Goal: Task Accomplishment & Management: Complete application form

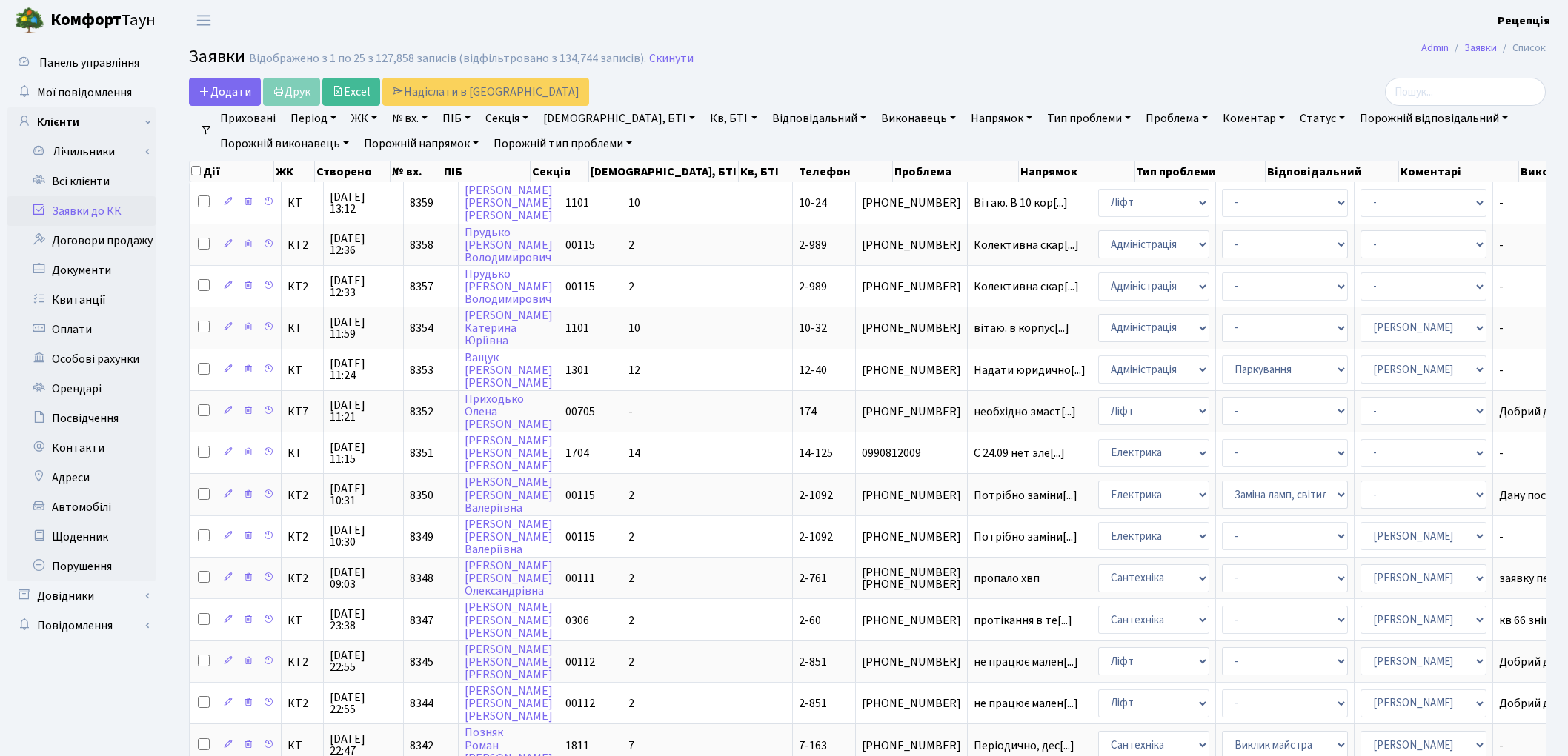
select select "25"
click at [57, 191] on link "Всі клієнти" at bounding box center [82, 181] width 148 height 29
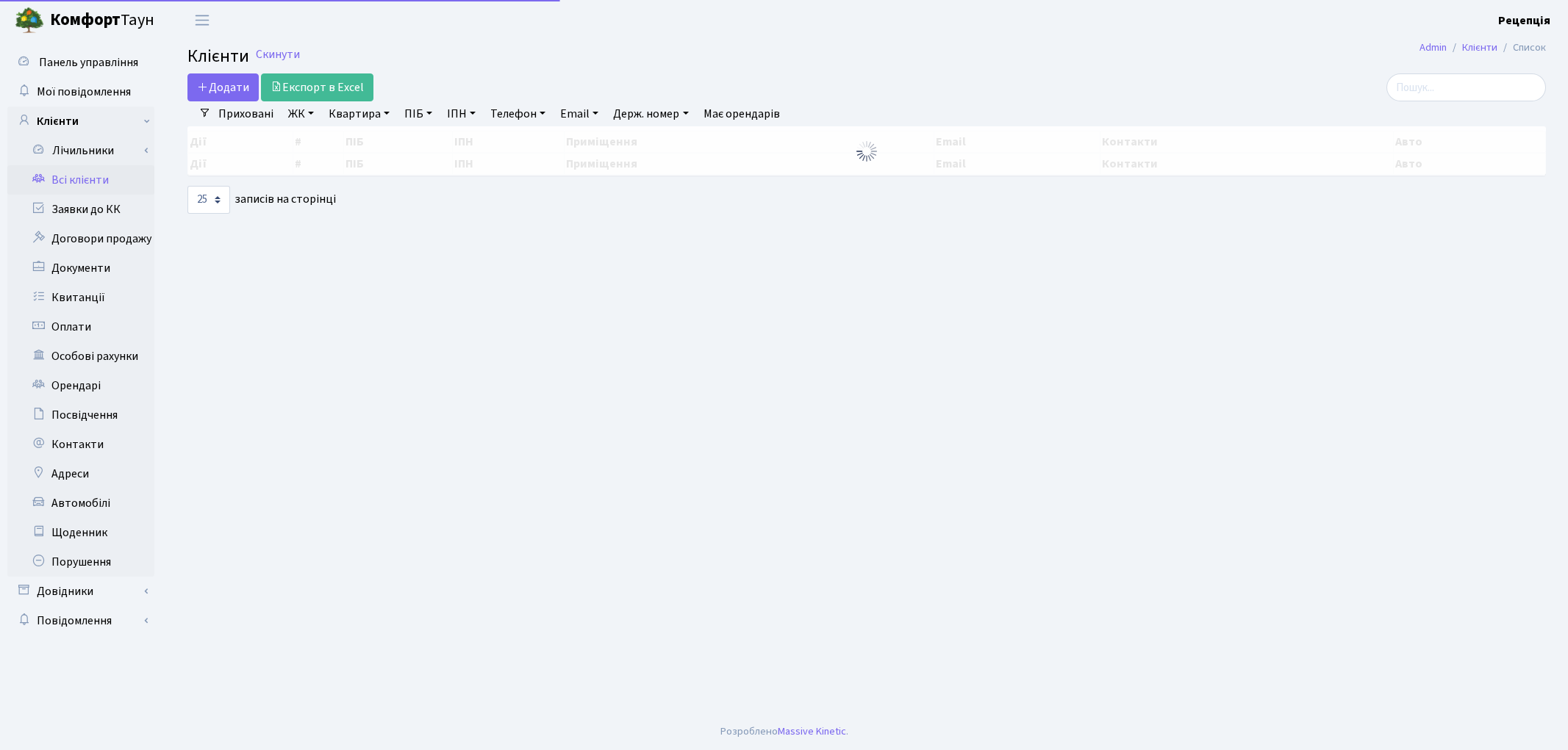
select select "25"
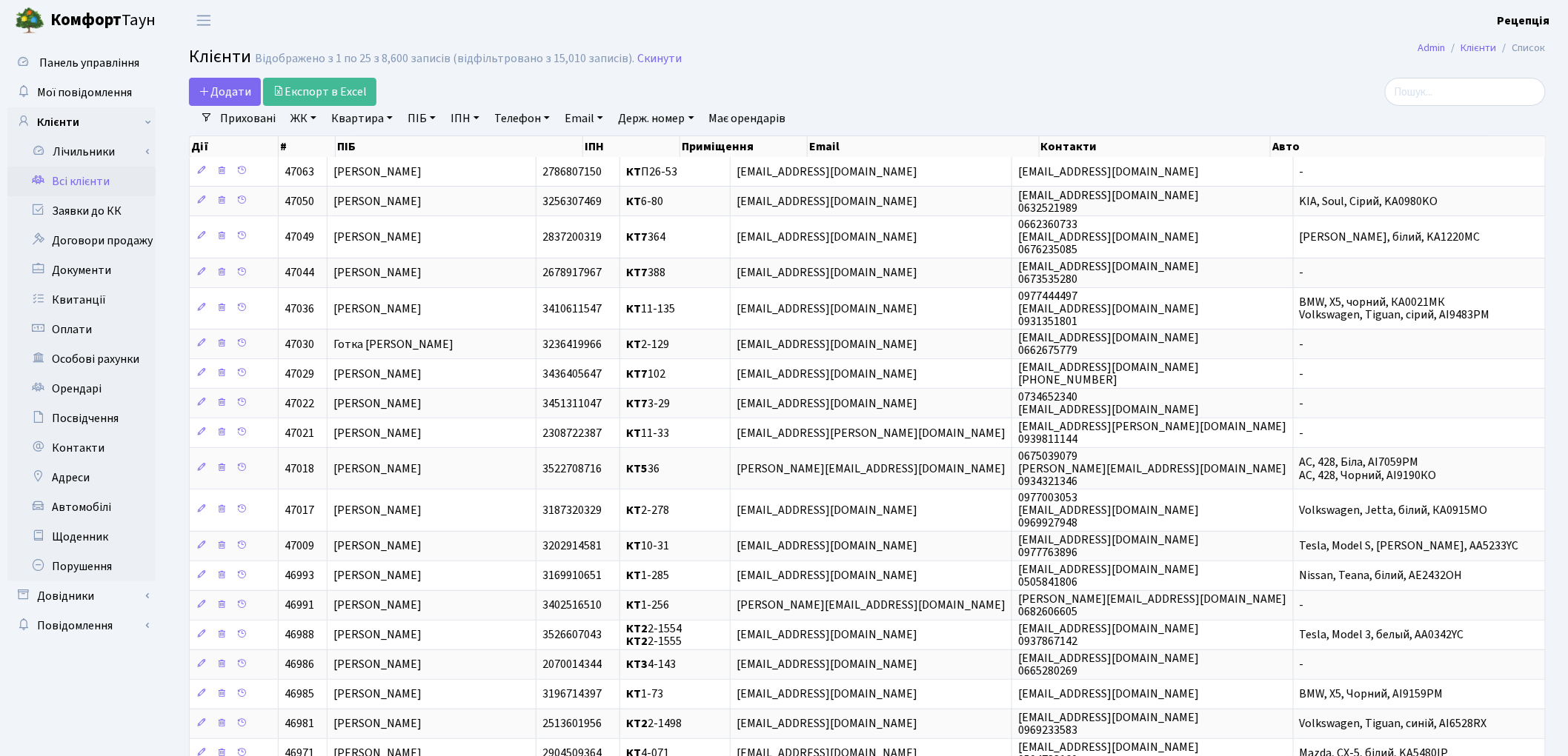
click at [314, 124] on link "ЖК" at bounding box center [303, 118] width 38 height 25
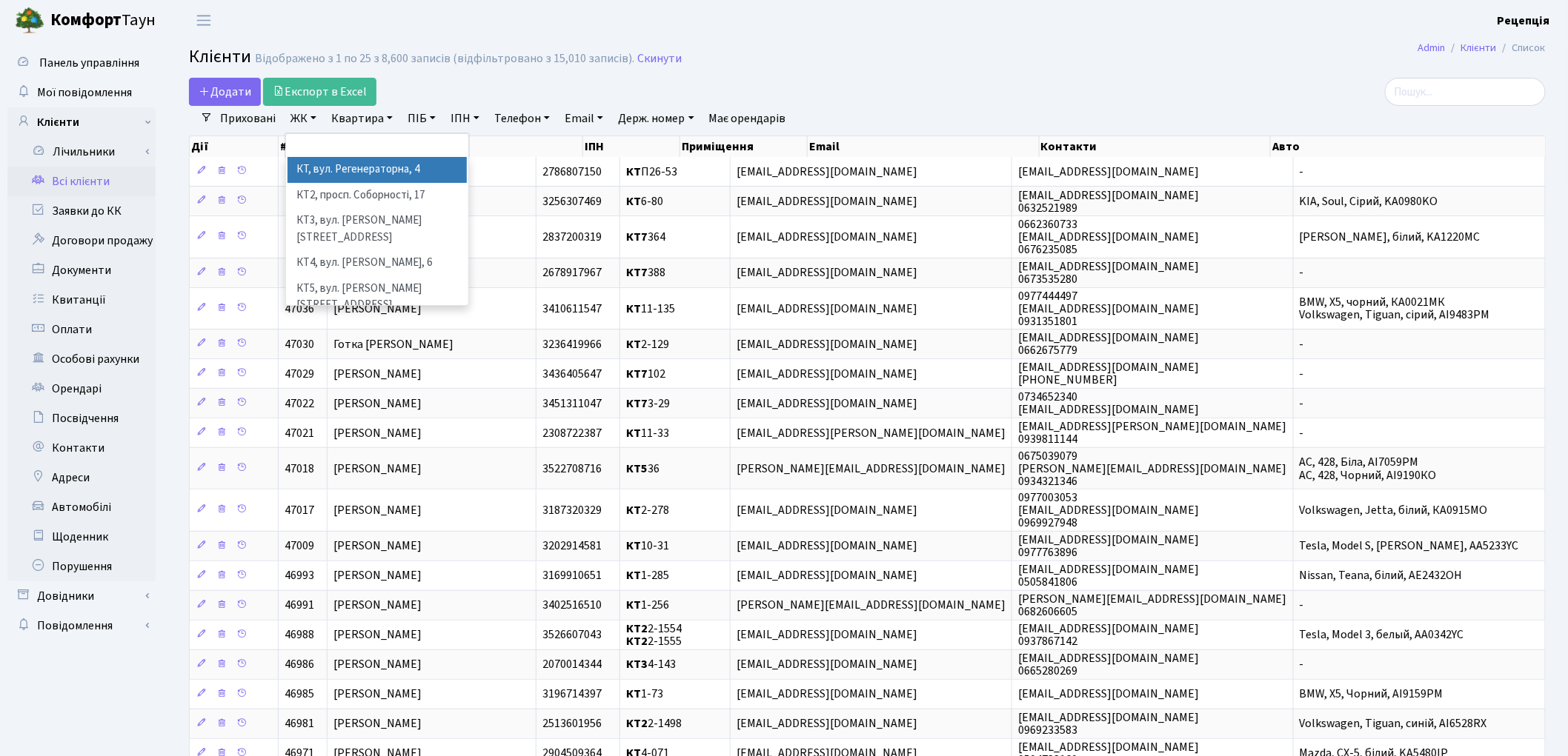
click at [321, 164] on li "КТ, вул. Регенераторна, 4" at bounding box center [377, 170] width 179 height 26
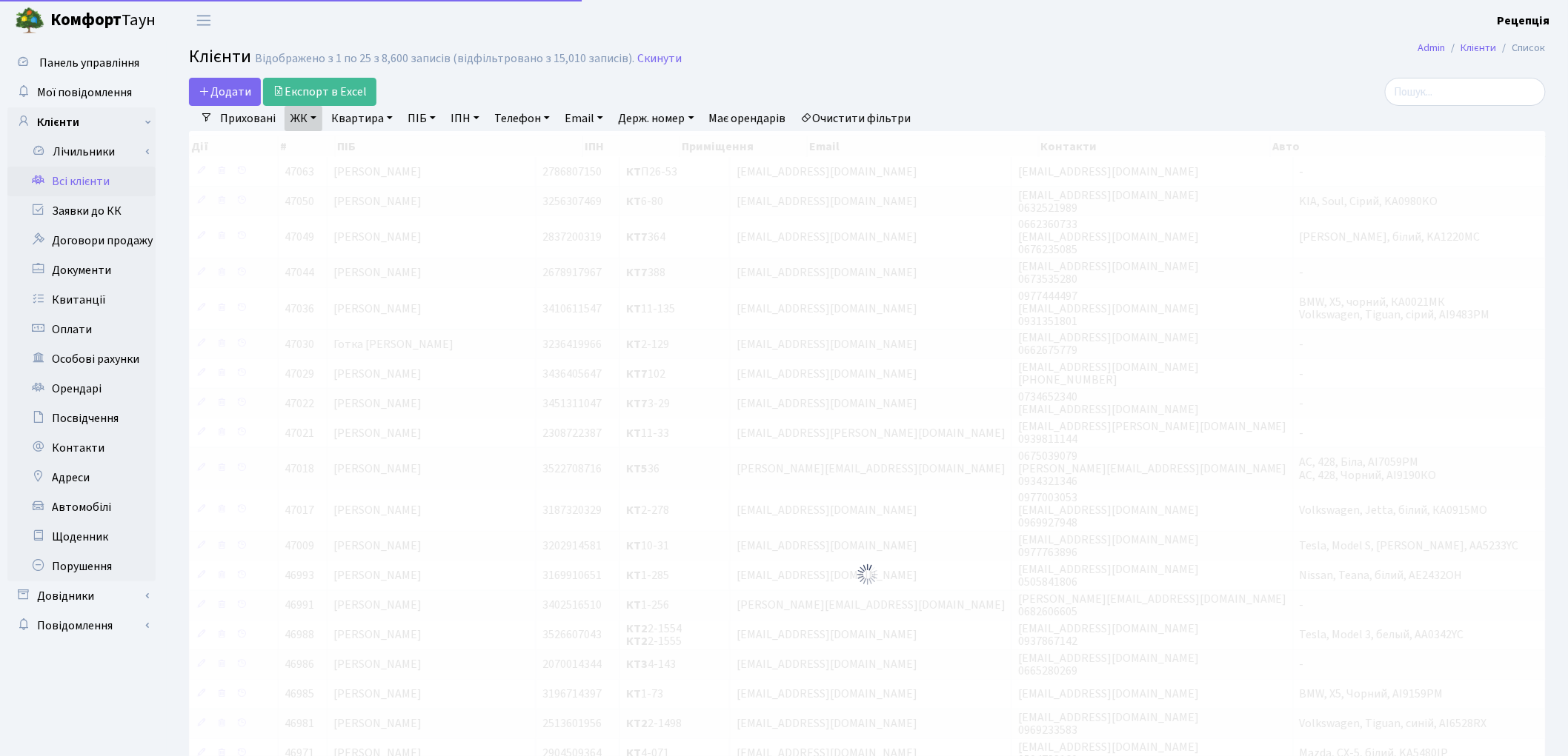
click at [367, 120] on link "Квартира" at bounding box center [361, 118] width 73 height 25
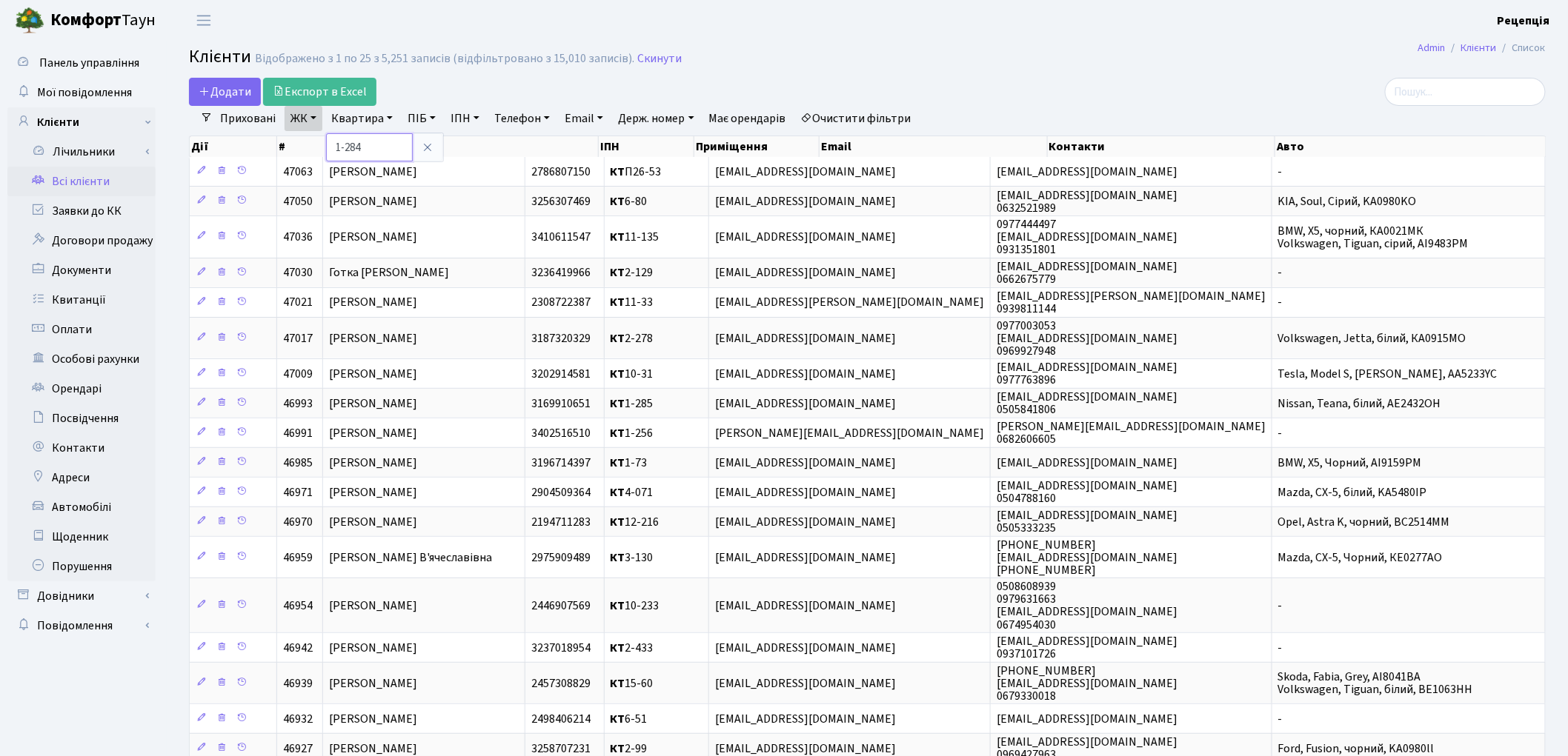
type input "1-284"
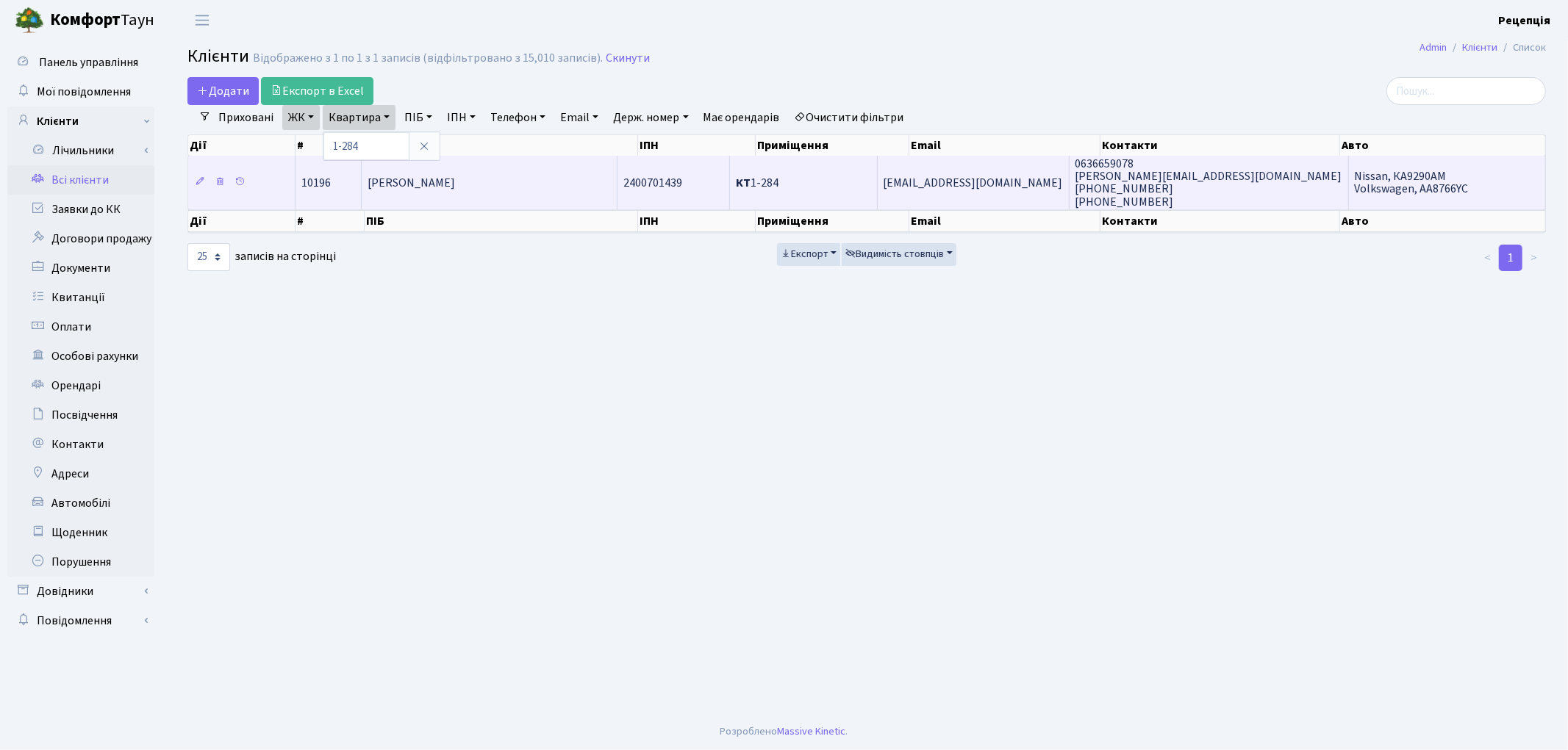
click at [574, 178] on td "[PERSON_NAME]" at bounding box center [490, 182] width 256 height 53
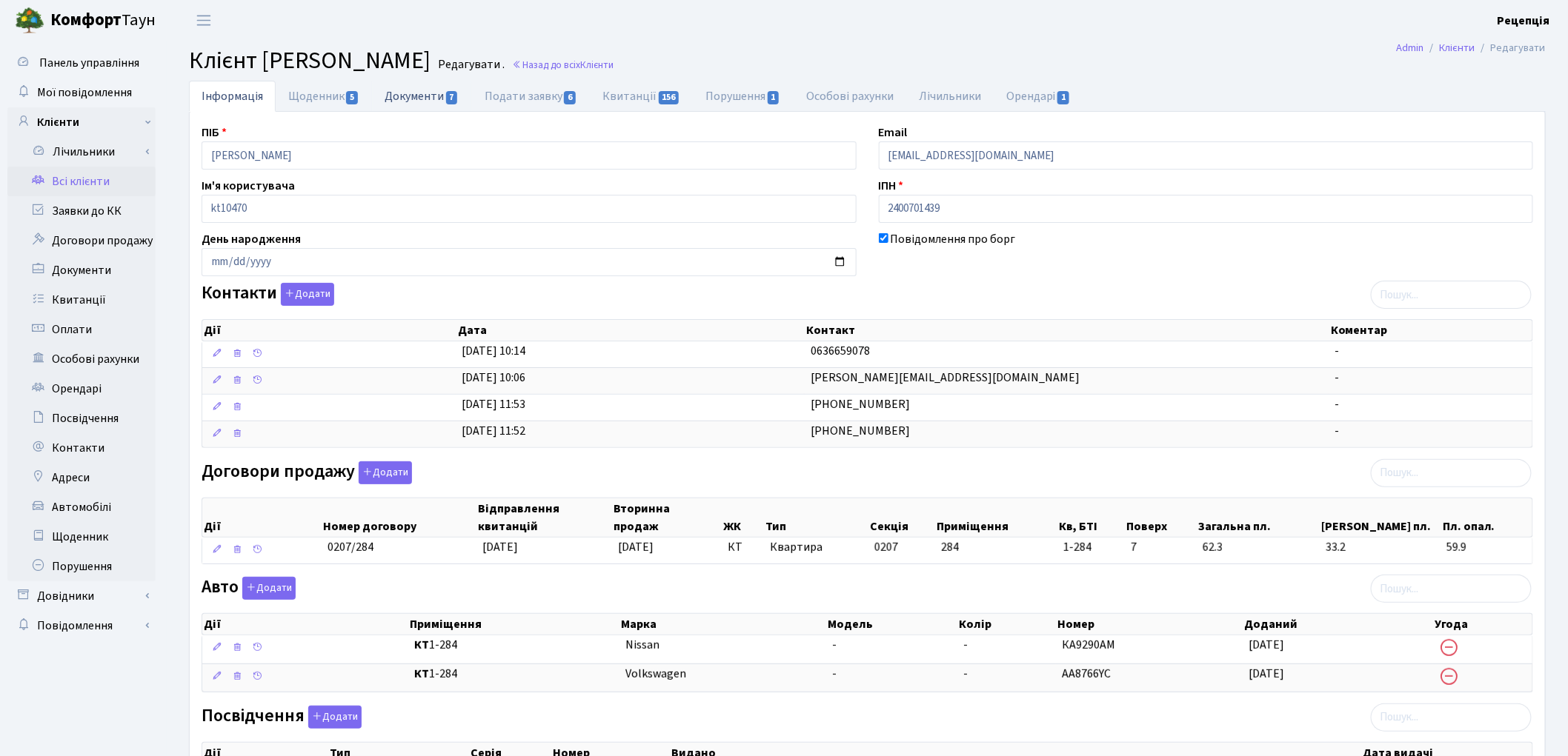
click at [442, 92] on link "Документи 7" at bounding box center [422, 96] width 100 height 30
select select "25"
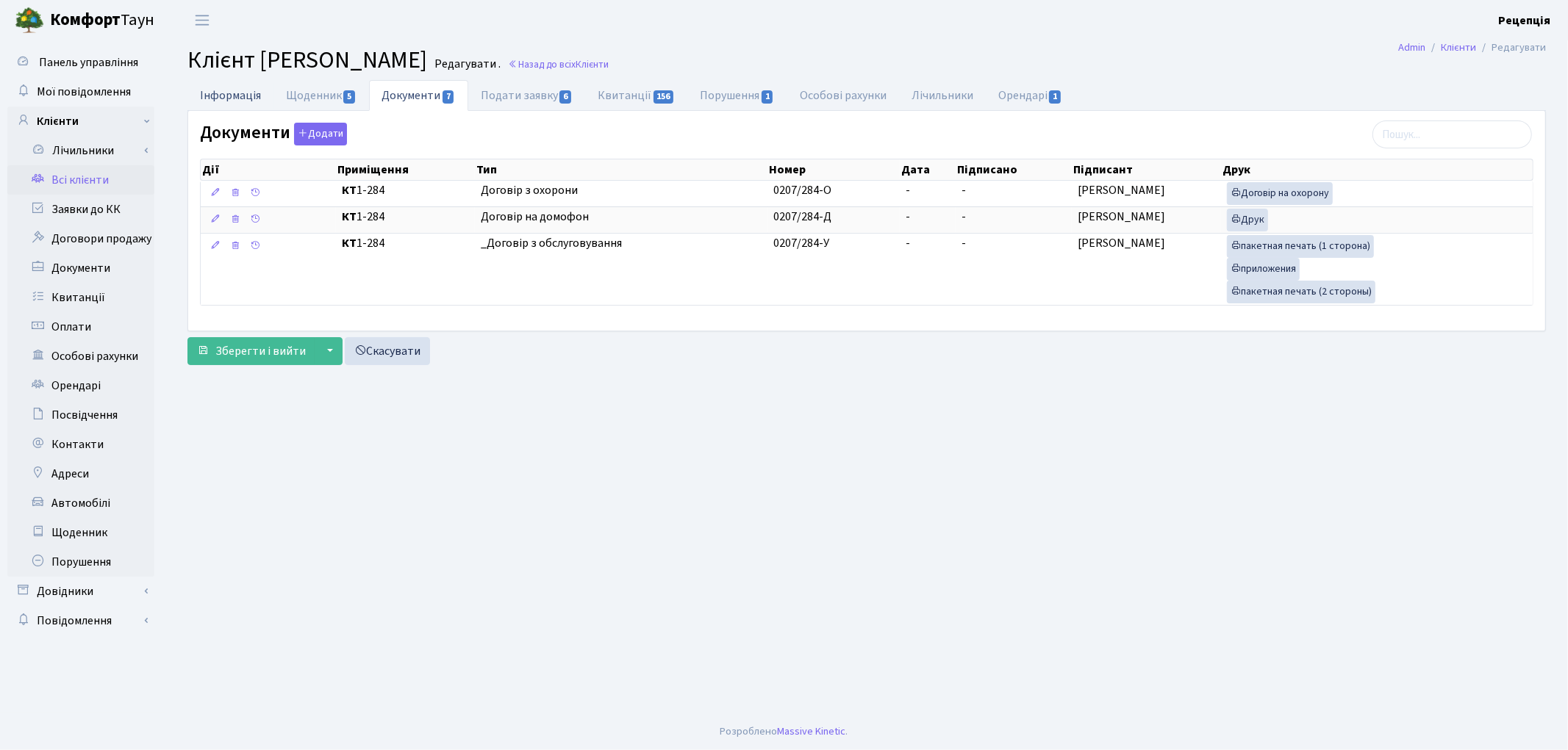
click at [208, 87] on link "Інформація" at bounding box center [231, 95] width 86 height 30
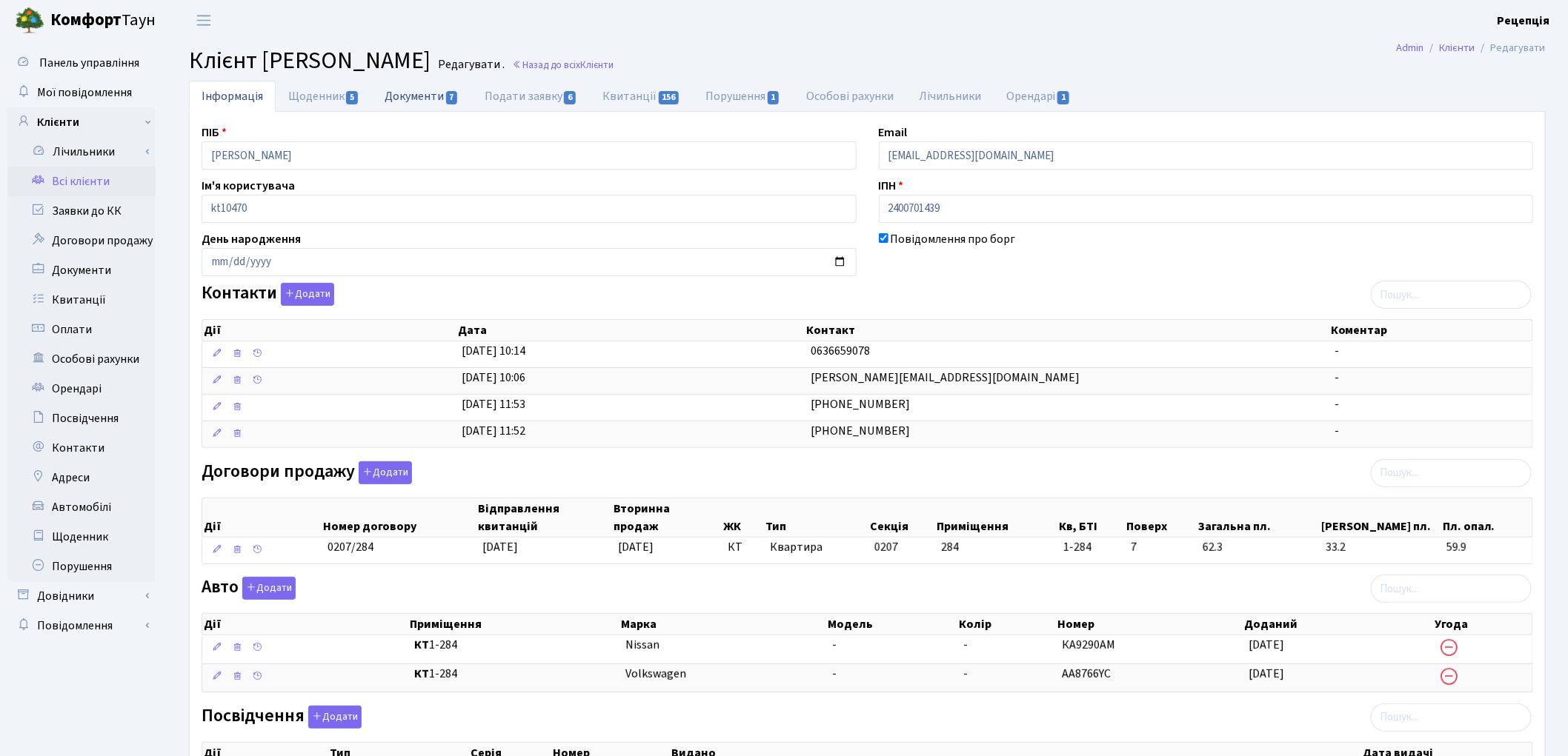
click at [402, 98] on link "Документи 7" at bounding box center [422, 96] width 100 height 30
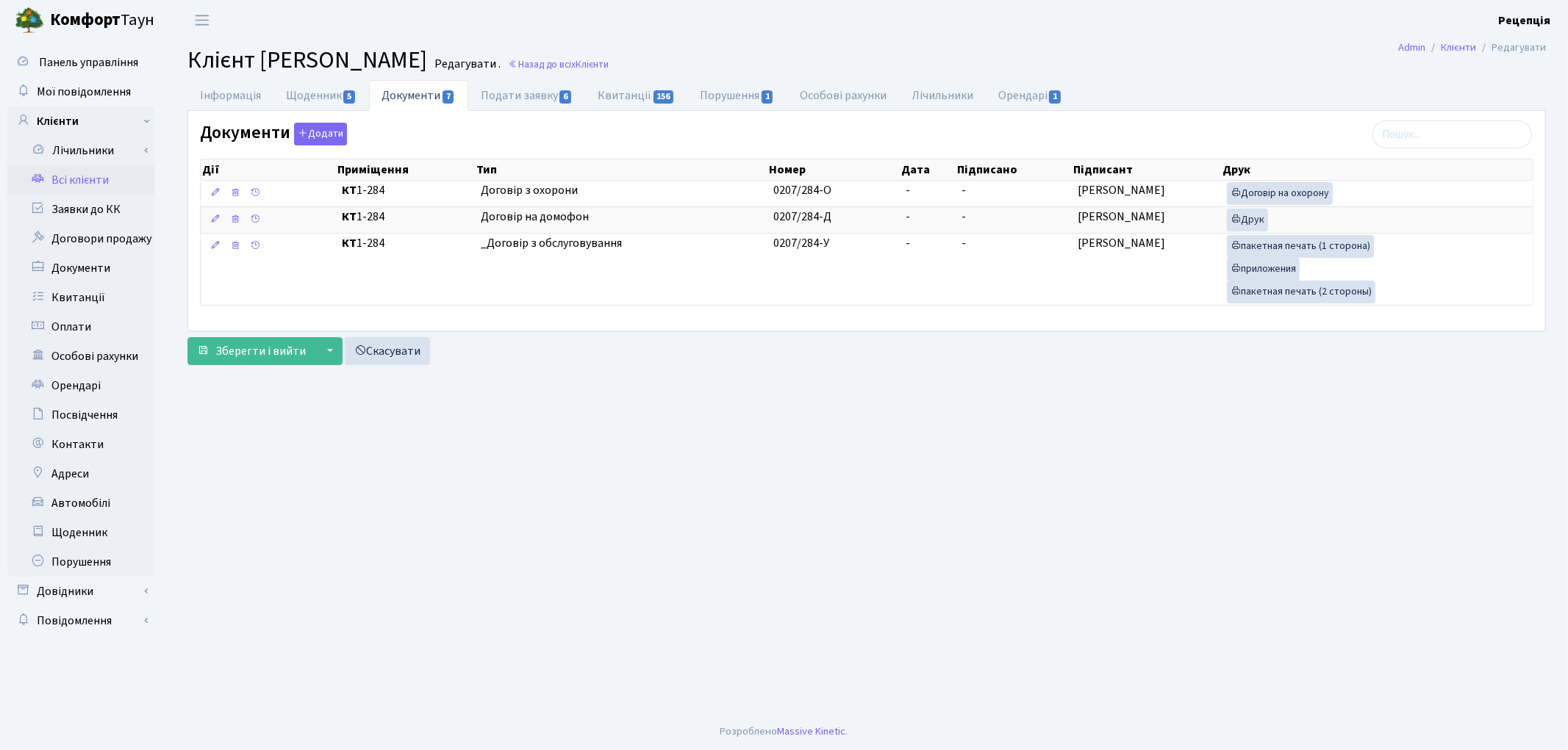
click at [57, 179] on link "Всі клієнти" at bounding box center [81, 180] width 147 height 29
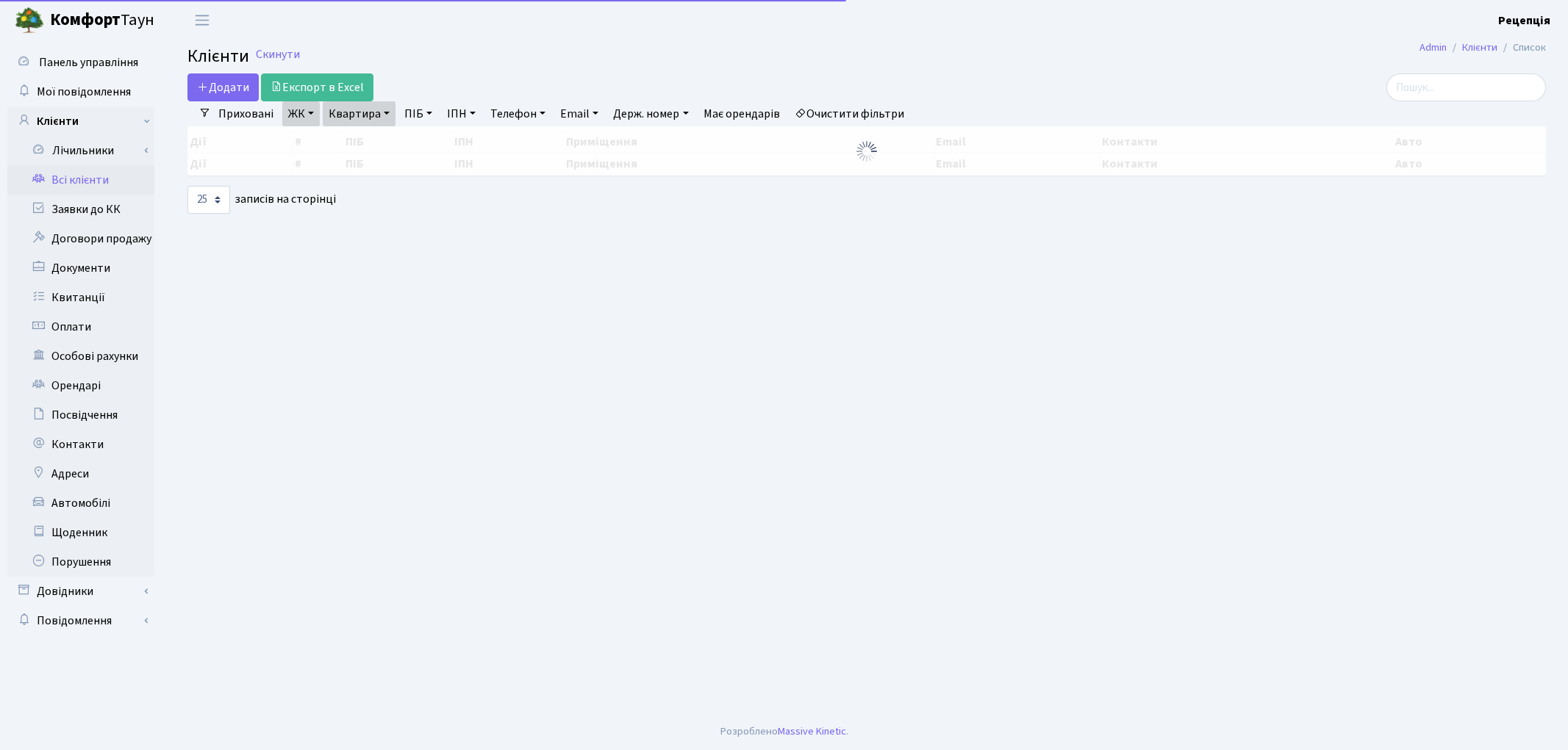
select select "25"
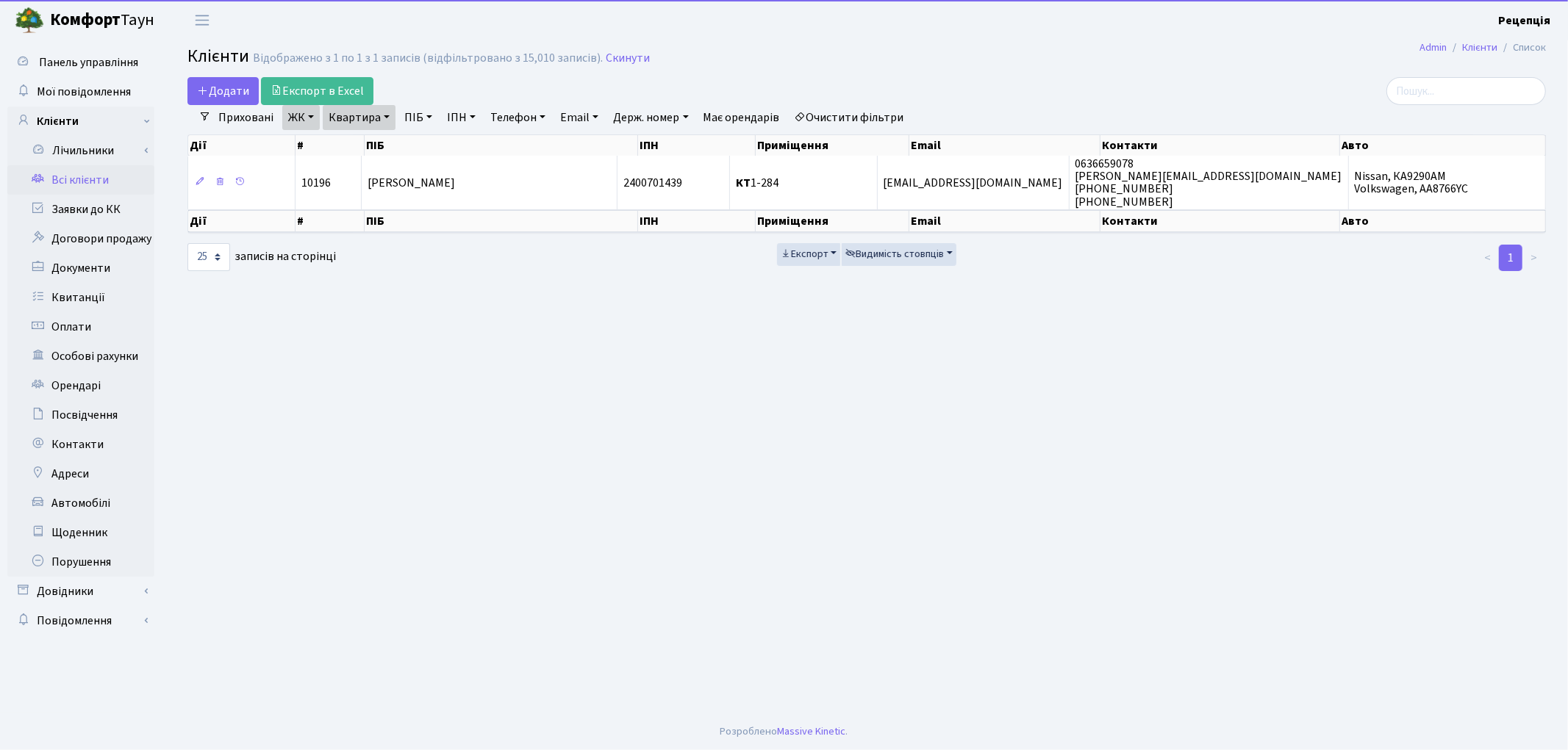
click at [871, 108] on link "Очистити фільтри" at bounding box center [849, 117] width 121 height 25
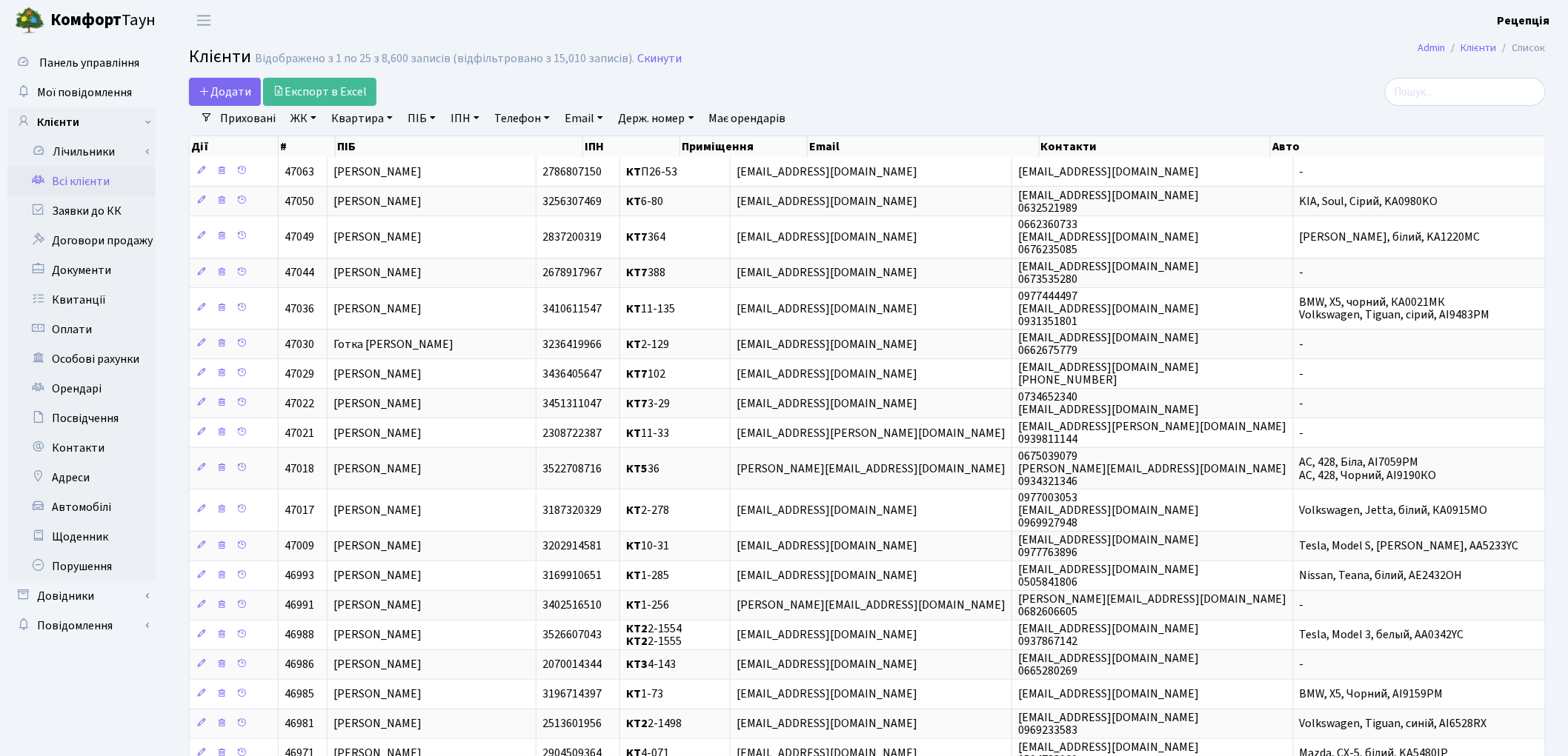
click at [298, 118] on link "ЖК" at bounding box center [303, 118] width 38 height 25
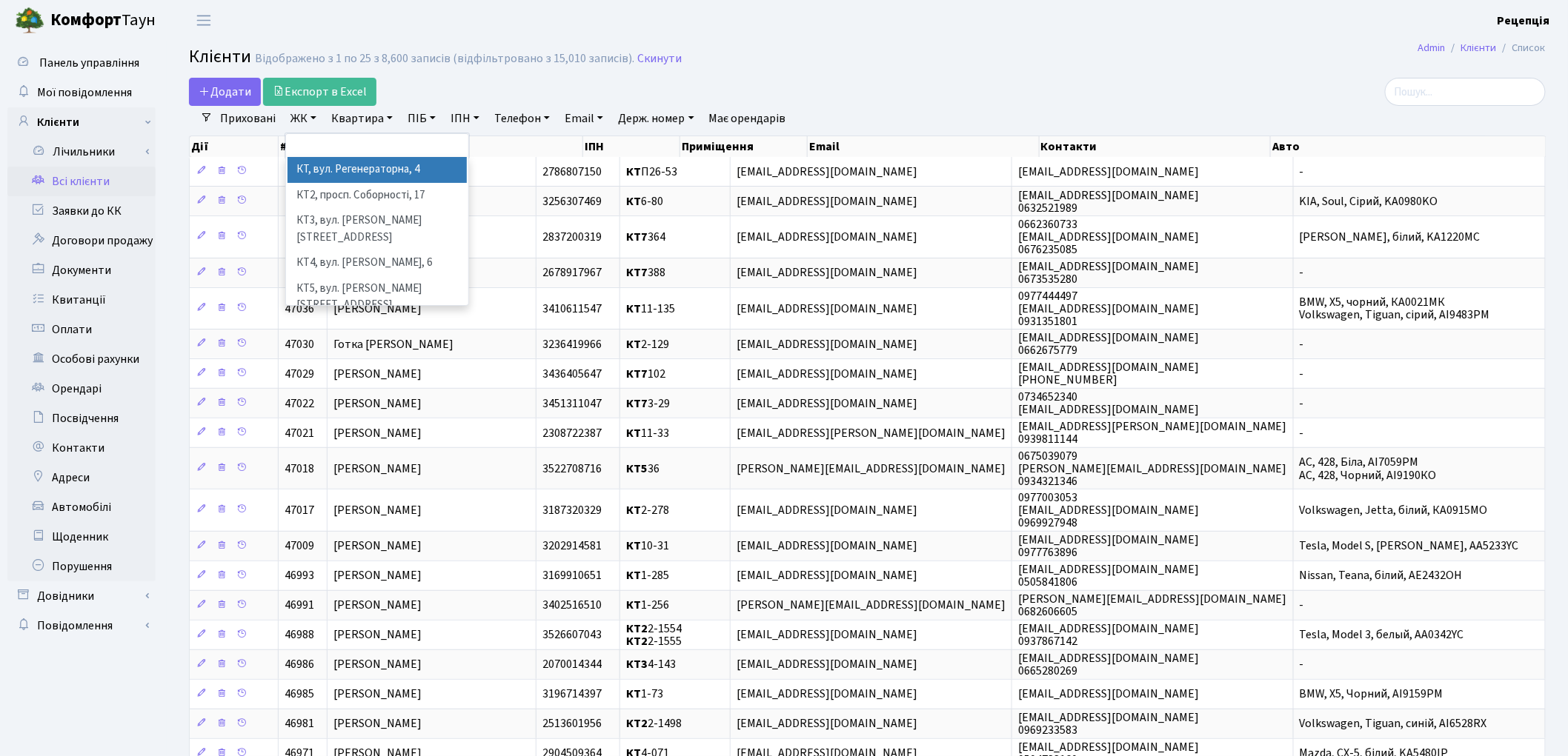
select select "271"
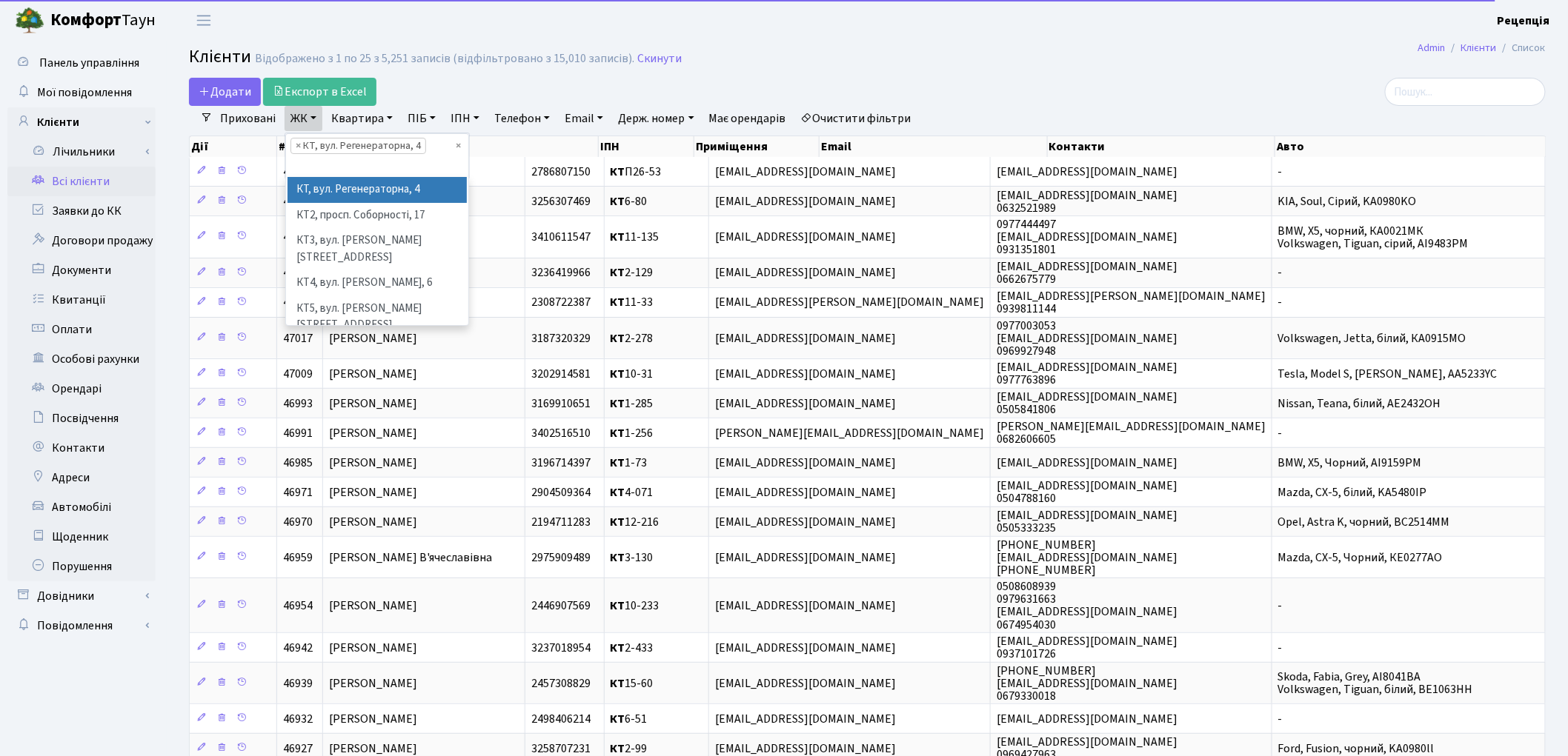
click at [378, 110] on link "Квартира" at bounding box center [361, 118] width 73 height 25
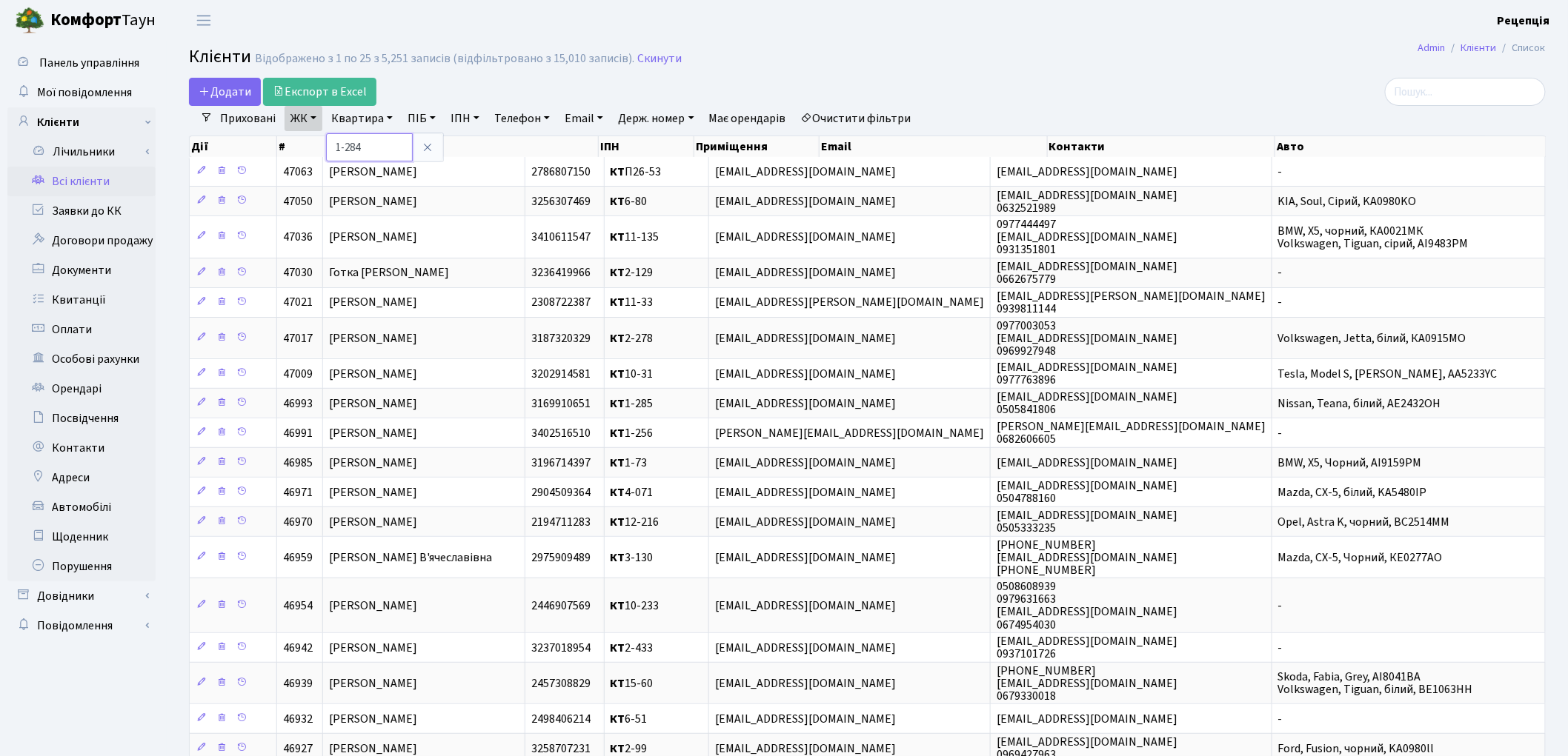
type input "1-284"
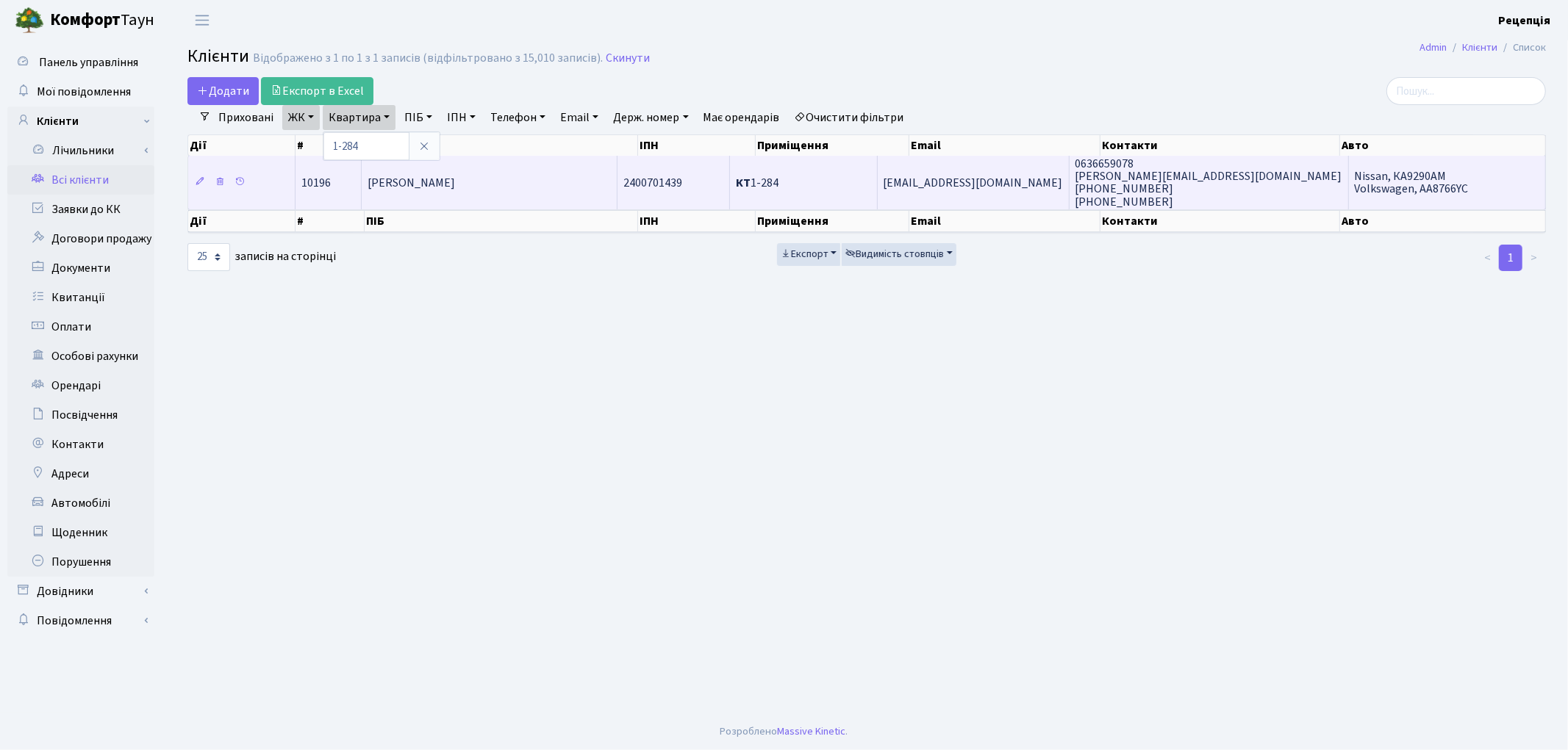
click at [455, 175] on span "[PERSON_NAME]" at bounding box center [412, 182] width 87 height 16
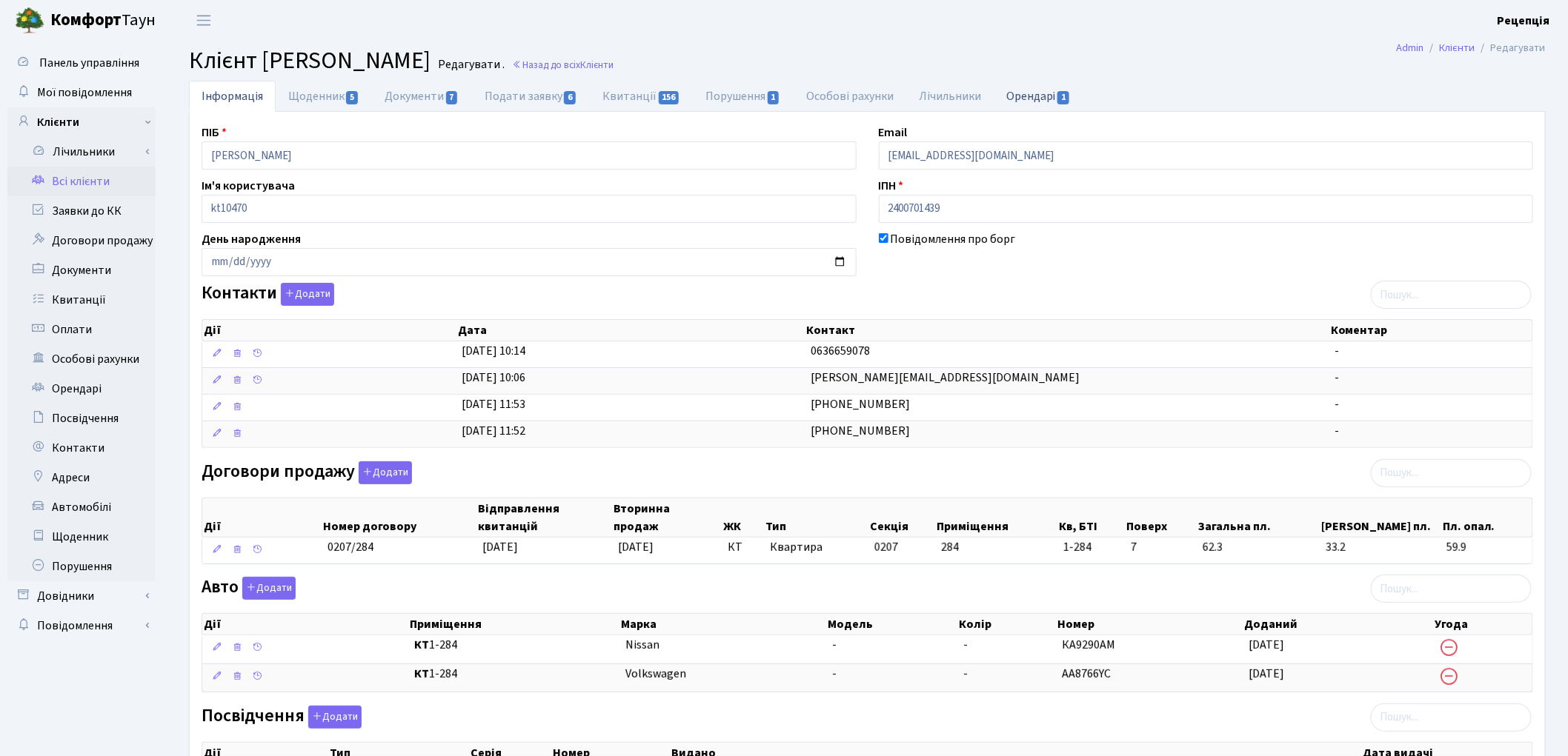
click at [1019, 93] on link "Орендарі 1" at bounding box center [1038, 96] width 90 height 30
select select "25"
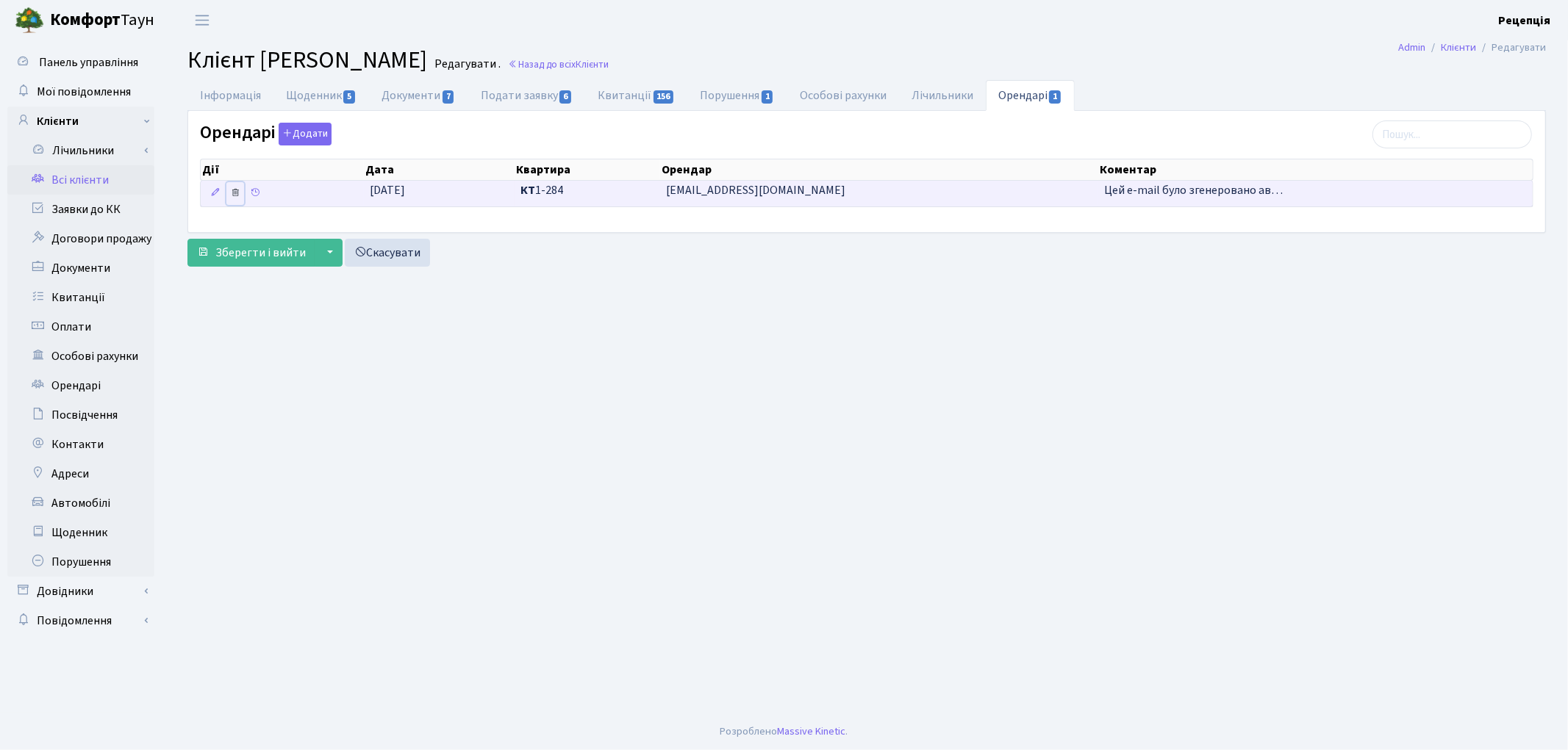
click at [236, 195] on icon at bounding box center [235, 192] width 10 height 10
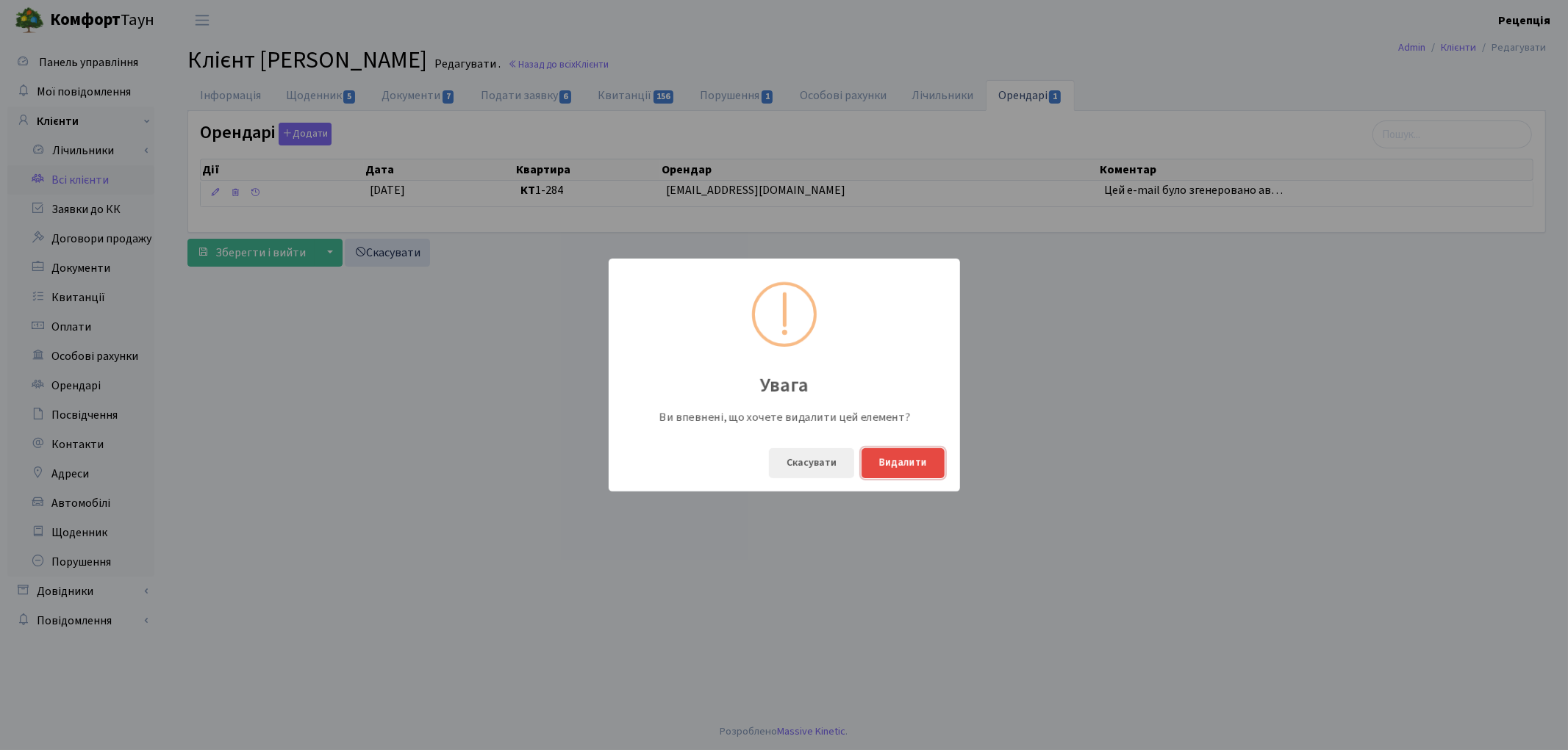
click at [903, 459] on button "Видалити" at bounding box center [903, 463] width 83 height 30
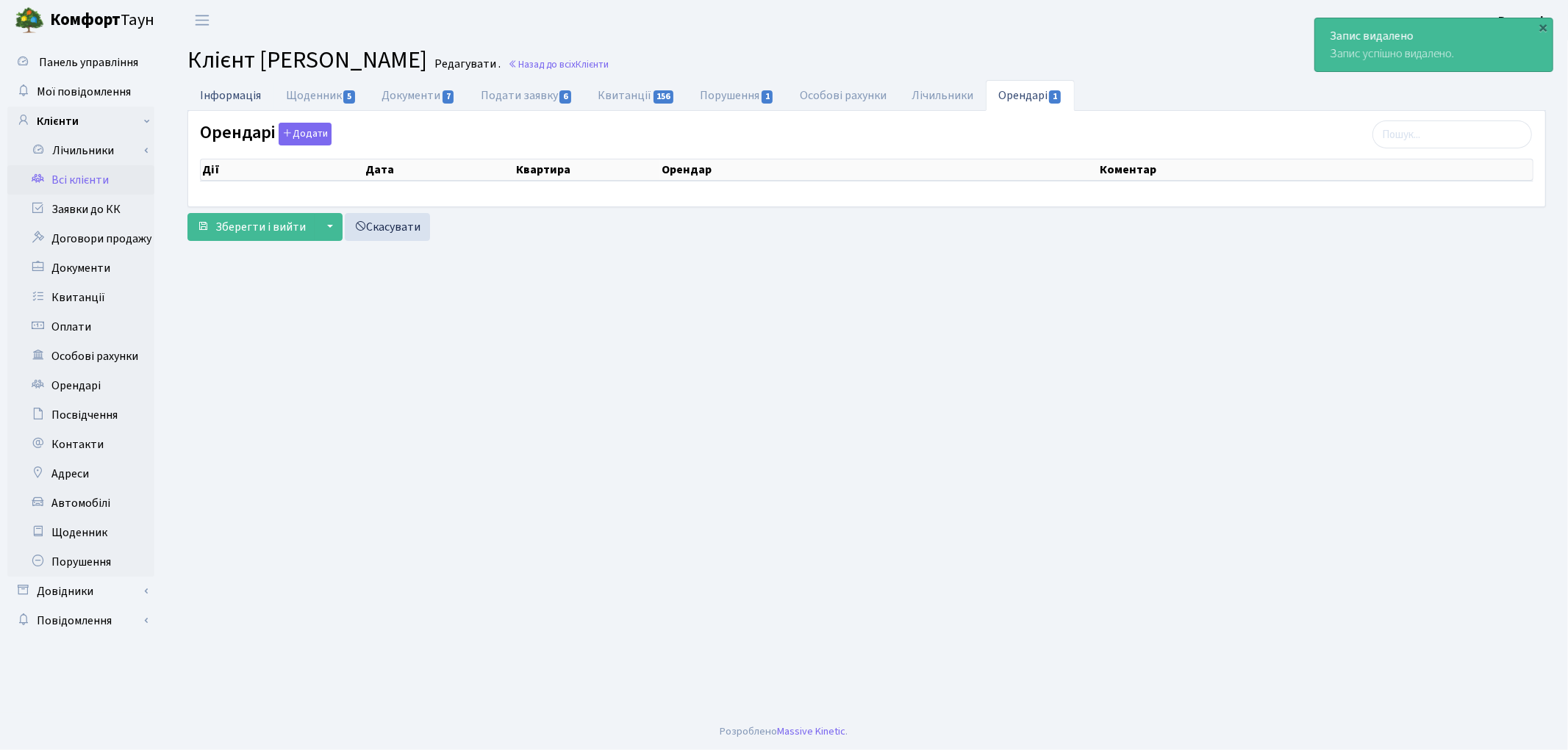
click at [218, 100] on link "Інформація" at bounding box center [231, 95] width 86 height 30
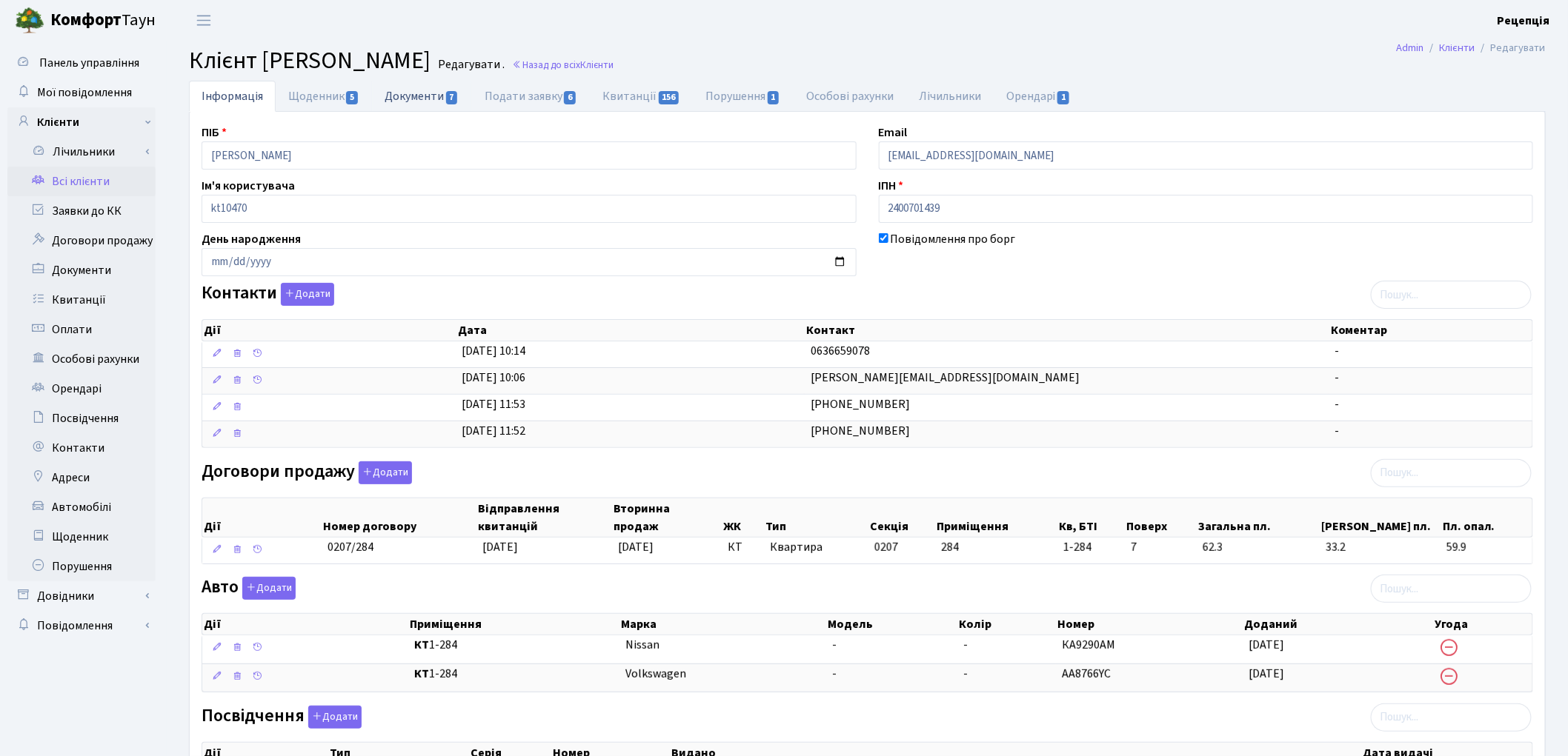
click at [420, 94] on link "Документи 7" at bounding box center [422, 96] width 100 height 30
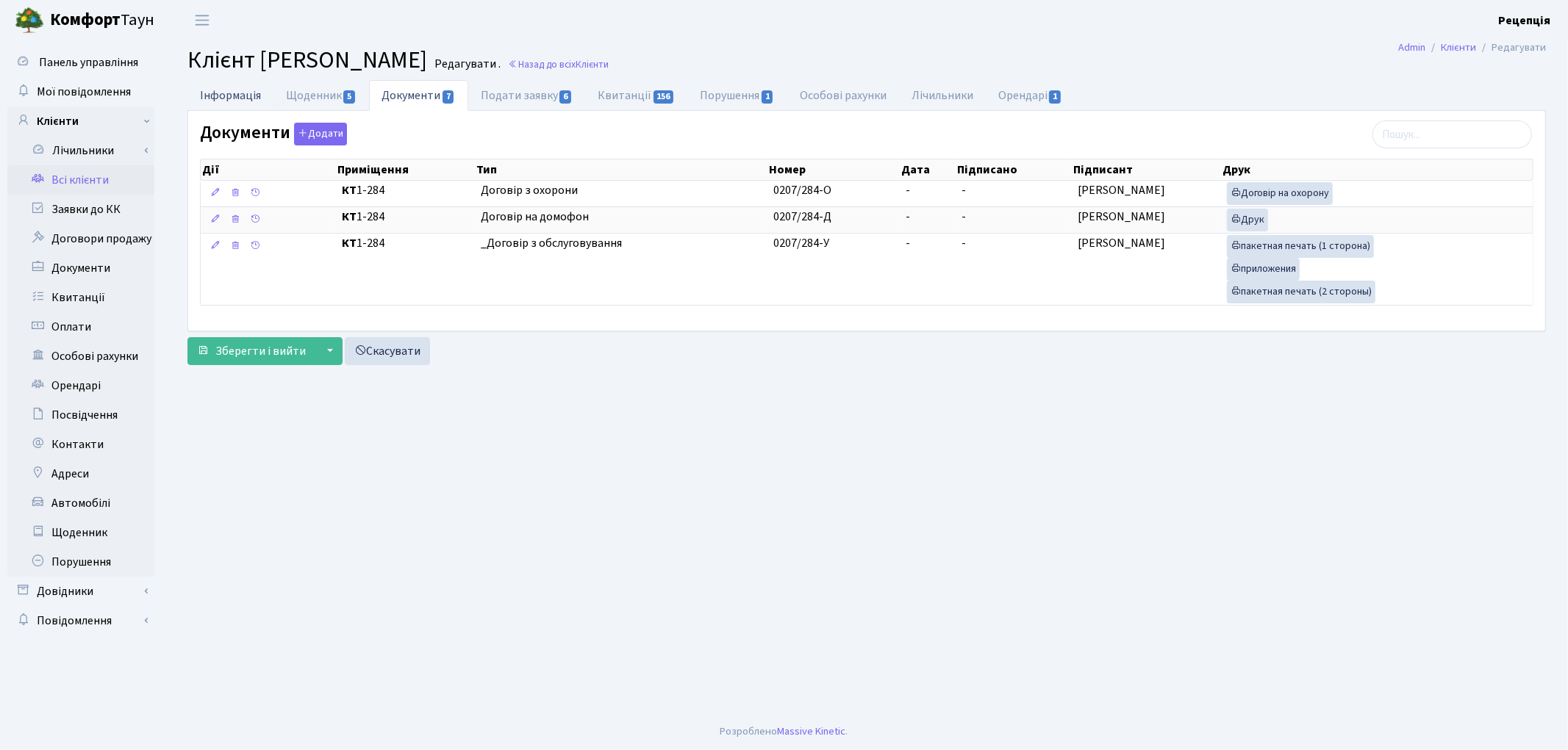
click at [231, 100] on link "Інформація" at bounding box center [231, 95] width 86 height 30
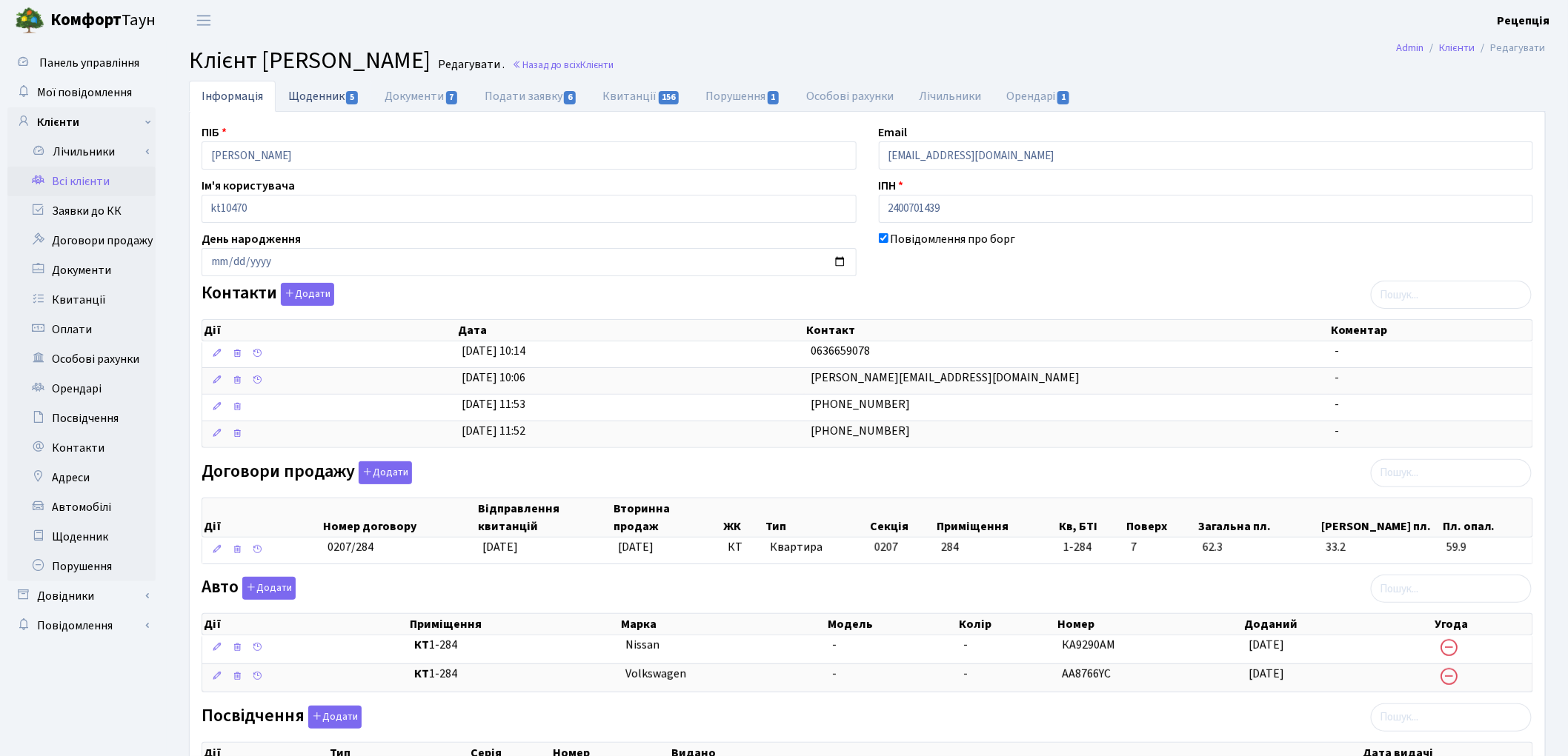
click at [331, 90] on link "Щоденник 5" at bounding box center [324, 96] width 97 height 30
select select "25"
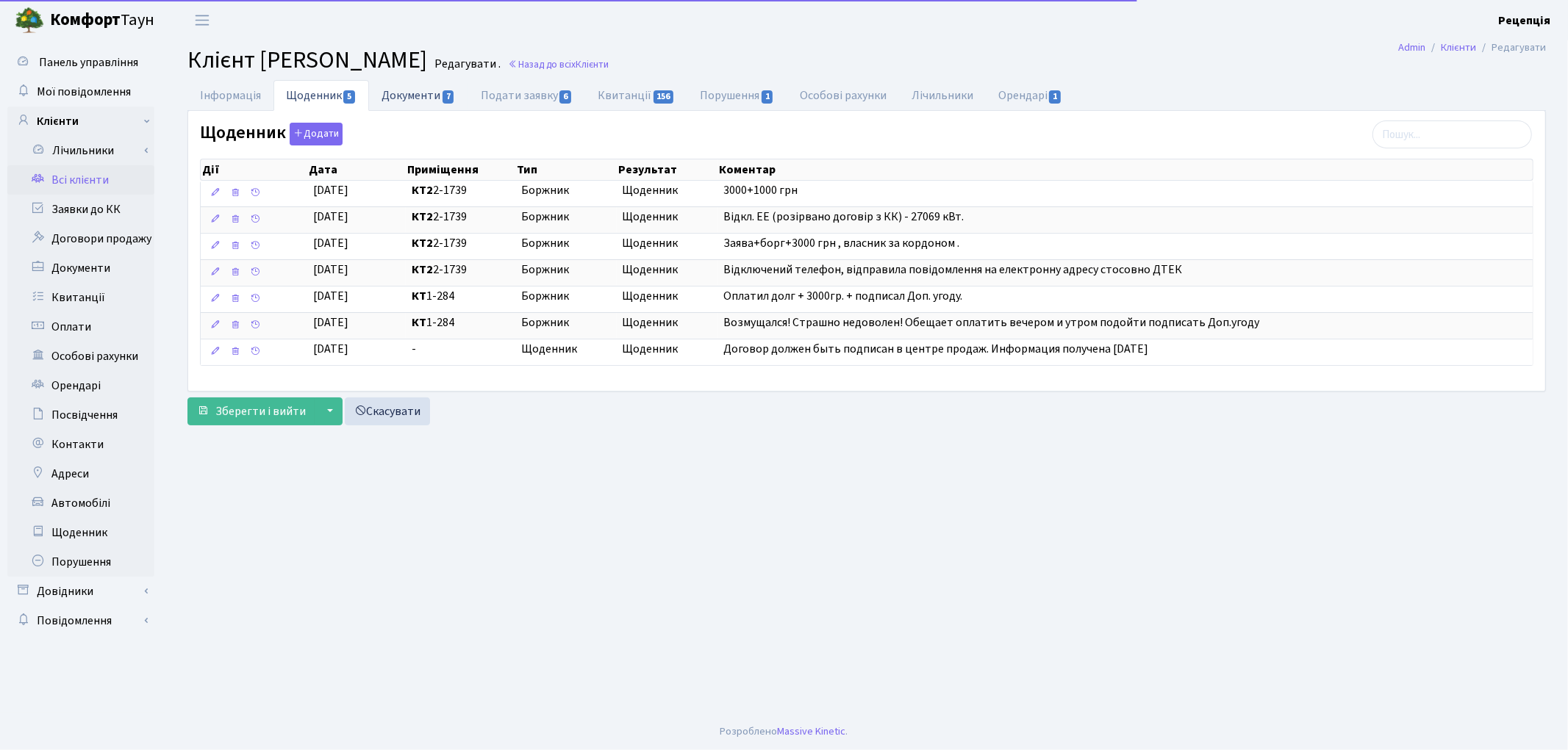
click at [385, 99] on link "Документи 7" at bounding box center [418, 95] width 99 height 30
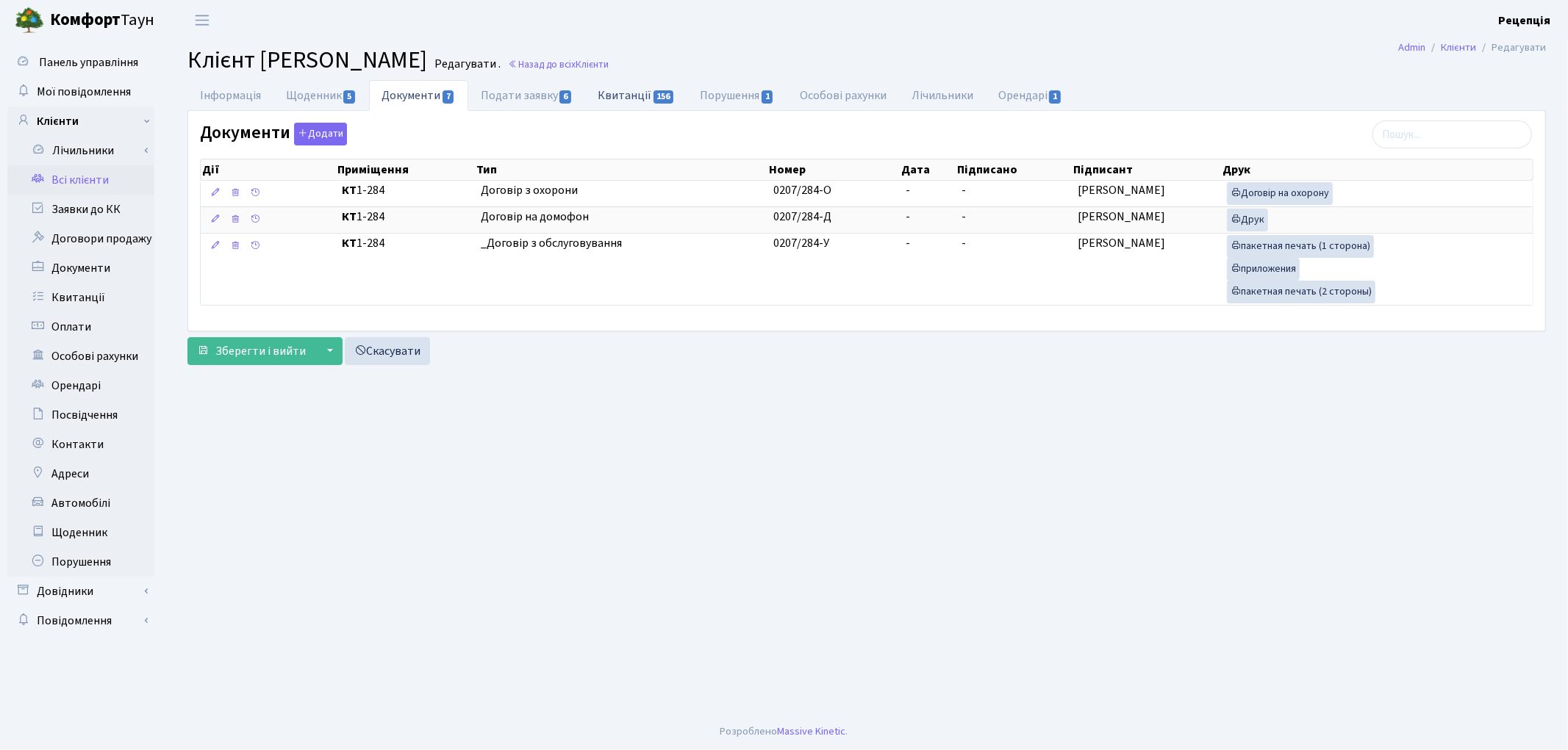
click at [618, 97] on link "Квитанції 156" at bounding box center [636, 95] width 102 height 30
select select "25"
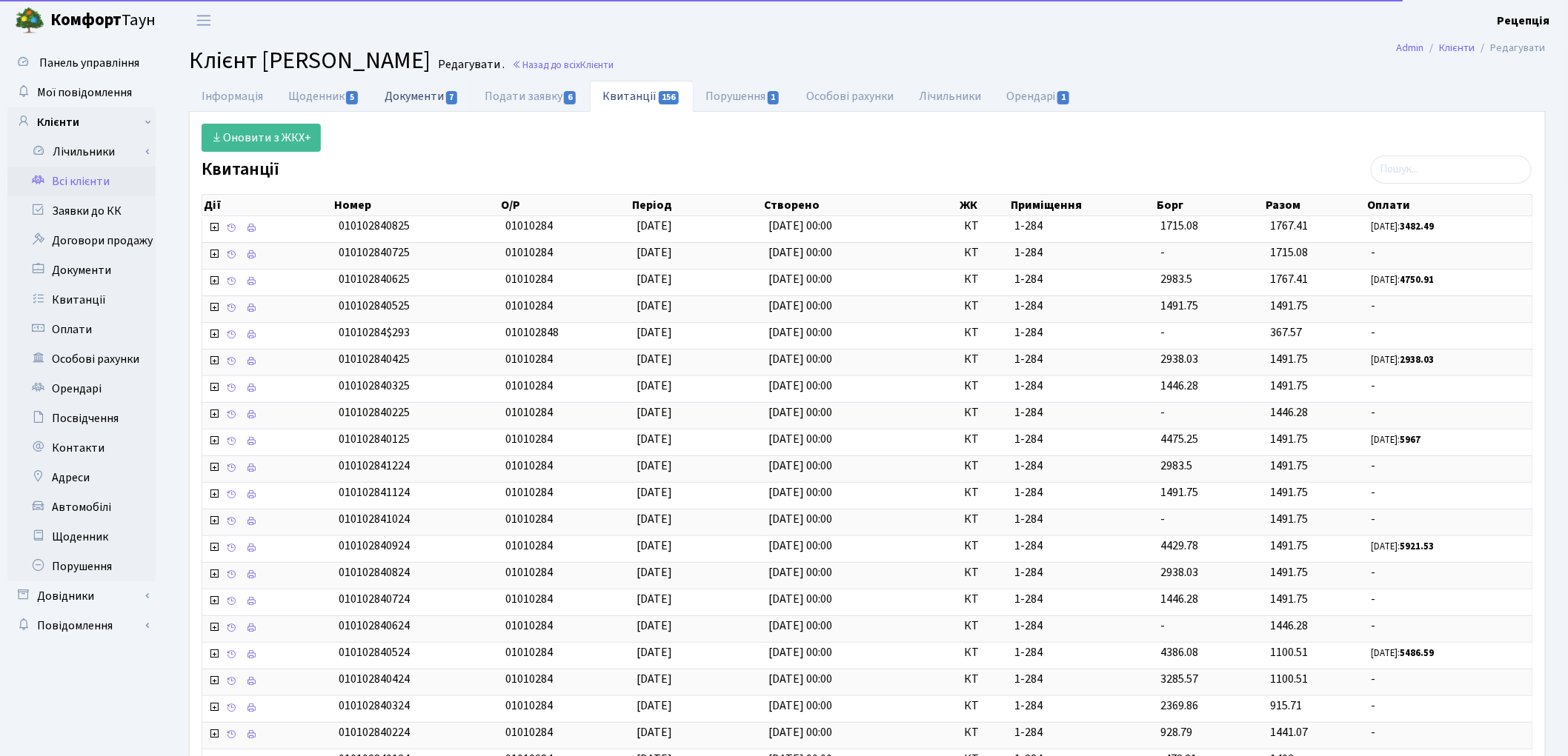
click at [433, 89] on link "Документи 7" at bounding box center [422, 96] width 100 height 30
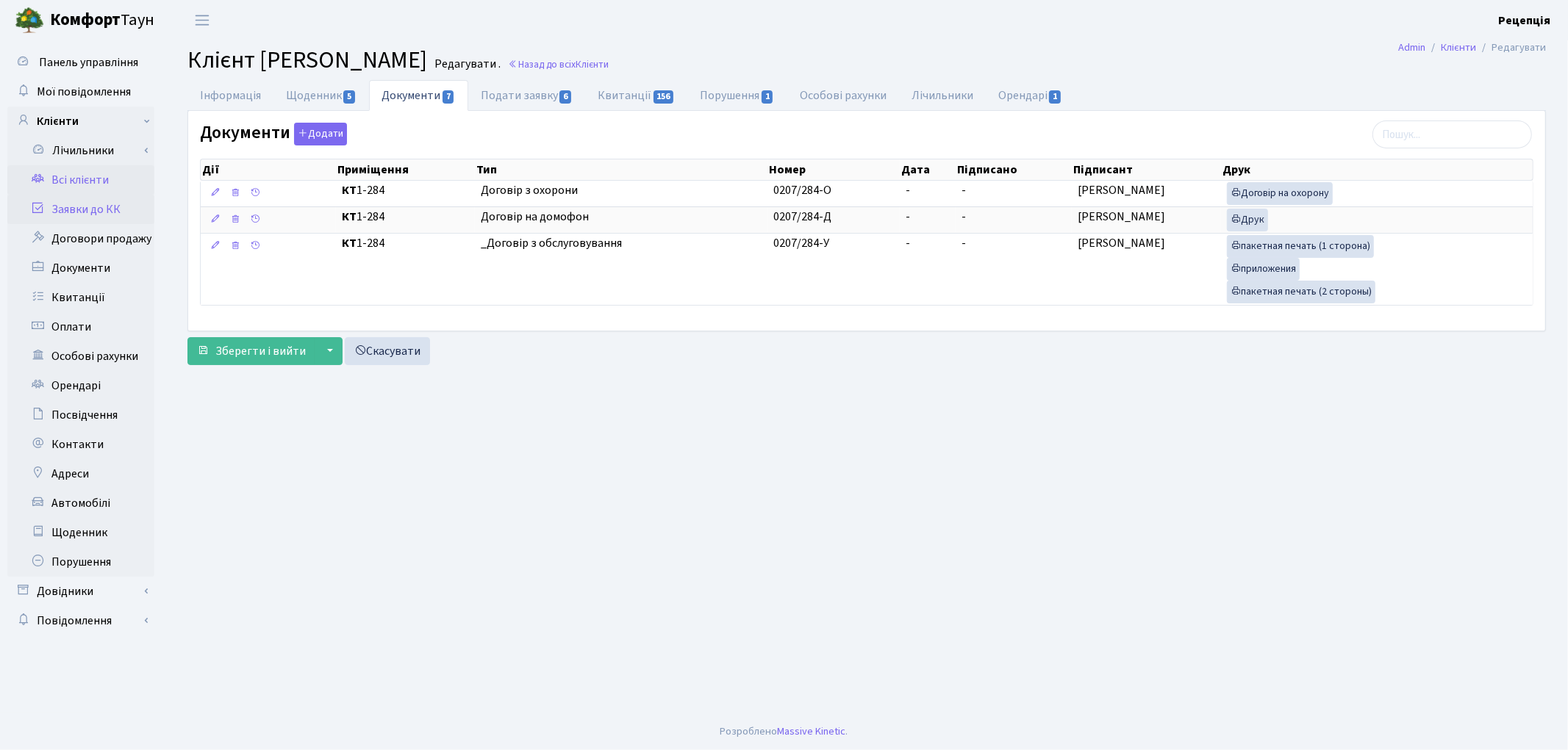
click at [101, 211] on link "Заявки до КК" at bounding box center [81, 209] width 147 height 29
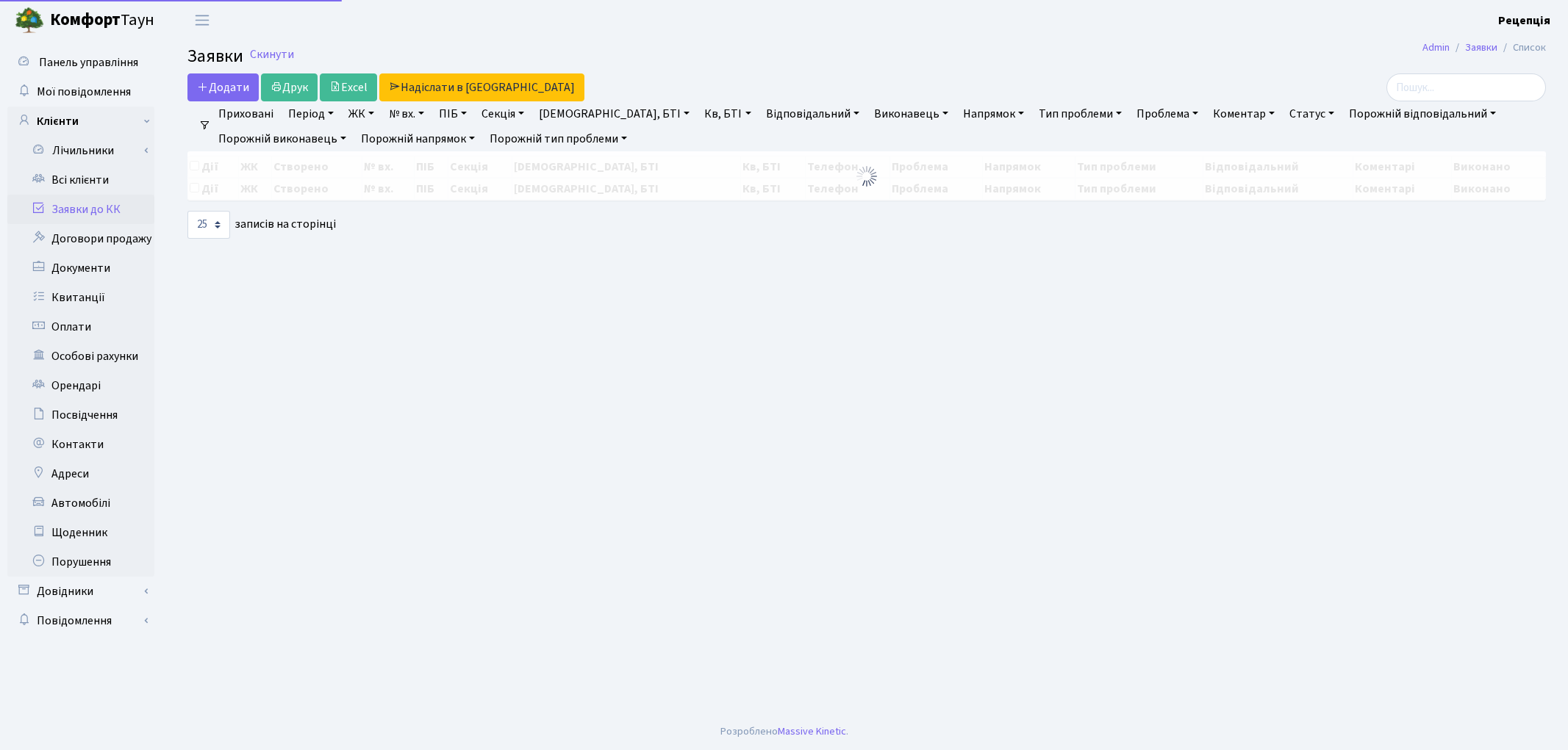
select select "25"
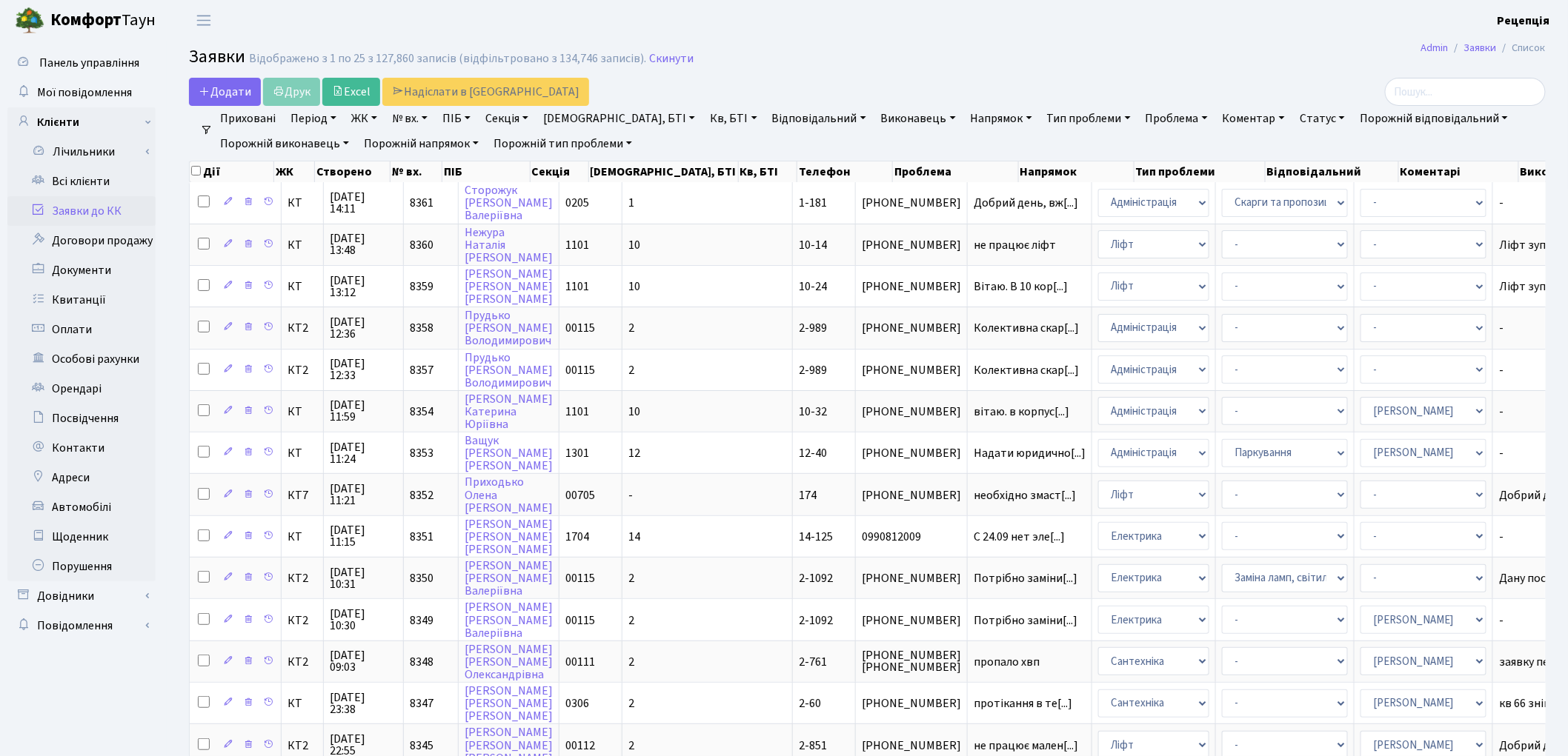
click at [423, 120] on link "№ вх." at bounding box center [409, 118] width 47 height 25
type input "8198"
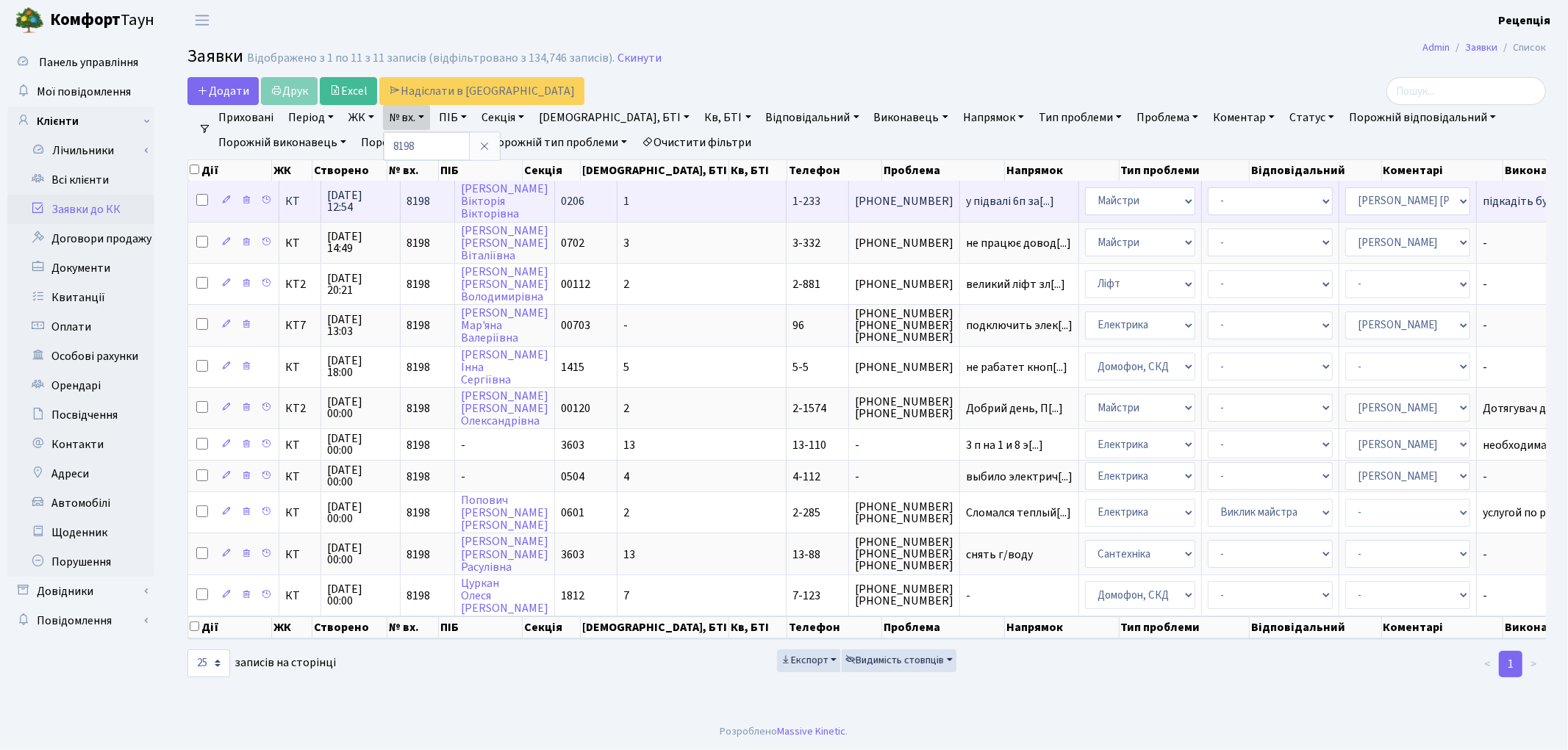
click at [792, 208] on span "1-233" at bounding box center [806, 201] width 28 height 16
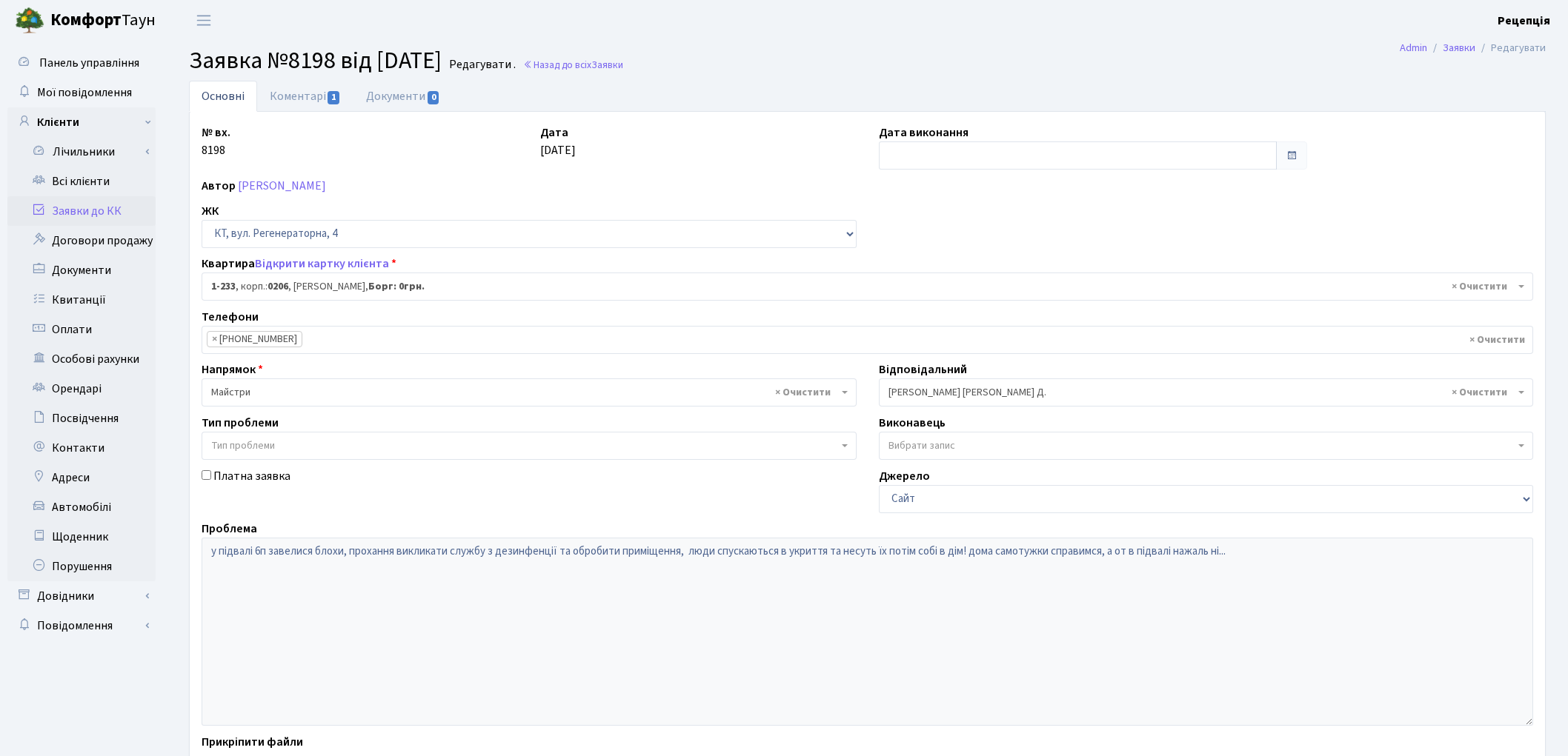
select select "233"
click at [317, 100] on link "Коментарі 1" at bounding box center [305, 96] width 97 height 30
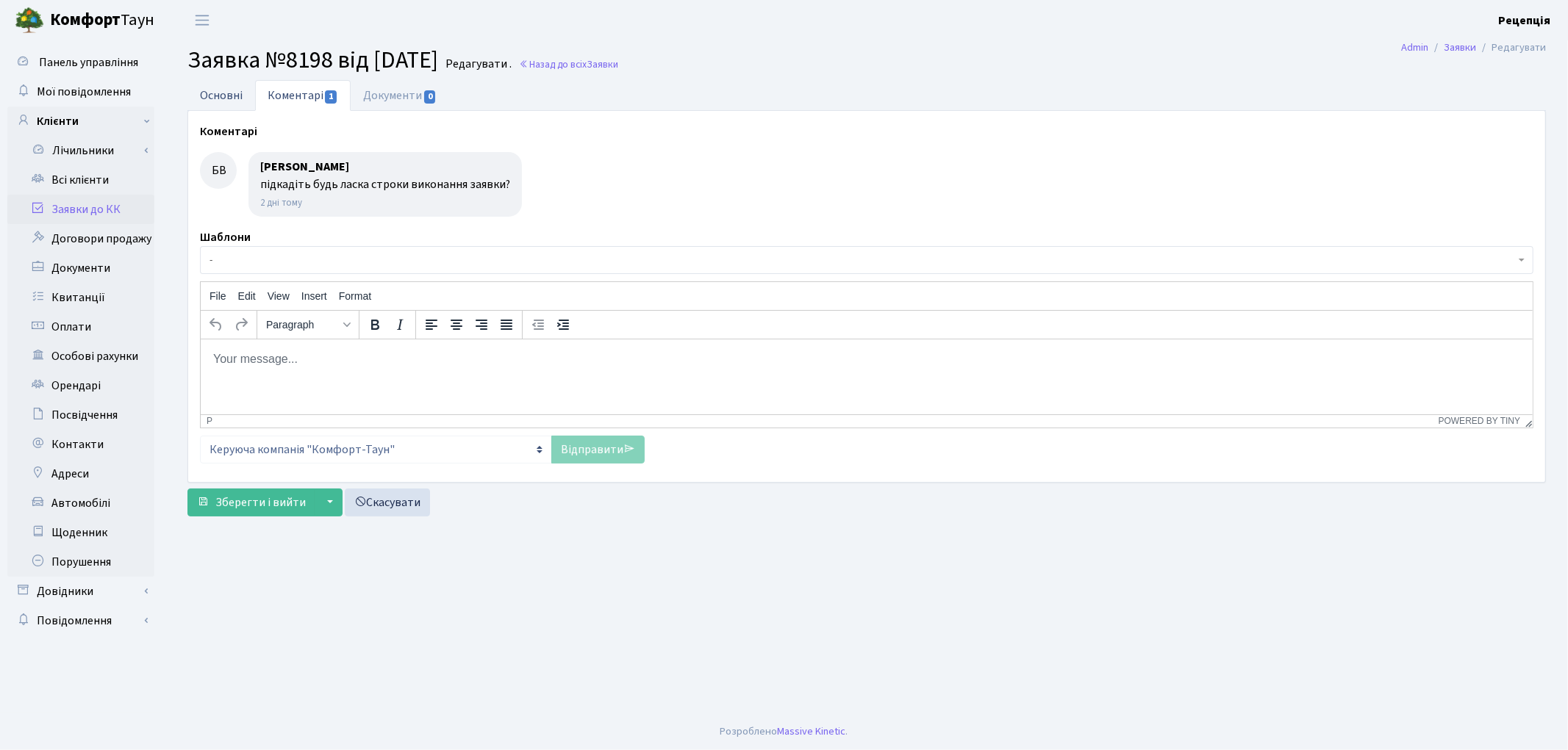
click at [234, 98] on link "Основні" at bounding box center [221, 95] width 67 height 30
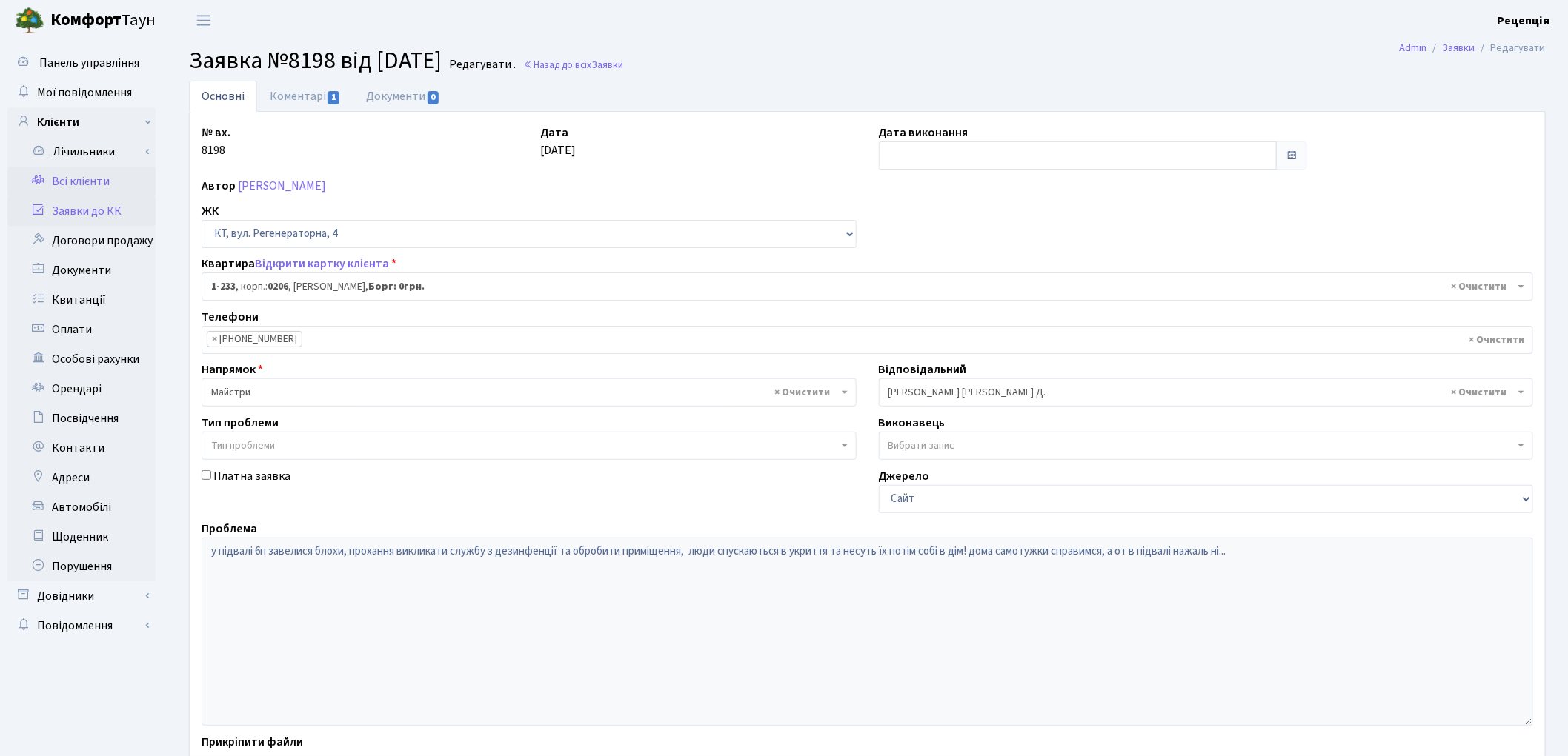
click at [82, 185] on link "Всі клієнти" at bounding box center [82, 181] width 148 height 29
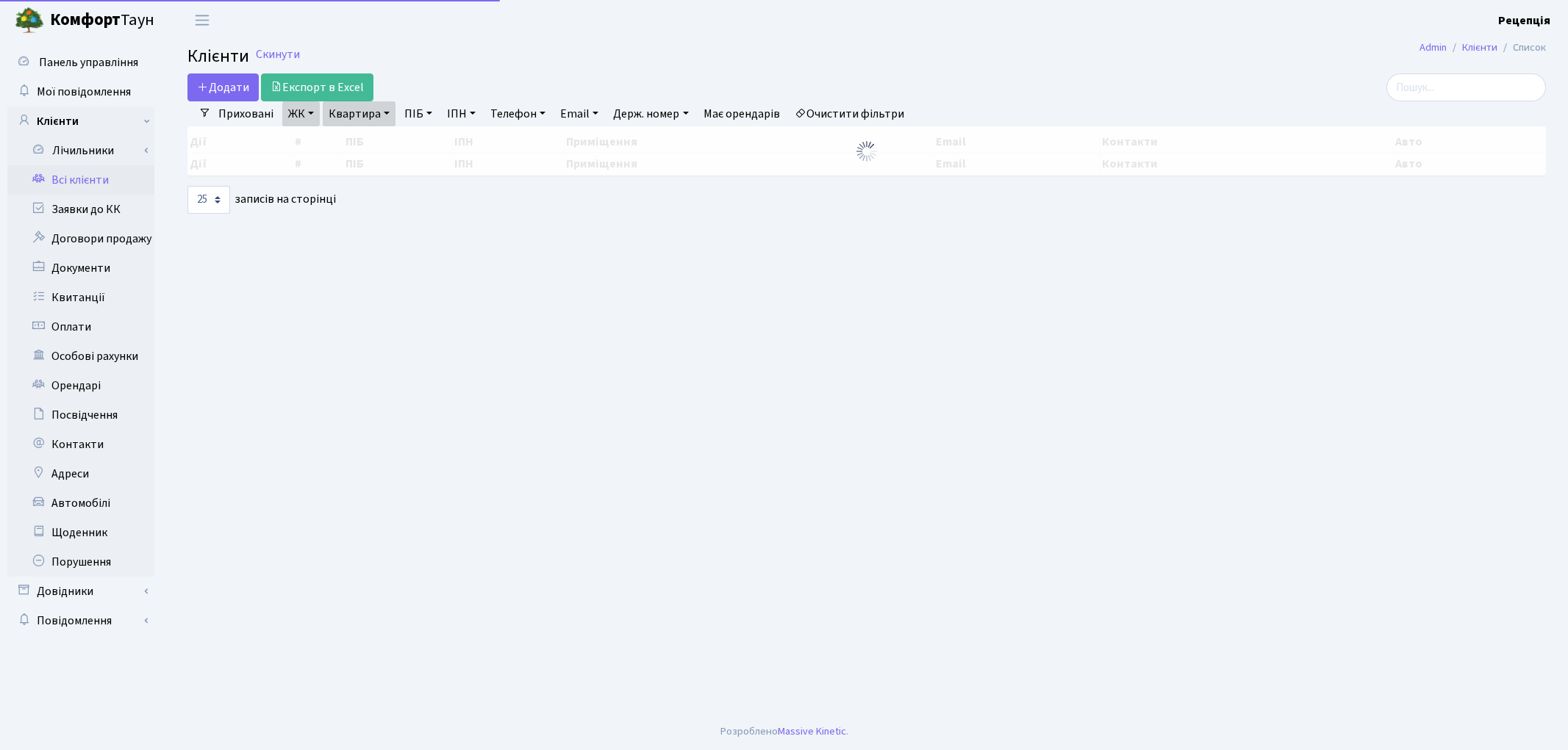
select select "25"
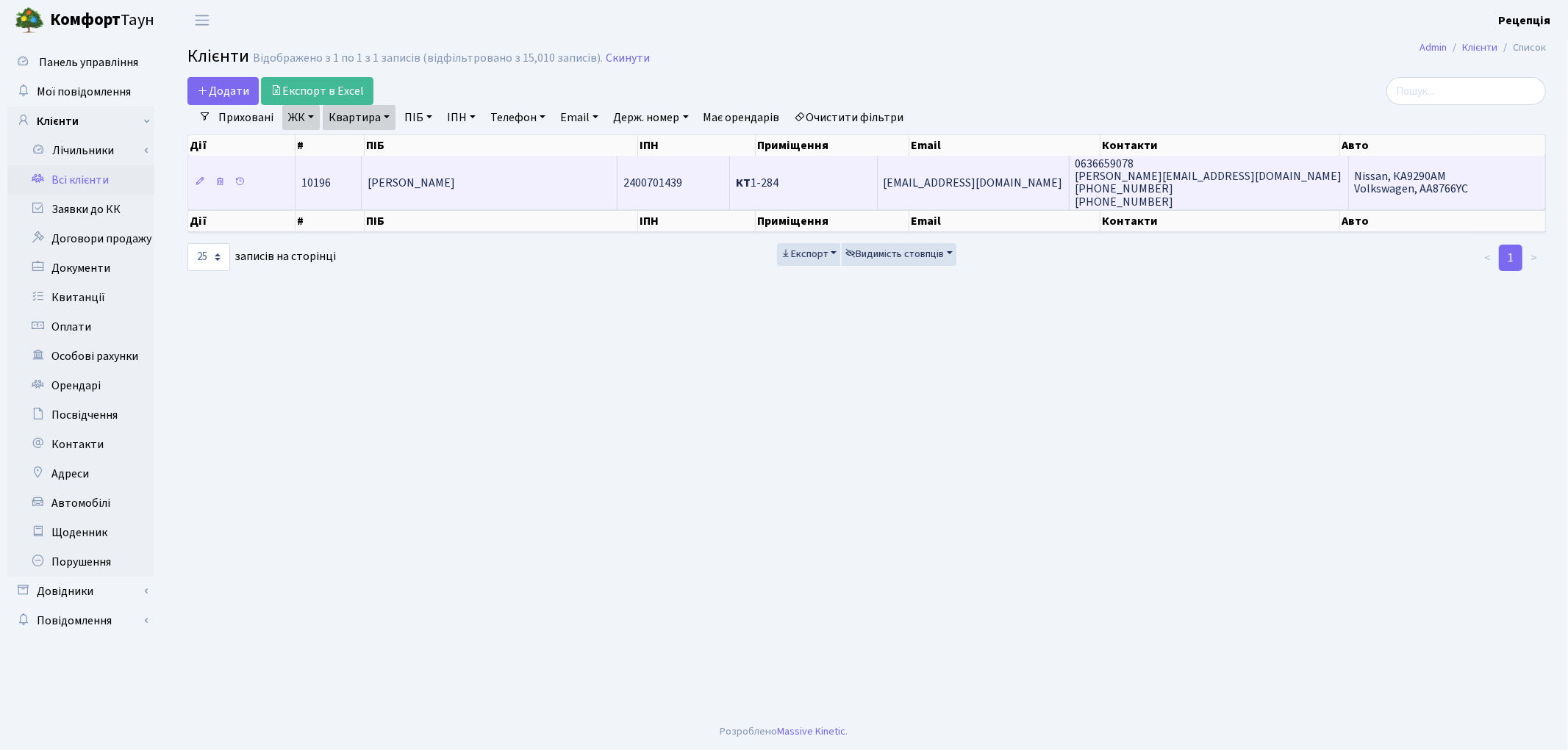
click at [530, 187] on td "[PERSON_NAME] [PERSON_NAME]" at bounding box center [490, 182] width 256 height 53
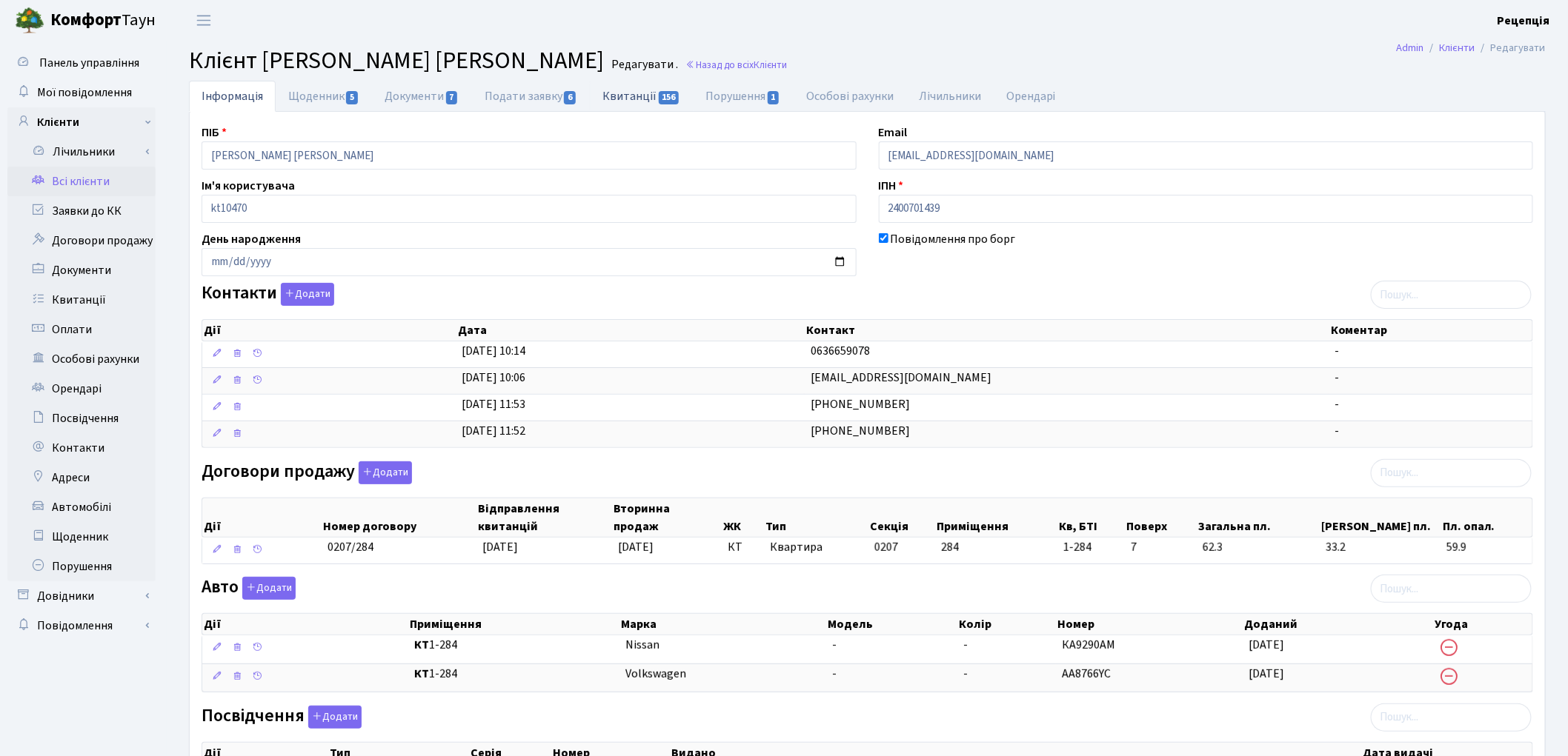
click at [623, 104] on link "Квитанції 156" at bounding box center [641, 96] width 103 height 30
select select "25"
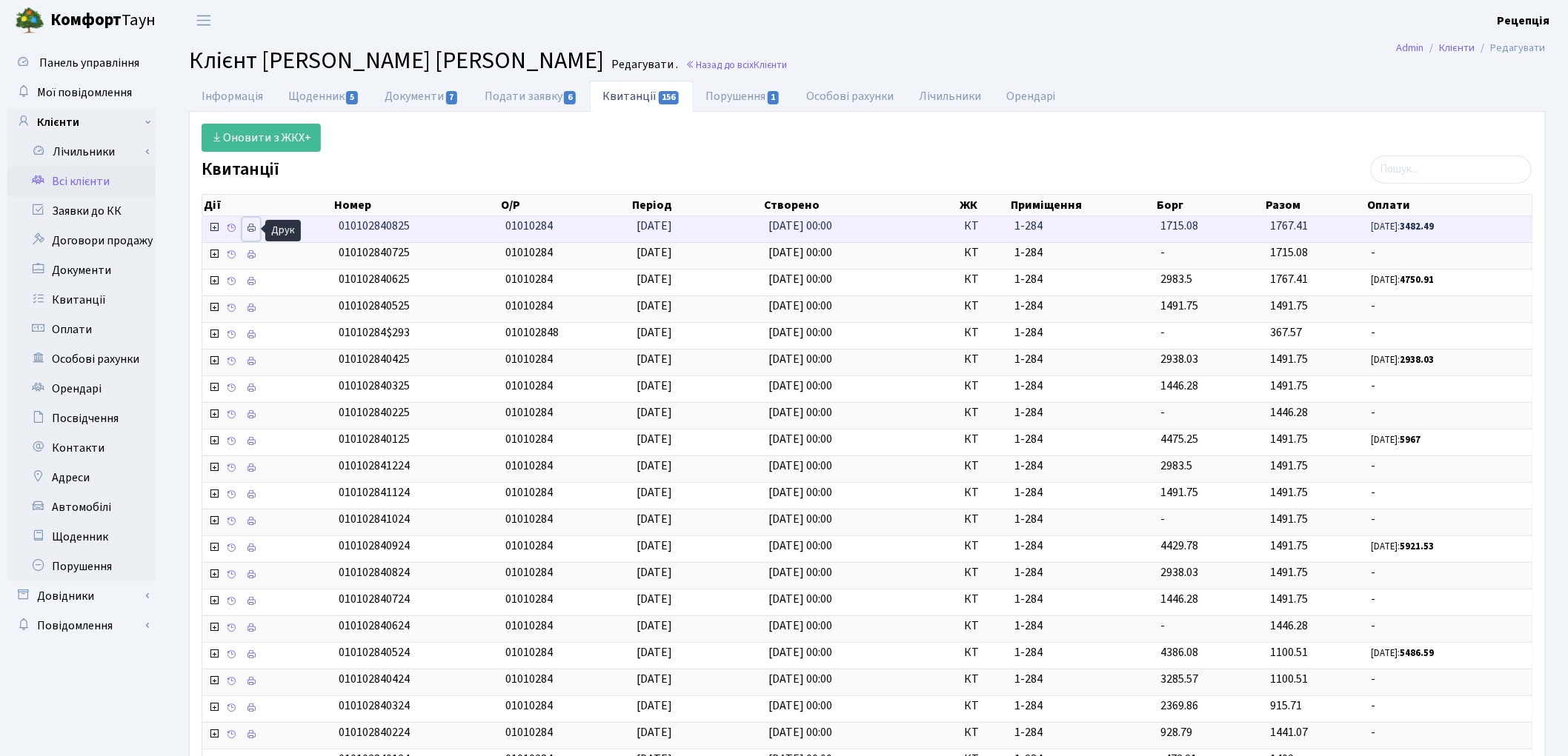
click at [256, 226] on icon at bounding box center [250, 228] width 10 height 10
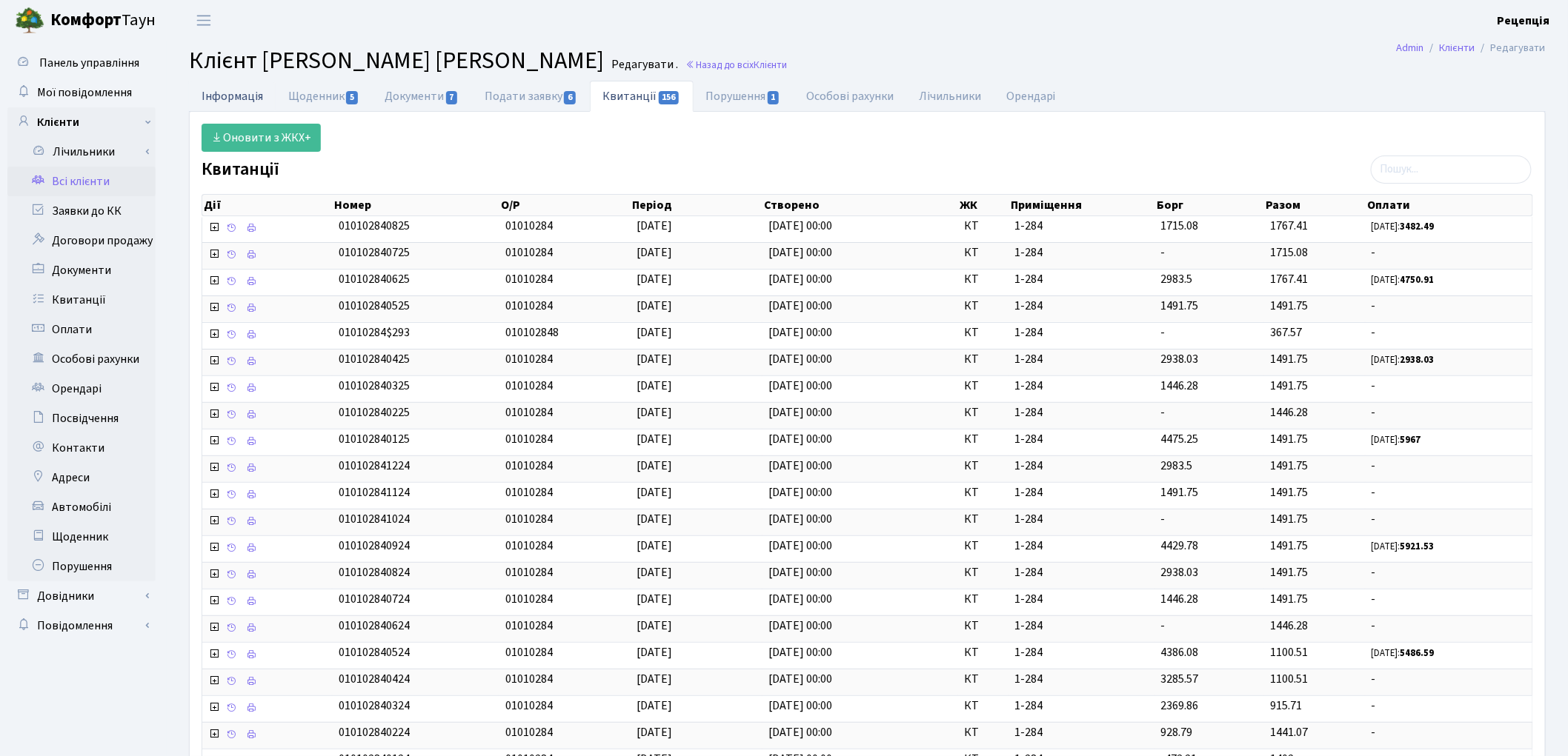
click at [247, 95] on link "Інформація" at bounding box center [232, 96] width 87 height 30
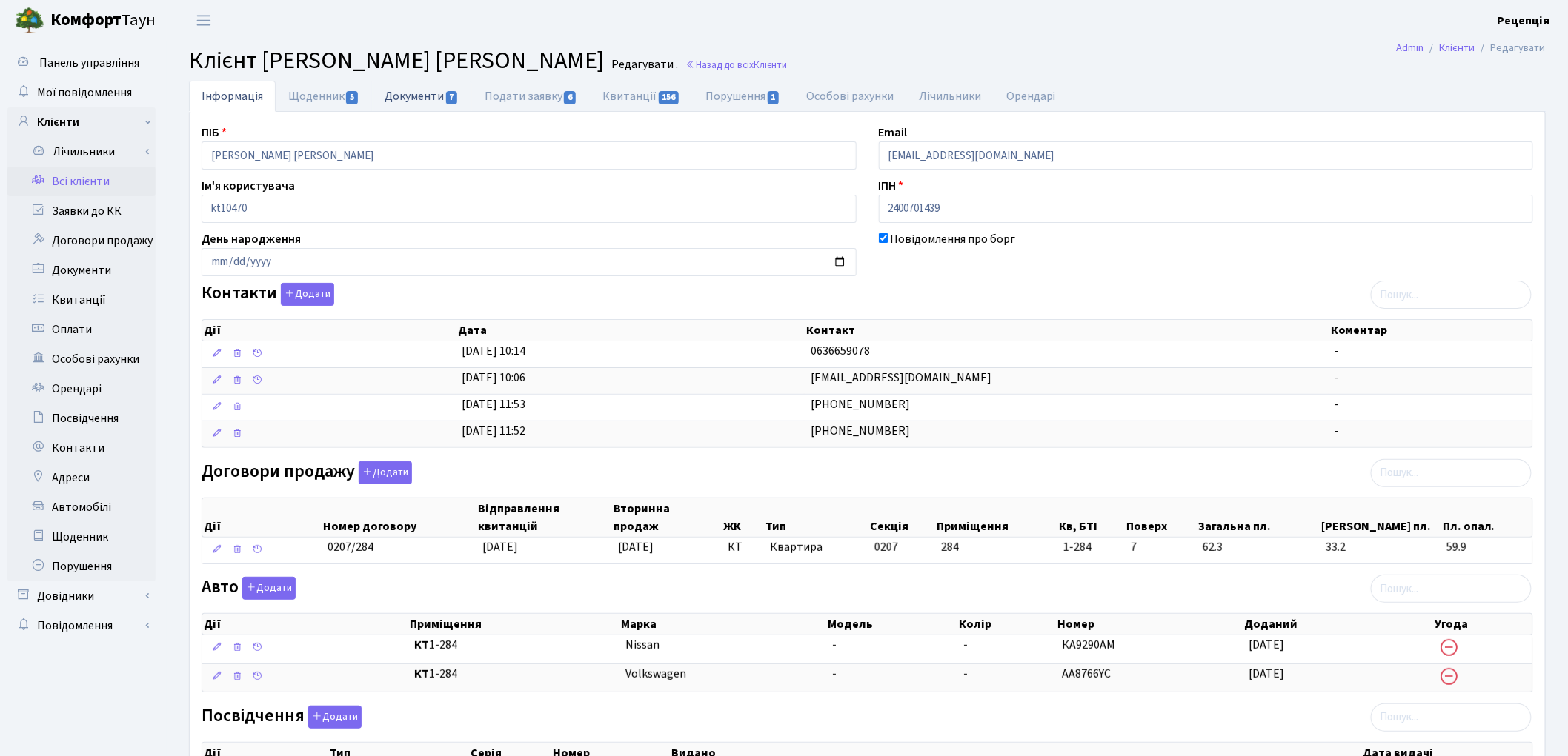
click at [419, 100] on link "Документи 7" at bounding box center [422, 96] width 100 height 30
select select "25"
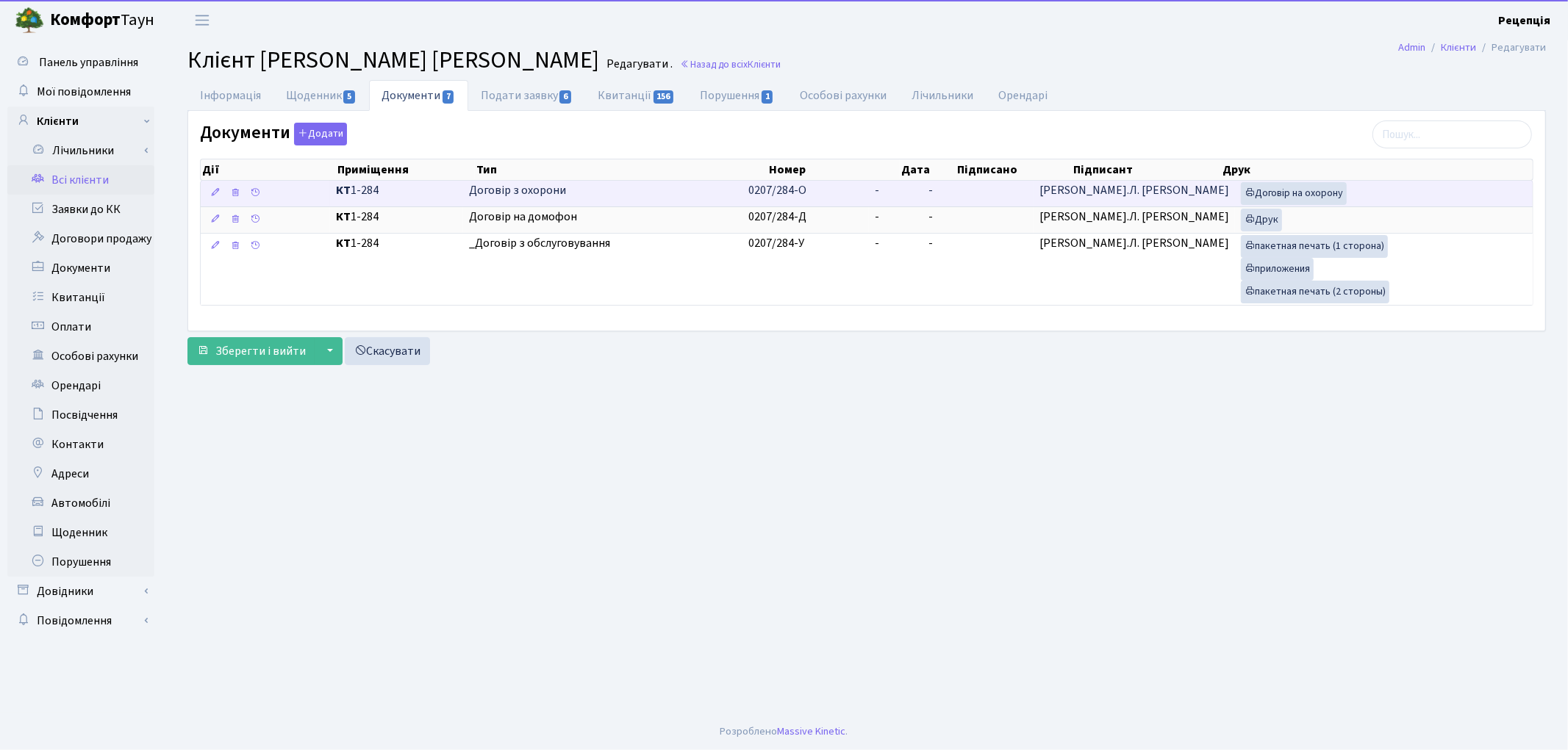
click at [621, 195] on span "Договір з охорони" at bounding box center [603, 191] width 268 height 17
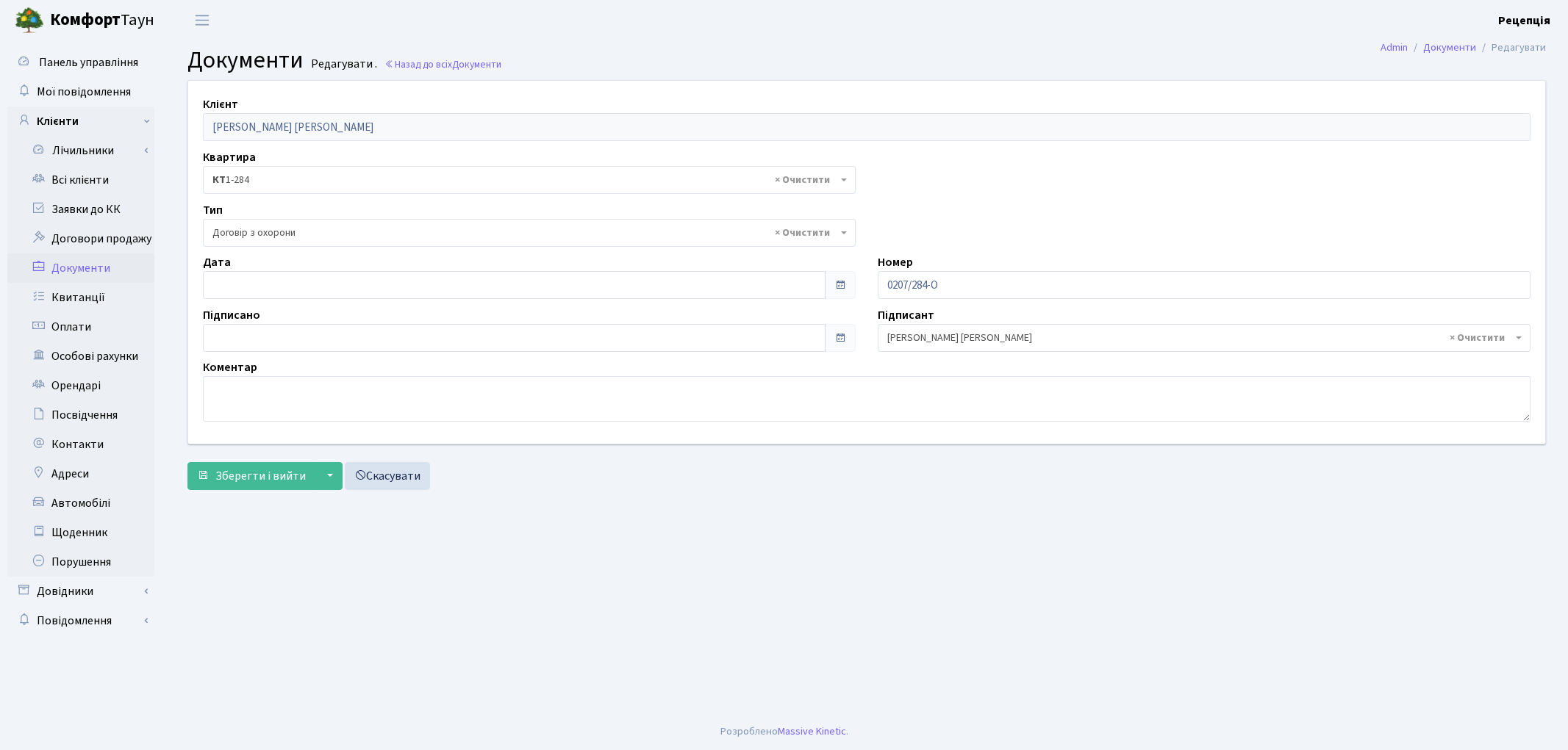
select select "290"
click at [284, 226] on span "× Договір з охорони" at bounding box center [524, 232] width 625 height 15
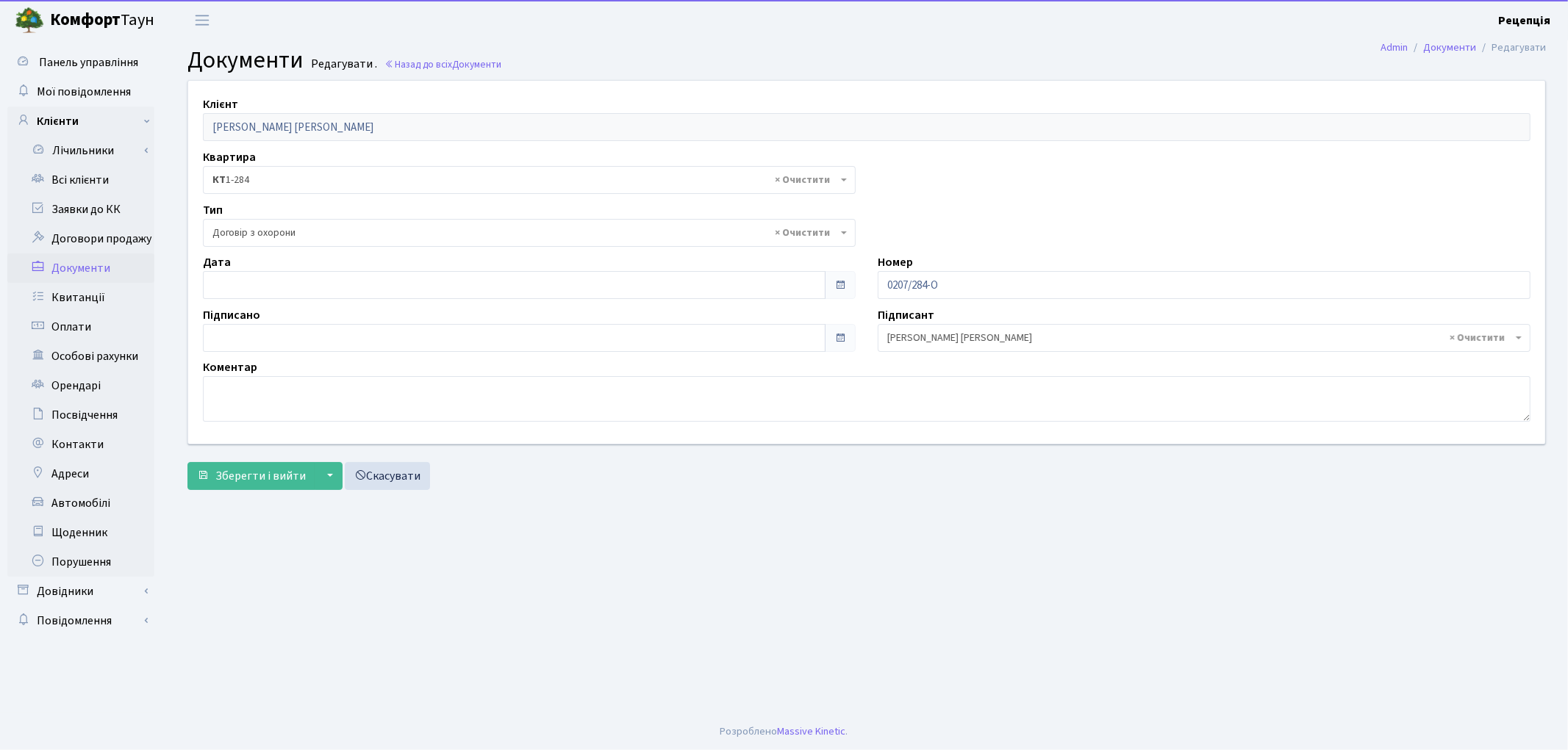
click at [284, 226] on span "× Договір з охорони" at bounding box center [524, 232] width 625 height 15
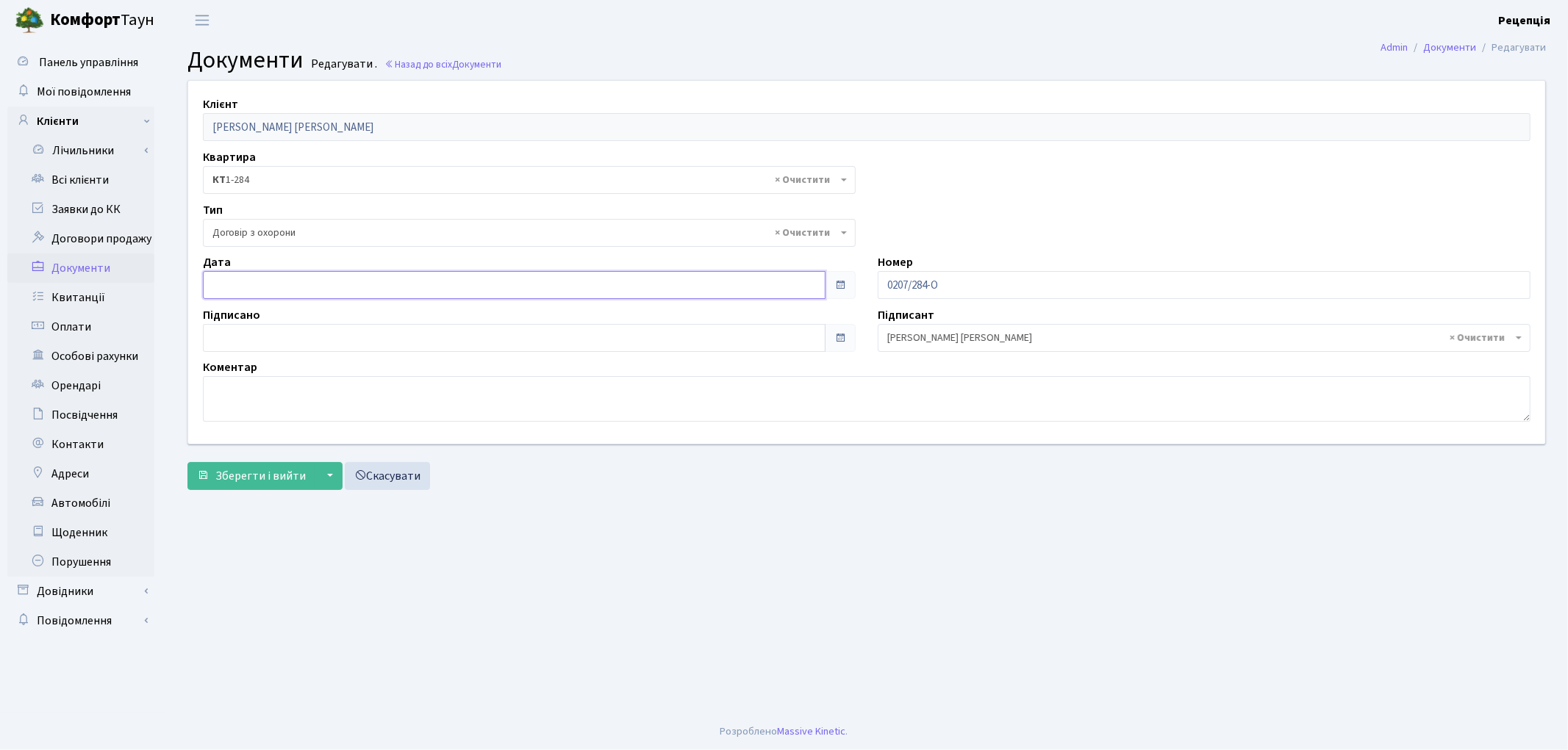
click at [280, 276] on input "text" at bounding box center [514, 285] width 622 height 28
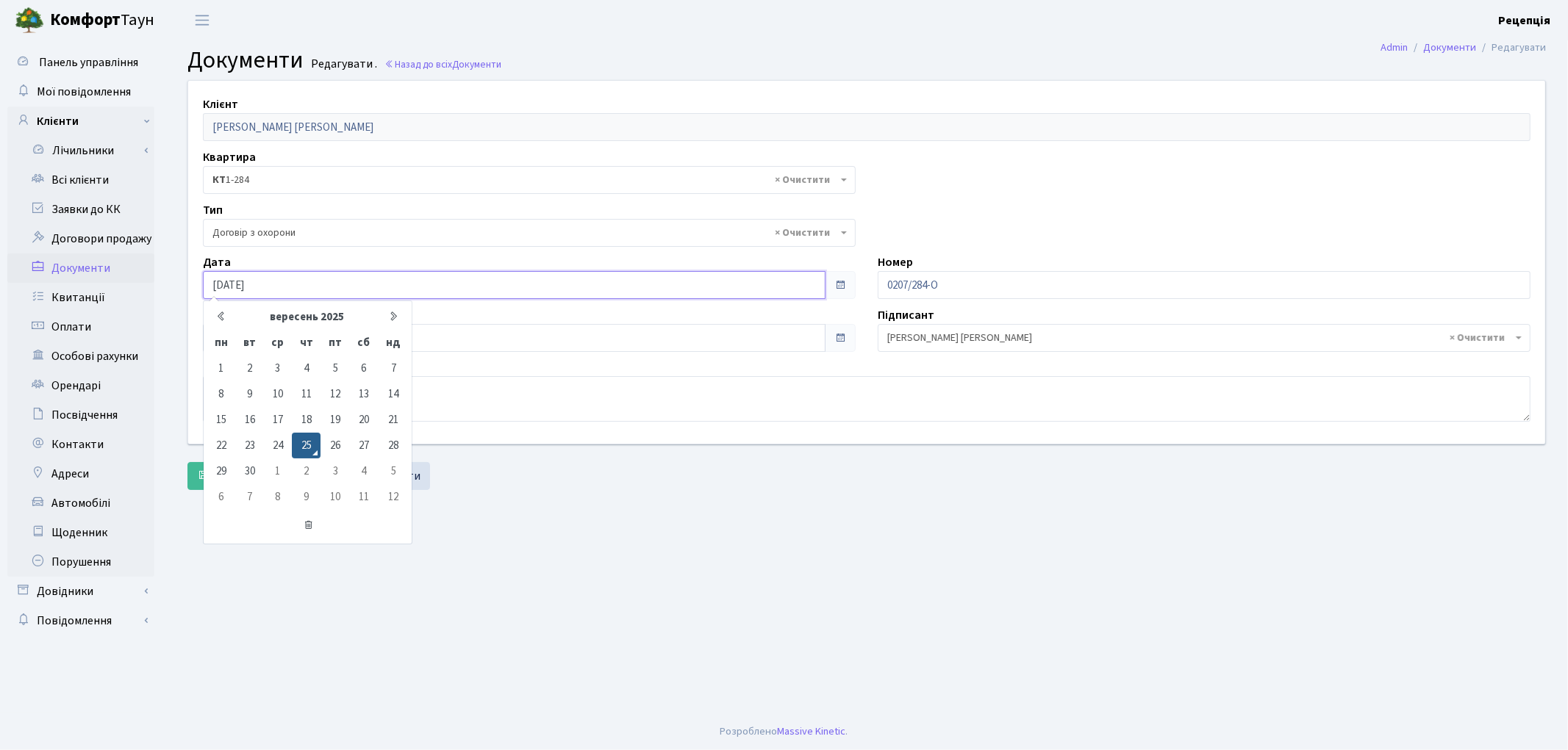
type input "[DATE]"
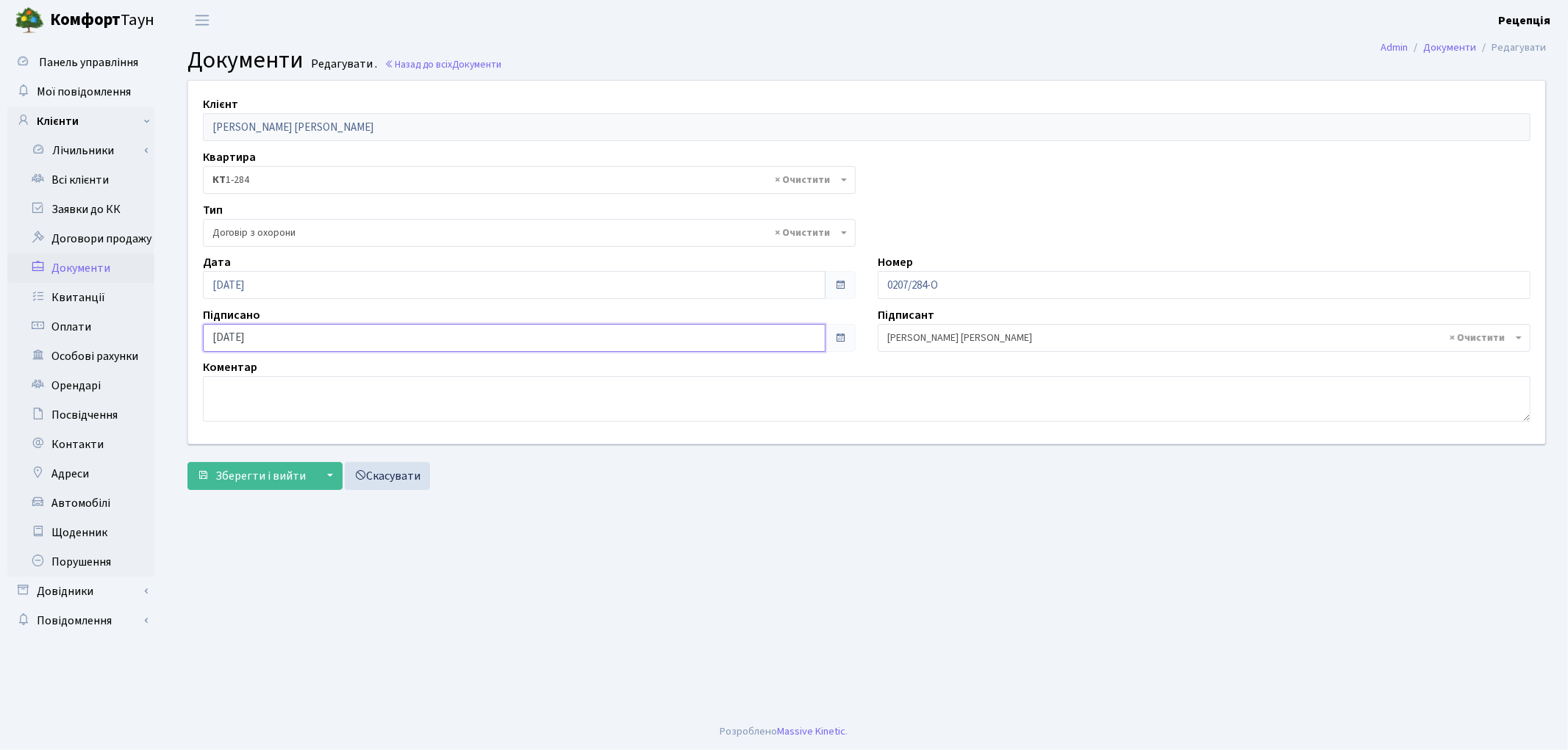
click at [228, 347] on input "25.09.2025" at bounding box center [514, 338] width 622 height 28
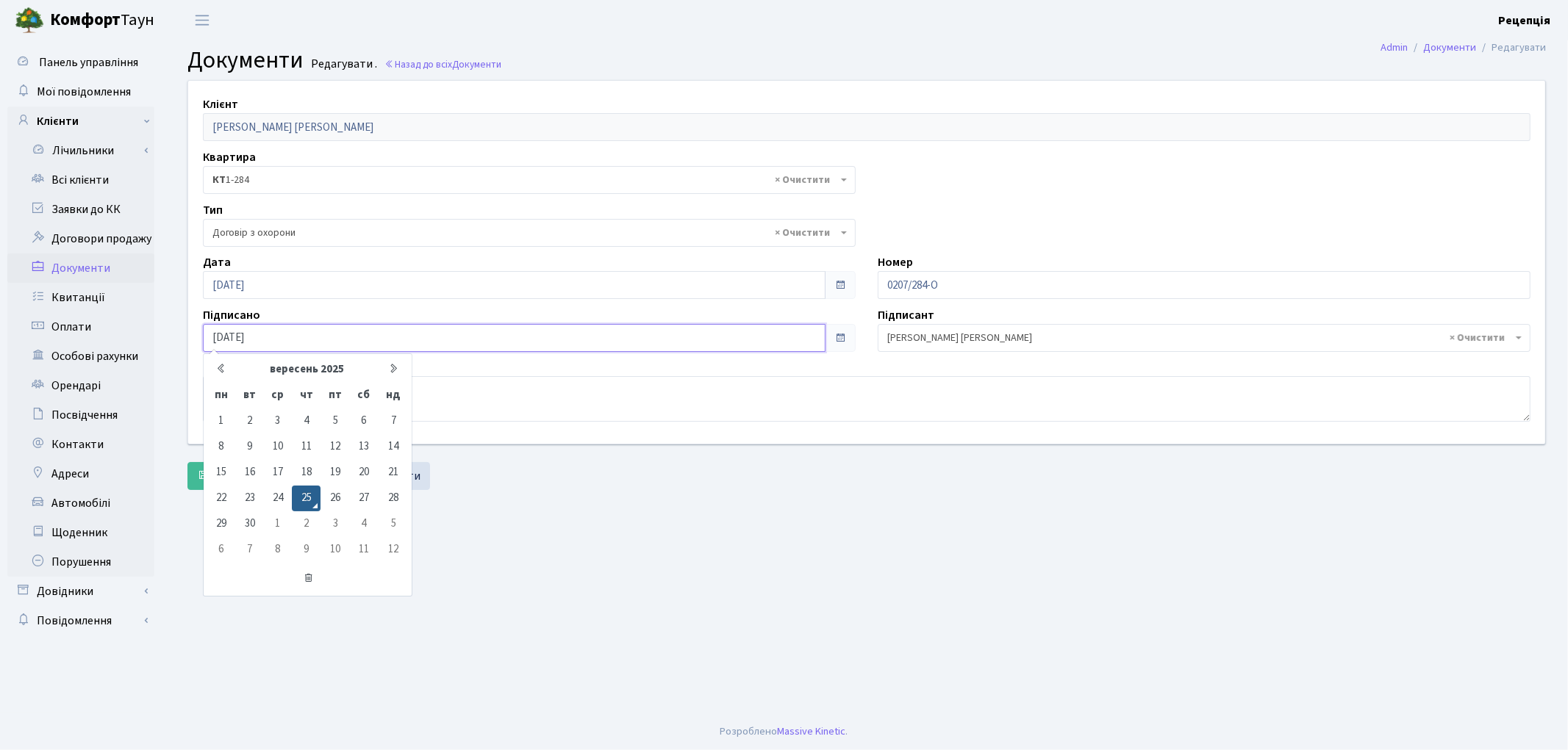
click at [282, 344] on input "25.09.2025" at bounding box center [514, 338] width 622 height 28
type input "25.09.2020"
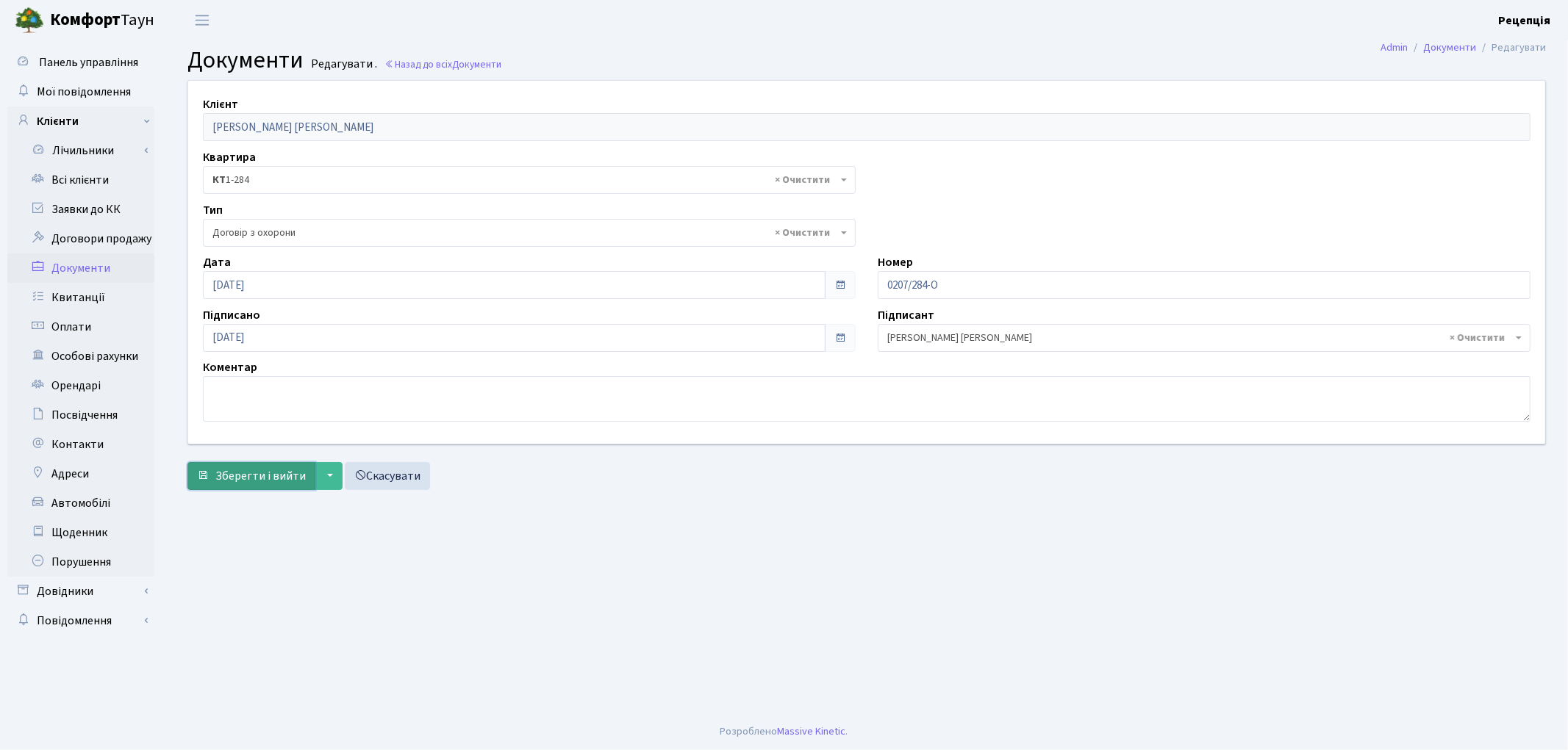
click at [248, 475] on span "Зберегти і вийти" at bounding box center [261, 476] width 90 height 16
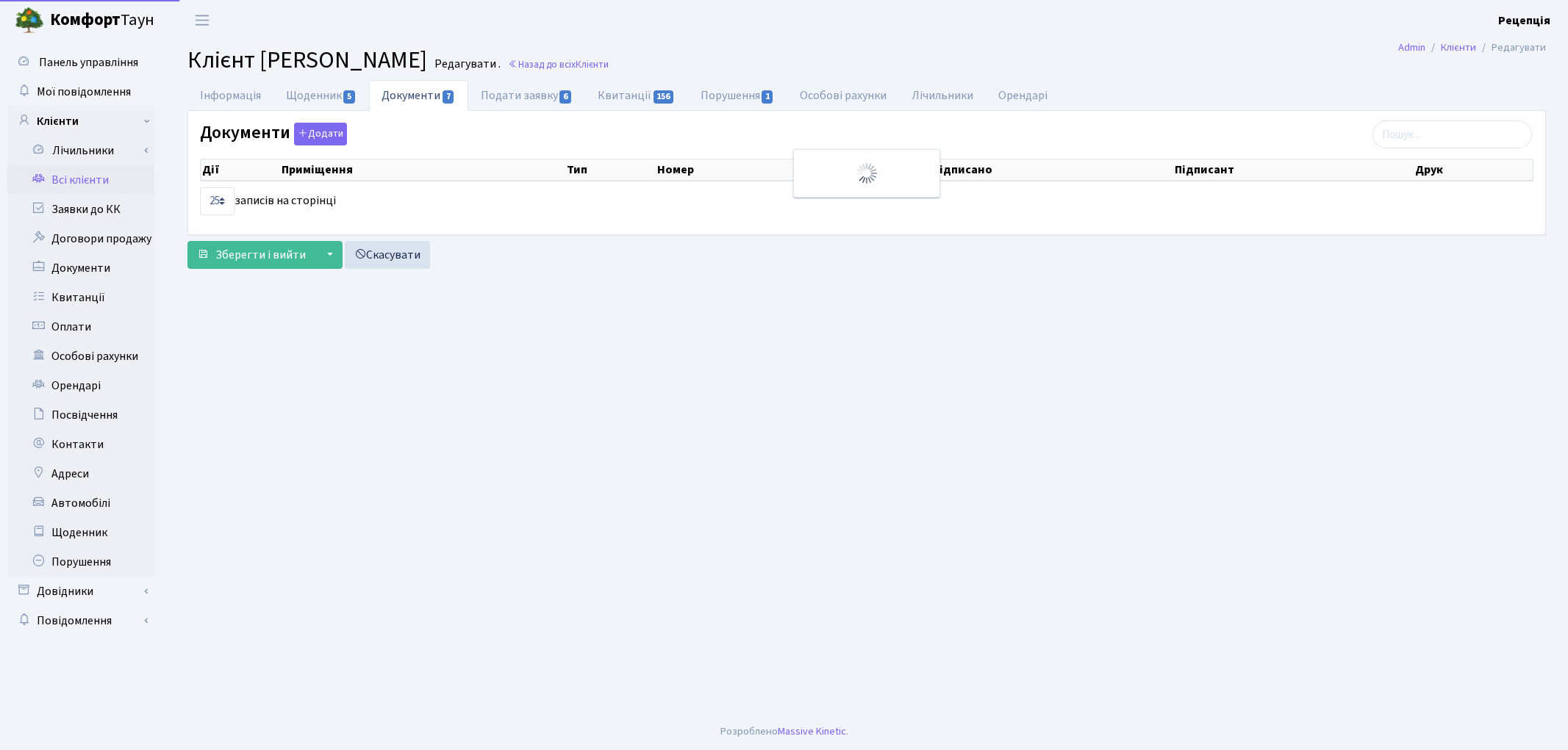
select select "25"
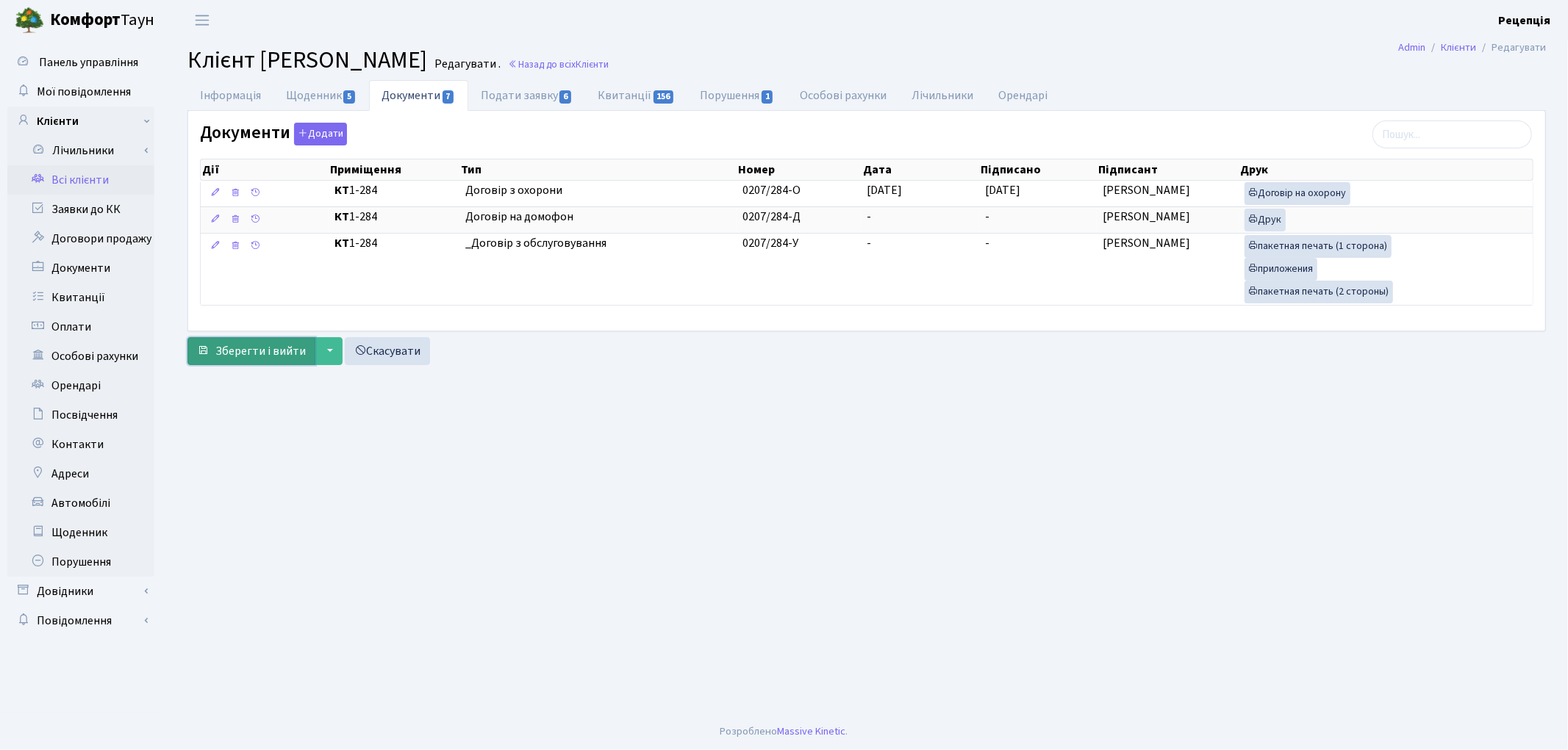
click at [238, 354] on span "Зберегти і вийти" at bounding box center [261, 351] width 90 height 16
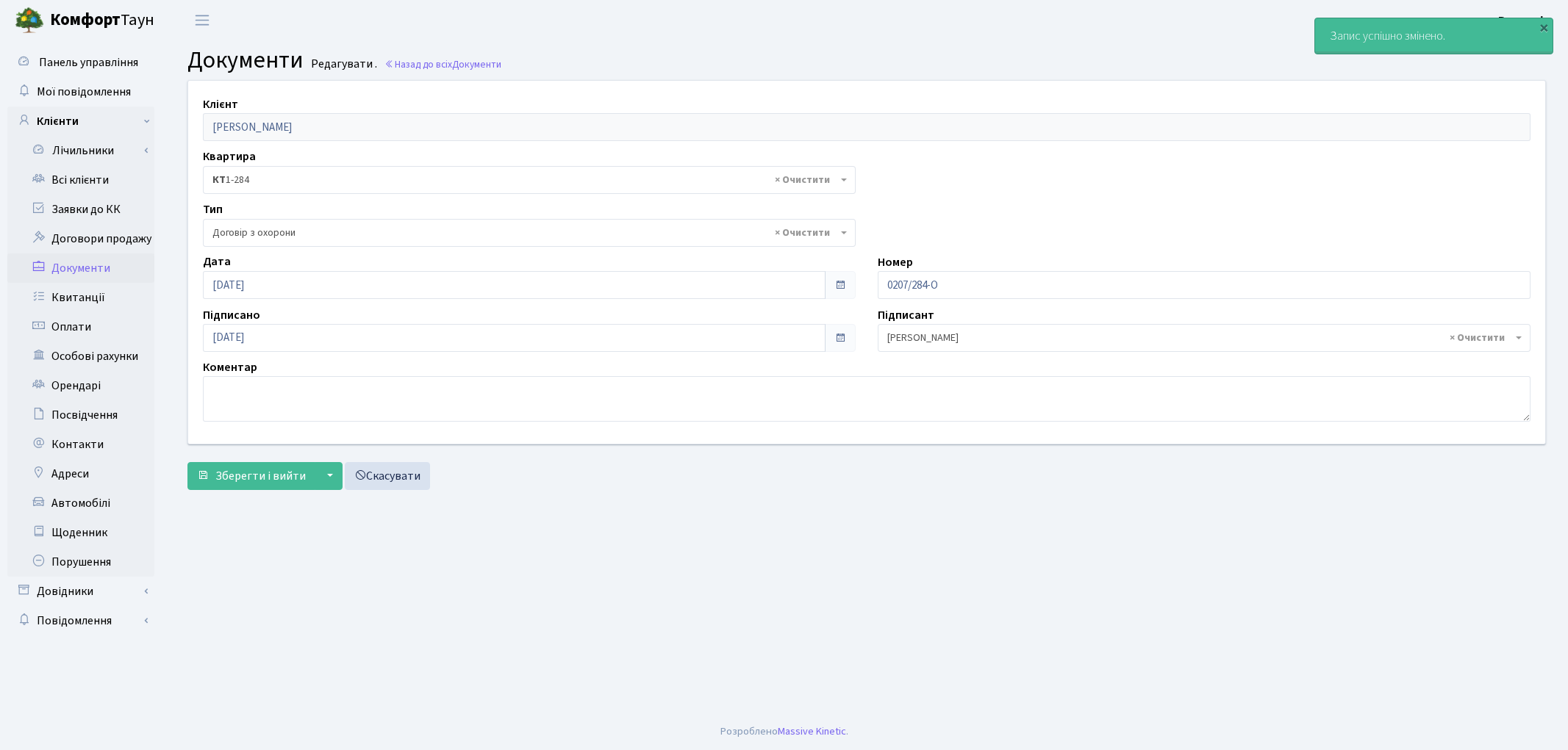
select select "290"
click at [105, 185] on link "Всі клієнти" at bounding box center [81, 180] width 147 height 29
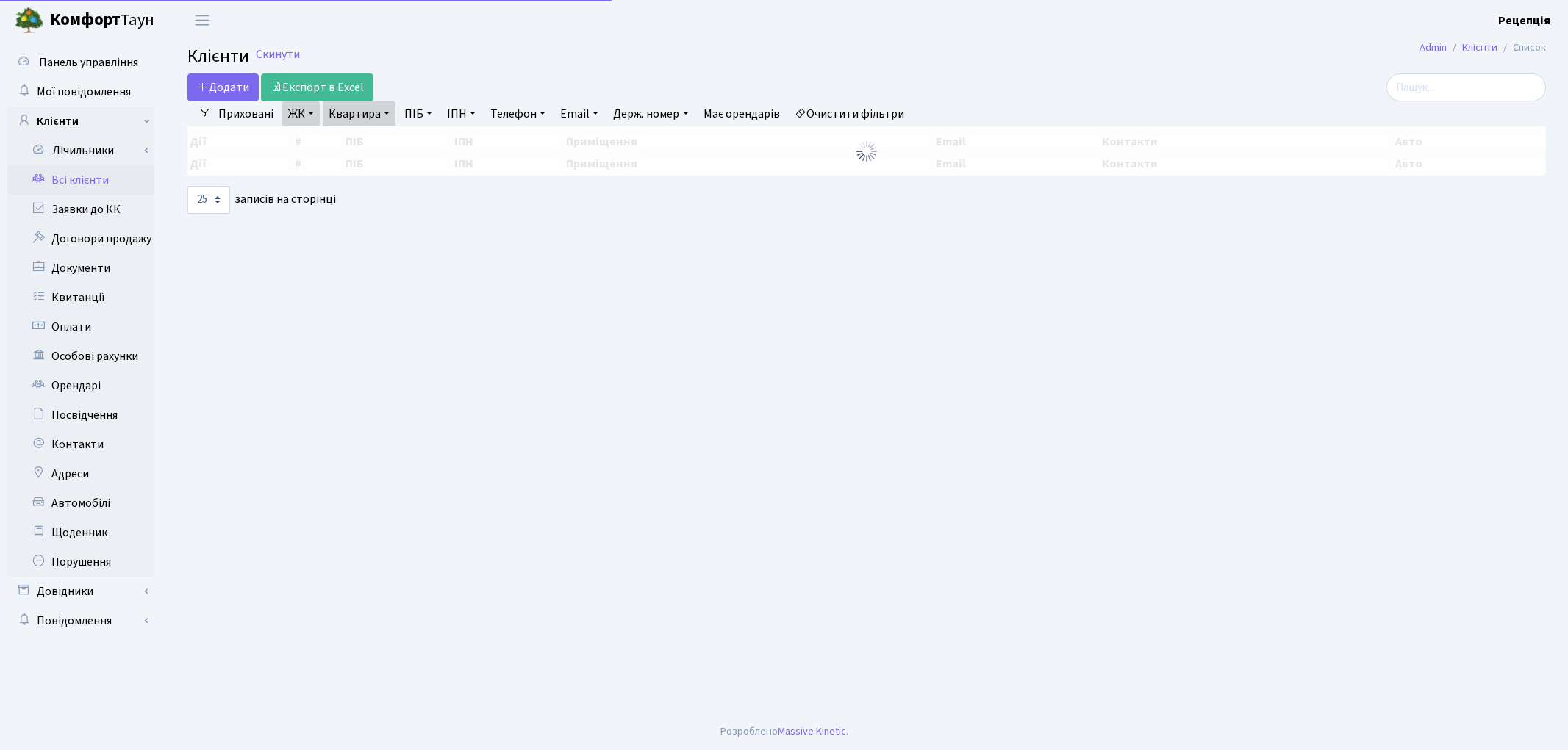
select select "25"
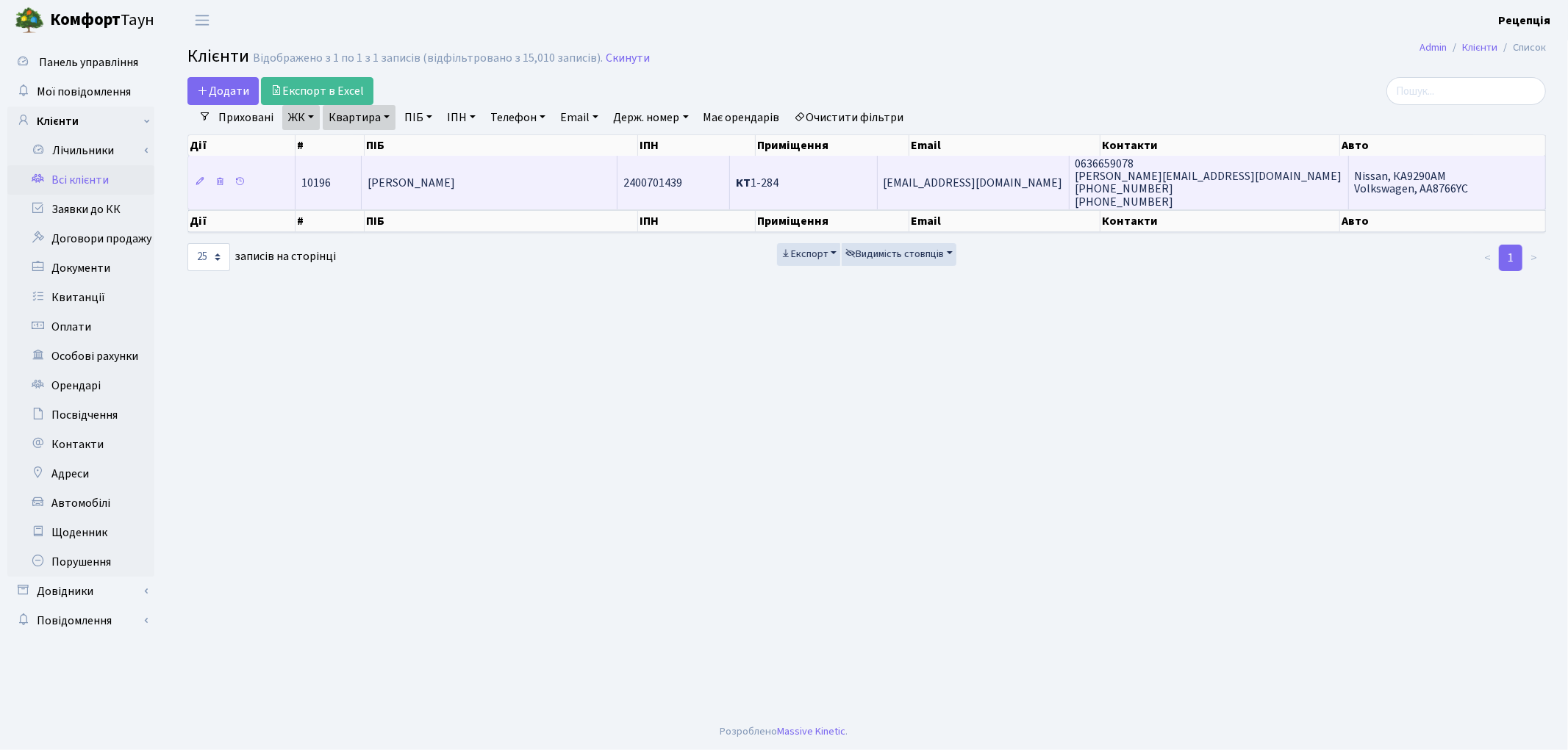
click at [500, 195] on td "[PERSON_NAME]" at bounding box center [490, 182] width 256 height 53
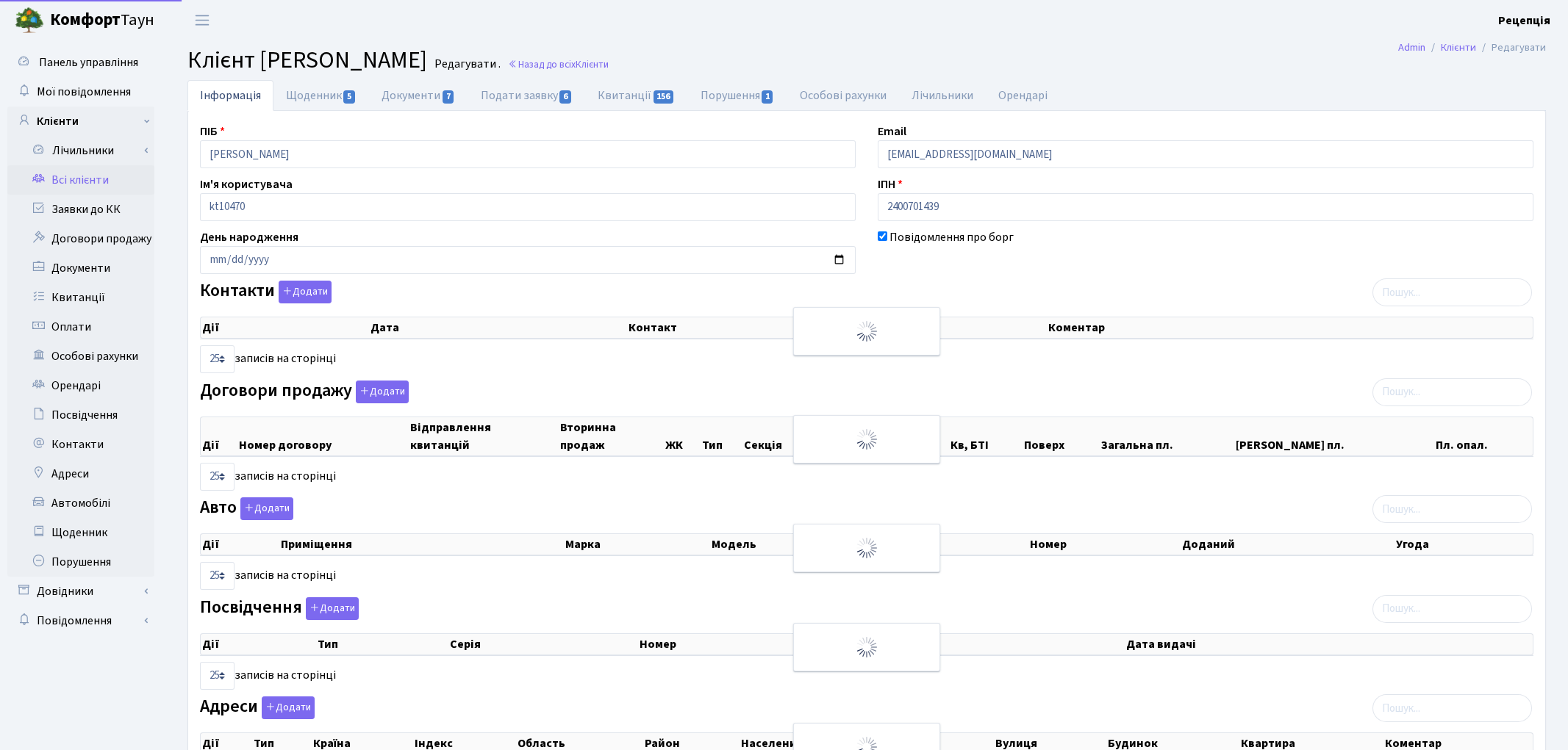
select select "25"
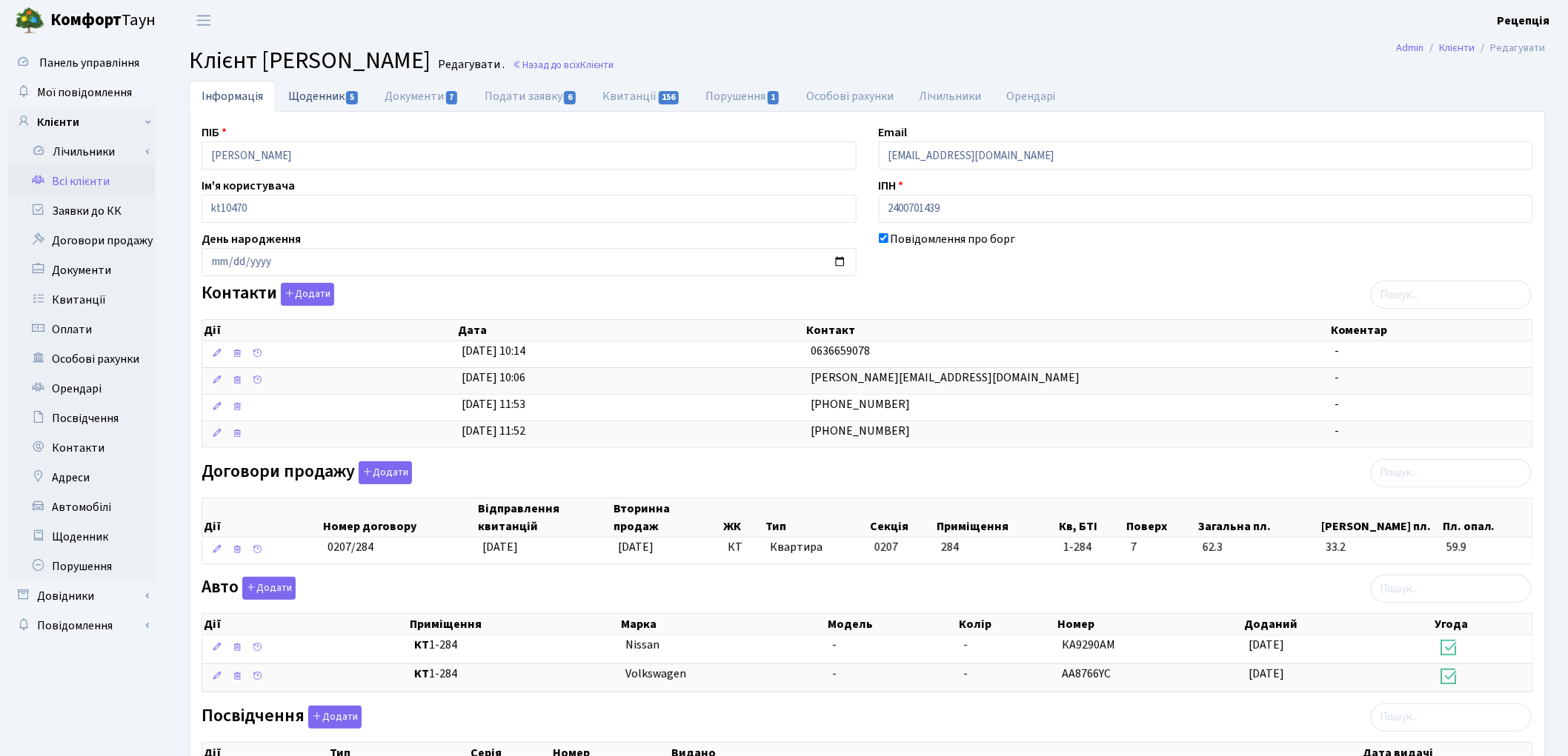
click at [330, 100] on link "Щоденник 5" at bounding box center [324, 96] width 97 height 30
select select "25"
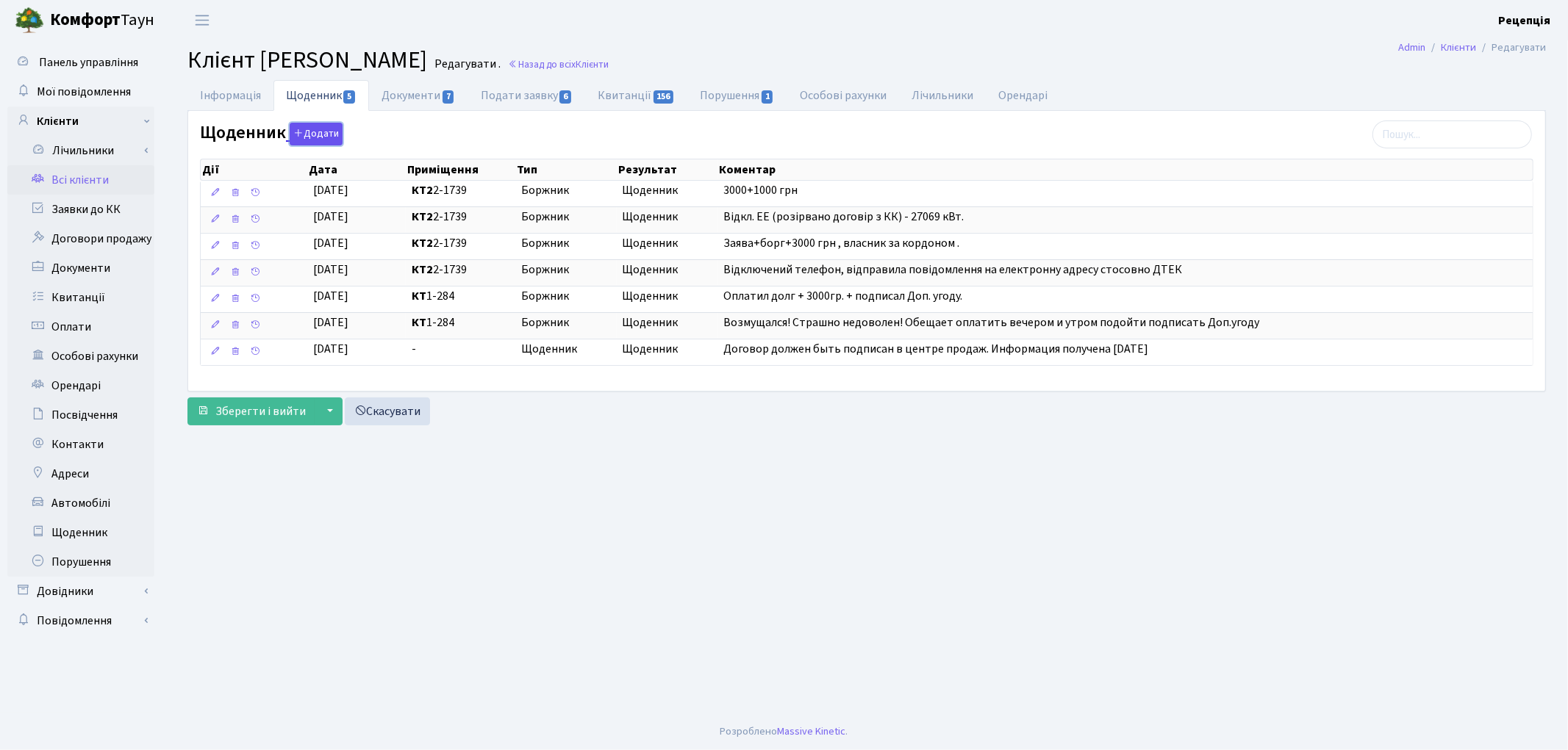
click at [324, 136] on button "Додати" at bounding box center [316, 134] width 53 height 23
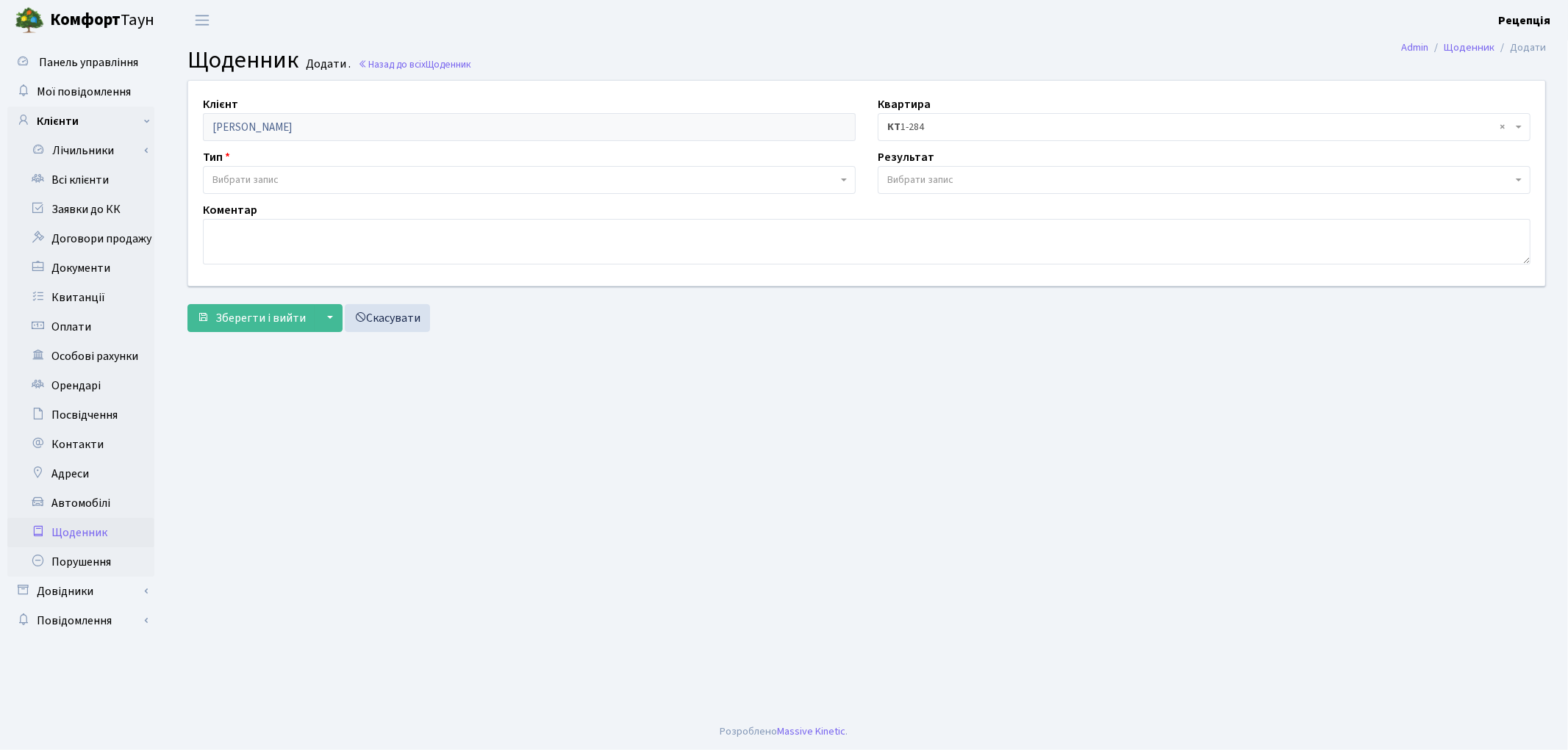
click at [298, 178] on span "Вибрати запис" at bounding box center [524, 179] width 625 height 15
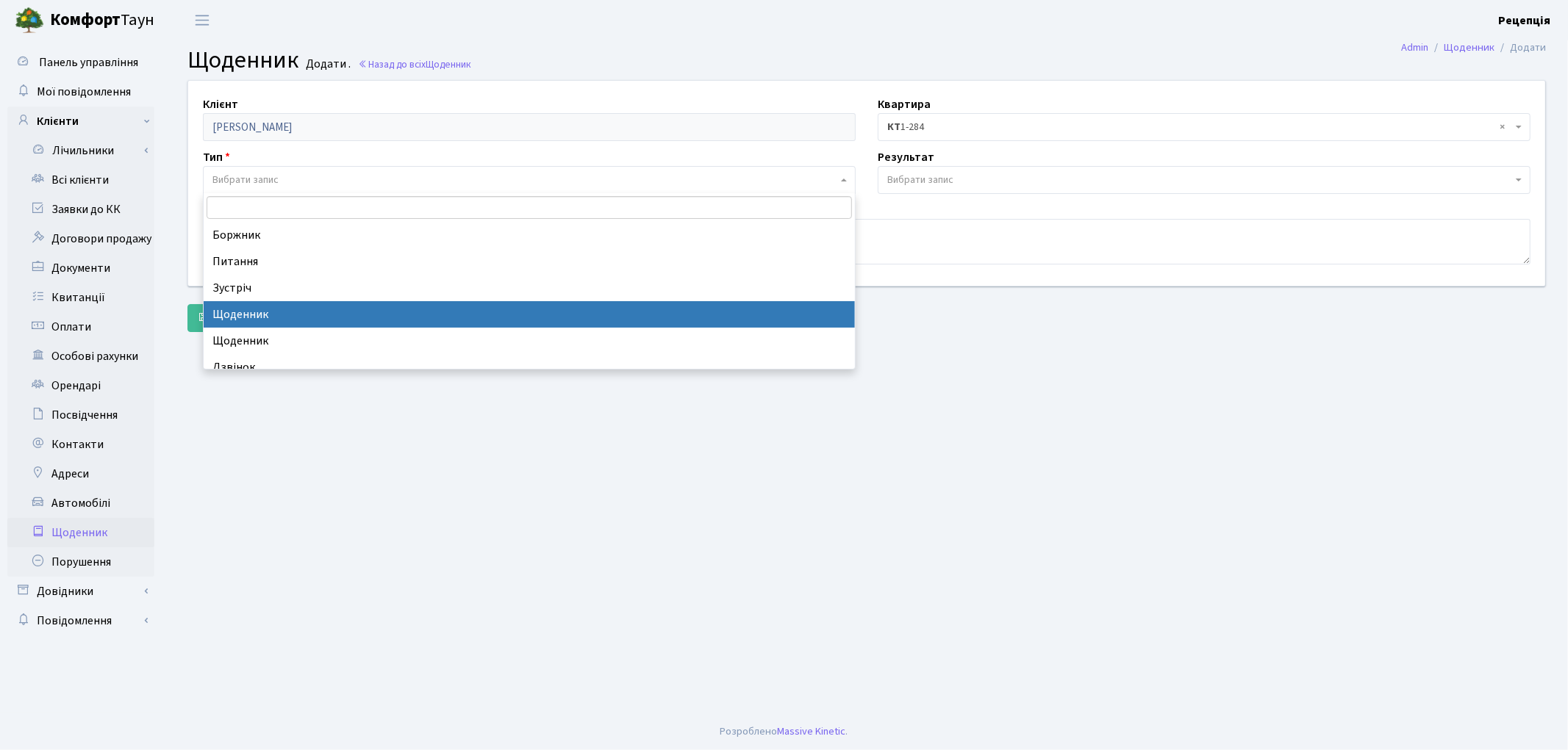
select select "11"
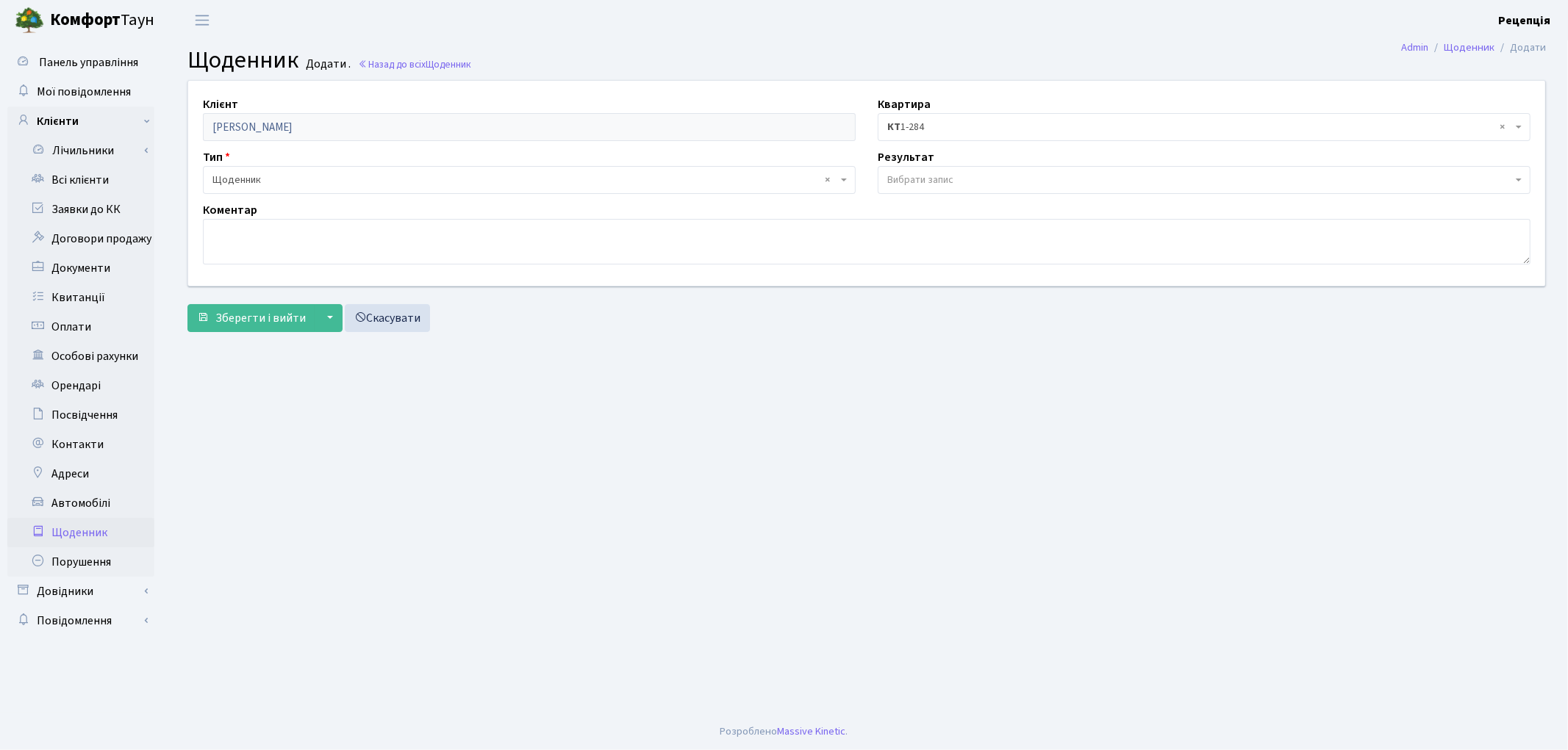
click at [931, 182] on span "Вибрати запис" at bounding box center [920, 179] width 66 height 15
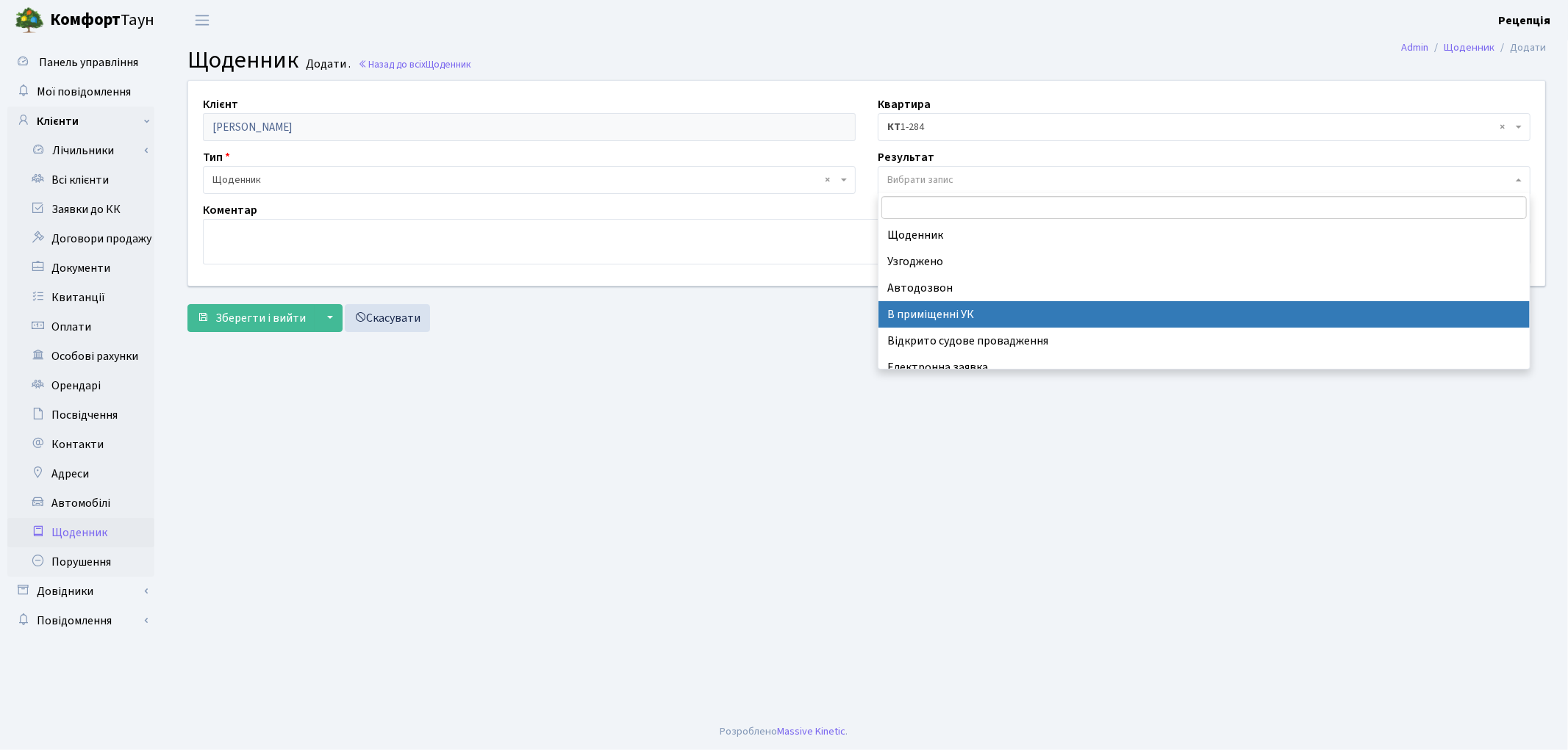
select select "200"
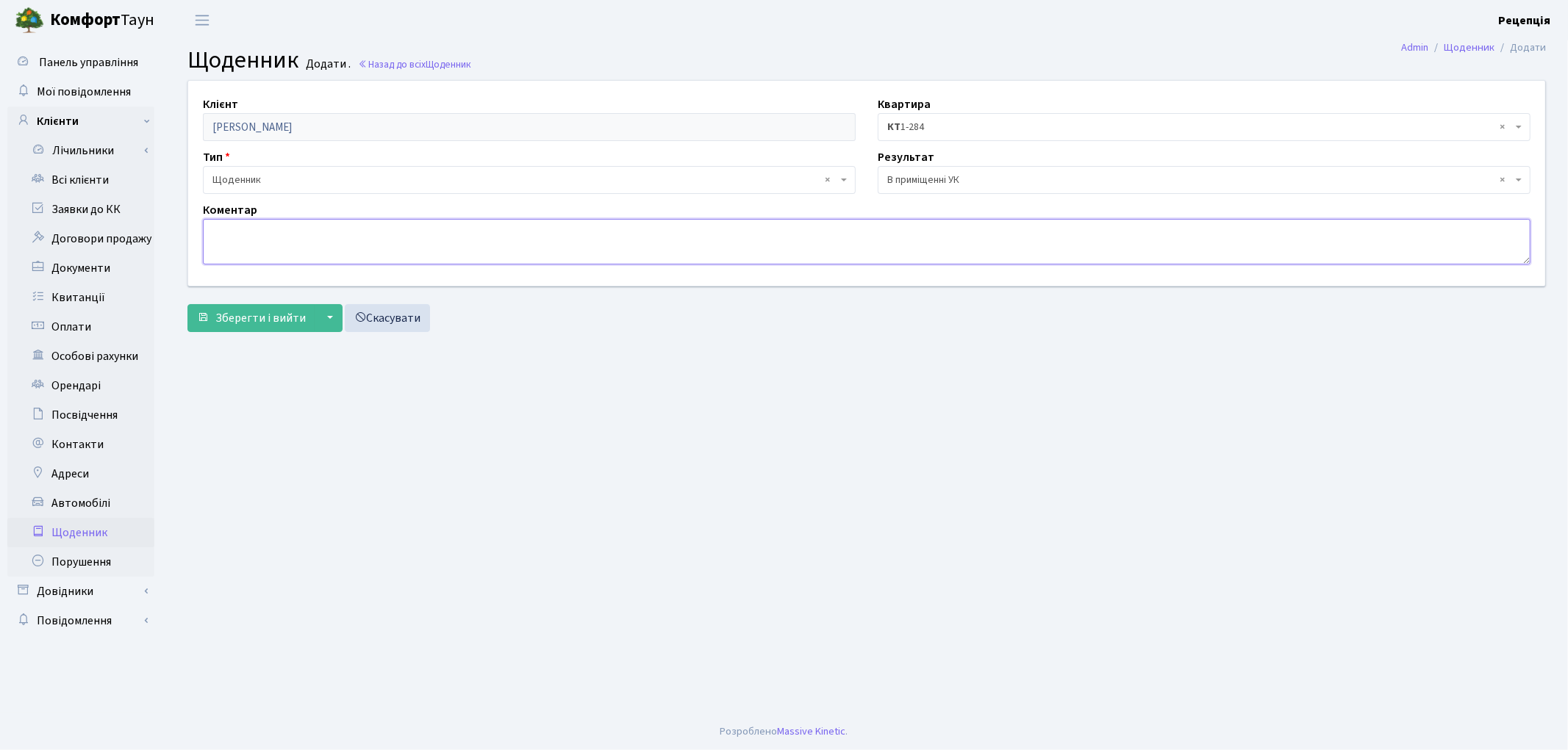
click at [342, 238] on textarea at bounding box center [867, 241] width 1327 height 45
click at [635, 231] on textarea "Власник квартири перебуає на довготривалому лікуванні в іншій області [GEOGRAPH…" at bounding box center [867, 241] width 1327 height 45
click at [651, 234] on textarea "Власник квартири перебуає на довготривалому лікуванні в іншій області [GEOGRAPH…" at bounding box center [867, 241] width 1327 height 45
click at [947, 231] on textarea "Власник квартири перебуає на довготривалому лікуванні в іншій області [GEOGRAPH…" at bounding box center [867, 241] width 1327 height 45
click at [910, 231] on textarea "Власник квартири перебуає на довготривалому лікуванні в іншій області [GEOGRAPH…" at bounding box center [867, 241] width 1327 height 45
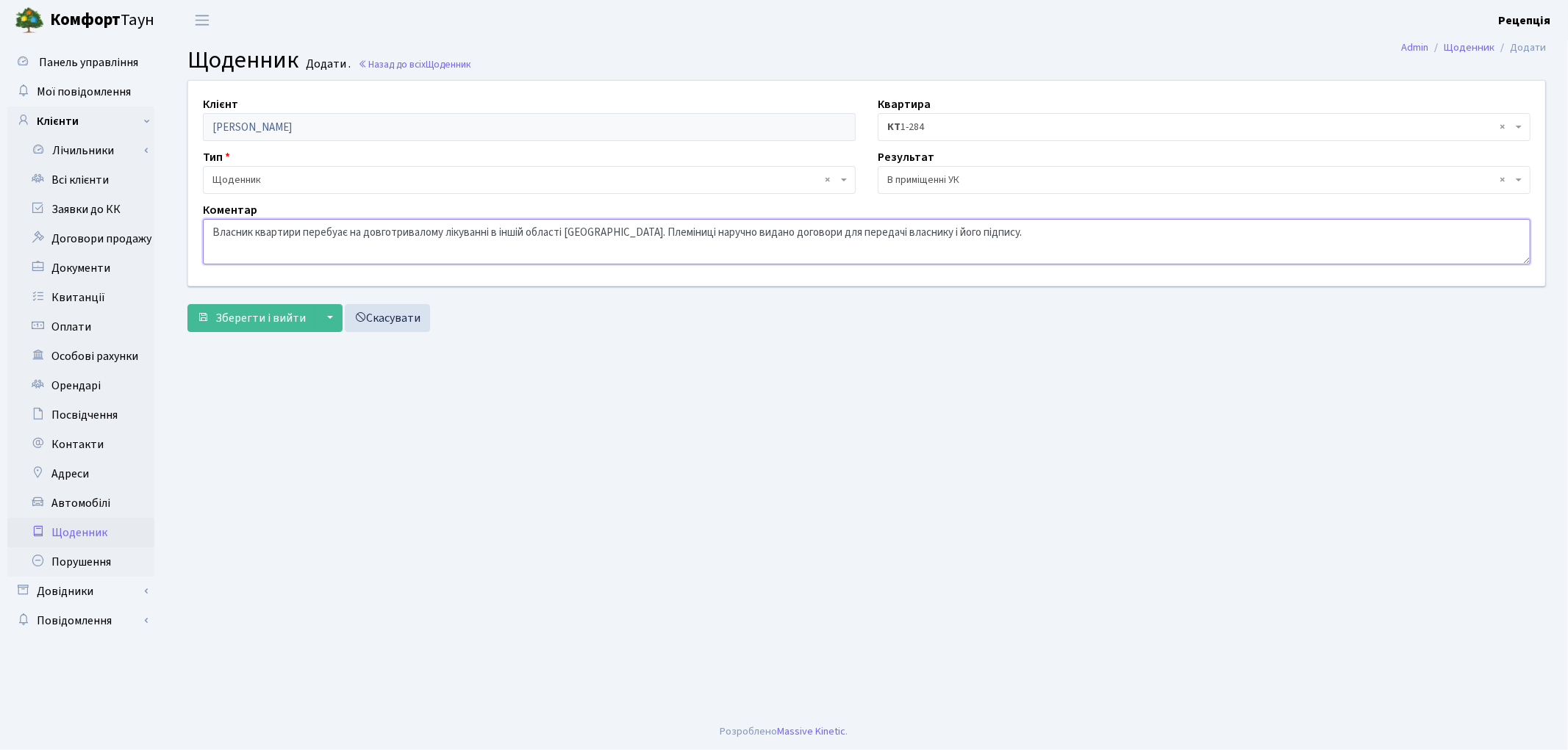
click at [969, 237] on textarea "Власник квартири перебуає на довготривалому лікуванні в іншій області [GEOGRAPH…" at bounding box center [867, 241] width 1327 height 45
click at [1005, 231] on textarea "Власник квартири перебуає на довготривалому лікуванні в іншій області [GEOGRAPH…" at bounding box center [867, 241] width 1327 height 45
type textarea "Власник квартири перебуає на довготривалому лікуванні в іншій області [GEOGRAPH…"
click at [277, 315] on span "Зберегти і вийти" at bounding box center [261, 318] width 90 height 16
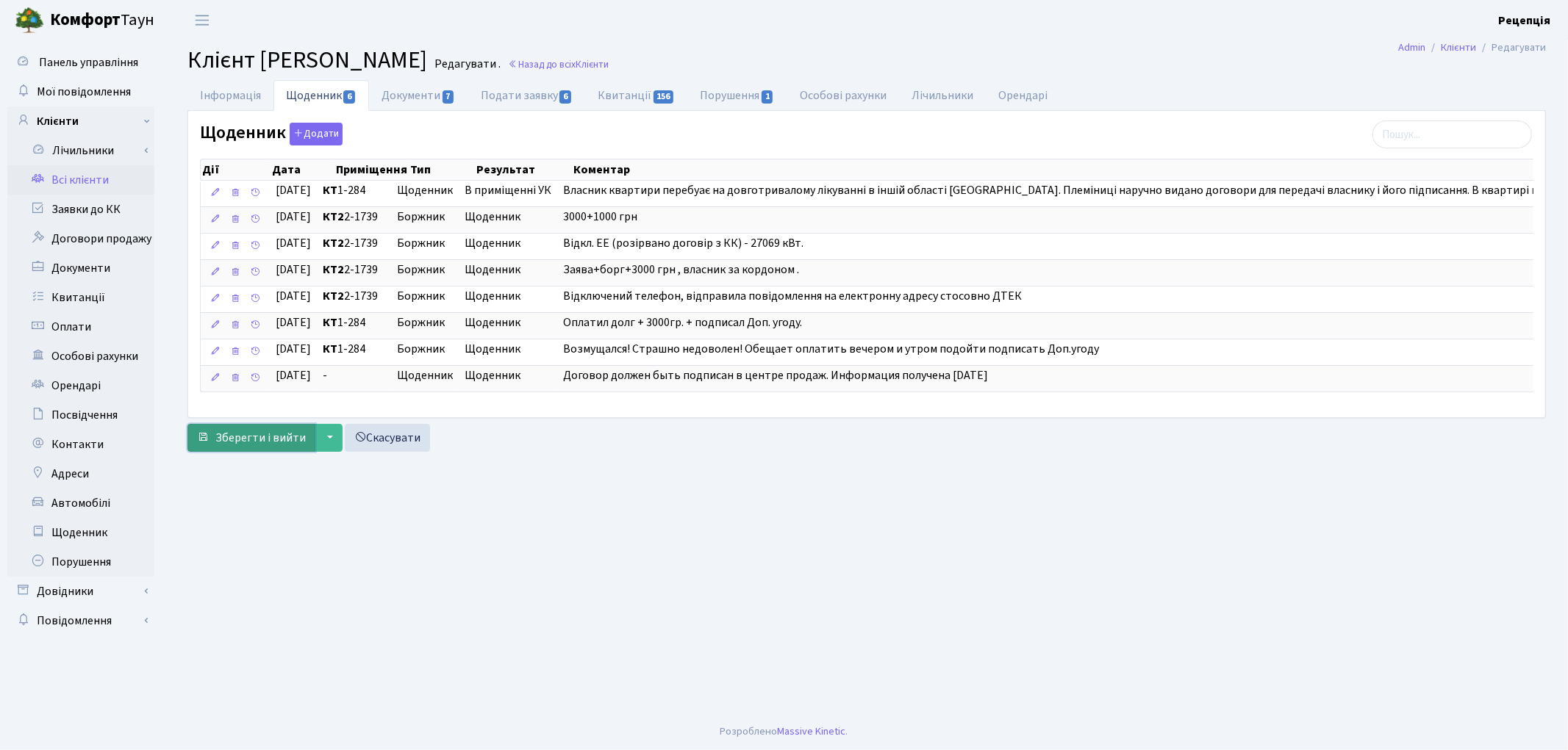
click at [238, 446] on span "Зберегти і вийти" at bounding box center [261, 437] width 90 height 16
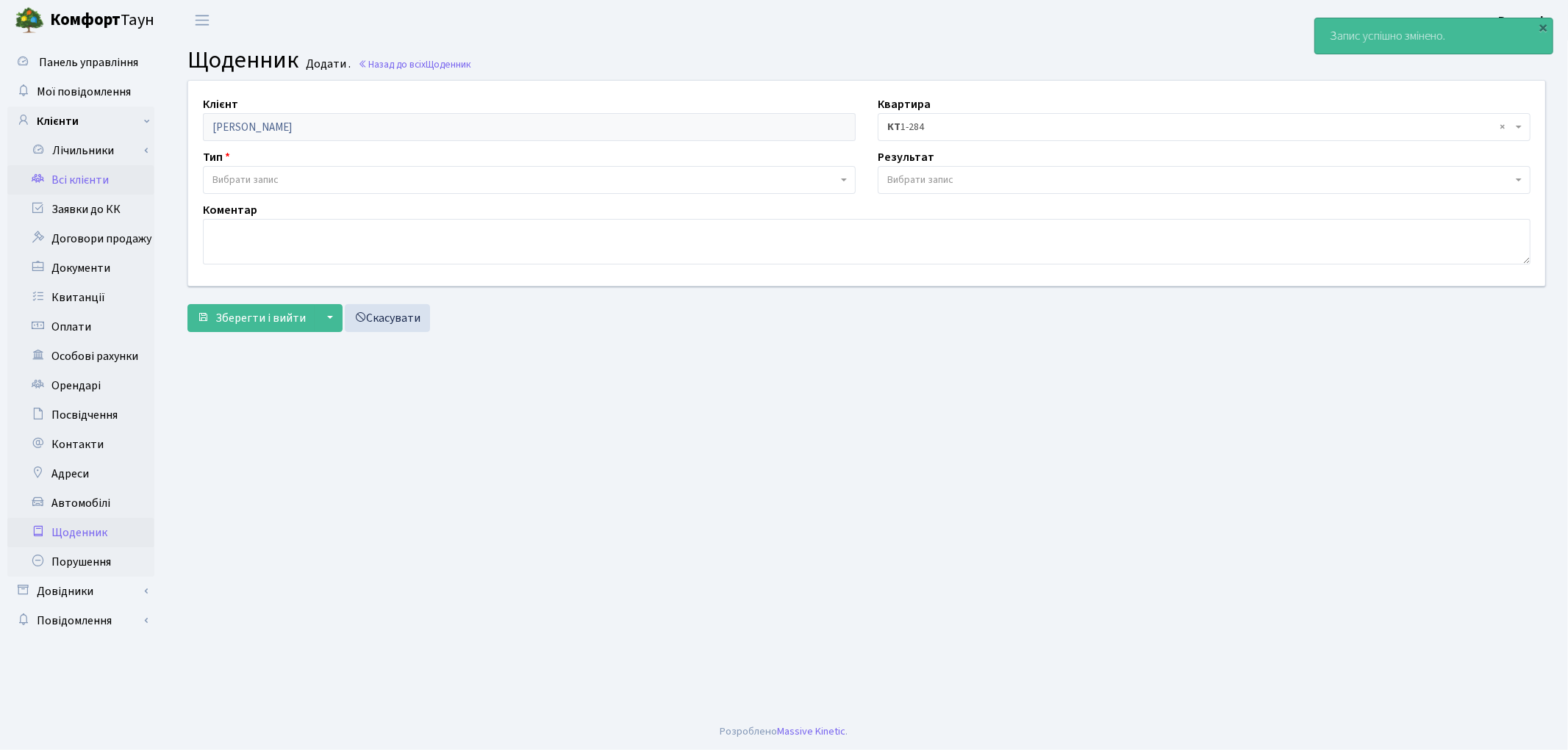
click at [101, 182] on link "Всі клієнти" at bounding box center [81, 180] width 147 height 29
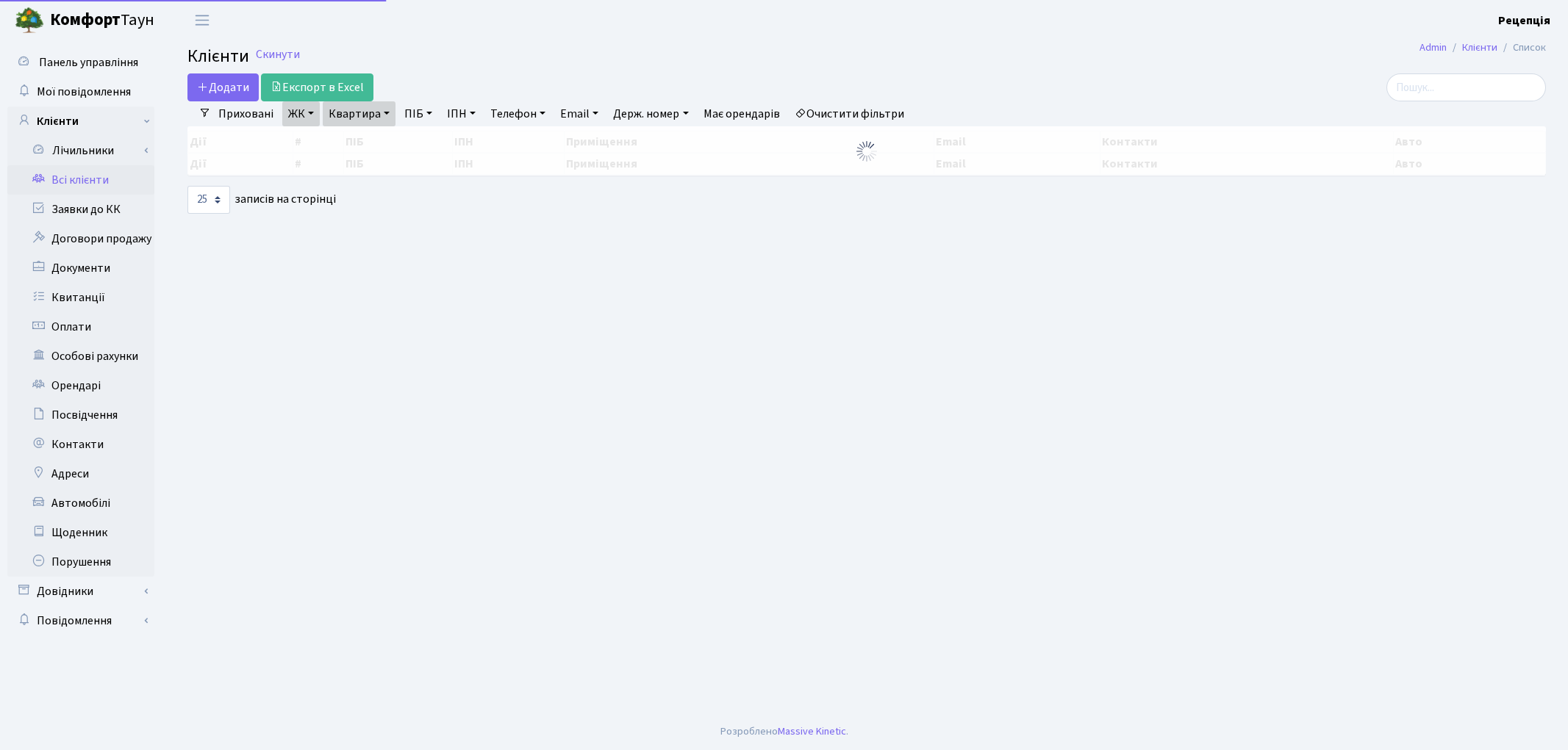
select select "25"
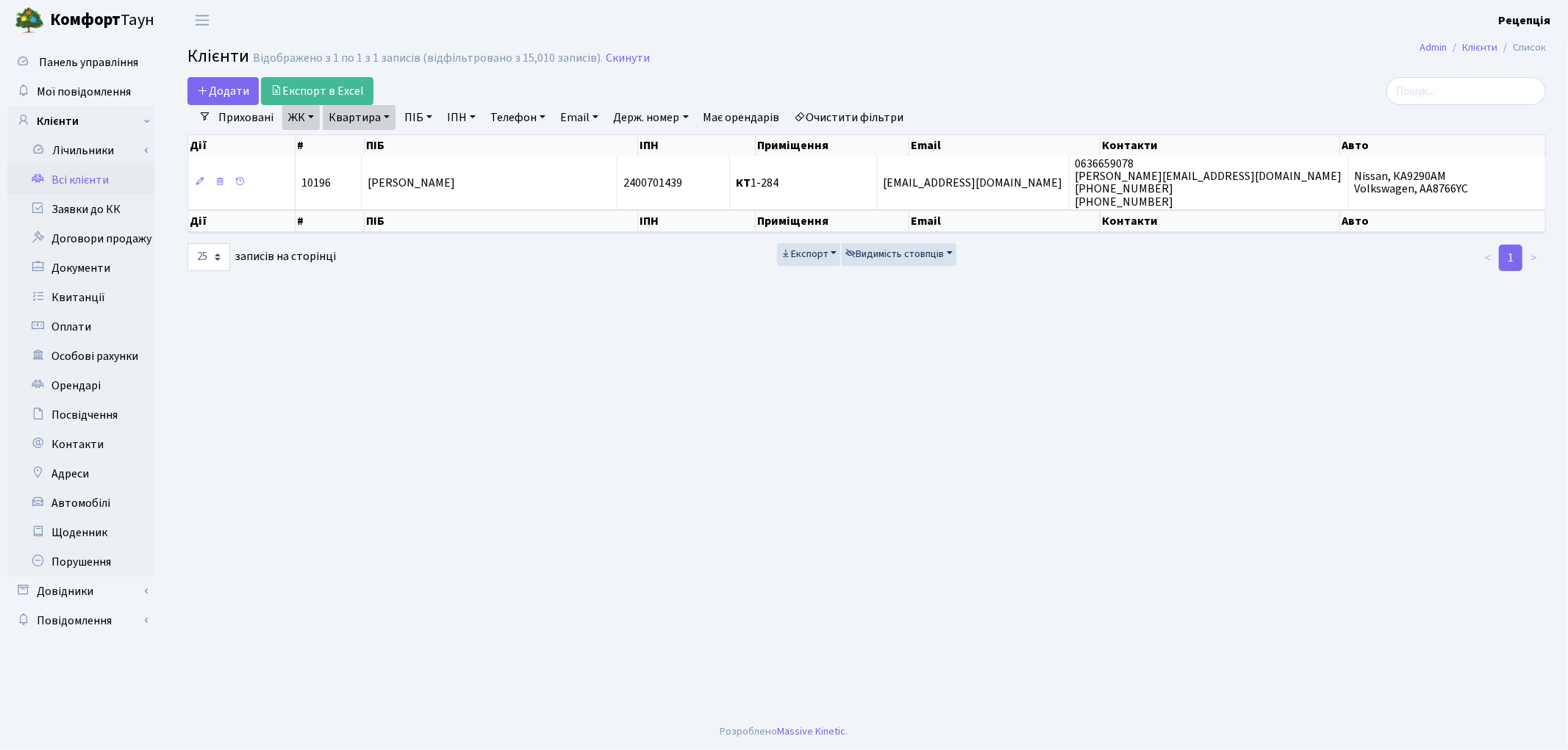
click at [841, 118] on link "Очистити фільтри" at bounding box center [849, 117] width 121 height 25
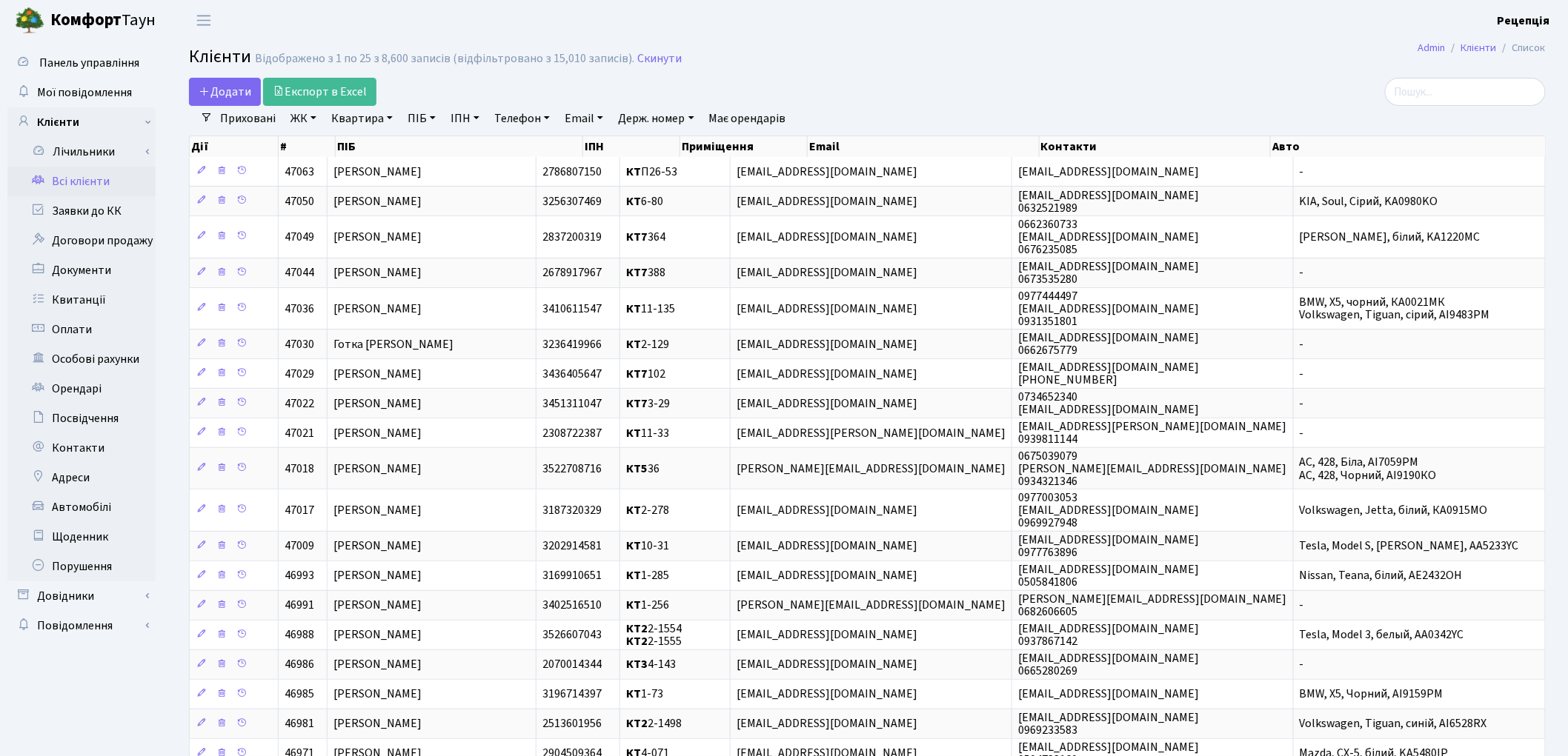
click at [304, 122] on link "ЖК" at bounding box center [303, 118] width 38 height 25
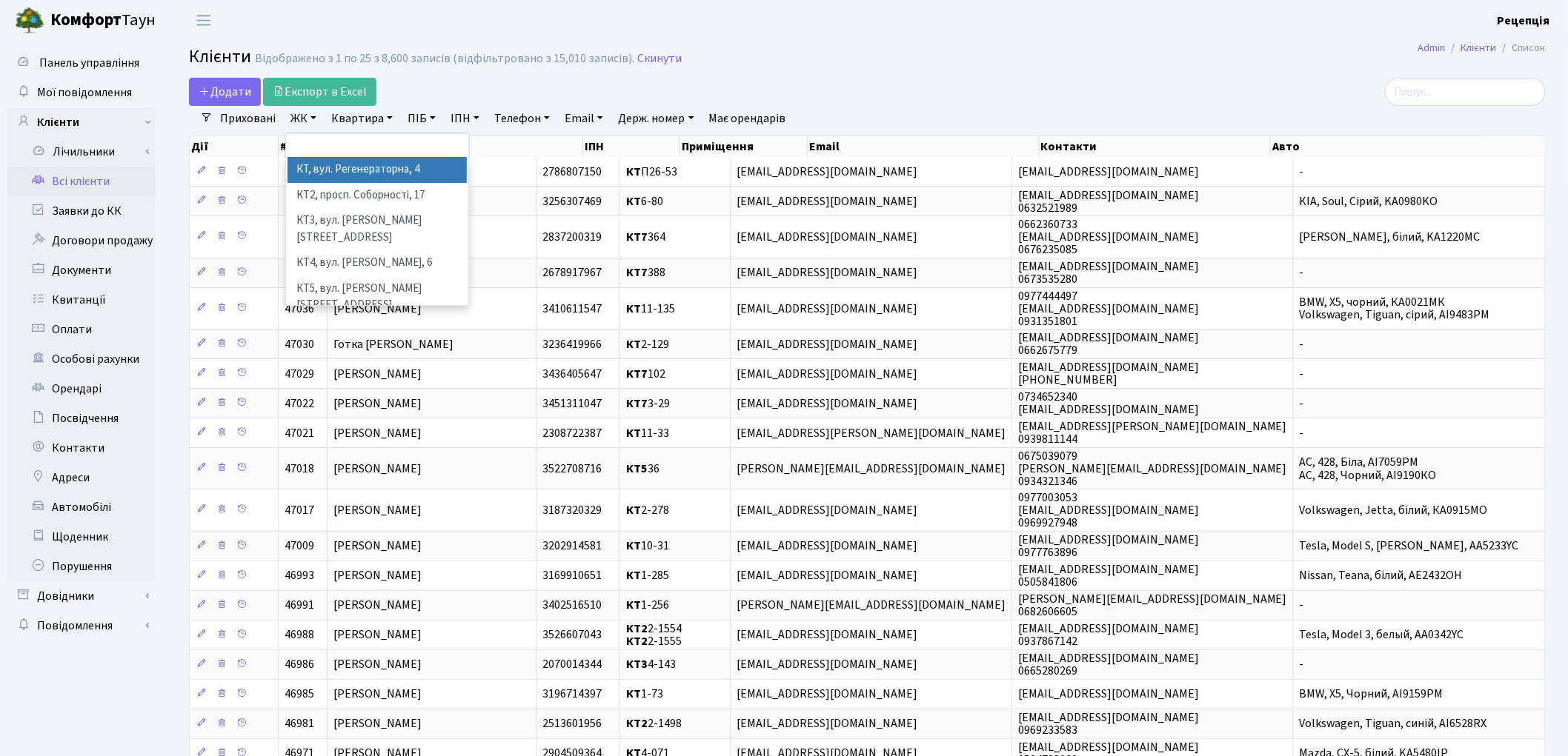
click at [351, 171] on li "КТ, вул. Регенераторна, 4" at bounding box center [377, 170] width 179 height 26
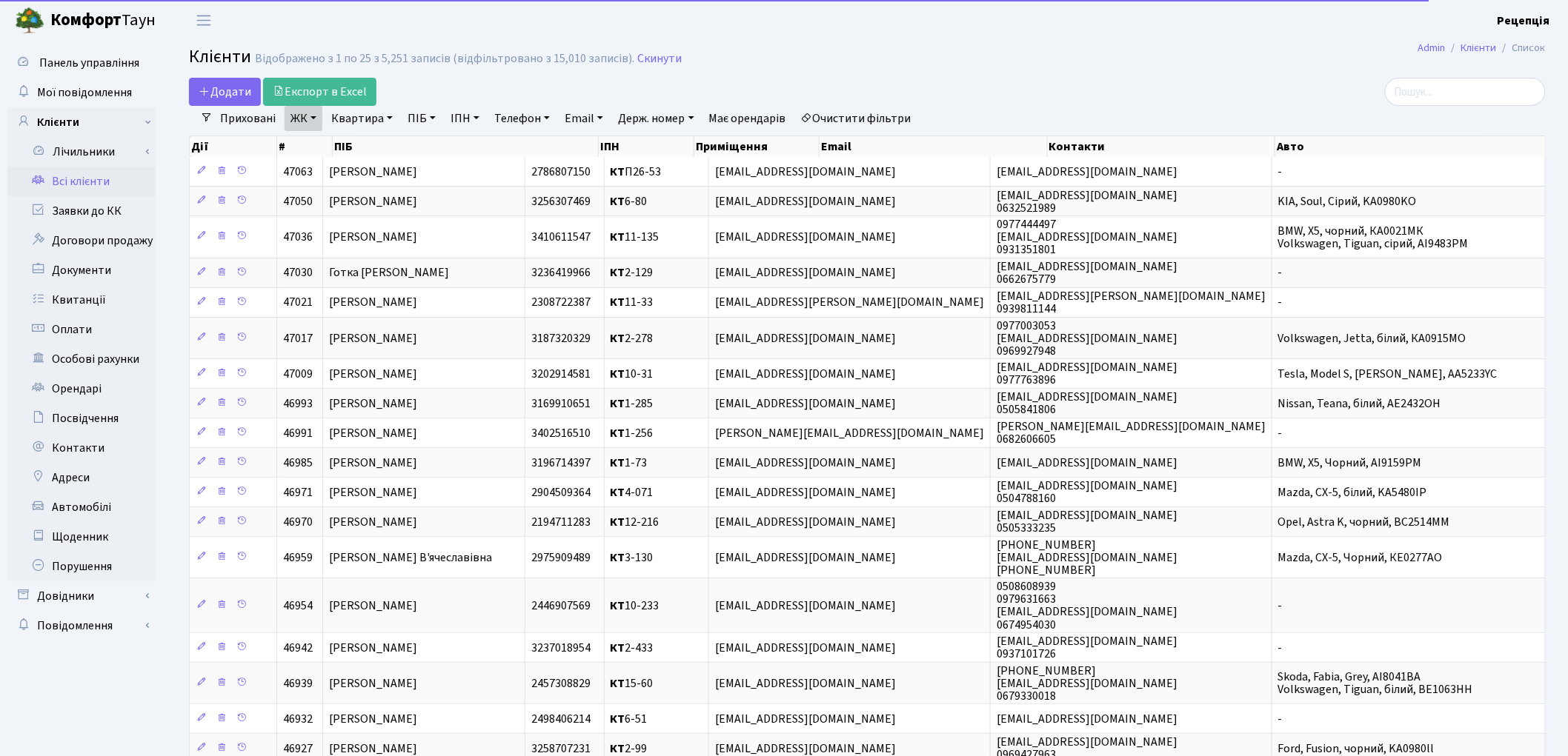
click at [361, 120] on link "Квартира" at bounding box center [361, 118] width 73 height 25
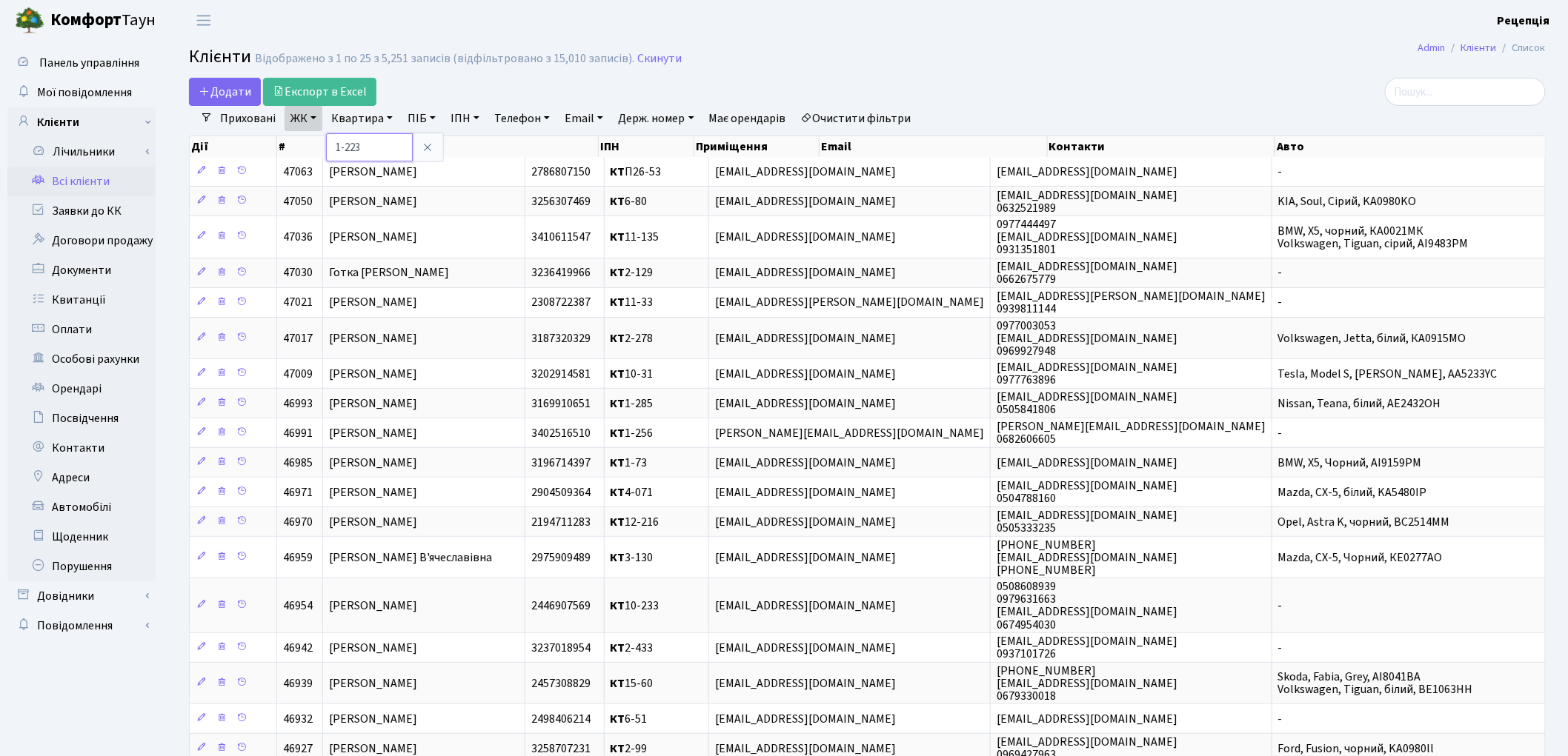
type input "1-223"
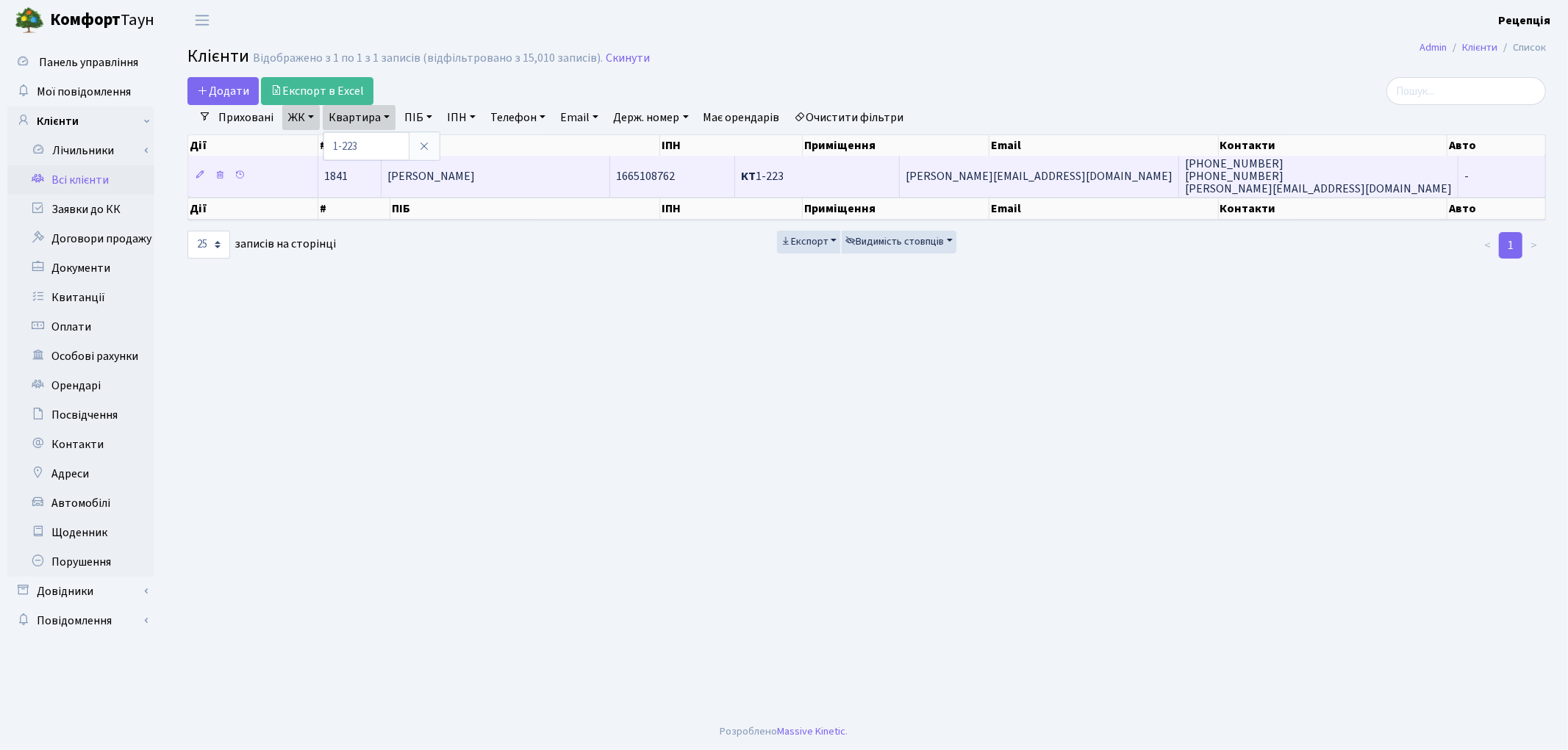
click at [475, 178] on span "Яницька Ольга Іванівна" at bounding box center [431, 176] width 87 height 16
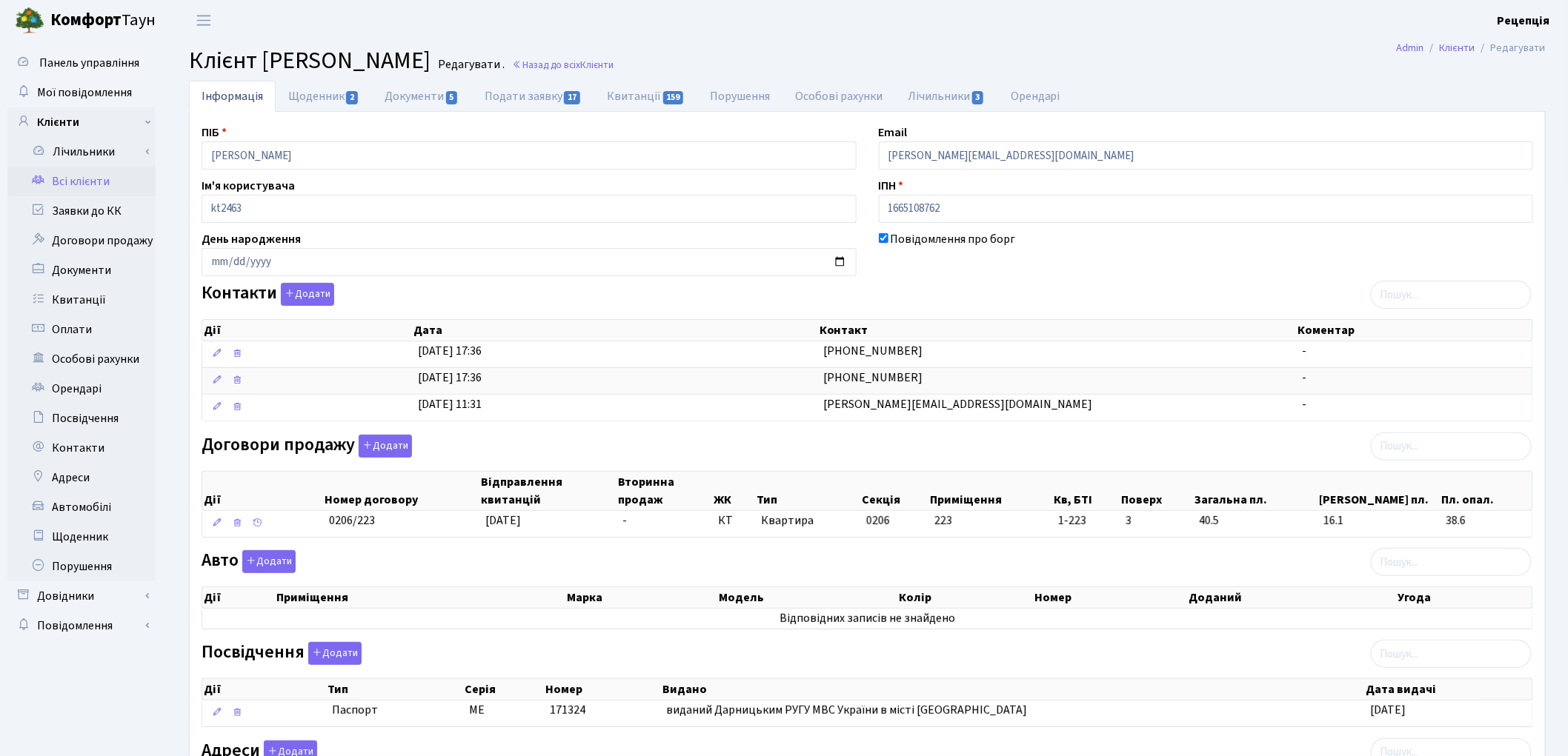
click at [99, 180] on link "Всі клієнти" at bounding box center [82, 181] width 148 height 29
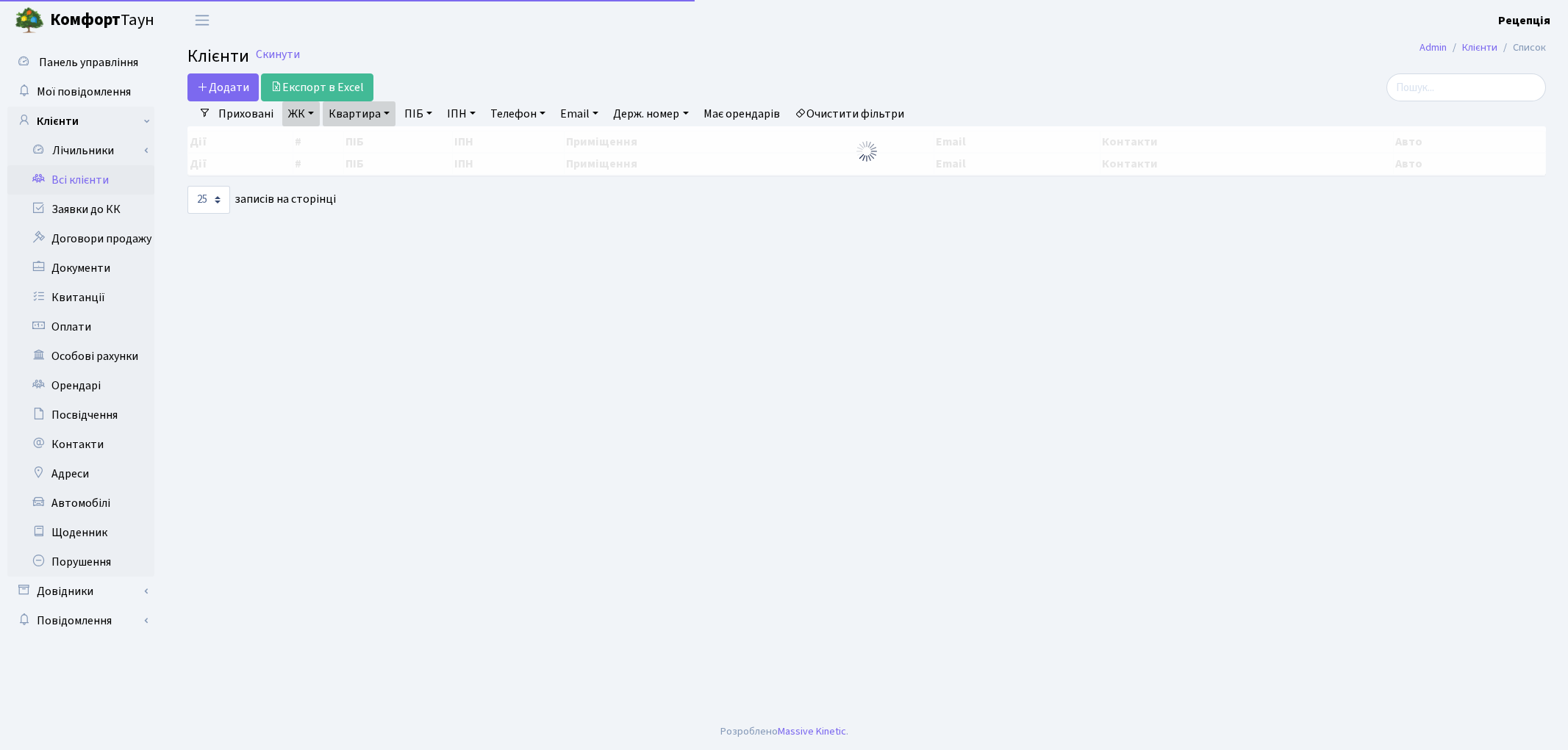
select select "25"
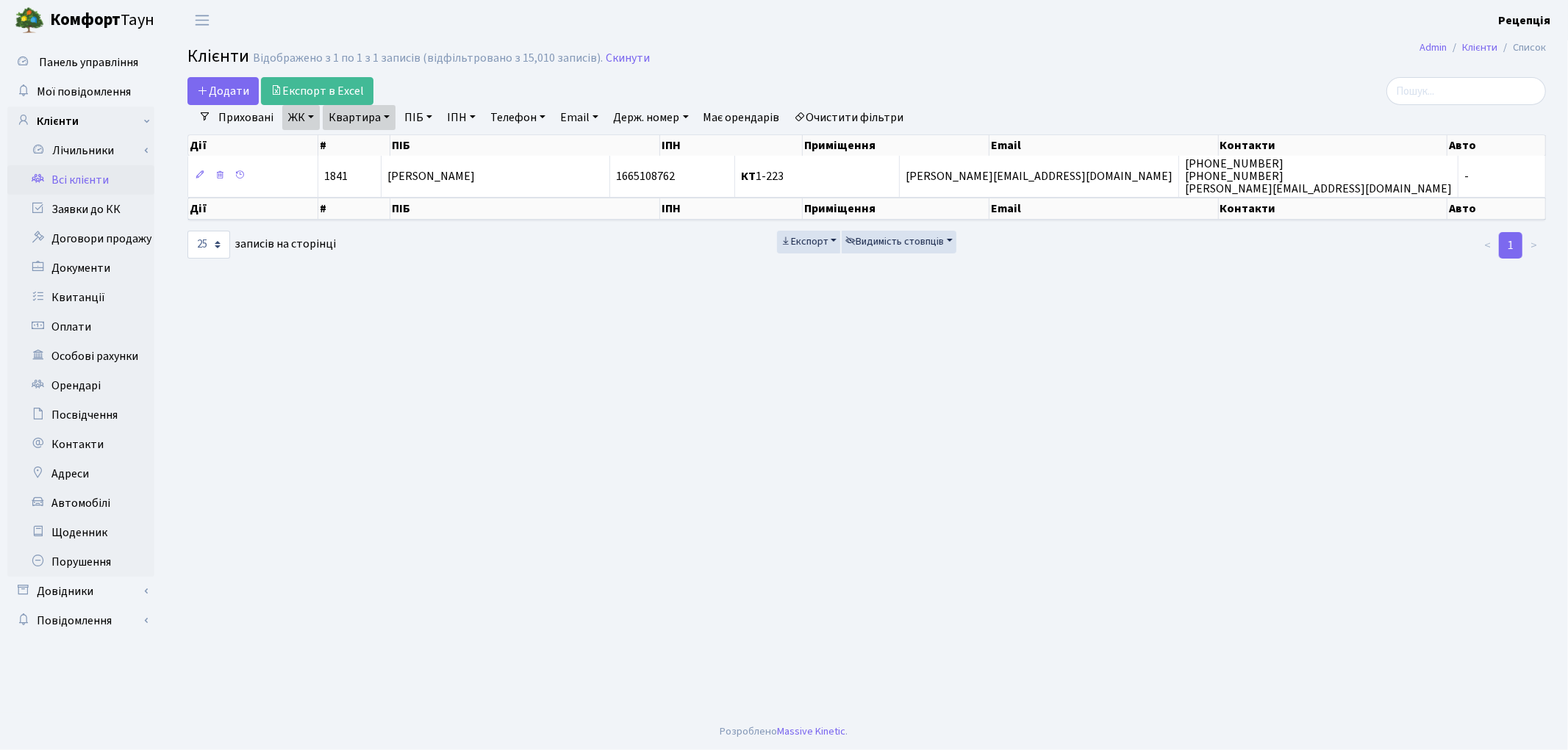
click at [864, 112] on link "Очистити фільтри" at bounding box center [849, 117] width 121 height 25
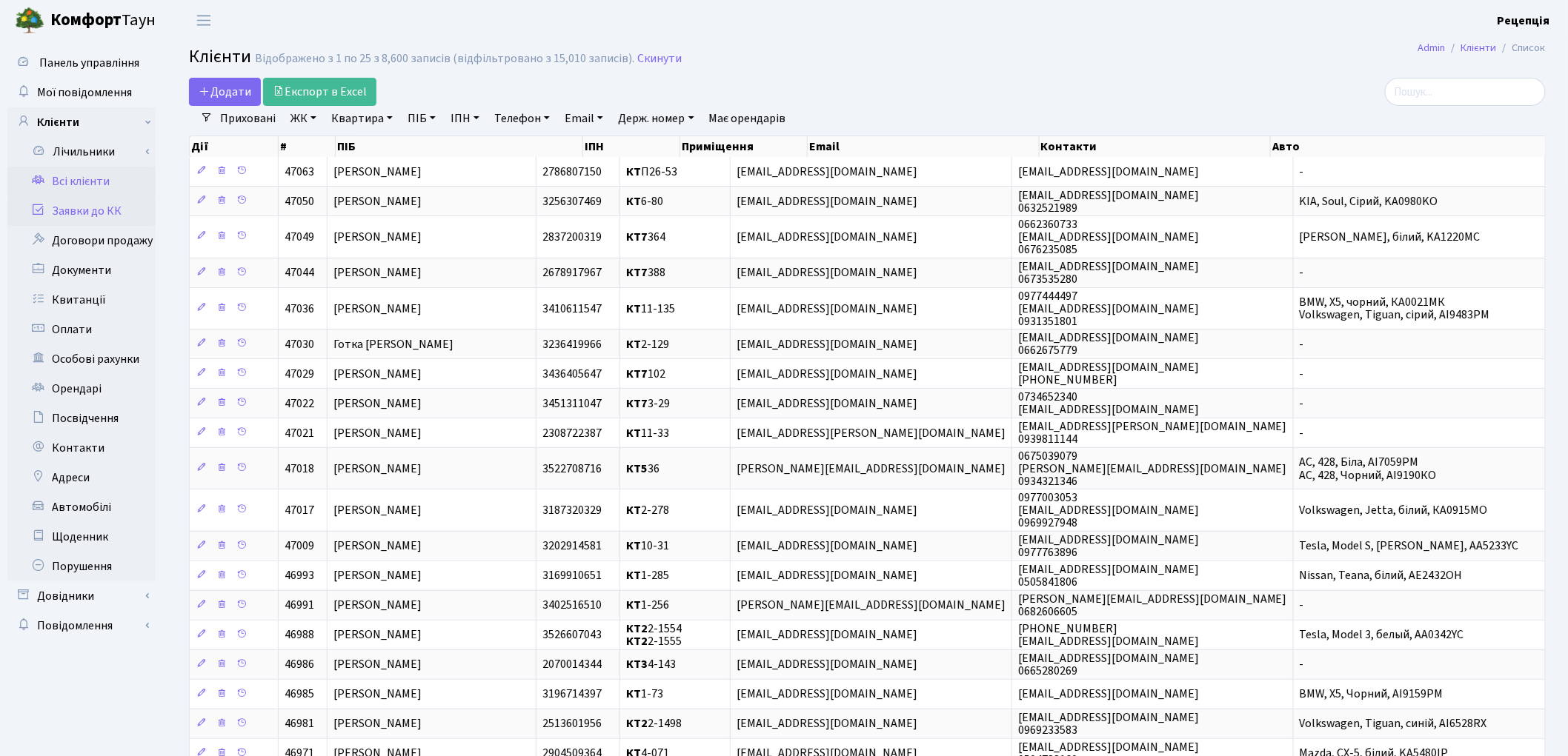
click at [118, 204] on link "Заявки до КК" at bounding box center [82, 211] width 148 height 29
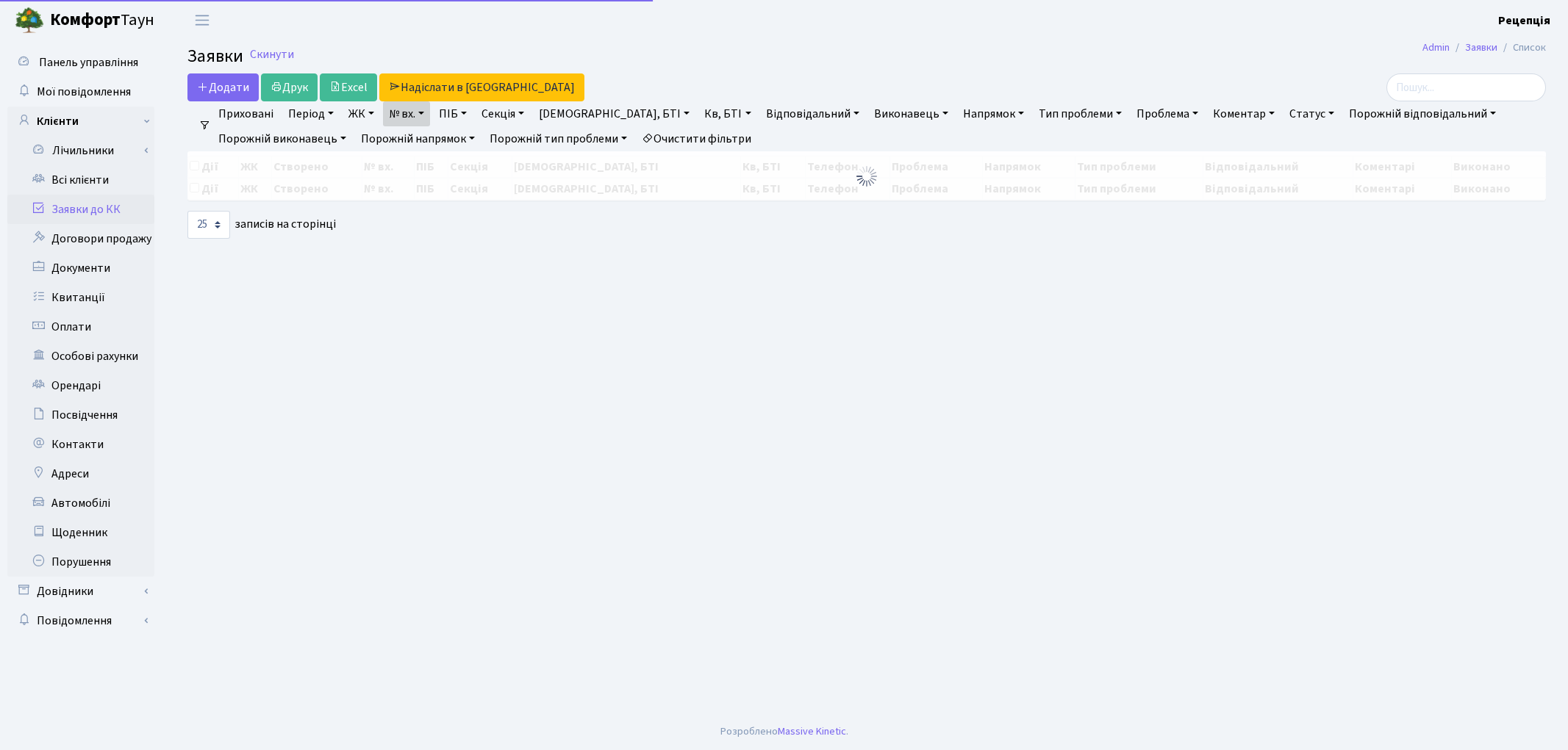
select select "25"
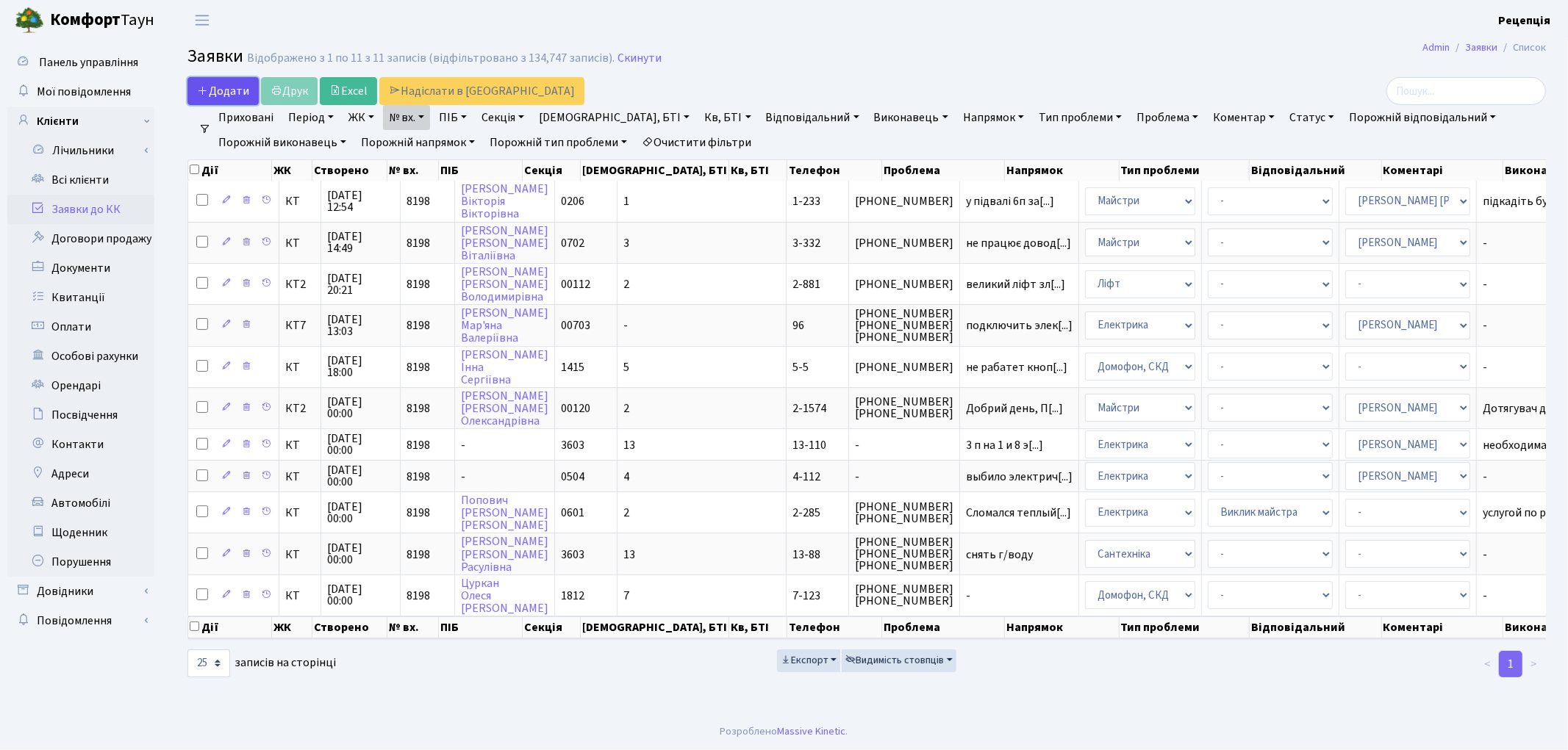
click at [230, 99] on link "Додати" at bounding box center [223, 91] width 71 height 28
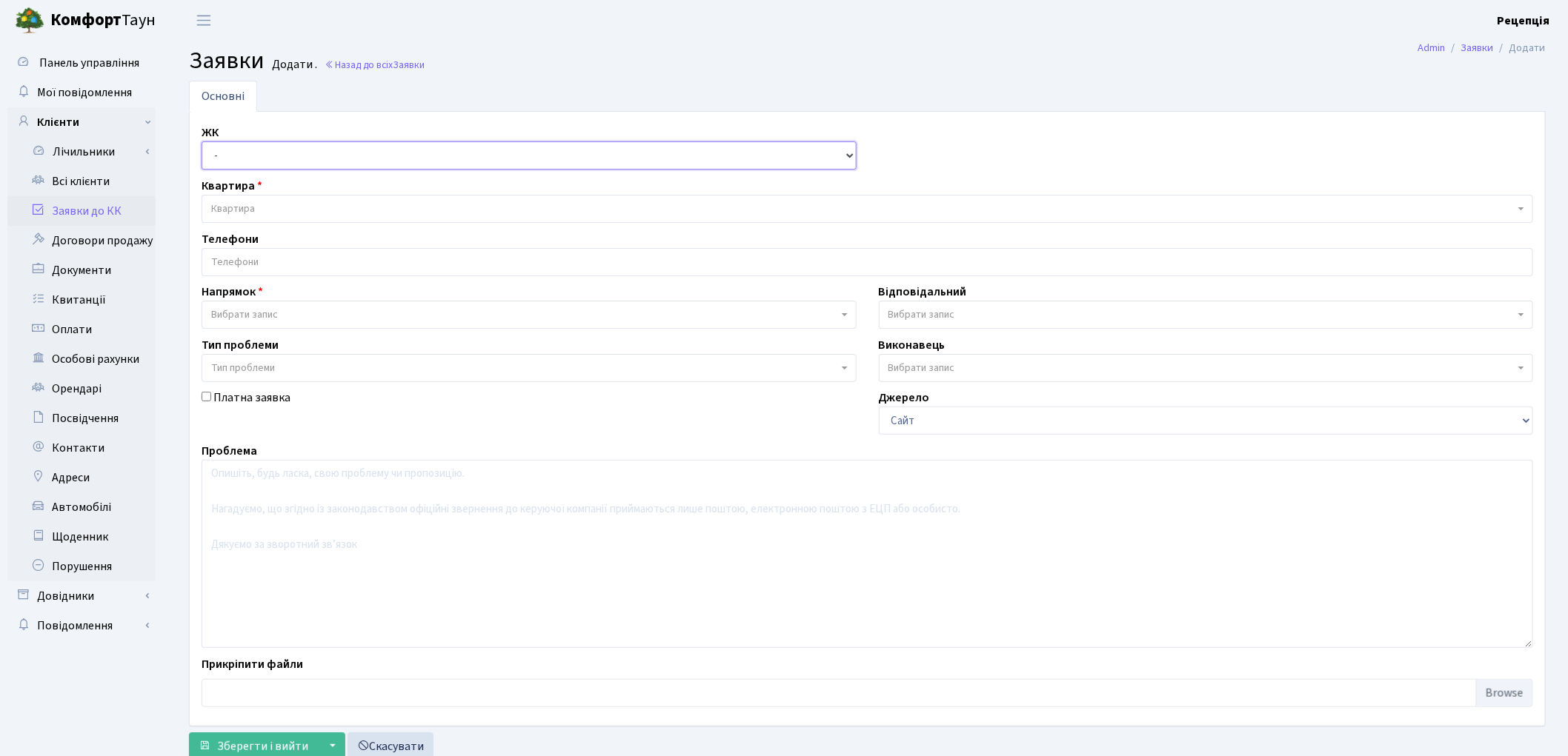
click at [284, 158] on select "- КТ, вул. Регенераторна, 4 КТ2, просп. Соборності, 17 КТ3, вул. Березнева, 16 …" at bounding box center [529, 155] width 655 height 28
select select "271"
click at [202, 141] on select "- КТ, вул. Регенераторна, 4 КТ2, просп. Соборності, 17 КТ3, вул. Березнева, 16 …" at bounding box center [529, 155] width 655 height 28
select select
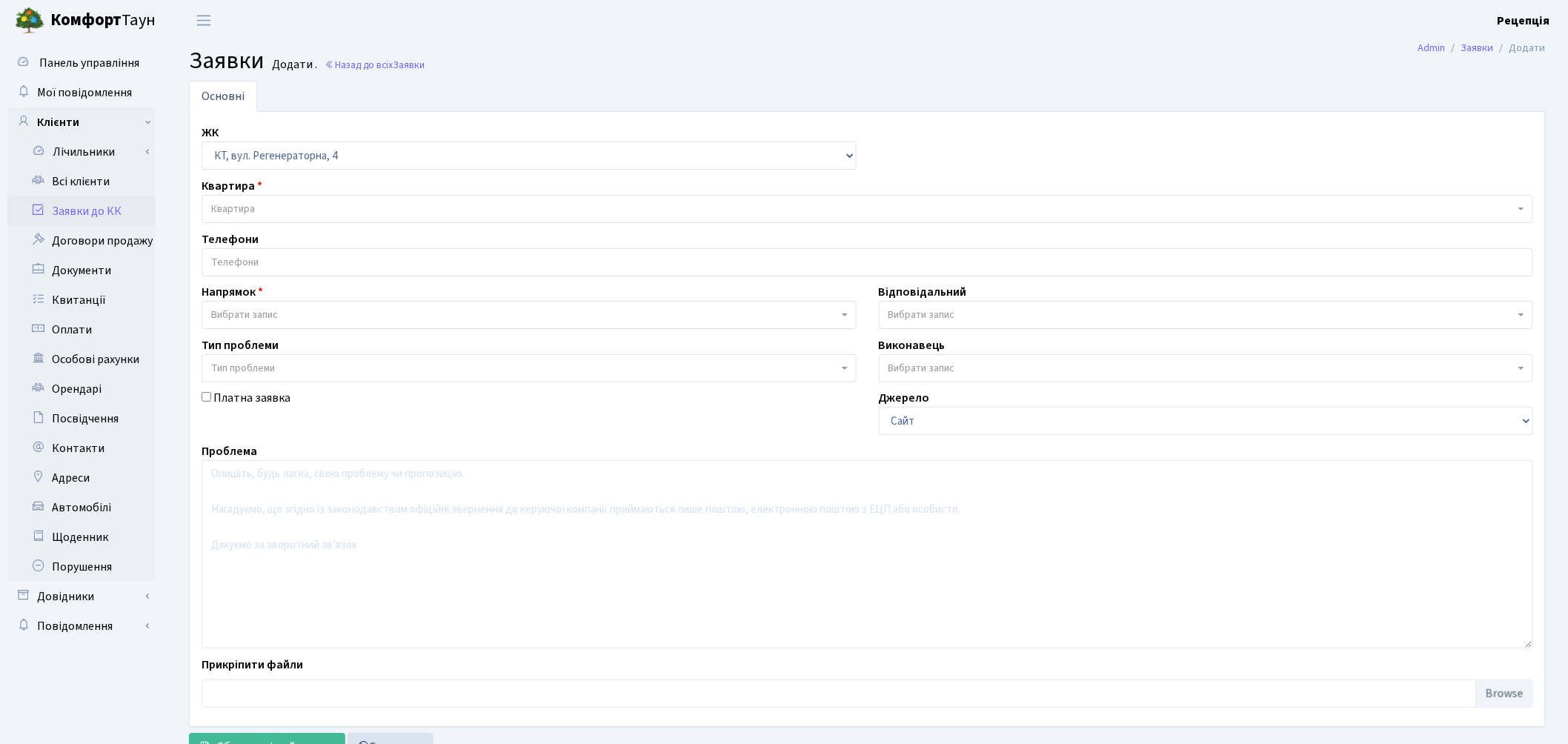
click at [292, 202] on span "Квартира" at bounding box center [867, 209] width 1332 height 28
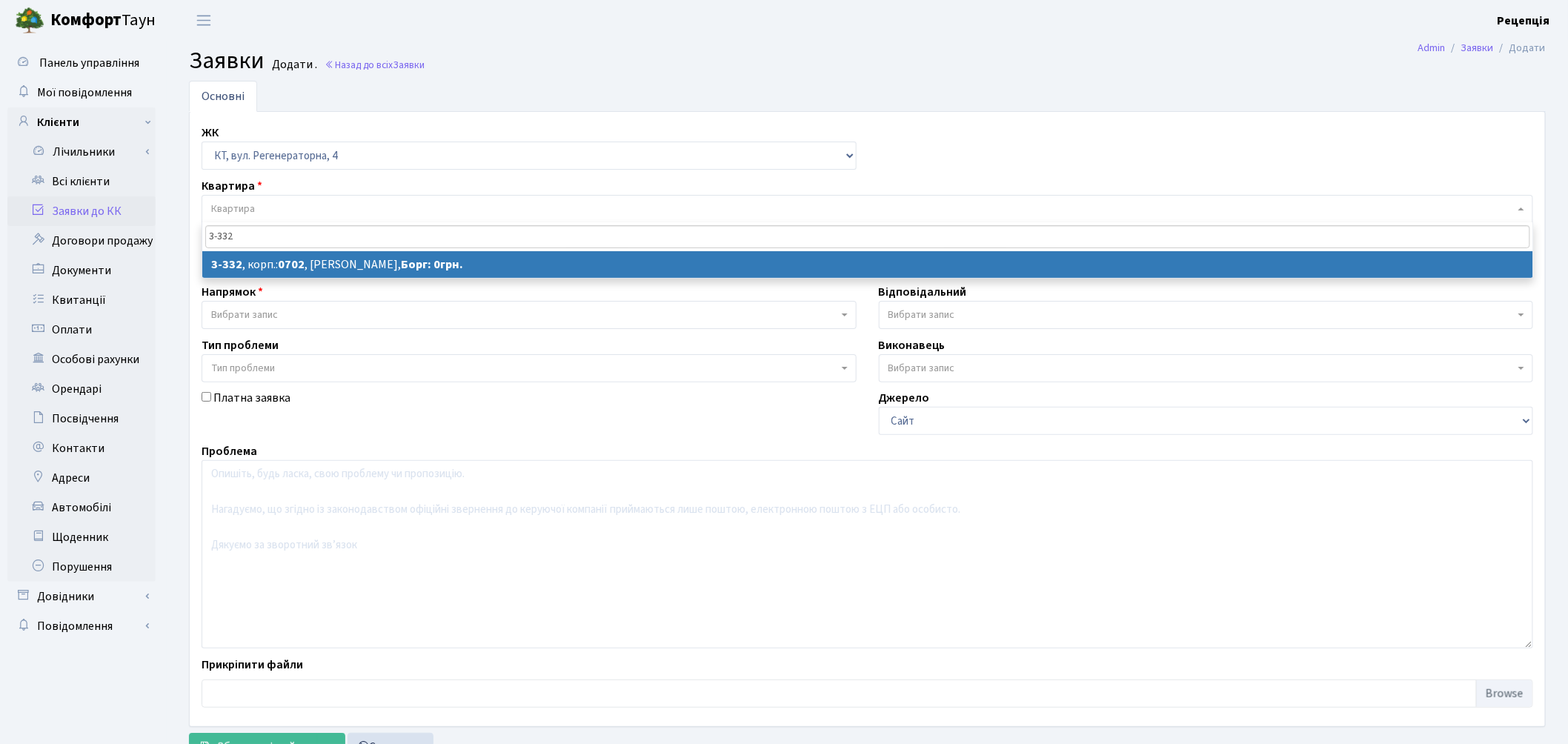
type input "3-332"
select select
select select "1550"
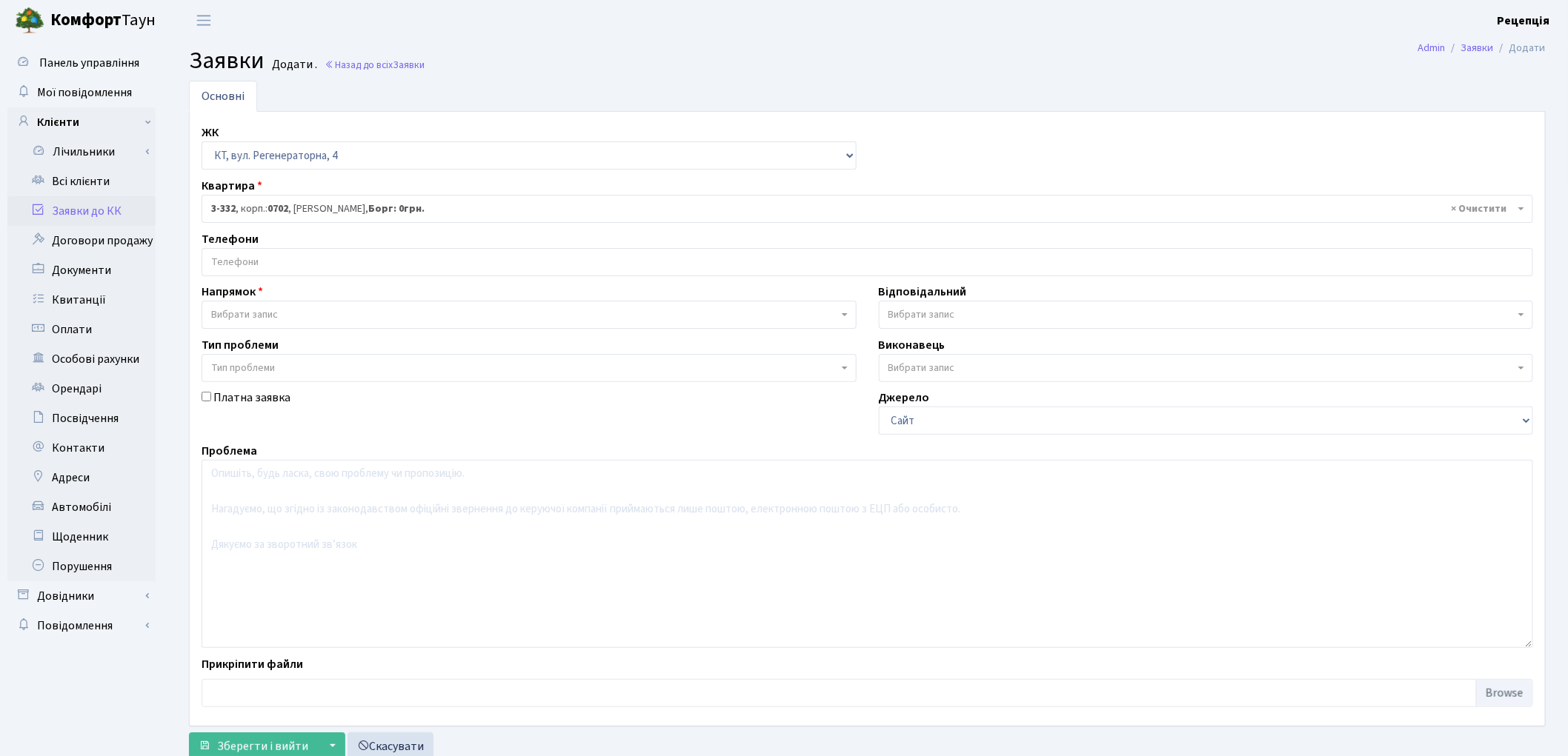
click at [307, 270] on input "search" at bounding box center [867, 262] width 1330 height 27
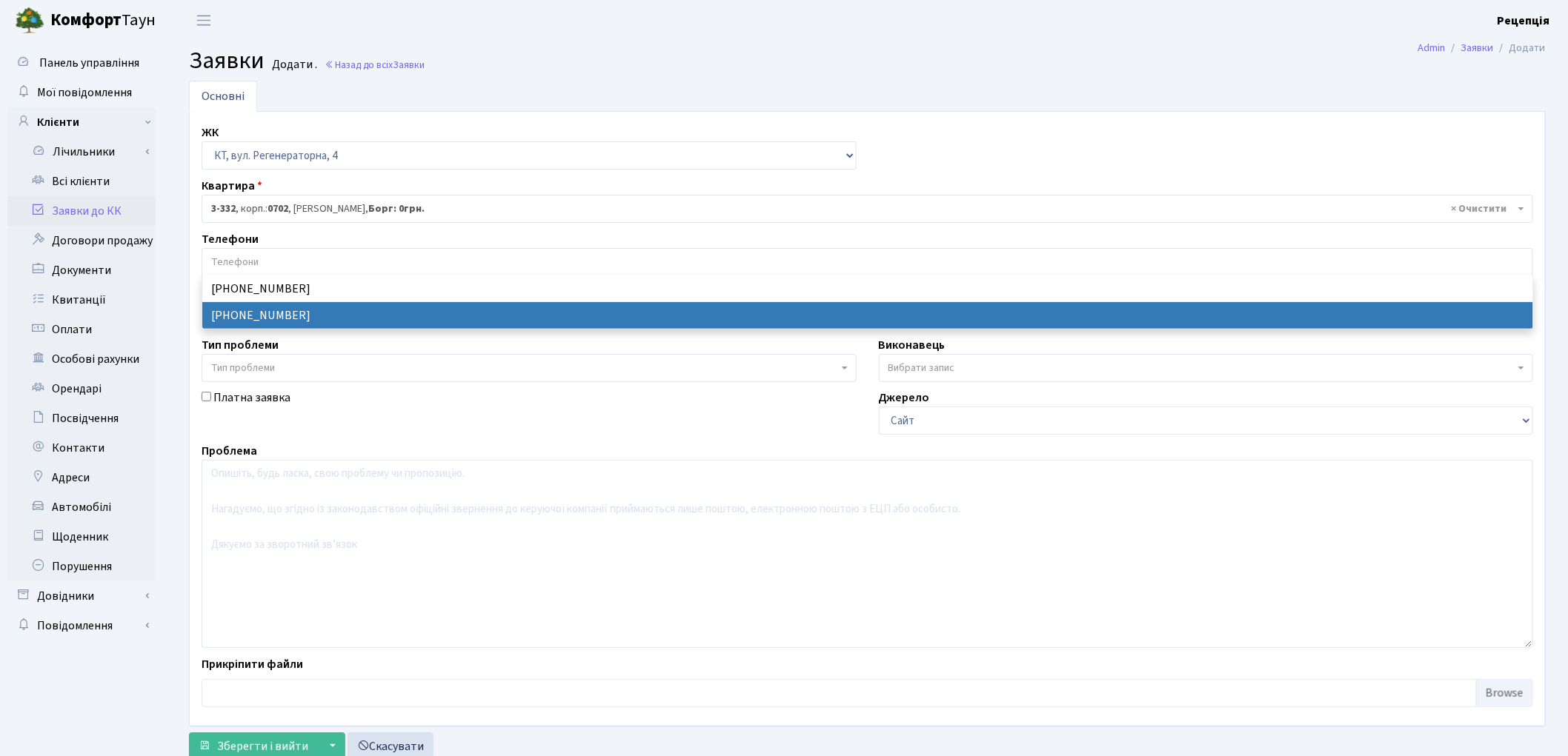
select select "14588"
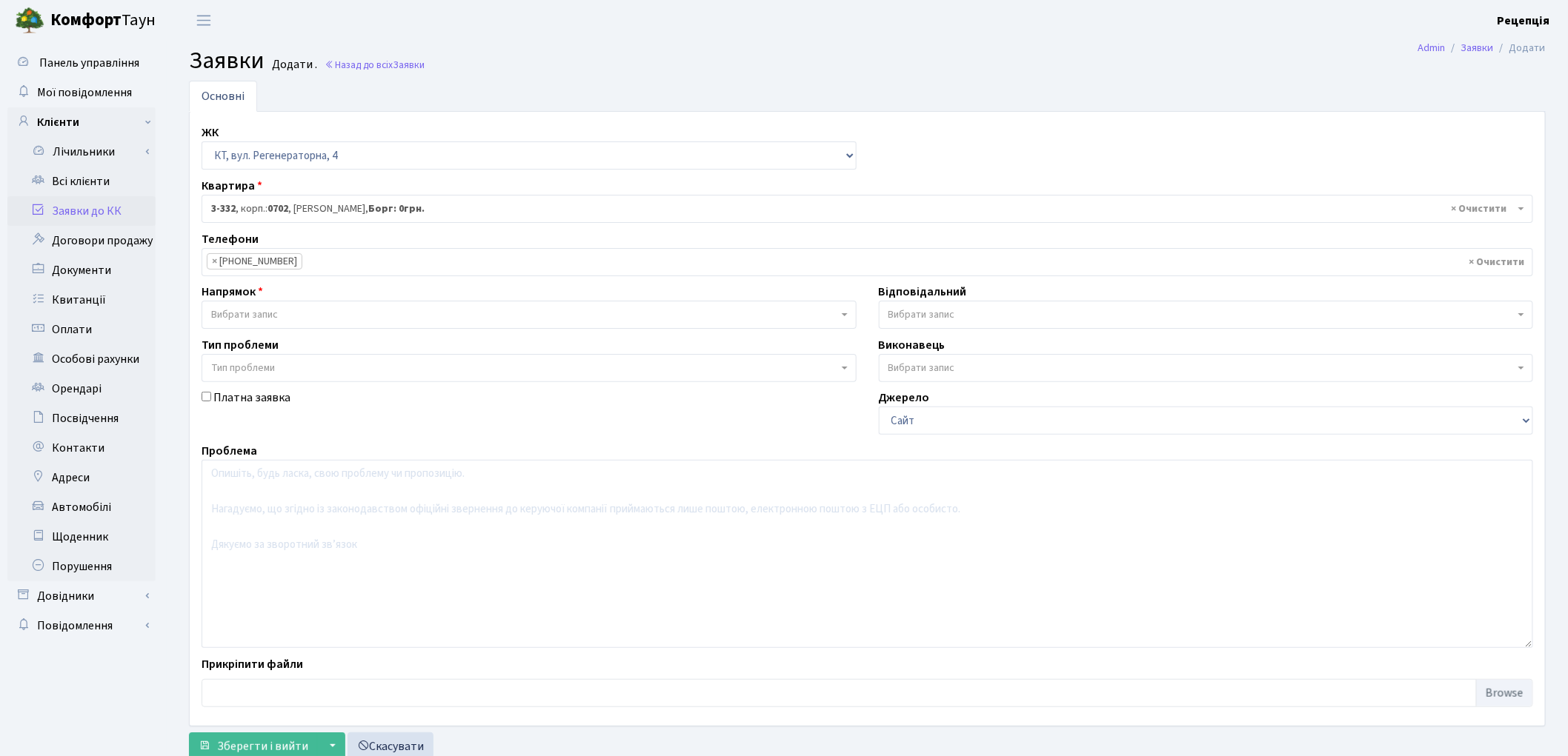
click at [290, 309] on span "Вибрати запис" at bounding box center [524, 314] width 627 height 15
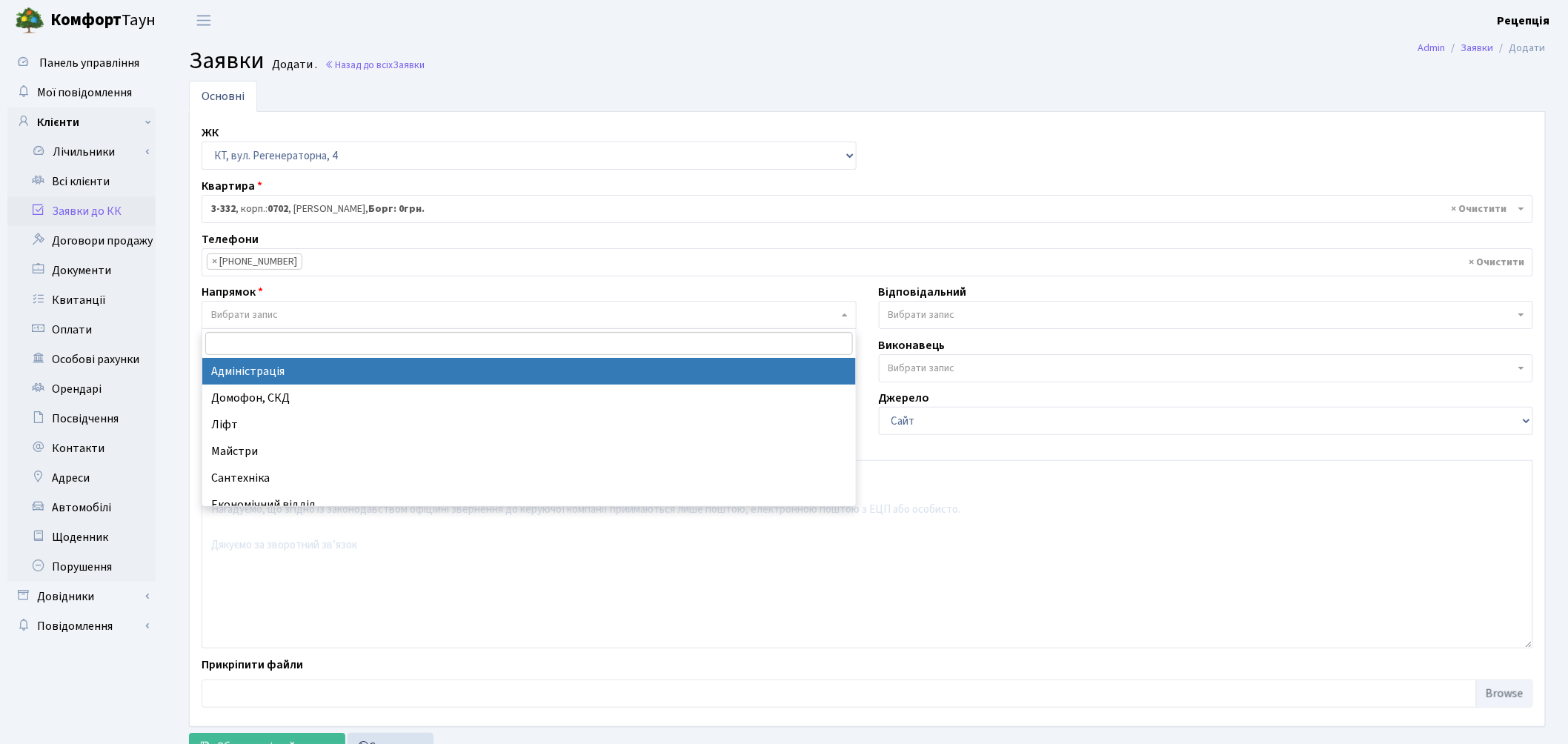
select select "5"
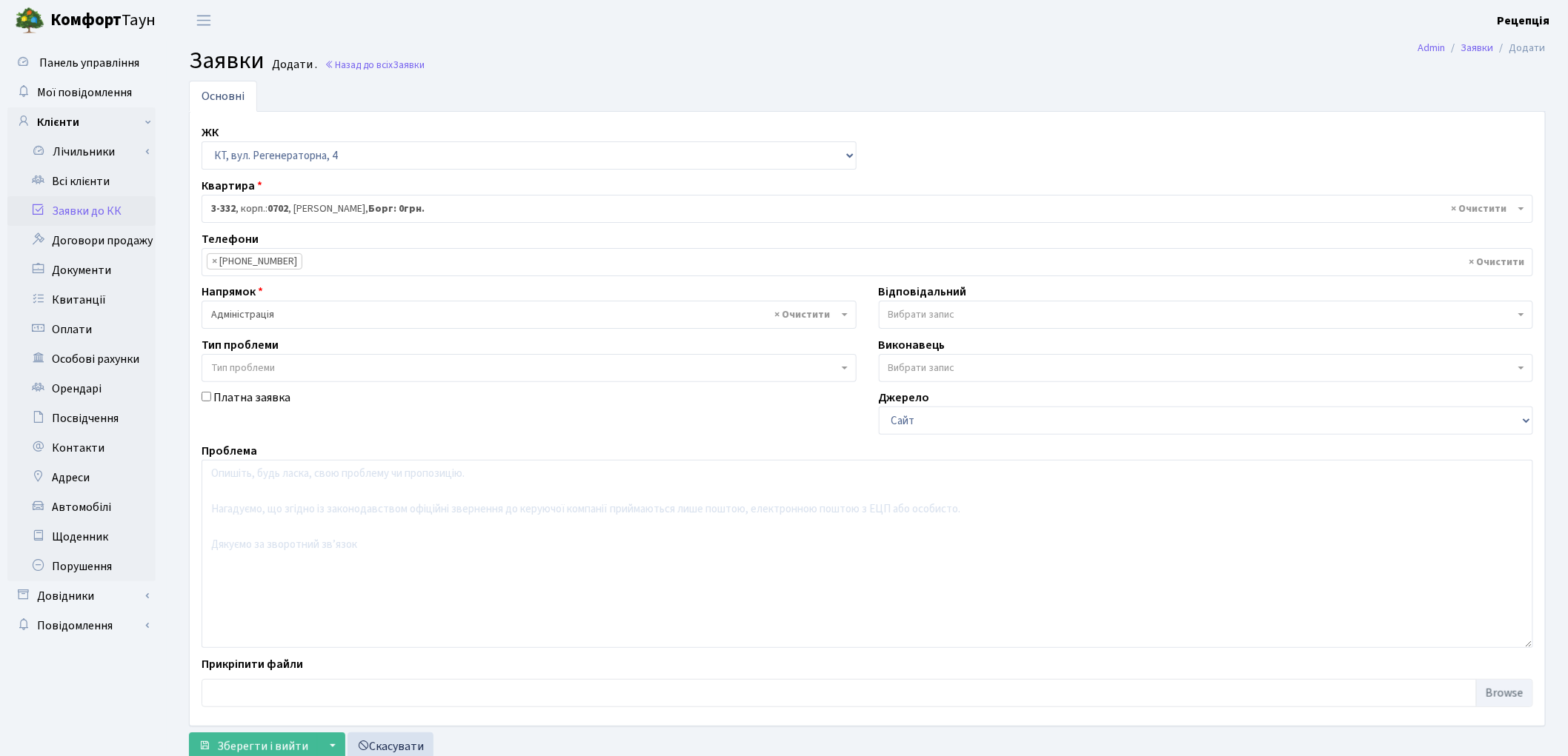
click at [301, 371] on span "Тип проблеми" at bounding box center [524, 368] width 627 height 15
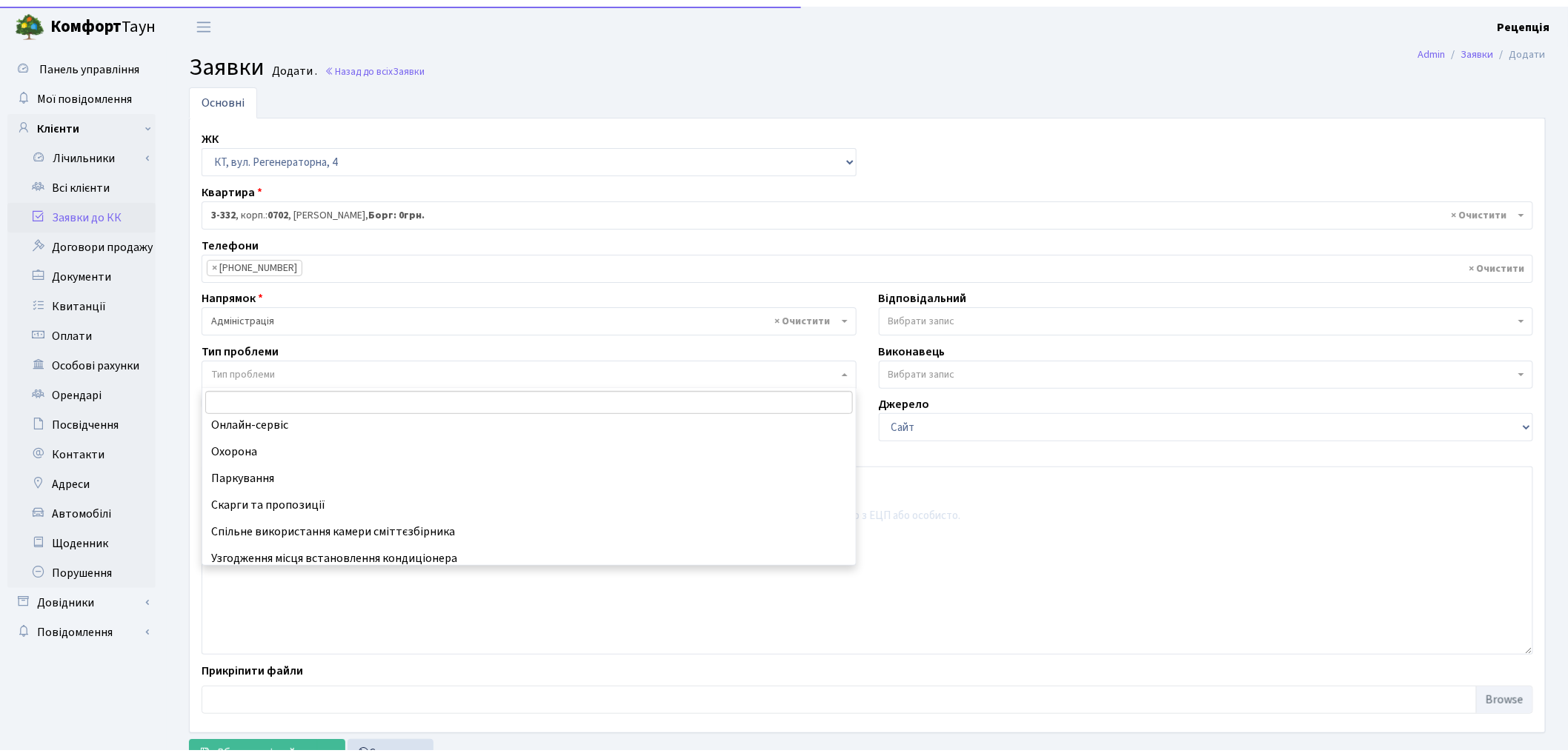
scroll to position [144, 0]
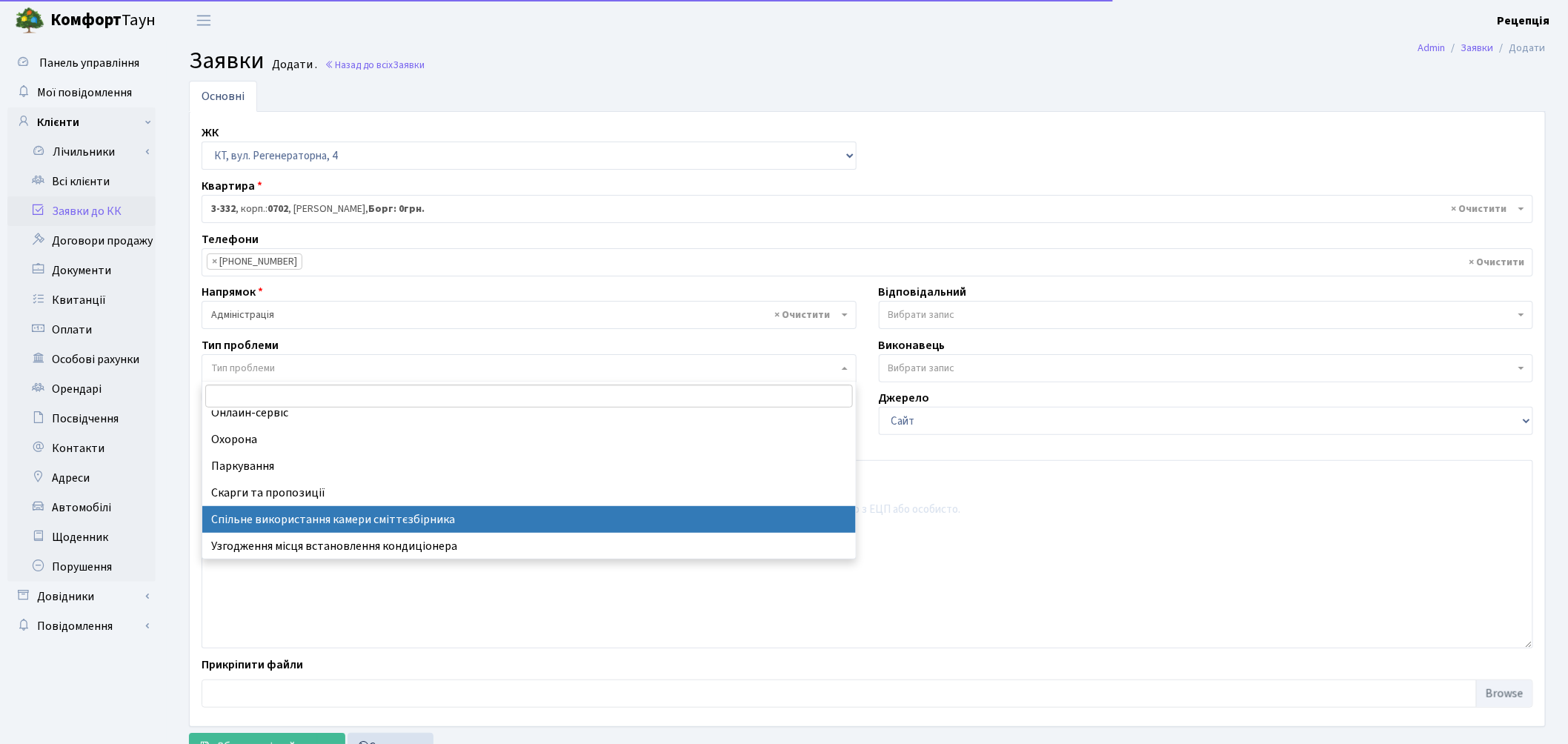
select select "34"
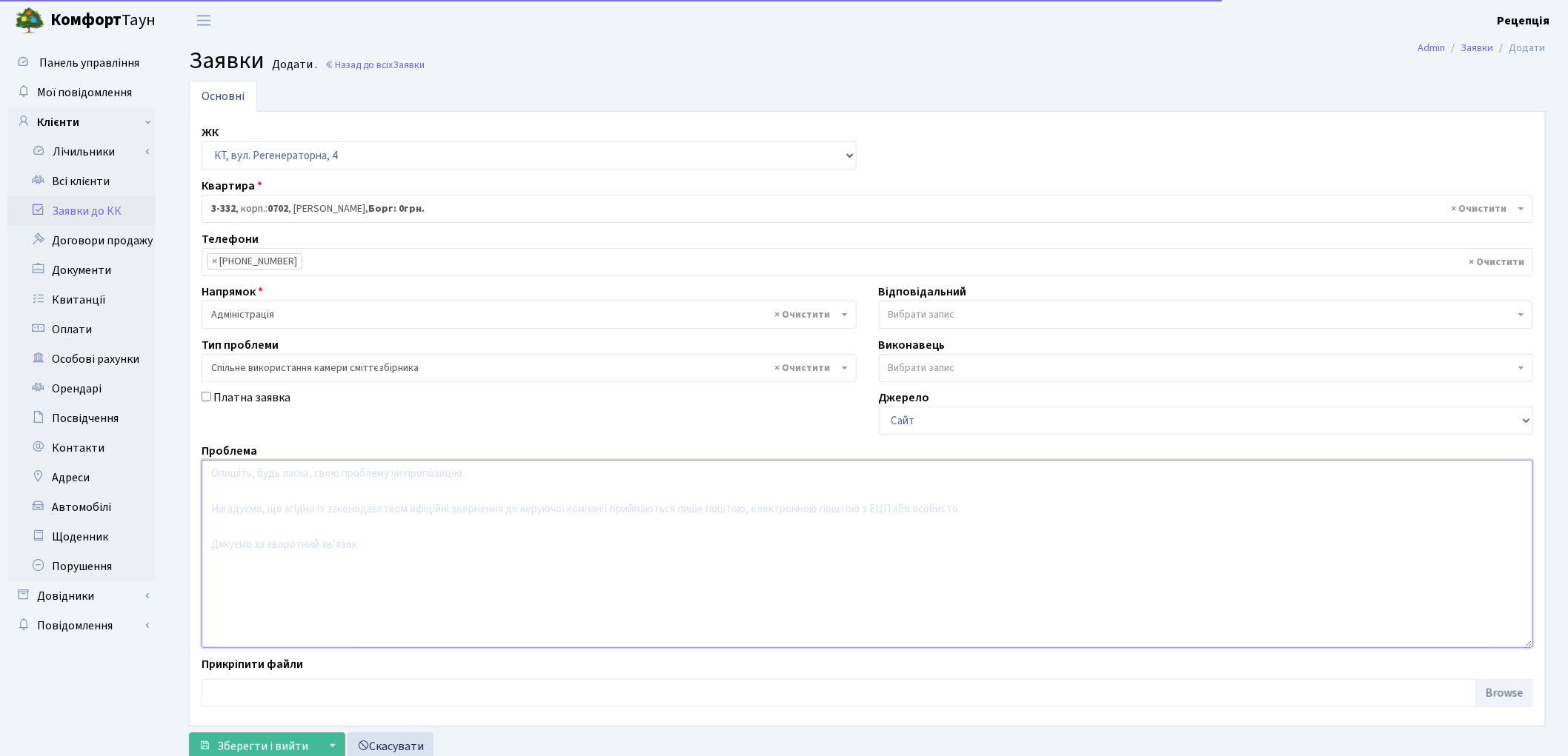
click at [319, 501] on textarea at bounding box center [867, 554] width 1332 height 188
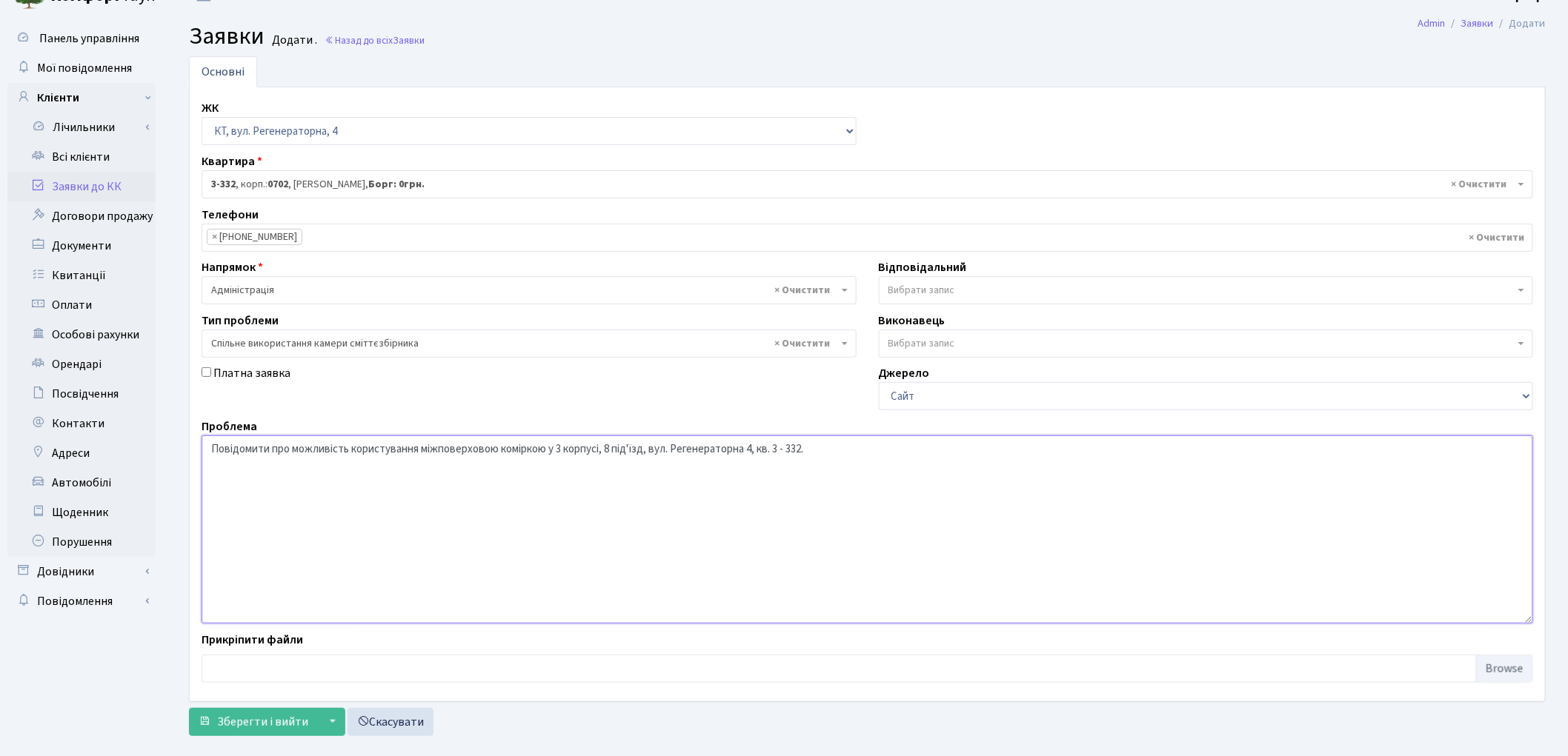
scroll to position [49, 0]
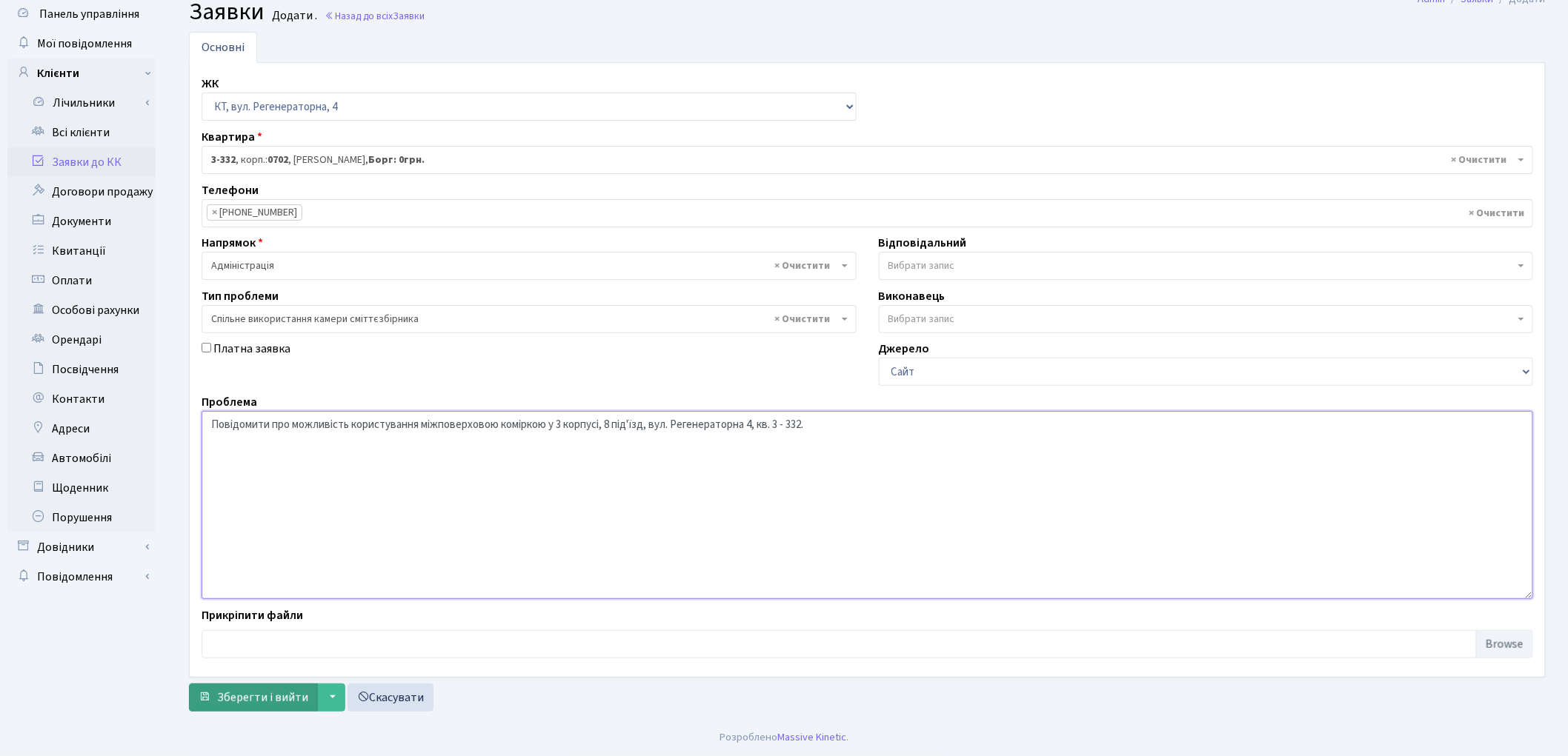
type textarea "Повідомити про можливість користування міжповерховою коміркою у 3 корпусі, 8 пі…"
click at [273, 700] on span "Зберегти і вийти" at bounding box center [263, 697] width 91 height 16
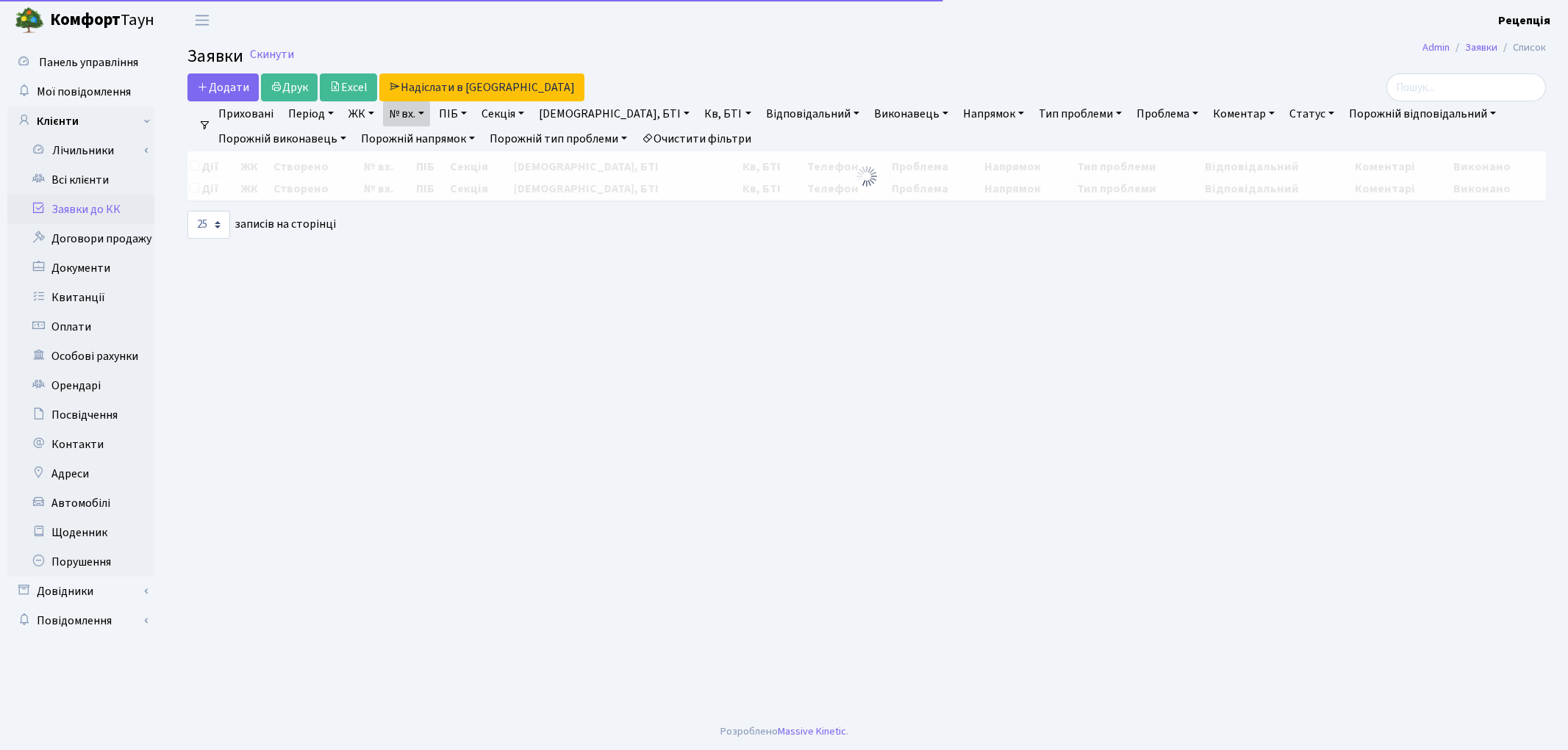
select select "25"
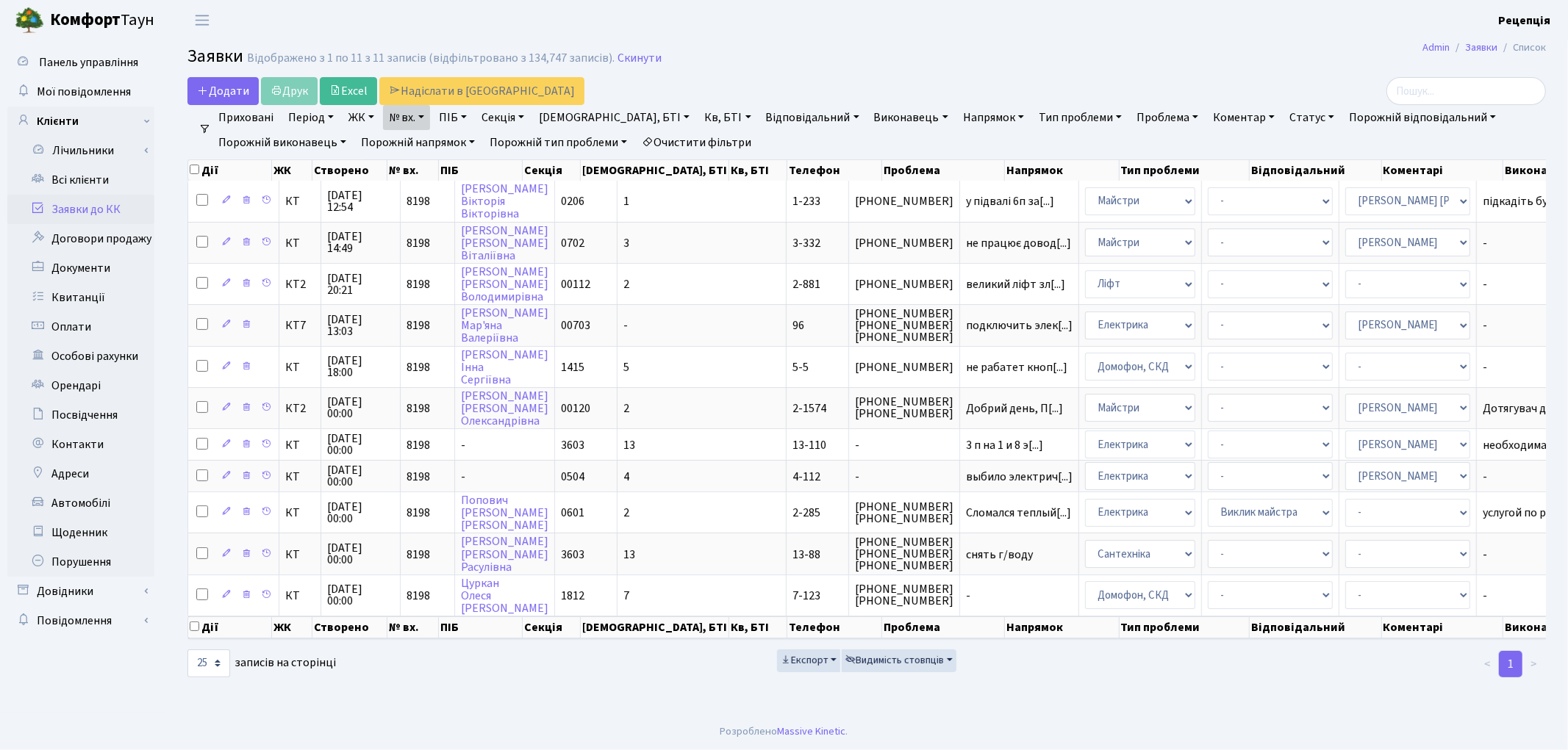
click at [700, 142] on link "Очистити фільтри" at bounding box center [697, 142] width 121 height 25
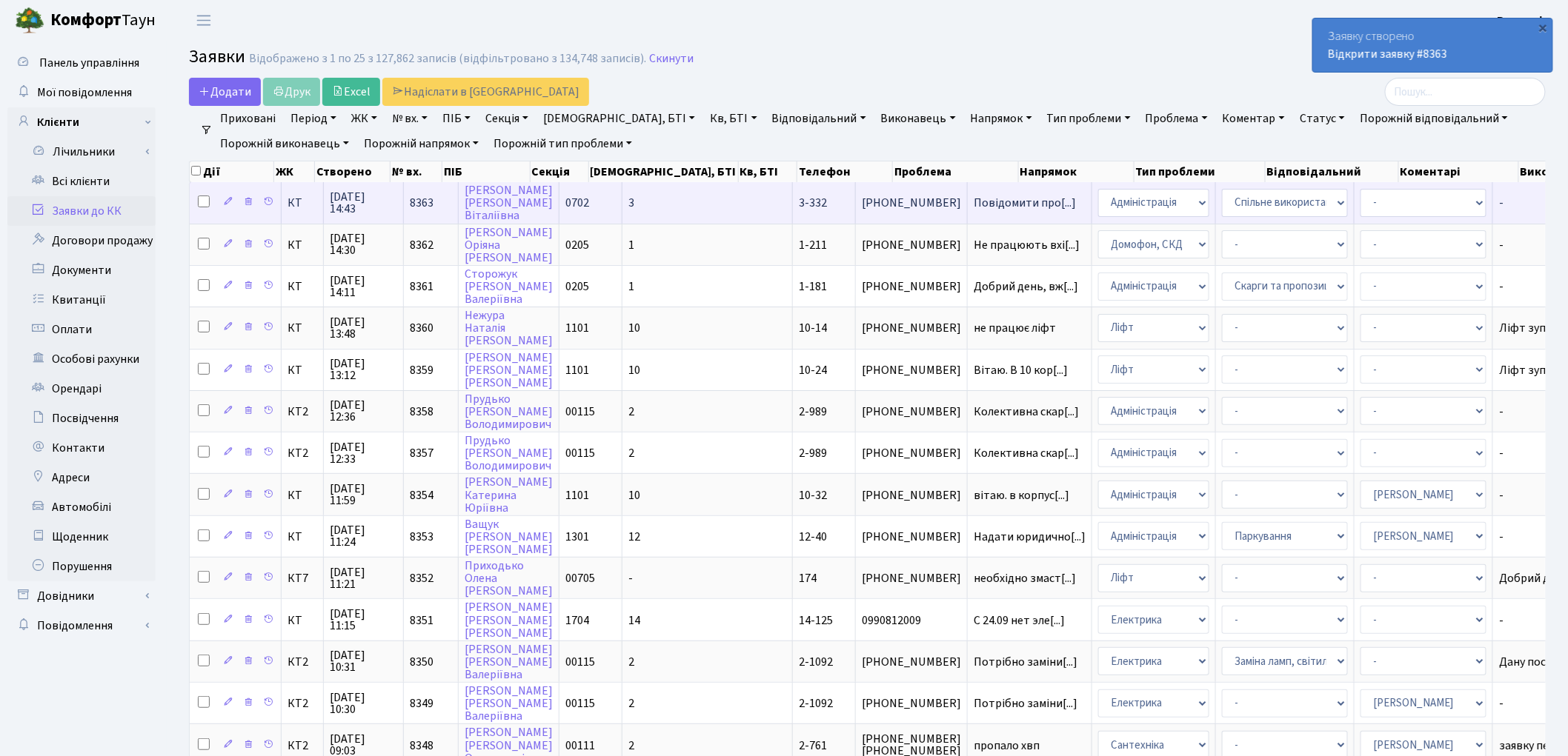
click at [652, 208] on td "3" at bounding box center [708, 202] width 171 height 41
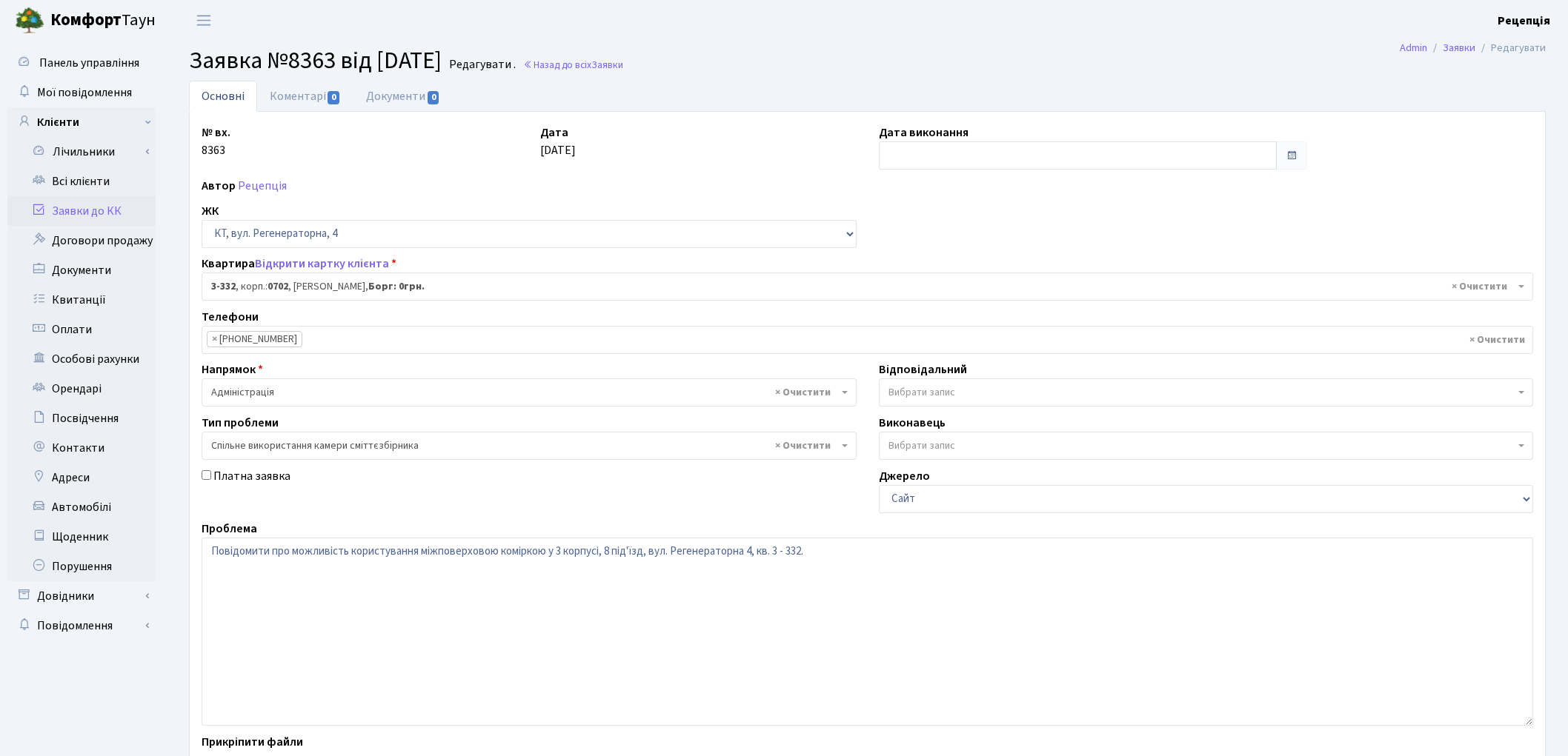
select select "1550"
select select "34"
click at [404, 91] on link "Документи 0" at bounding box center [403, 96] width 100 height 30
select select "25"
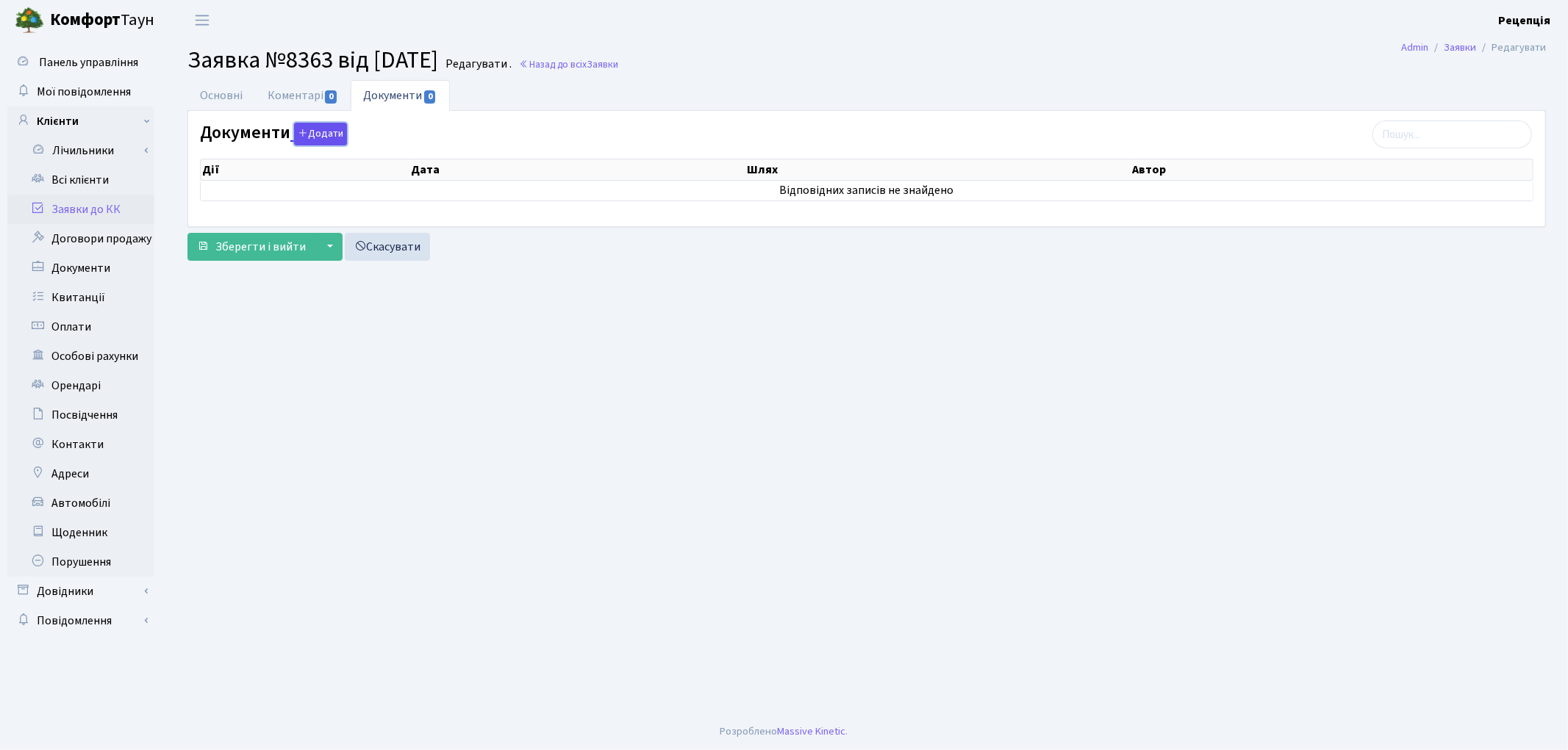
click at [314, 136] on button "Додати" at bounding box center [320, 134] width 53 height 23
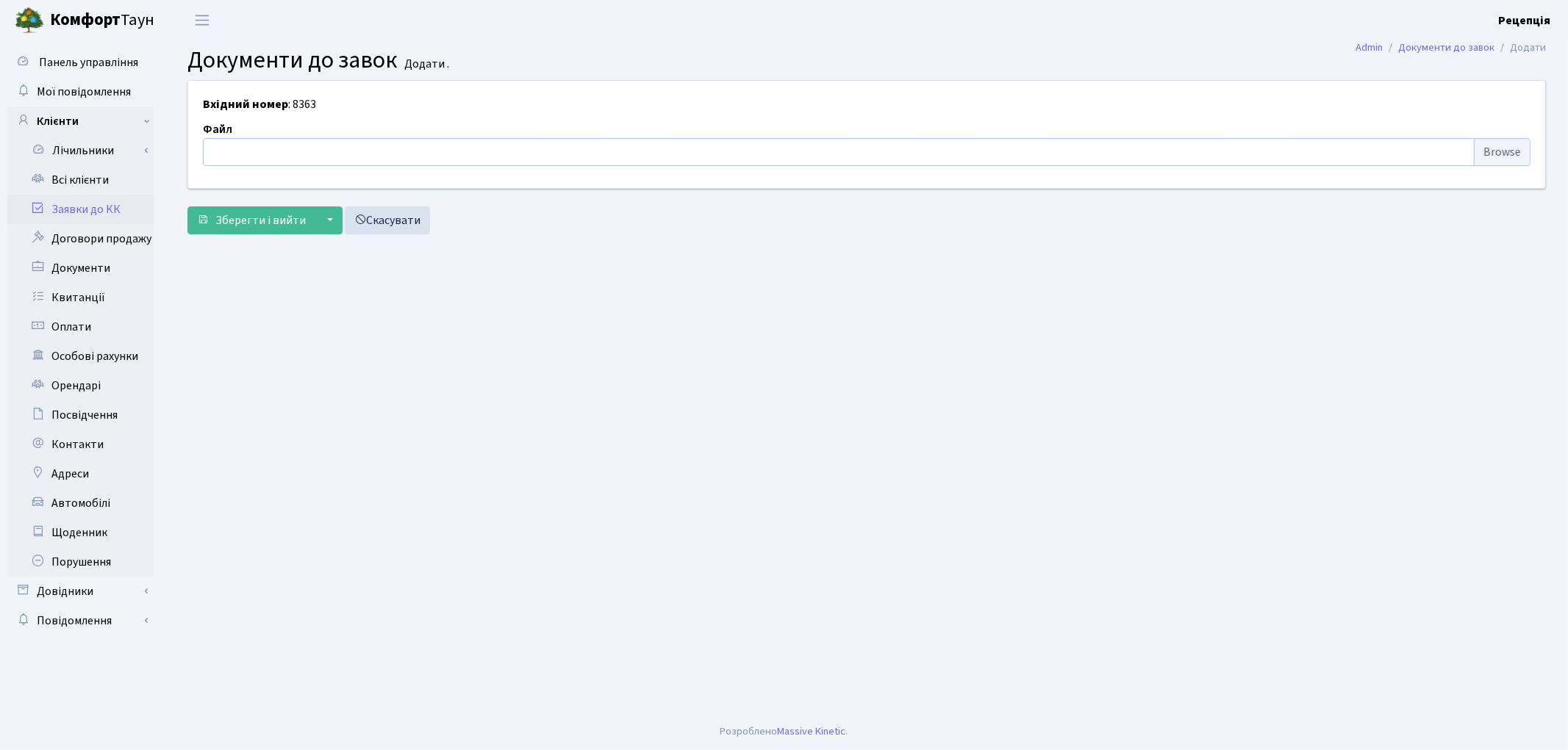
click at [1488, 150] on input "file" at bounding box center [867, 152] width 1327 height 28
type input "C:\fakepath\сканирование0706.pdf"
click at [261, 213] on span "Зберегти і вийти" at bounding box center [261, 220] width 90 height 16
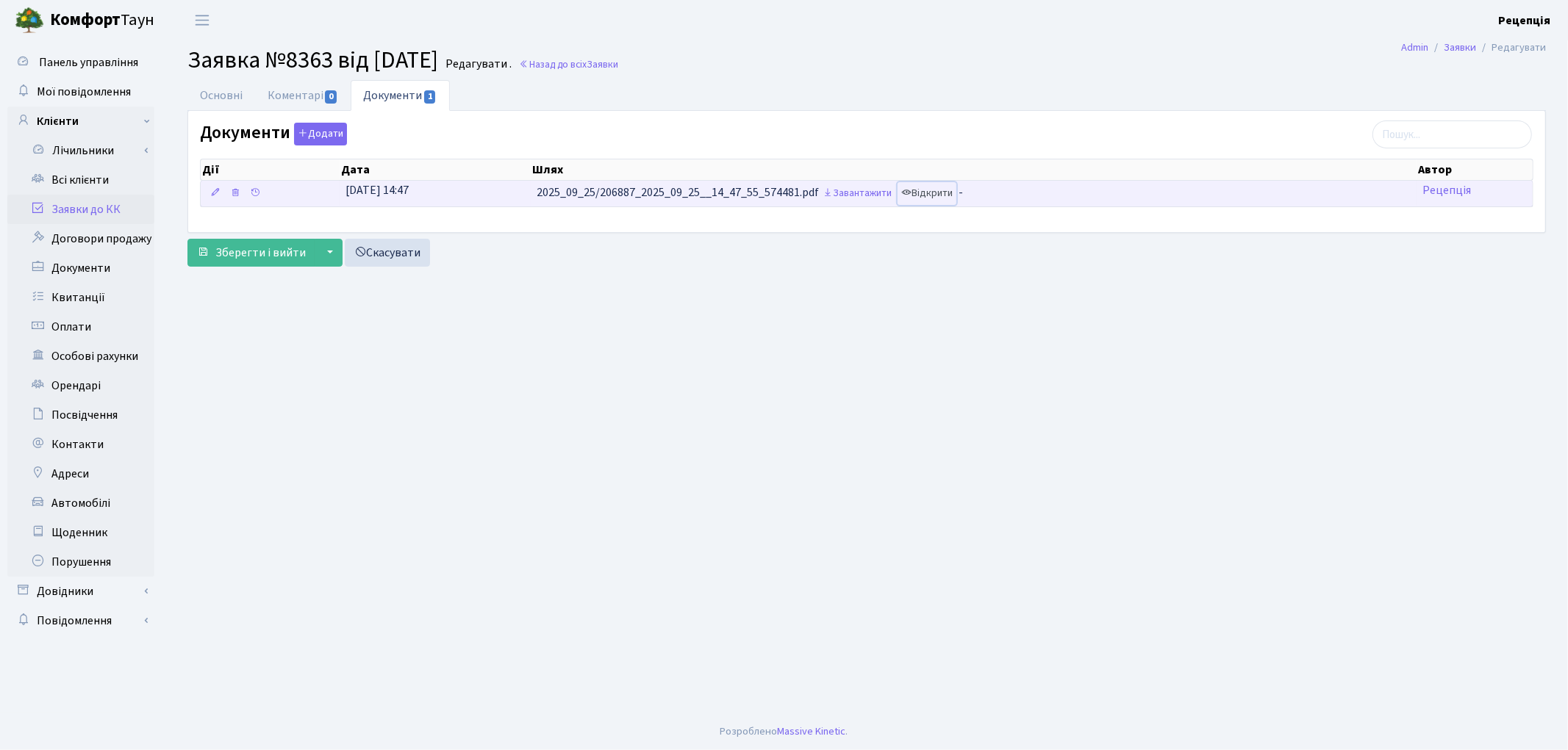
click at [939, 197] on link "Відкрити" at bounding box center [927, 194] width 59 height 23
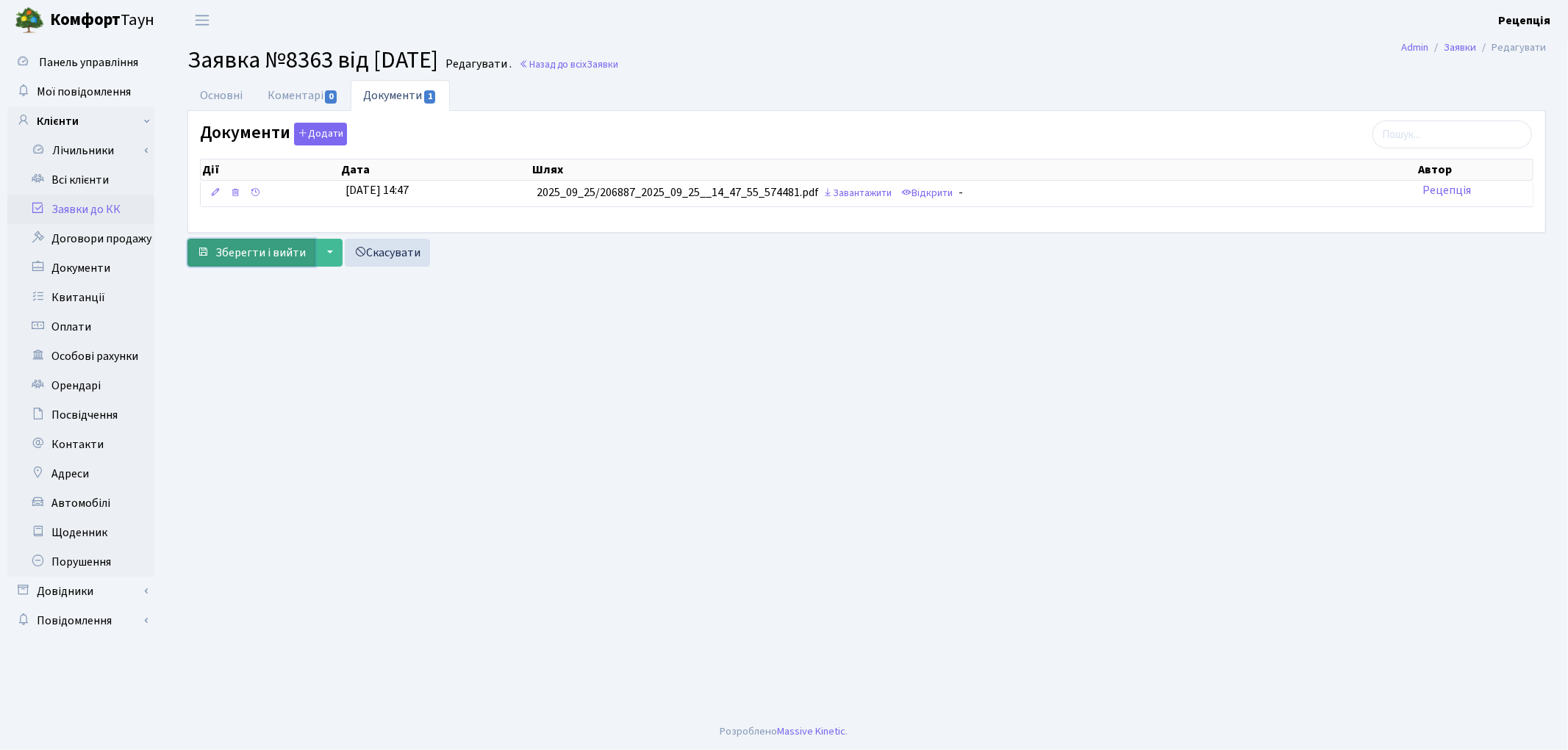
click at [258, 256] on span "Зберегти і вийти" at bounding box center [261, 252] width 90 height 16
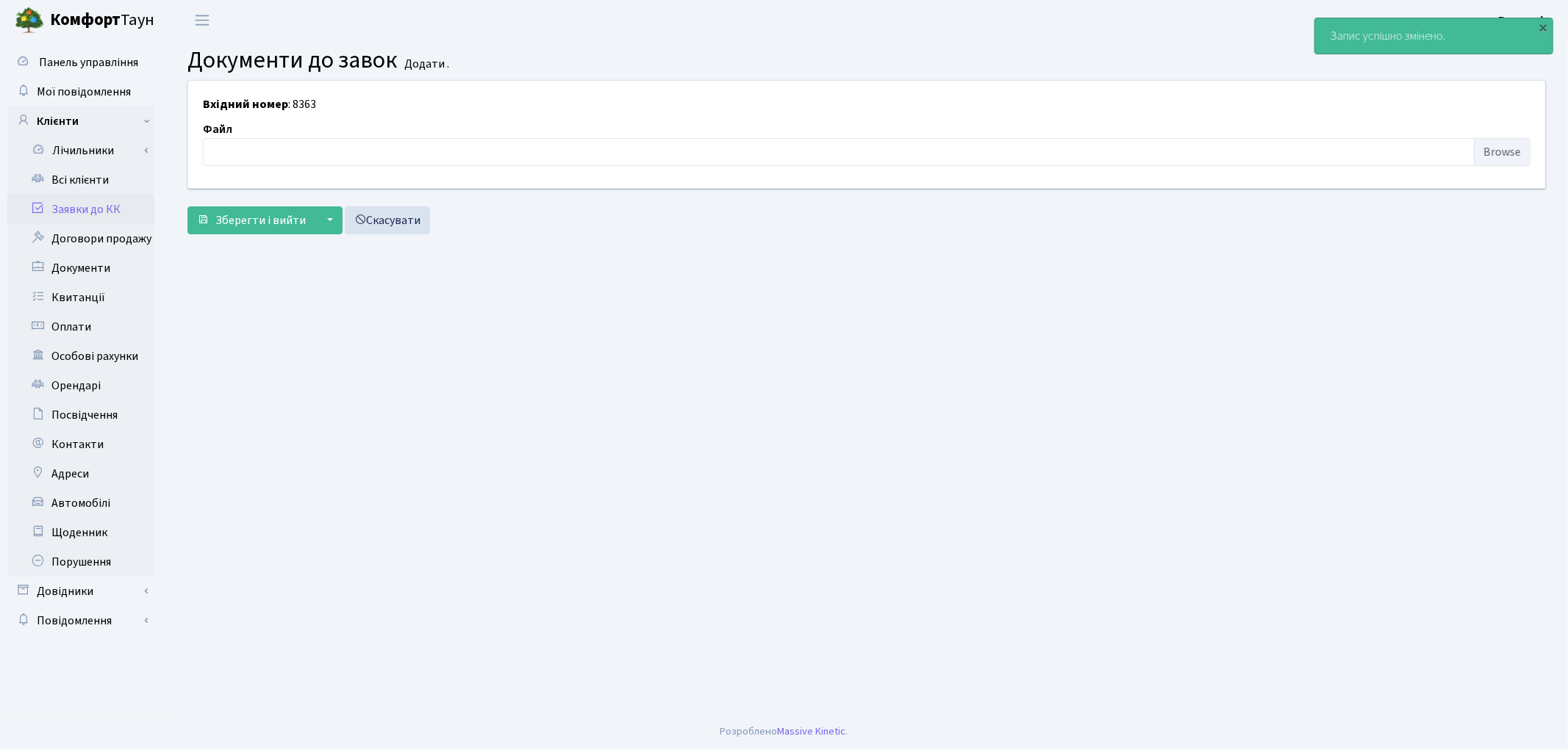
click at [113, 210] on link "Заявки до КК" at bounding box center [81, 209] width 147 height 29
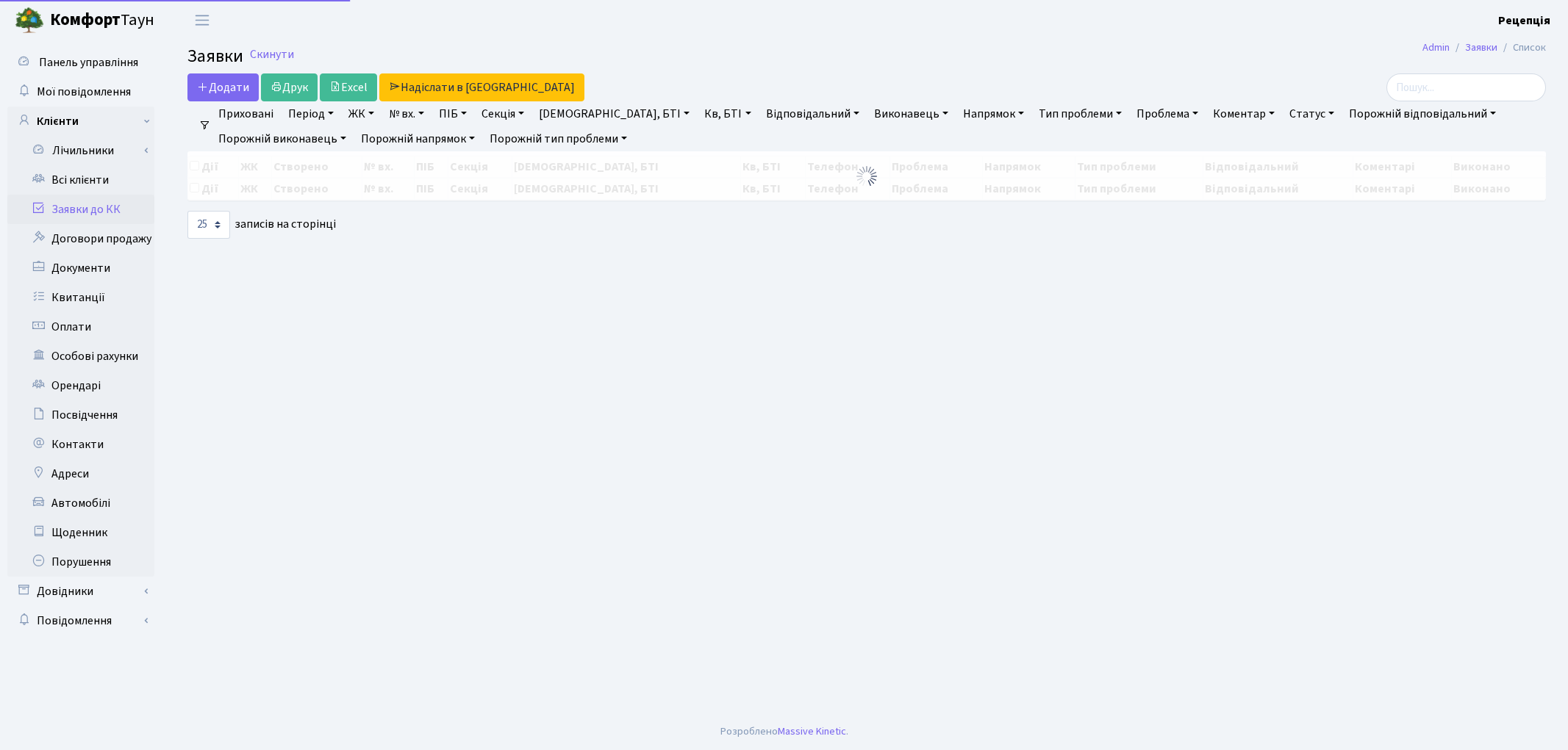
select select "25"
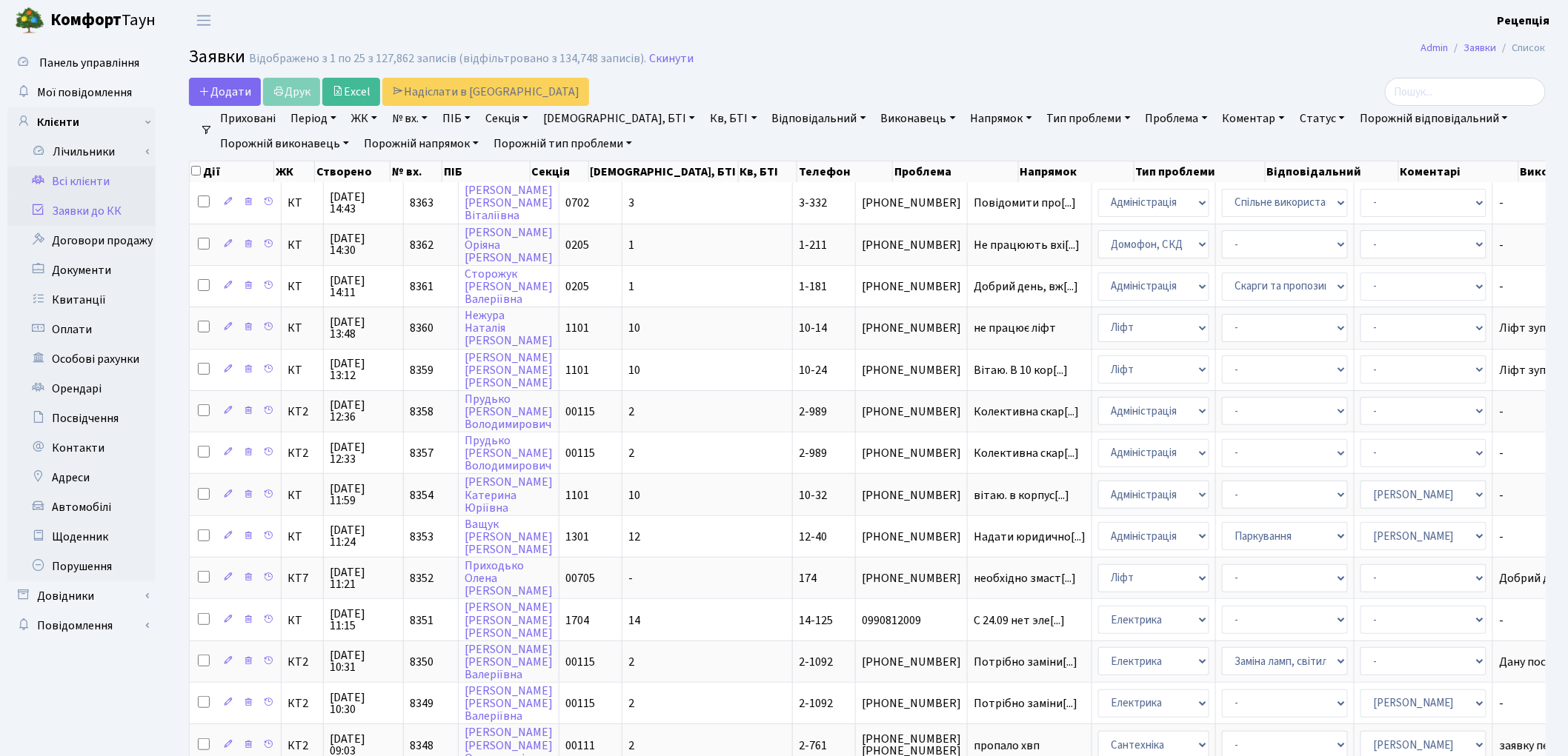
click at [83, 181] on link "Всі клієнти" at bounding box center [82, 181] width 148 height 29
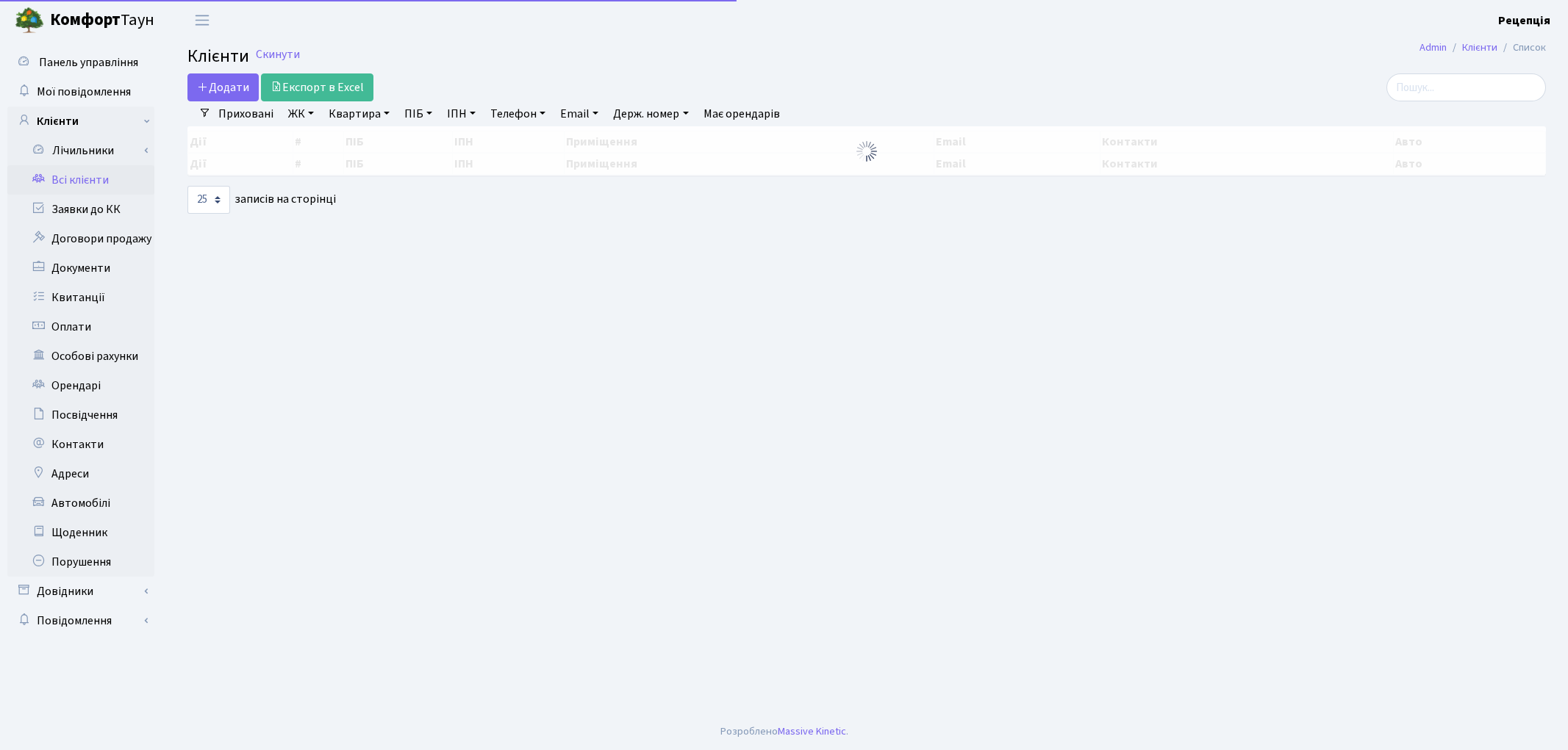
select select
select select "25"
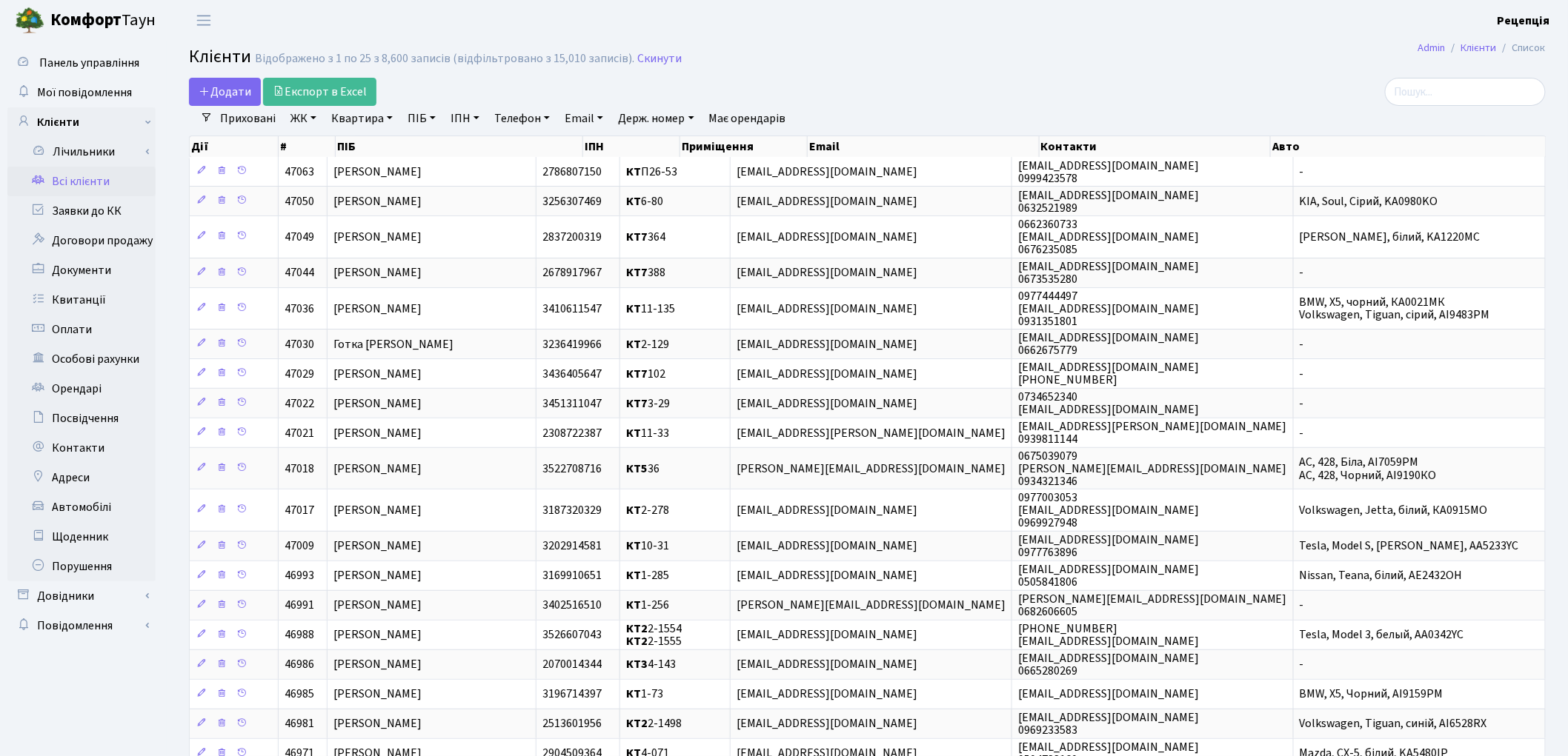
click at [305, 117] on link "ЖК" at bounding box center [303, 118] width 38 height 25
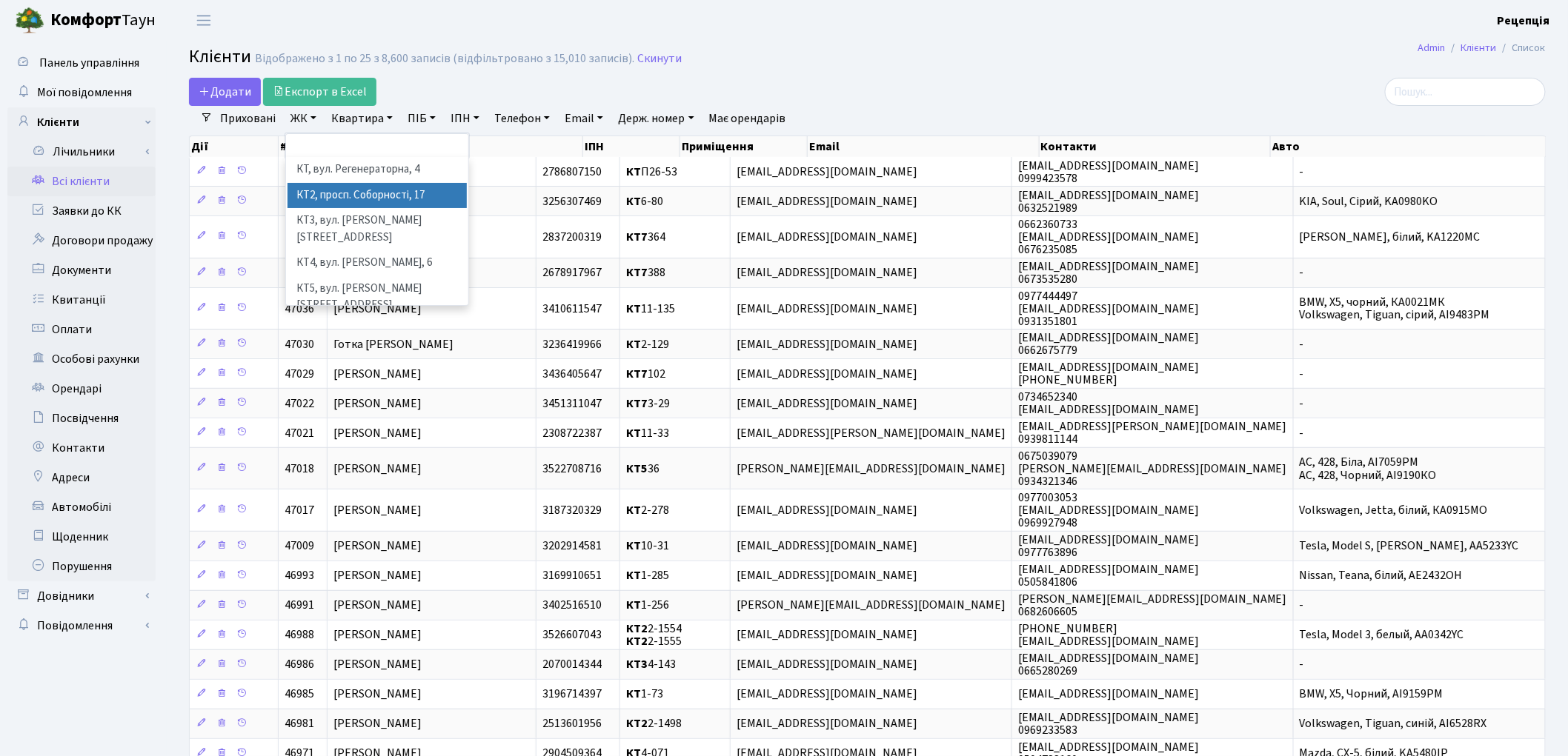
scroll to position [27, 0]
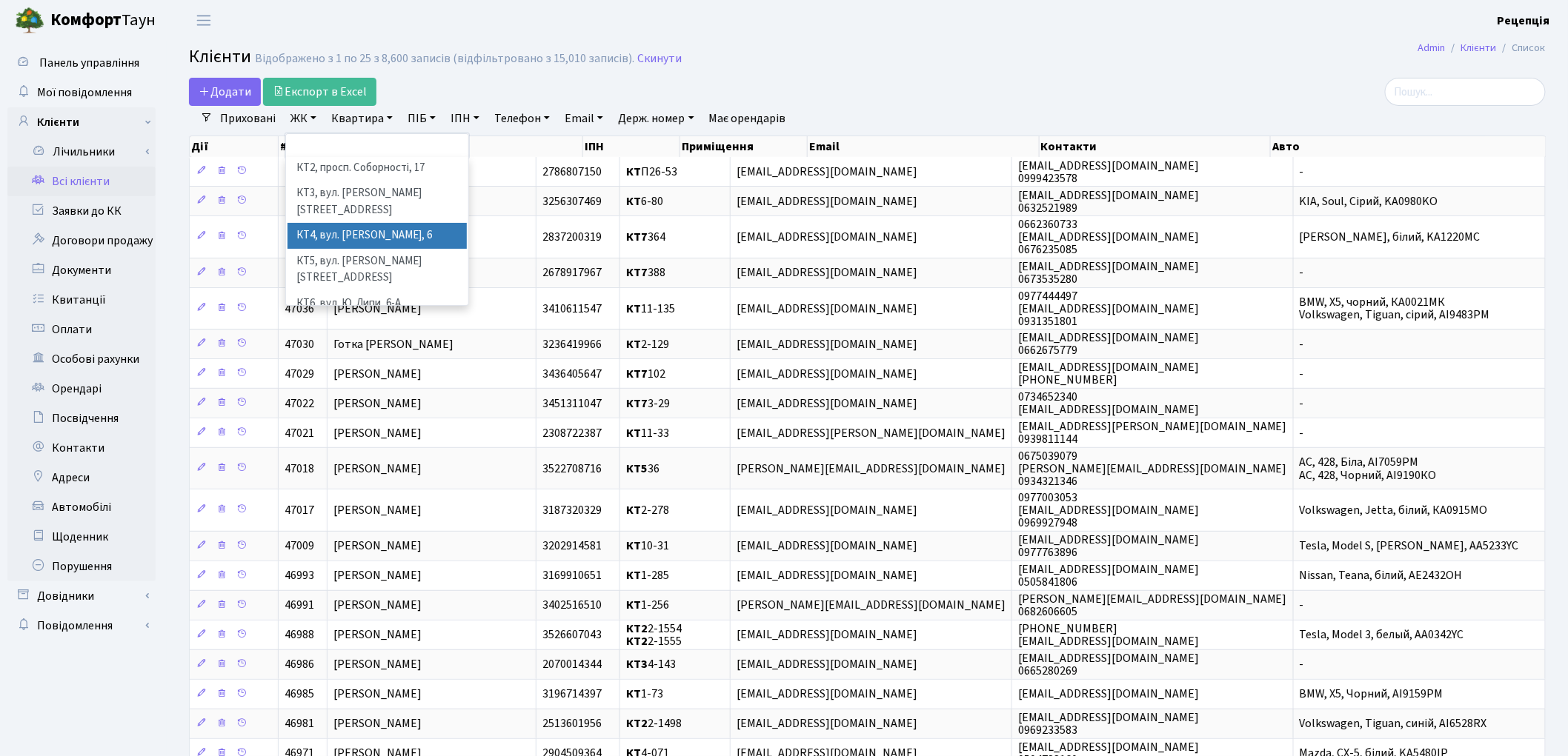
click at [409, 224] on li "КТ4, вул. Юрія Липи, 6" at bounding box center [377, 236] width 179 height 26
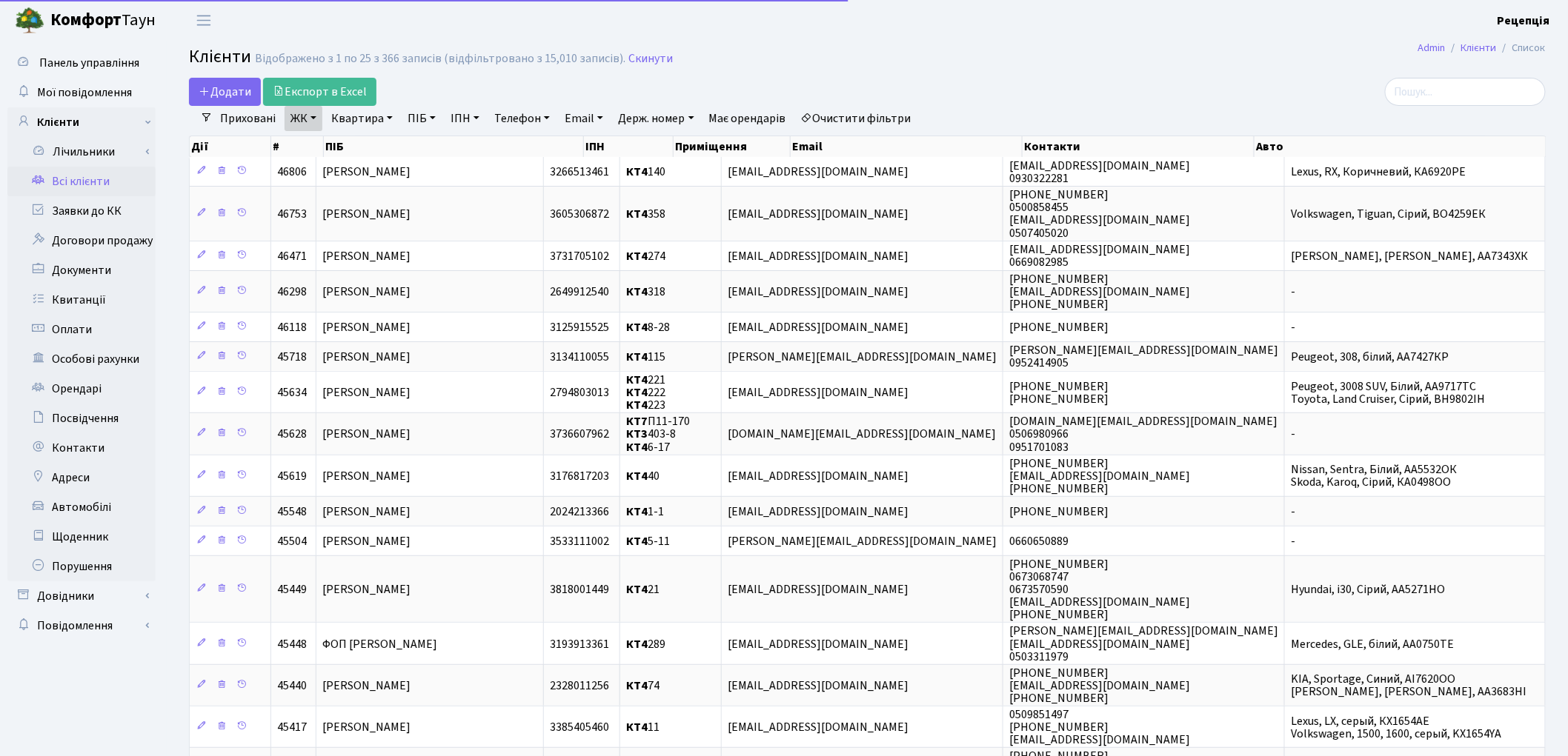
click at [371, 119] on link "Квартира" at bounding box center [361, 118] width 73 height 25
type input "68"
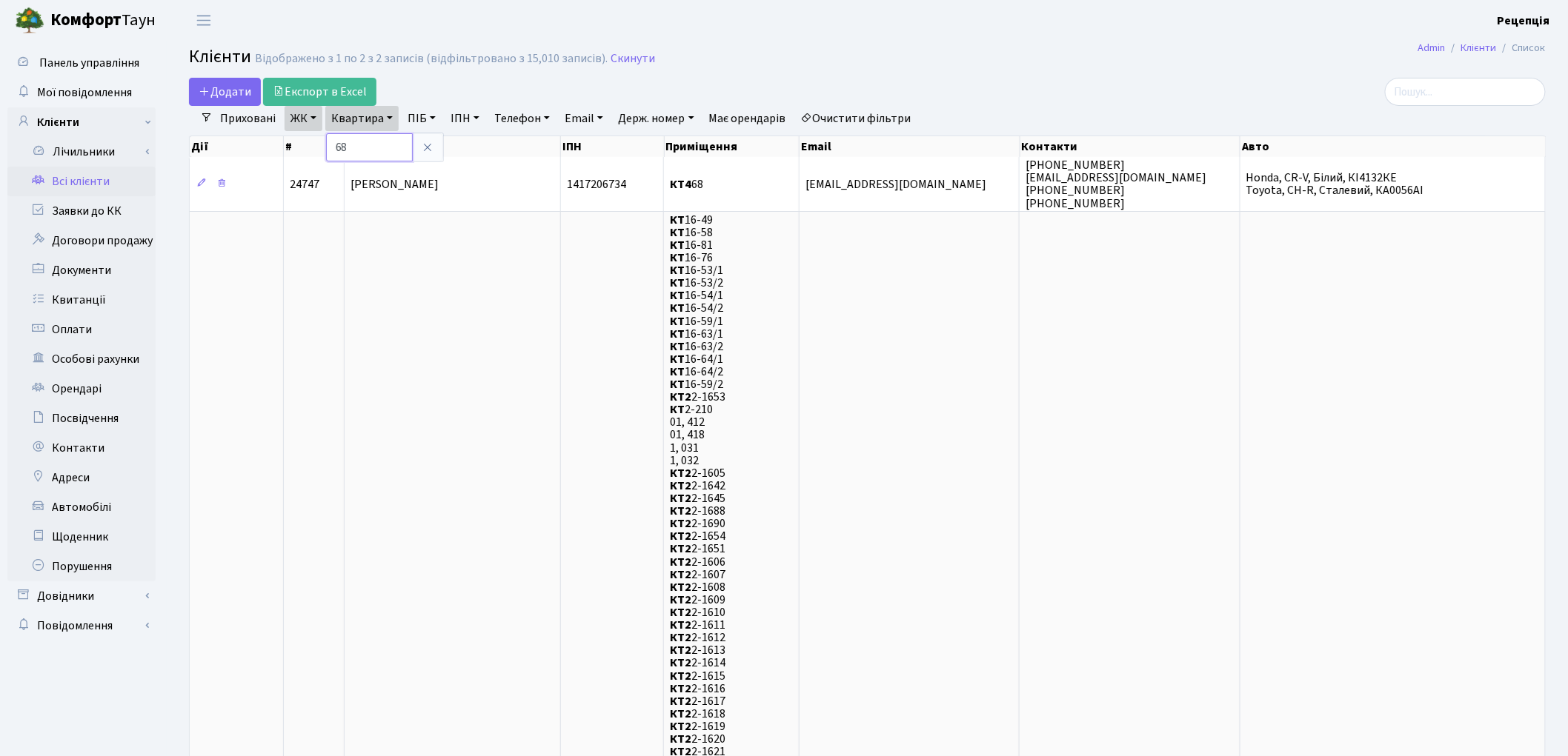
scroll to position [10, 0]
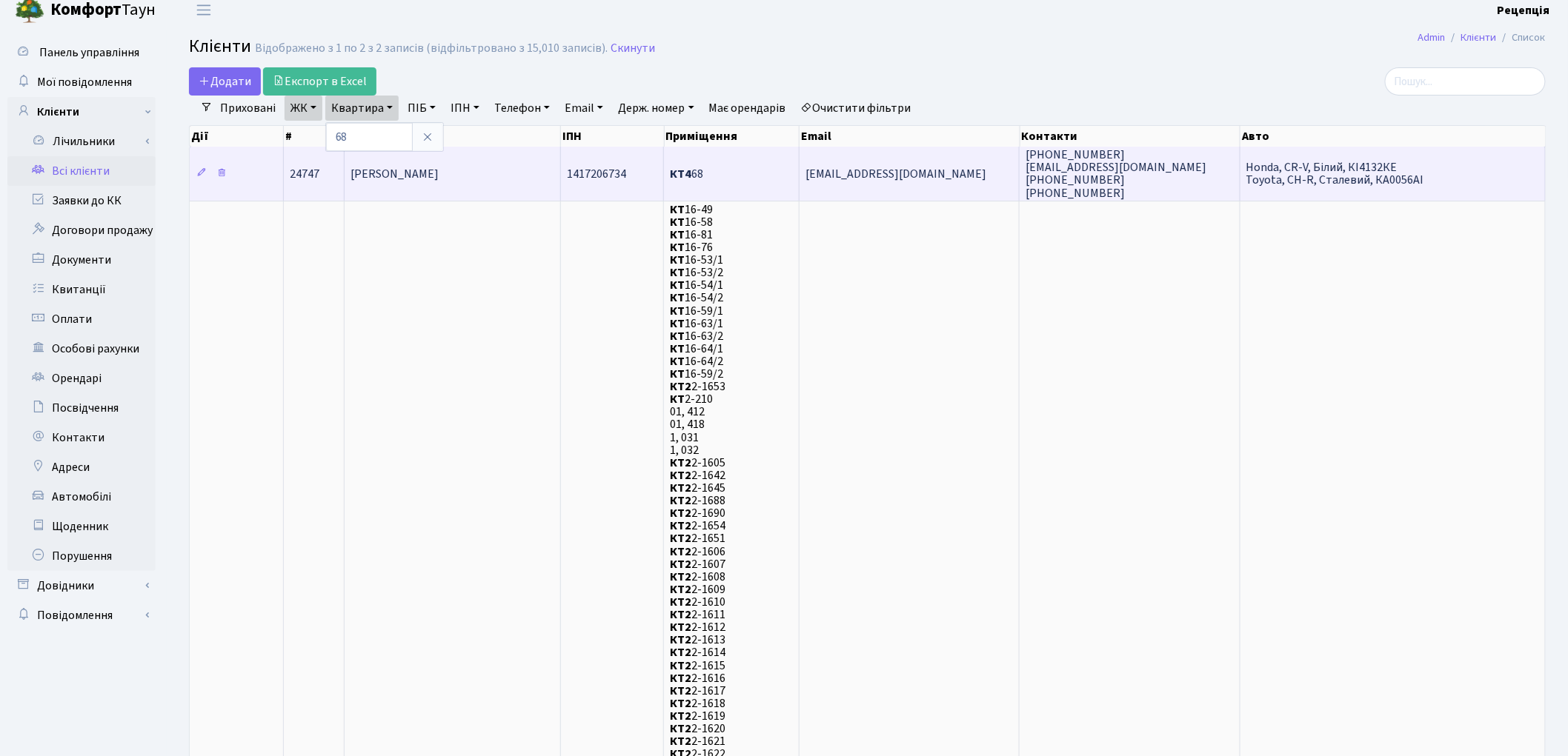
click at [494, 167] on td "Бондар Віталій Іванович" at bounding box center [453, 173] width 216 height 53
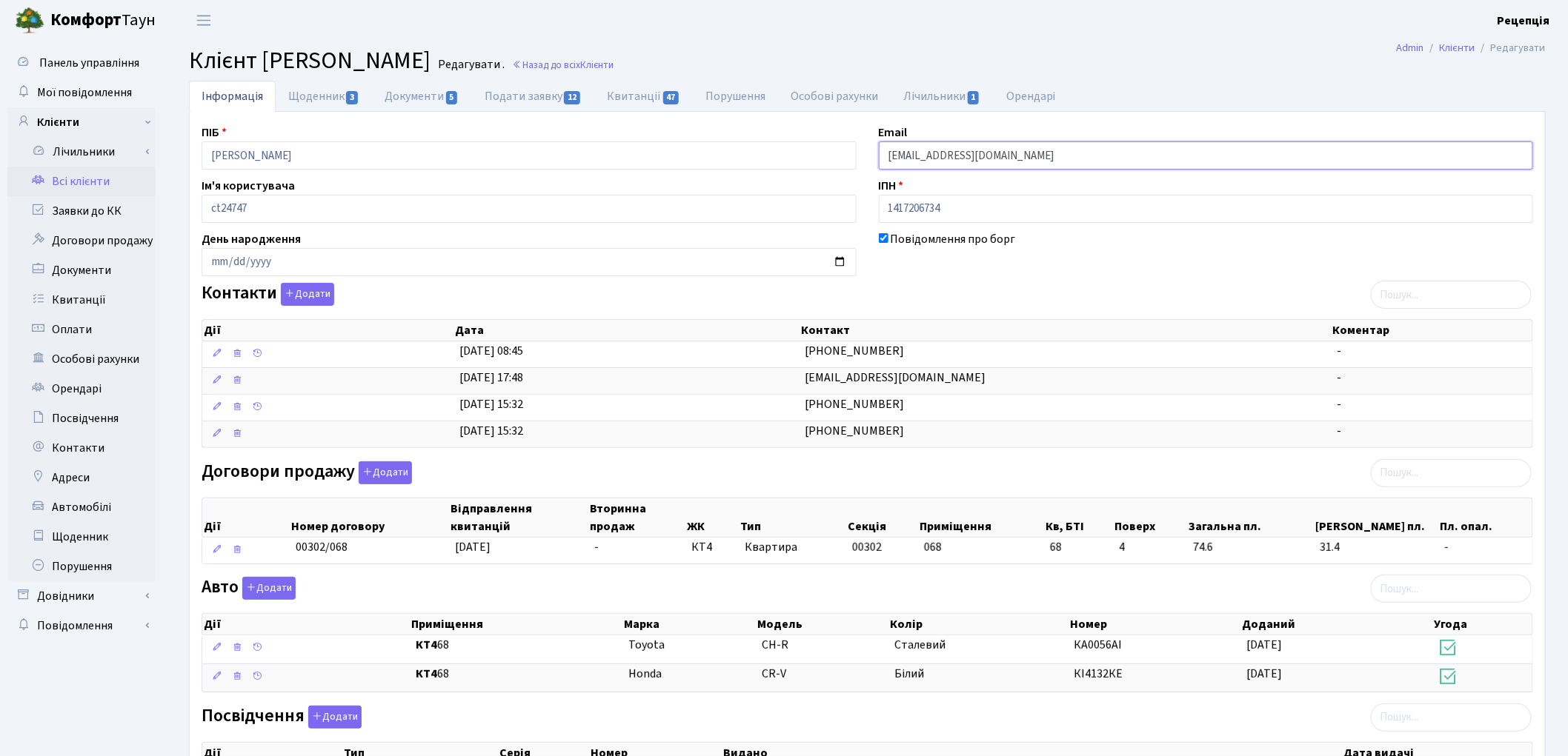
drag, startPoint x: 1047, startPoint y: 155, endPoint x: 788, endPoint y: 156, distance: 259.0
click at [788, 156] on div "ПІБ Бондар Віталій Іванович Email fenix8888@protonmail.com Ім'я користувача ct2…" at bounding box center [867, 512] width 1354 height 778
click at [60, 209] on link "Заявки до КК" at bounding box center [82, 211] width 148 height 29
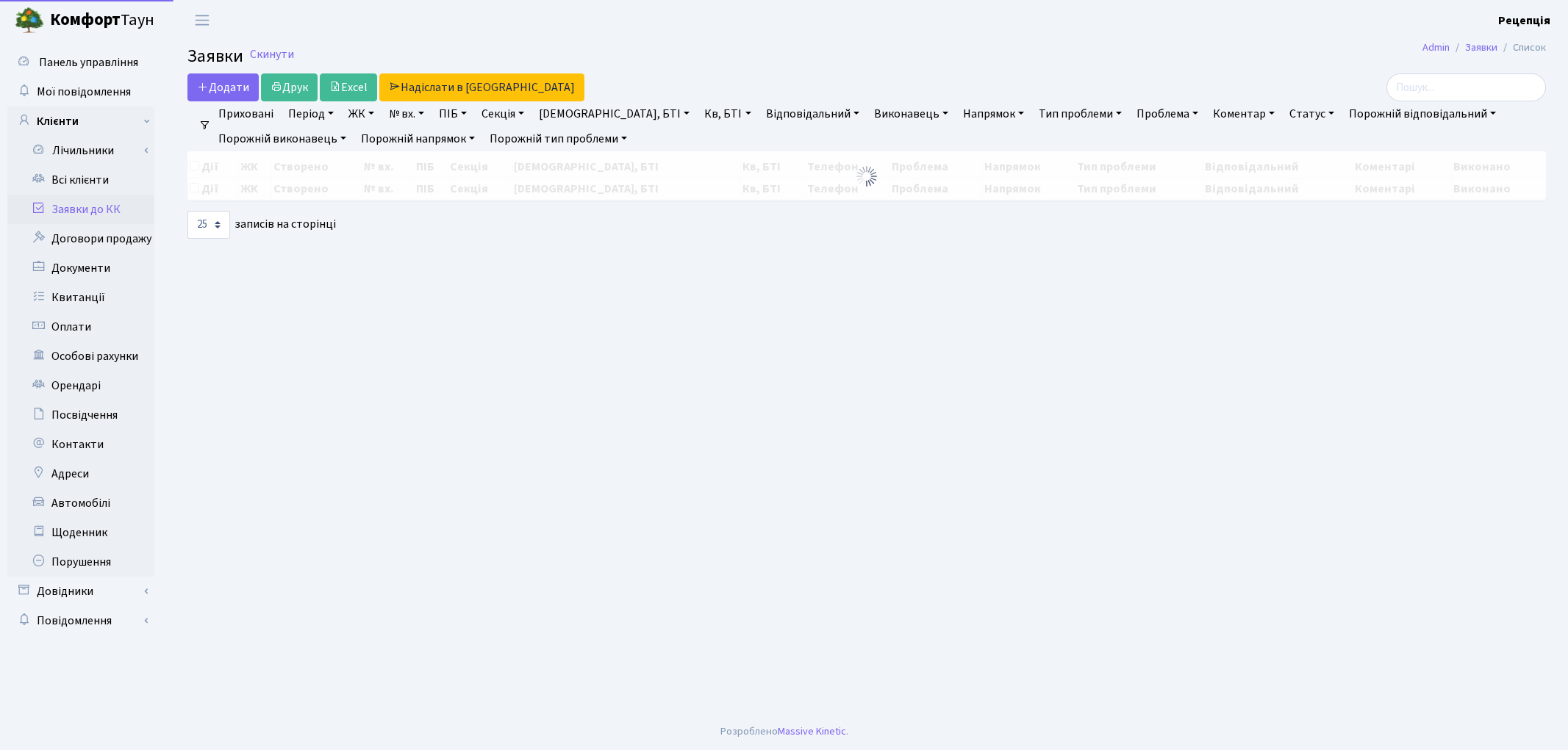
select select "25"
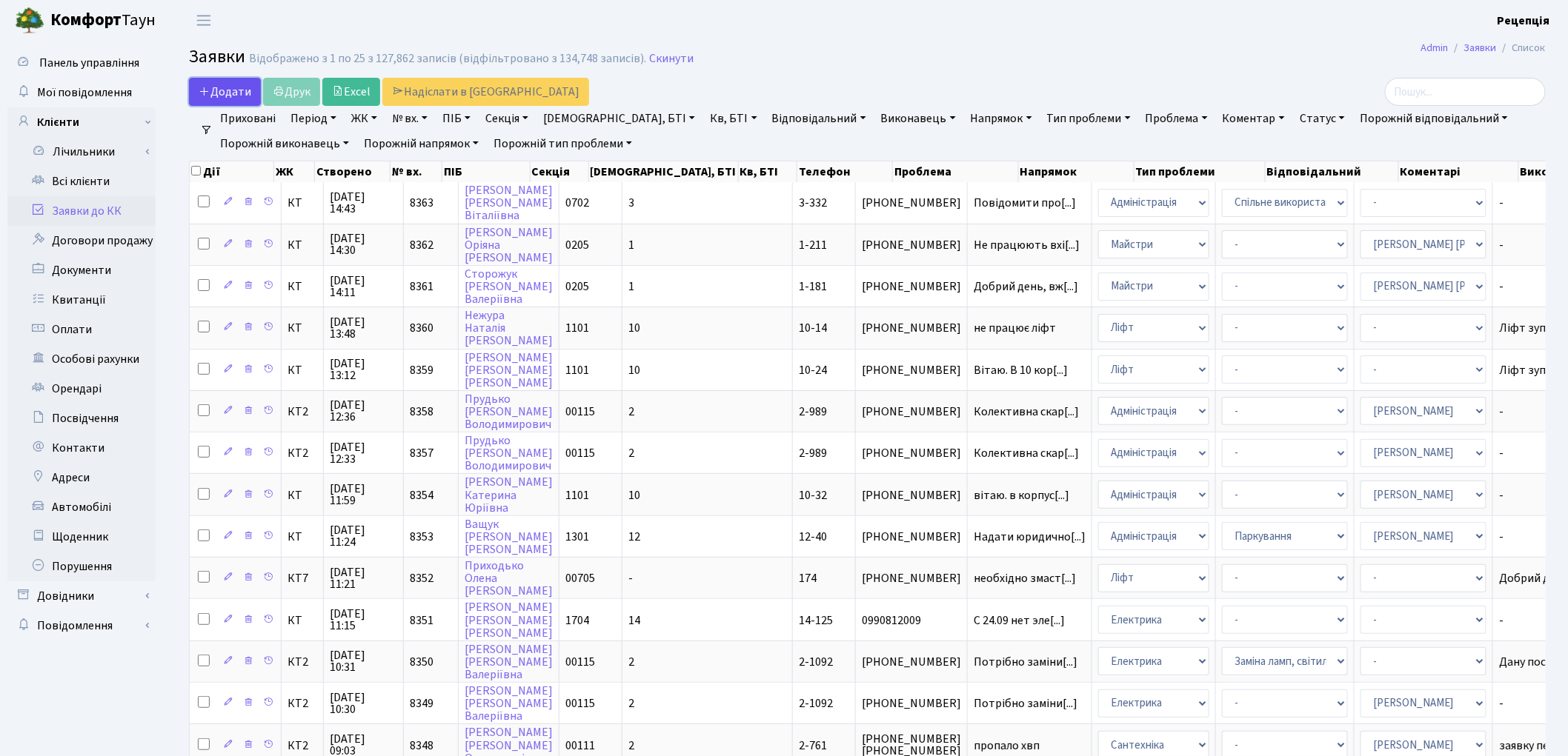
click at [225, 95] on span "Додати" at bounding box center [225, 91] width 53 height 16
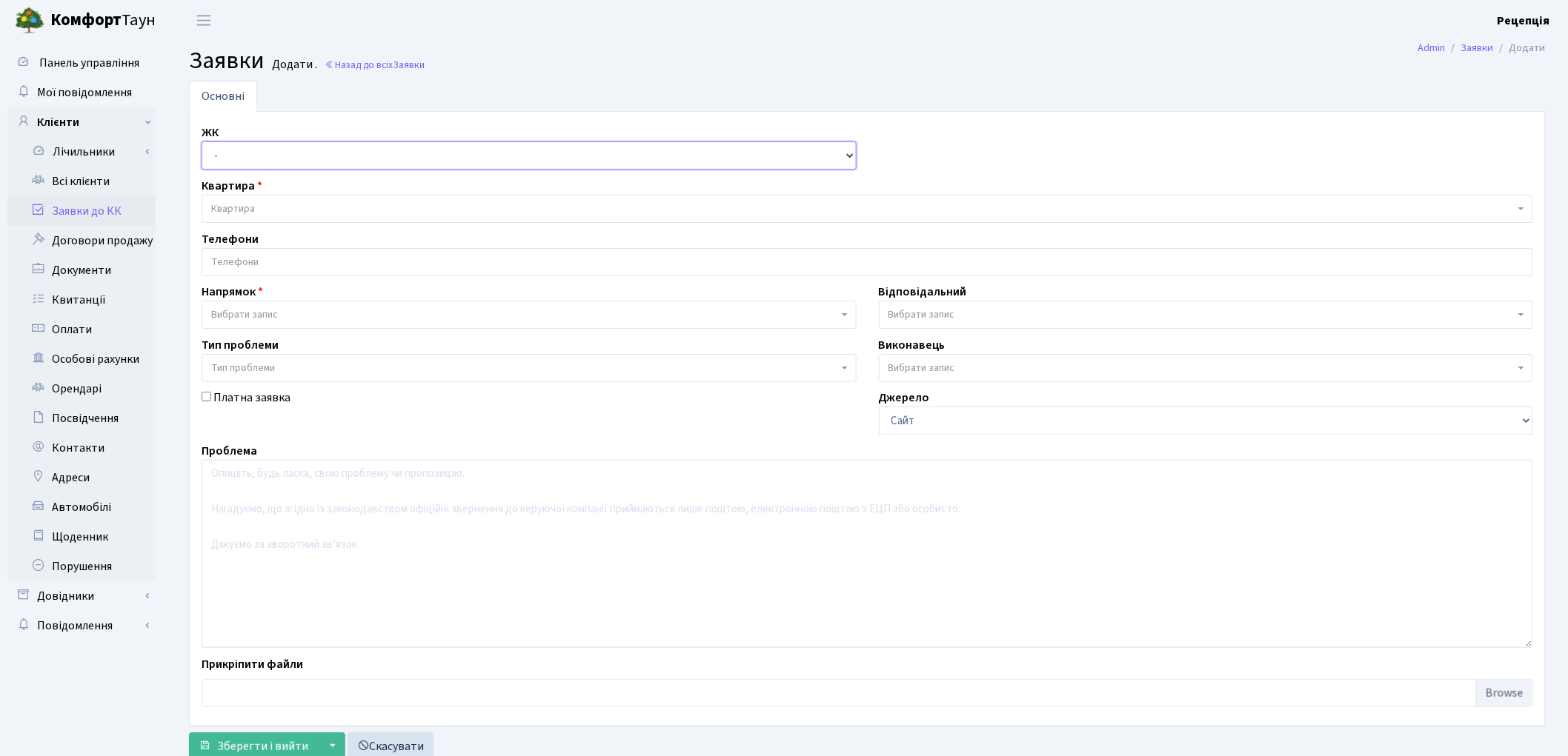
click at [283, 161] on select "- КТ, вул. Регенераторна, 4 КТ2, просп. [STREET_ADDRESS] [STREET_ADDRESS] [PERS…" at bounding box center [529, 155] width 655 height 28
select select "295"
click at [202, 141] on select "- КТ, вул. Регенераторна, 4 КТ2, просп. [STREET_ADDRESS] [STREET_ADDRESS] [PERS…" at bounding box center [529, 155] width 655 height 28
select select
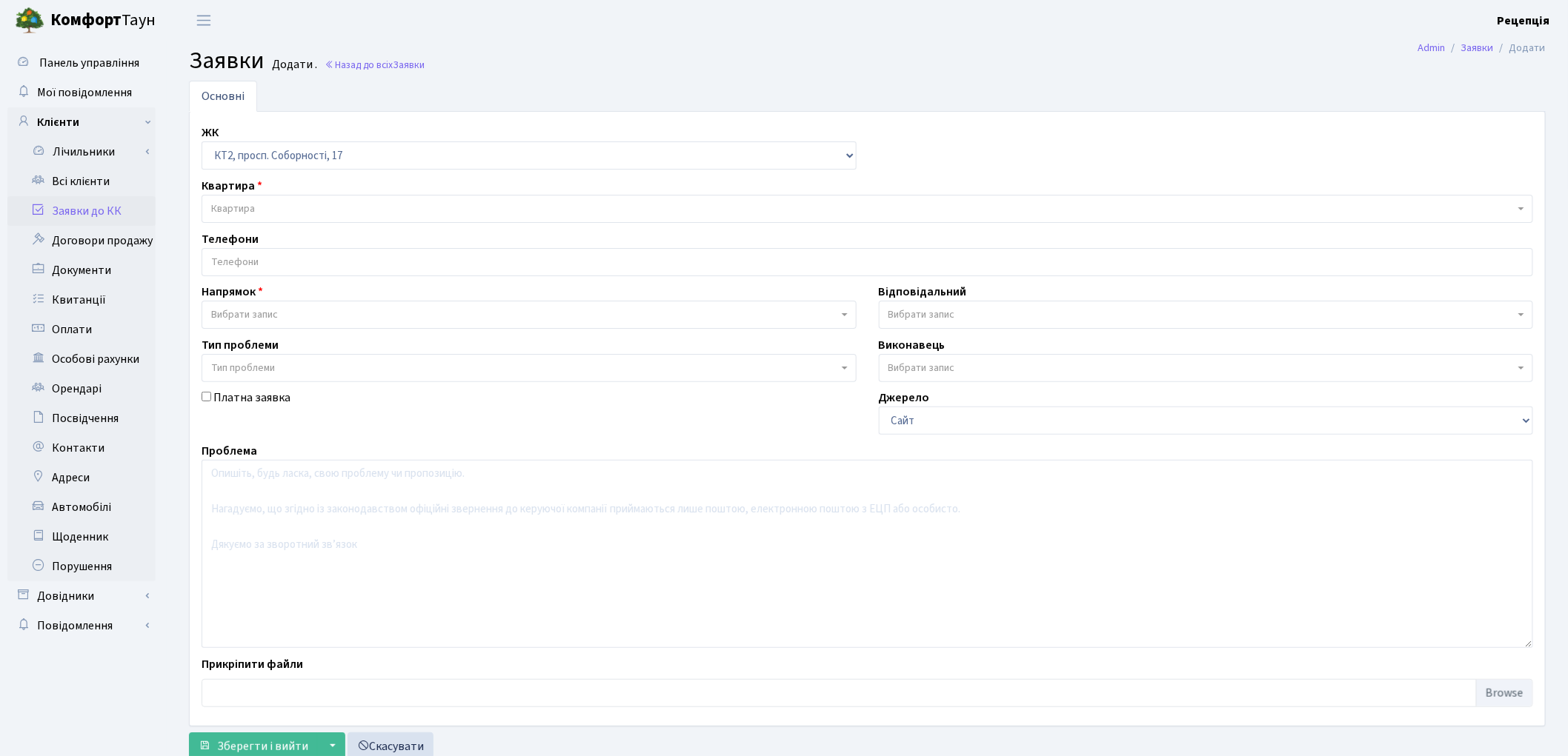
click at [285, 206] on span "Квартира" at bounding box center [862, 208] width 1303 height 15
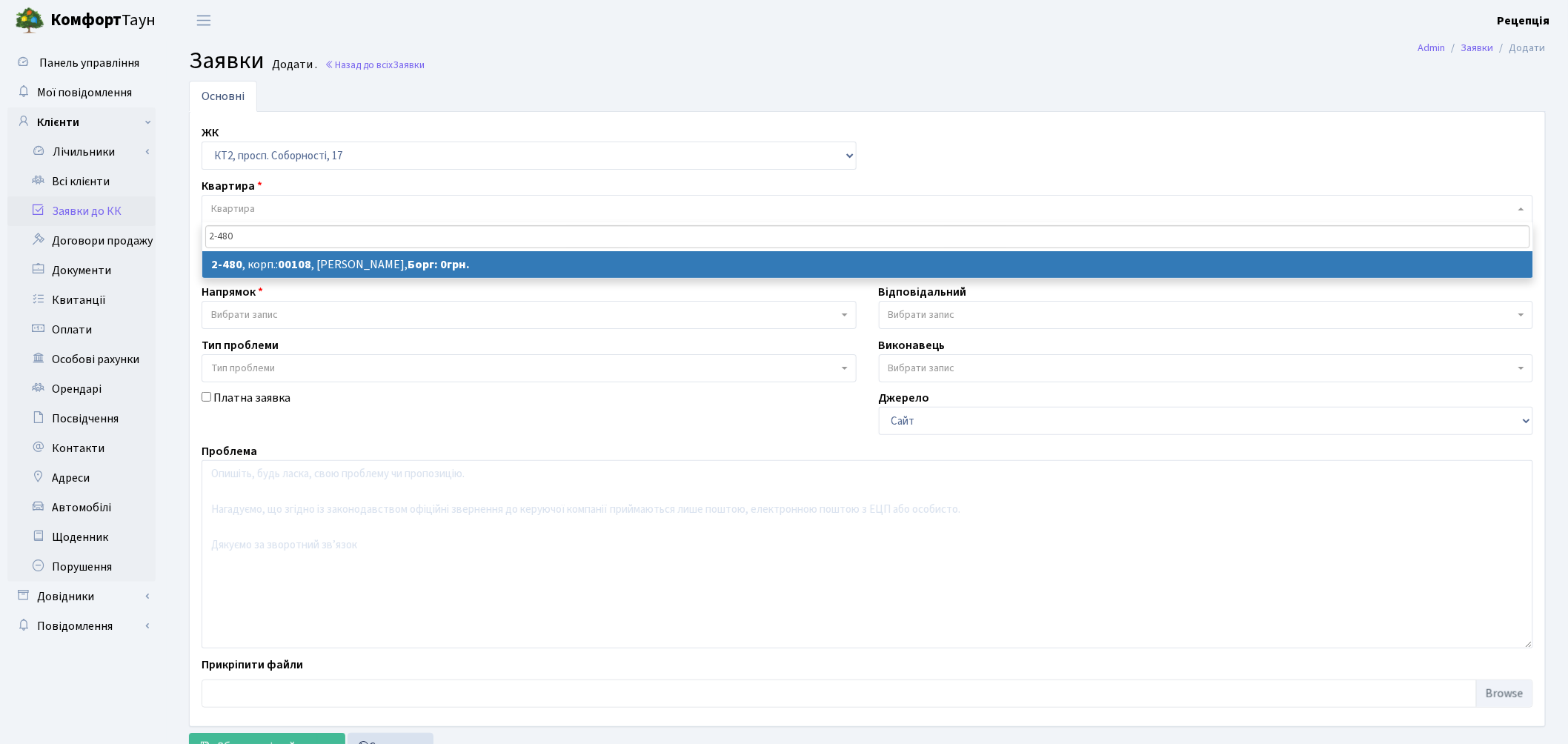
type input "2-480"
select select
select select "15530"
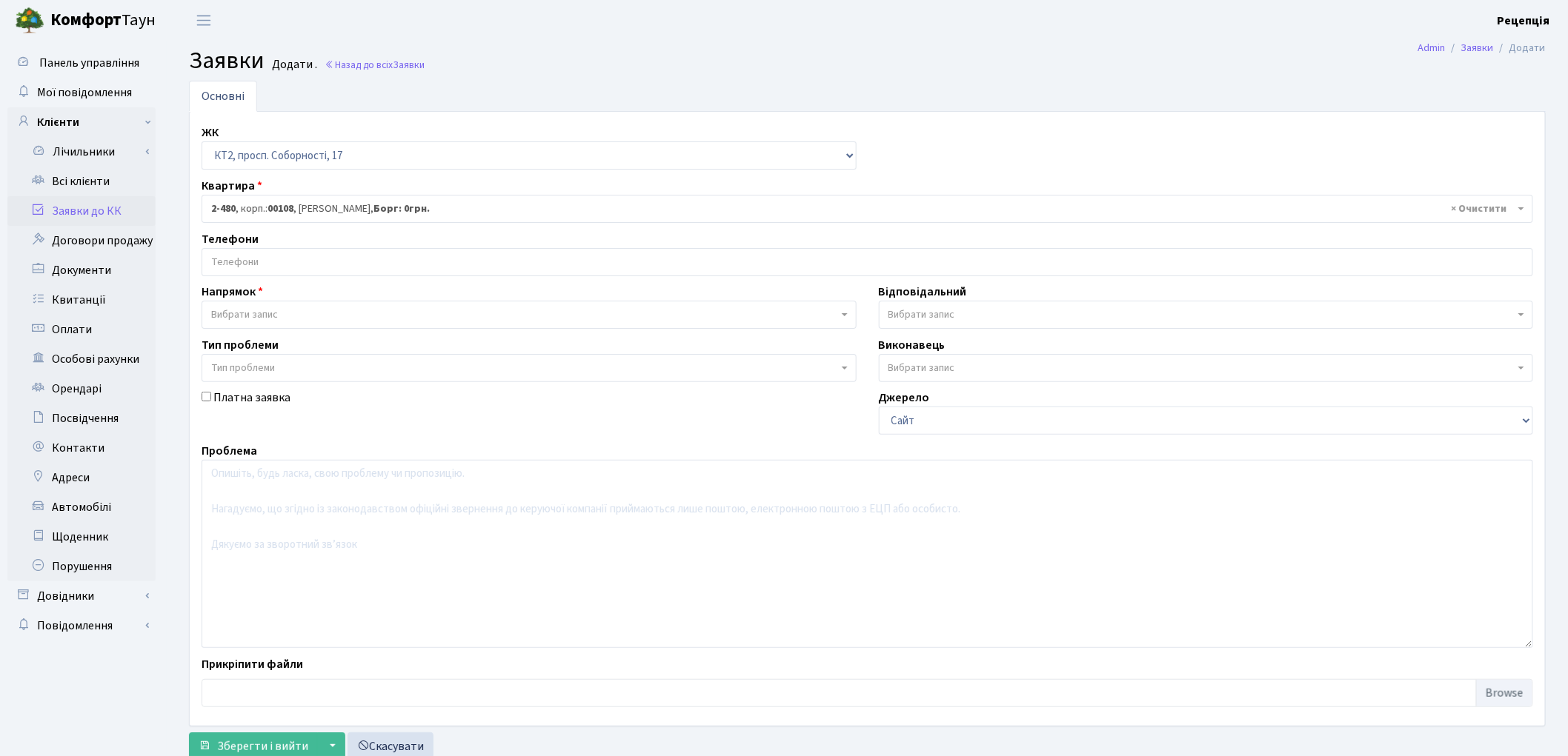
click at [263, 260] on input "search" at bounding box center [867, 262] width 1330 height 27
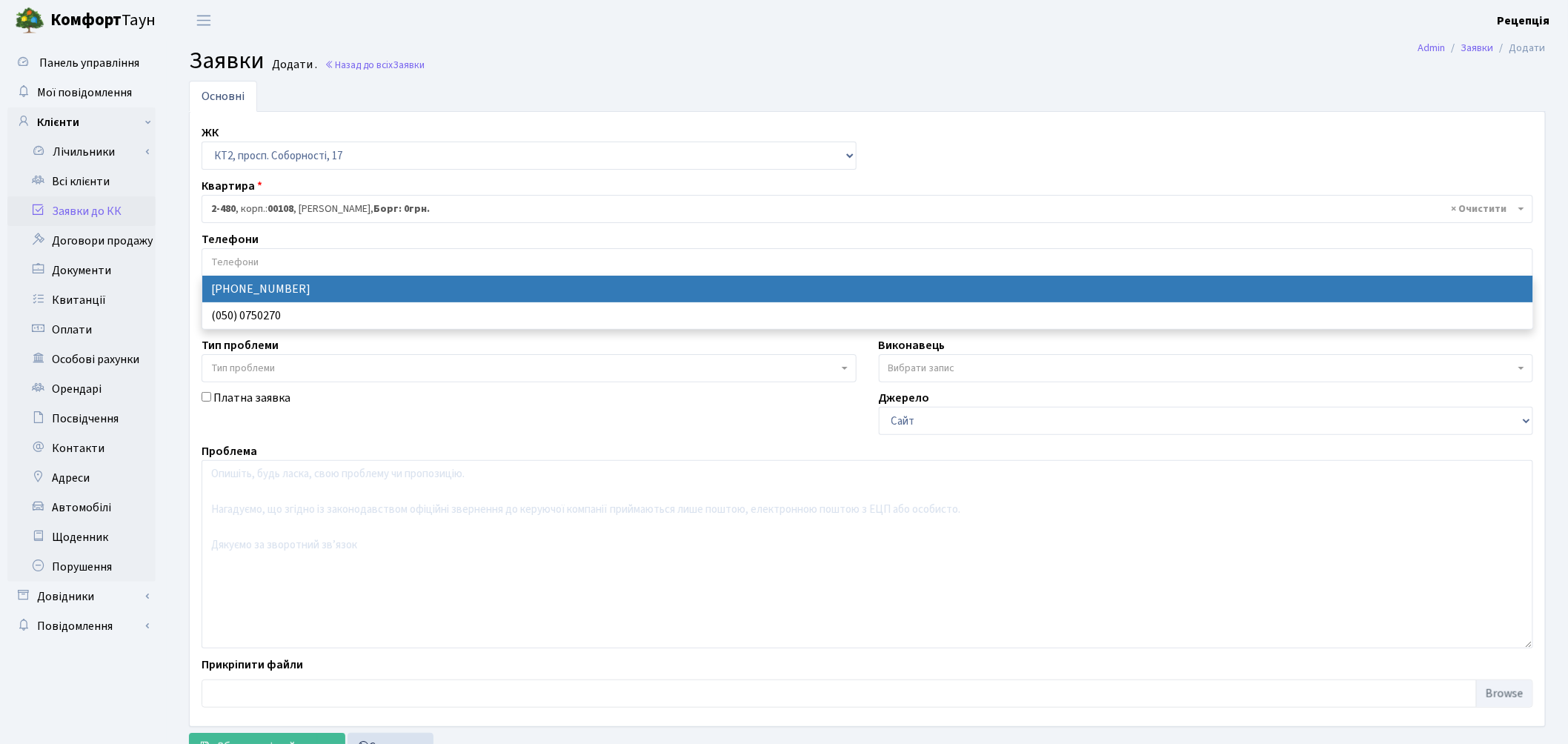
select select "30930"
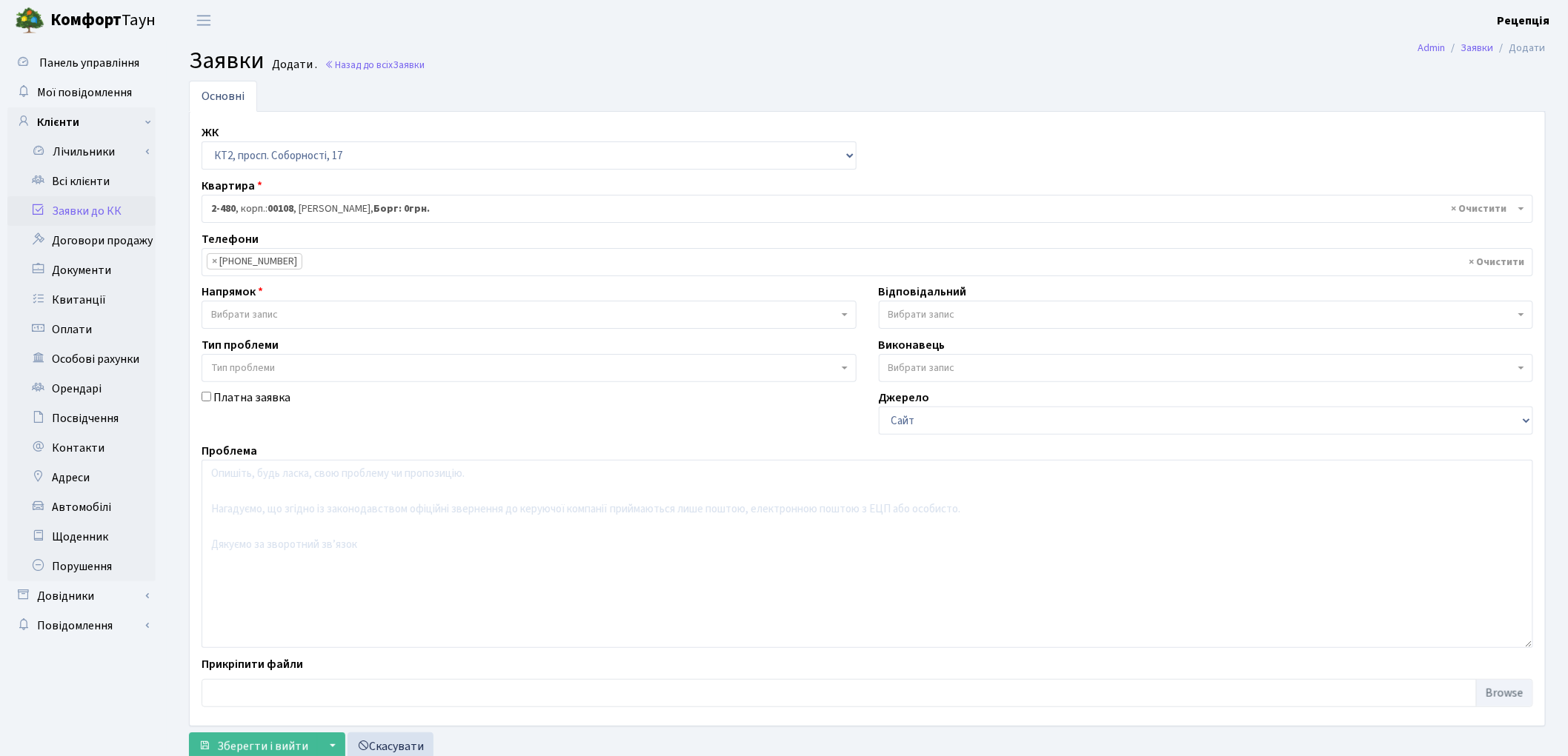
click at [270, 306] on span "Вибрати запис" at bounding box center [529, 314] width 655 height 28
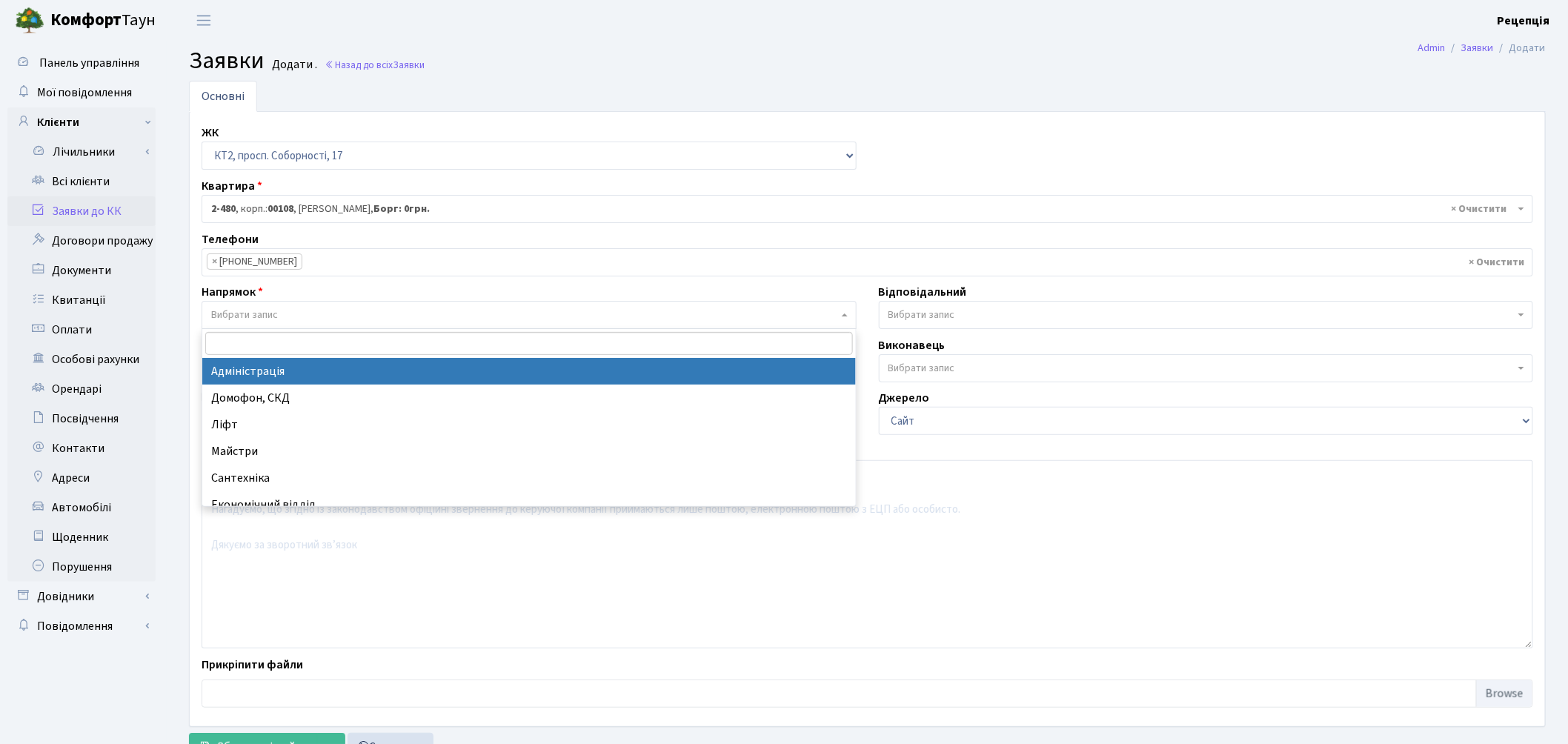
select select "5"
select select
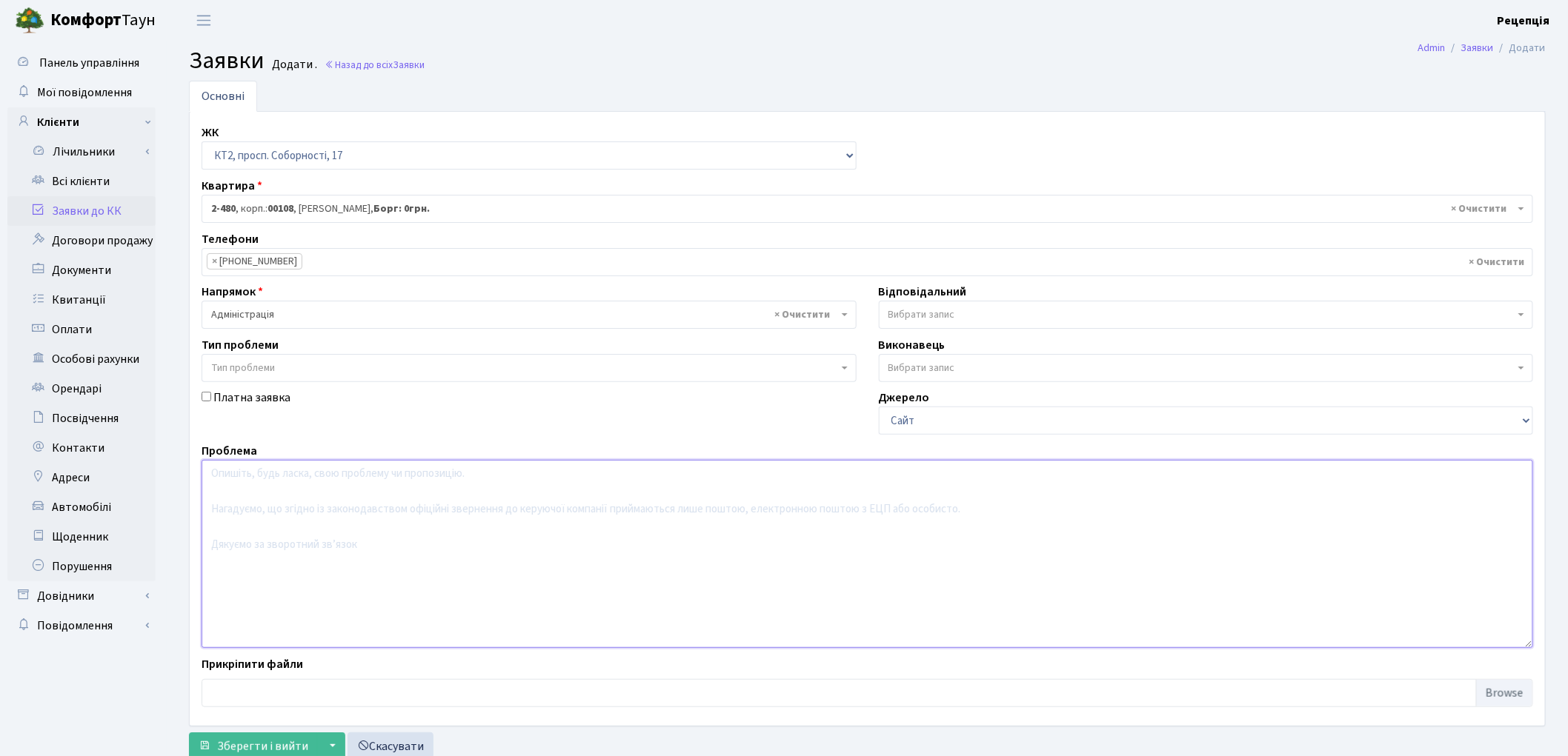
click at [290, 515] on textarea at bounding box center [867, 554] width 1332 height 188
type textarea "Підключити датчик пожежної безпеки."
drag, startPoint x: 1564, startPoint y: 416, endPoint x: 1580, endPoint y: 480, distance: 66.0
click at [1567, 480] on html "Комфорт Таун Рецепція Мій обліковий запис Вийти Панель управління Мої повідомле…" at bounding box center [784, 402] width 1568 height 805
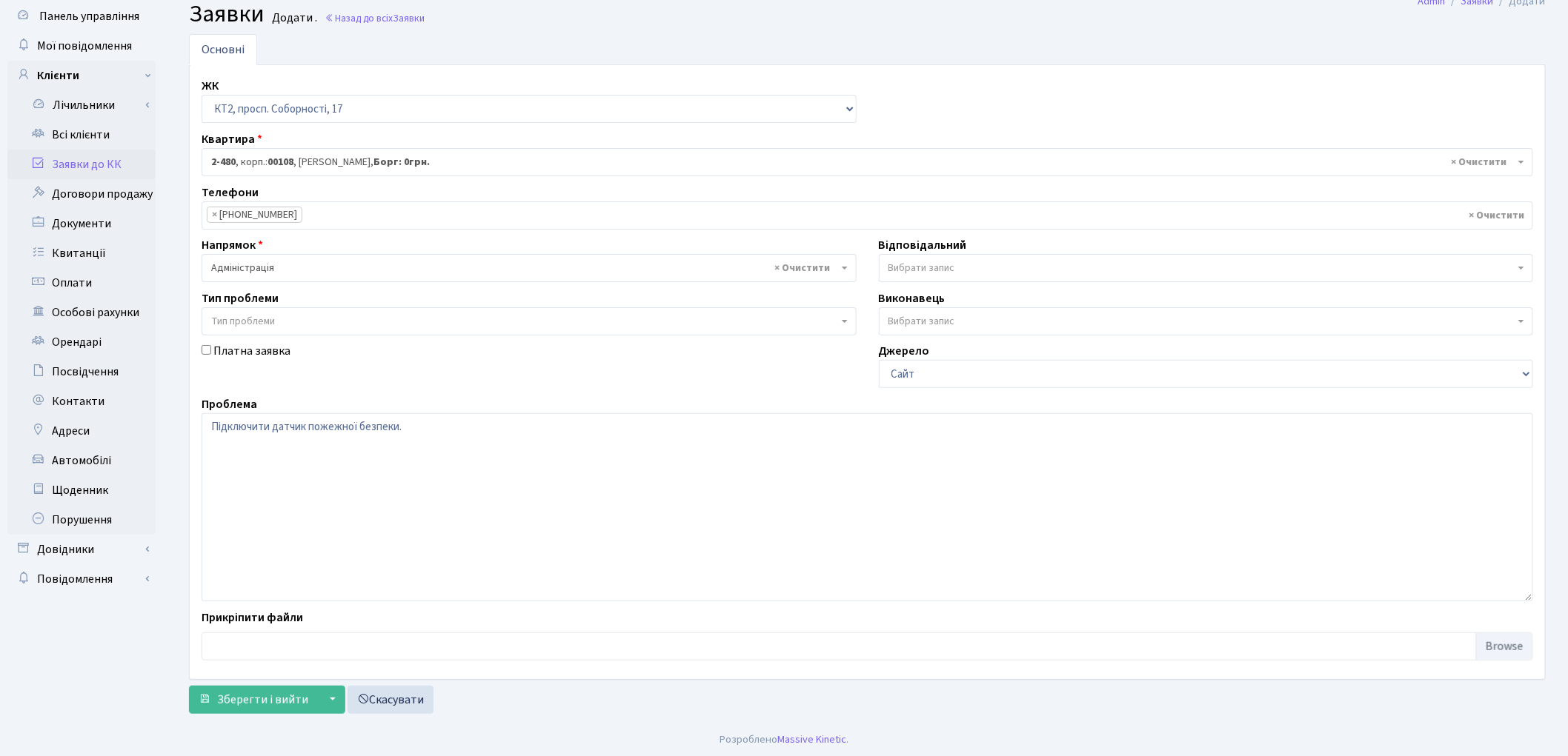
scroll to position [49, 0]
click at [262, 682] on form "Основні ЖК - КТ, вул. Регенераторна, 4 КТ2, просп. Соборності, 17 КТ3, вул. Бер…" at bounding box center [867, 371] width 1356 height 680
click at [262, 700] on span "Зберегти і вийти" at bounding box center [263, 697] width 91 height 16
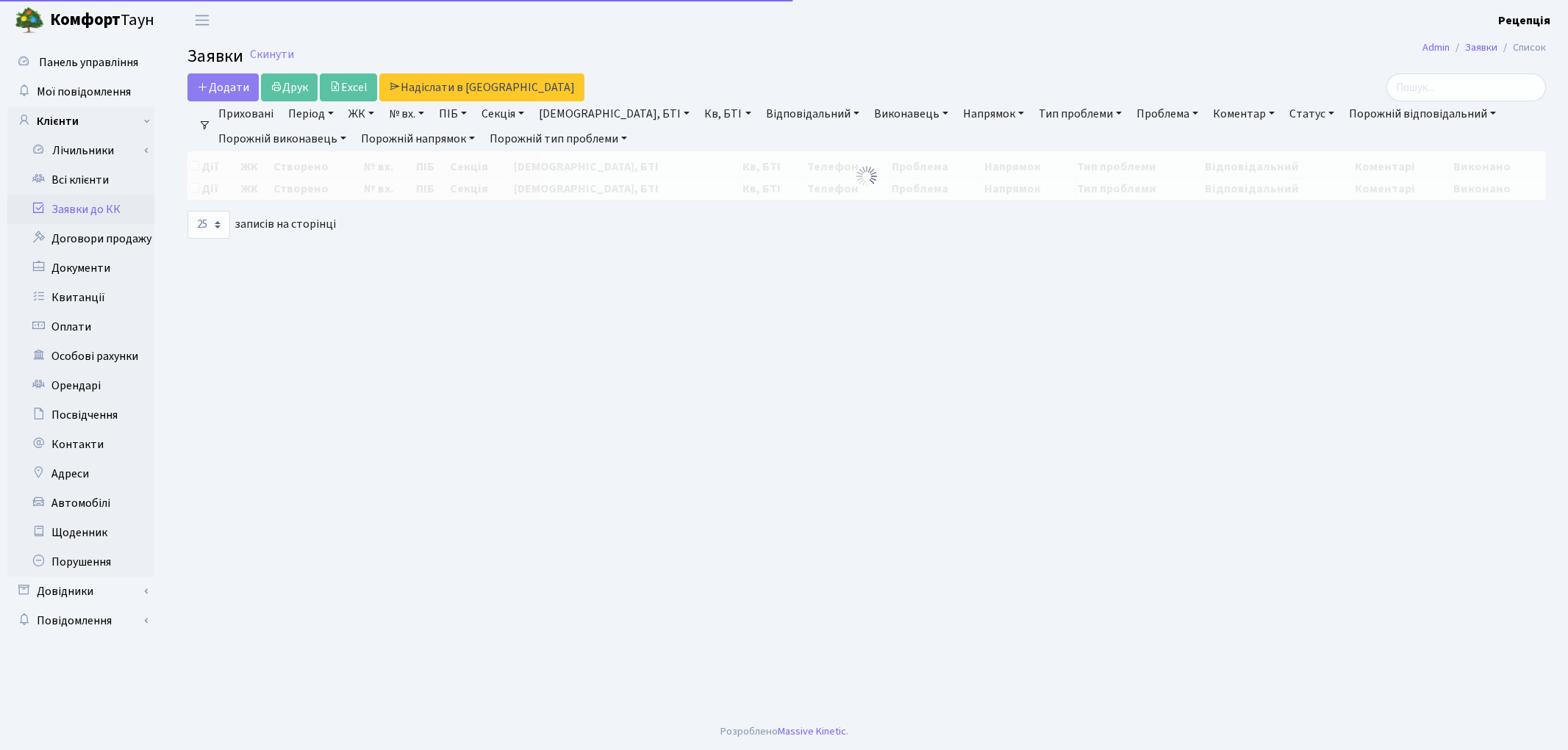
select select "25"
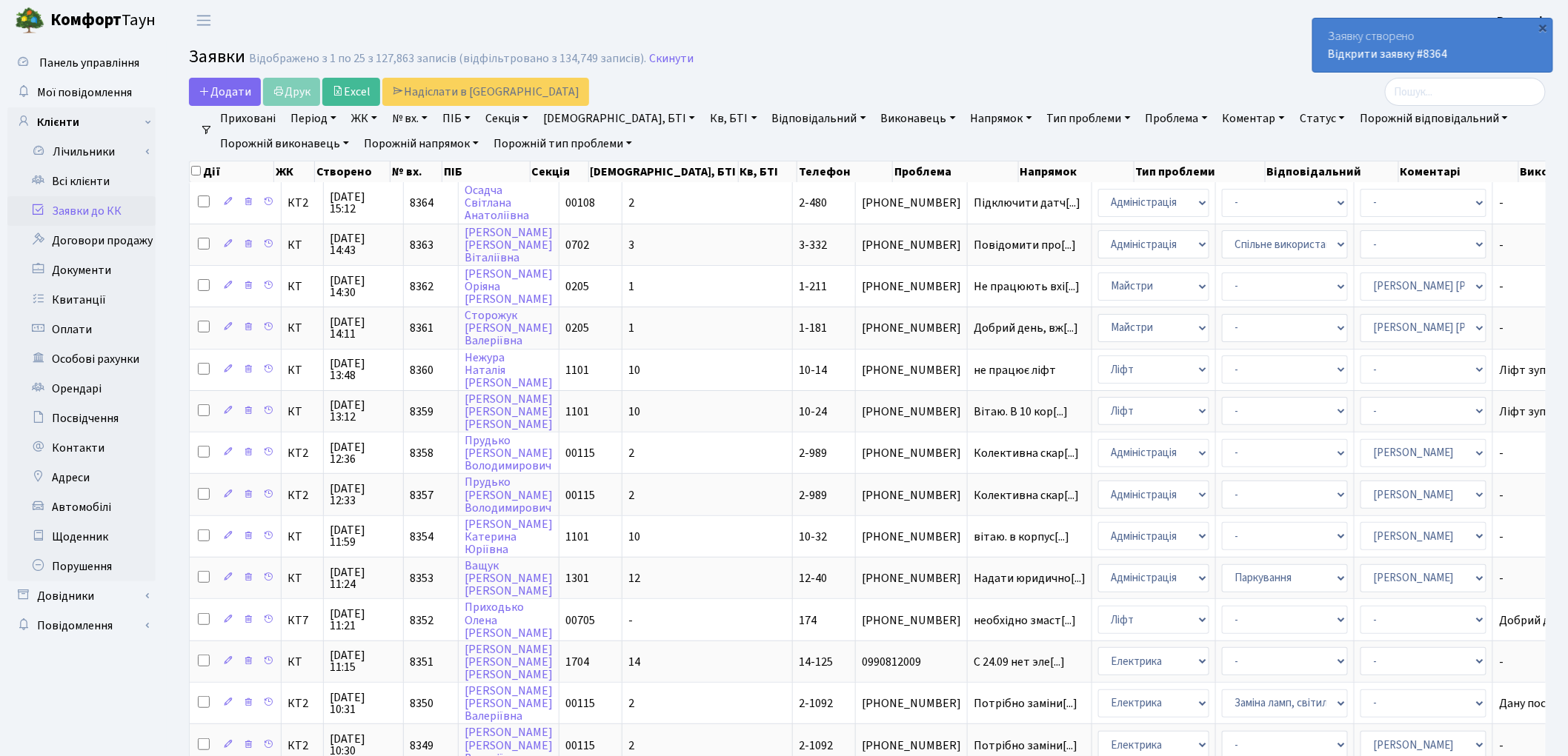
click at [372, 121] on link "ЖК" at bounding box center [364, 118] width 38 height 25
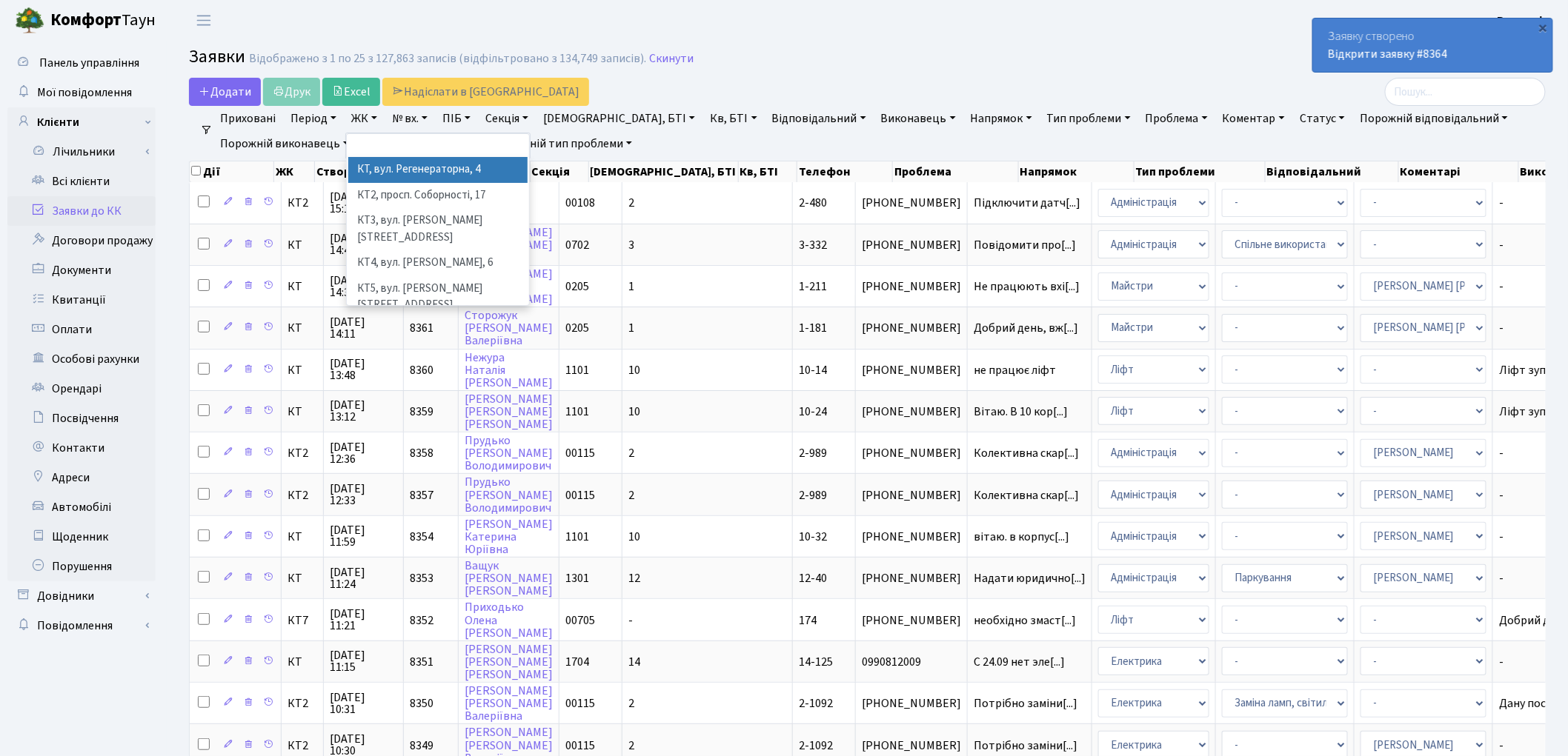
click at [400, 171] on li "КТ, вул. Регенераторна, 4" at bounding box center [438, 170] width 179 height 26
select select "271"
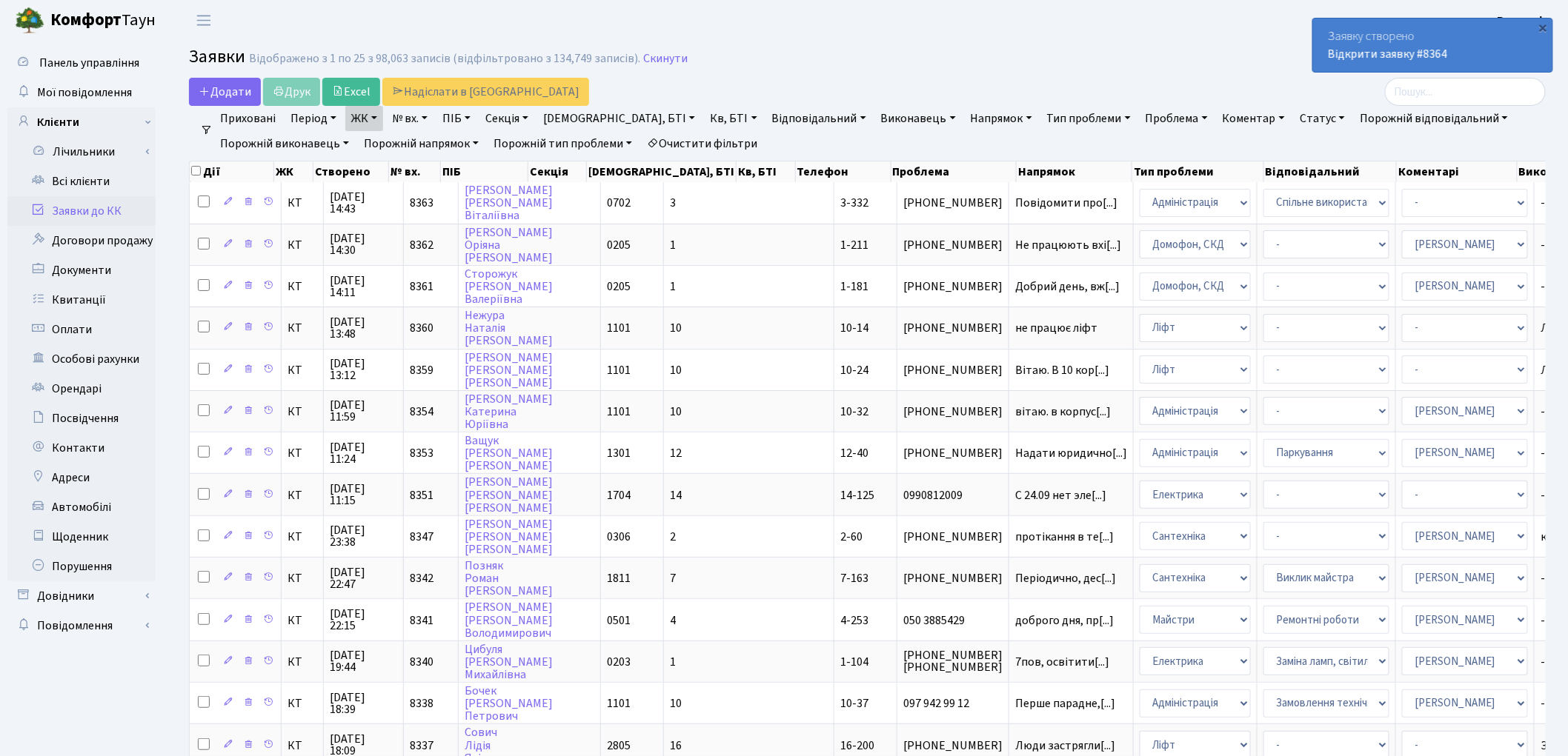
click at [691, 145] on link "Очистити фільтри" at bounding box center [702, 144] width 122 height 25
select select
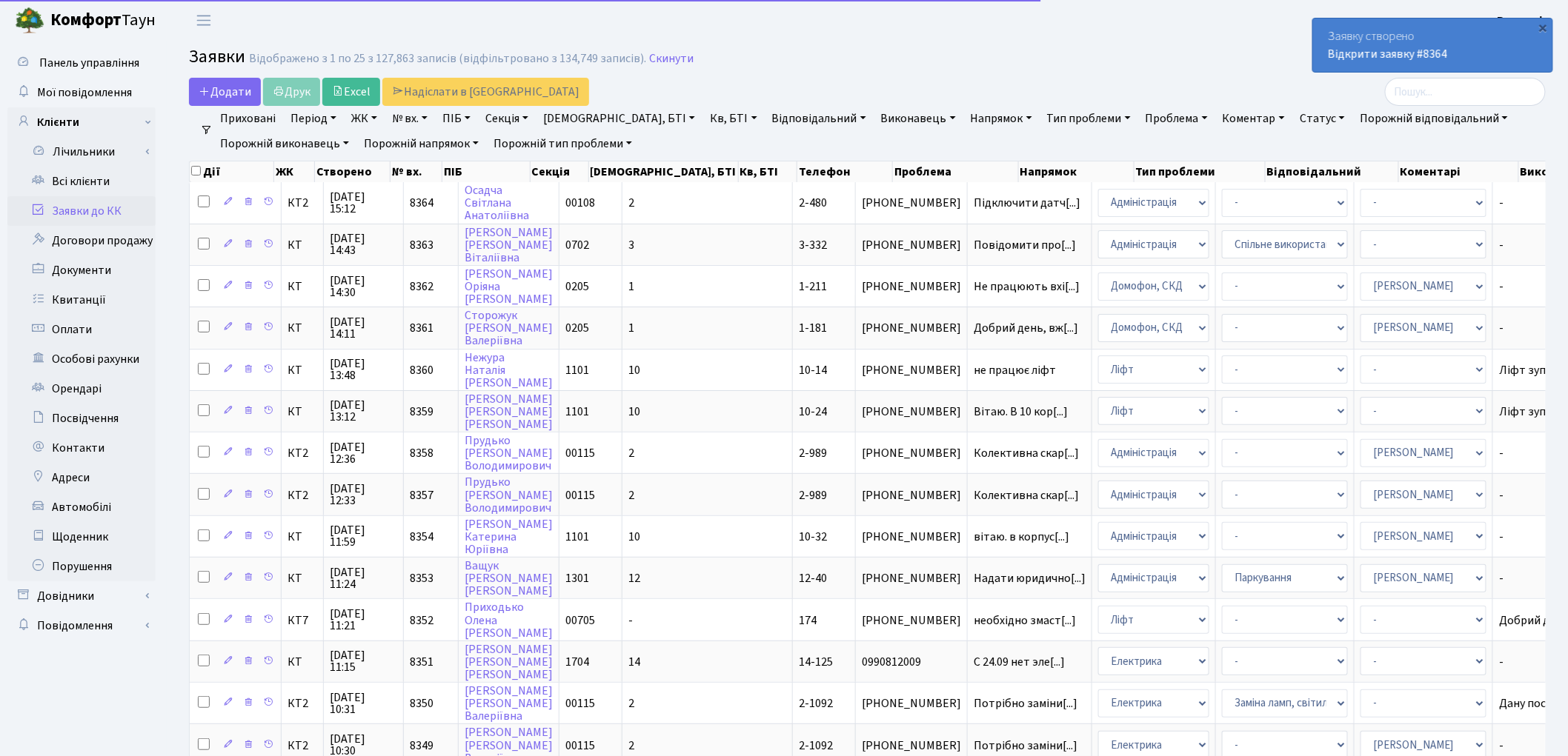
click at [375, 122] on link "ЖК" at bounding box center [364, 118] width 38 height 25
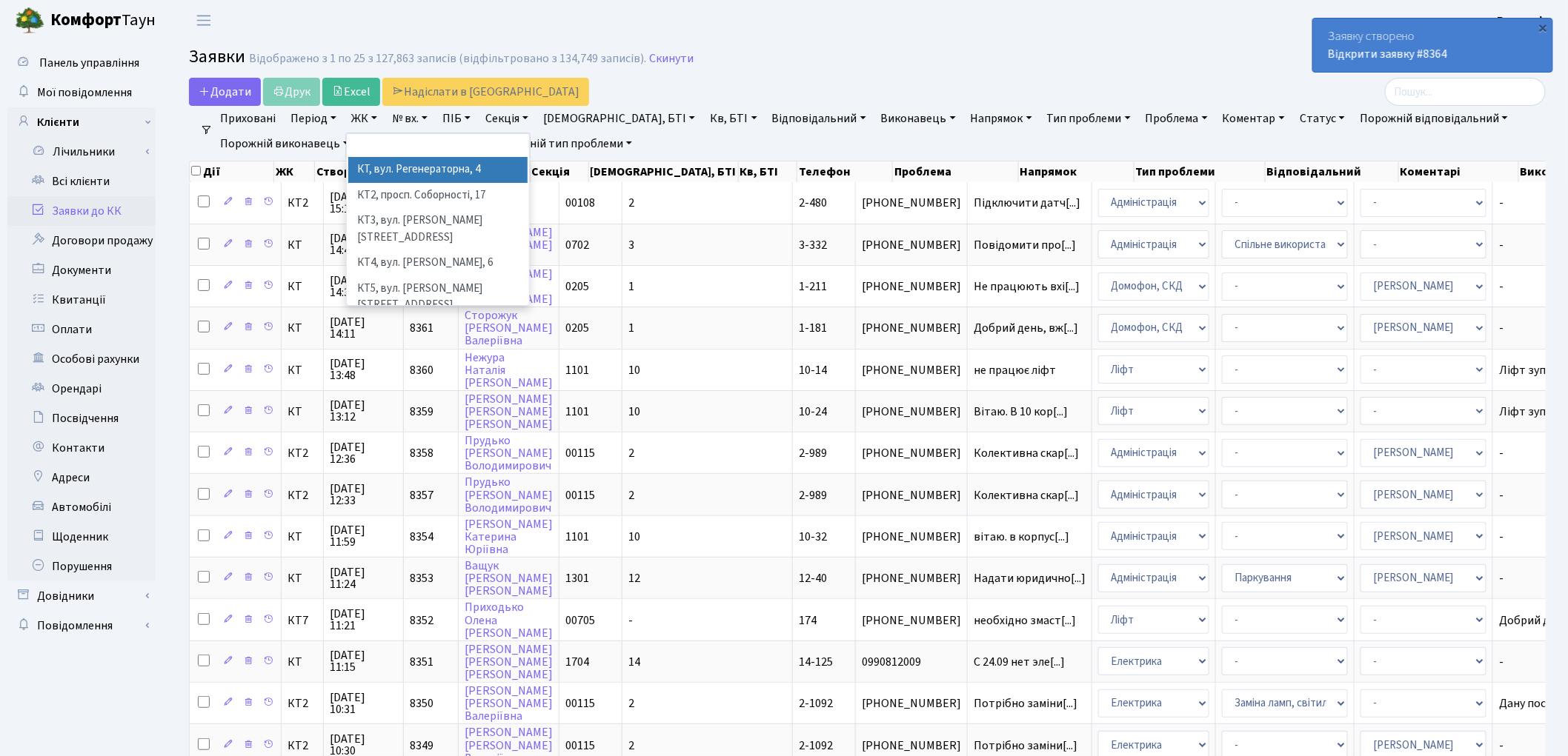
click at [402, 173] on li "КТ, вул. Регенераторна, 4" at bounding box center [438, 170] width 179 height 26
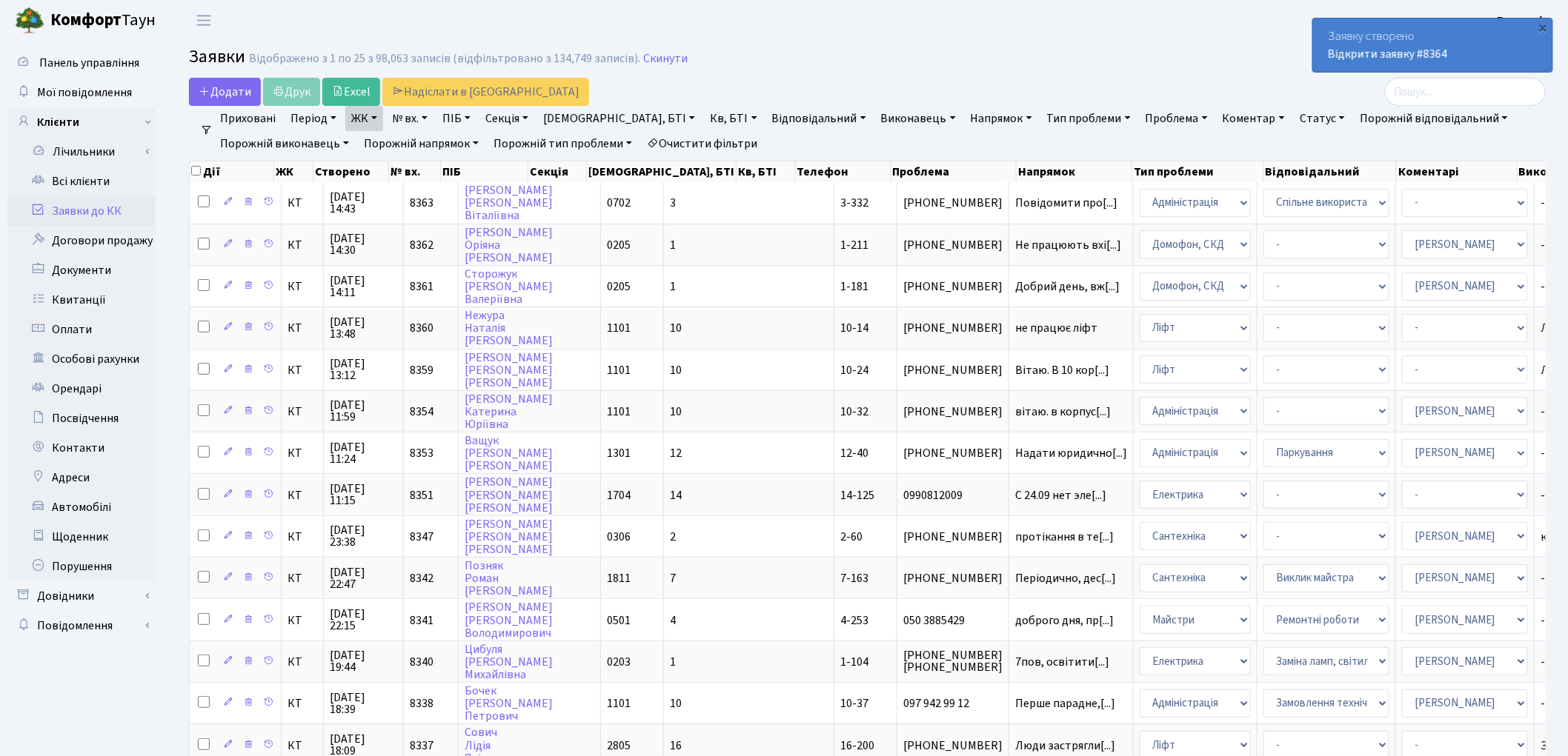
click at [704, 121] on link "Кв, БТІ" at bounding box center [733, 118] width 59 height 25
type input "3-358"
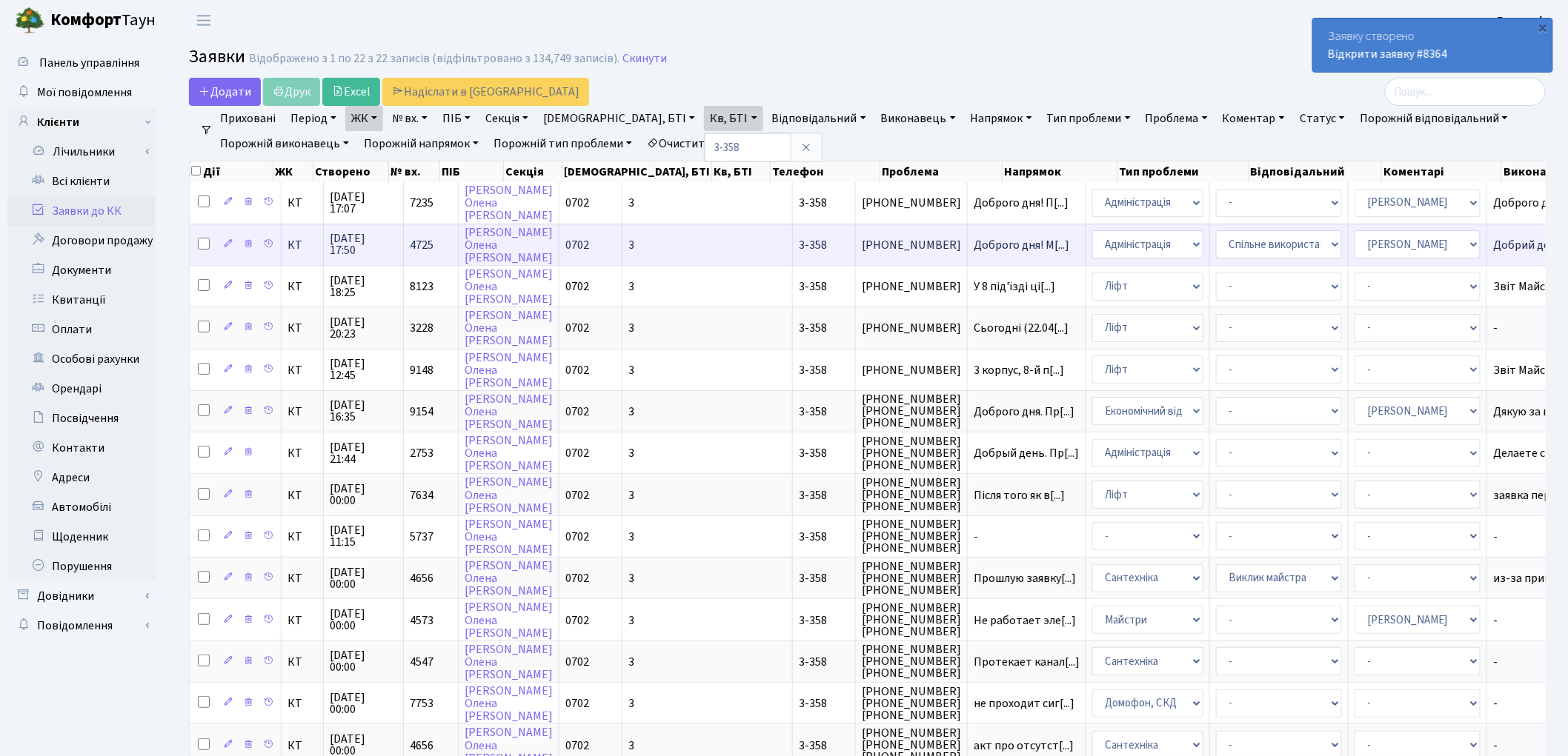
click at [799, 246] on span "3-358" at bounding box center [813, 245] width 28 height 16
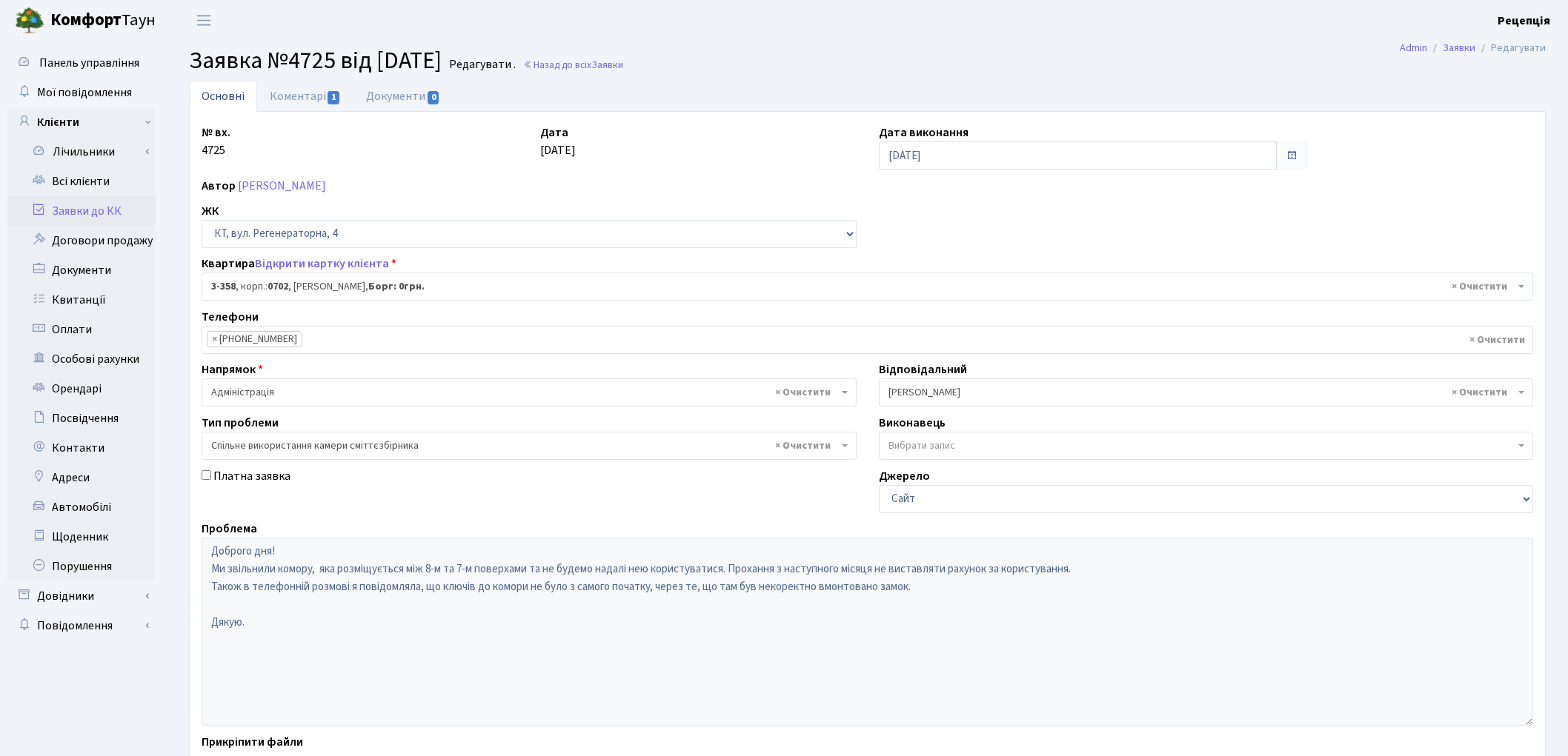
select select "1576"
select select "34"
click at [330, 287] on span "× 3-358 , корп.: 0702 , [PERSON_NAME]: 0грн." at bounding box center [862, 286] width 1303 height 15
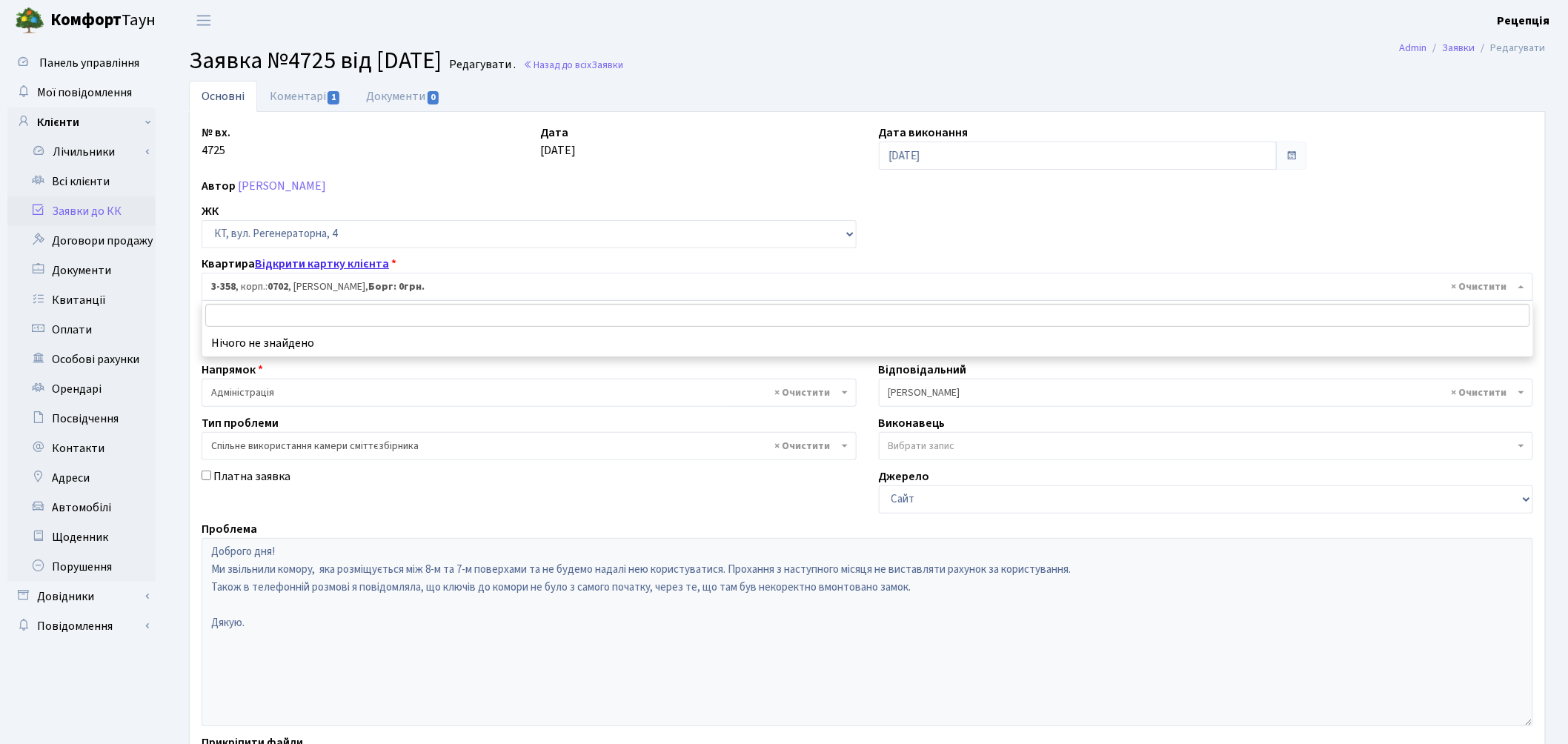
click at [330, 264] on link "Відкрити картку клієнта" at bounding box center [322, 263] width 134 height 16
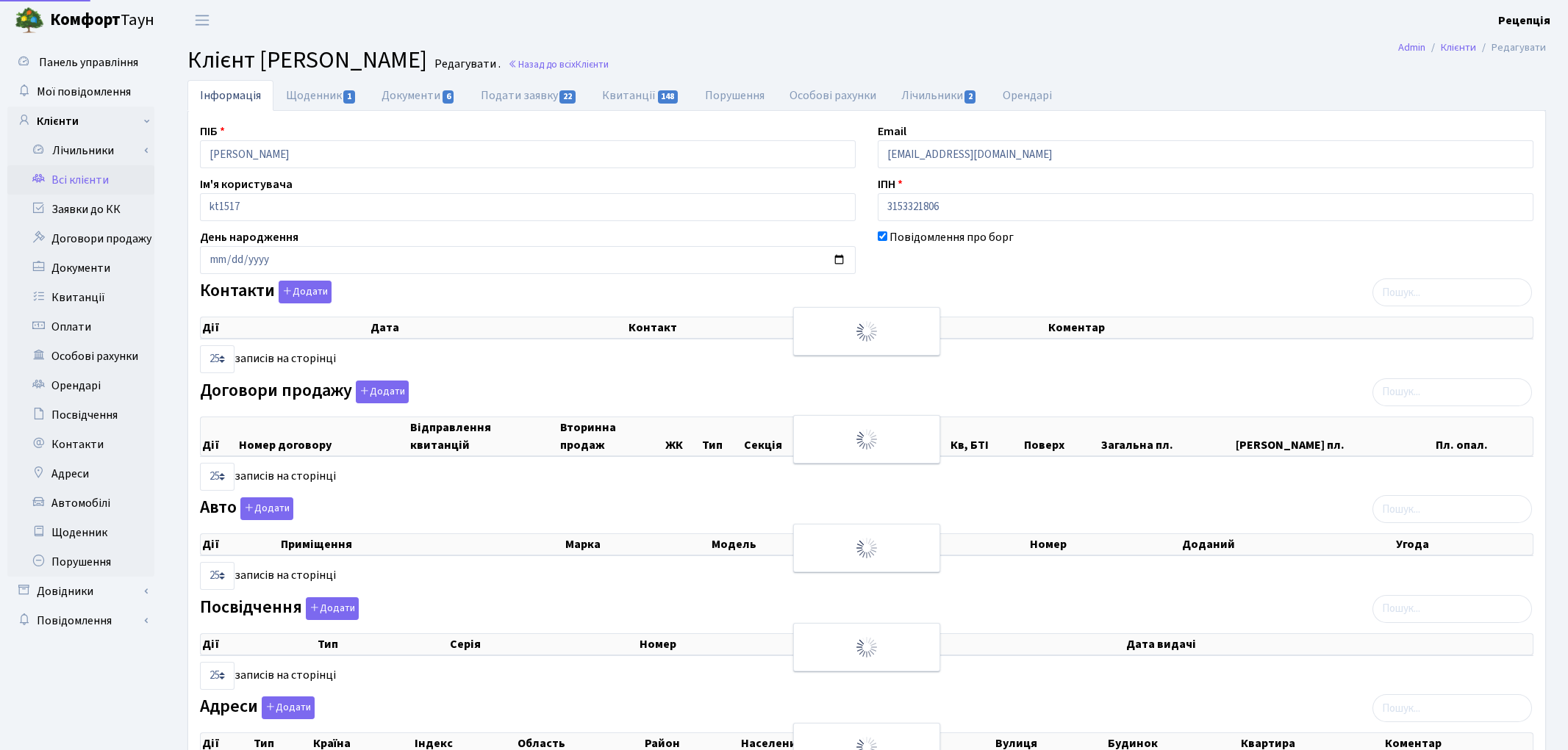
select select "25"
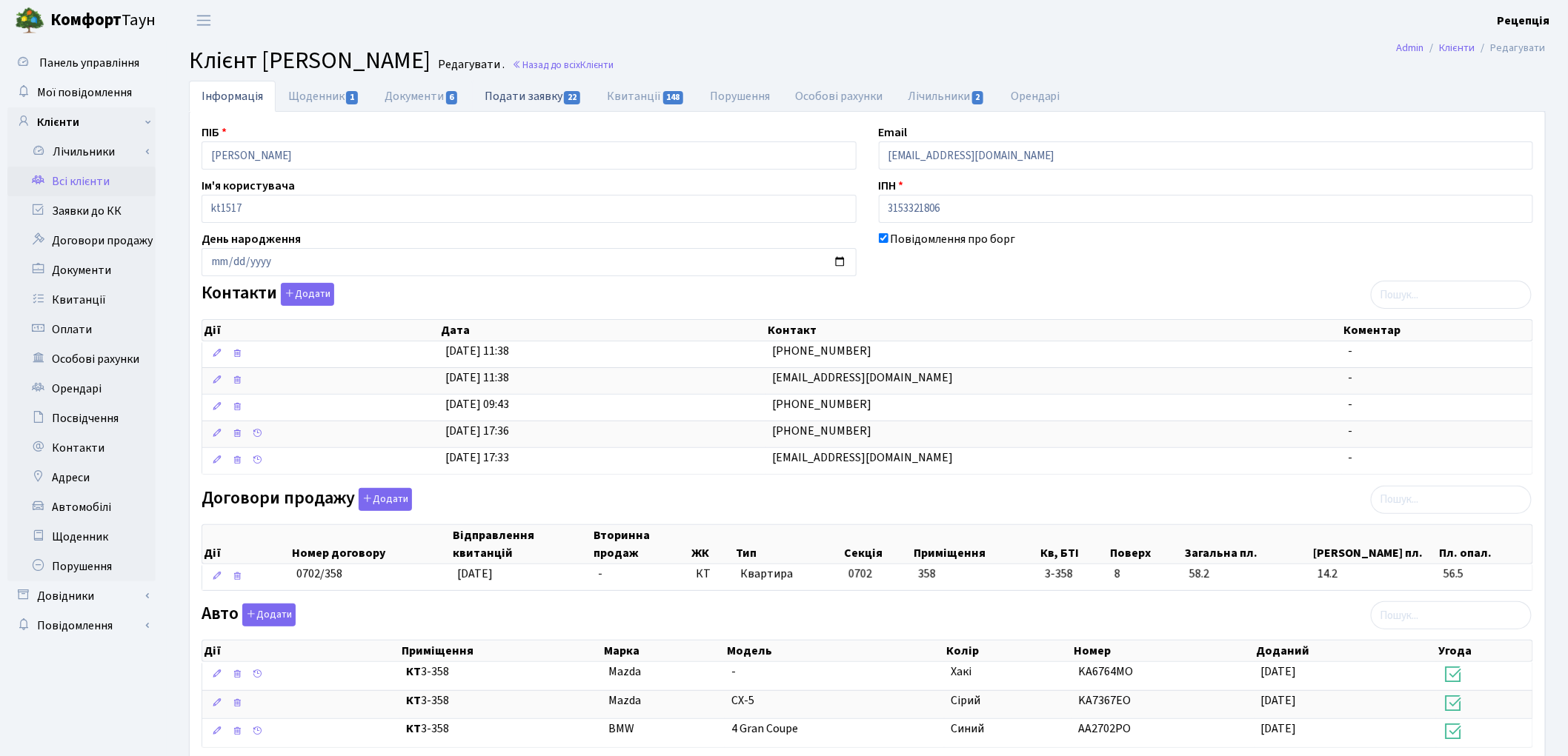
click at [543, 102] on link "Подати заявку 22" at bounding box center [533, 96] width 122 height 30
select select "25"
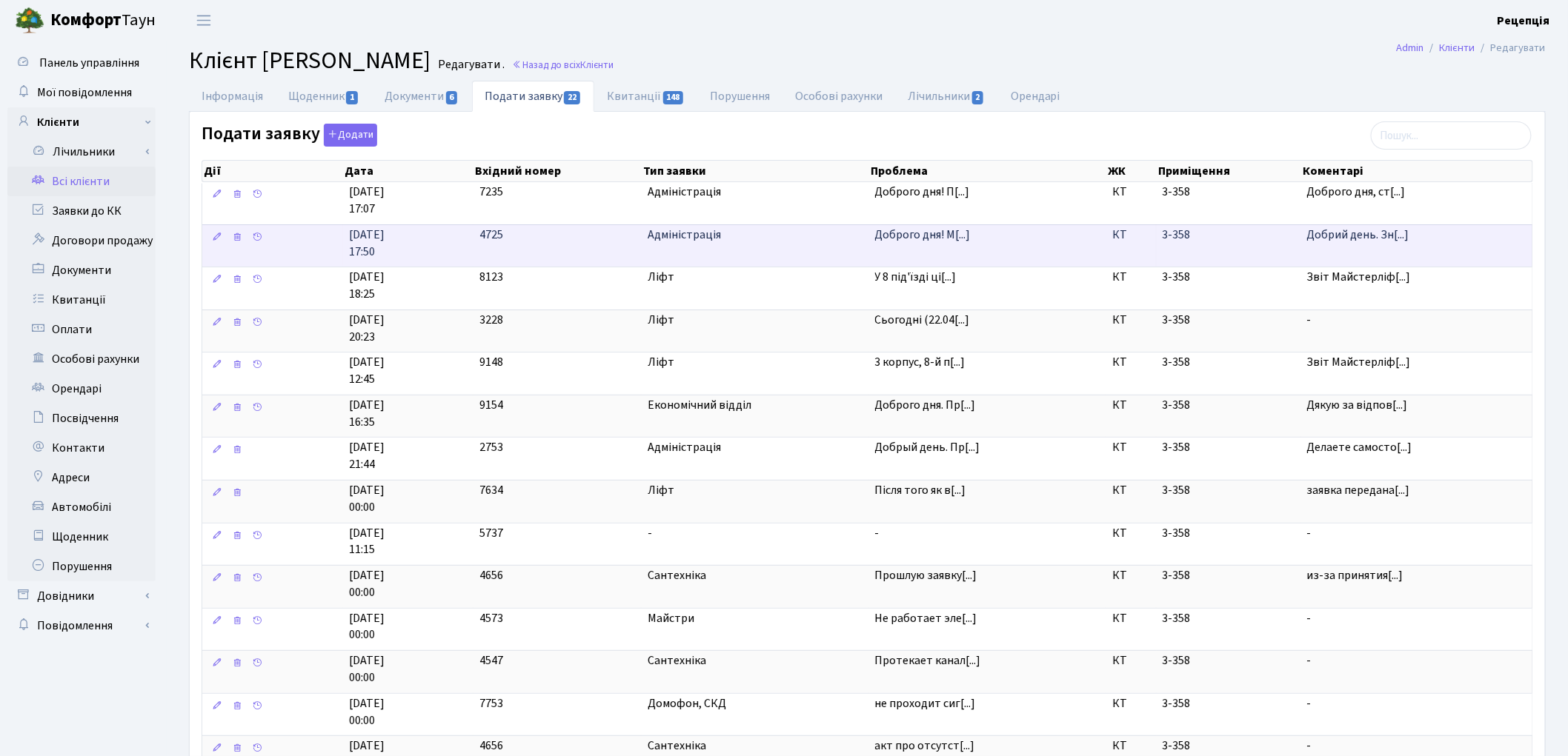
click at [935, 248] on td "Доброго дня! М[...]" at bounding box center [987, 246] width 237 height 43
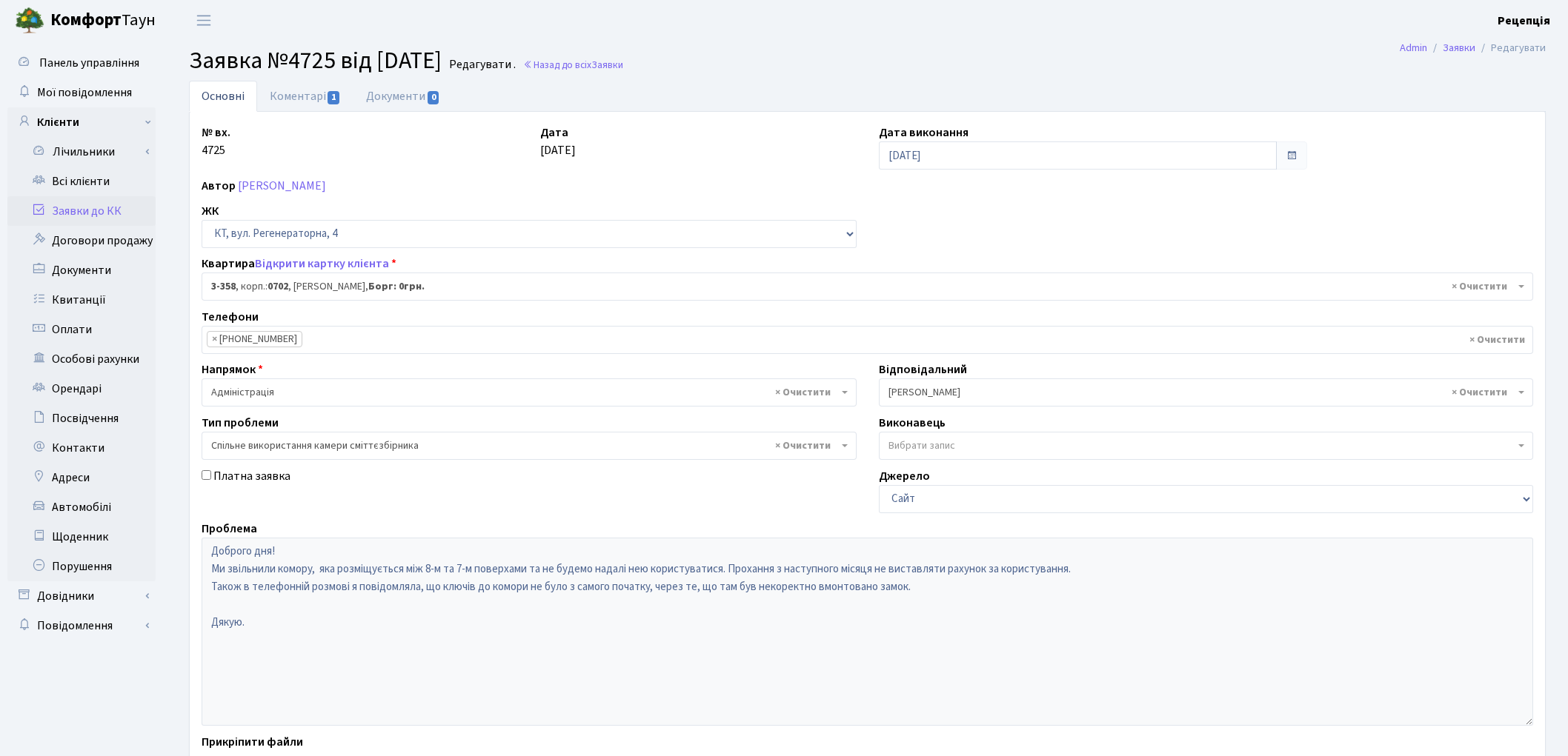
select select "1576"
select select "34"
click at [77, 588] on link "Довідники" at bounding box center [82, 596] width 148 height 29
click at [105, 721] on link "Приміщення" at bounding box center [86, 733] width 138 height 29
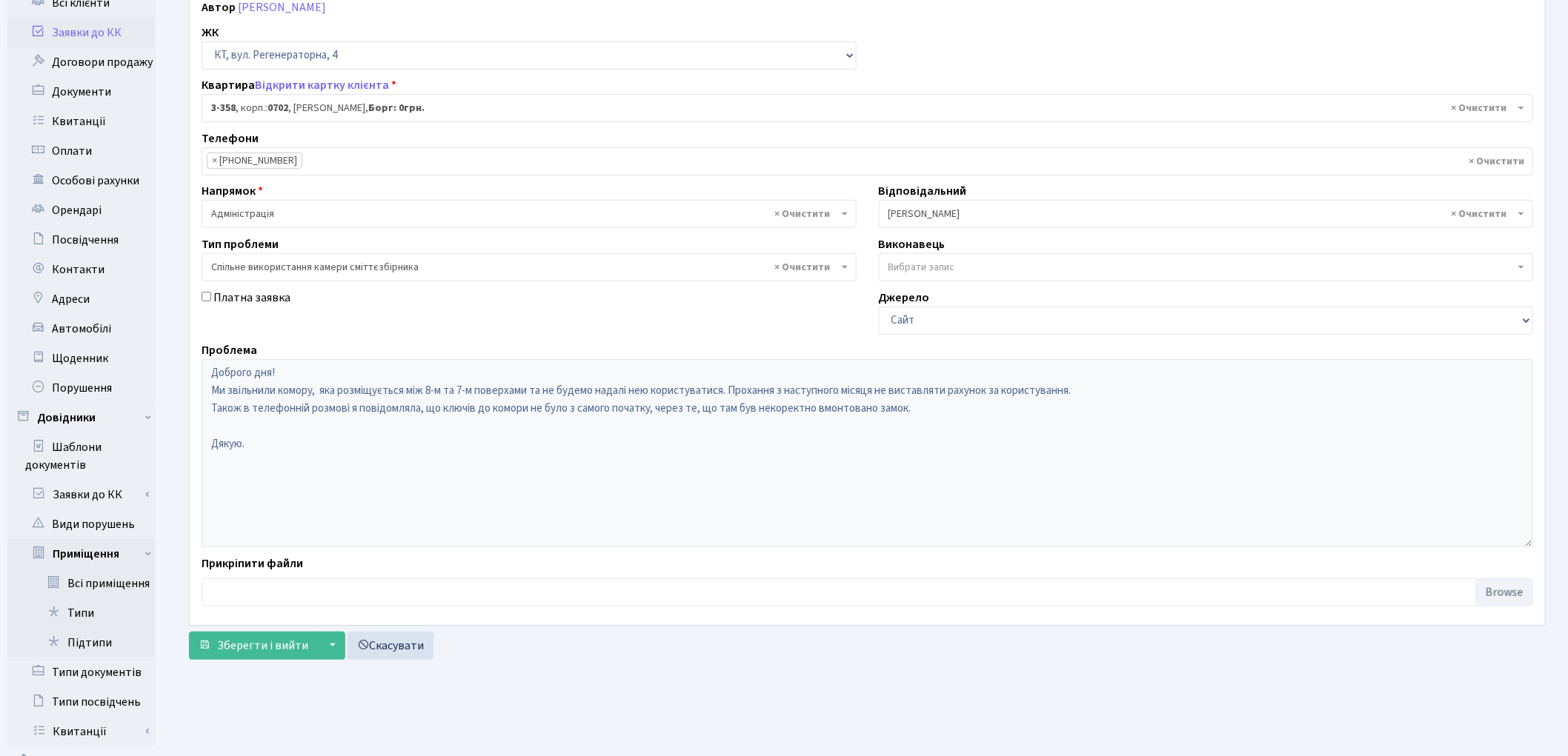
scroll to position [242, 0]
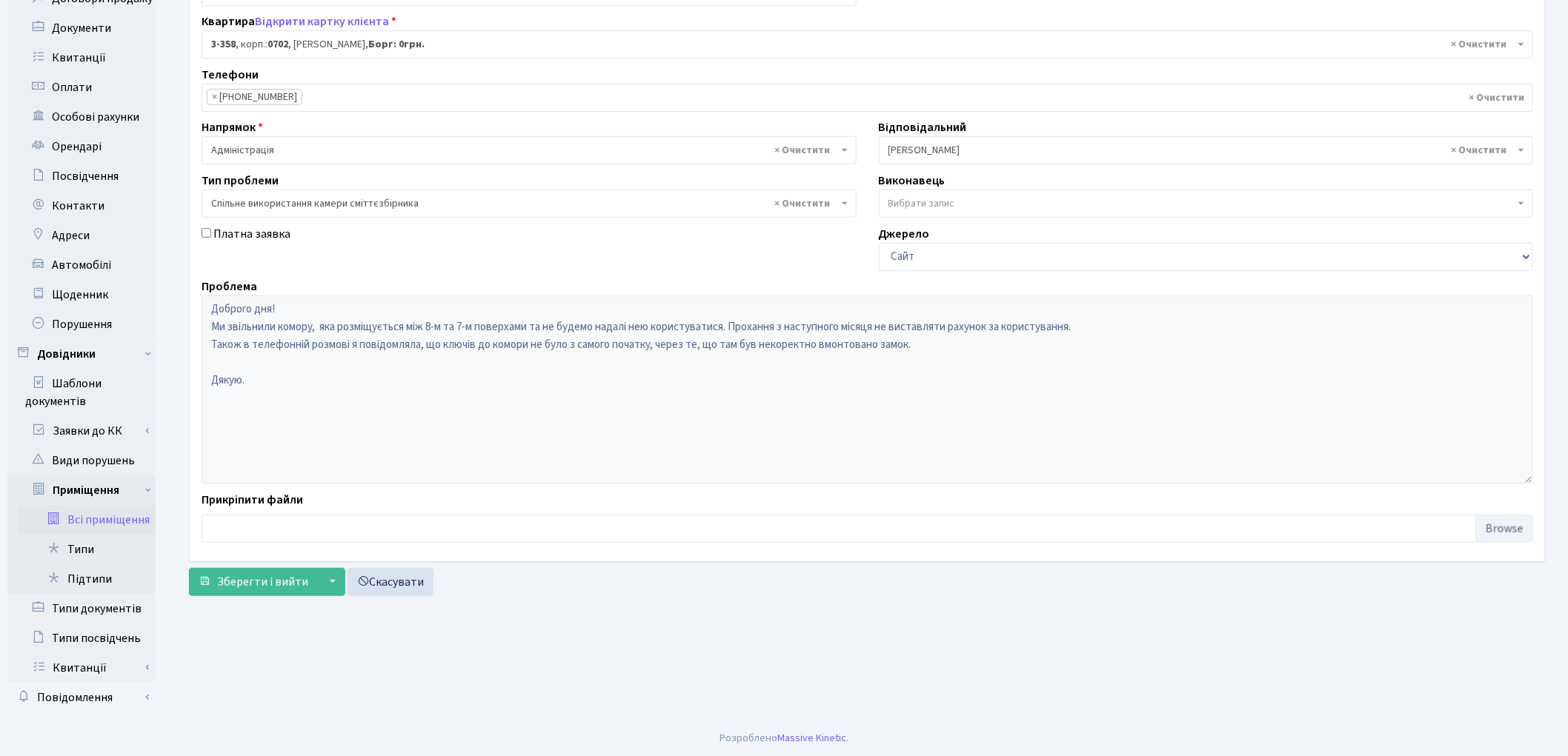
click at [87, 510] on link "Всі приміщення" at bounding box center [86, 520] width 138 height 29
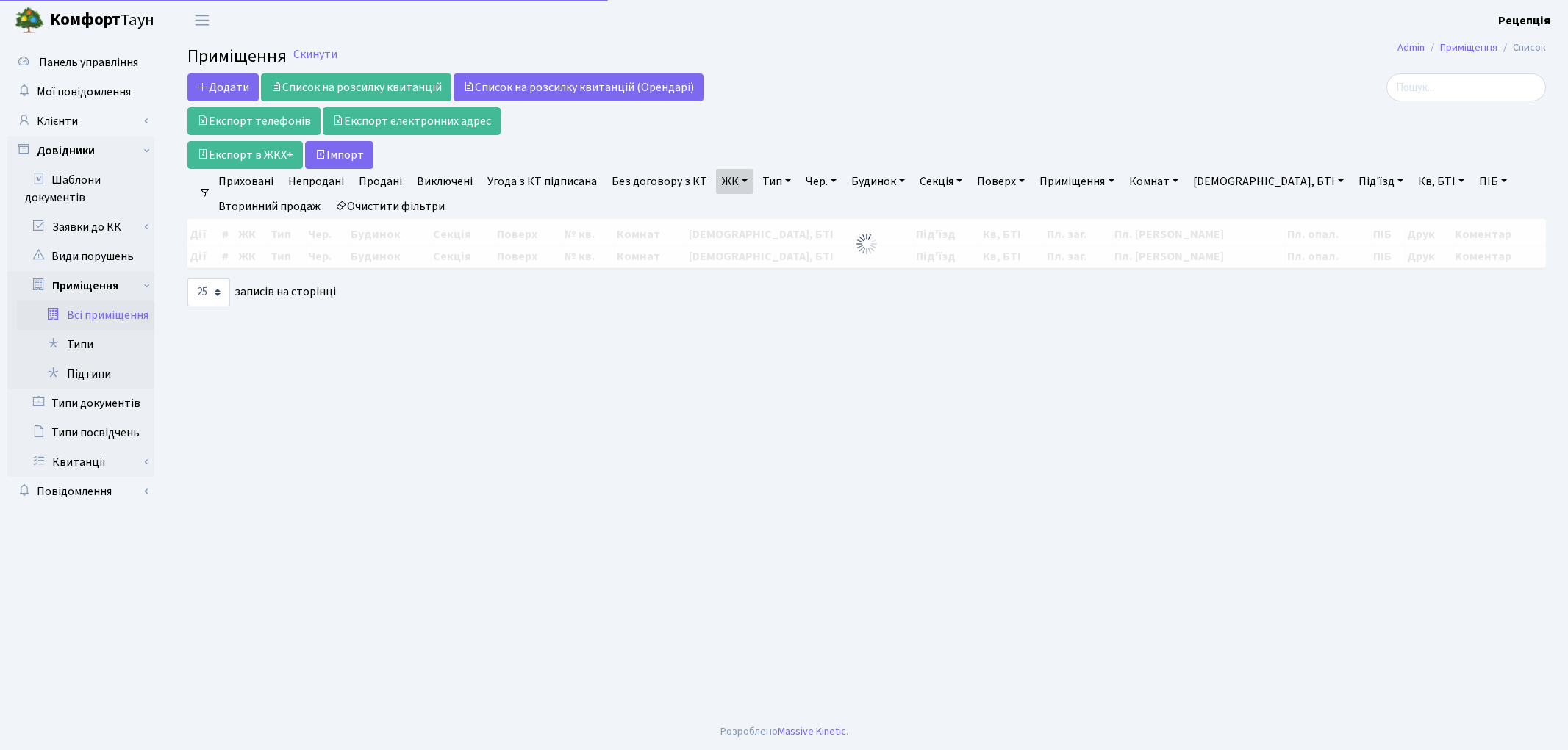
select select "25"
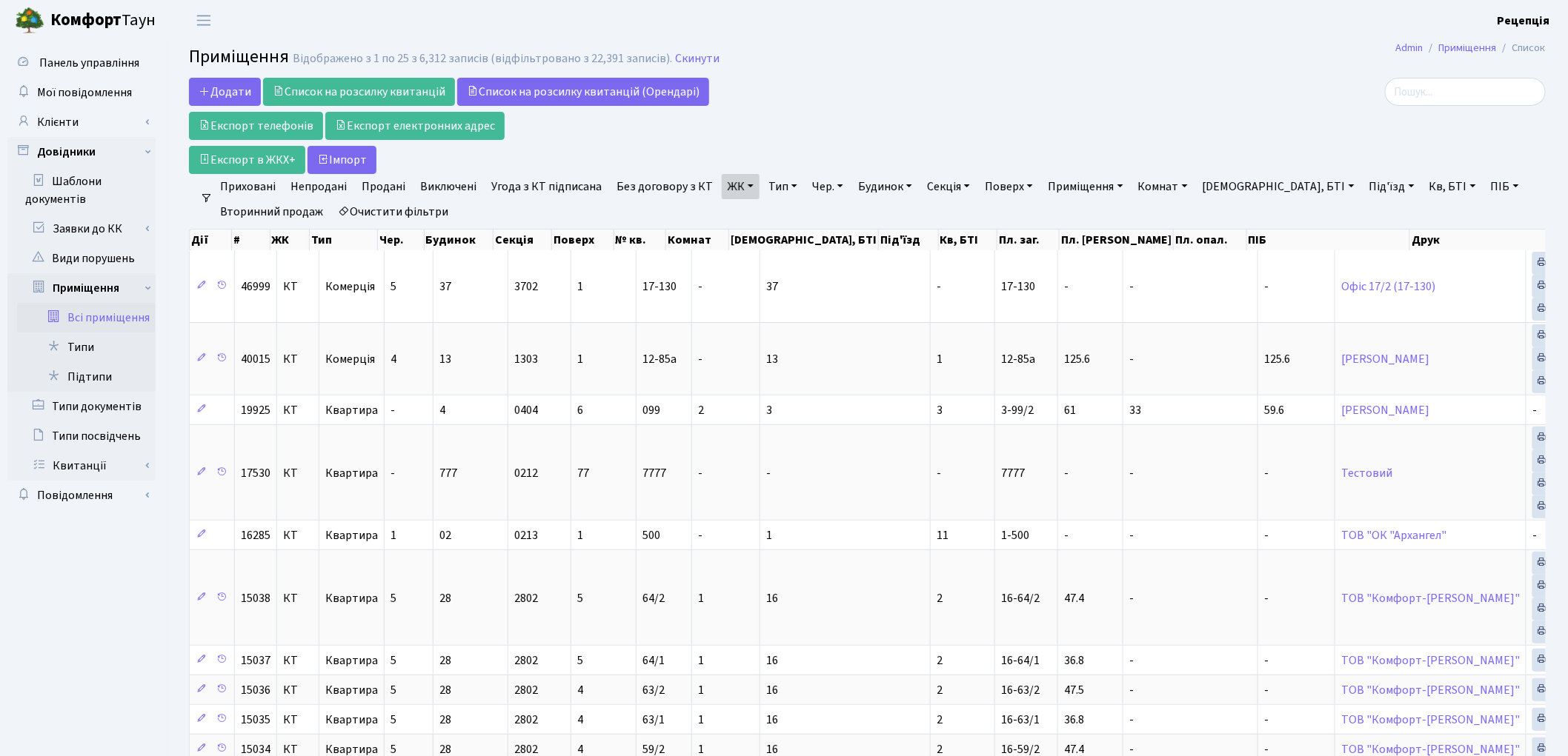
click at [1424, 181] on link "Кв, БТІ" at bounding box center [1453, 186] width 59 height 25
type input "3-358"
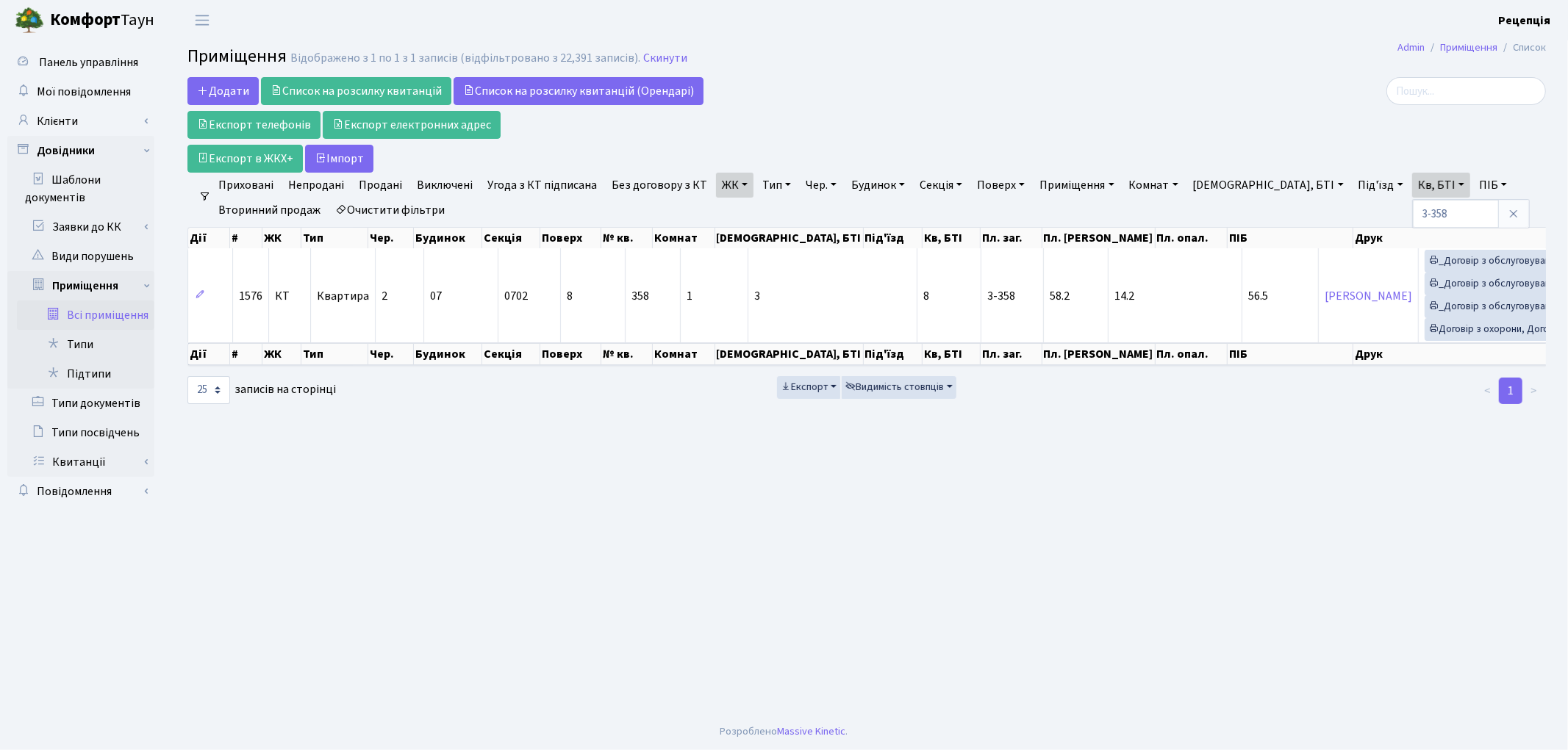
click at [382, 213] on link "Очистити фільтри" at bounding box center [390, 210] width 121 height 25
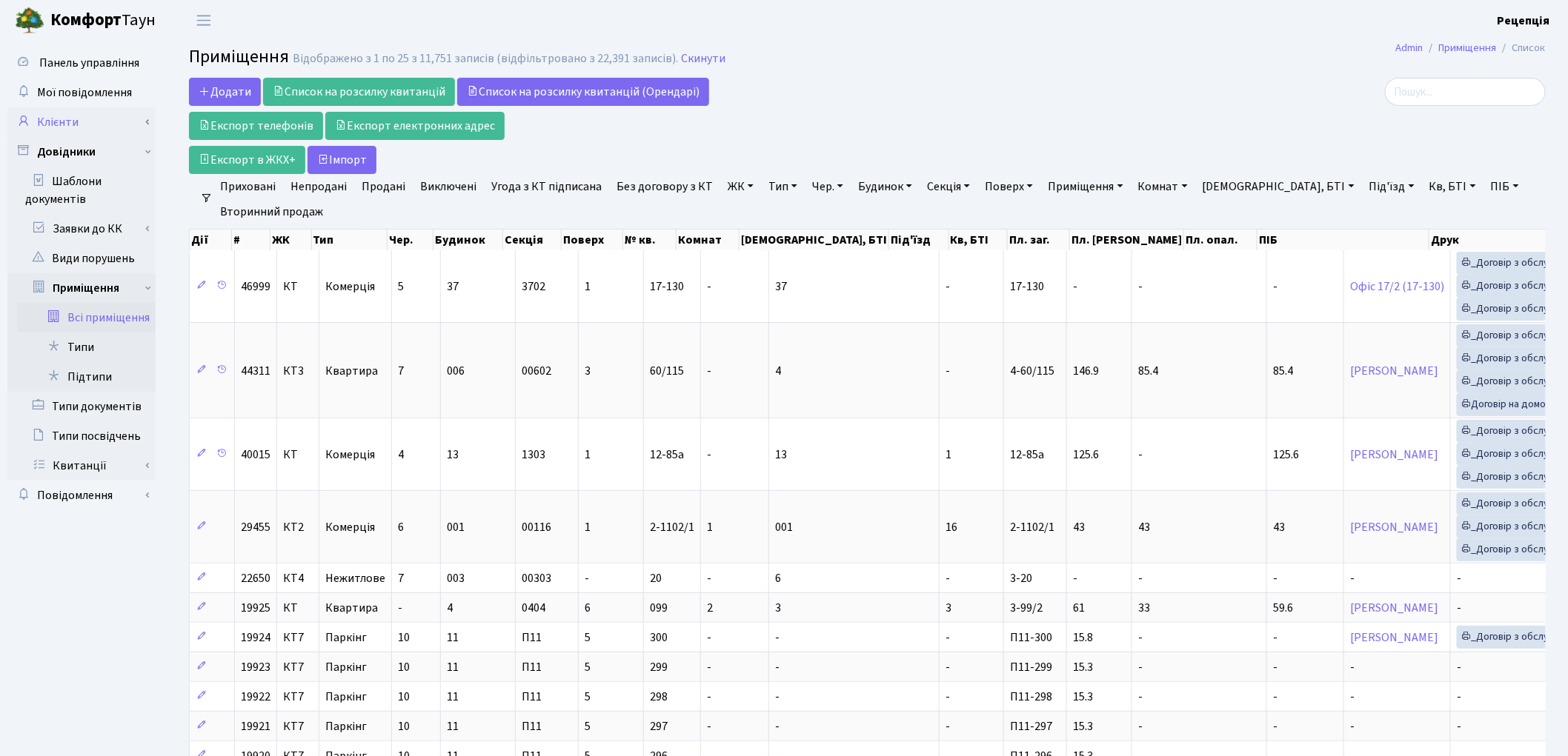
click at [89, 114] on link "Клієнти" at bounding box center [82, 122] width 148 height 29
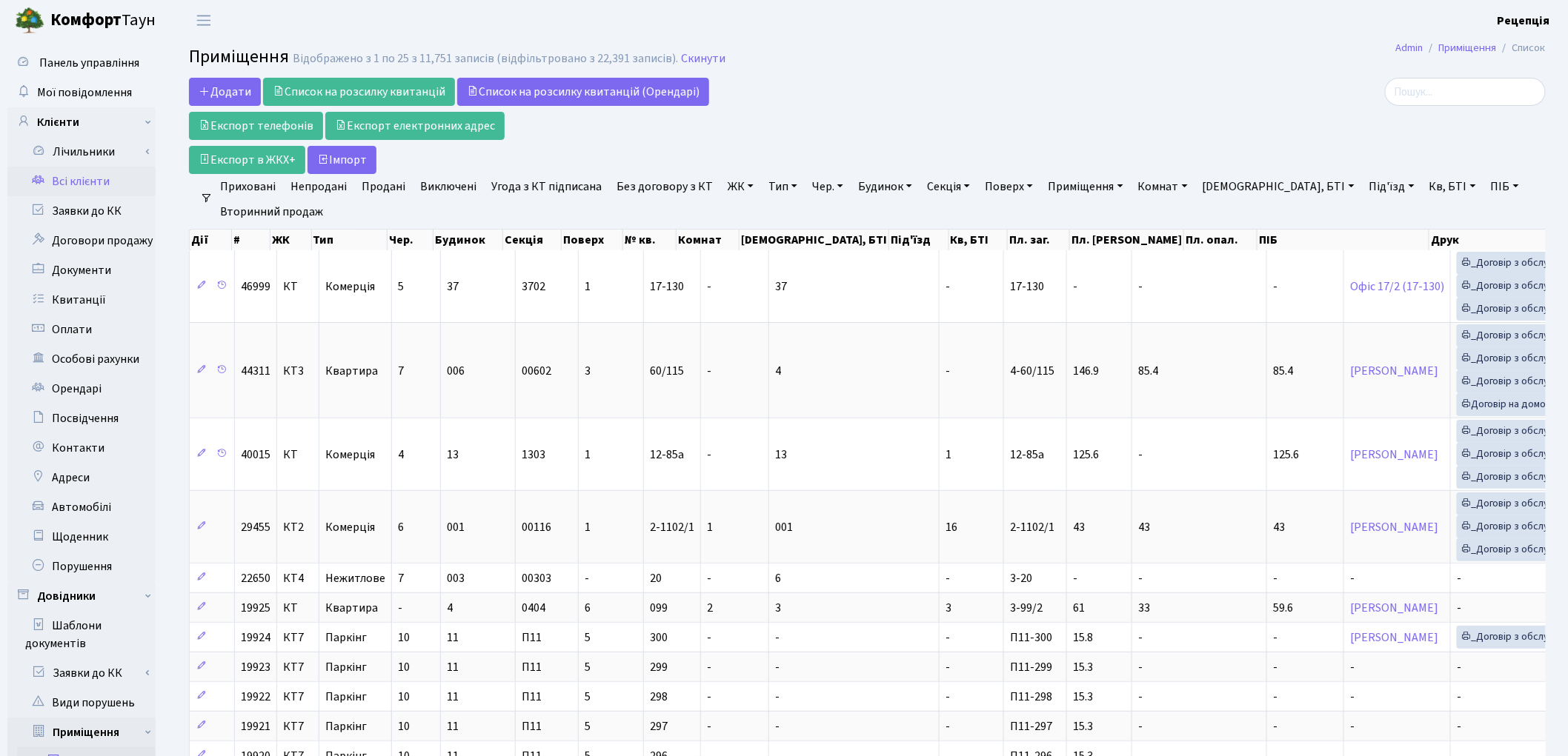
click at [90, 175] on link "Всі клієнти" at bounding box center [82, 181] width 148 height 29
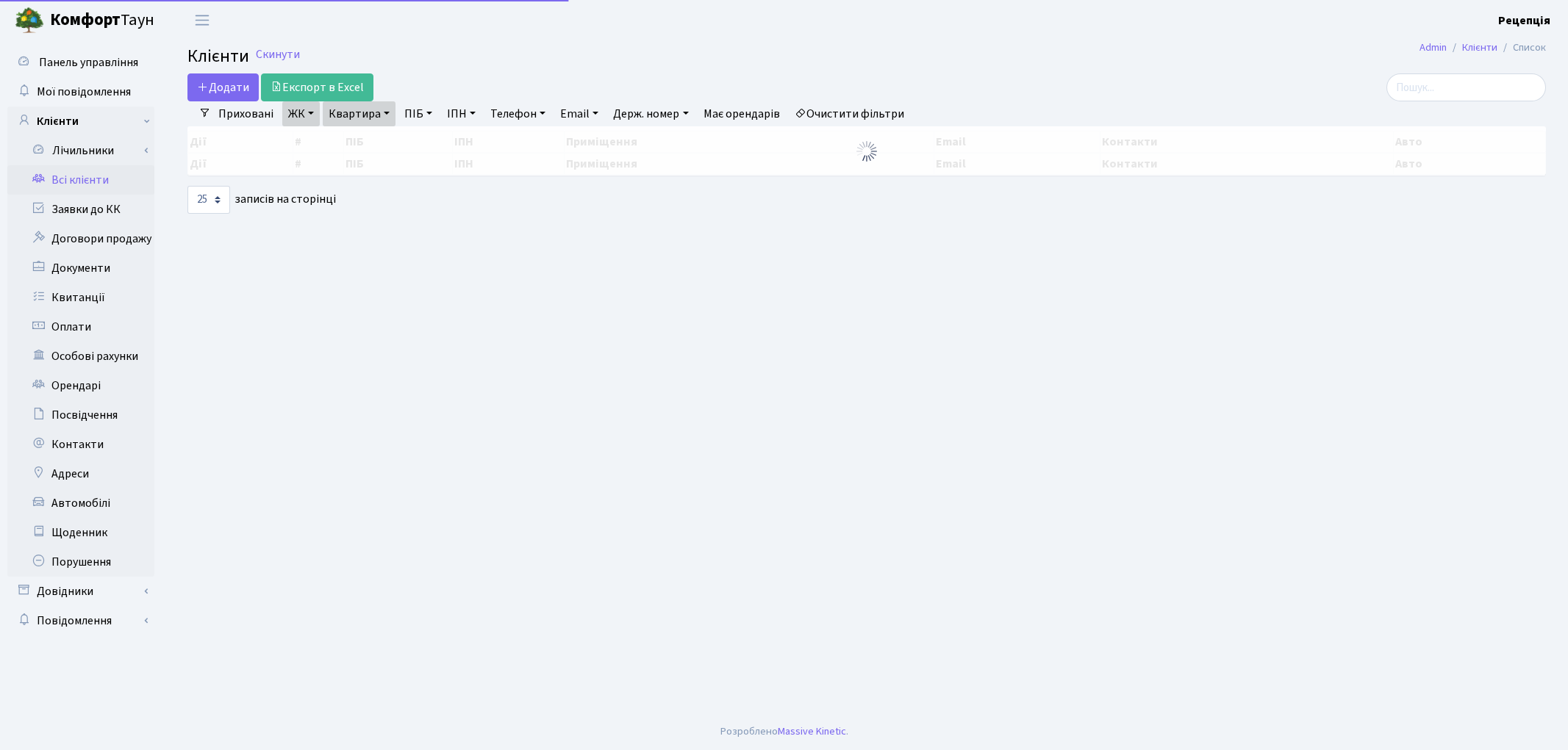
select select "25"
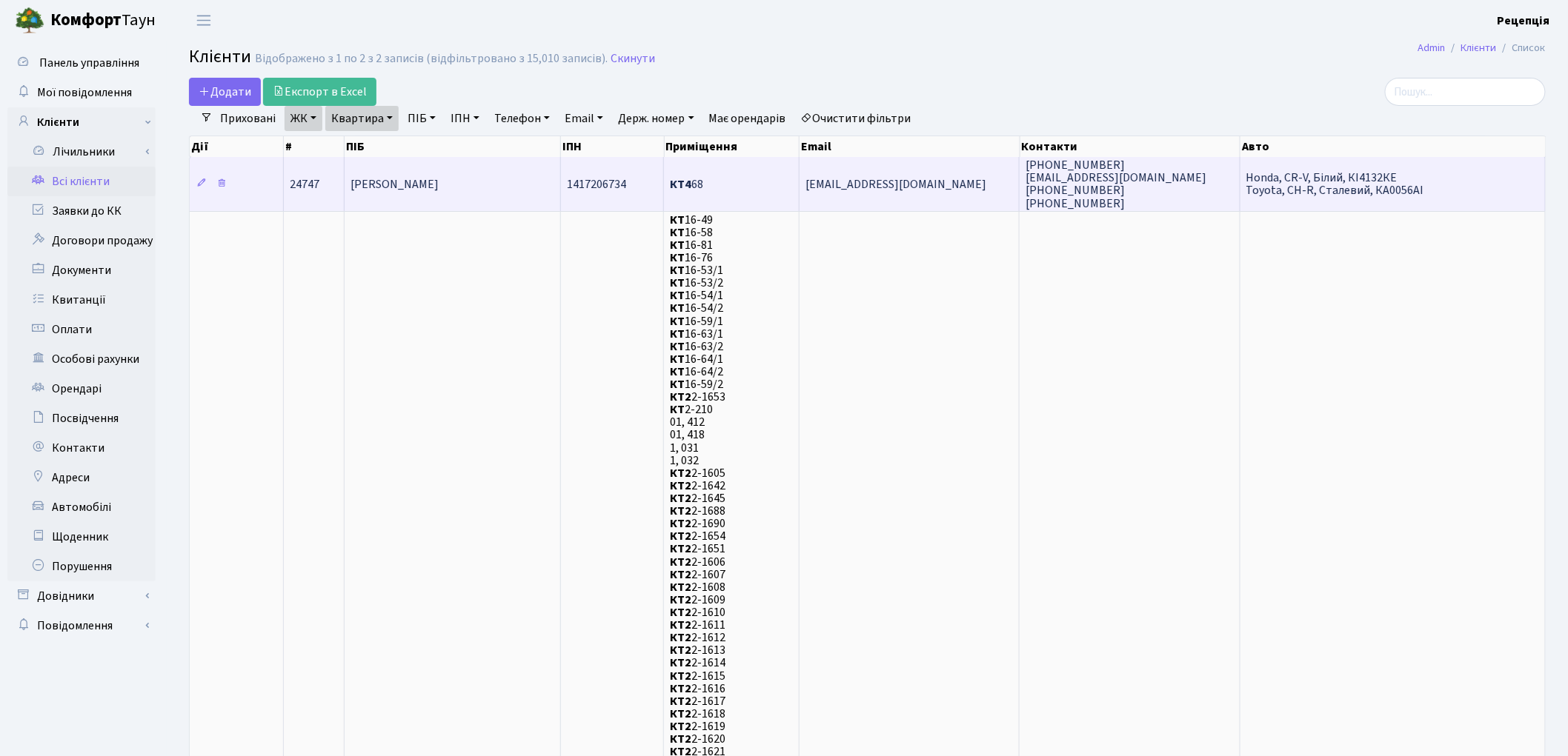
click at [477, 169] on td "[PERSON_NAME]" at bounding box center [453, 183] width 216 height 53
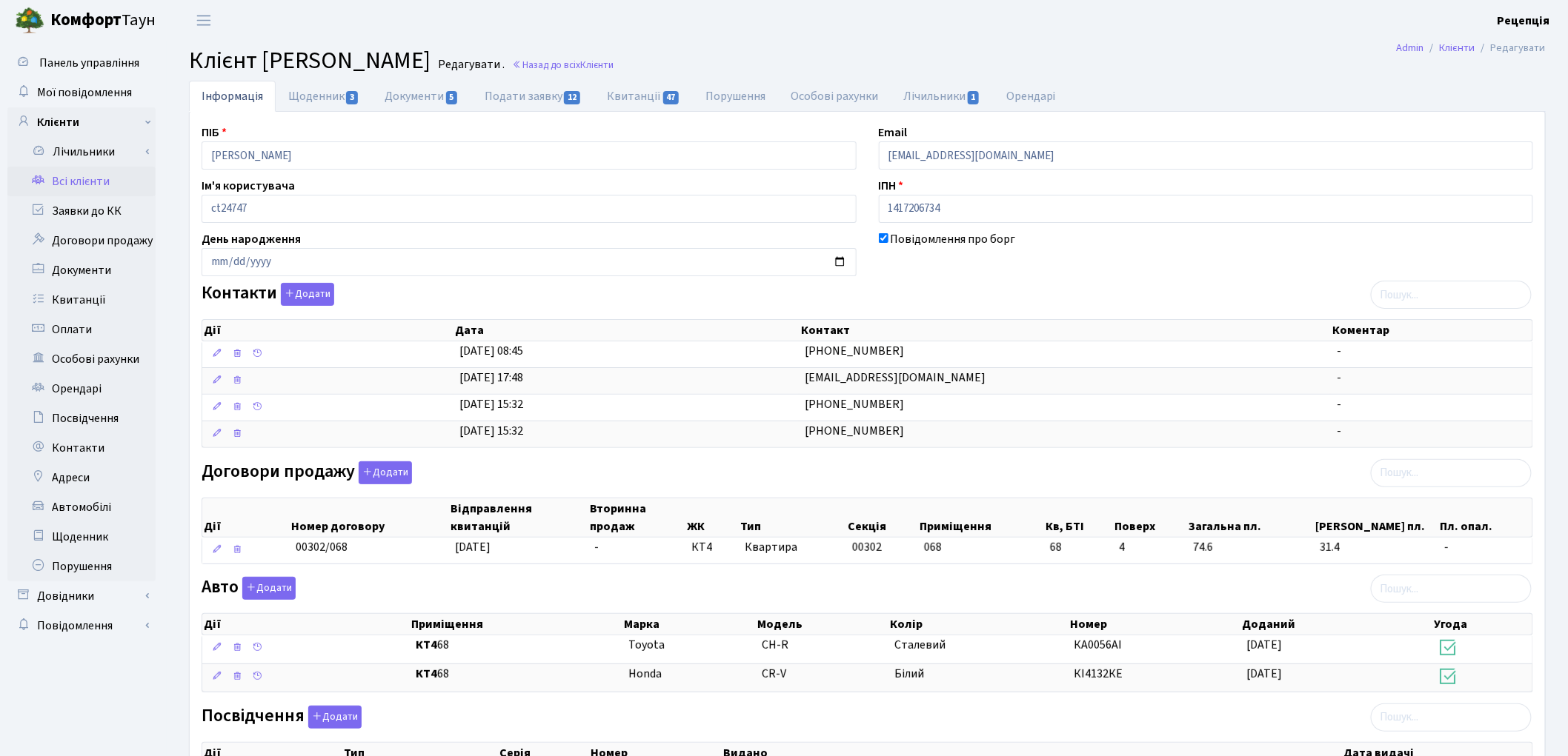
click at [80, 183] on link "Всі клієнти" at bounding box center [82, 181] width 148 height 29
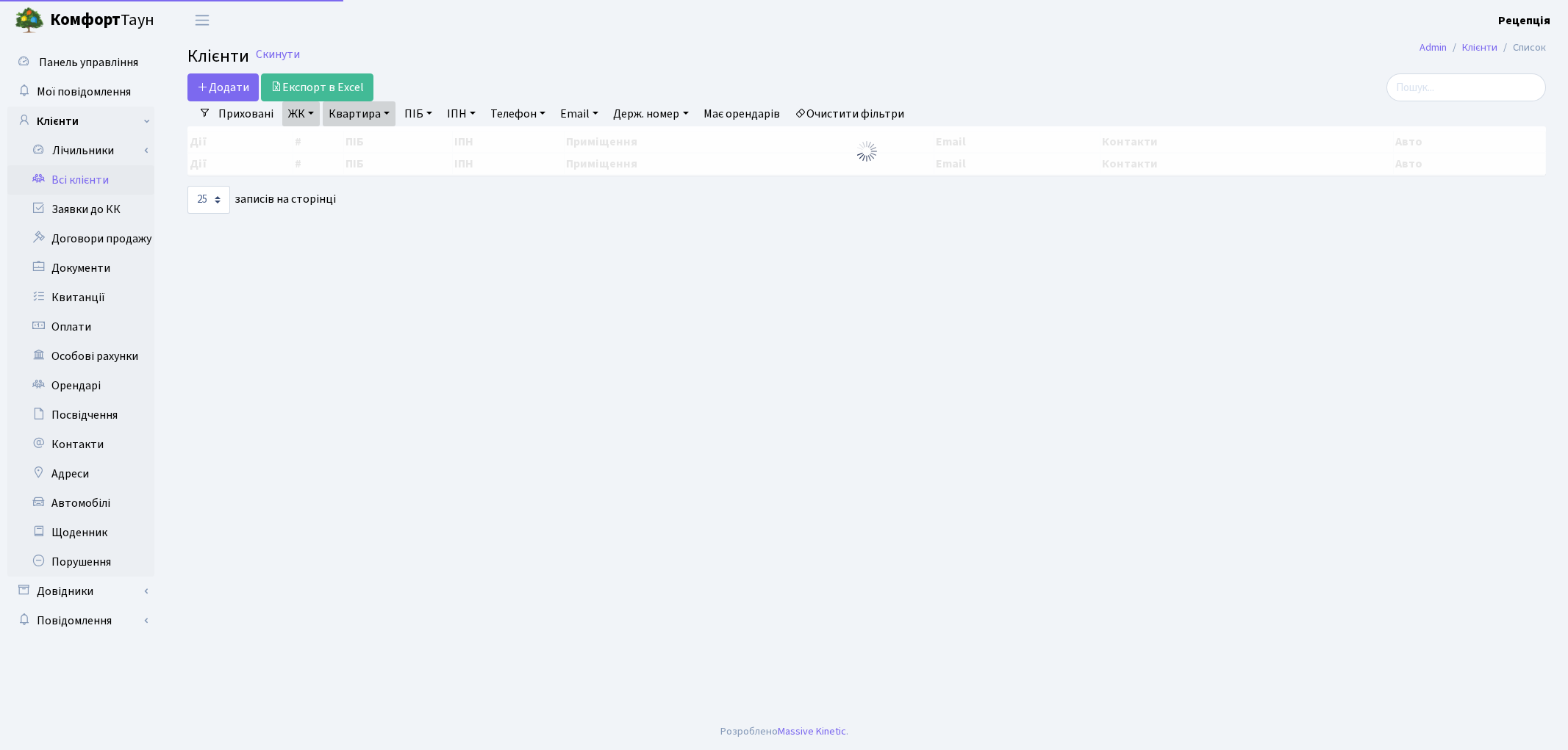
select select "25"
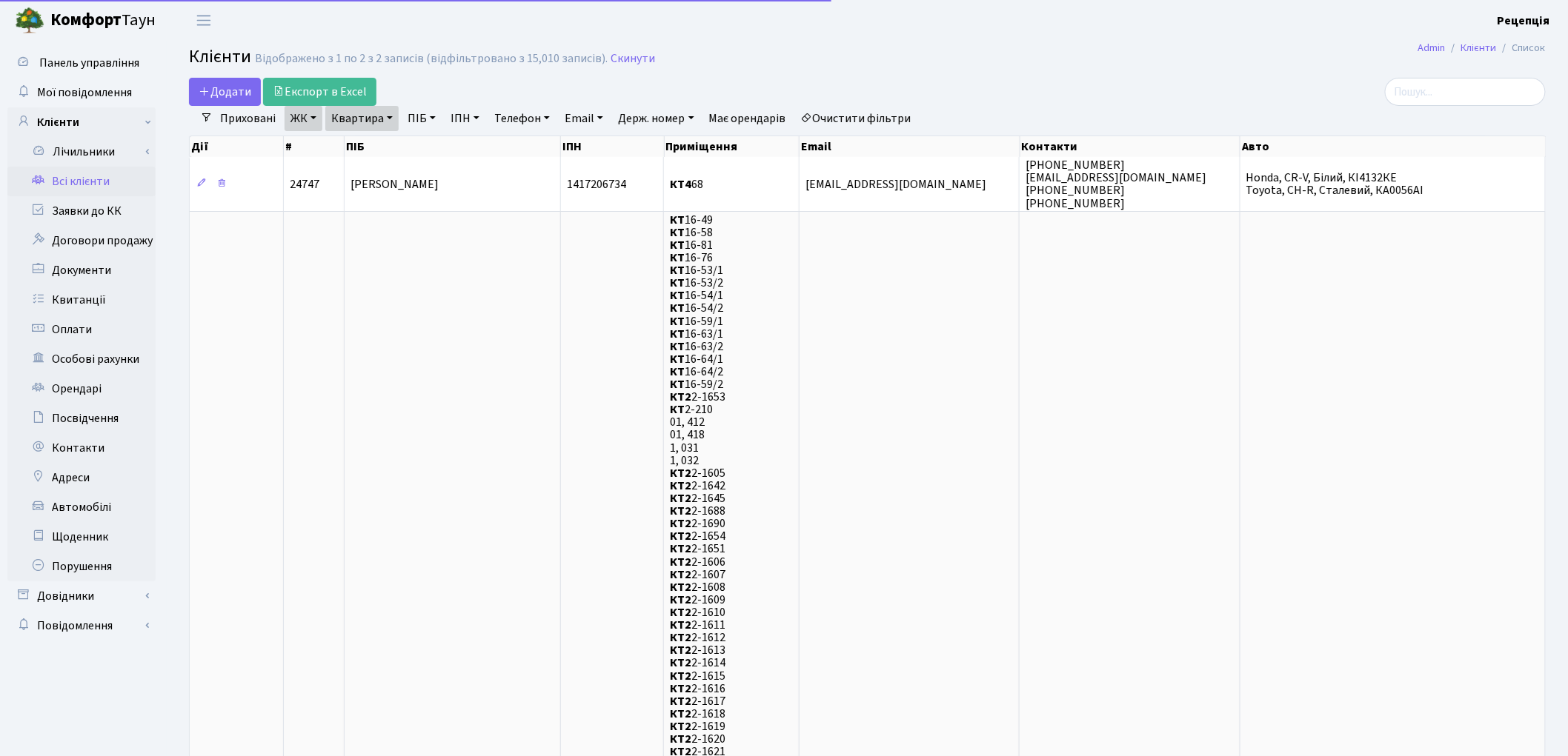
click at [863, 119] on link "Очистити фільтри" at bounding box center [856, 118] width 122 height 25
select select
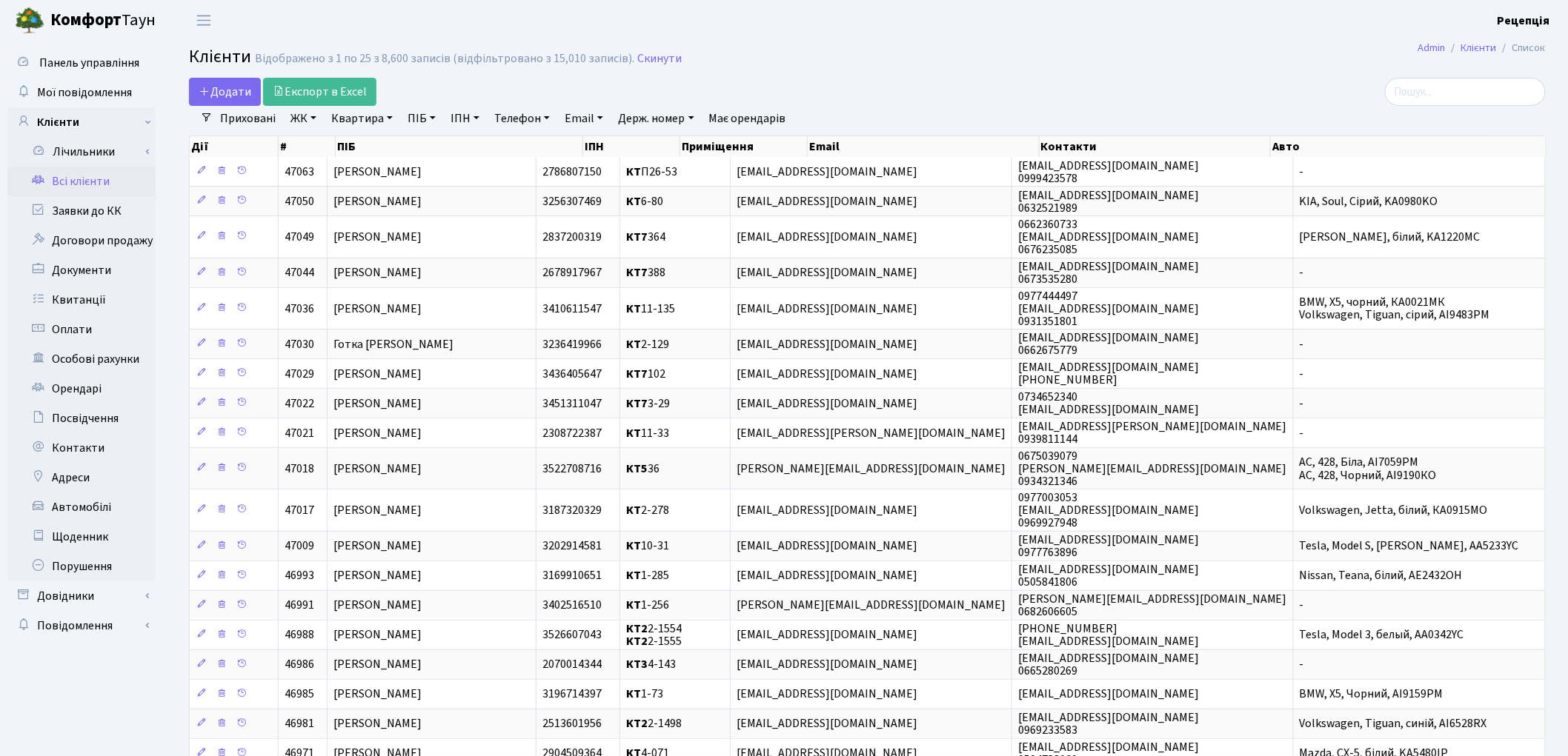
click at [297, 117] on link "ЖК" at bounding box center [303, 118] width 38 height 25
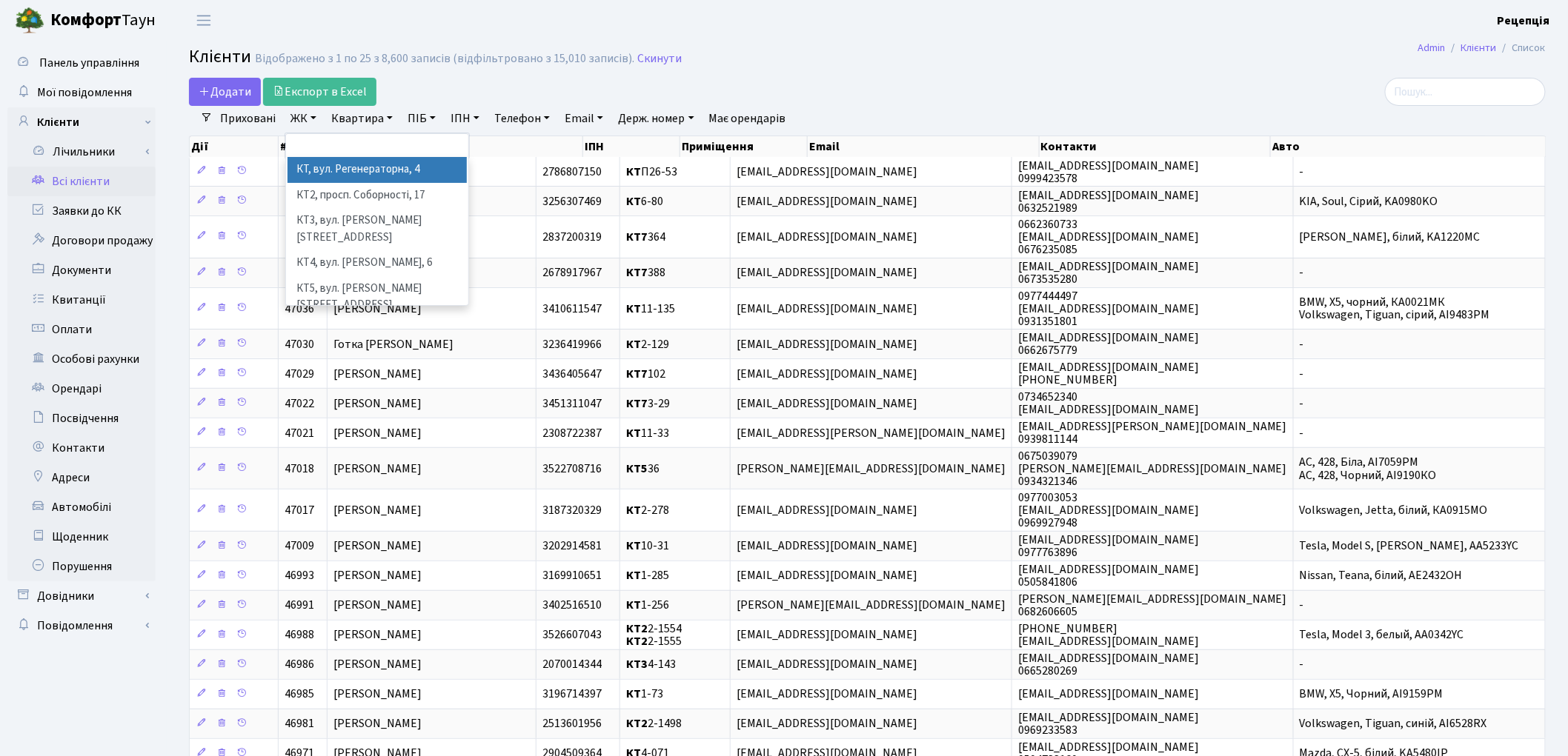
click at [336, 168] on li "КТ, вул. Регенераторна, 4" at bounding box center [377, 170] width 179 height 26
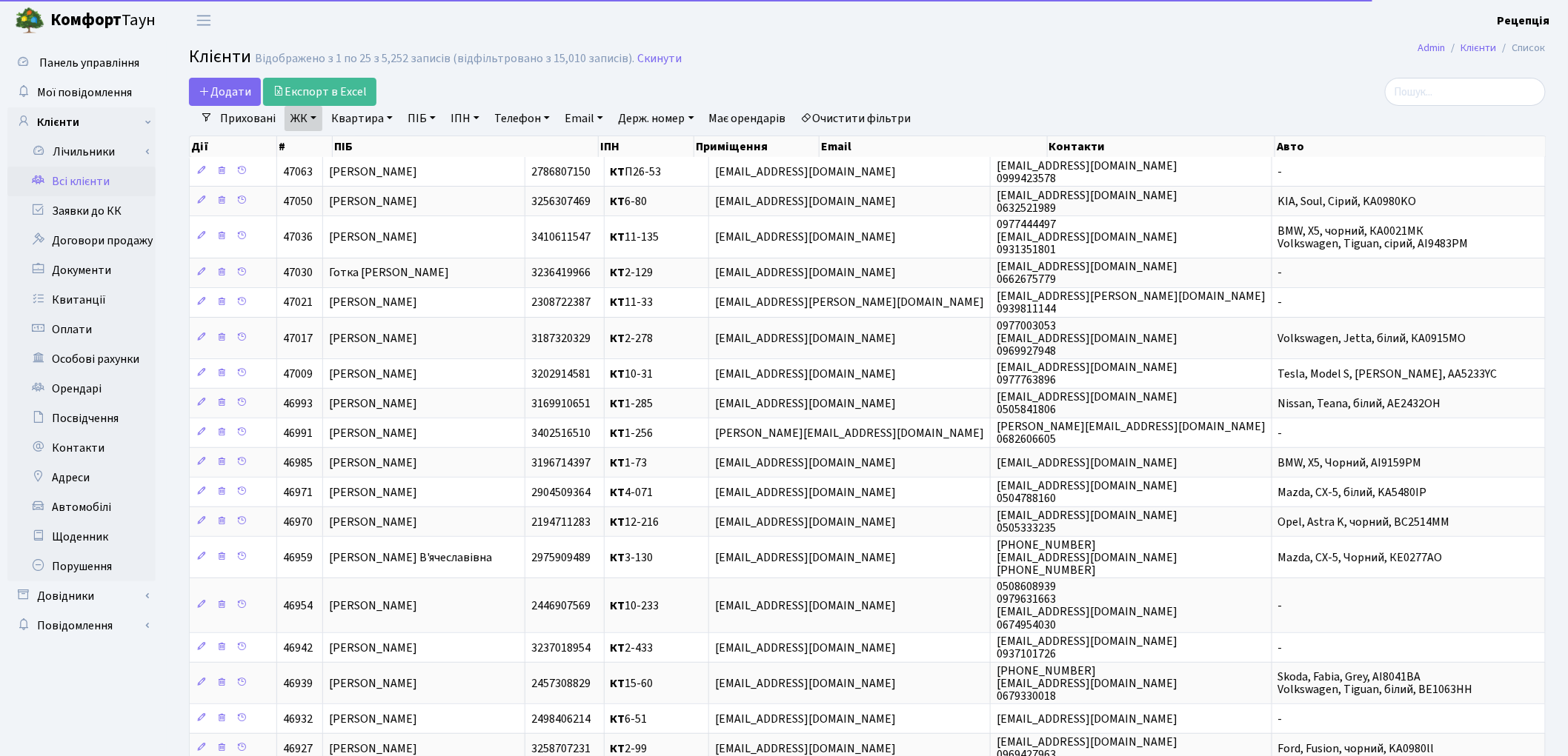
click at [366, 120] on link "Квартира" at bounding box center [361, 118] width 73 height 25
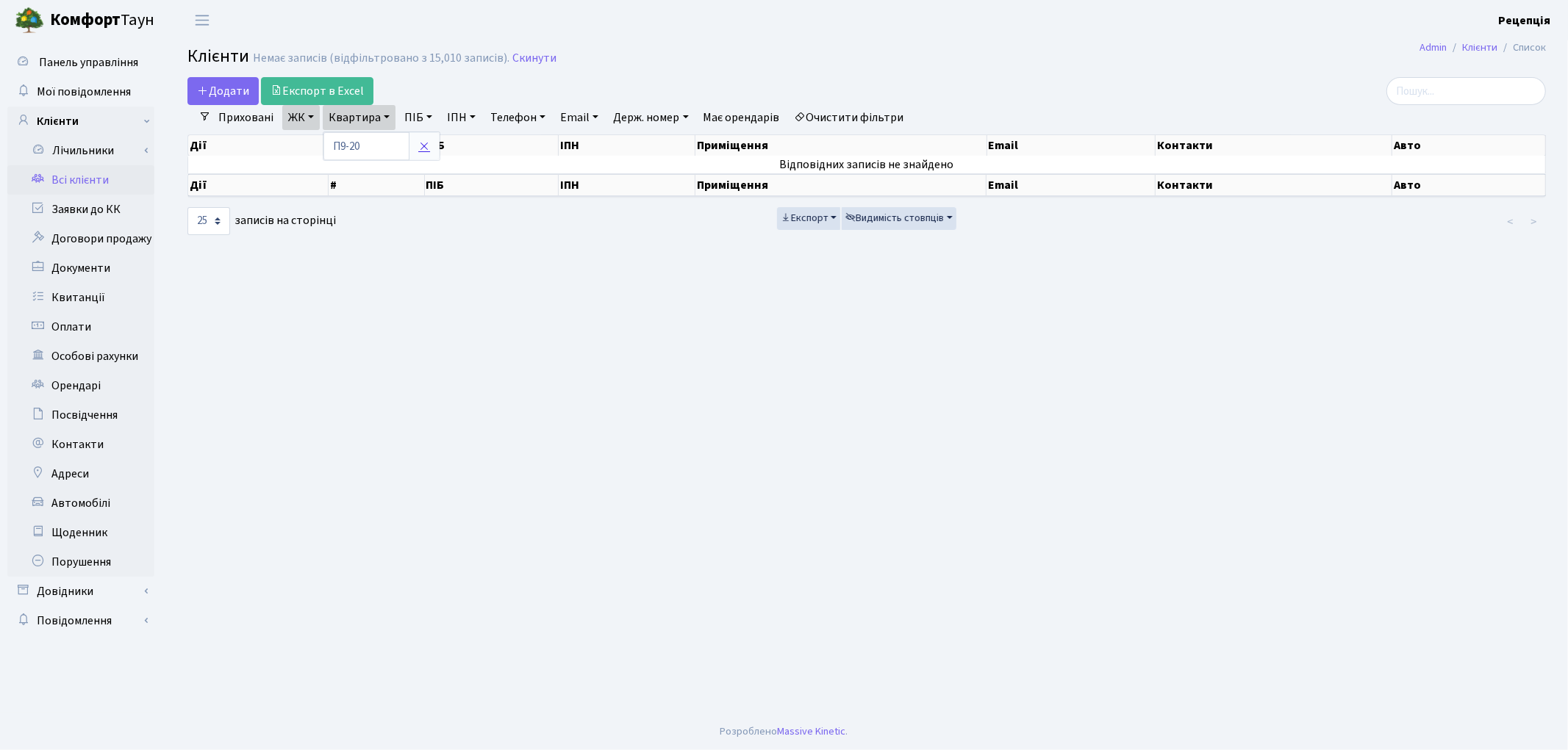
click at [426, 144] on icon at bounding box center [424, 146] width 11 height 11
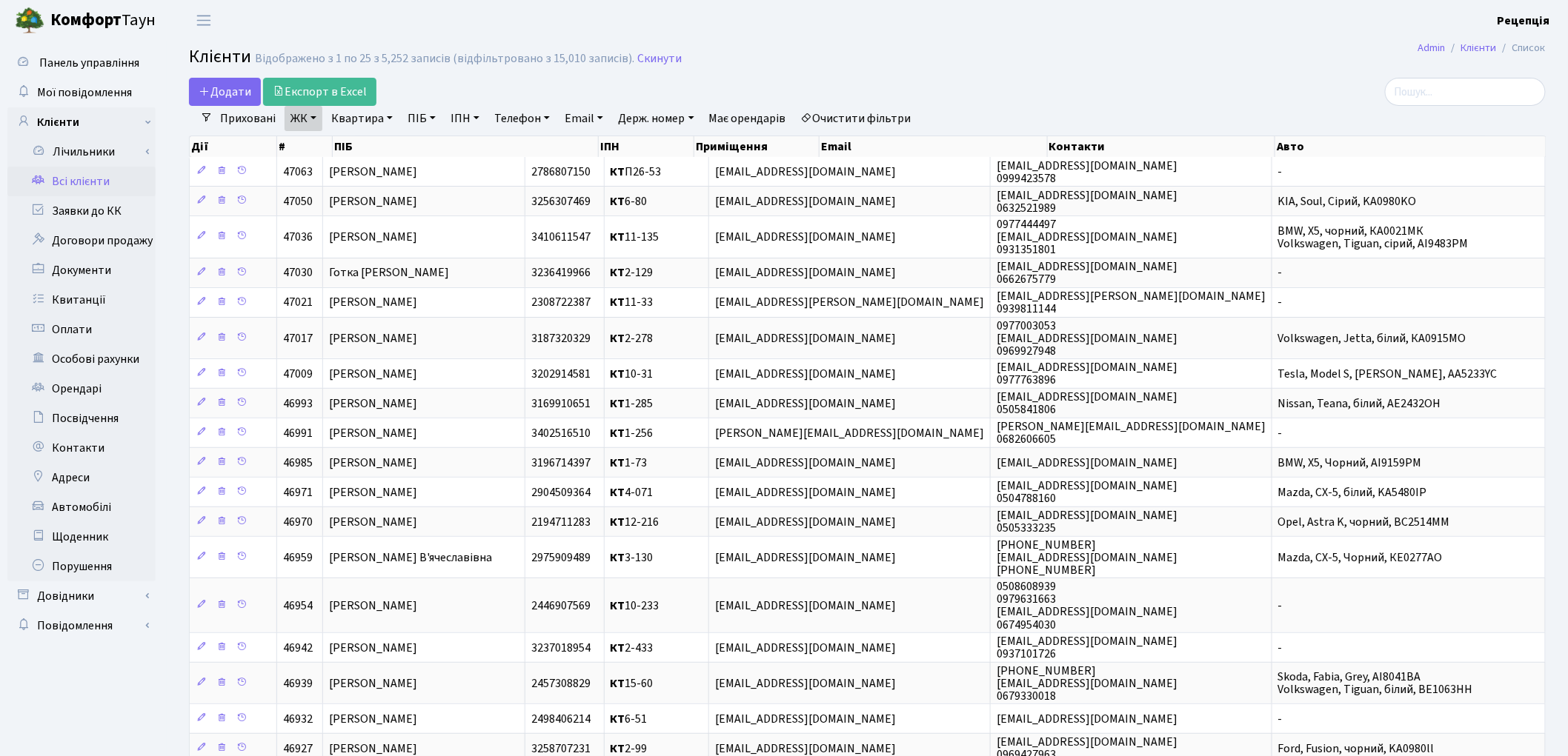
click at [311, 126] on link "ЖК" at bounding box center [303, 118] width 38 height 25
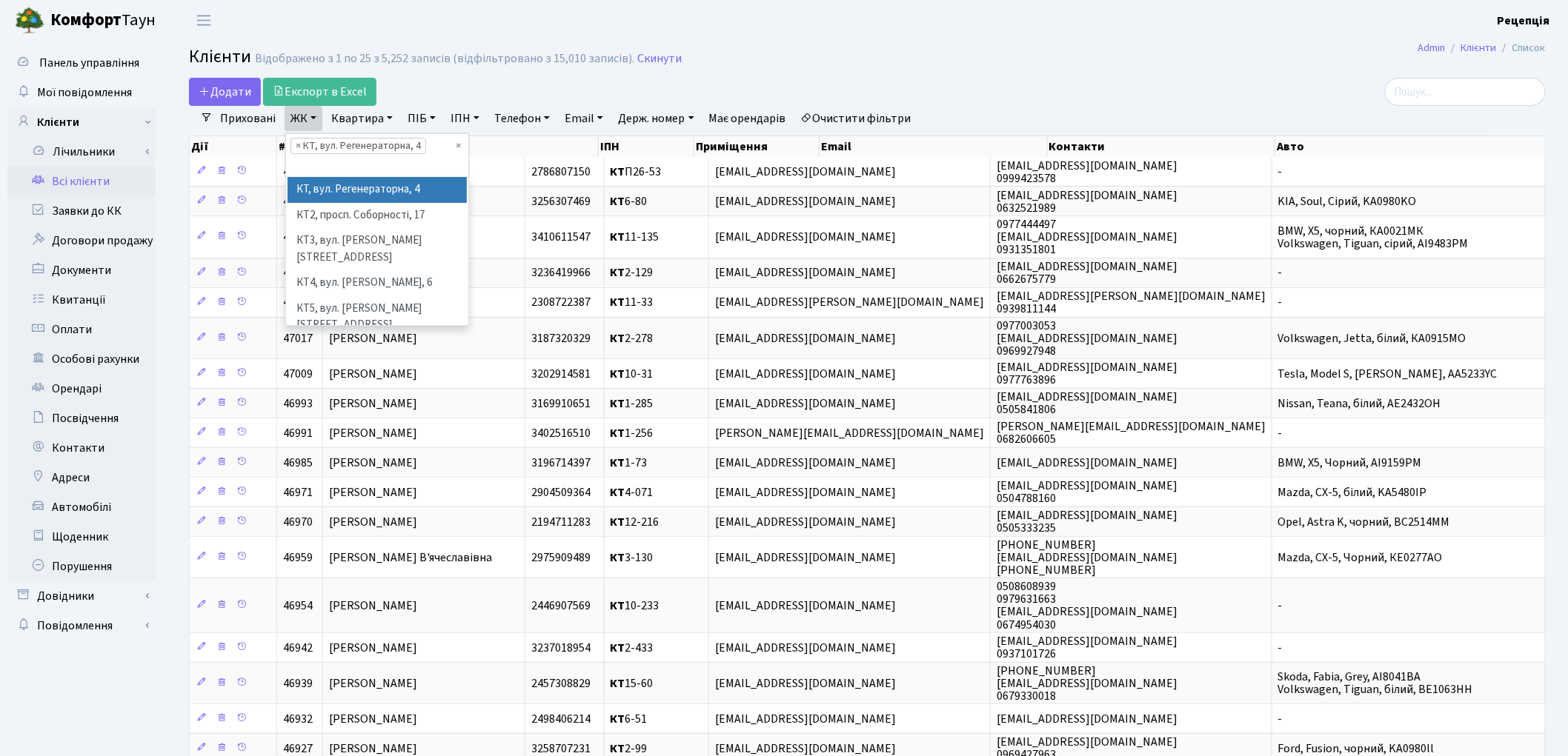
click at [315, 124] on link "ЖК" at bounding box center [303, 118] width 38 height 25
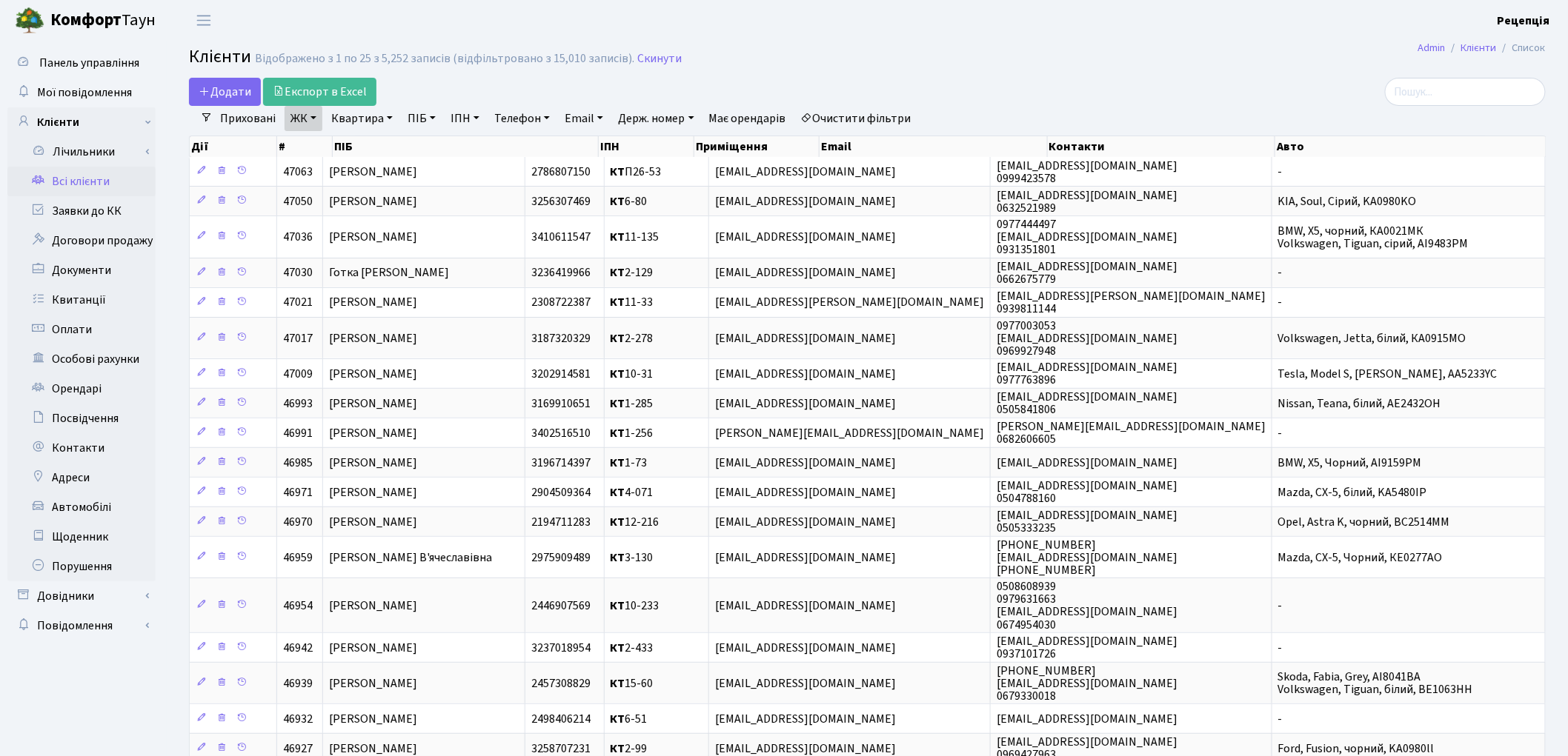
click at [375, 119] on link "Квартира" at bounding box center [361, 118] width 73 height 25
click at [382, 144] on input "text" at bounding box center [369, 147] width 87 height 28
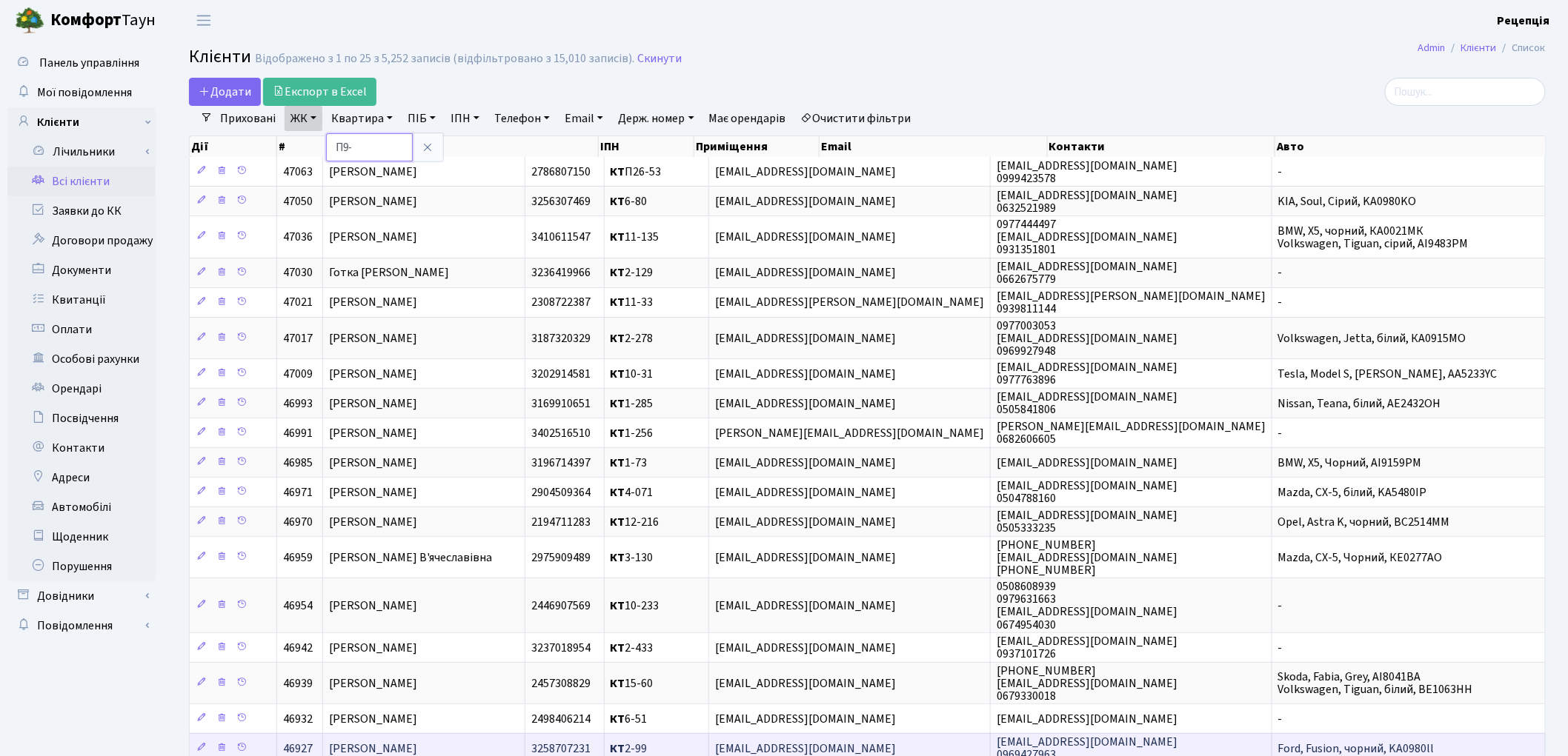
type input "П9-"
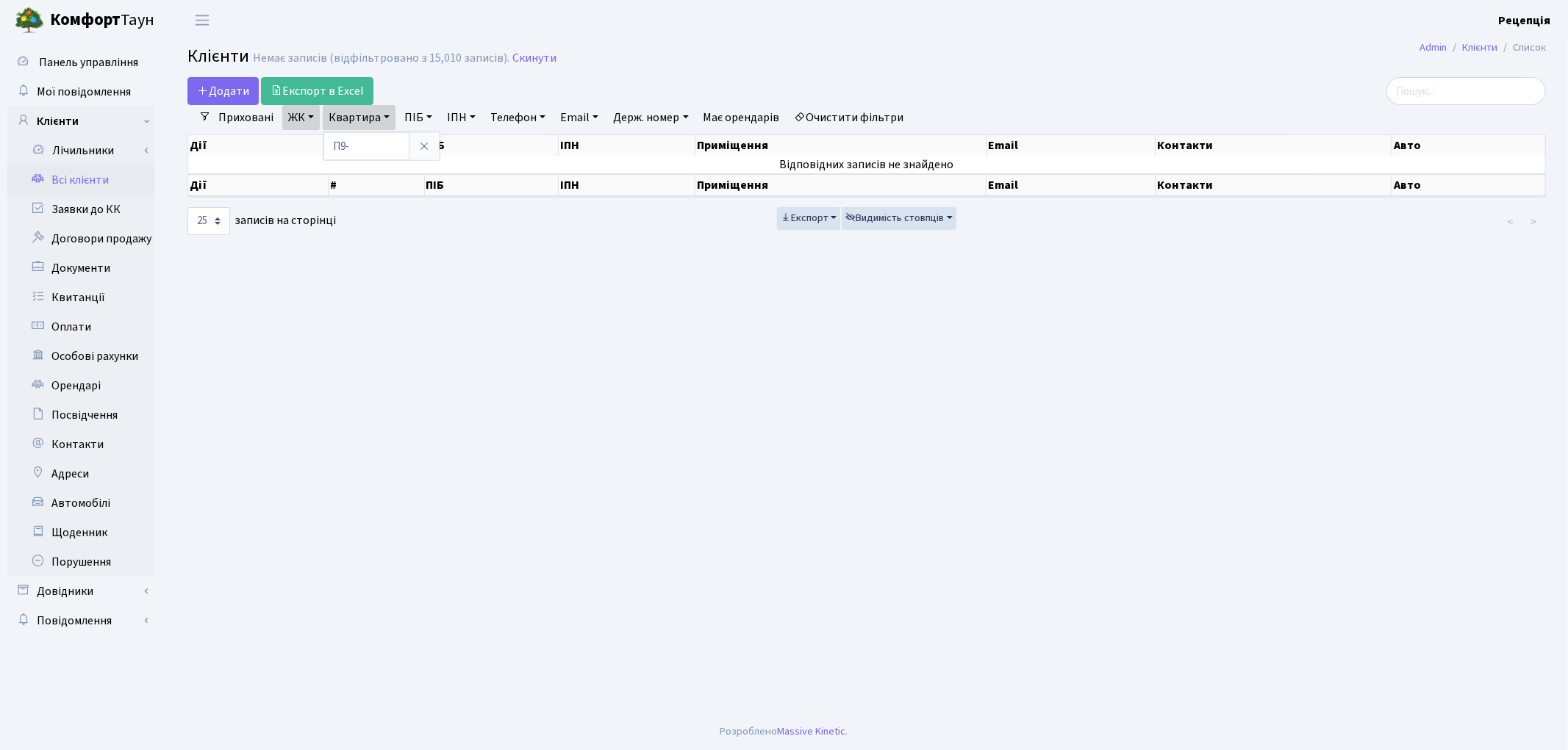
click at [85, 179] on link "Всі клієнти" at bounding box center [81, 180] width 147 height 29
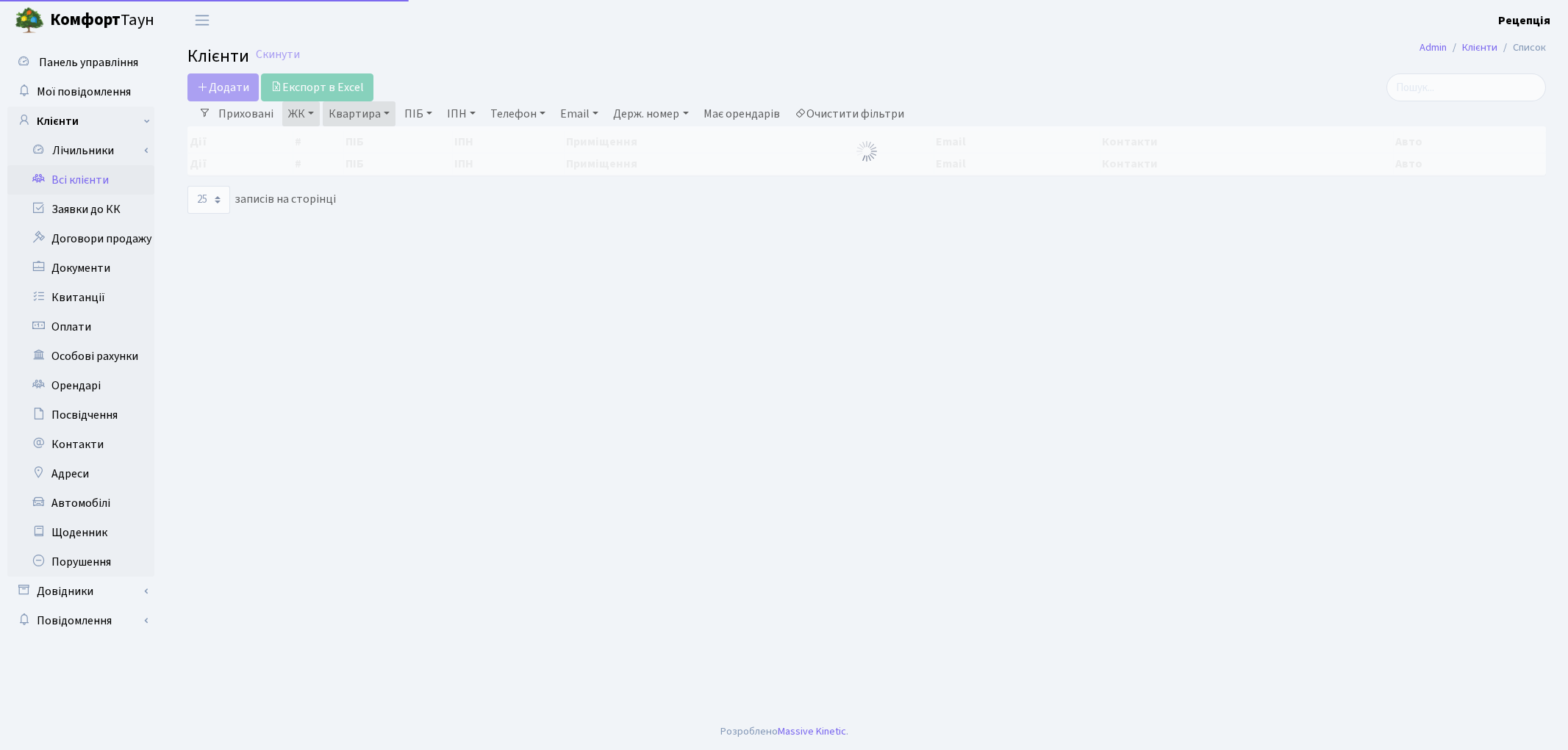
select select "25"
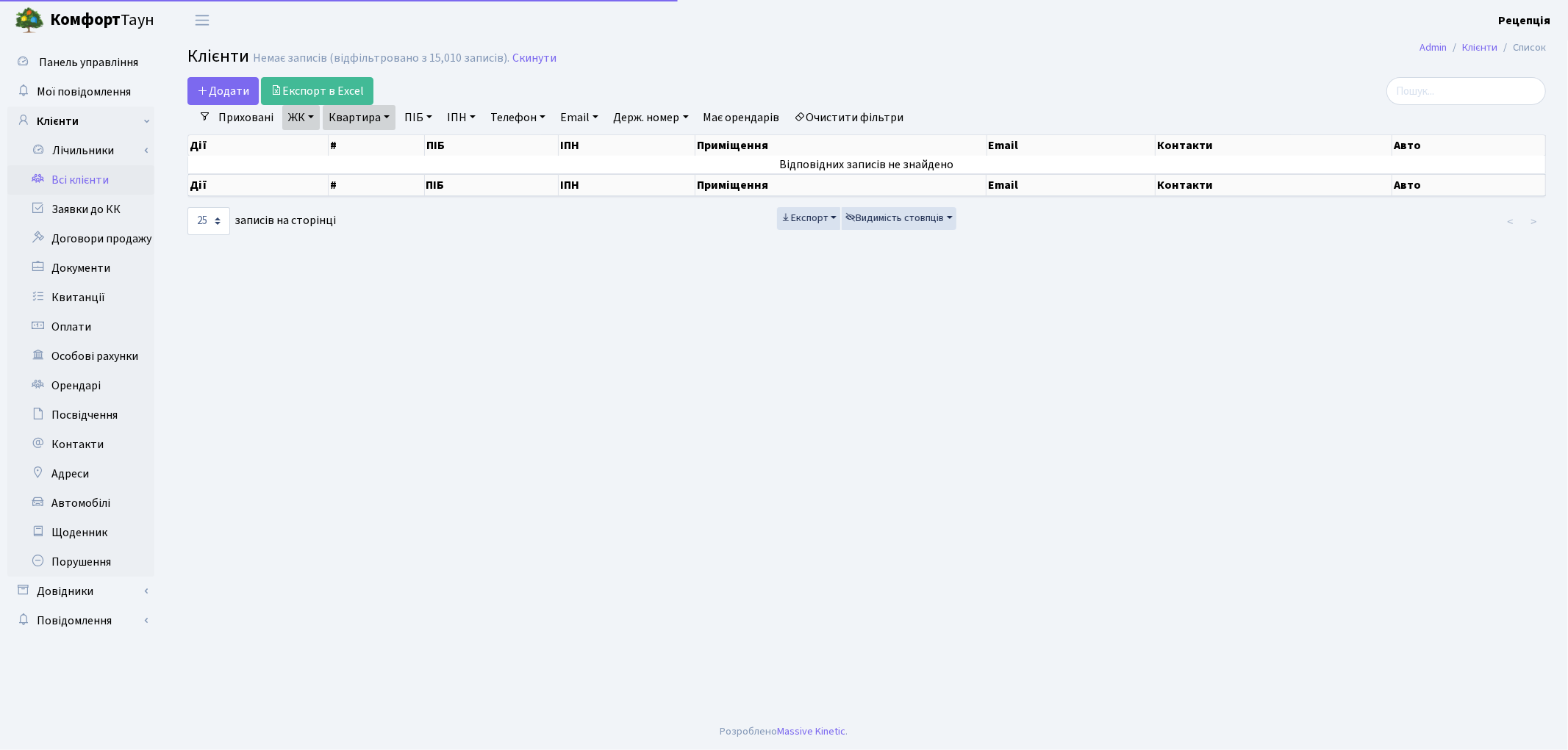
click at [857, 116] on link "Очистити фільтри" at bounding box center [849, 117] width 121 height 25
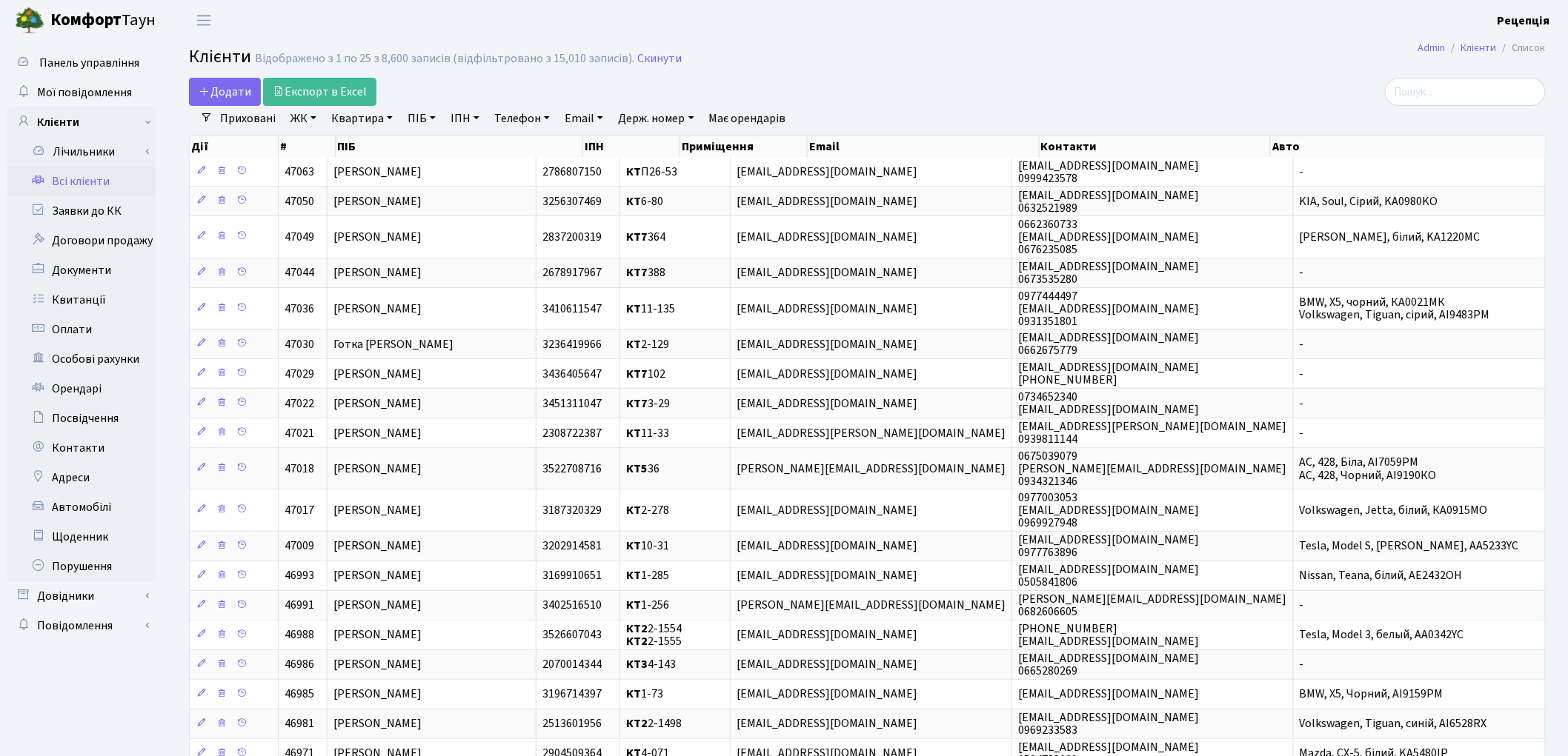
click at [297, 120] on link "ЖК" at bounding box center [303, 118] width 38 height 25
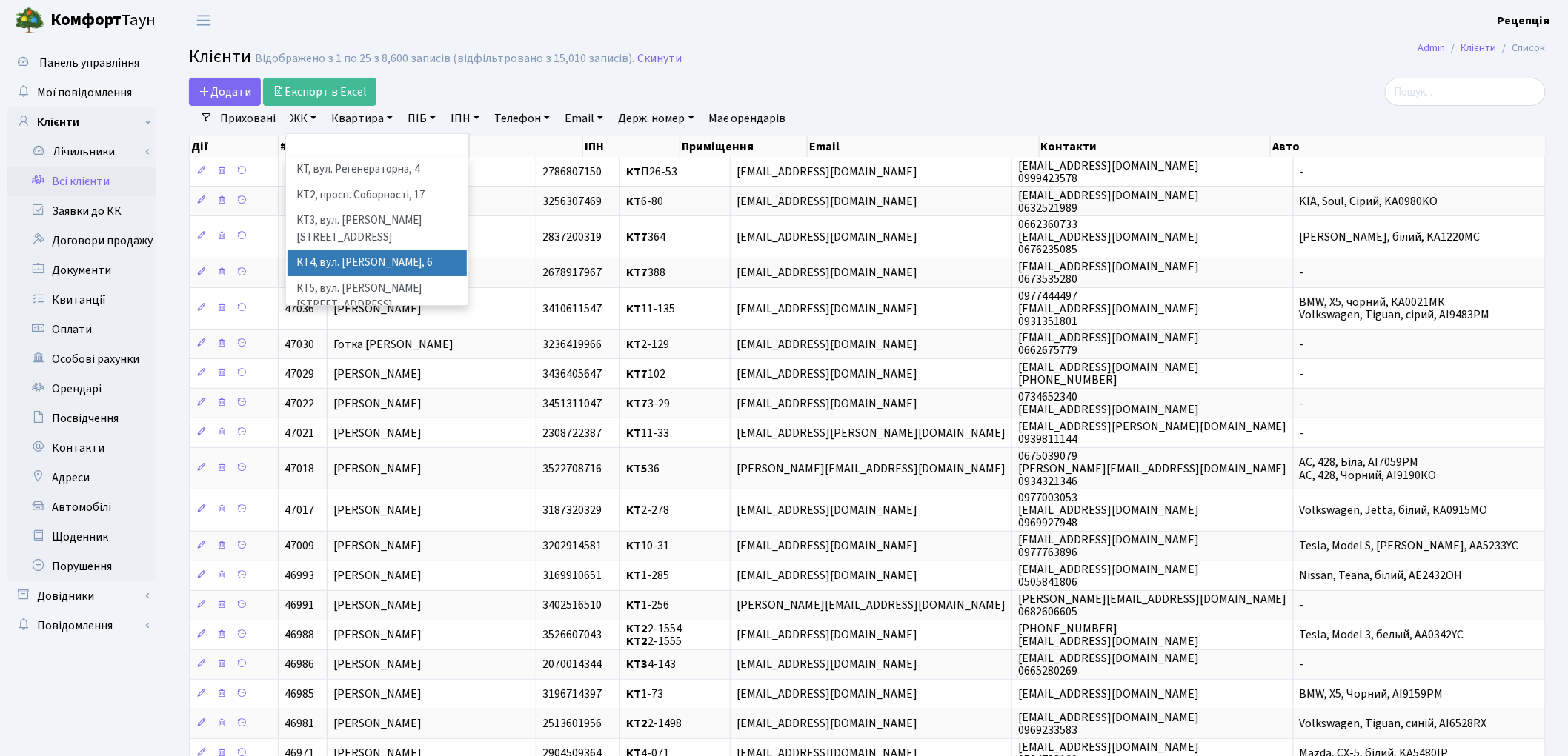
click at [386, 250] on li "КТ4, вул. [PERSON_NAME], 6" at bounding box center [377, 263] width 179 height 26
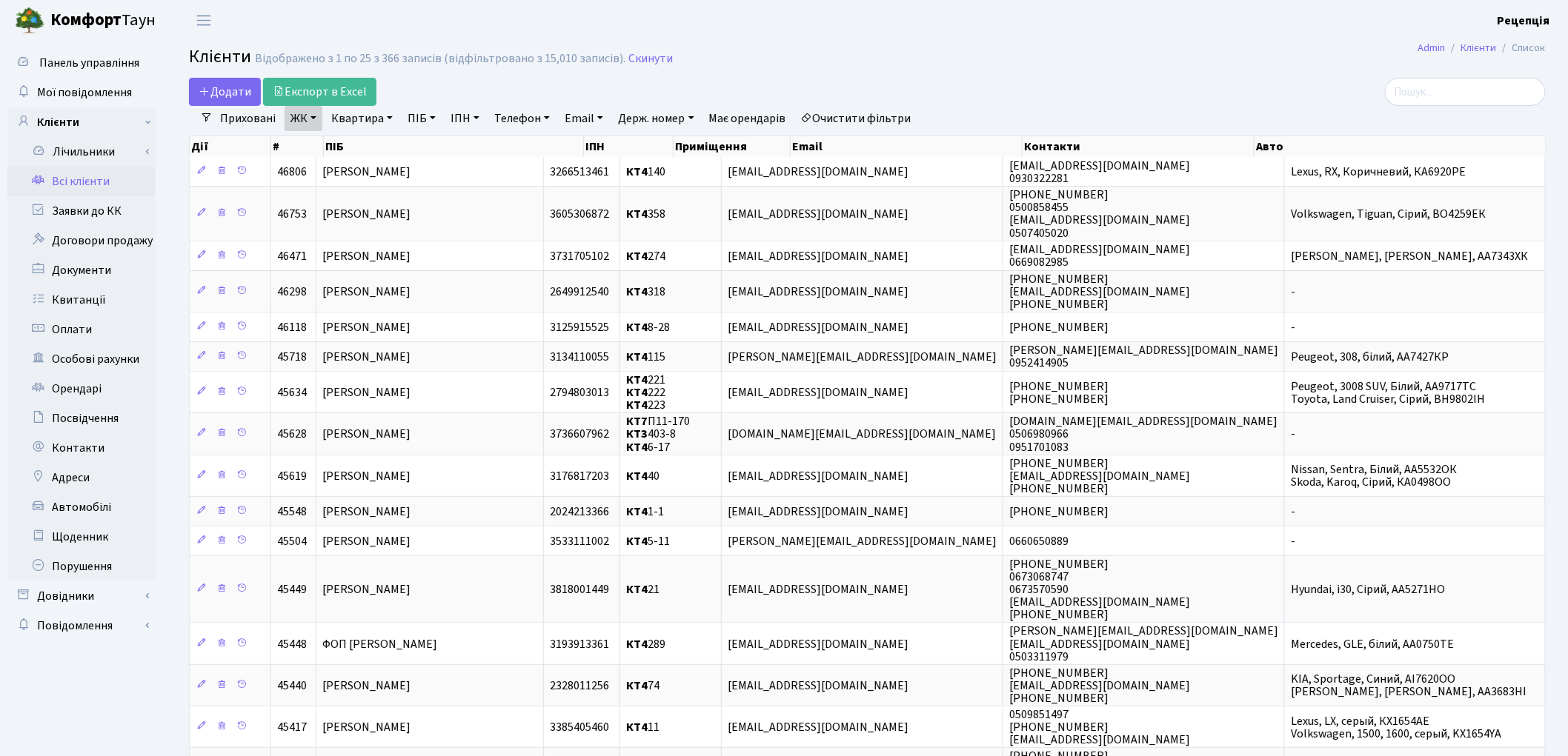
click at [375, 120] on link "Квартира" at bounding box center [361, 118] width 73 height 25
type input "68"
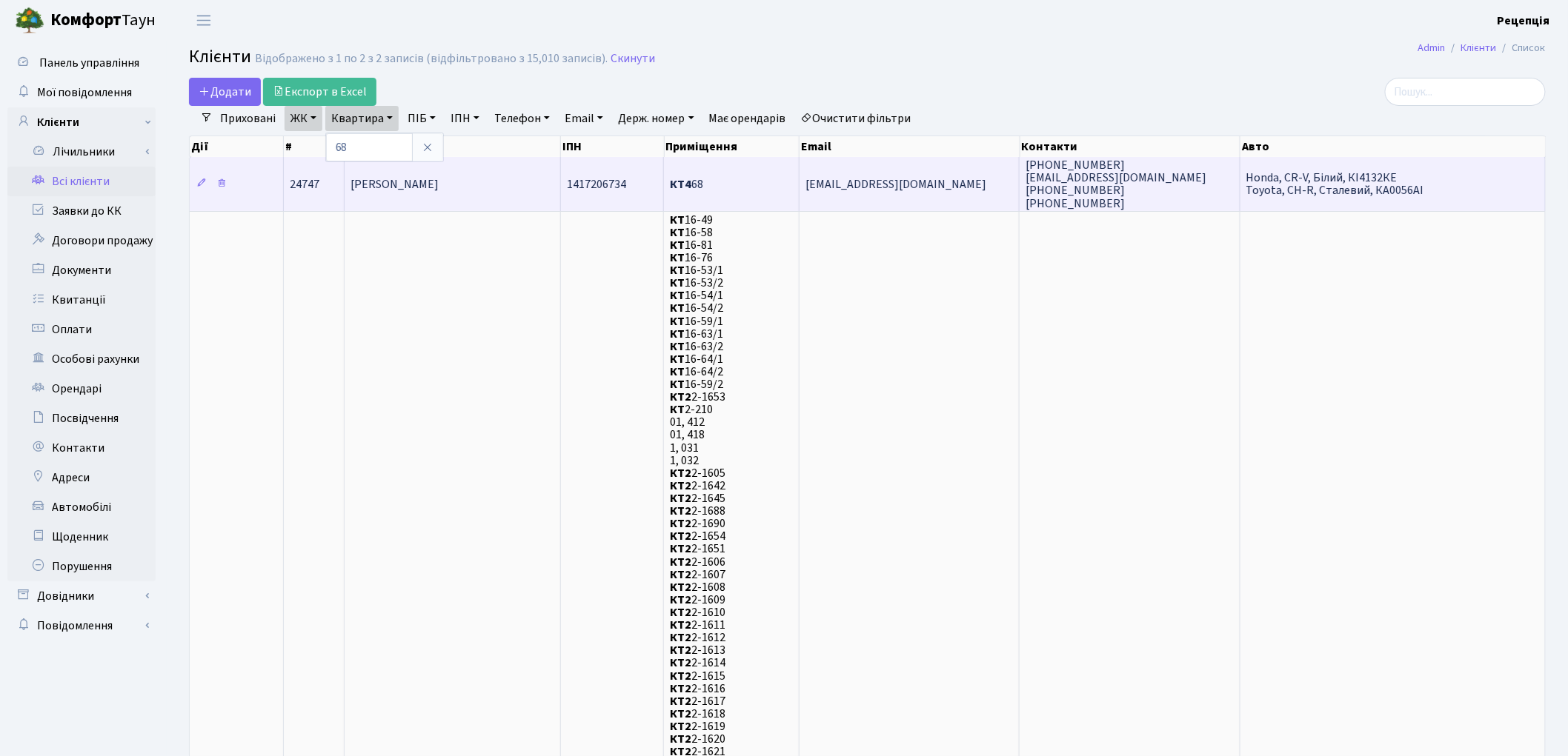
click at [439, 188] on span "[PERSON_NAME]" at bounding box center [395, 184] width 88 height 16
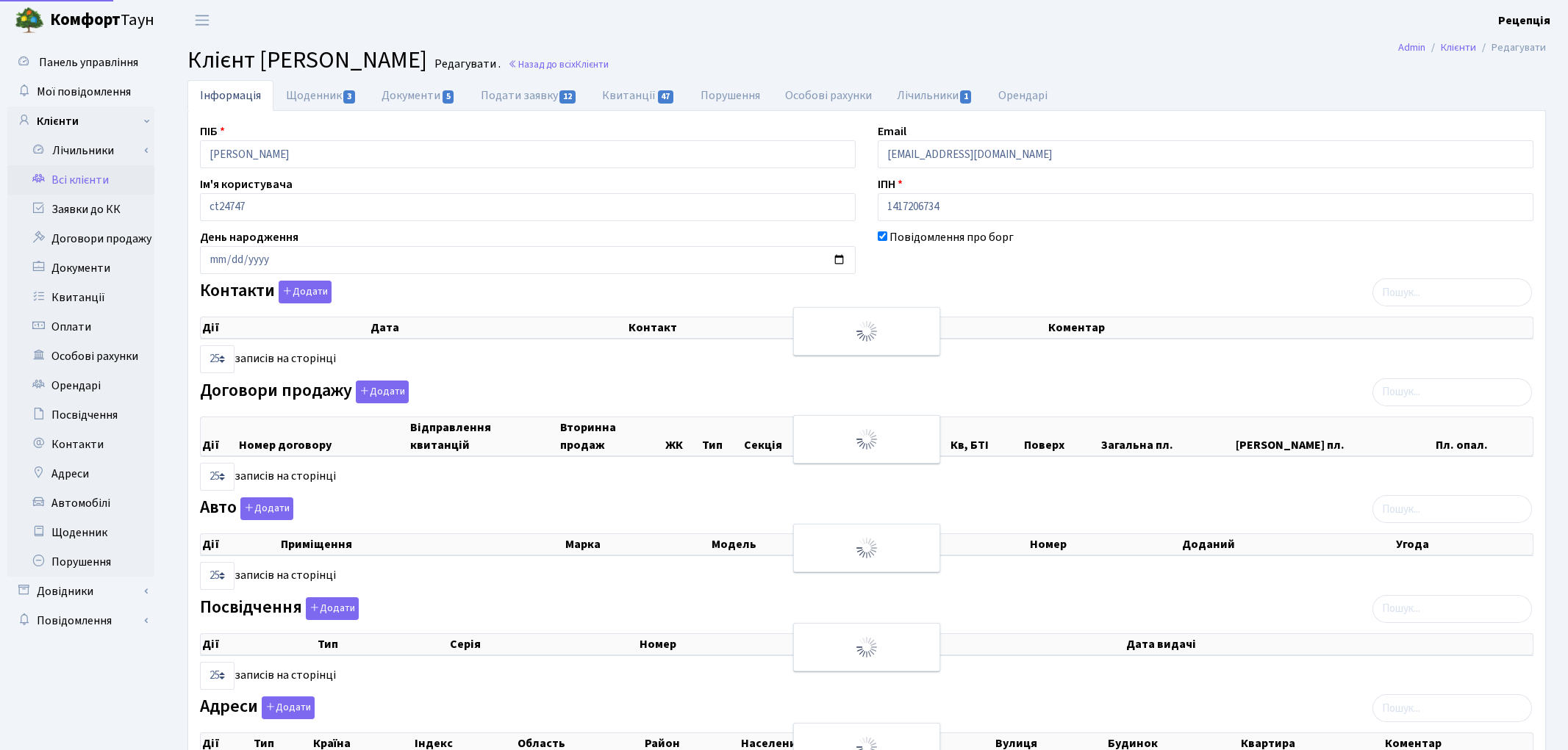
select select "25"
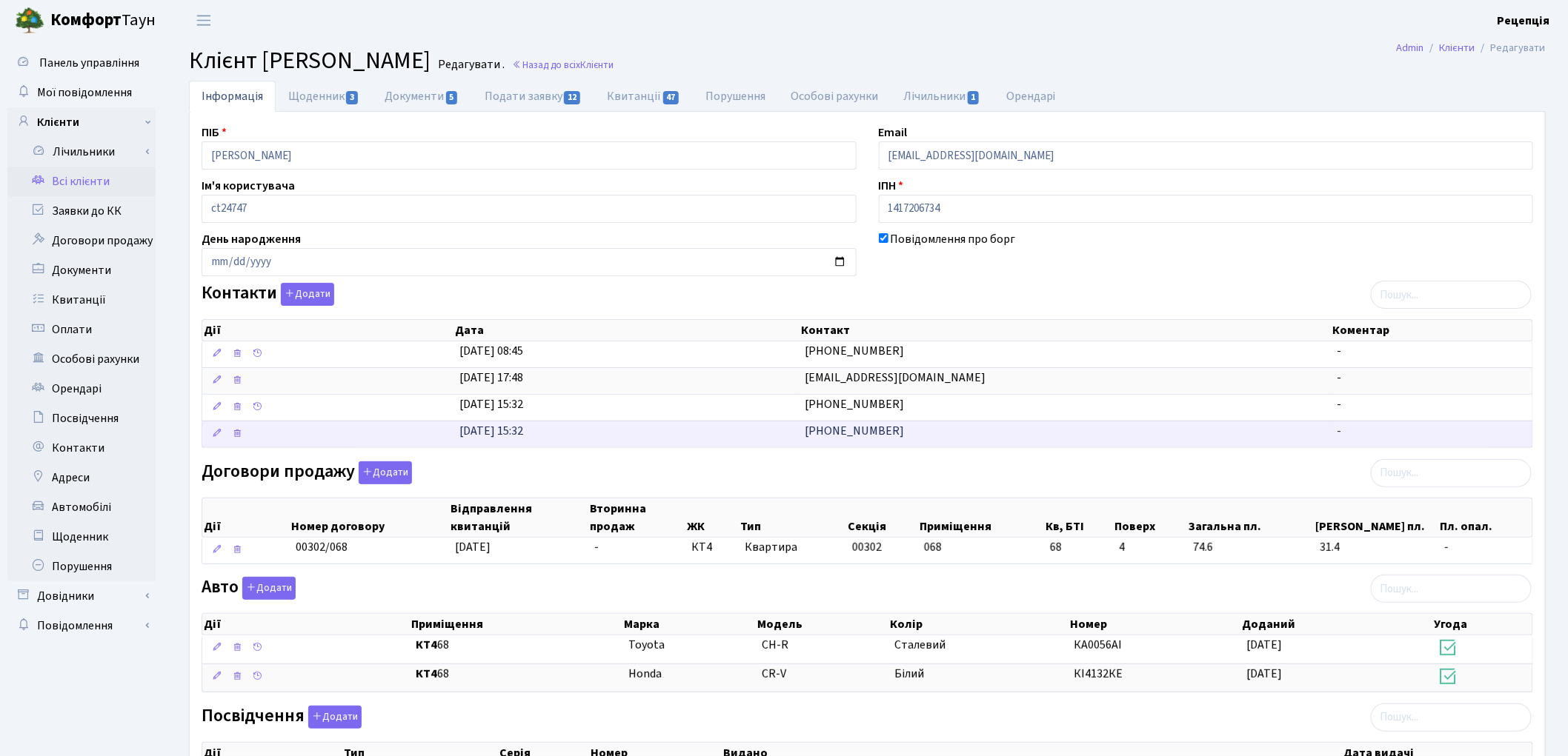
drag, startPoint x: 898, startPoint y: 437, endPoint x: 764, endPoint y: 432, distance: 134.1
click at [766, 432] on \<\/span\>\a "18.11.2021, 15:32 +380677195268 -" at bounding box center [867, 434] width 1330 height 27
copy \<\/span\>\a "[PHONE_NUMBER]"
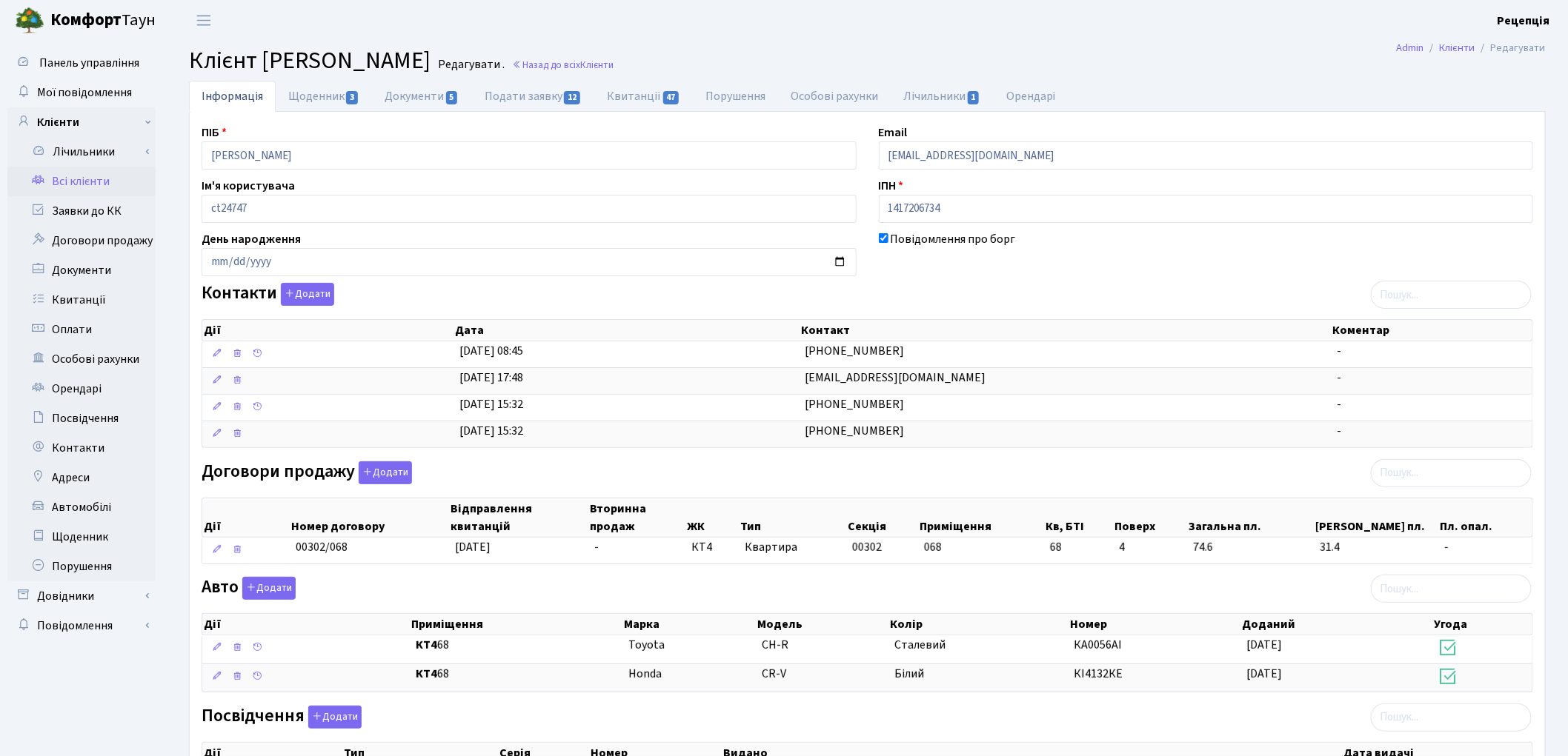
click at [117, 175] on link "Всі клієнти" at bounding box center [82, 181] width 148 height 29
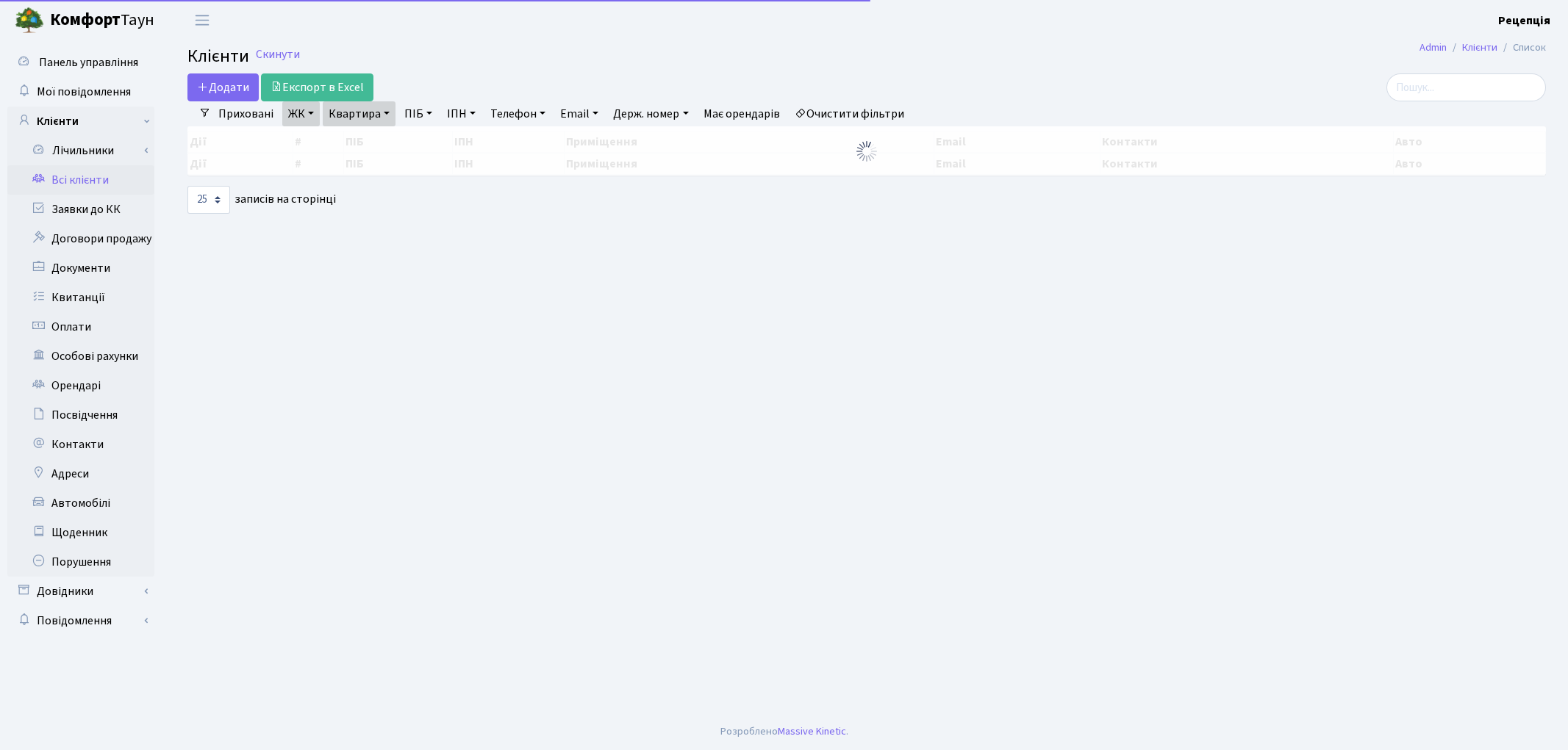
select select "25"
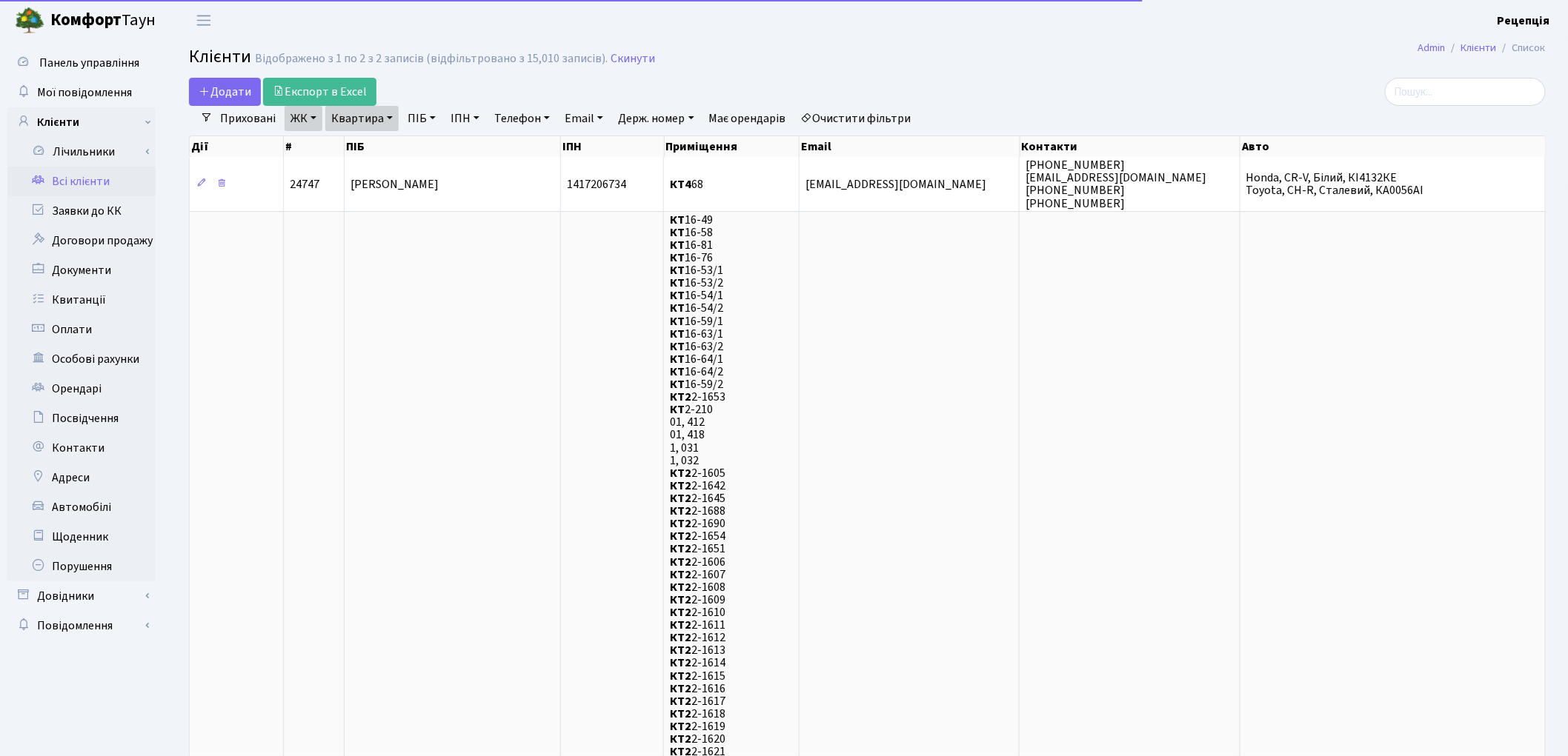
click at [876, 122] on link "Очистити фільтри" at bounding box center [856, 118] width 122 height 25
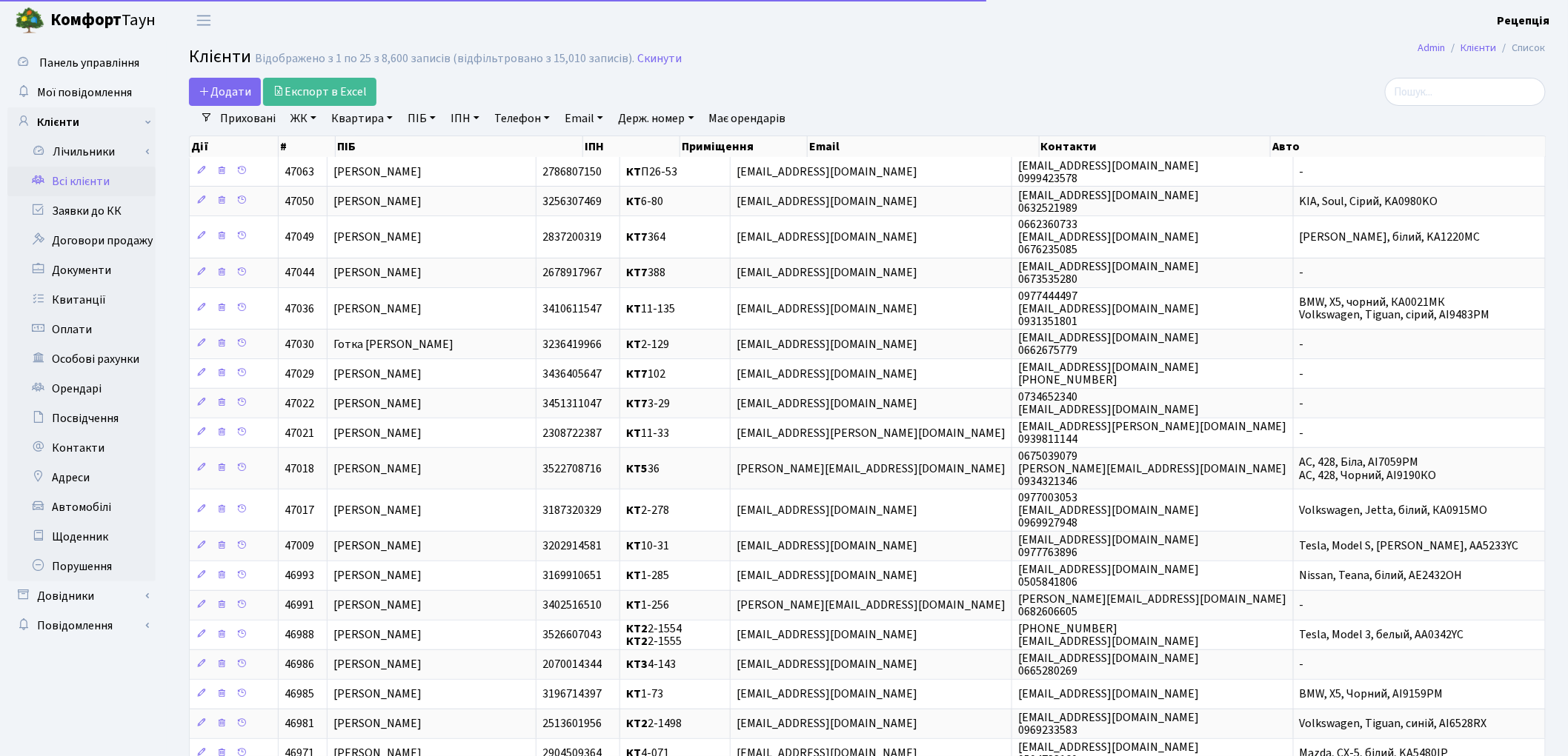
click at [316, 114] on link "ЖК" at bounding box center [303, 118] width 38 height 25
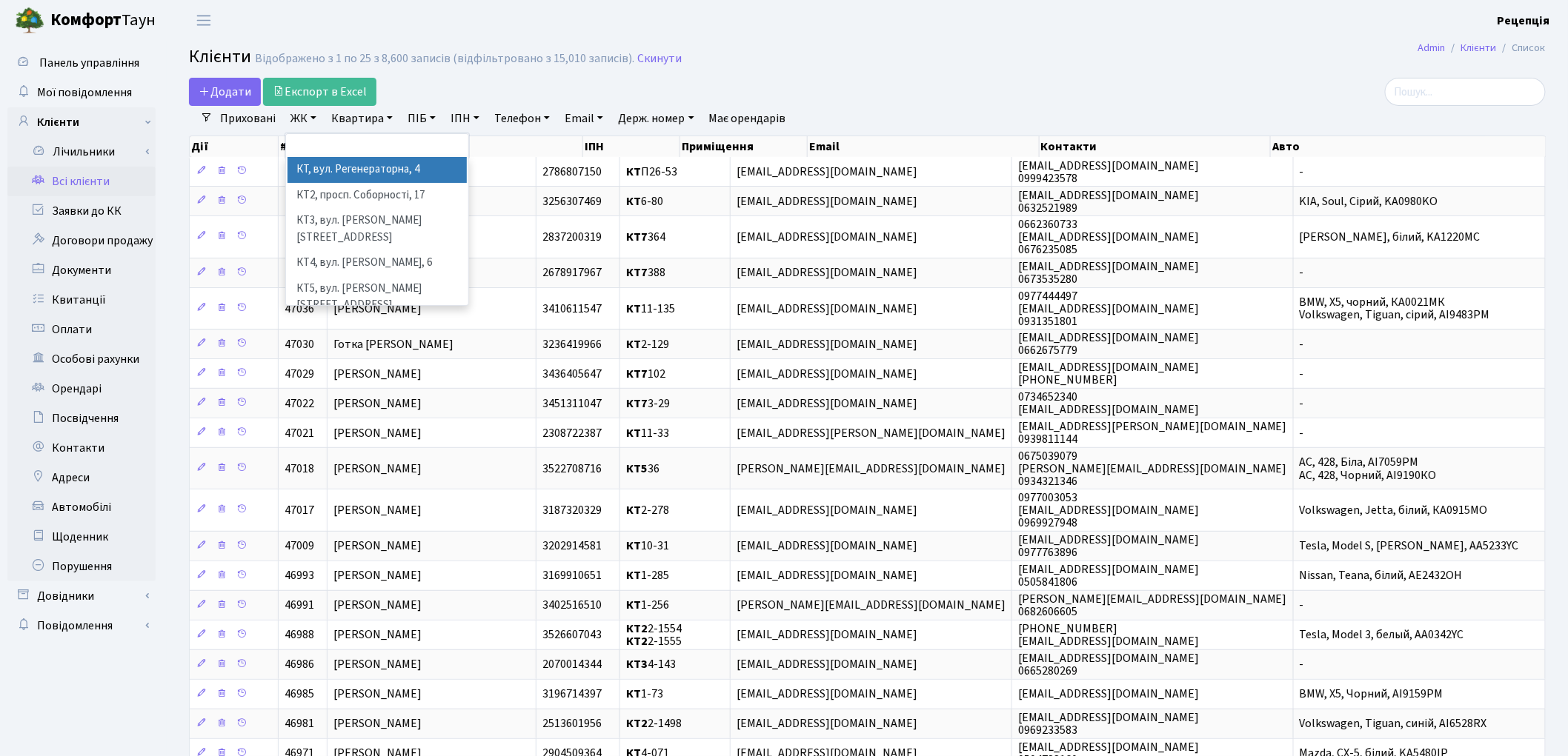
click at [380, 165] on li "КТ, вул. Регенераторна, 4" at bounding box center [377, 170] width 179 height 26
select select "271"
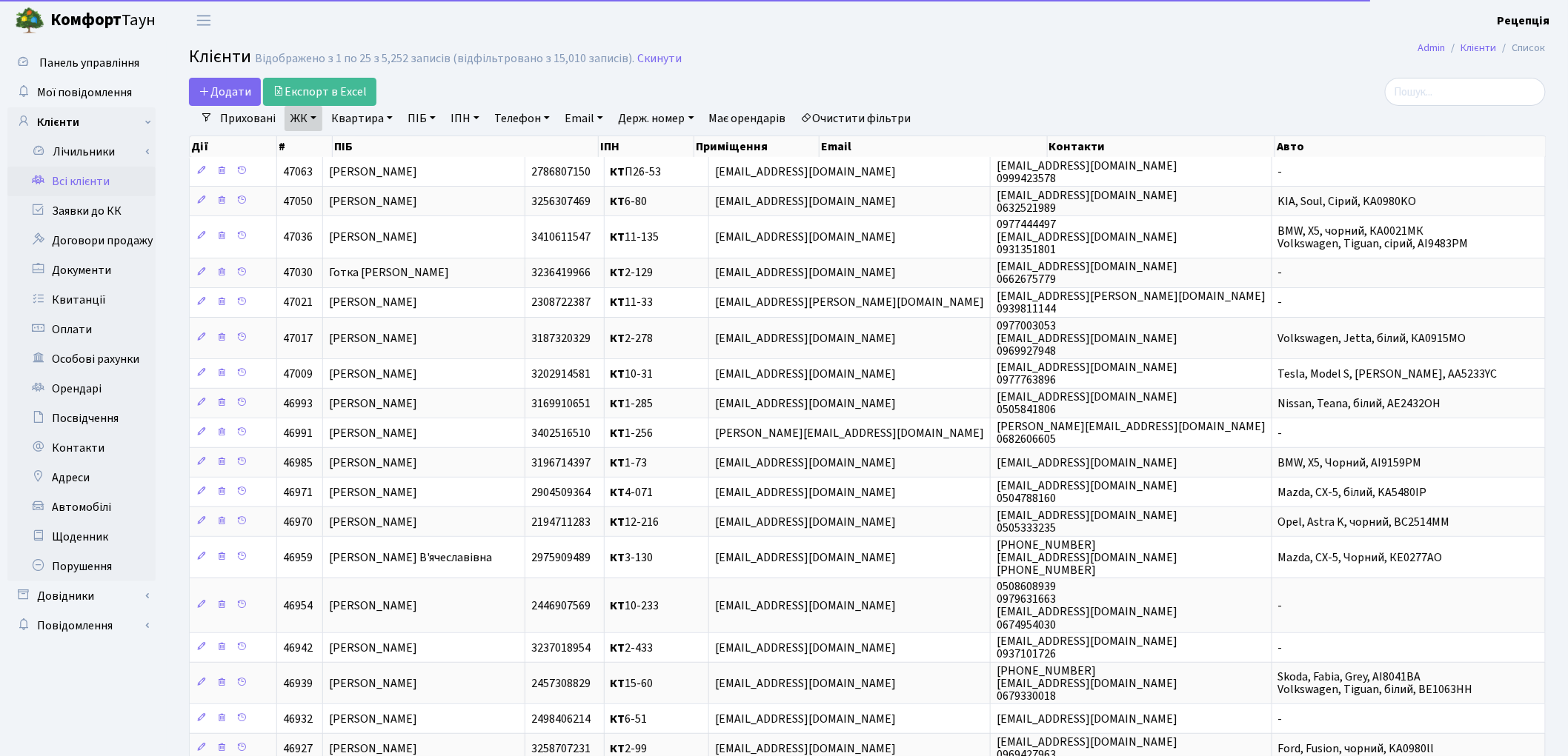
click at [361, 120] on link "Квартира" at bounding box center [361, 118] width 73 height 25
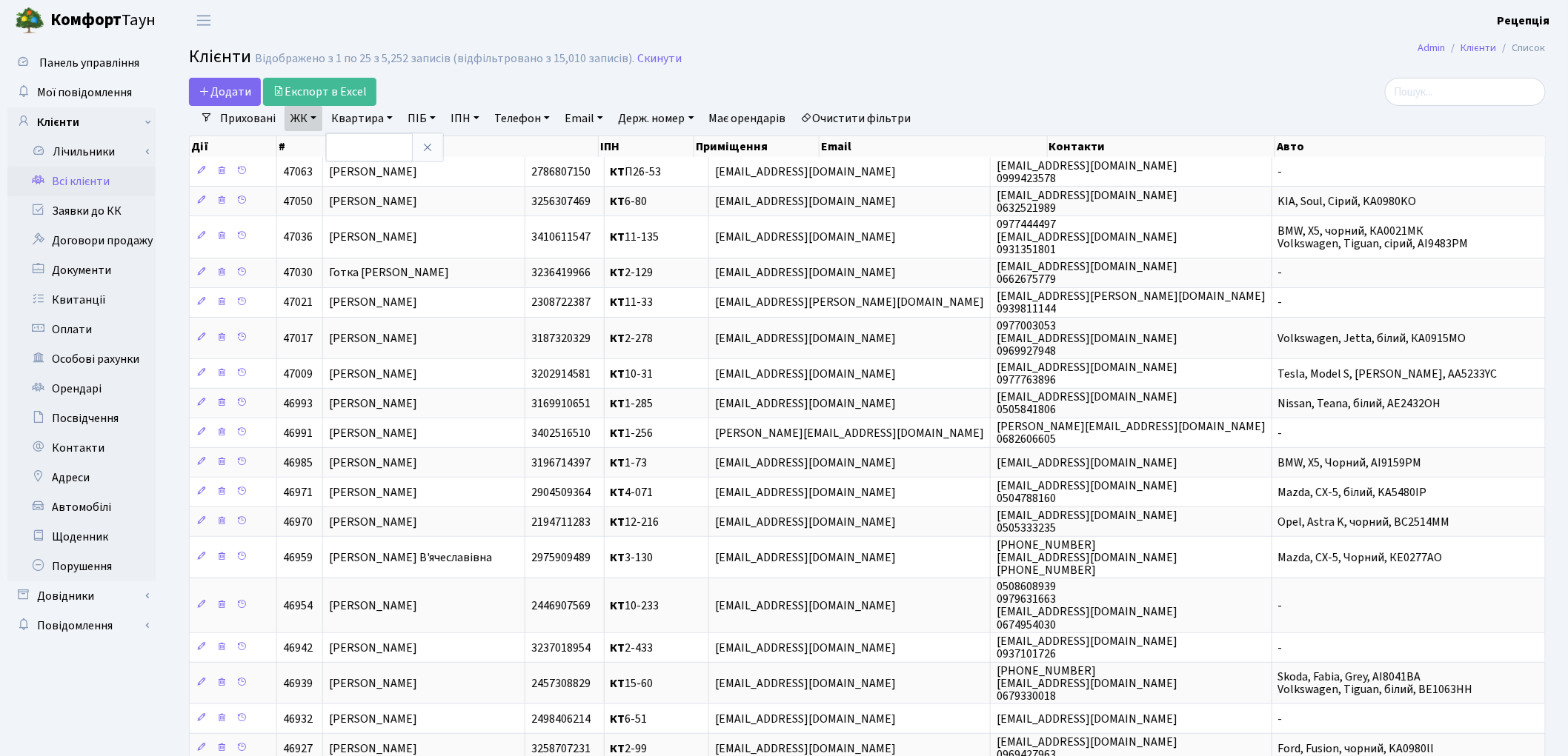
click at [316, 118] on link "ЖК" at bounding box center [303, 118] width 38 height 25
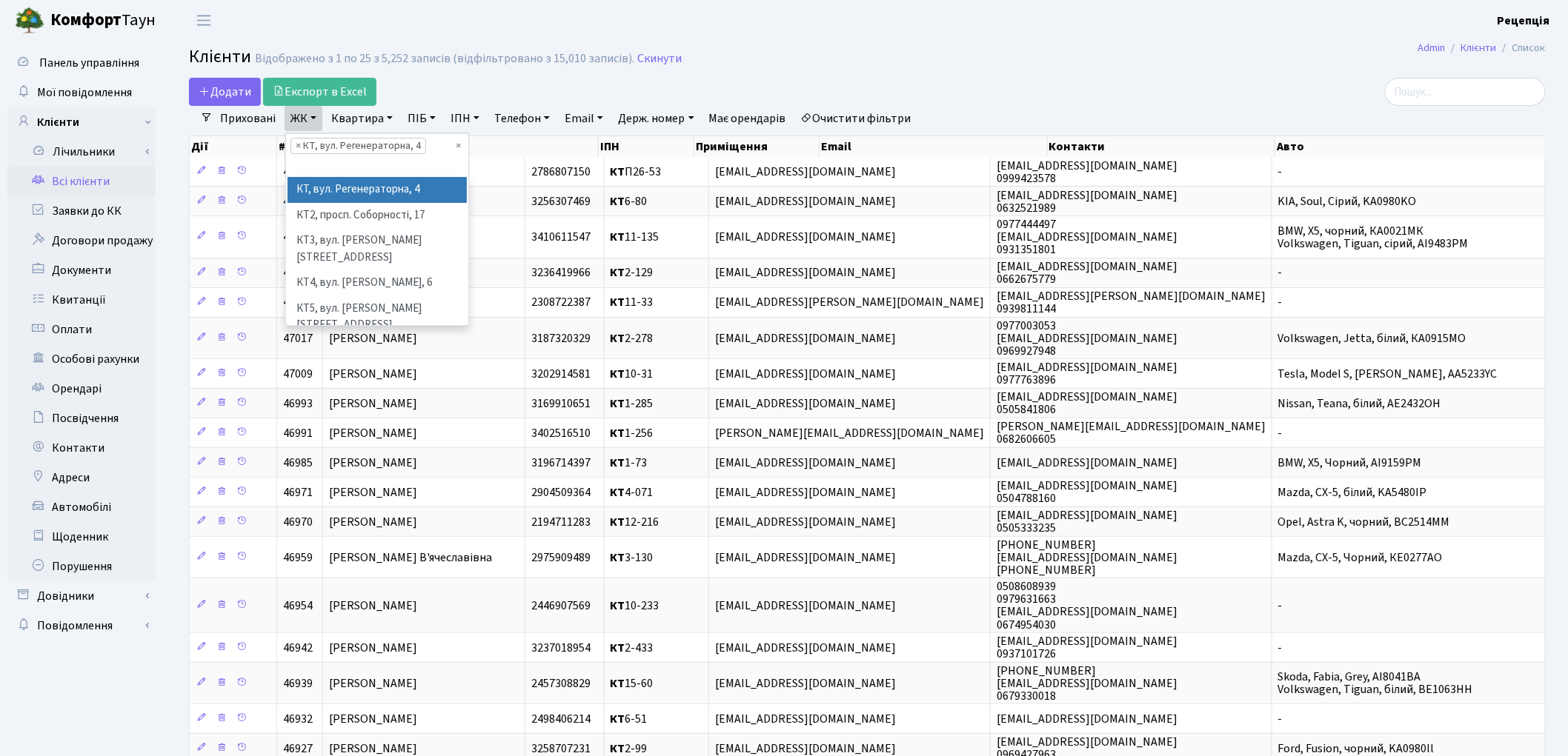
select select
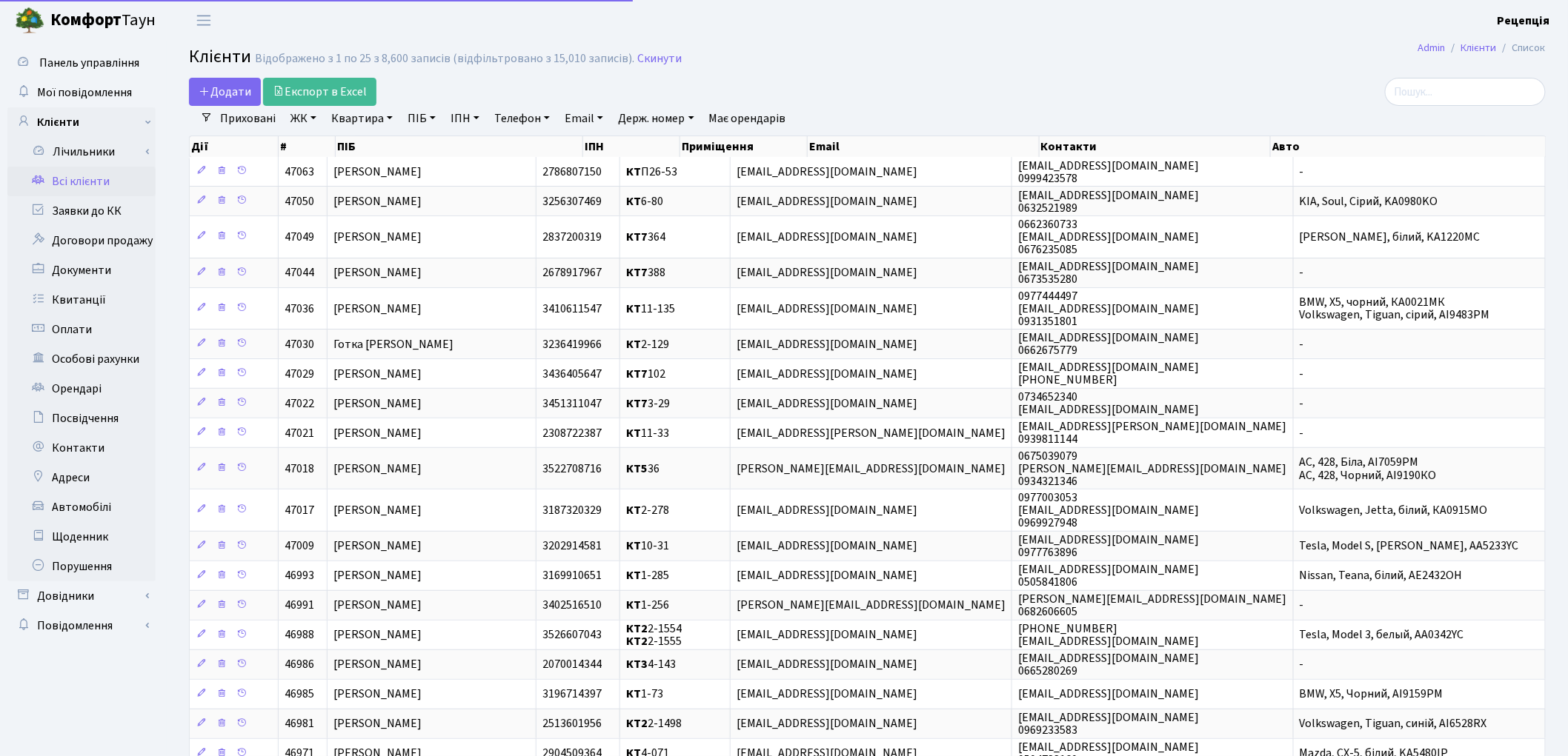
click at [308, 120] on link "ЖК" at bounding box center [303, 118] width 38 height 25
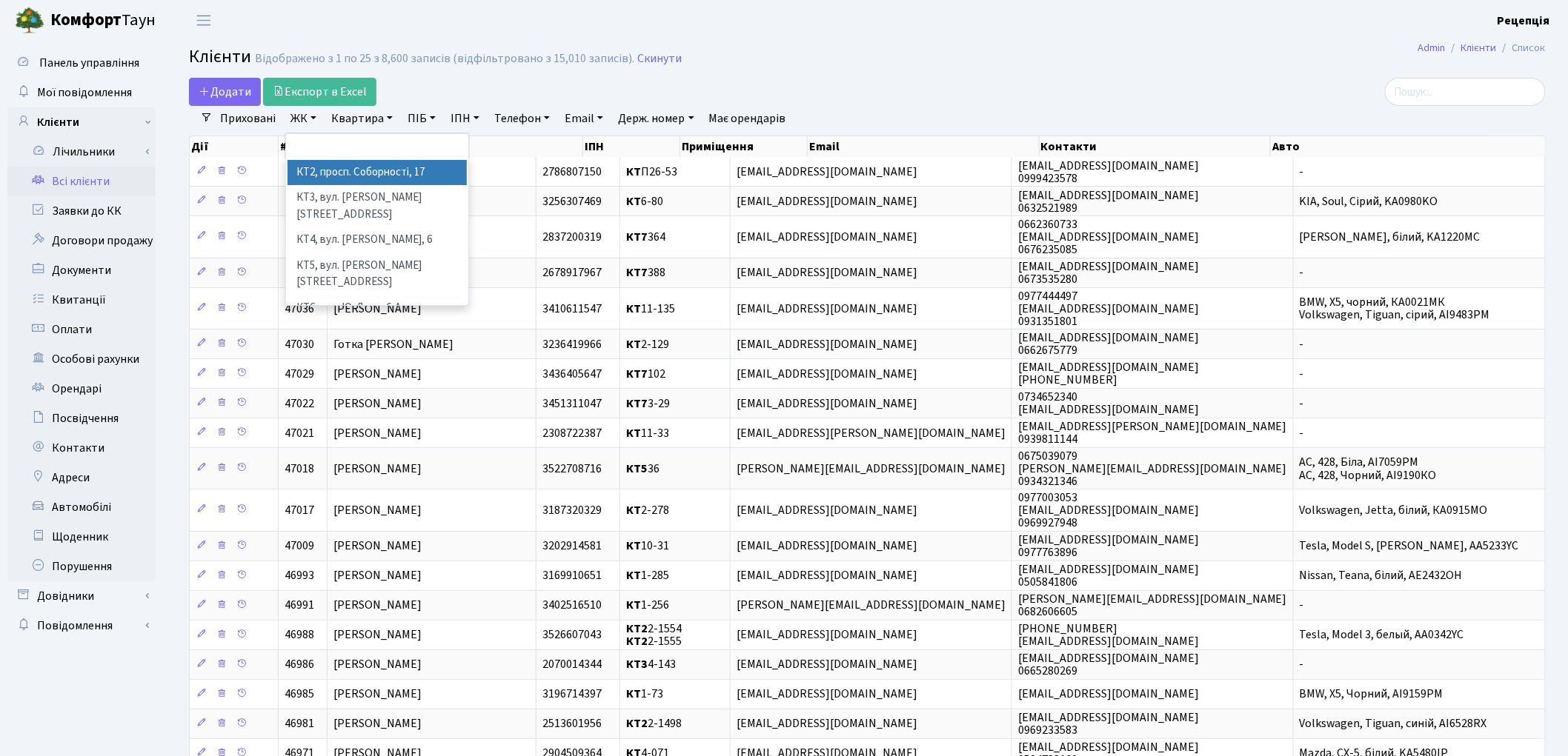
scroll to position [30, 0]
click at [401, 314] on li "КТ7, вул. Березнева, 12" at bounding box center [377, 334] width 179 height 42
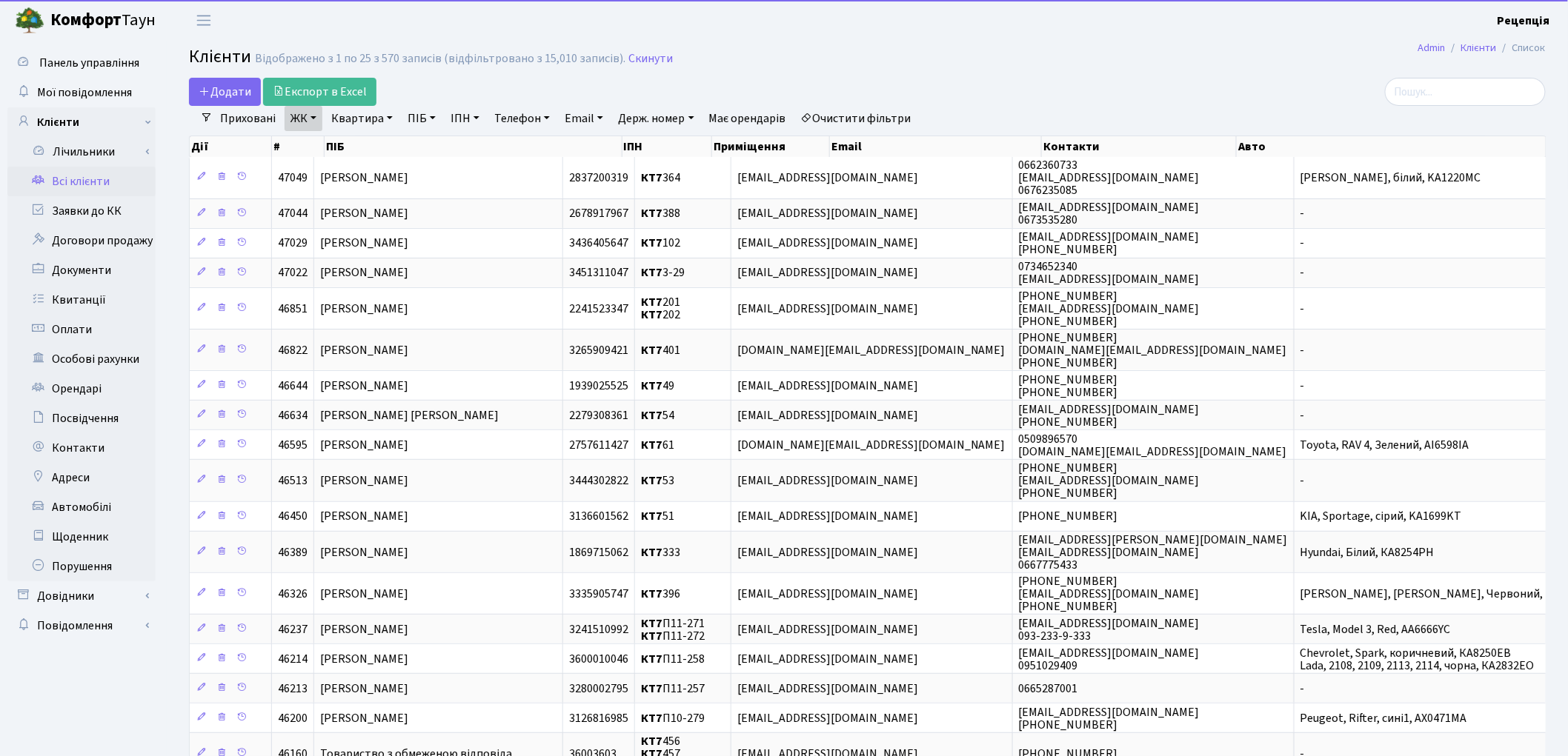
click at [361, 117] on link "Квартира" at bounding box center [361, 118] width 73 height 25
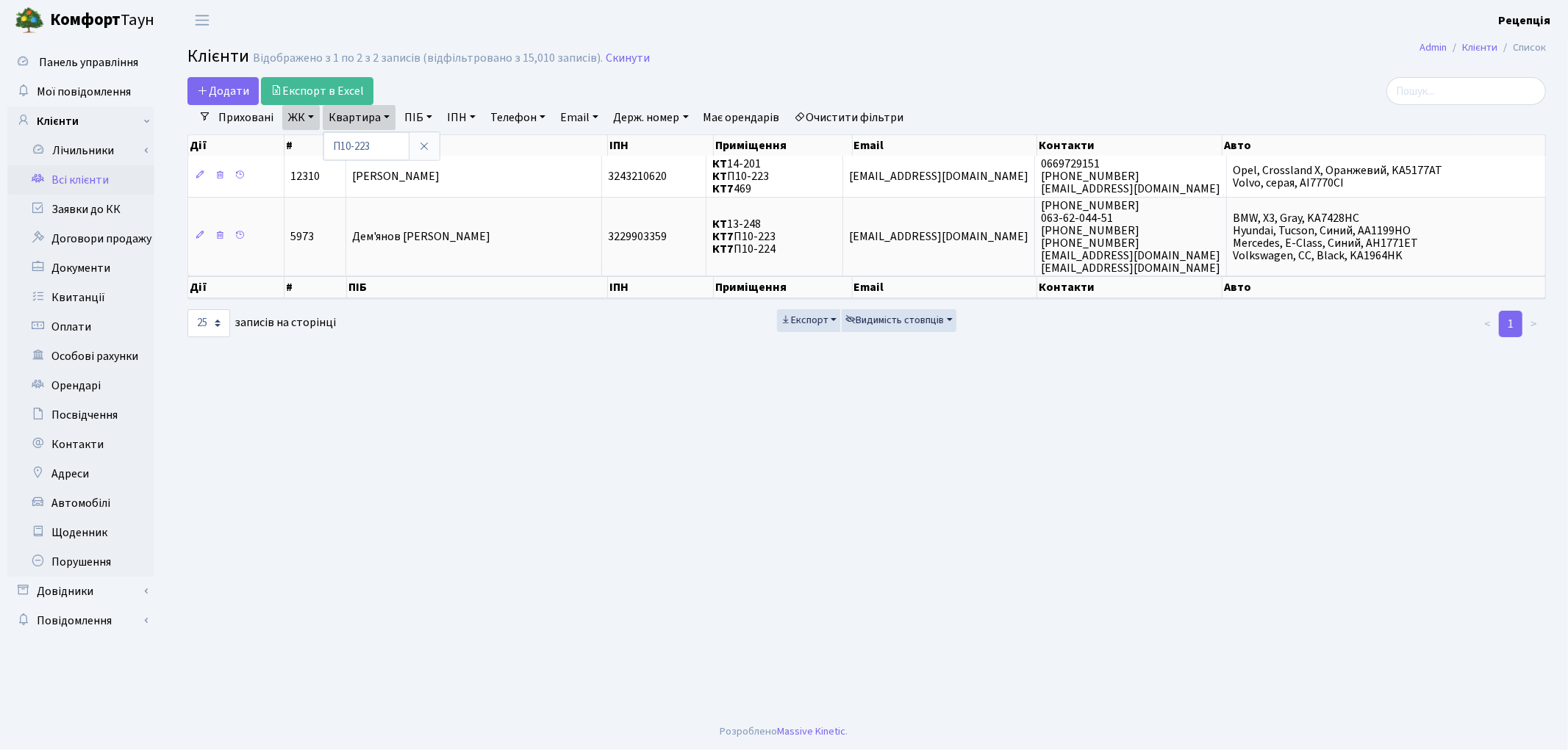
click at [847, 118] on link "Очистити фільтри" at bounding box center [849, 117] width 121 height 25
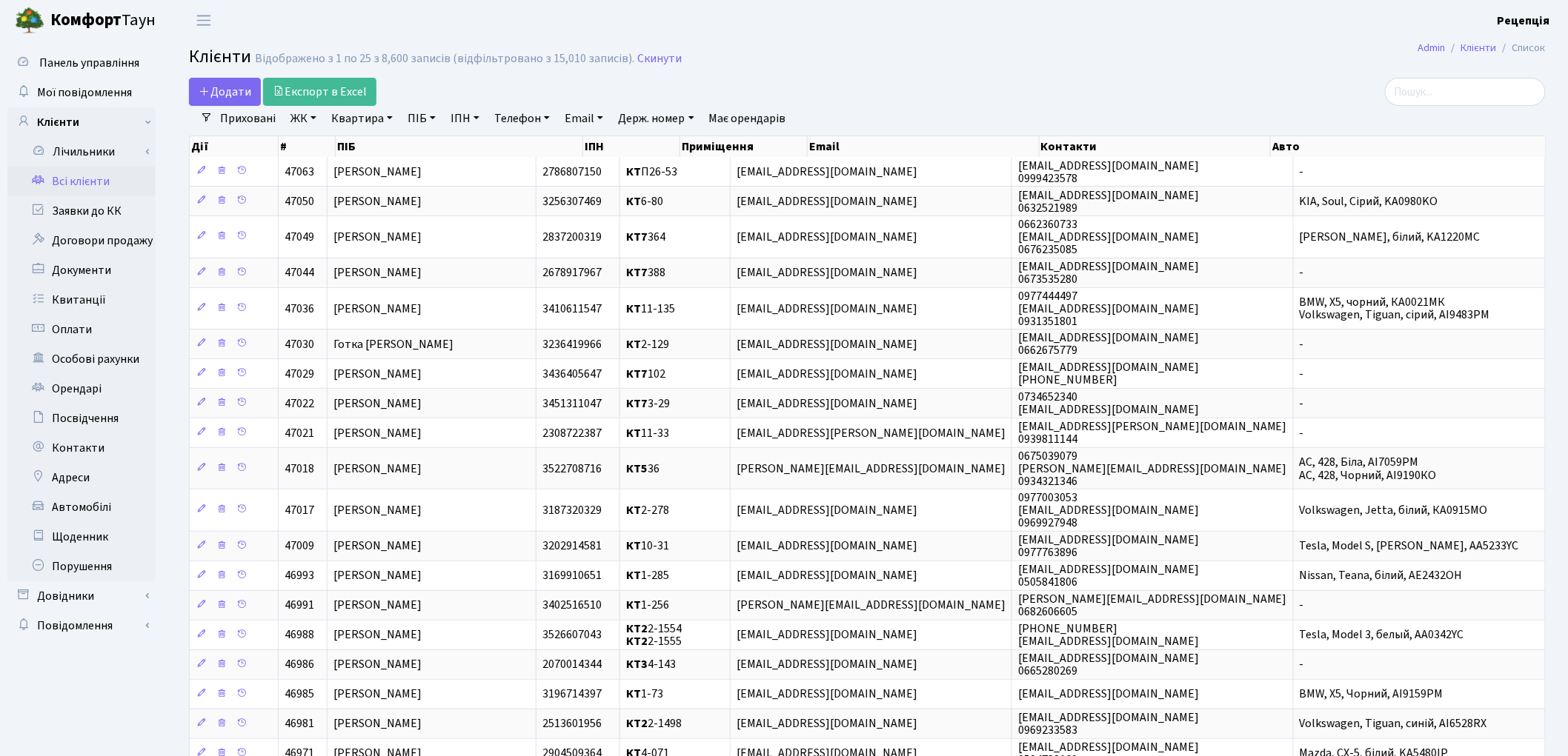
click at [471, 114] on link "ІПН" at bounding box center [465, 118] width 41 height 25
click at [427, 117] on link "ПІБ" at bounding box center [422, 118] width 40 height 25
click at [300, 122] on link "ЖК" at bounding box center [303, 118] width 38 height 25
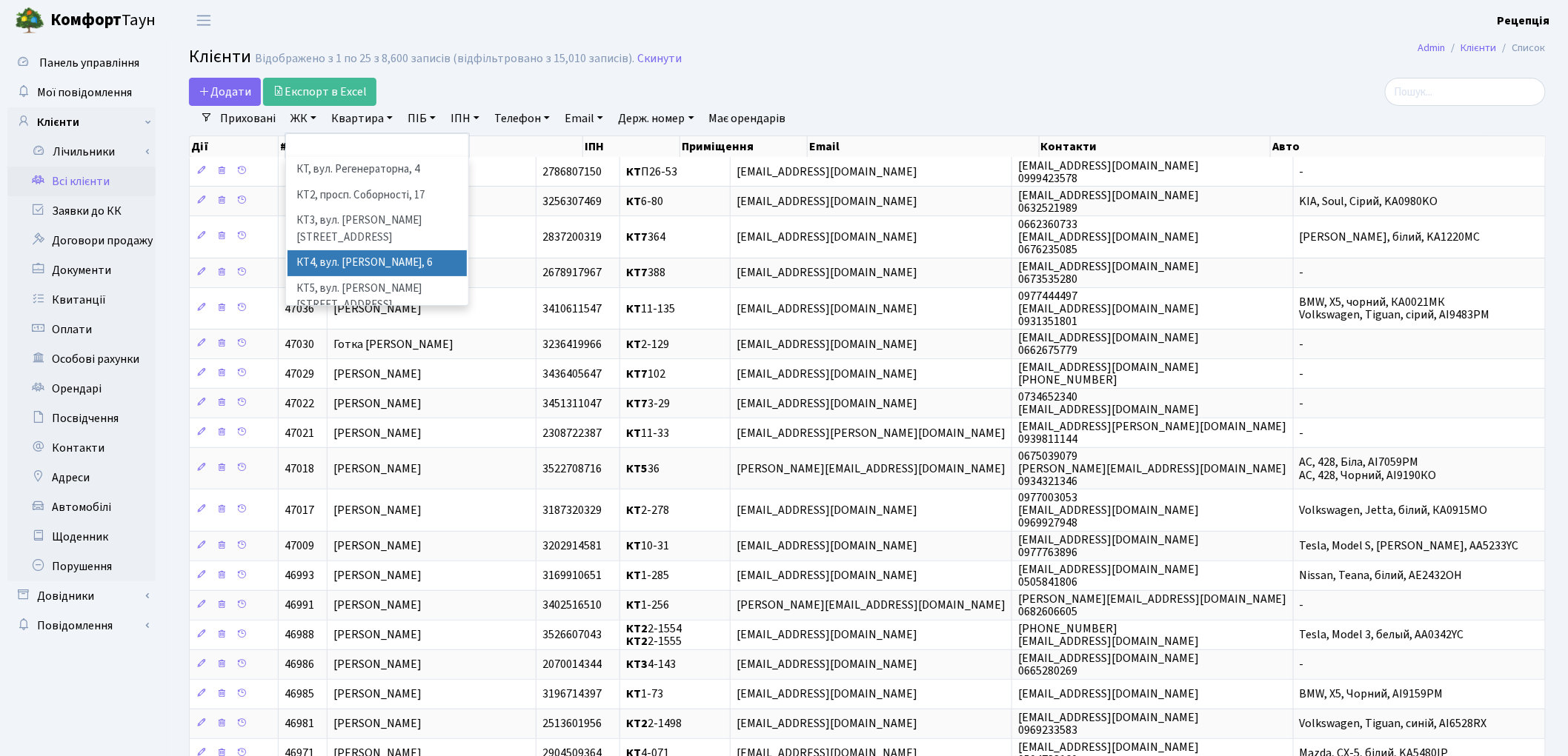
click at [421, 250] on li "КТ4, вул. [PERSON_NAME], 6" at bounding box center [377, 263] width 179 height 26
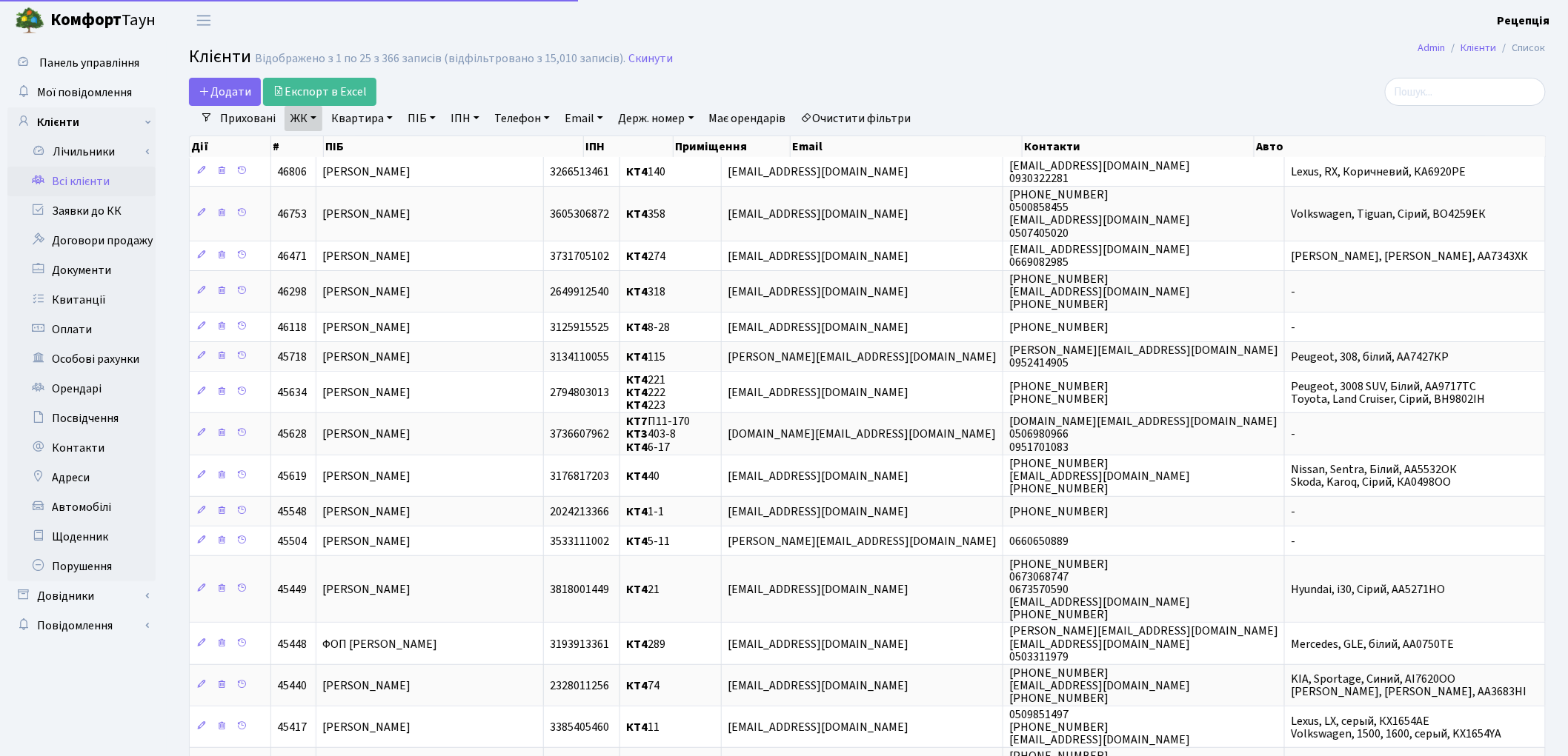
click at [357, 111] on link "Квартира" at bounding box center [361, 118] width 73 height 25
type input "68"
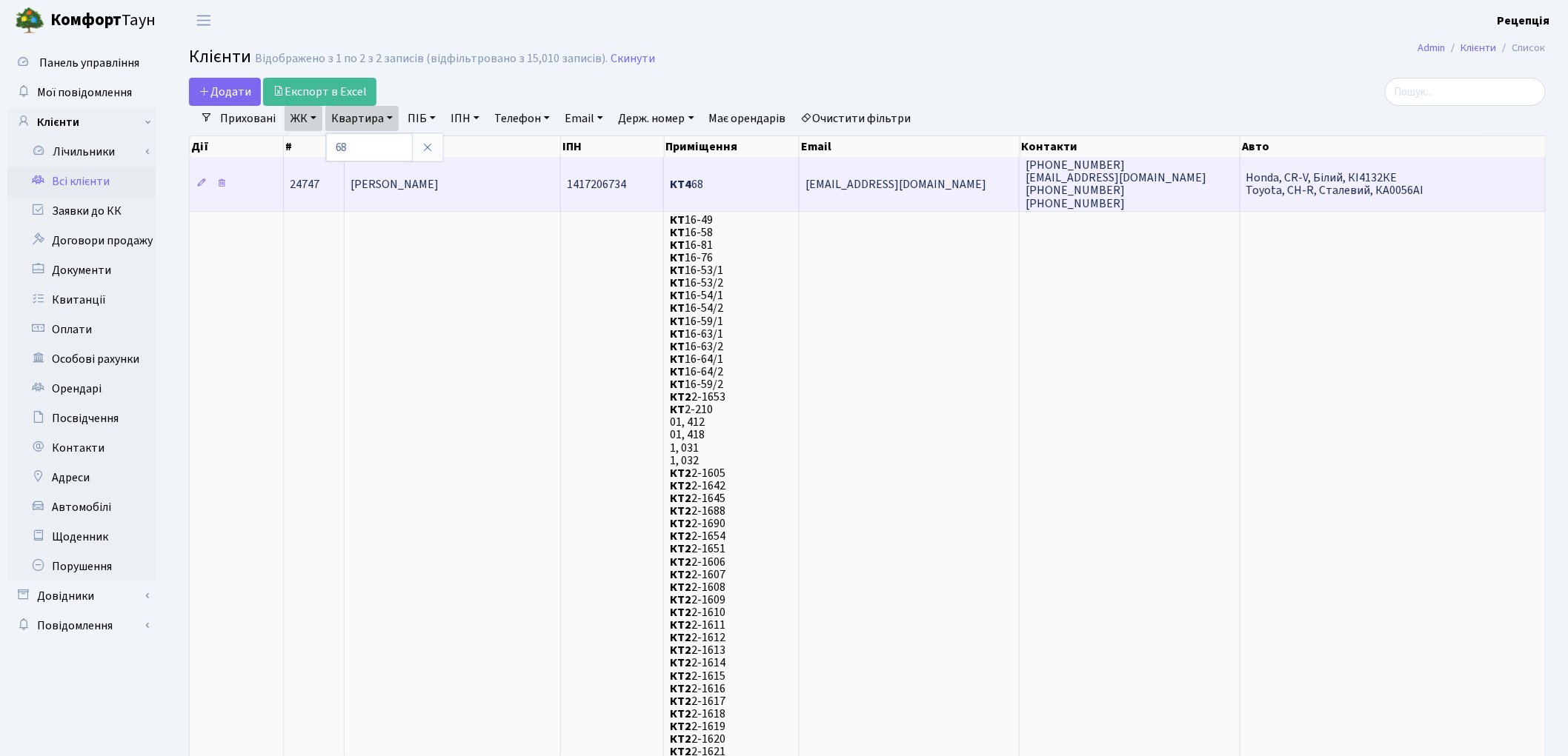
click at [483, 189] on td "Бондар Віталій Іванович" at bounding box center [453, 183] width 216 height 53
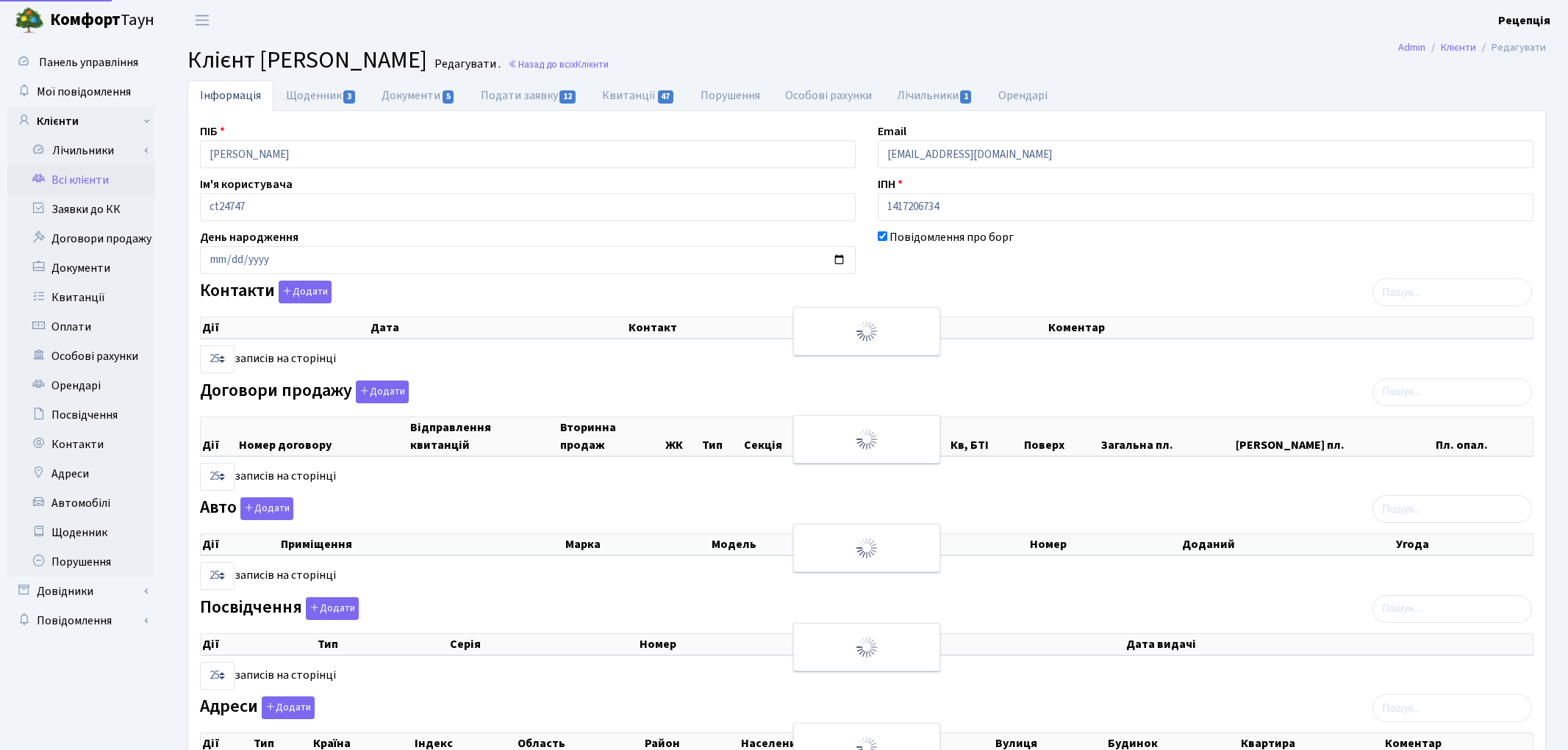
select select "25"
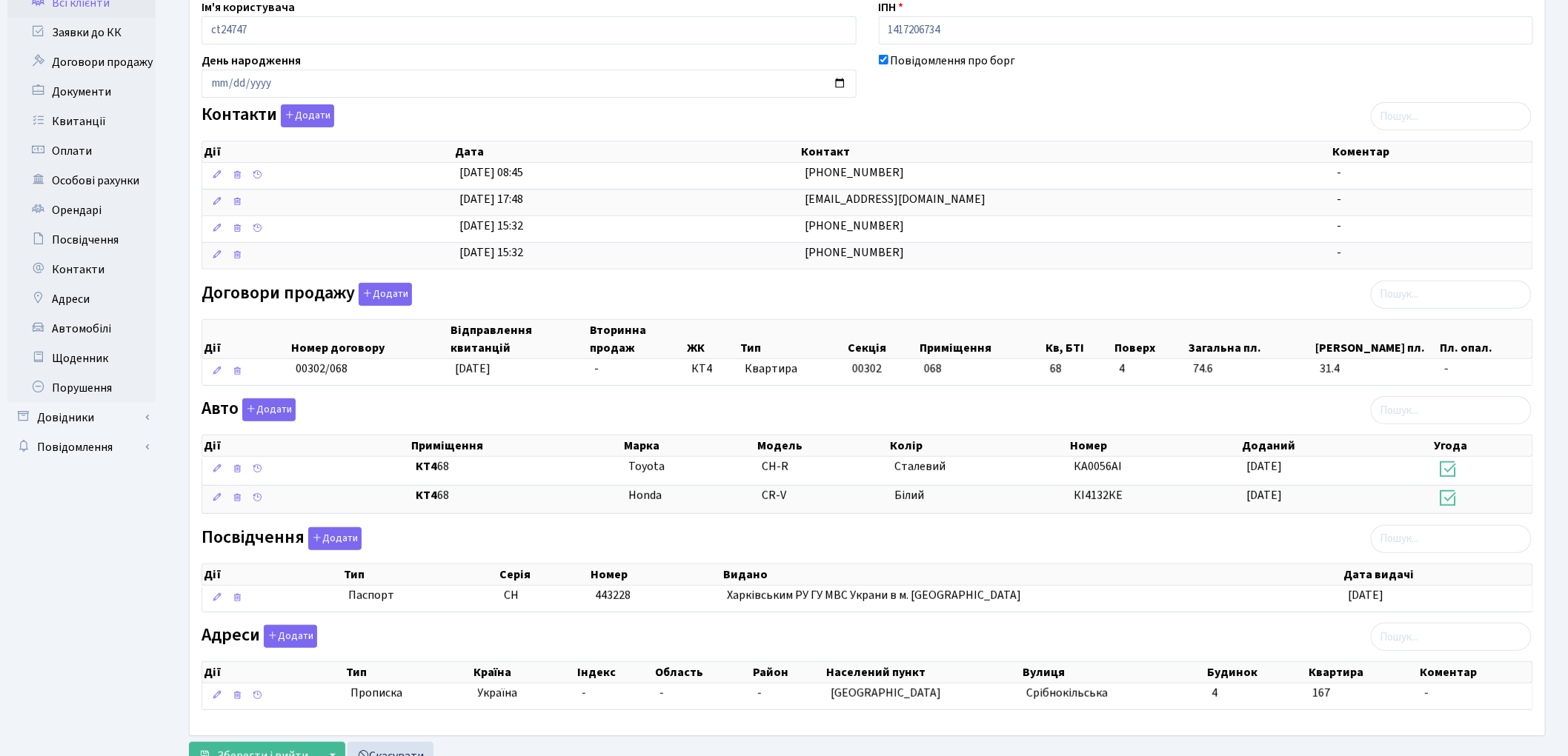
scroll to position [195, 0]
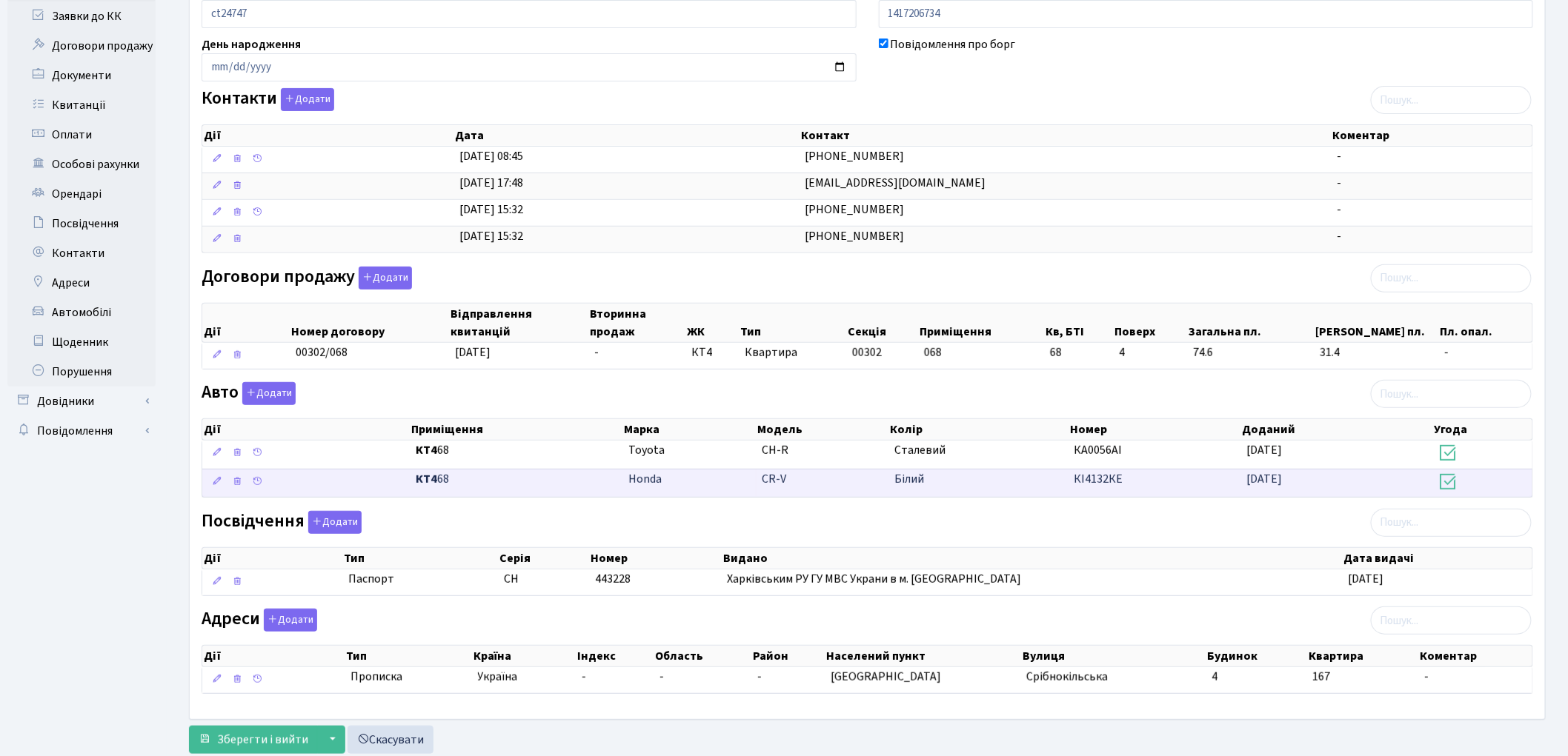
drag, startPoint x: 613, startPoint y: 487, endPoint x: 1163, endPoint y: 472, distance: 550.2
click at [1163, 472] on \<\/span\>\a "КТ4 68 Honda CR-V Білий КІ4132КЕ [DATE]" at bounding box center [867, 483] width 1330 height 29
copy \<\/span\>\a "Honda CR-V Білий КІ4132КЕ"
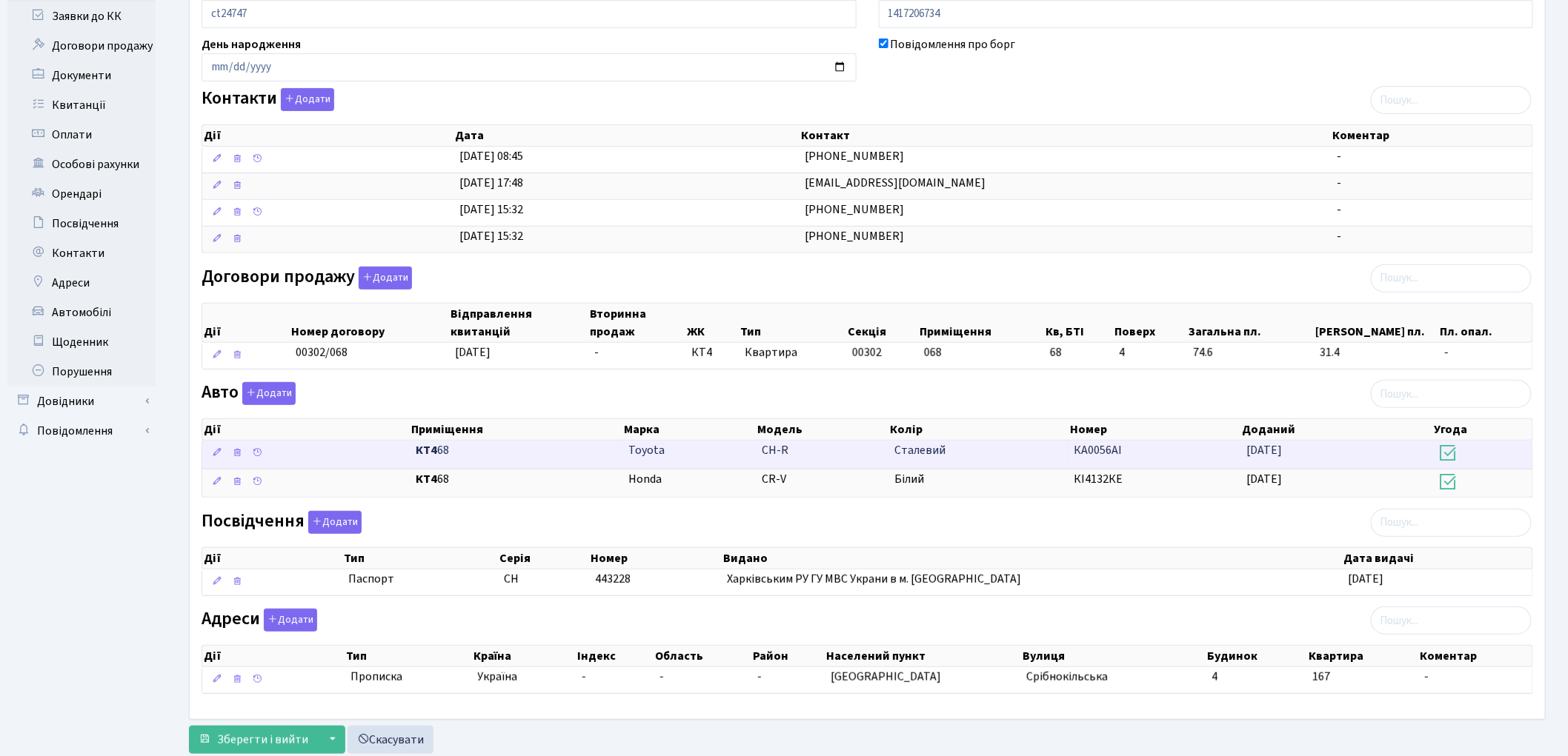
drag, startPoint x: 613, startPoint y: 447, endPoint x: 1152, endPoint y: 453, distance: 539.0
click at [1152, 453] on \<\/span\>\a "КТ4 68 Toyota CH-R Сталевий КА0056АІ [DATE]" at bounding box center [867, 455] width 1330 height 28
copy \<\/span\>\a "Toyota CH-R Сталевий КА0056АІ"
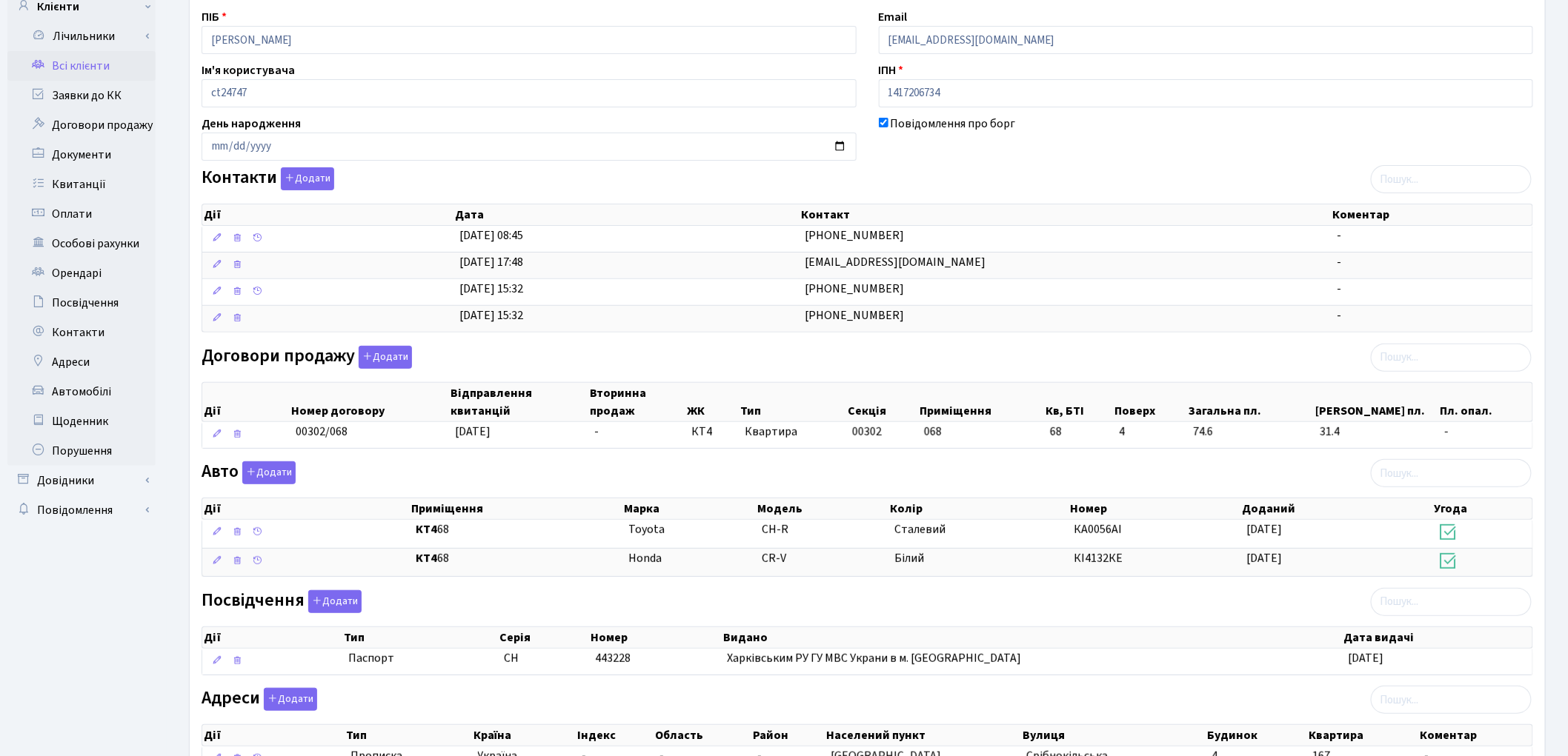
scroll to position [0, 0]
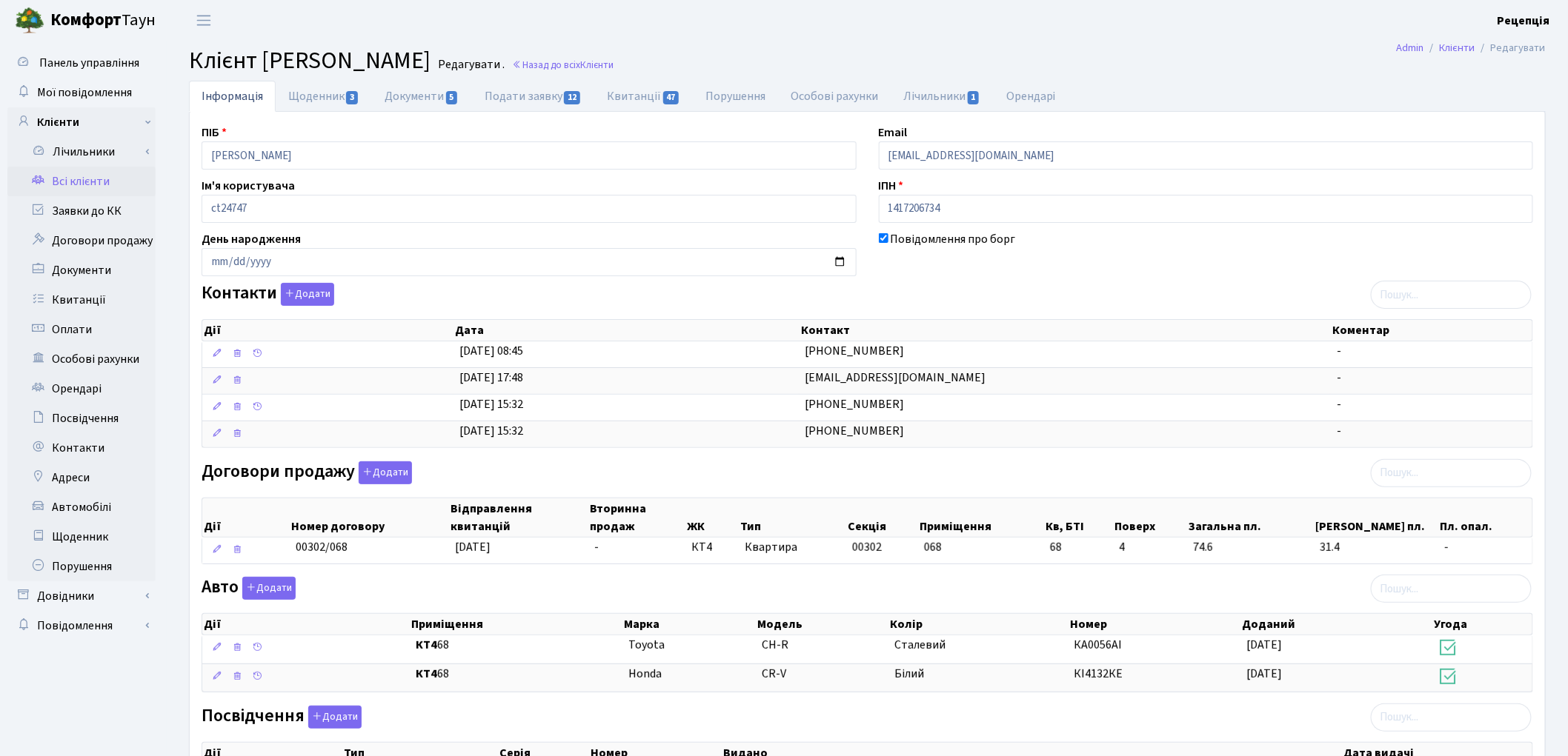
click at [83, 168] on link "Всі клієнти" at bounding box center [82, 181] width 148 height 29
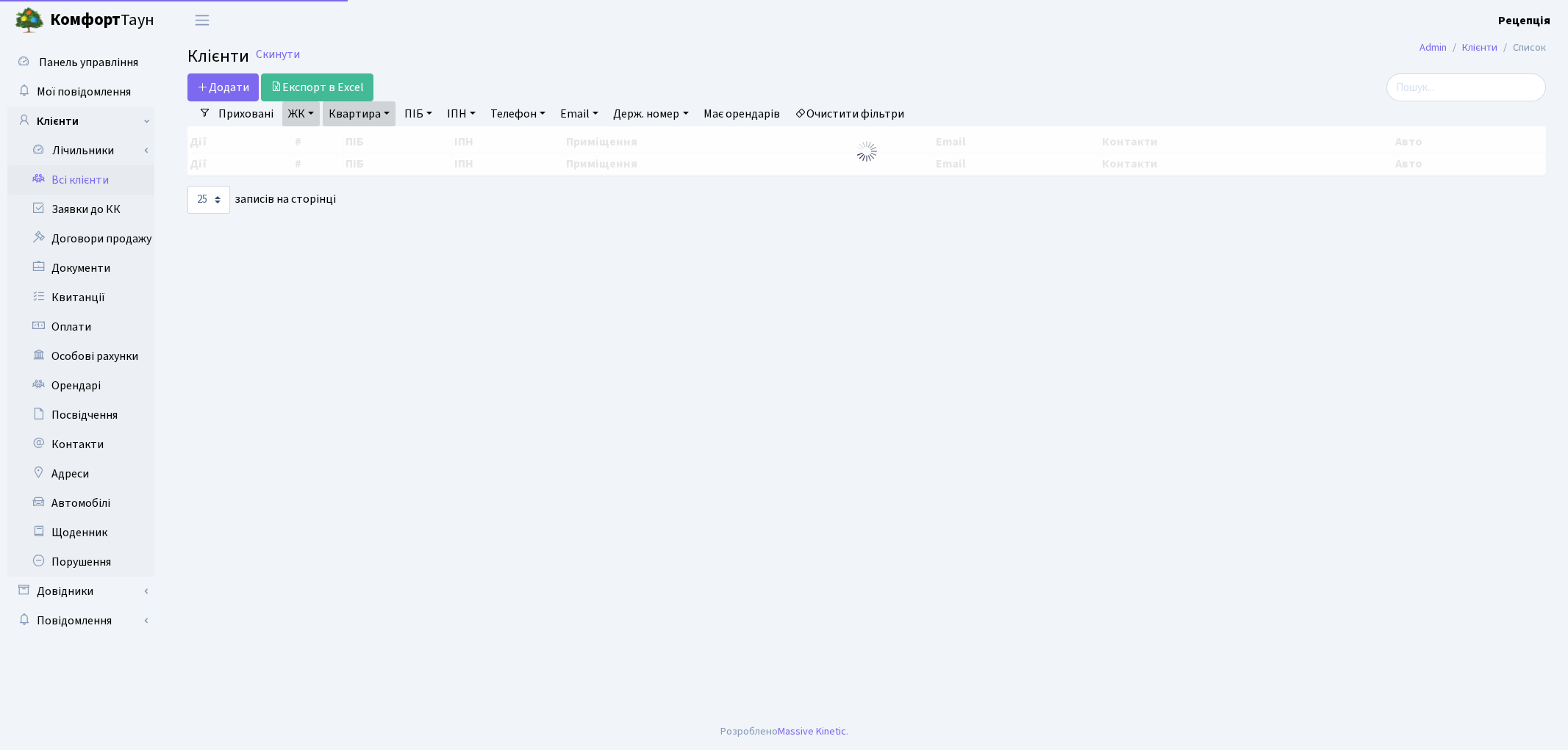
select select "25"
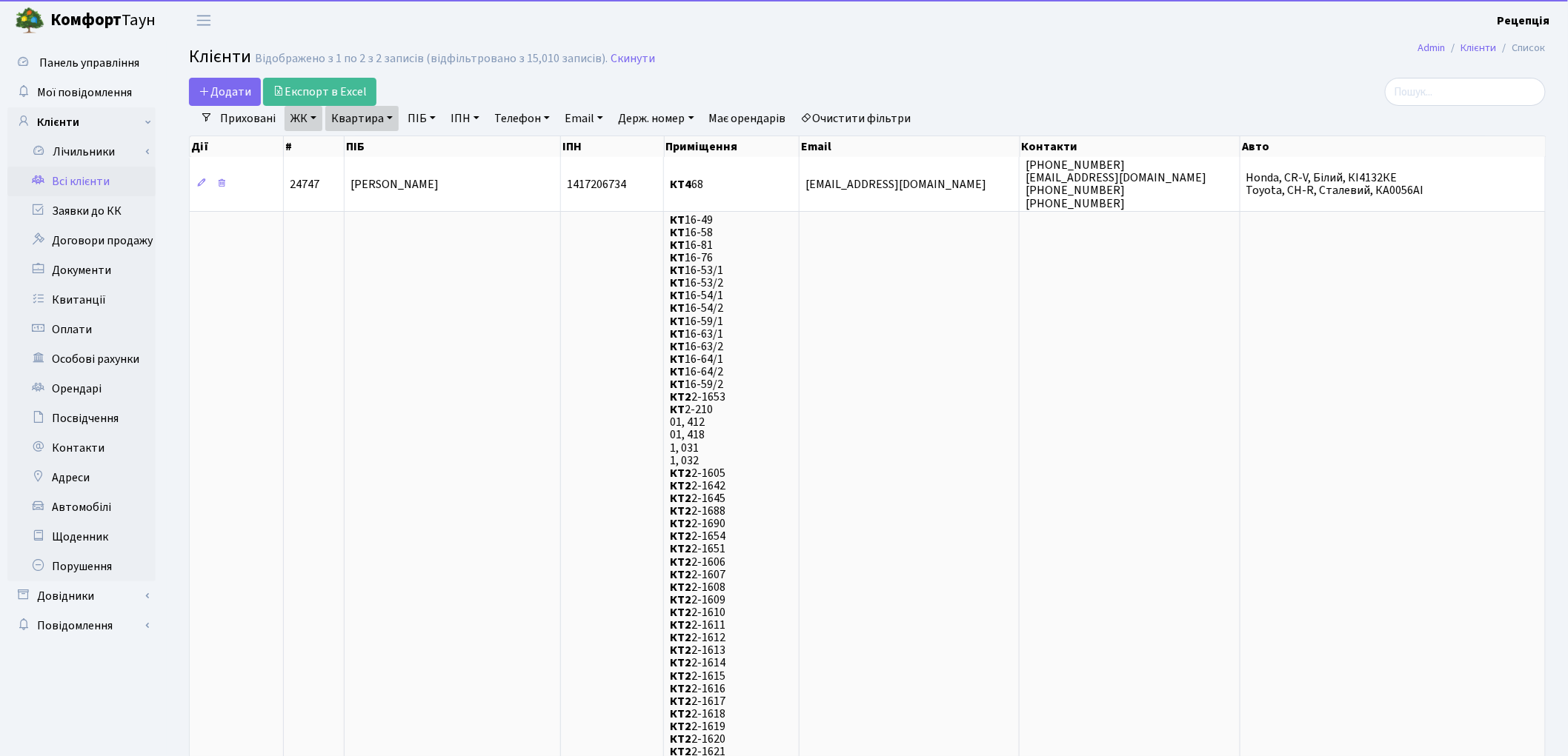
click at [867, 118] on link "Очистити фільтри" at bounding box center [856, 118] width 122 height 25
select select
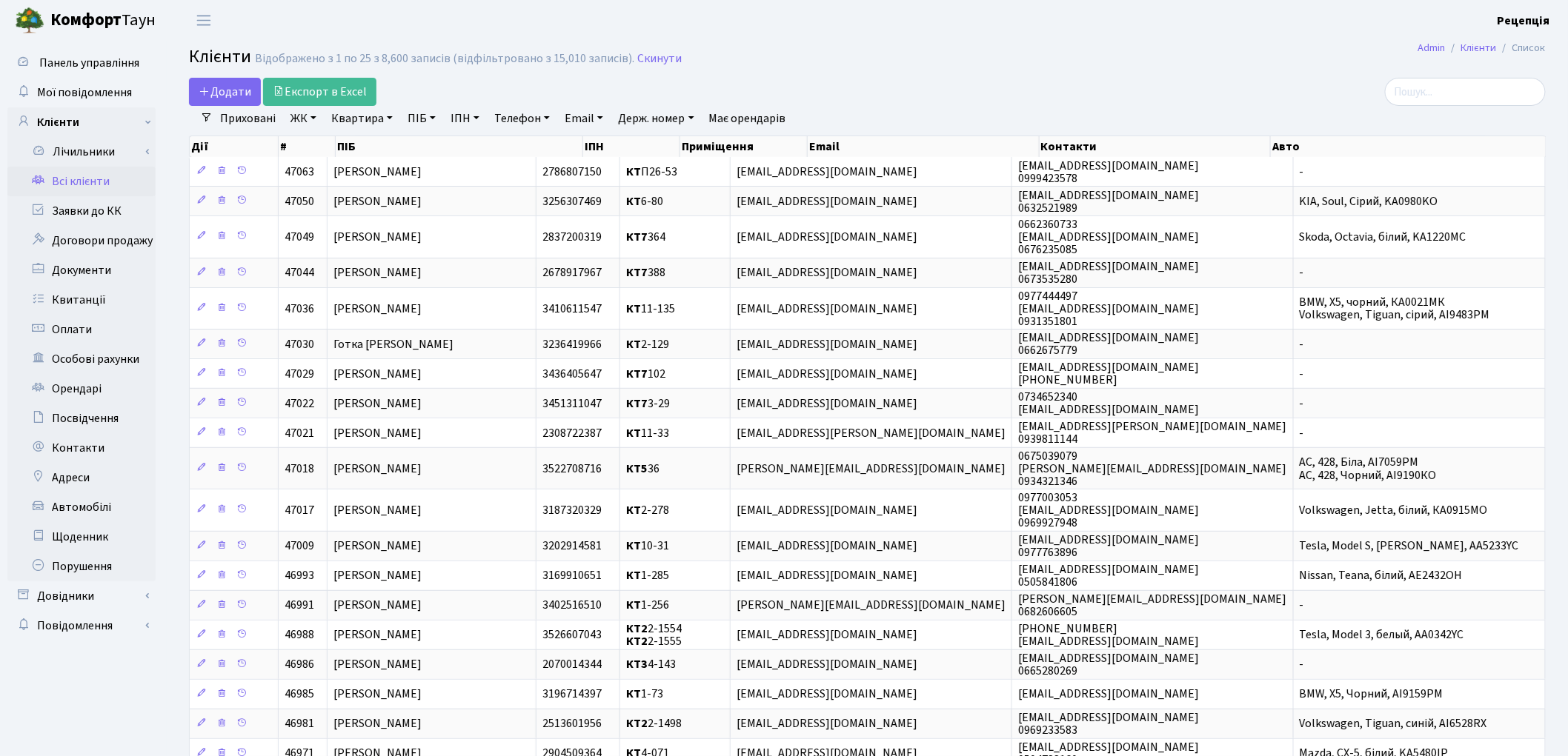
click at [300, 120] on link "ЖК" at bounding box center [303, 118] width 38 height 25
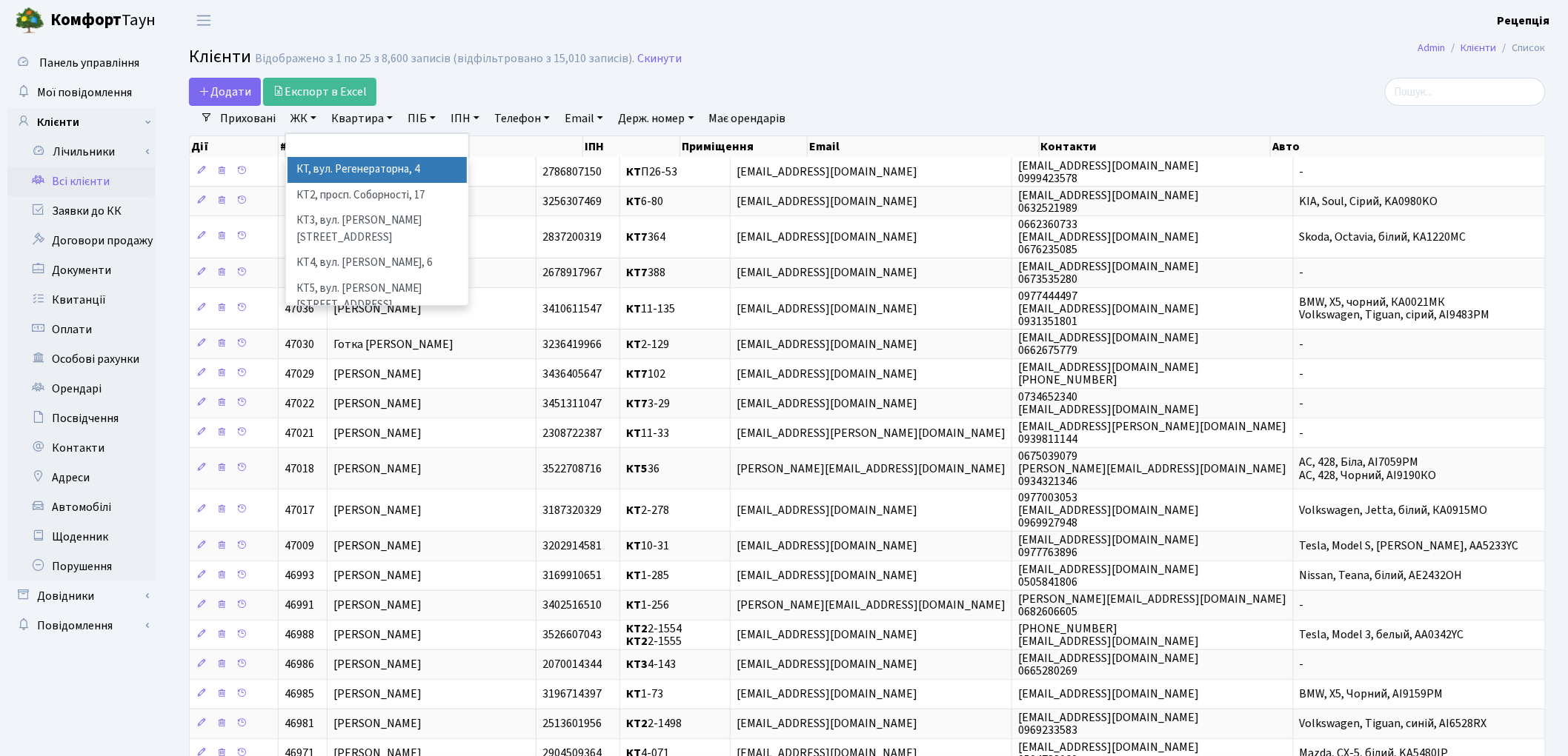
click at [332, 169] on li "КТ, вул. Регенераторна, 4" at bounding box center [377, 170] width 179 height 26
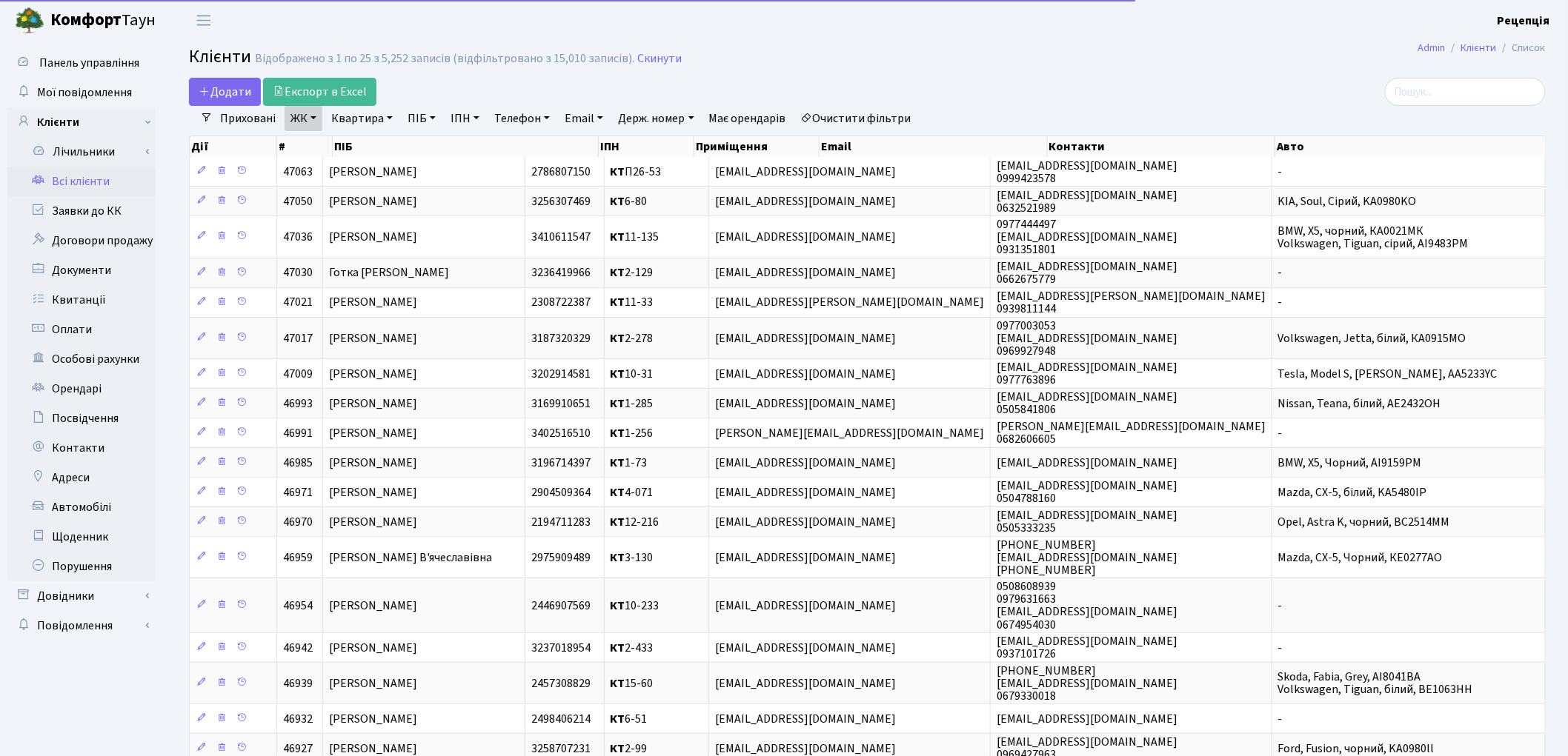
click at [361, 110] on link "Квартира" at bounding box center [361, 118] width 73 height 25
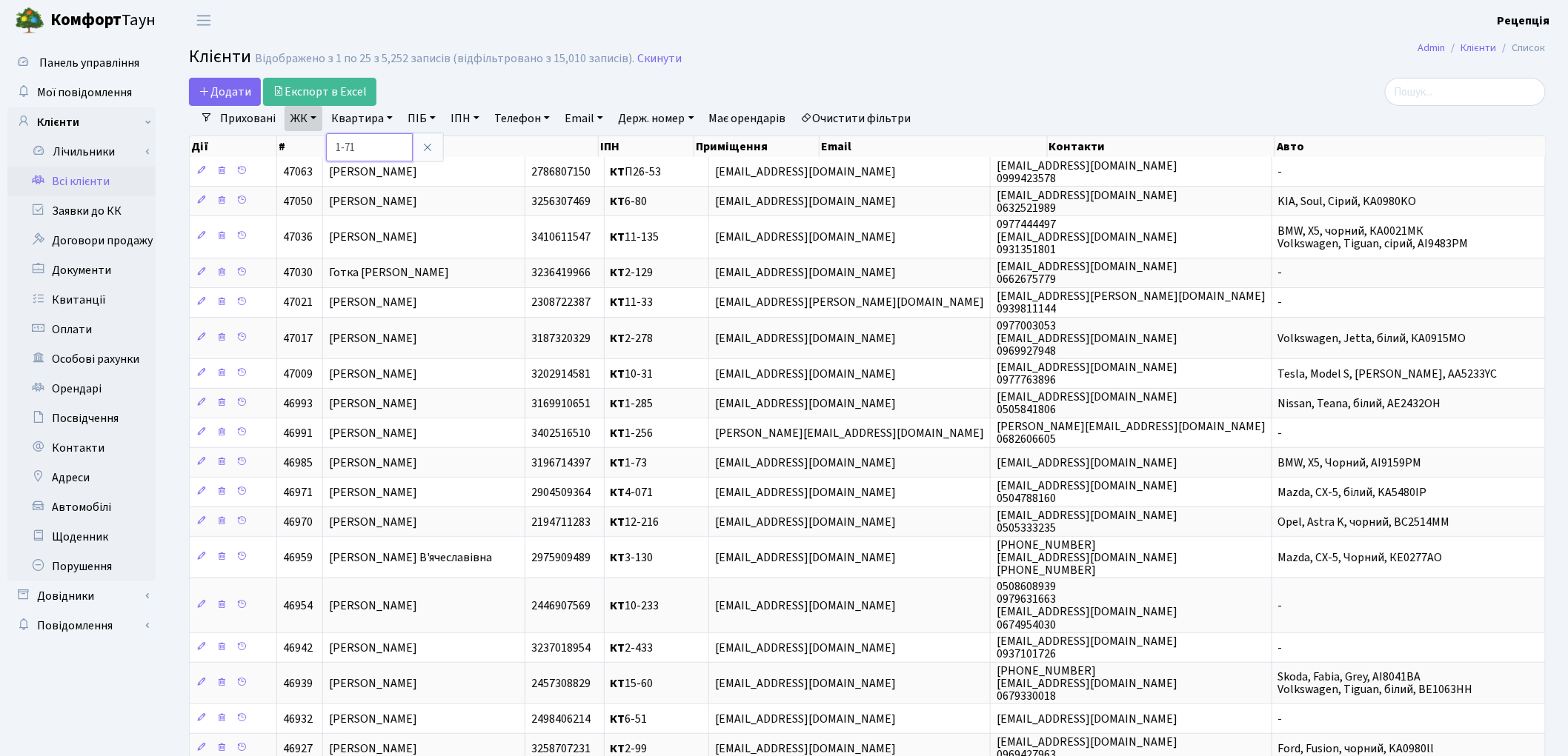
type input "1-71"
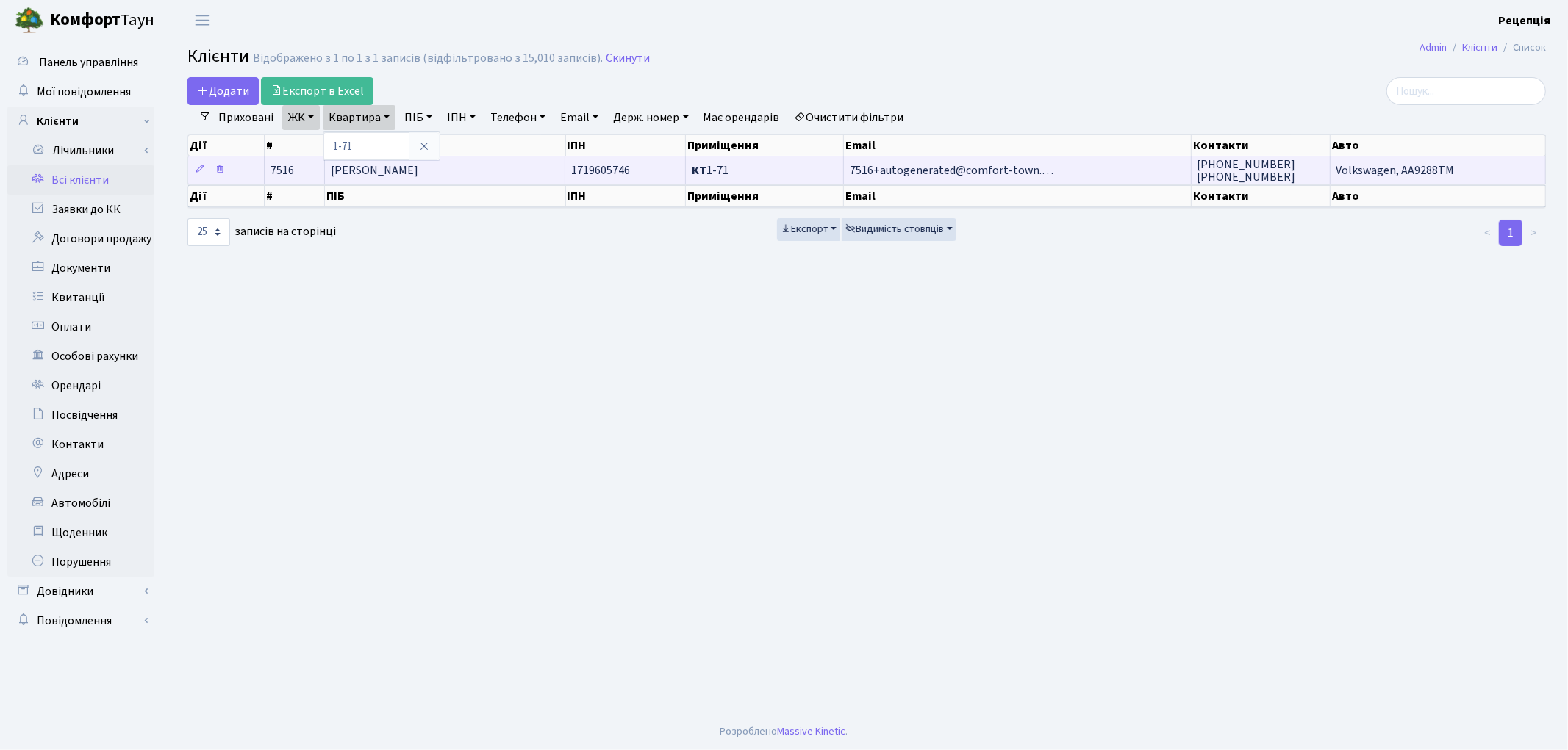
click at [472, 177] on td "[PERSON_NAME]" at bounding box center [445, 169] width 241 height 28
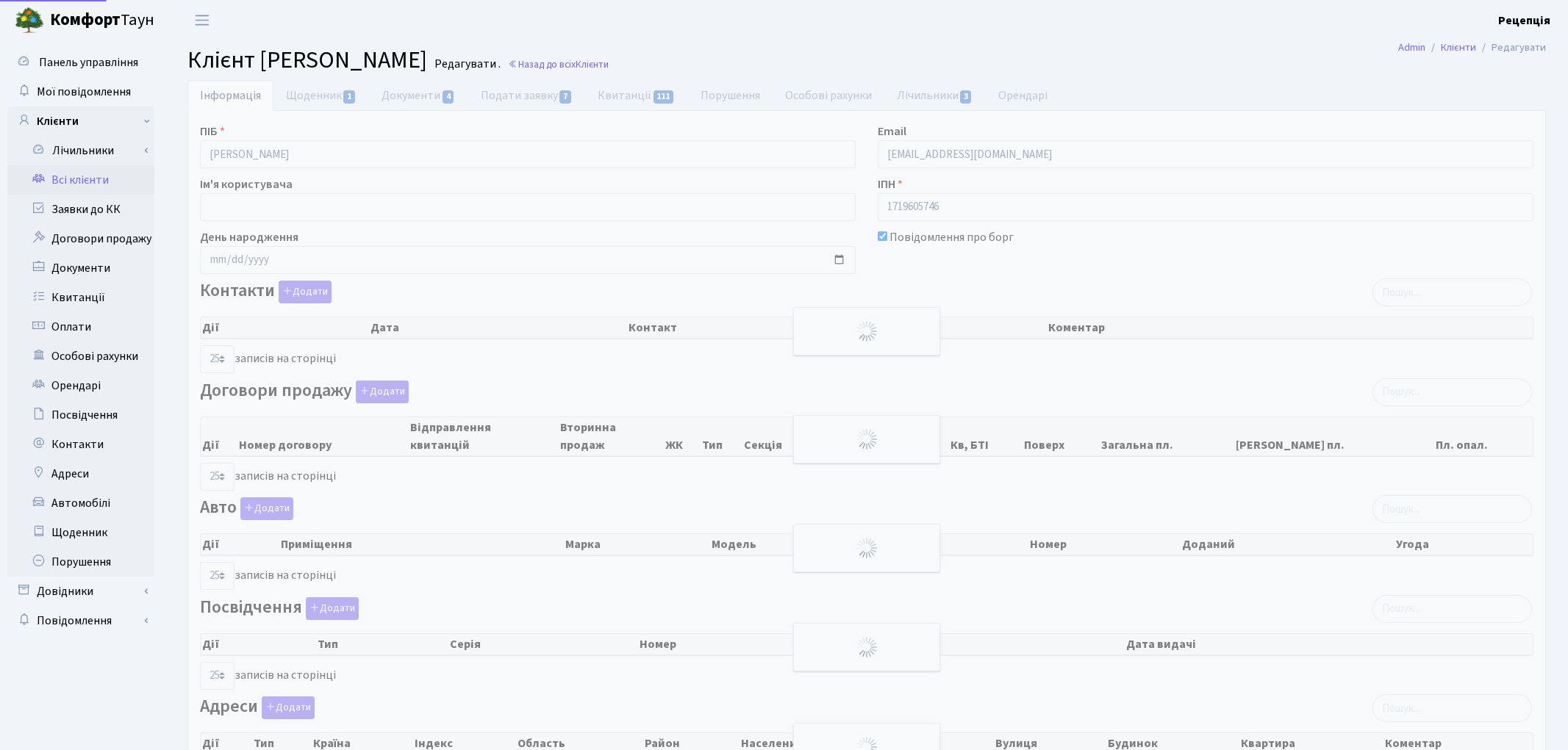
select select "25"
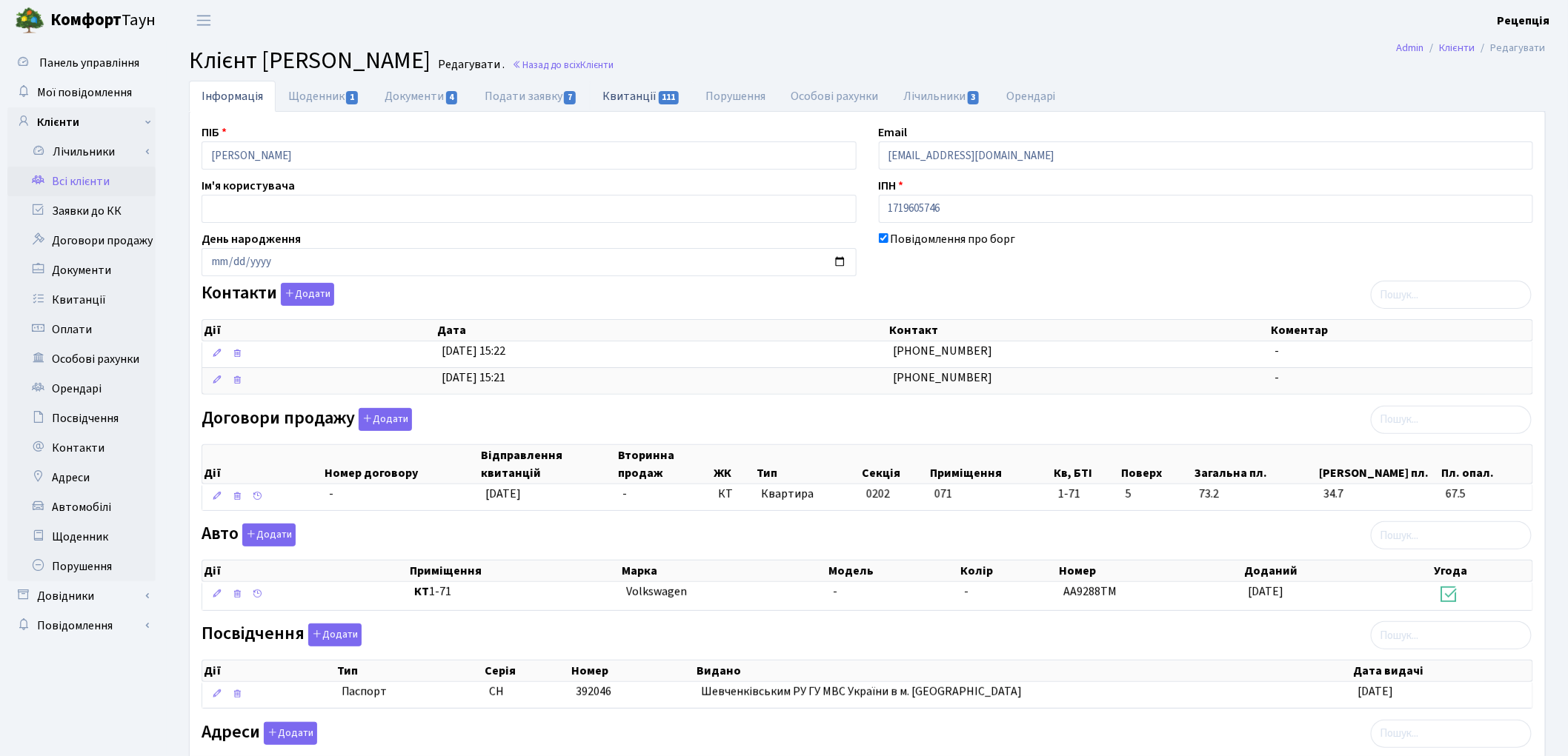
click at [640, 101] on link "Квитанції 111" at bounding box center [641, 96] width 103 height 30
select select "25"
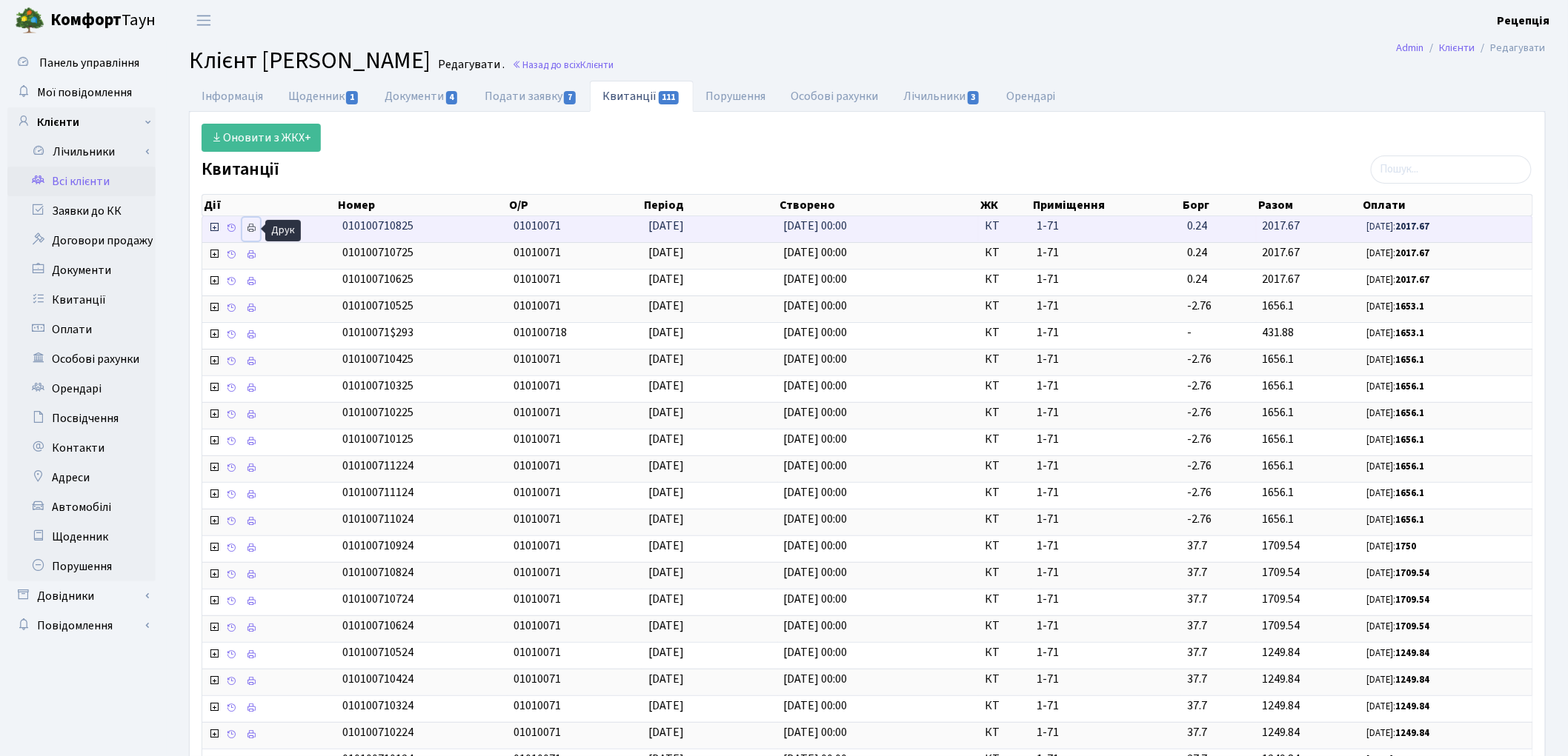
click at [249, 230] on icon at bounding box center [250, 228] width 10 height 10
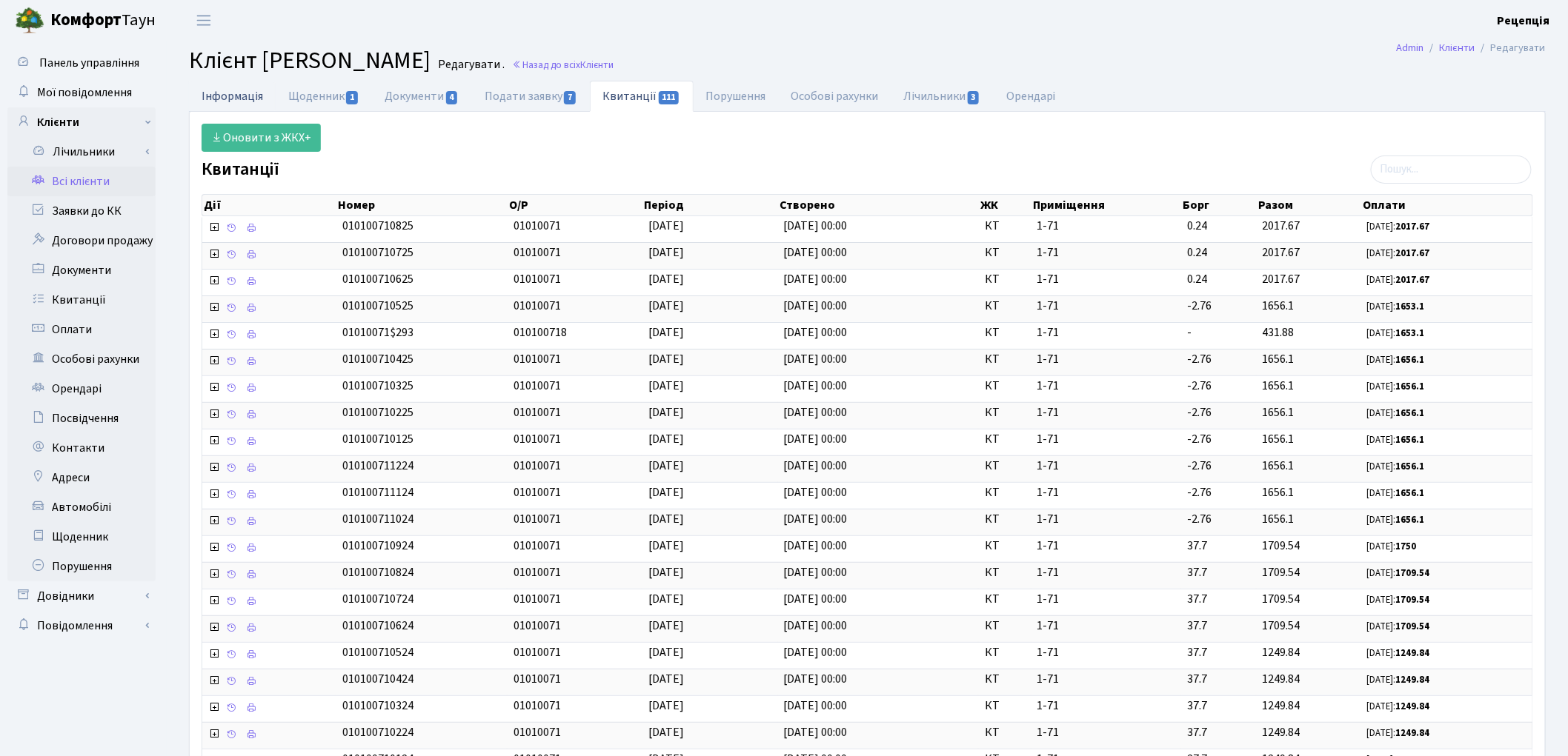
click at [253, 97] on link "Інформація" at bounding box center [232, 96] width 87 height 30
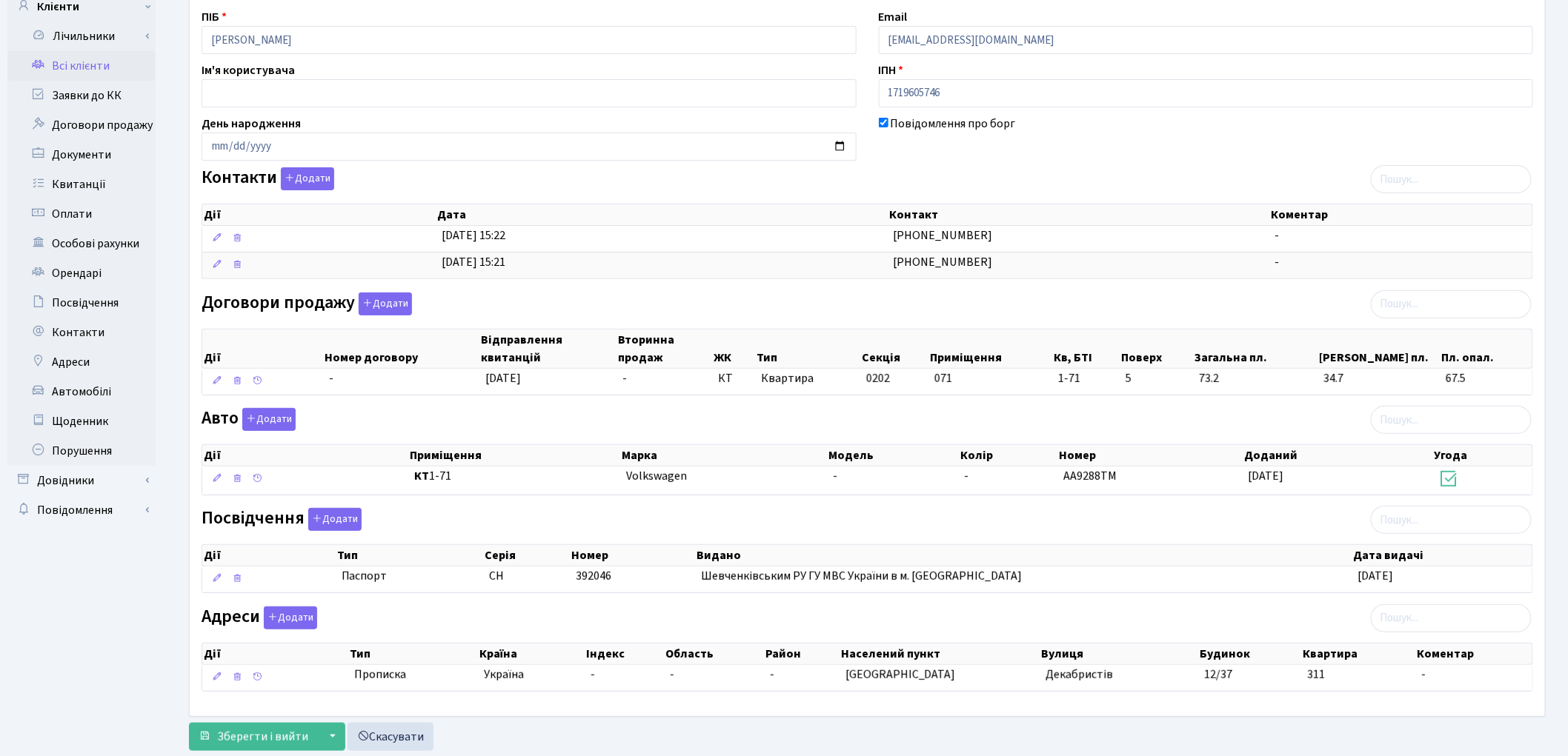
scroll to position [158, 0]
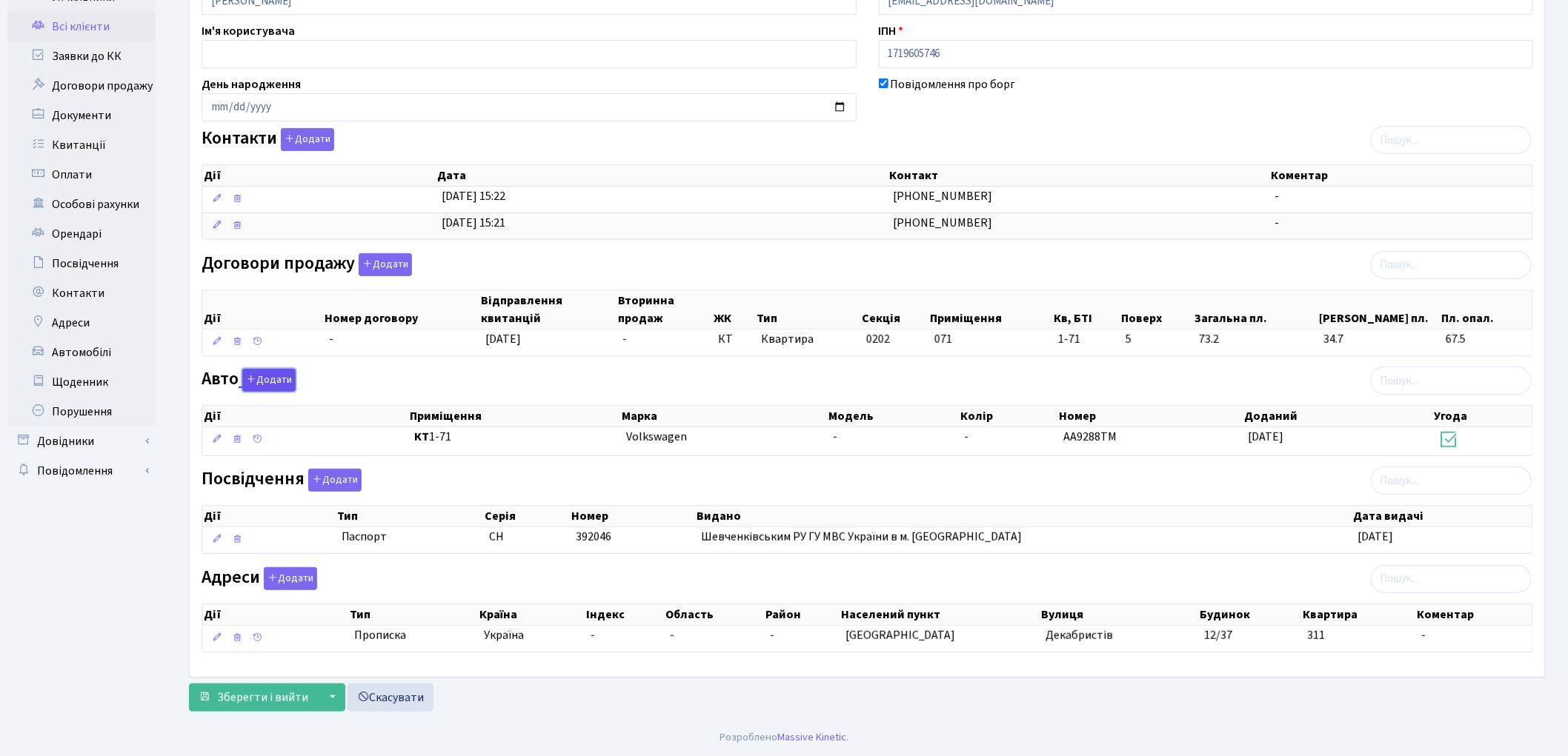
click at [277, 380] on button "Додати" at bounding box center [269, 381] width 53 height 23
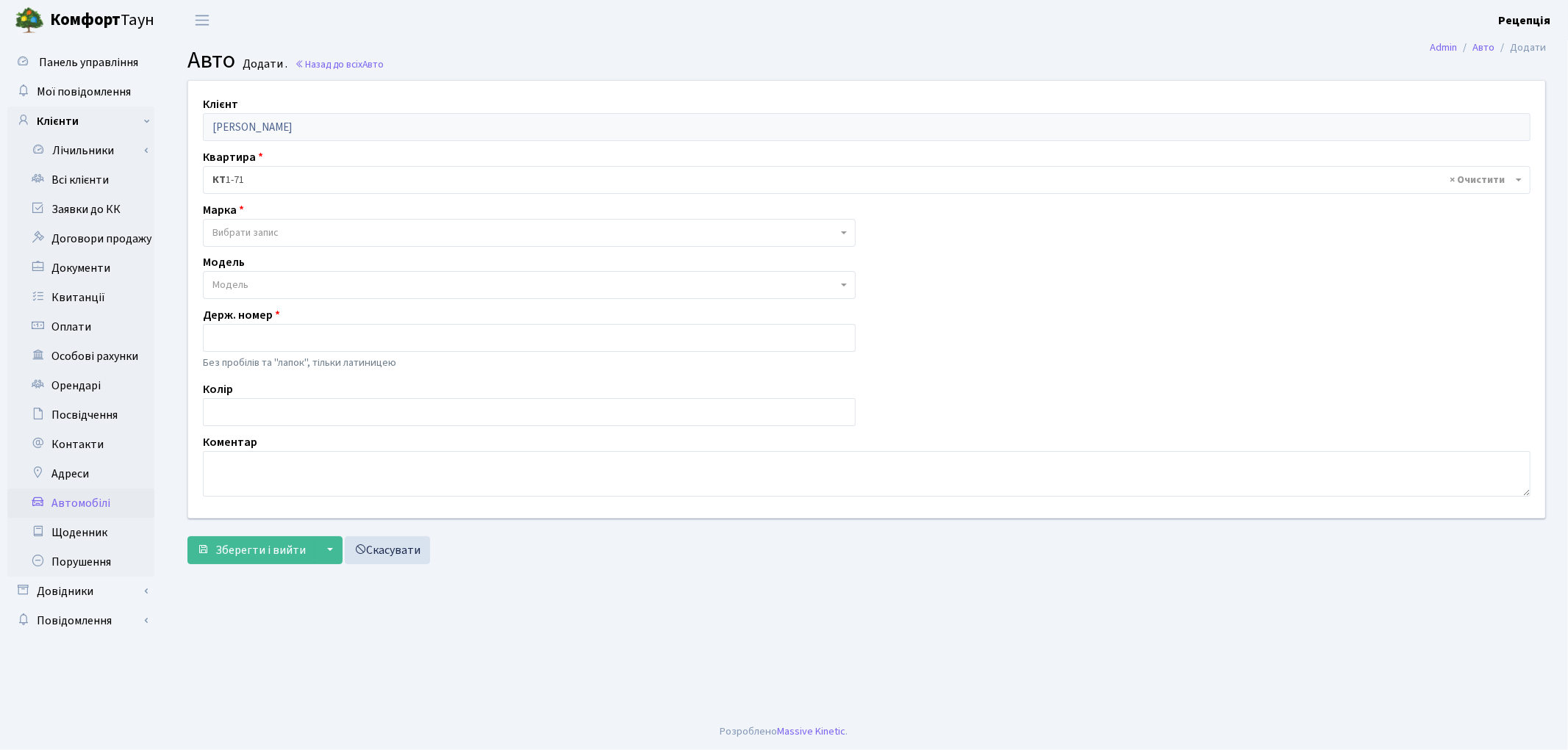
click at [253, 226] on span "Вибрати запис" at bounding box center [245, 232] width 66 height 15
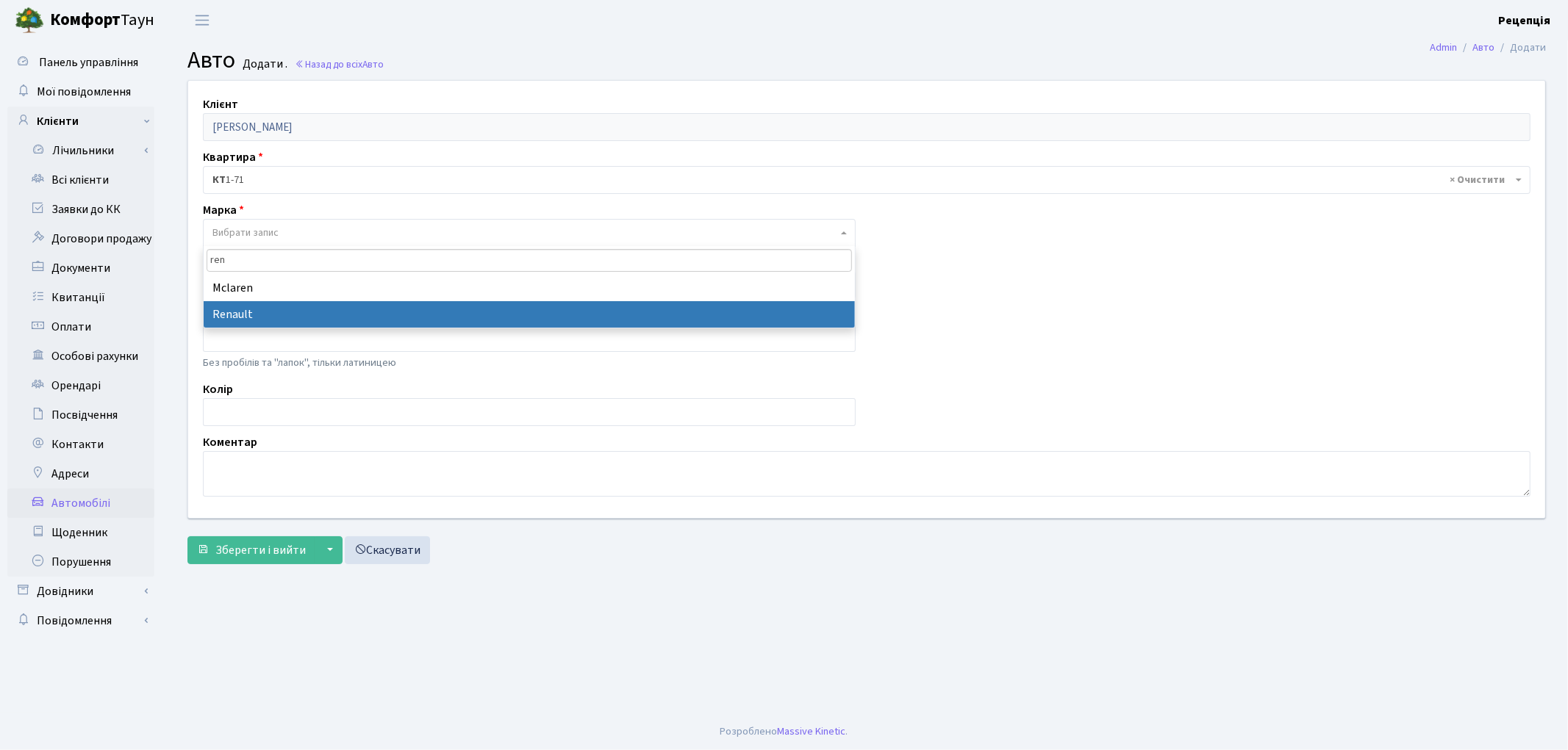
type input "ren"
select select "111"
select select
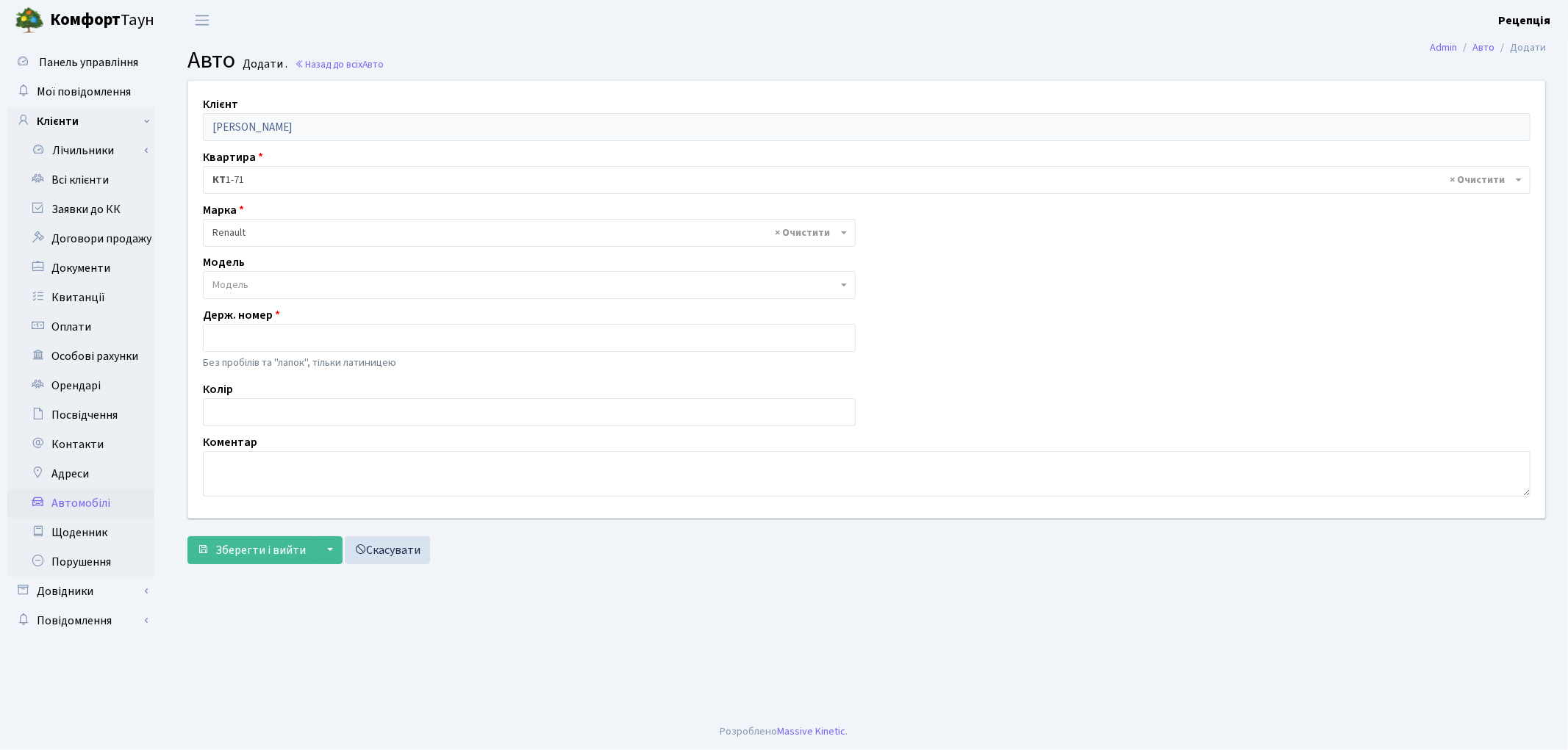
click at [238, 283] on span "Модель" at bounding box center [230, 285] width 36 height 15
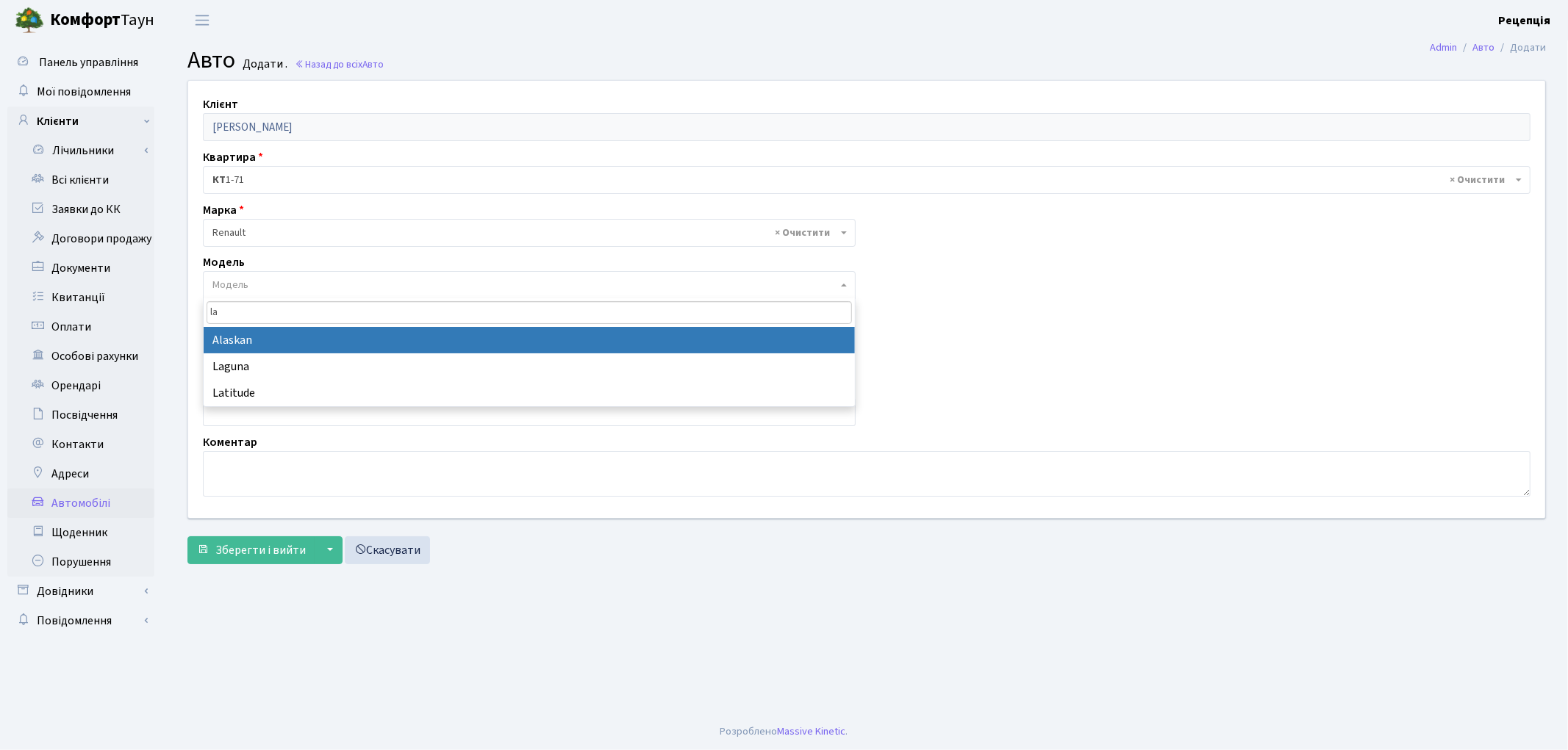
type input "la"
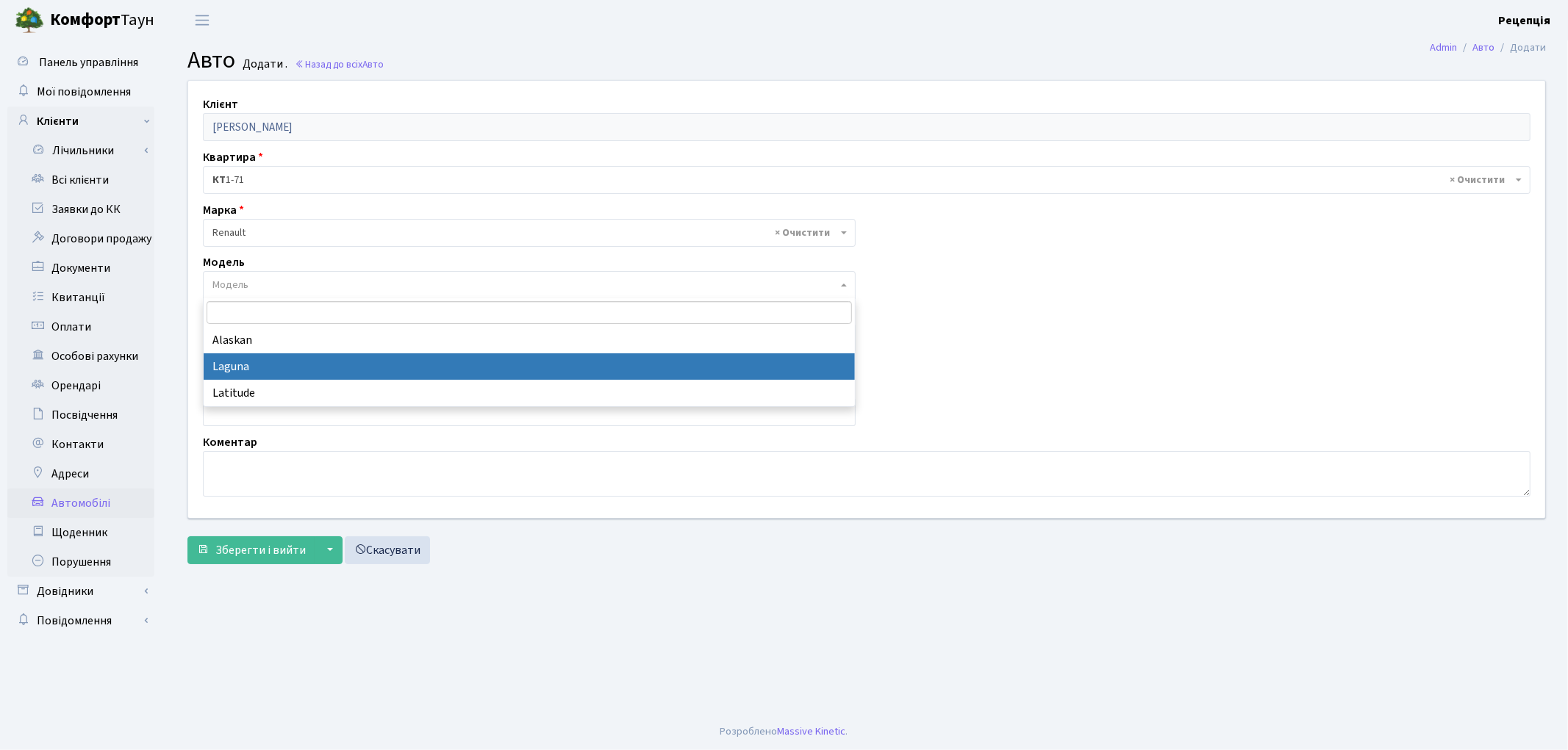
select select "2013"
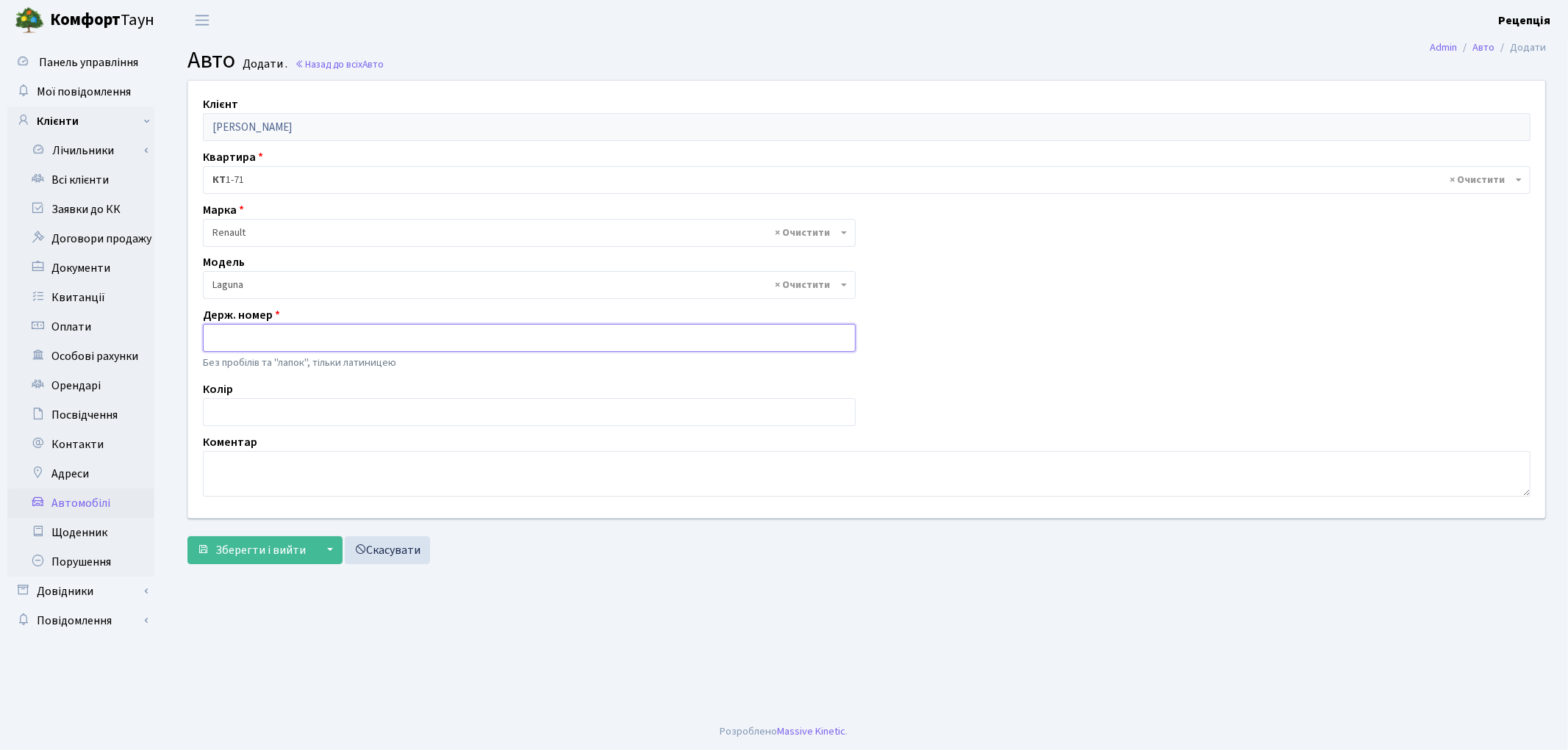
click at [253, 329] on input "text" at bounding box center [530, 338] width 653 height 28
type input "AP1013"
click at [266, 412] on input "text" at bounding box center [530, 412] width 653 height 28
type input "чорний"
click at [291, 332] on input "AP1013" at bounding box center [530, 338] width 653 height 28
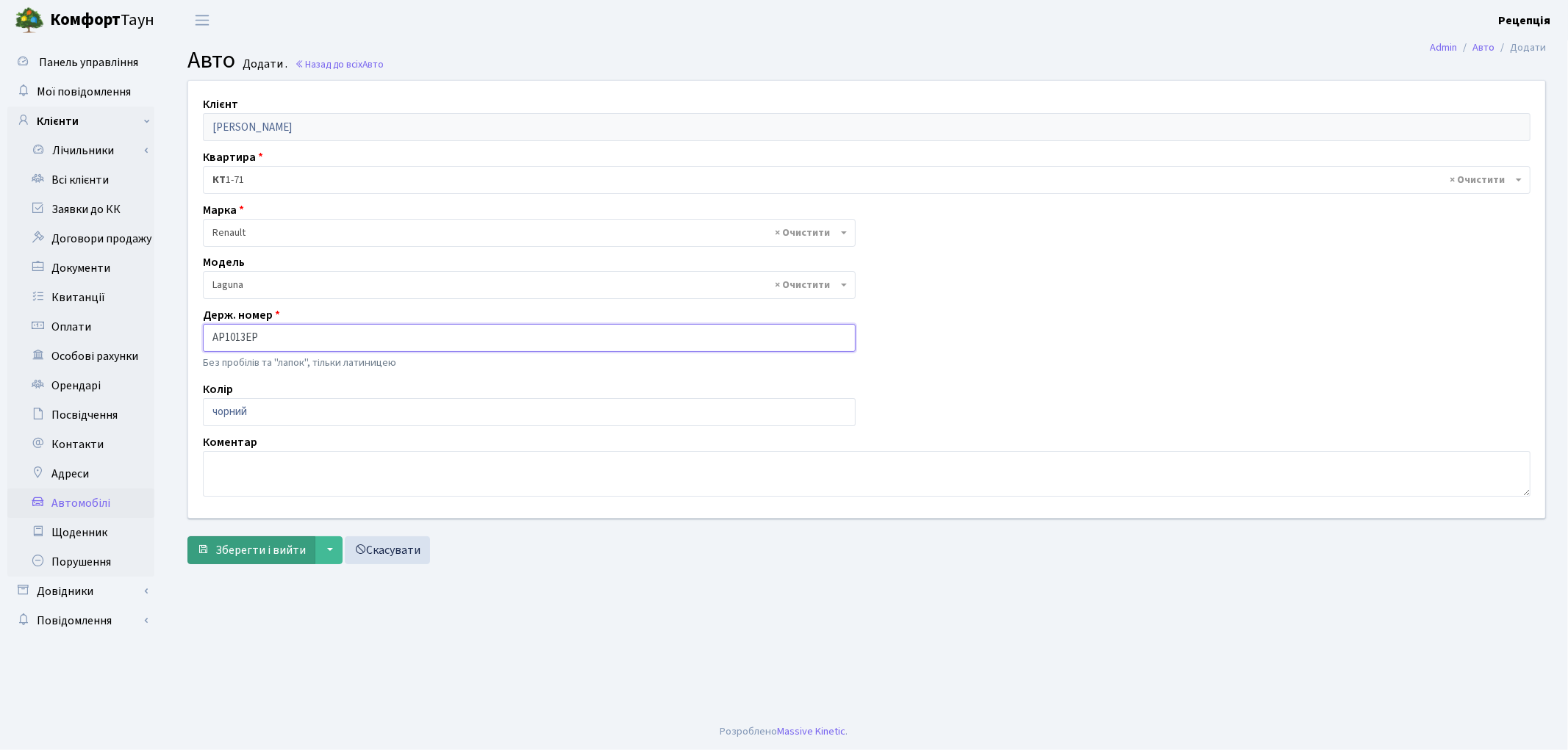
type input "AP1013EP"
click at [252, 542] on span "Зберегти і вийти" at bounding box center [261, 550] width 90 height 16
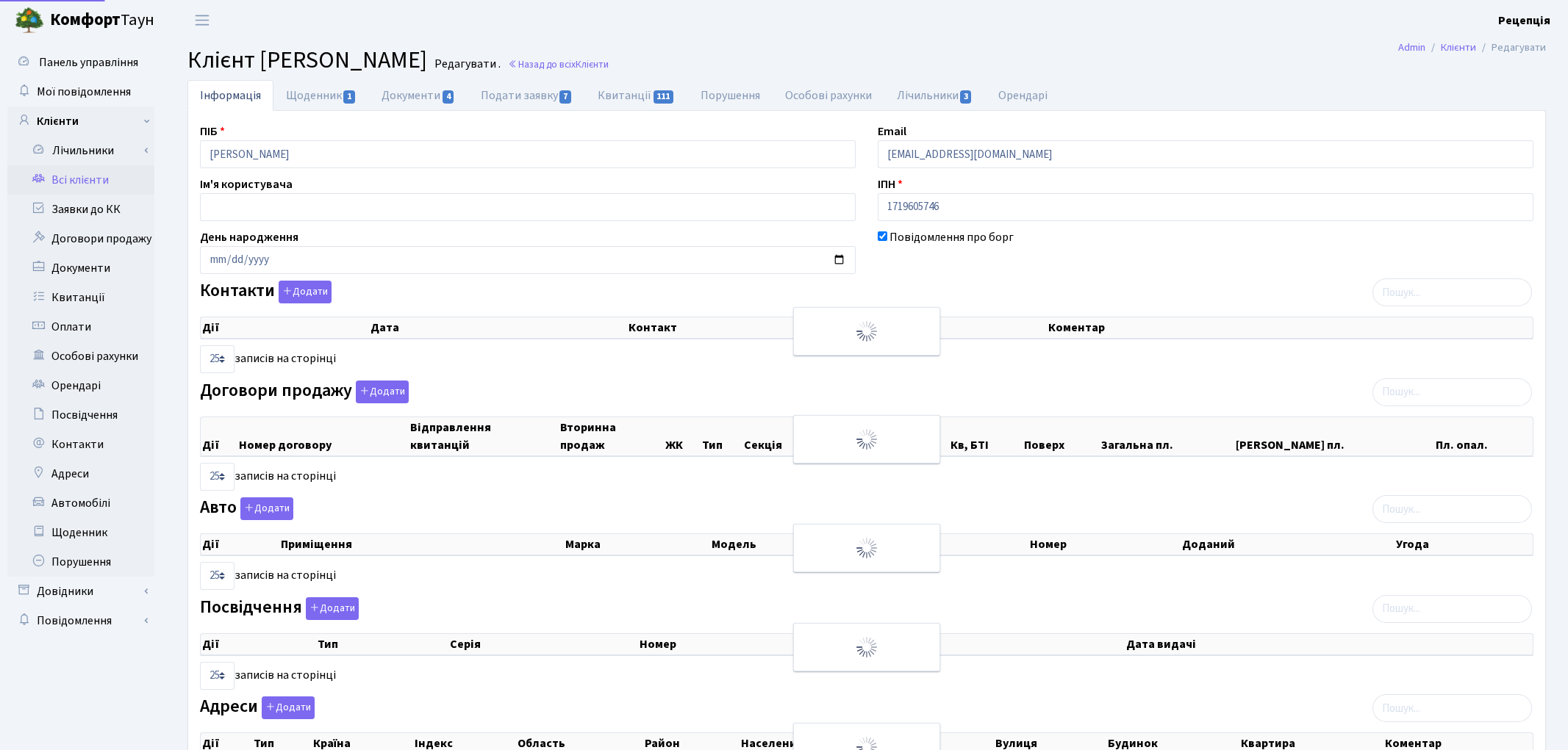
select select "25"
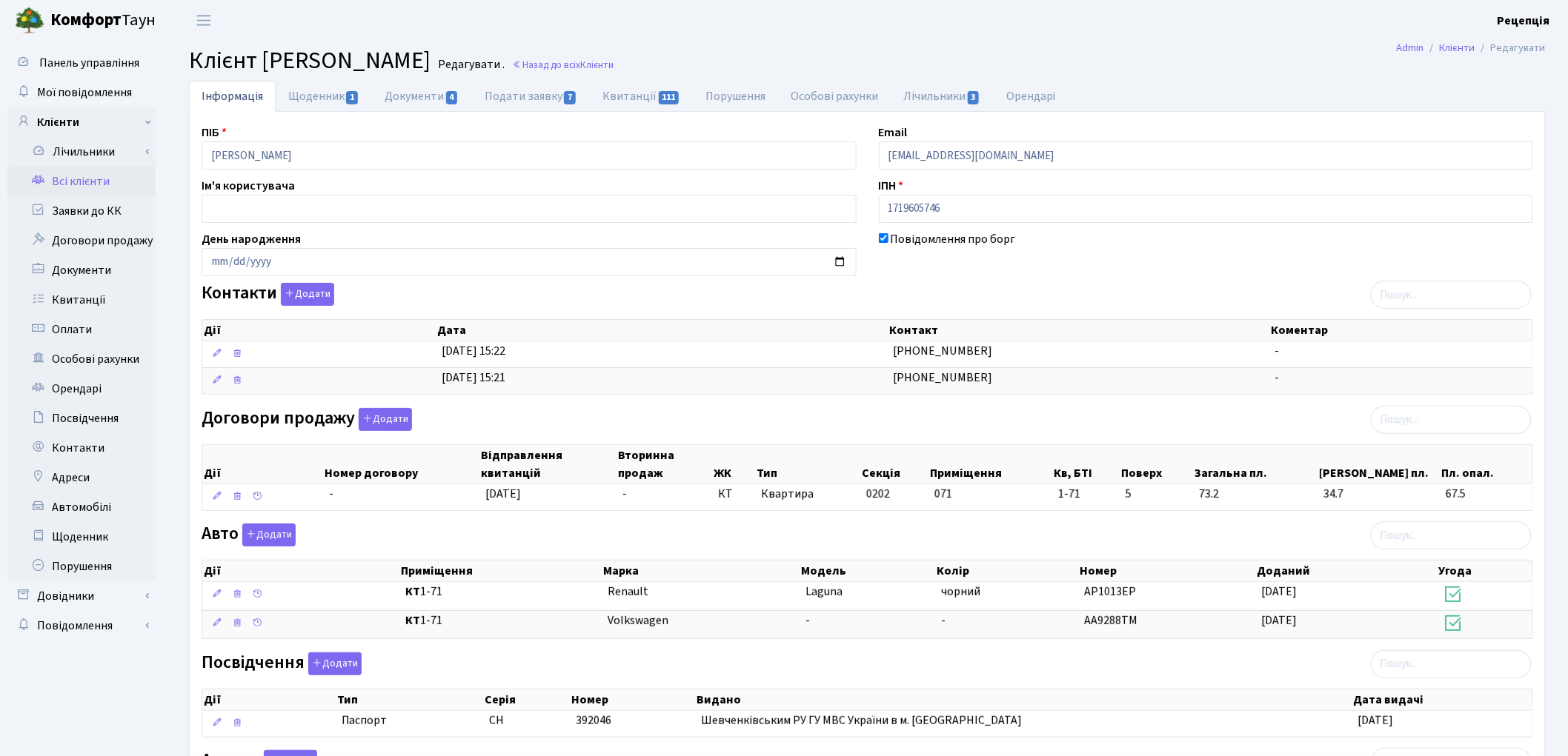
scroll to position [186, 0]
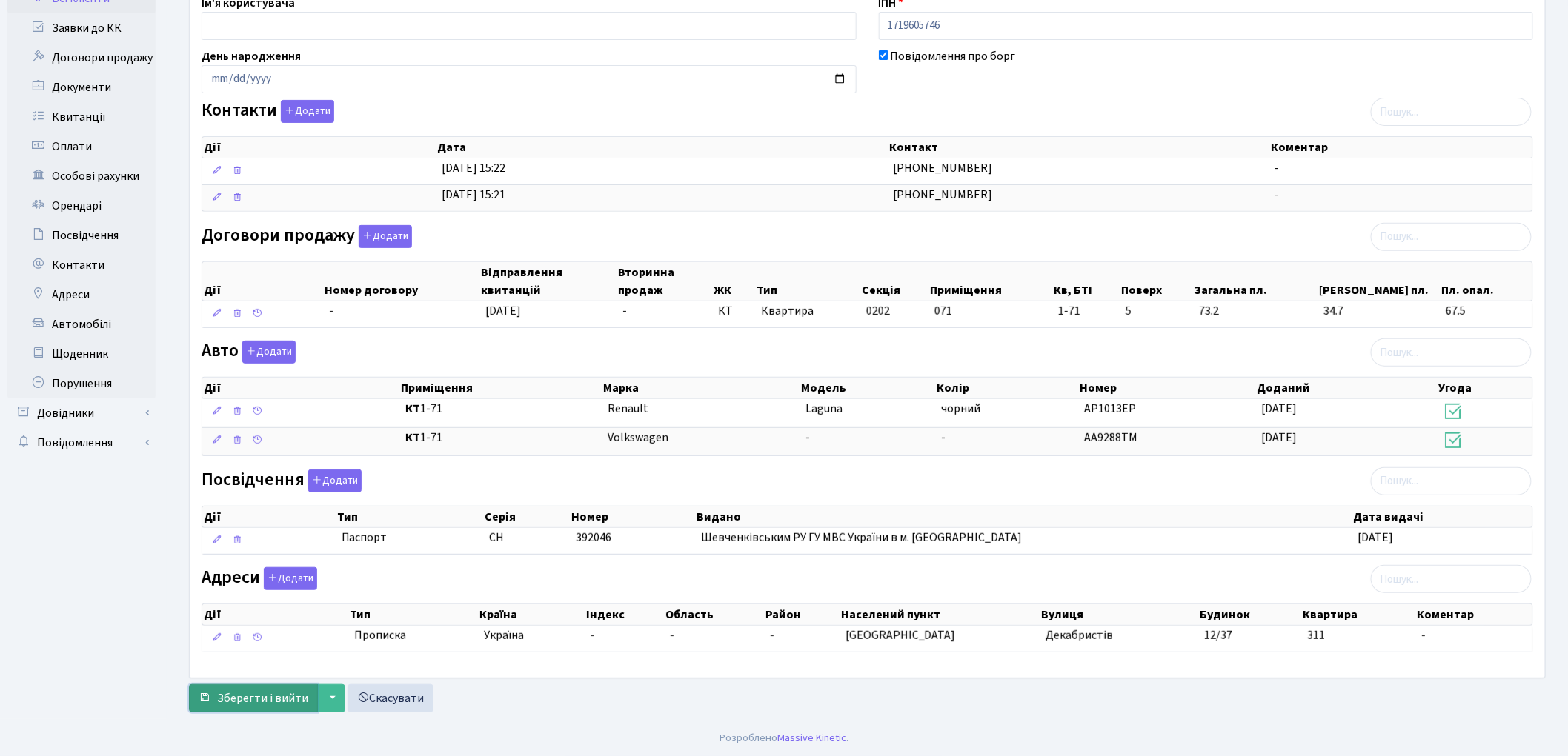
click at [272, 700] on span "Зберегти і вийти" at bounding box center [263, 698] width 91 height 16
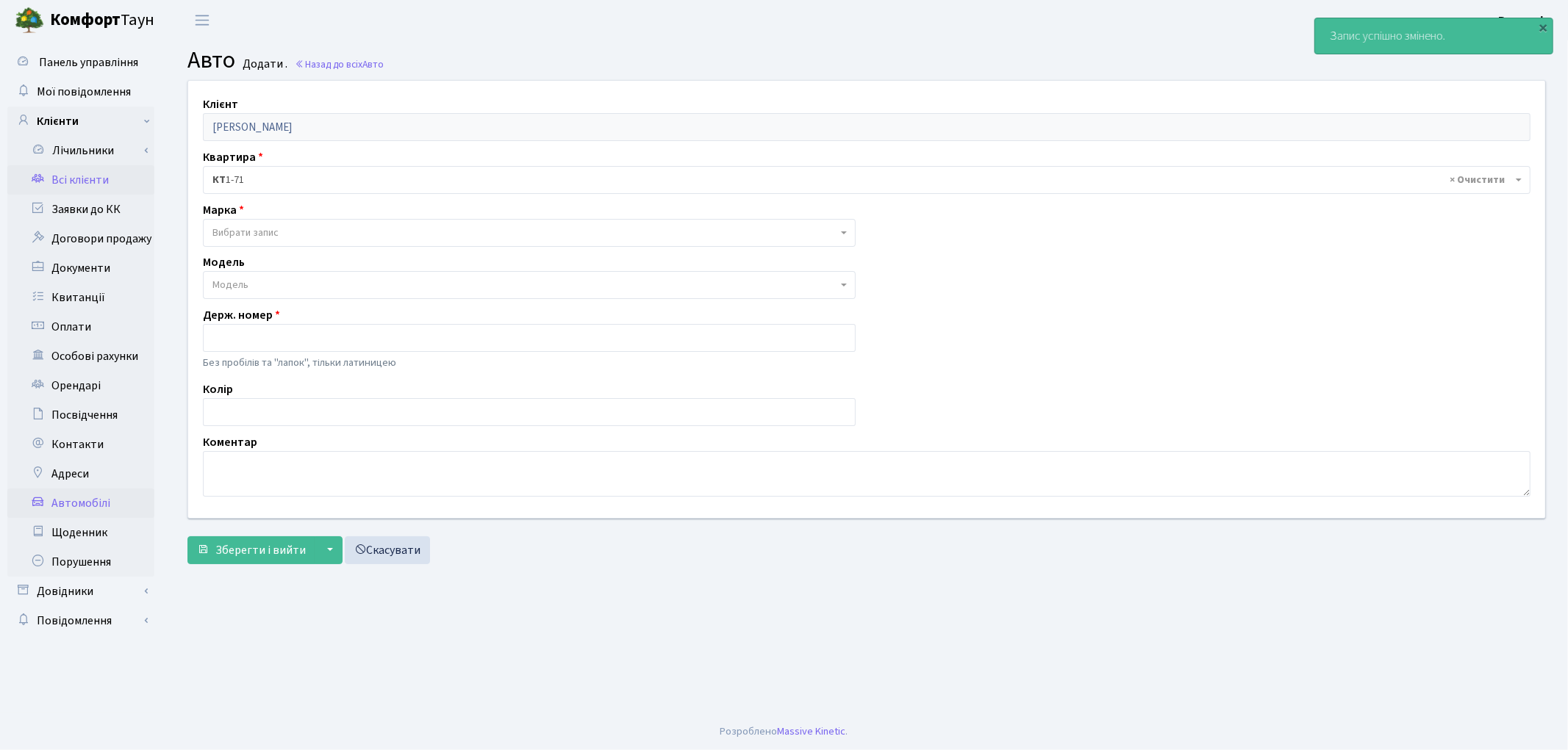
click at [98, 171] on link "Всі клієнти" at bounding box center [81, 180] width 147 height 29
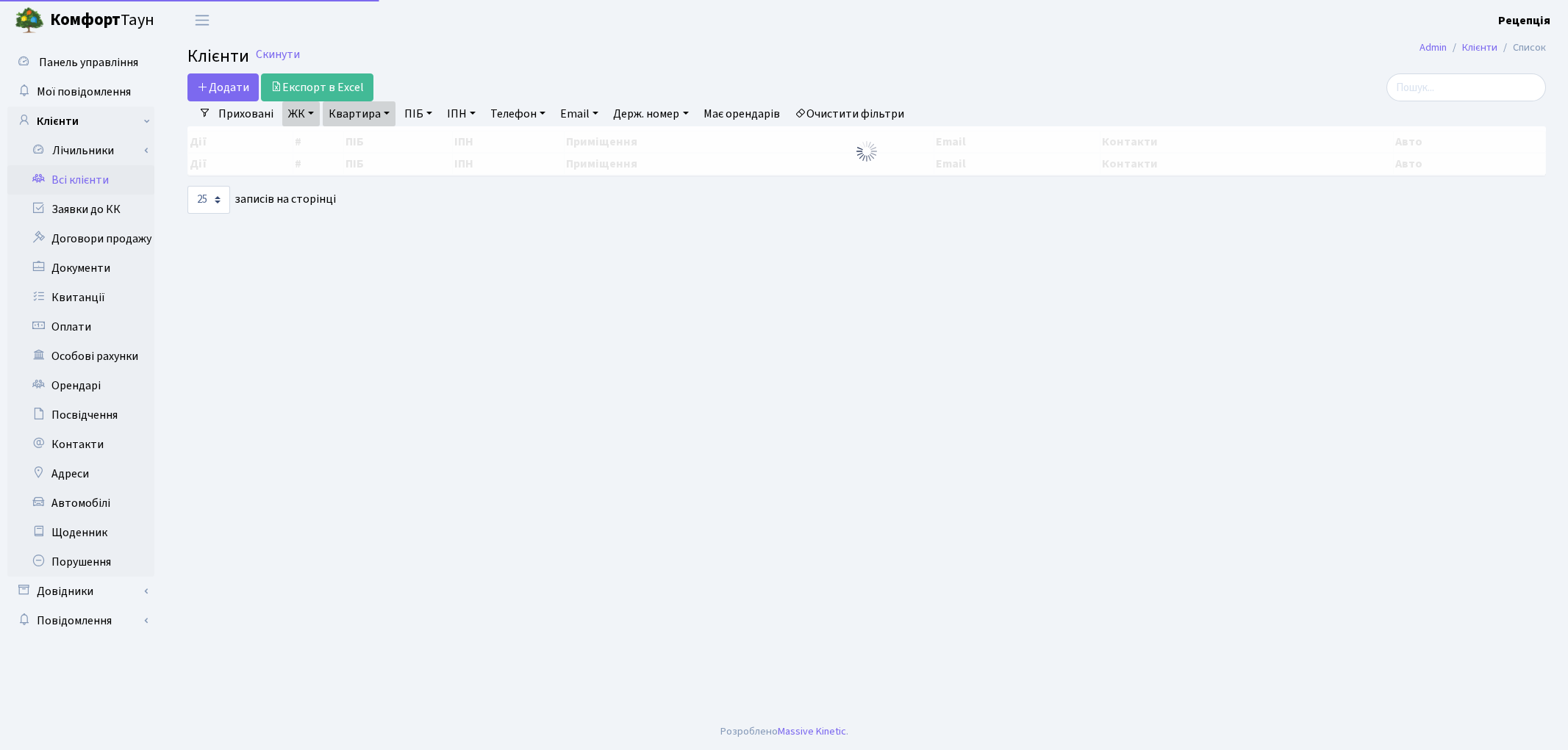
select select "25"
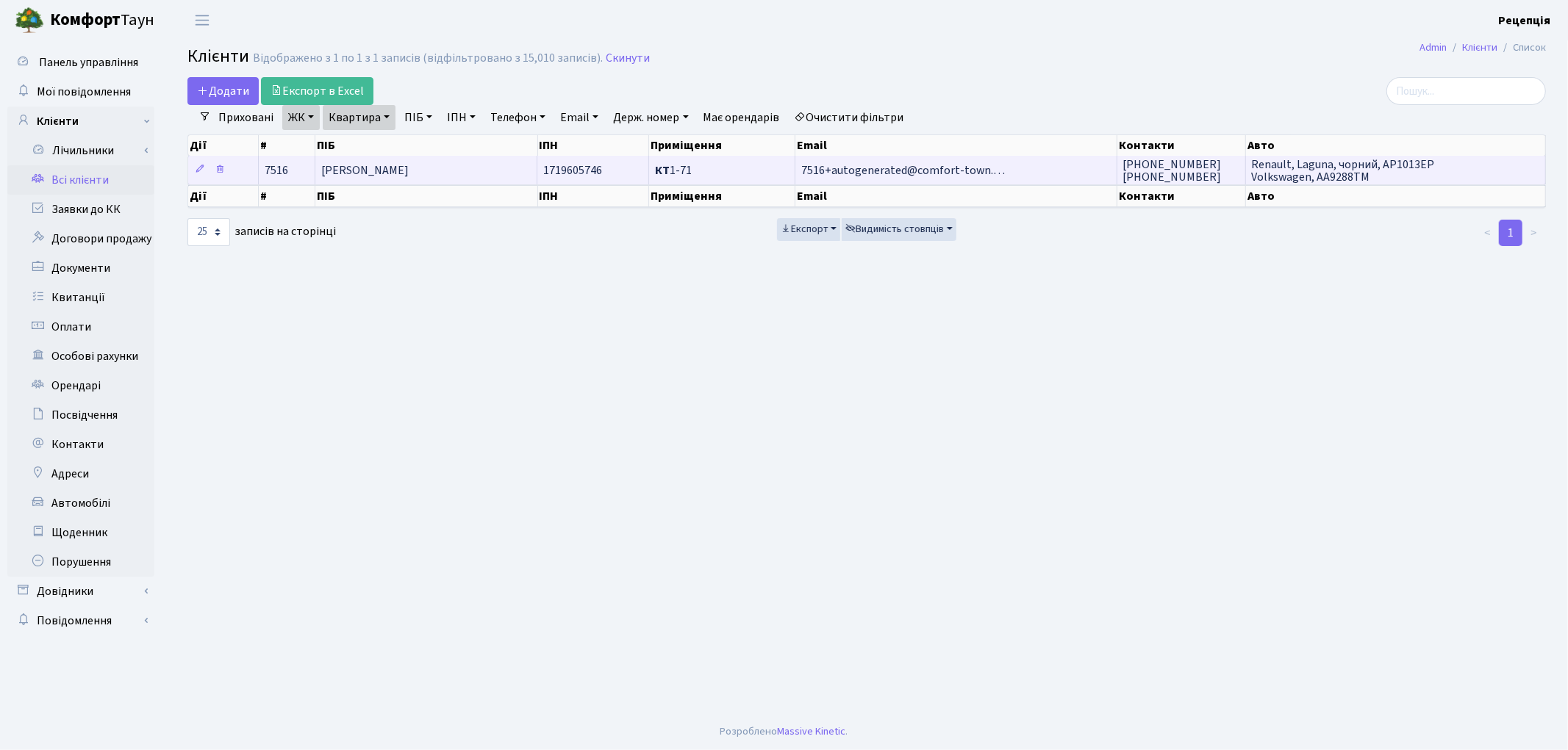
click at [458, 165] on td "[PERSON_NAME]" at bounding box center [427, 169] width 223 height 28
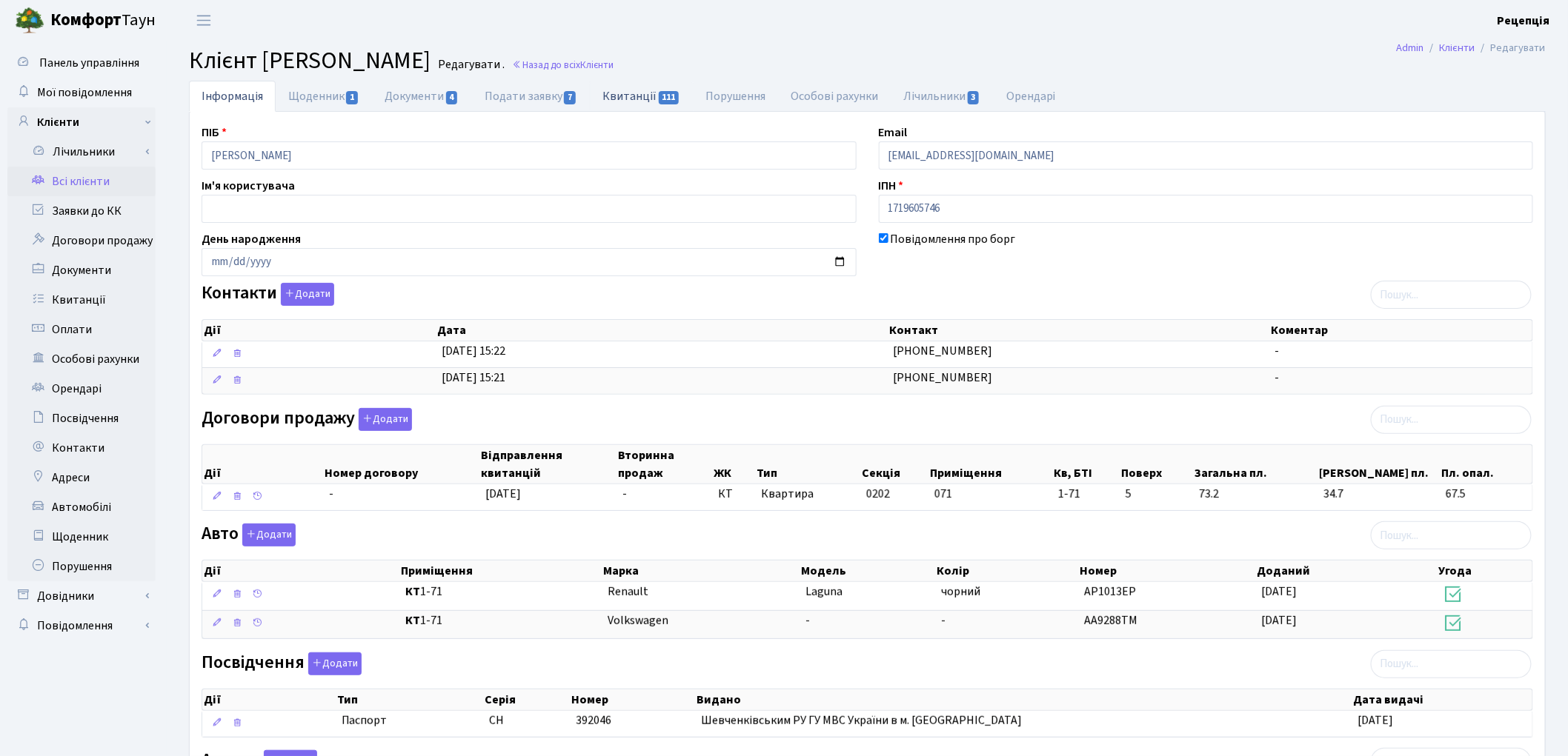
click at [652, 90] on link "Квитанції 111" at bounding box center [641, 96] width 103 height 30
select select "25"
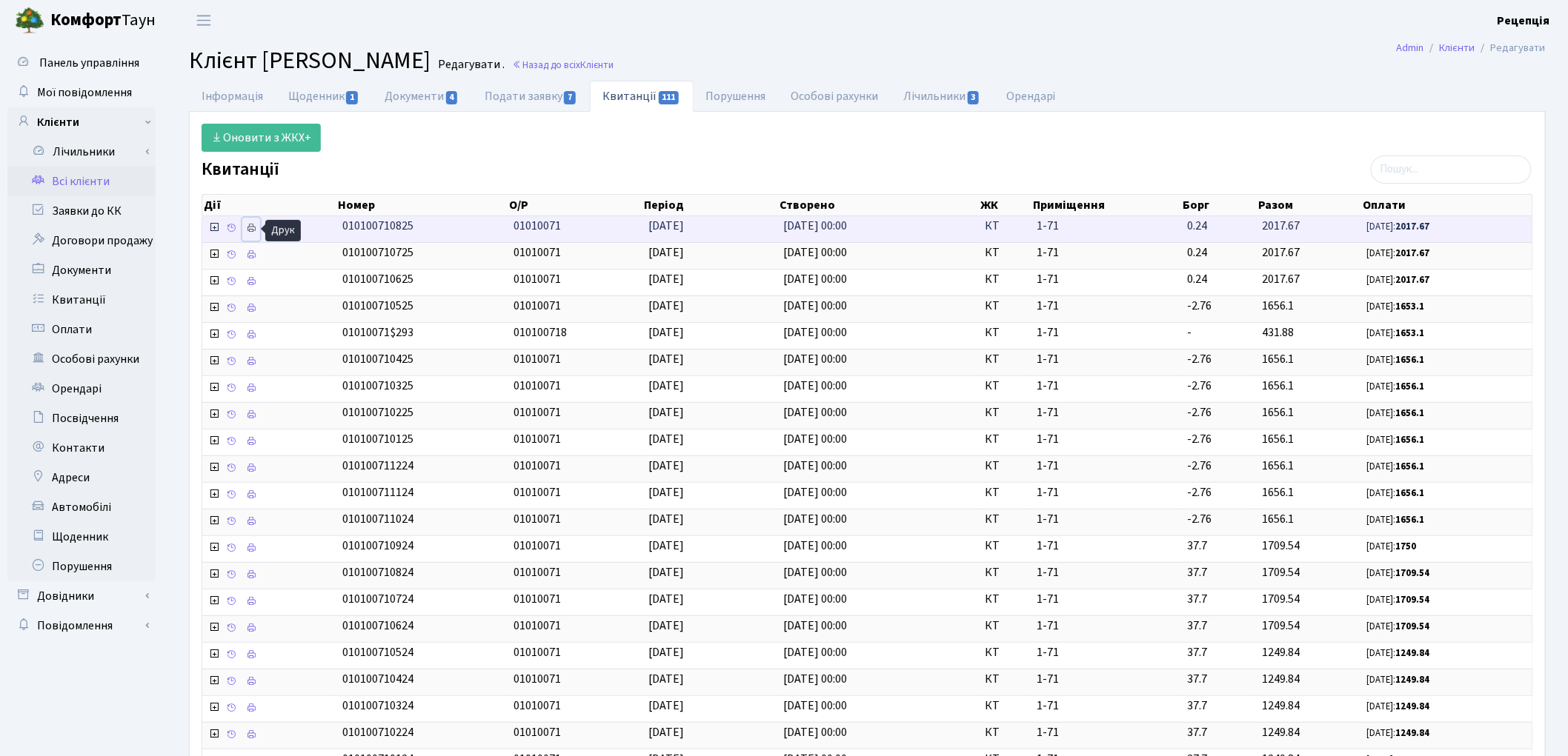
click at [247, 230] on icon at bounding box center [250, 228] width 10 height 10
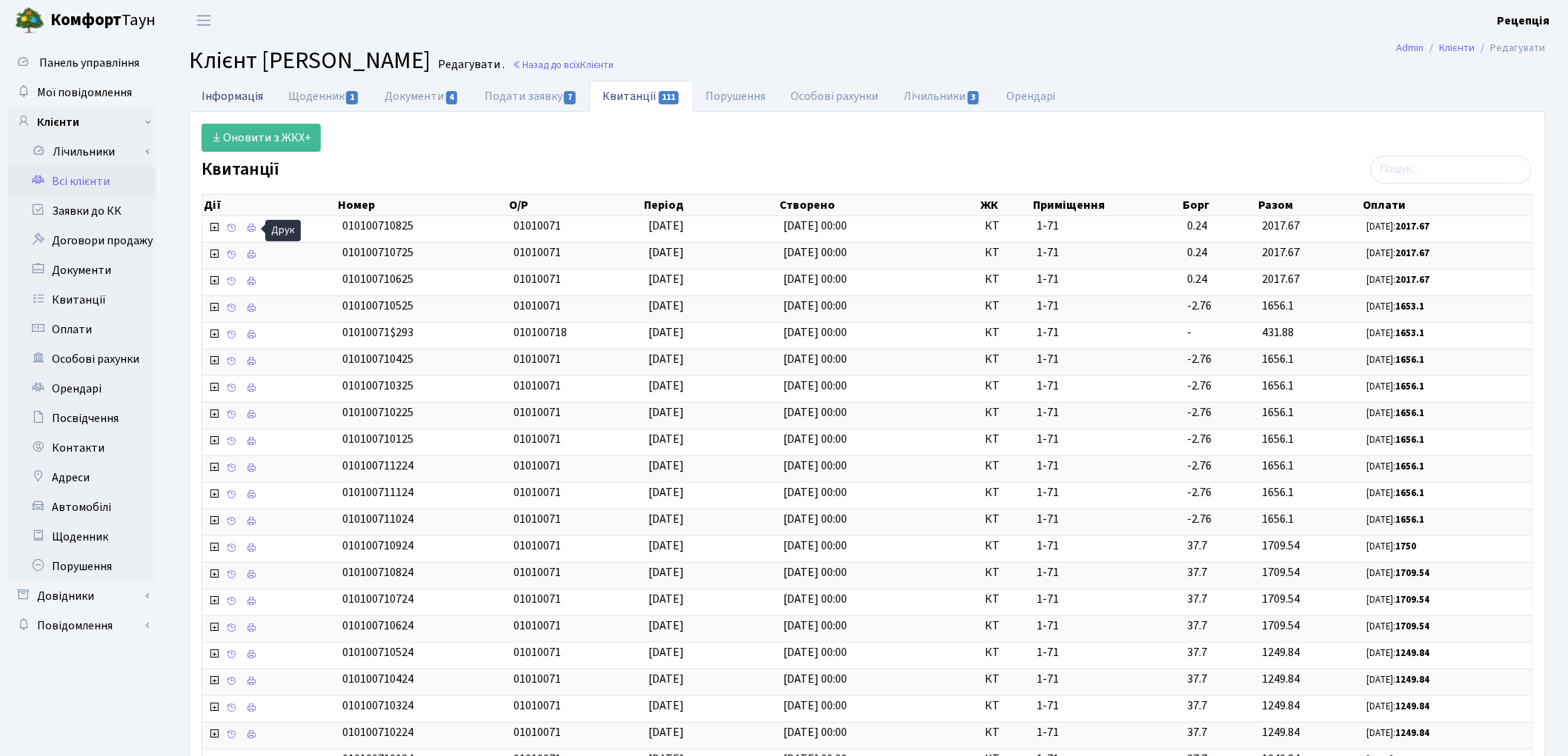
click at [245, 106] on link "Інформація" at bounding box center [232, 96] width 87 height 30
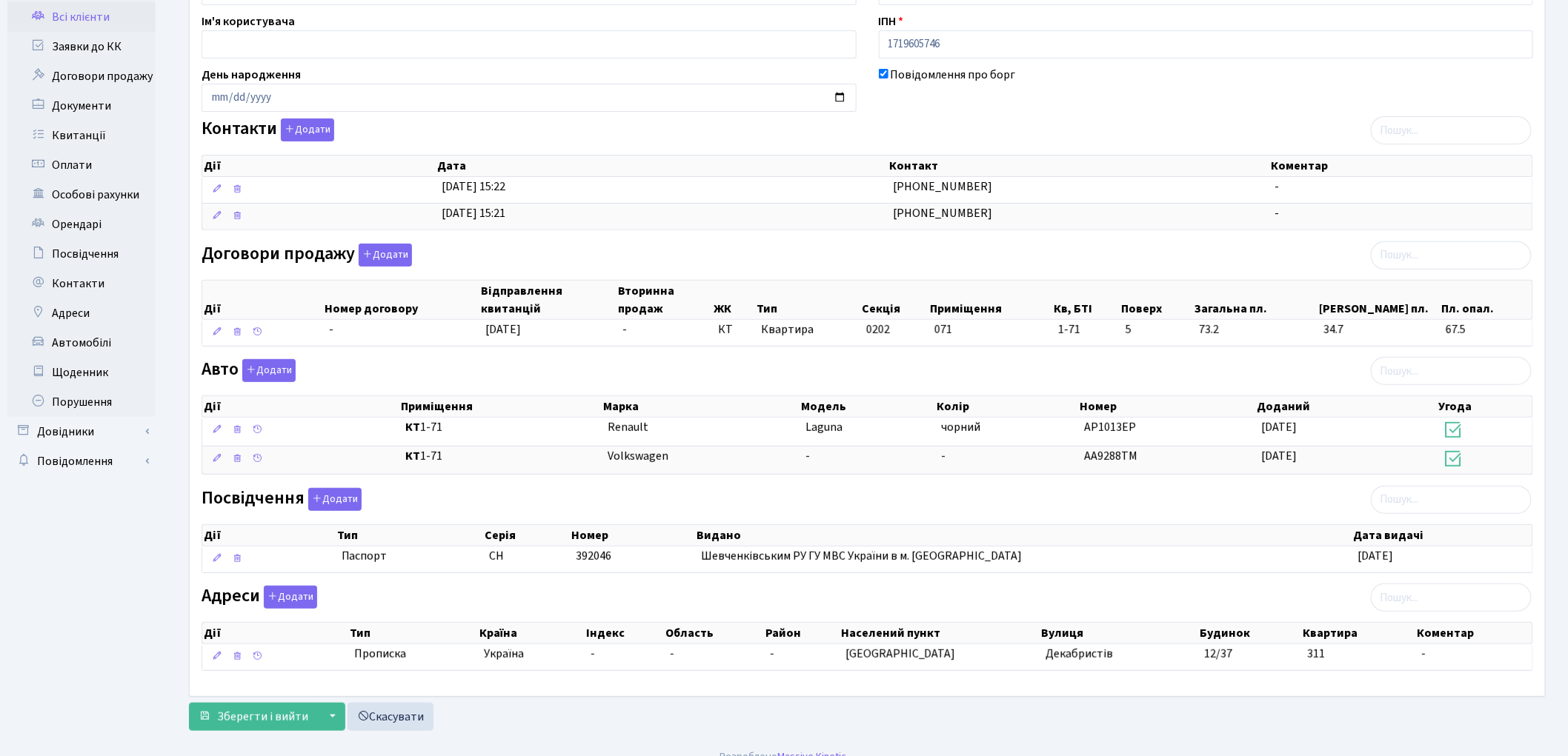
scroll to position [168, 0]
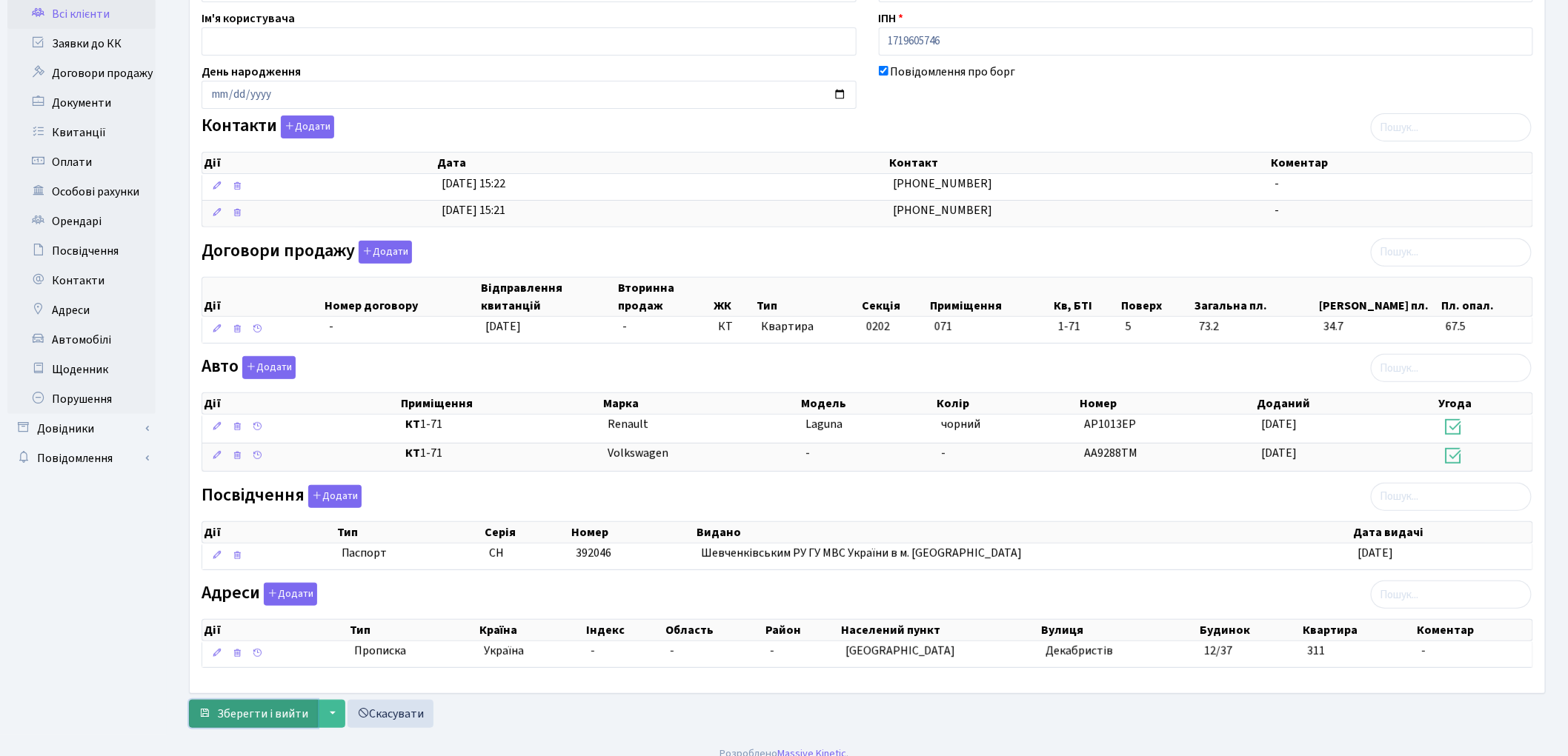
click at [256, 717] on span "Зберегти і вийти" at bounding box center [263, 714] width 91 height 16
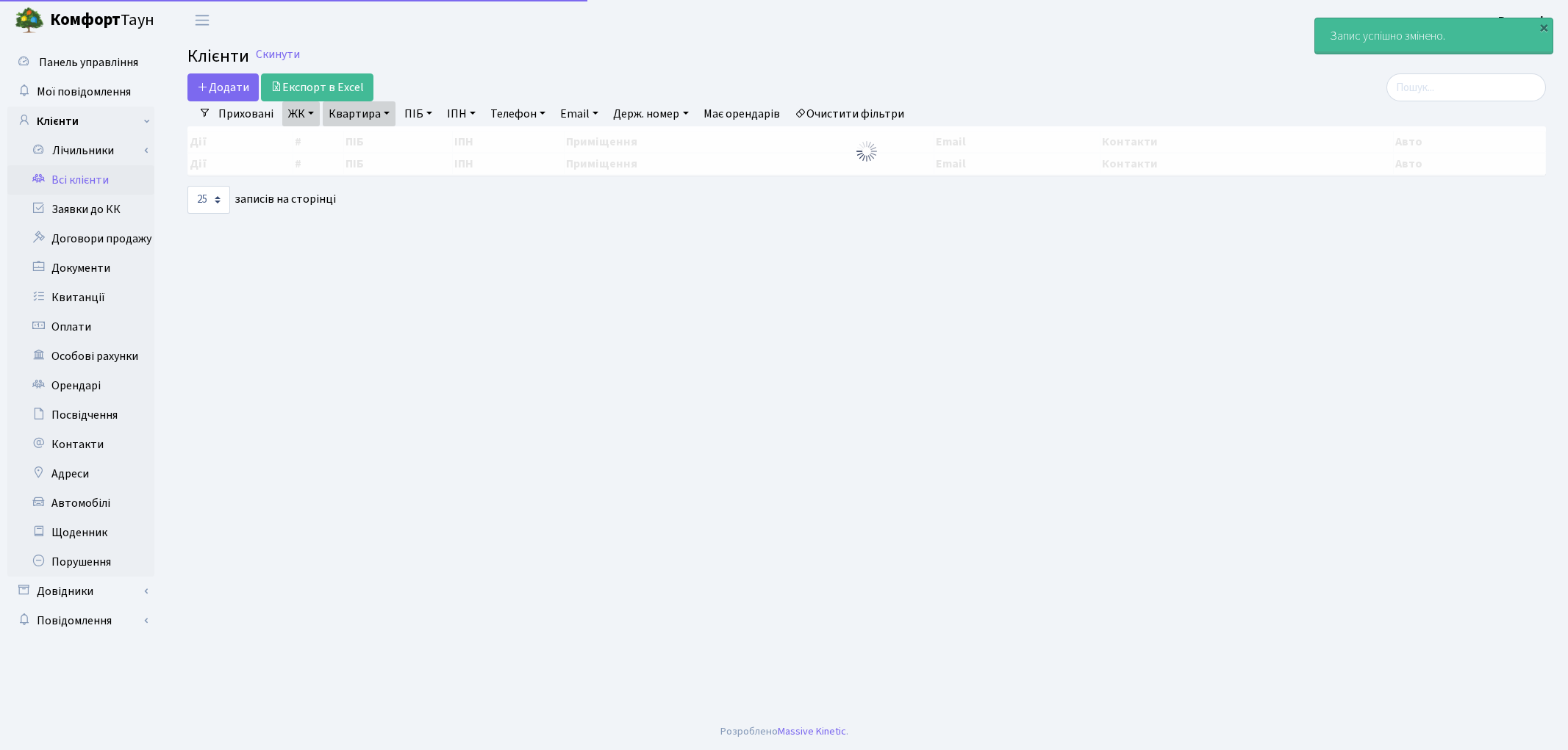
select select "25"
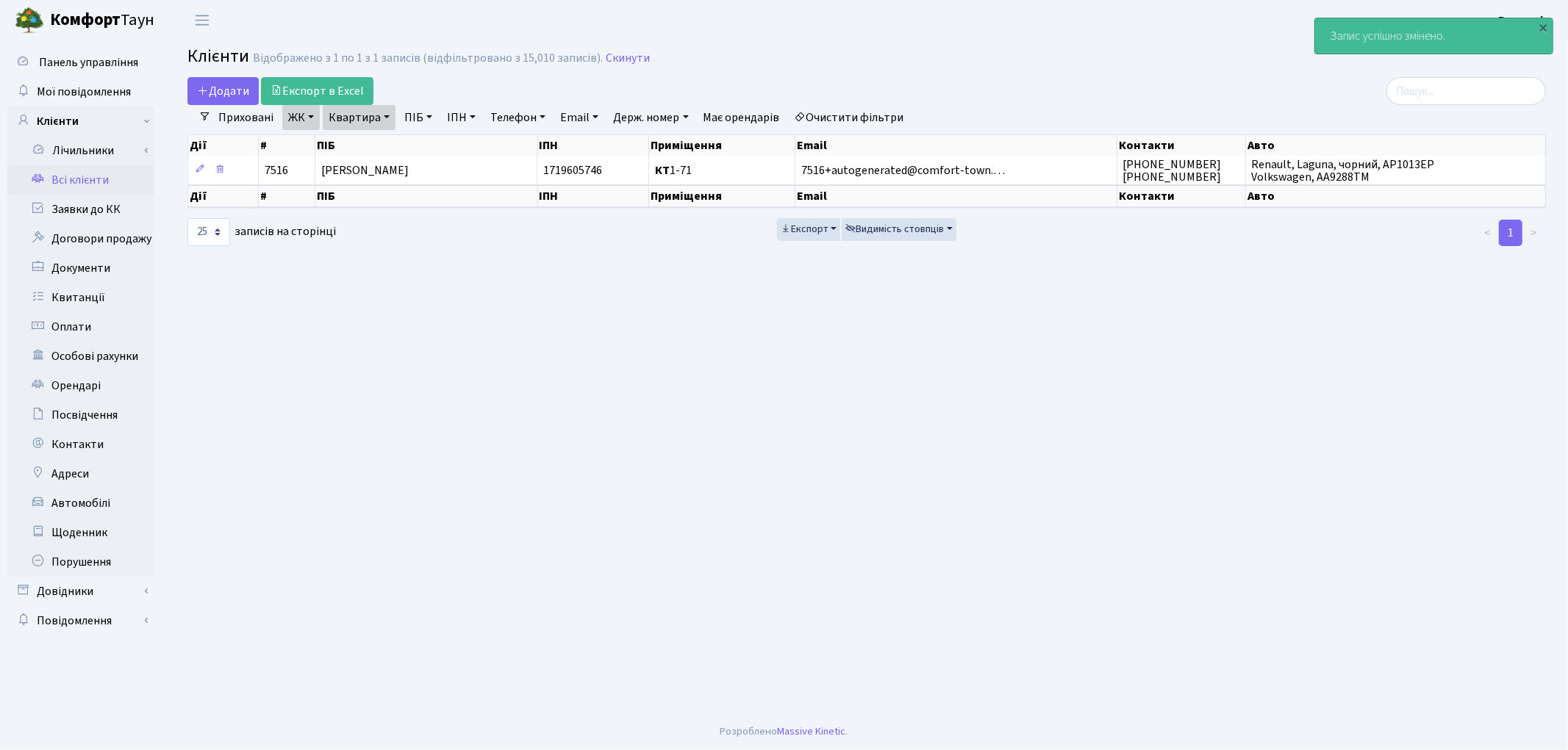
click at [64, 182] on link "Всі клієнти" at bounding box center [81, 180] width 147 height 29
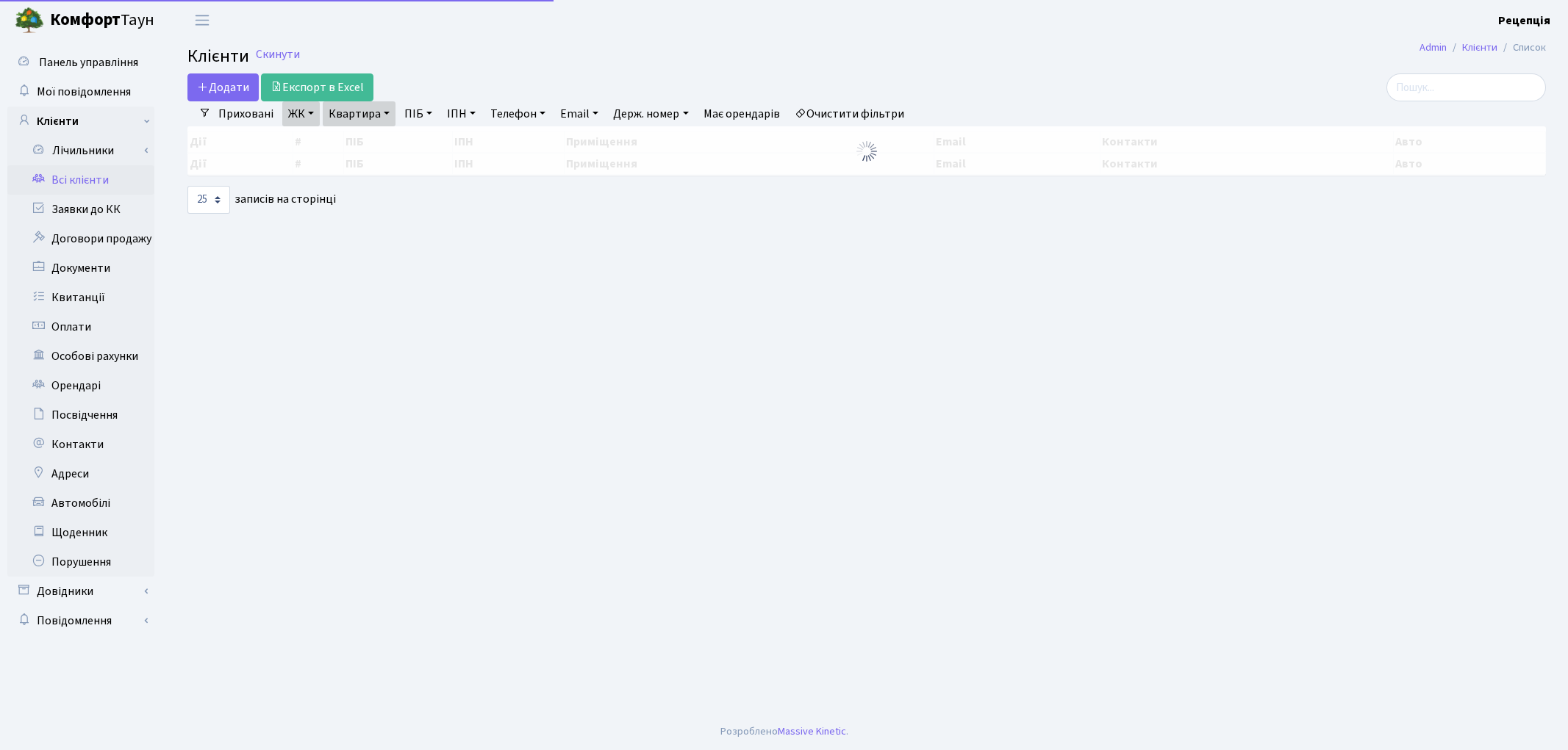
select select "25"
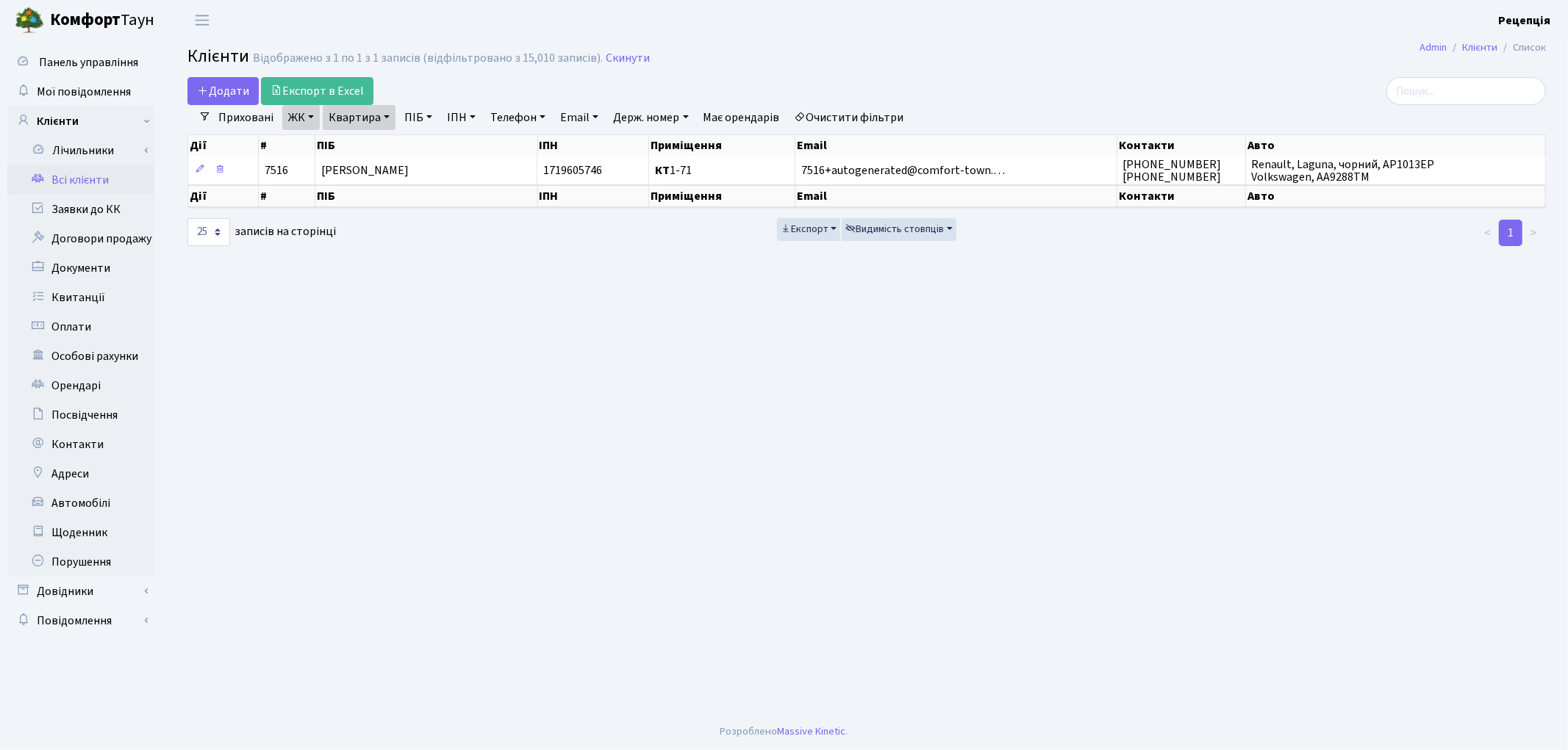
click at [909, 113] on link "Очистити фільтри" at bounding box center [849, 117] width 121 height 25
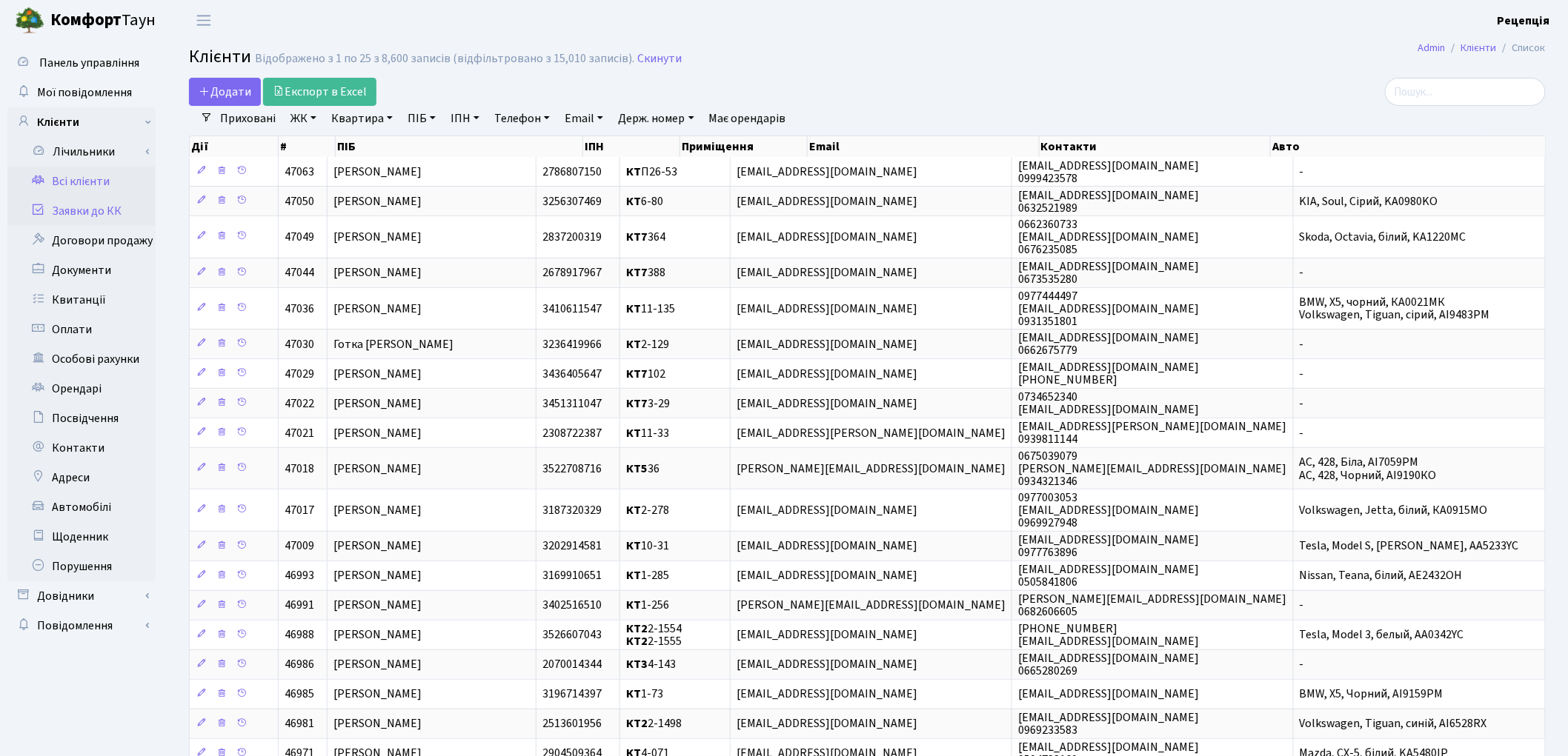
click at [93, 197] on link "Заявки до КК" at bounding box center [82, 211] width 148 height 29
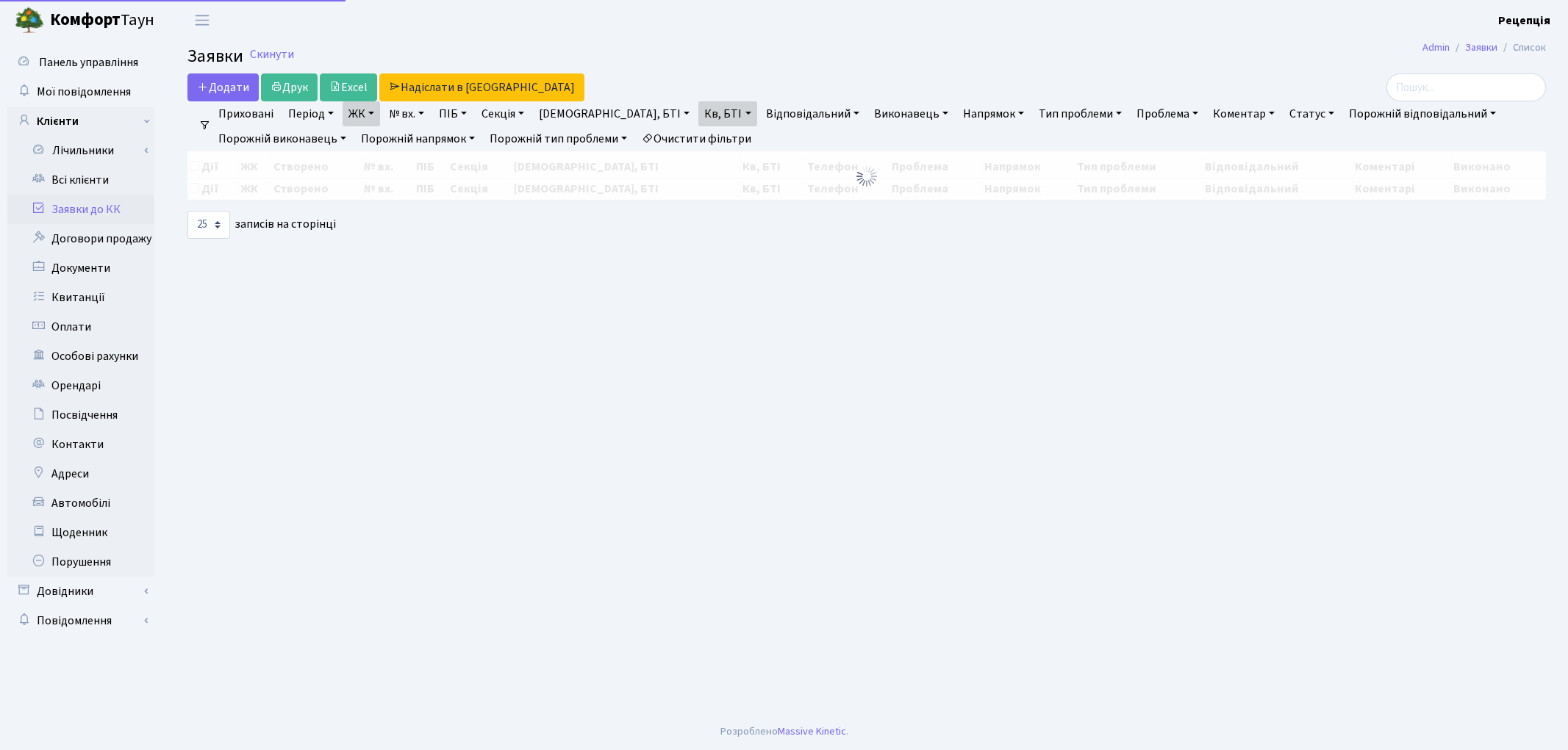
select select "25"
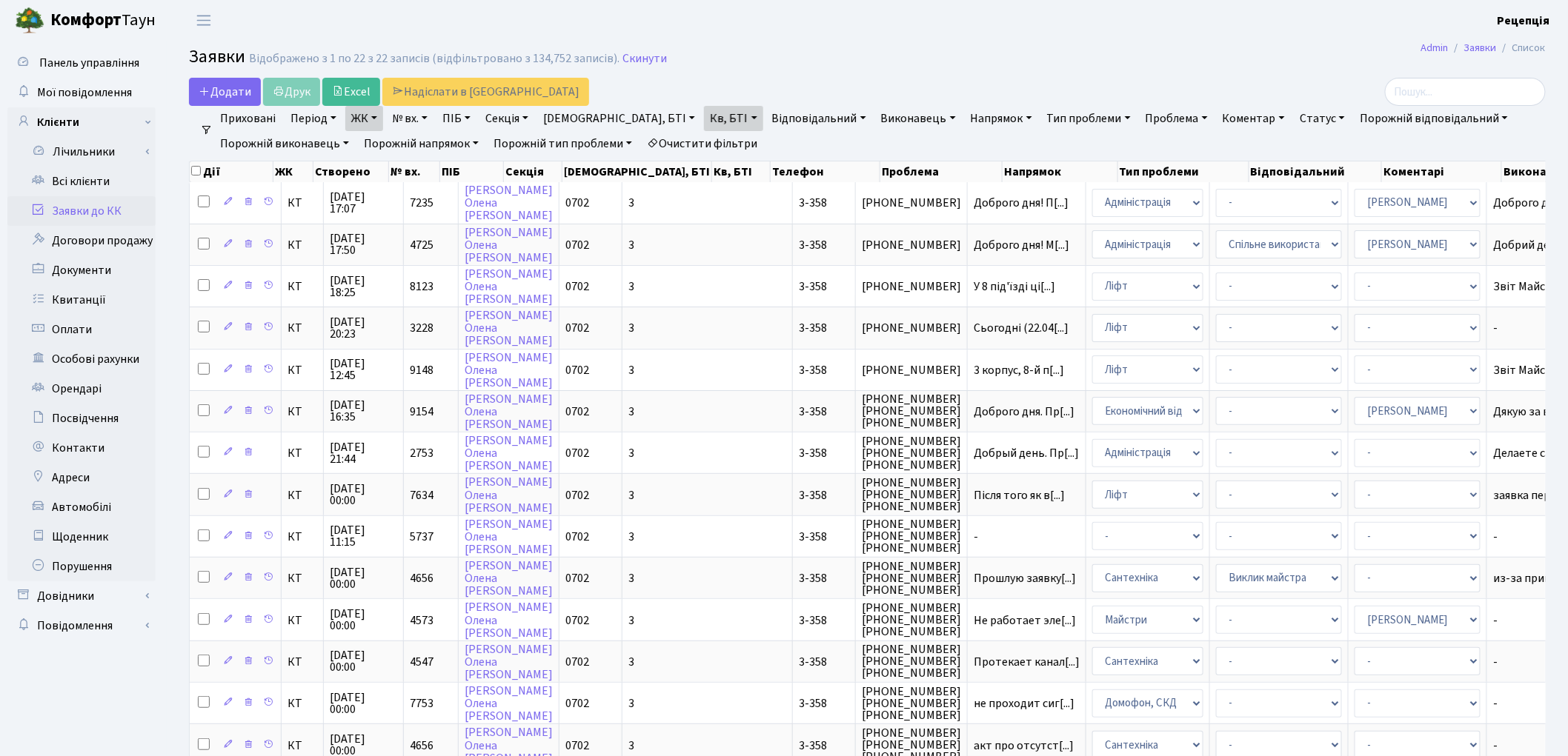
click at [697, 144] on link "Очистити фільтри" at bounding box center [702, 144] width 122 height 25
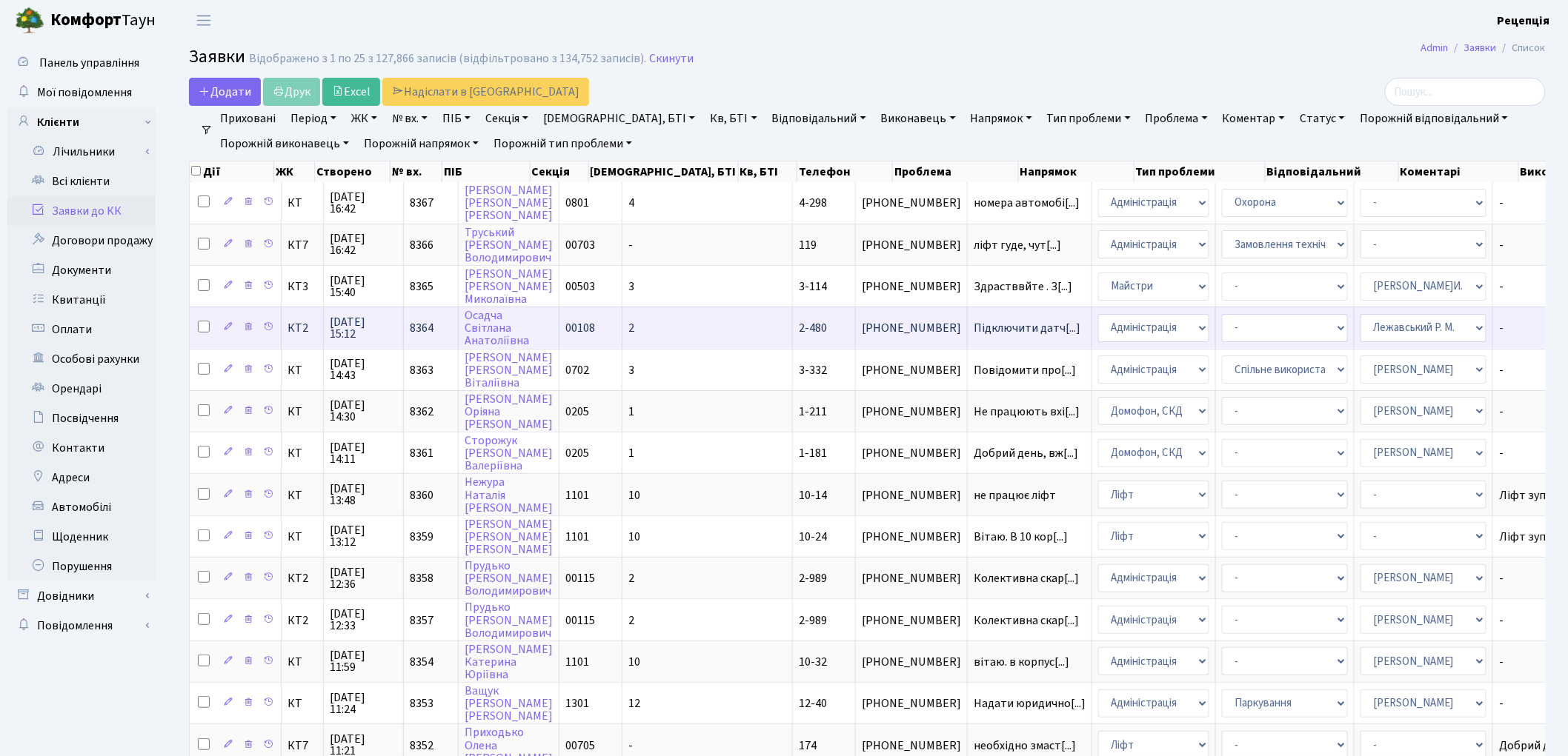
click at [683, 321] on td "2" at bounding box center [708, 327] width 171 height 42
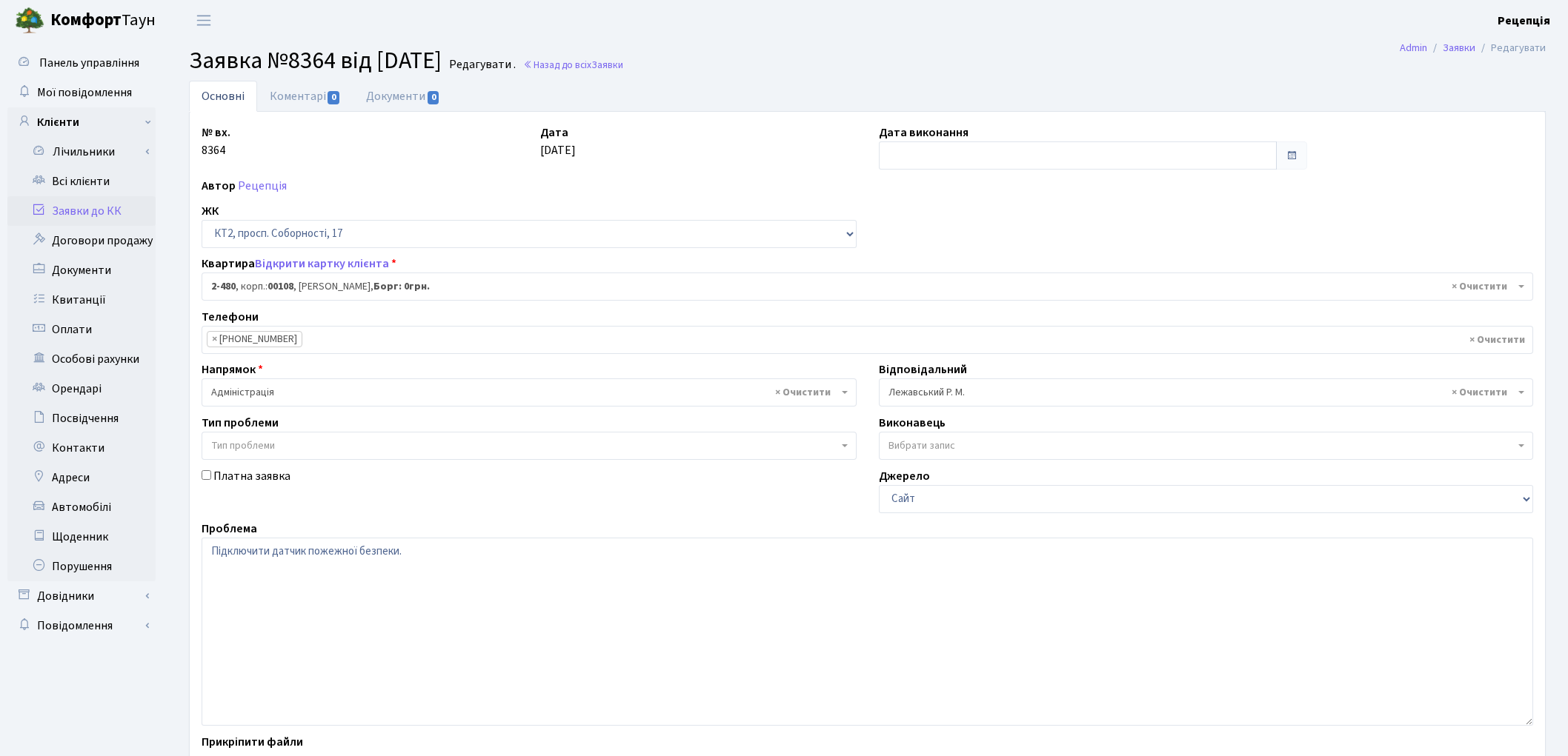
select select "15530"
click at [385, 94] on link "Документи 0" at bounding box center [403, 96] width 100 height 30
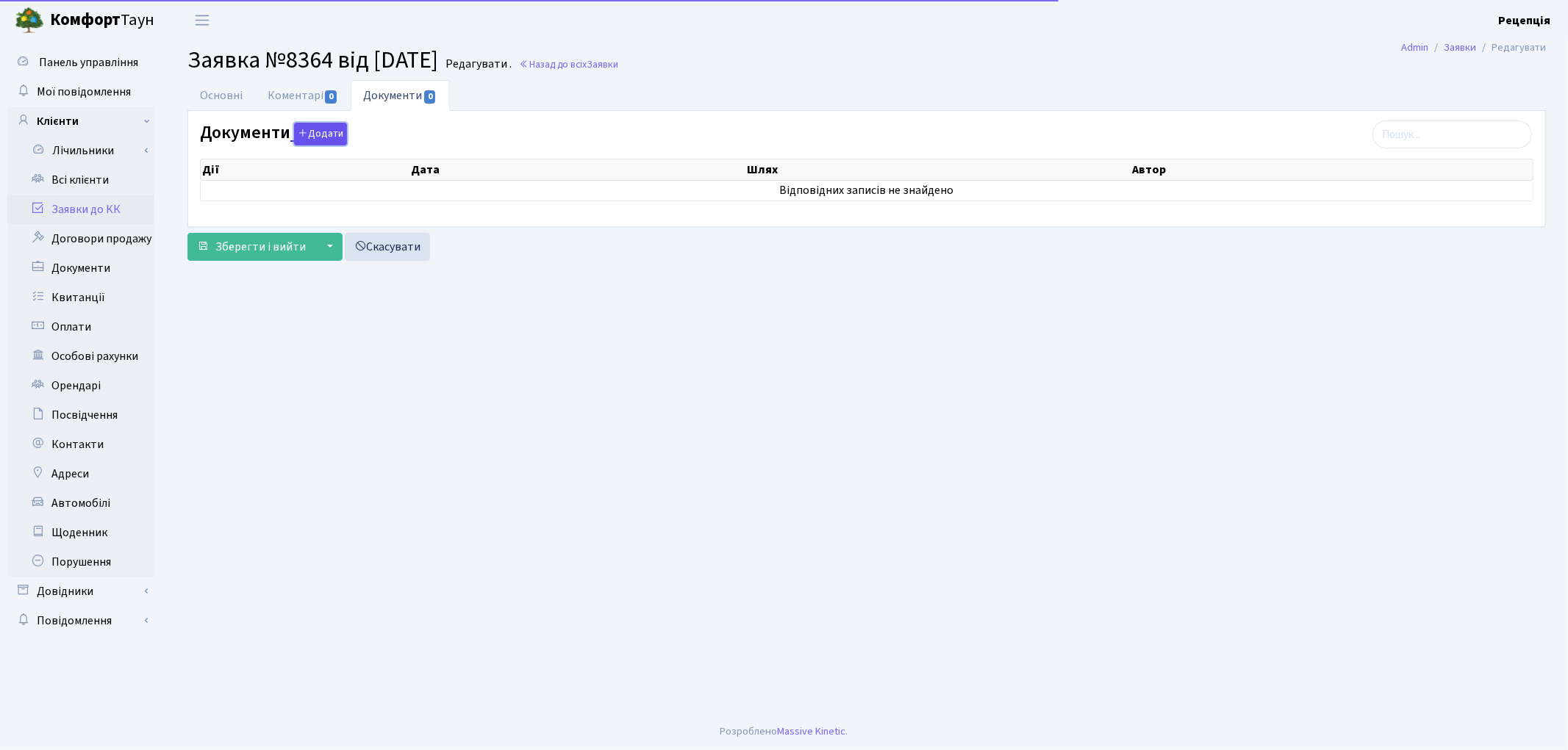
click at [320, 142] on button "Додати" at bounding box center [320, 134] width 53 height 23
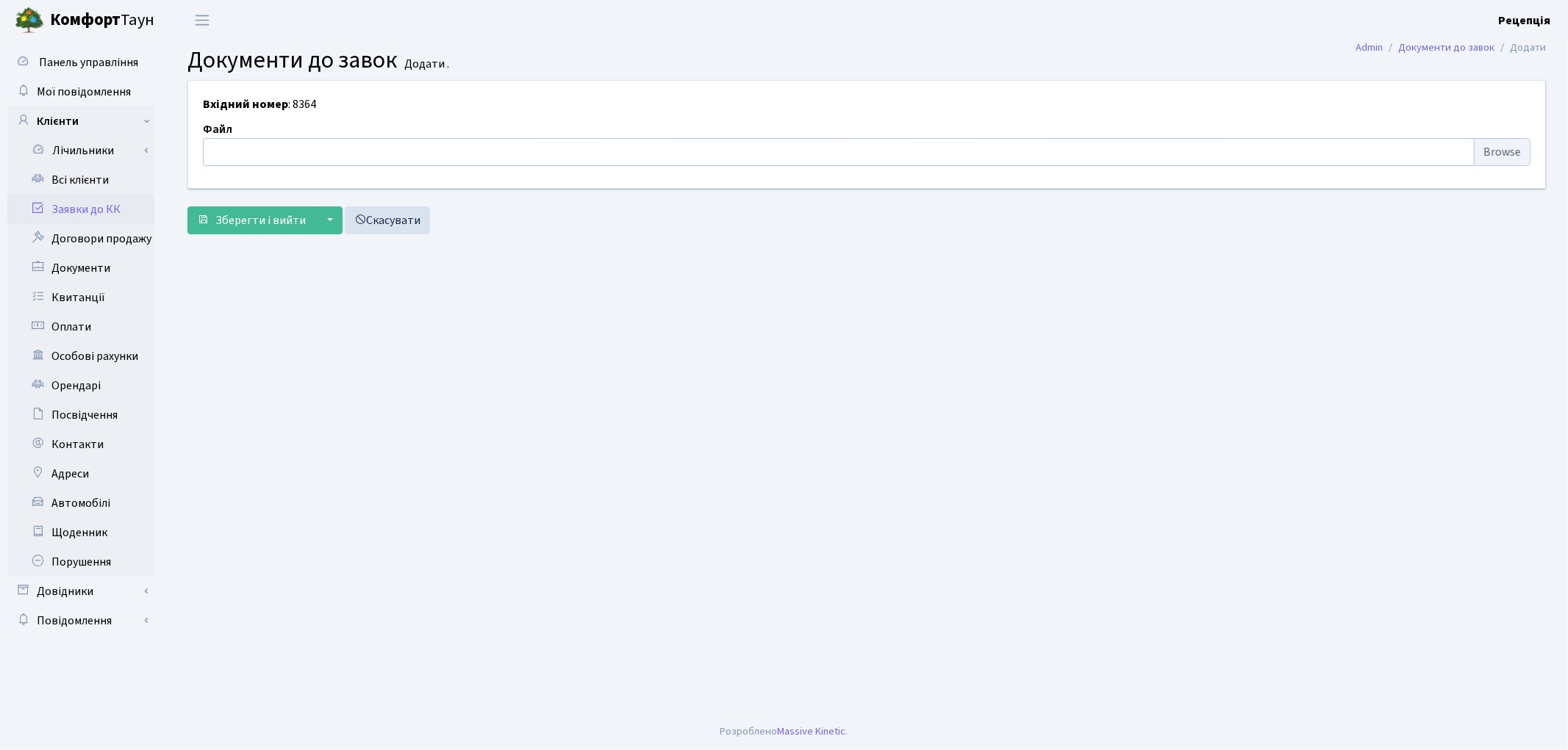
click at [1479, 152] on input "file" at bounding box center [867, 152] width 1327 height 28
type input "C:\fakepath\сканирование0707.pdf"
click at [241, 219] on span "Зберегти і вийти" at bounding box center [261, 220] width 90 height 16
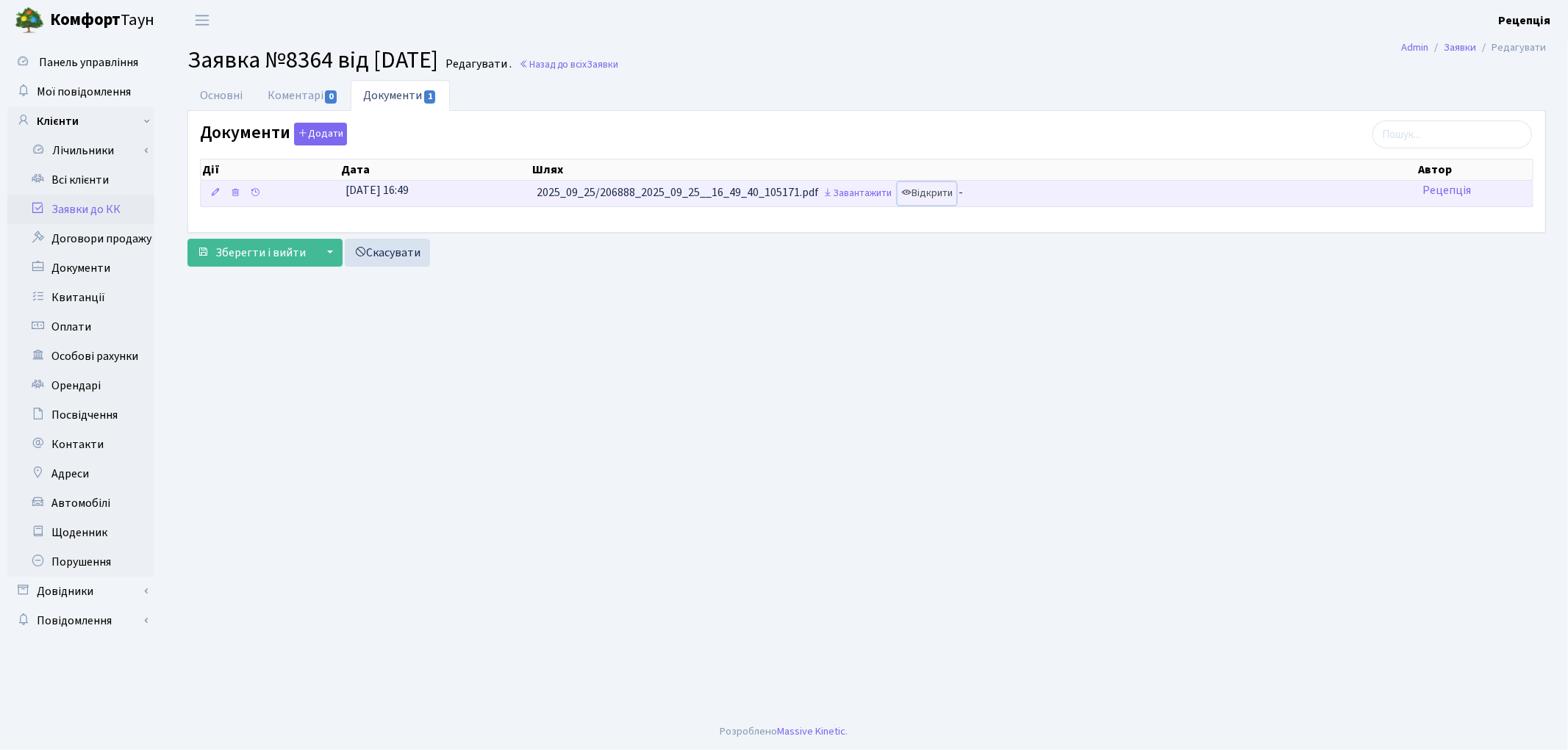
click at [923, 200] on link "Відкрити" at bounding box center [927, 194] width 59 height 23
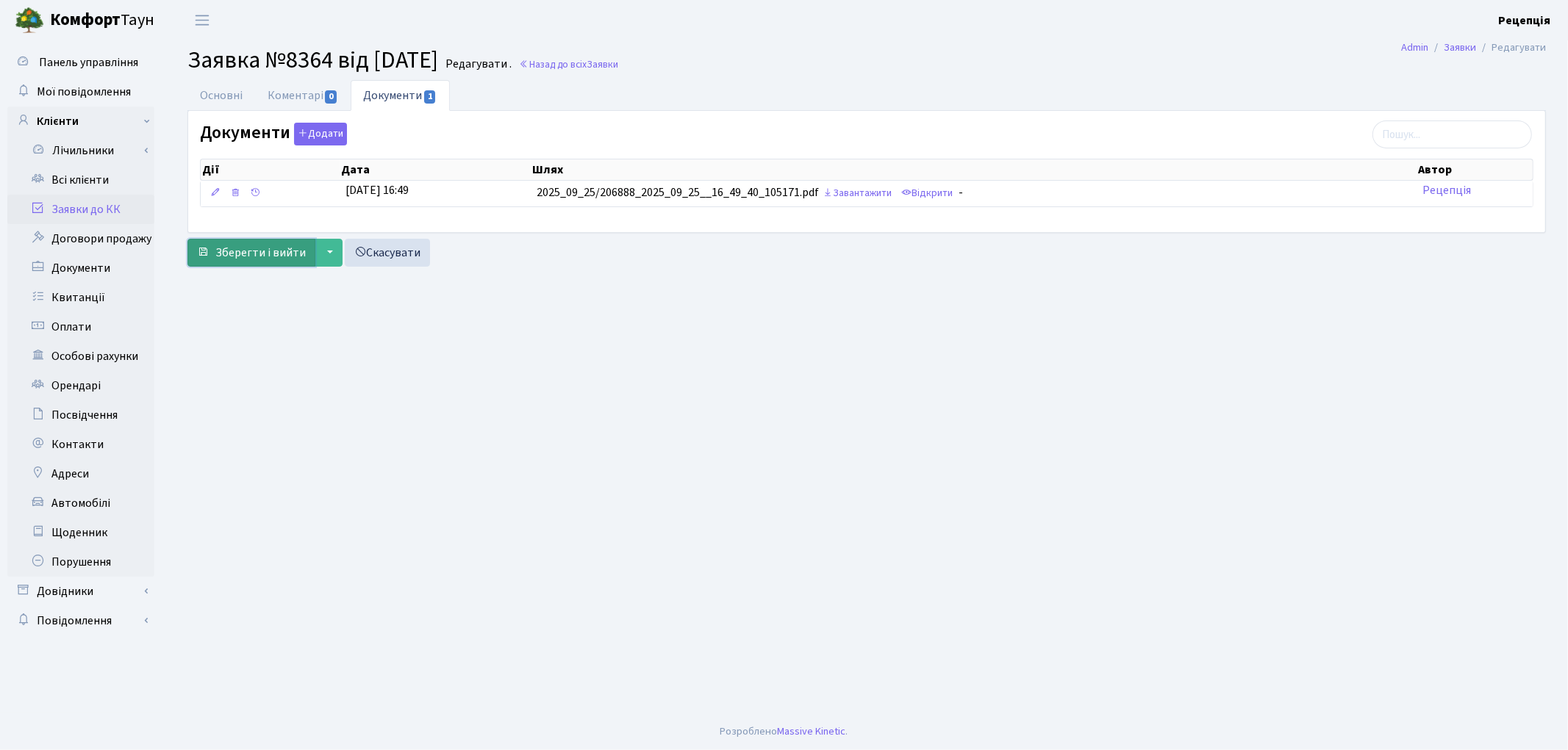
click at [258, 251] on span "Зберегти і вийти" at bounding box center [261, 252] width 90 height 16
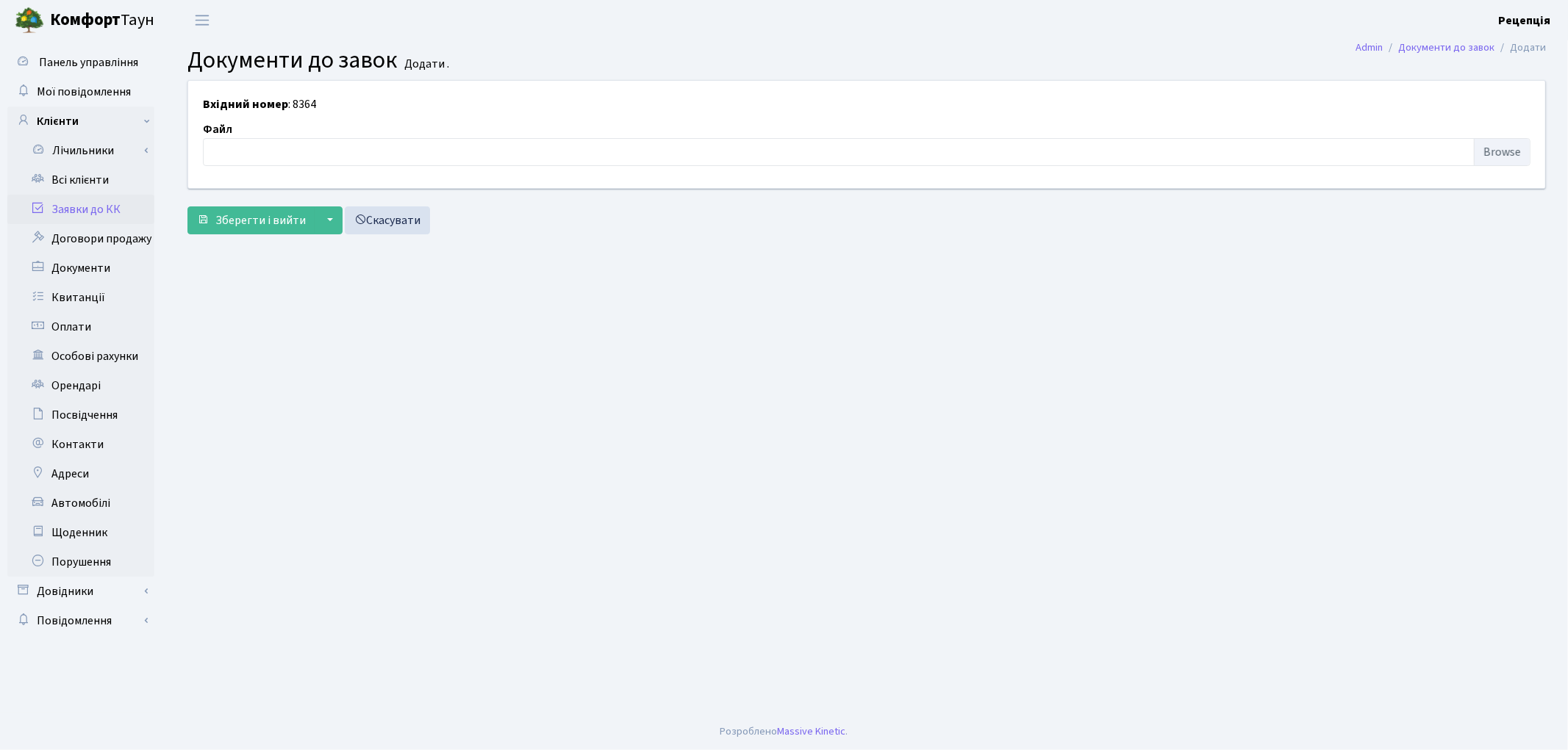
click at [99, 211] on link "Заявки до КК" at bounding box center [81, 209] width 147 height 29
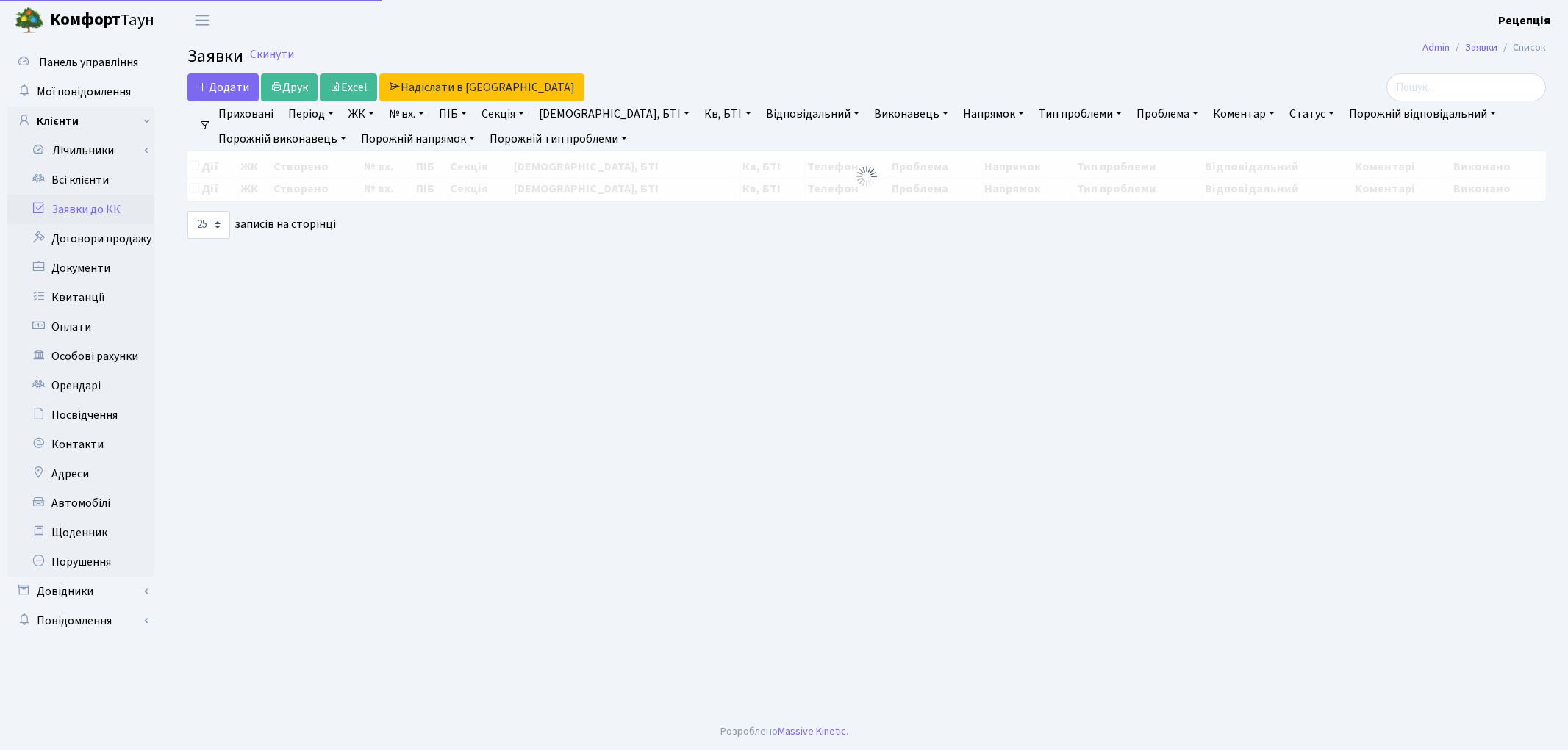
select select "25"
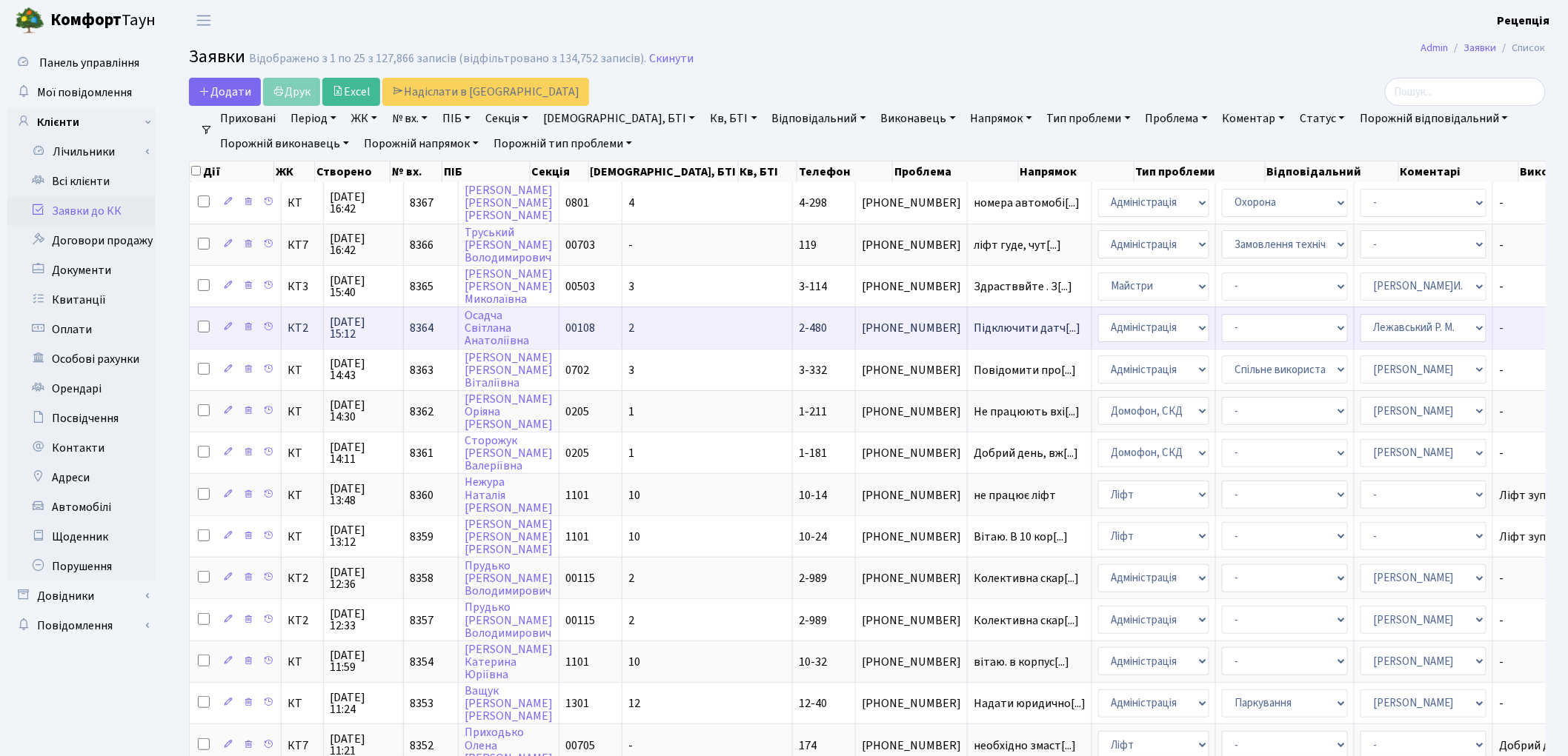
click at [664, 316] on td "2" at bounding box center [708, 327] width 171 height 42
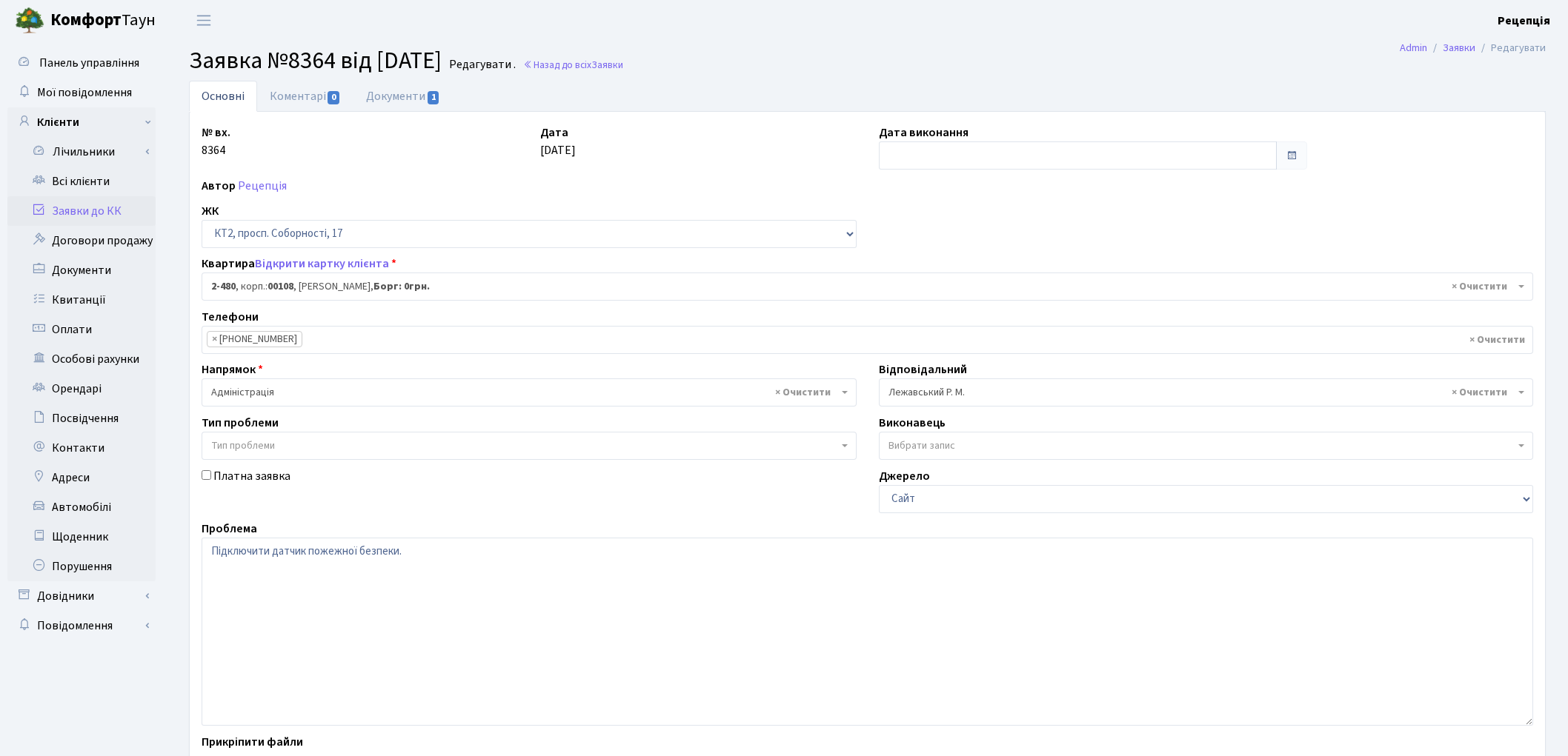
select select "15530"
click at [441, 105] on link "Документи 1" at bounding box center [403, 96] width 100 height 30
select select "25"
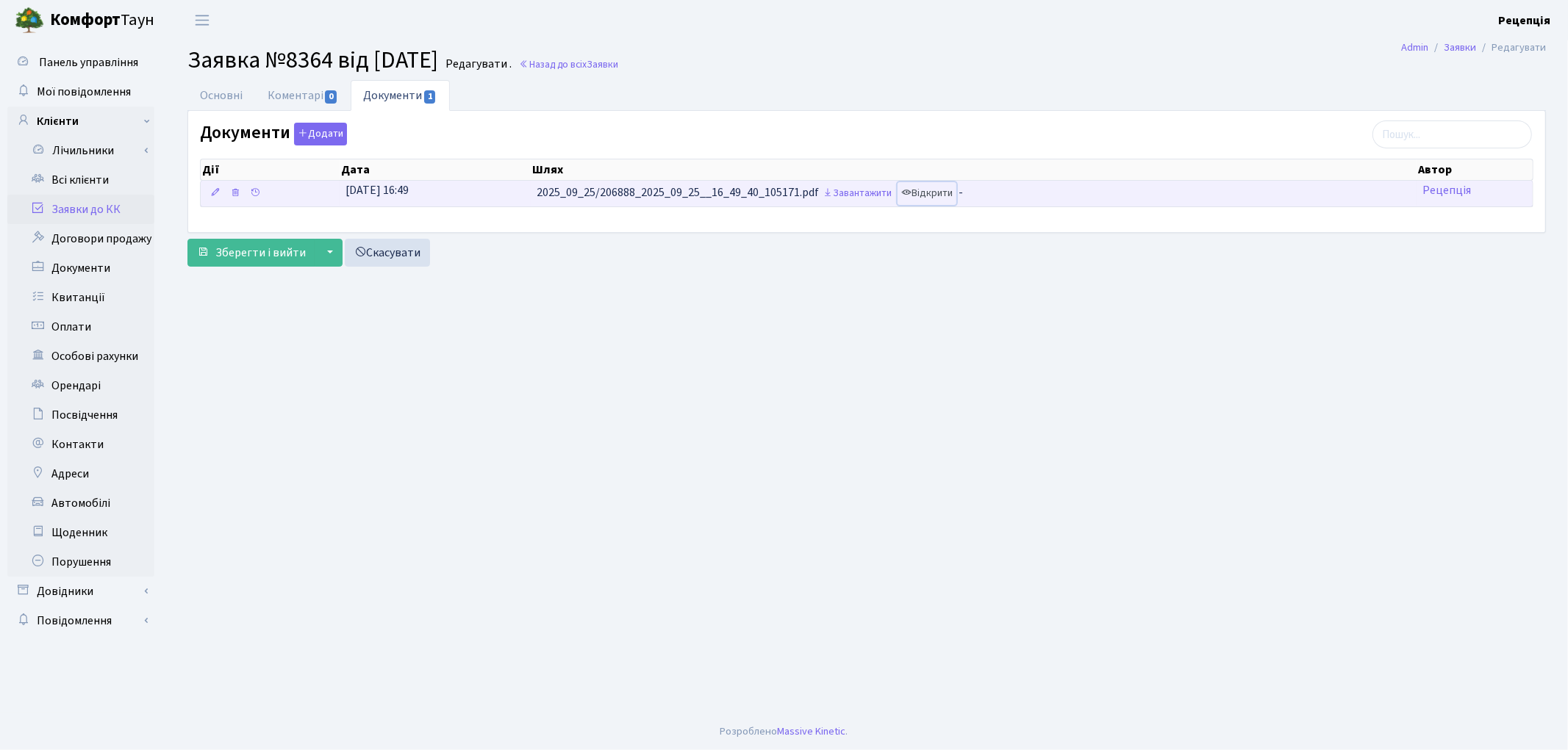
click at [930, 192] on link "Відкрити" at bounding box center [927, 194] width 59 height 23
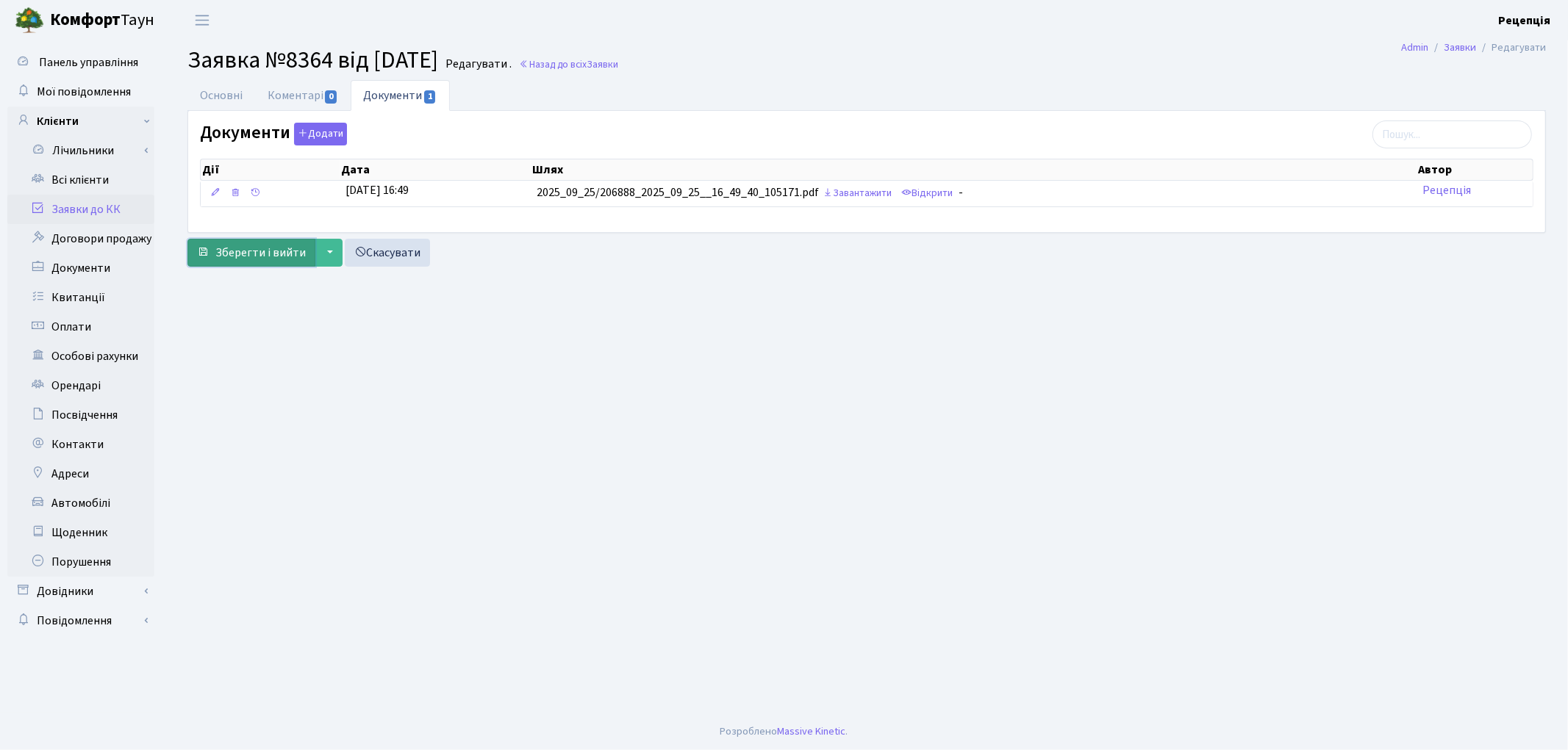
click at [244, 253] on span "Зберегти і вийти" at bounding box center [261, 252] width 90 height 16
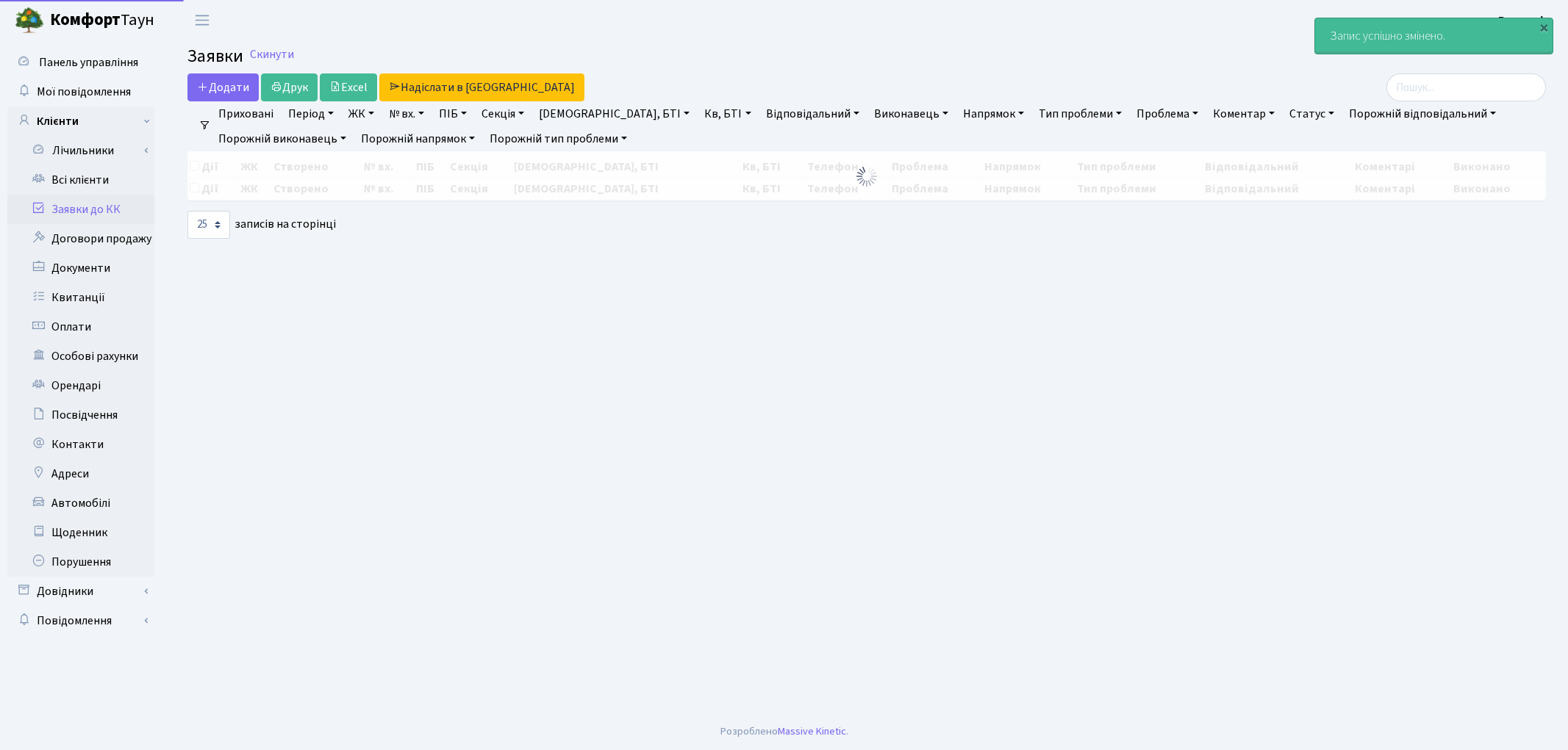
select select "25"
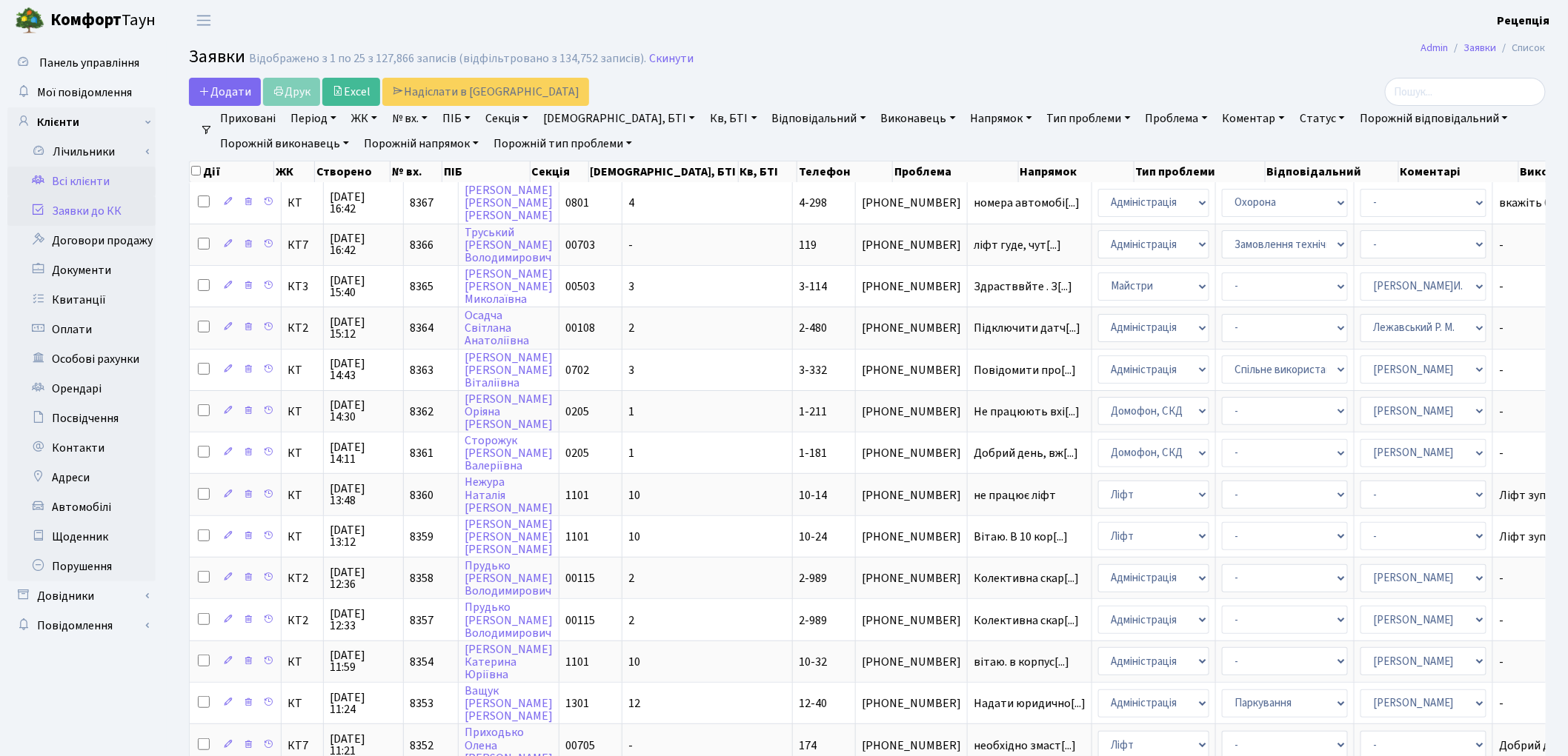
click at [110, 174] on link "Всі клієнти" at bounding box center [82, 181] width 148 height 29
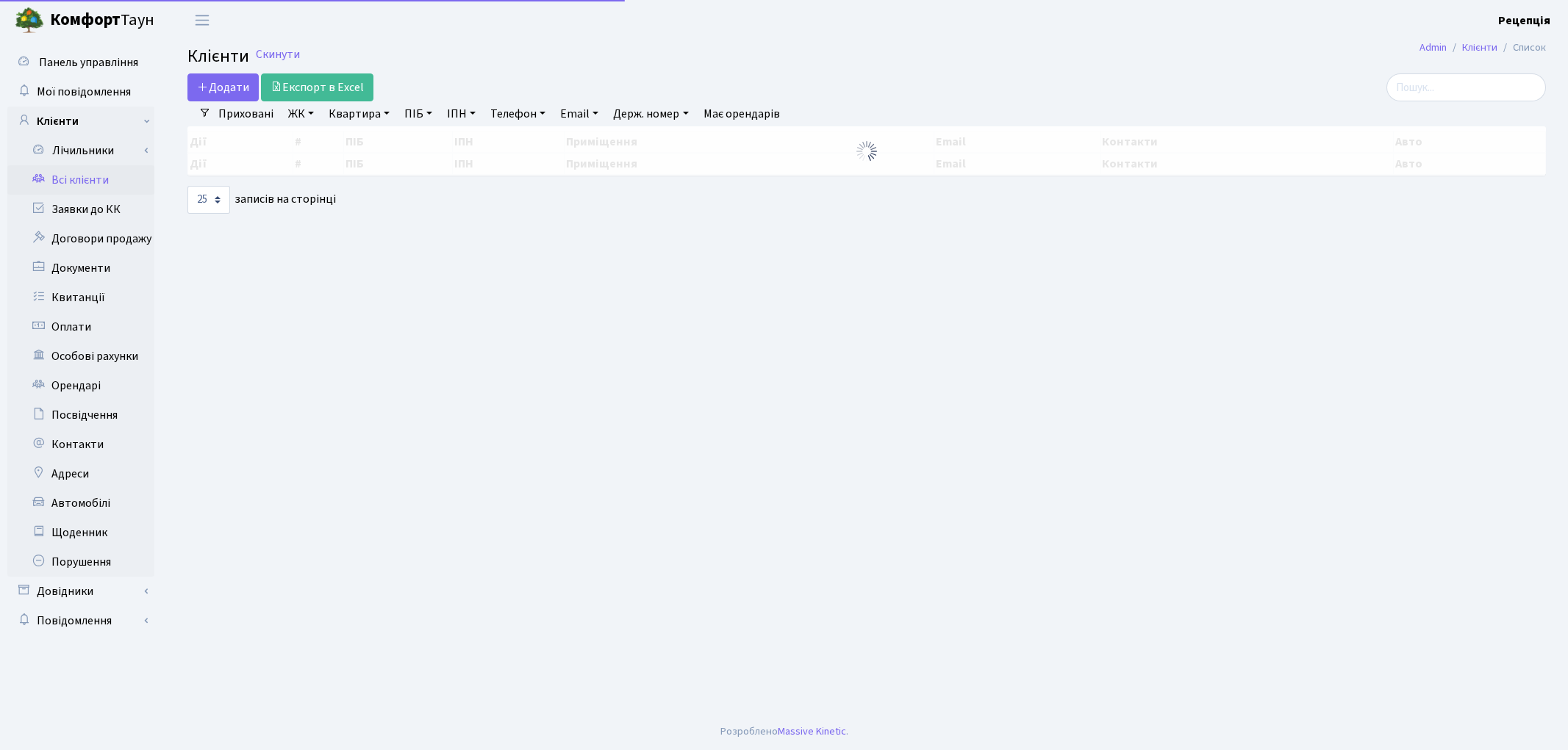
select select "25"
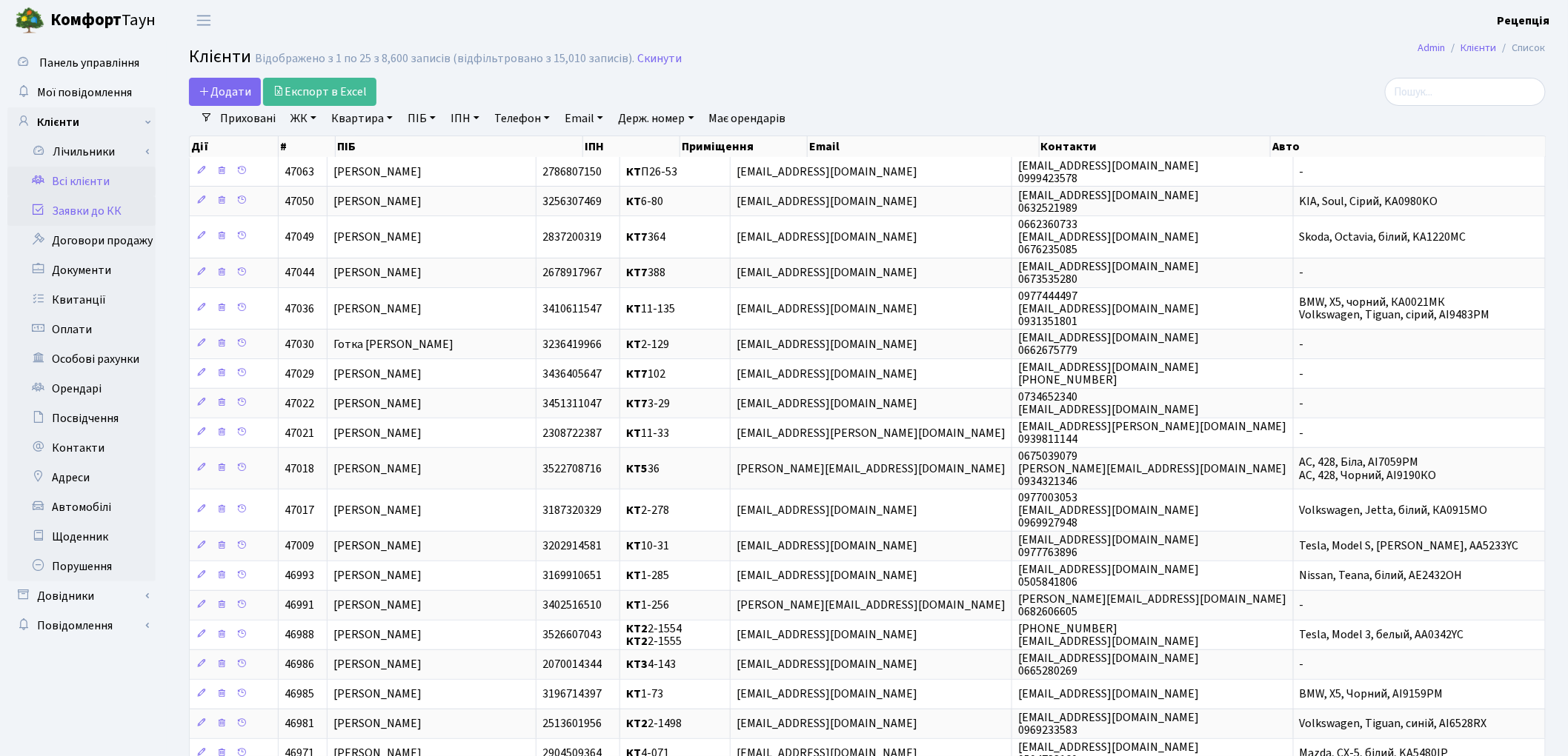
click at [83, 208] on link "Заявки до КК" at bounding box center [82, 211] width 148 height 29
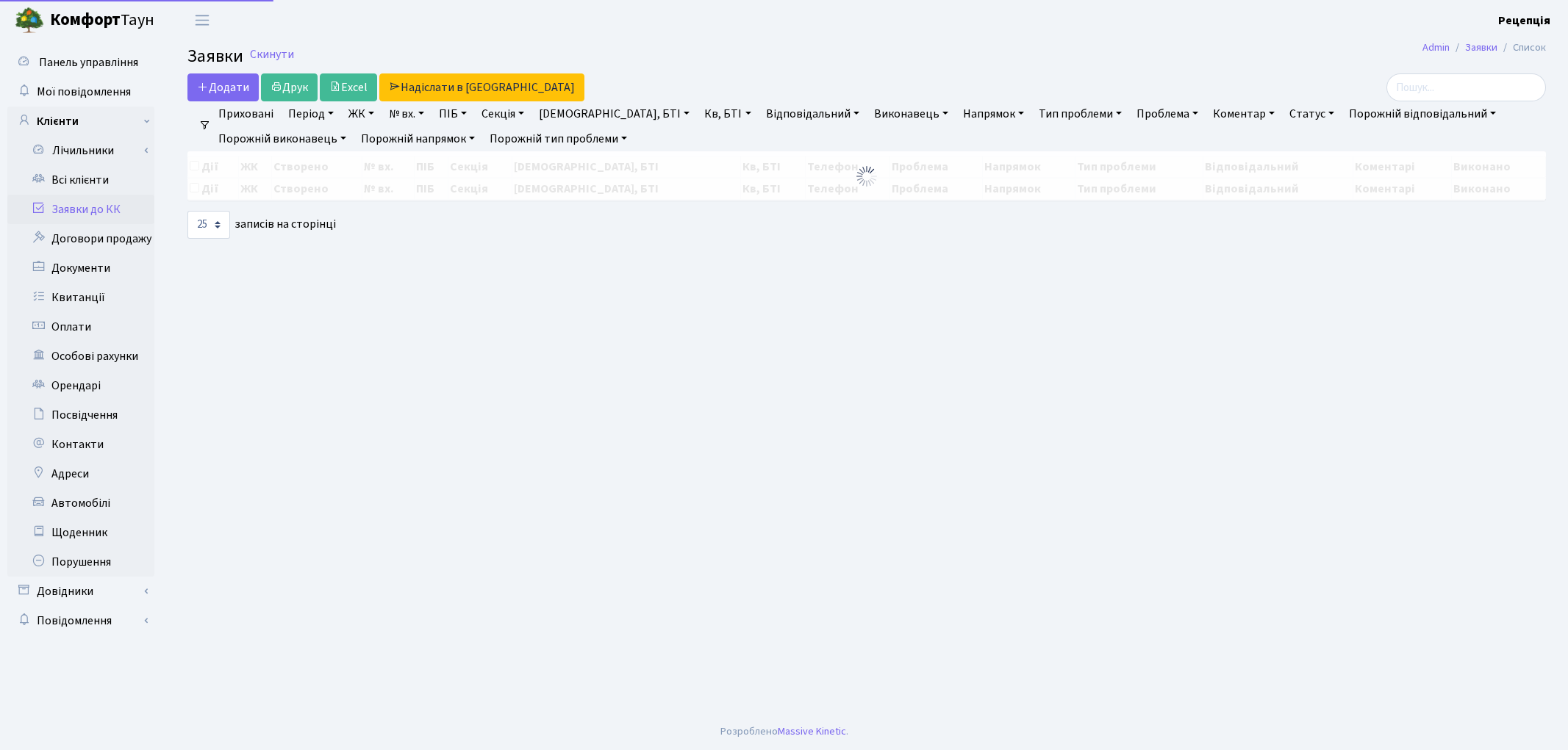
select select "25"
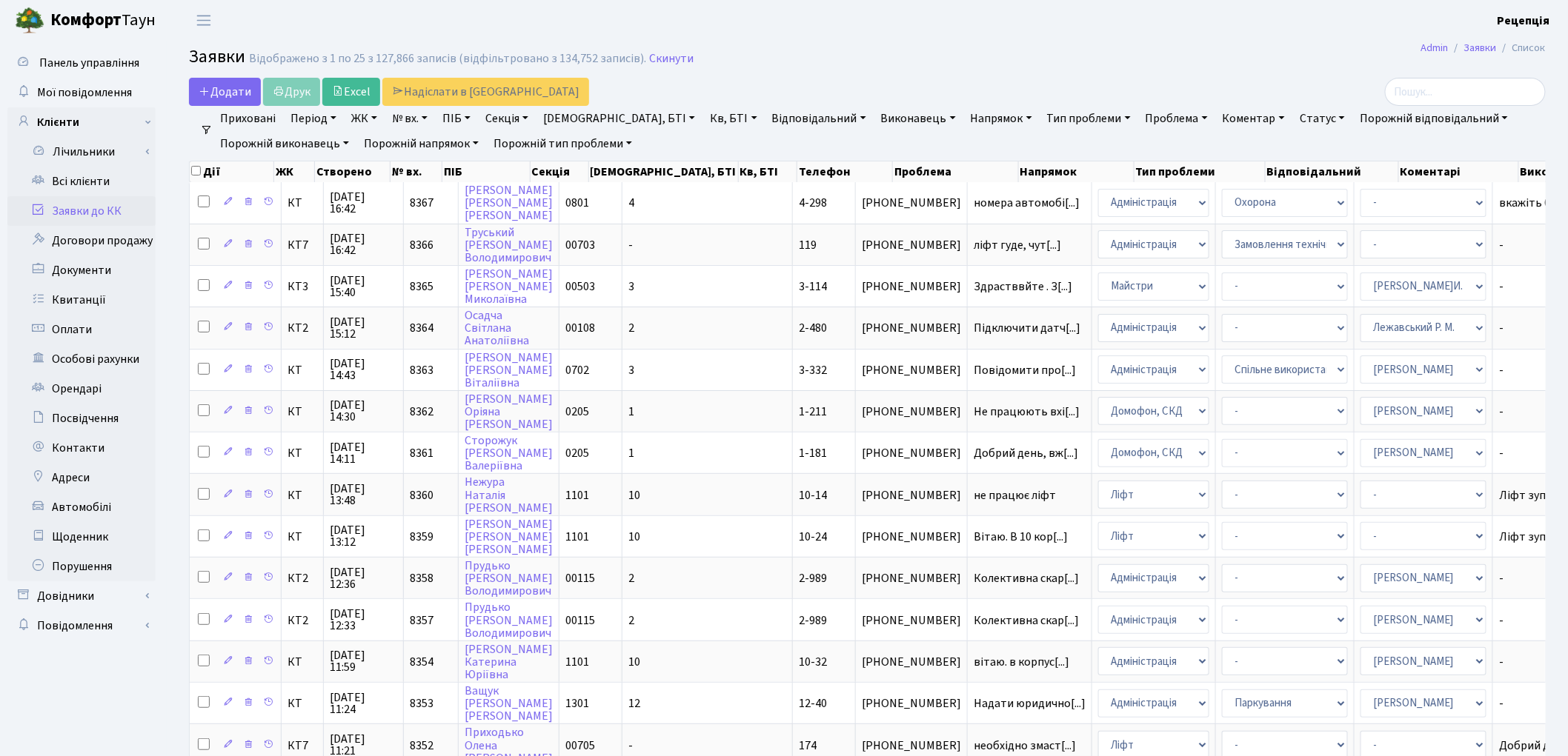
click at [361, 119] on link "ЖК" at bounding box center [364, 118] width 38 height 25
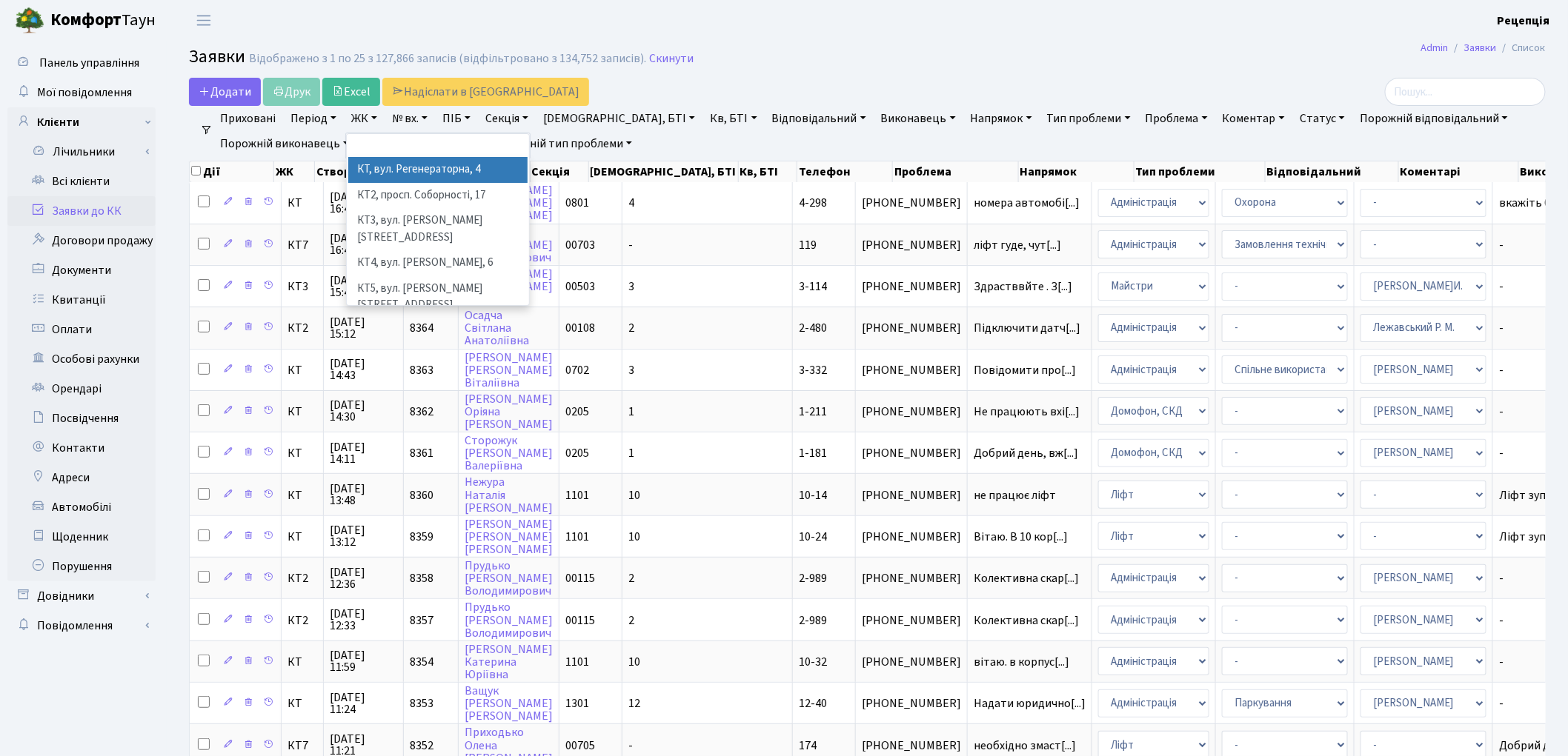
click at [395, 164] on li "КТ, вул. Регенераторна, 4" at bounding box center [438, 170] width 179 height 26
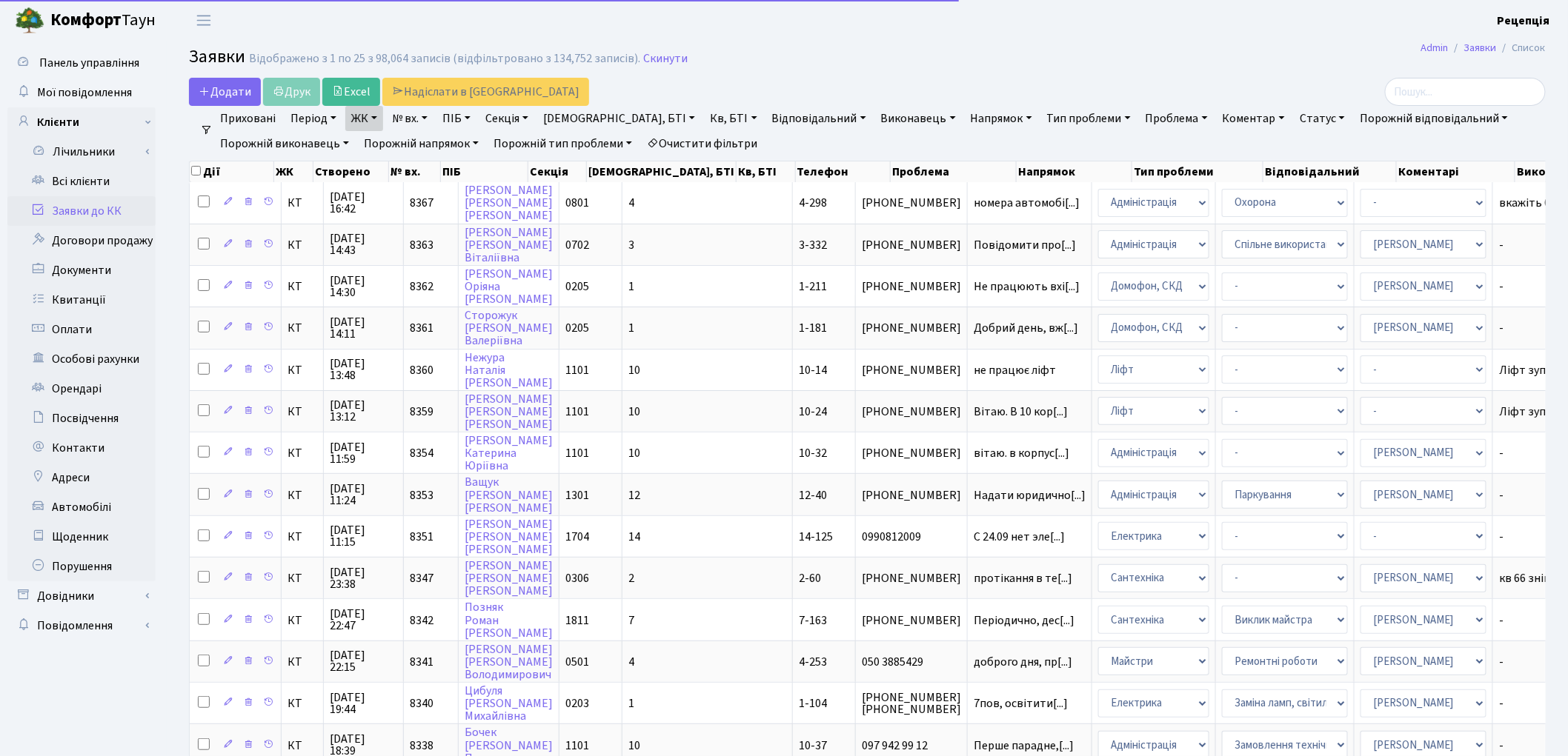
click at [704, 117] on link "Кв, БТІ" at bounding box center [733, 118] width 59 height 25
type input "1-233"
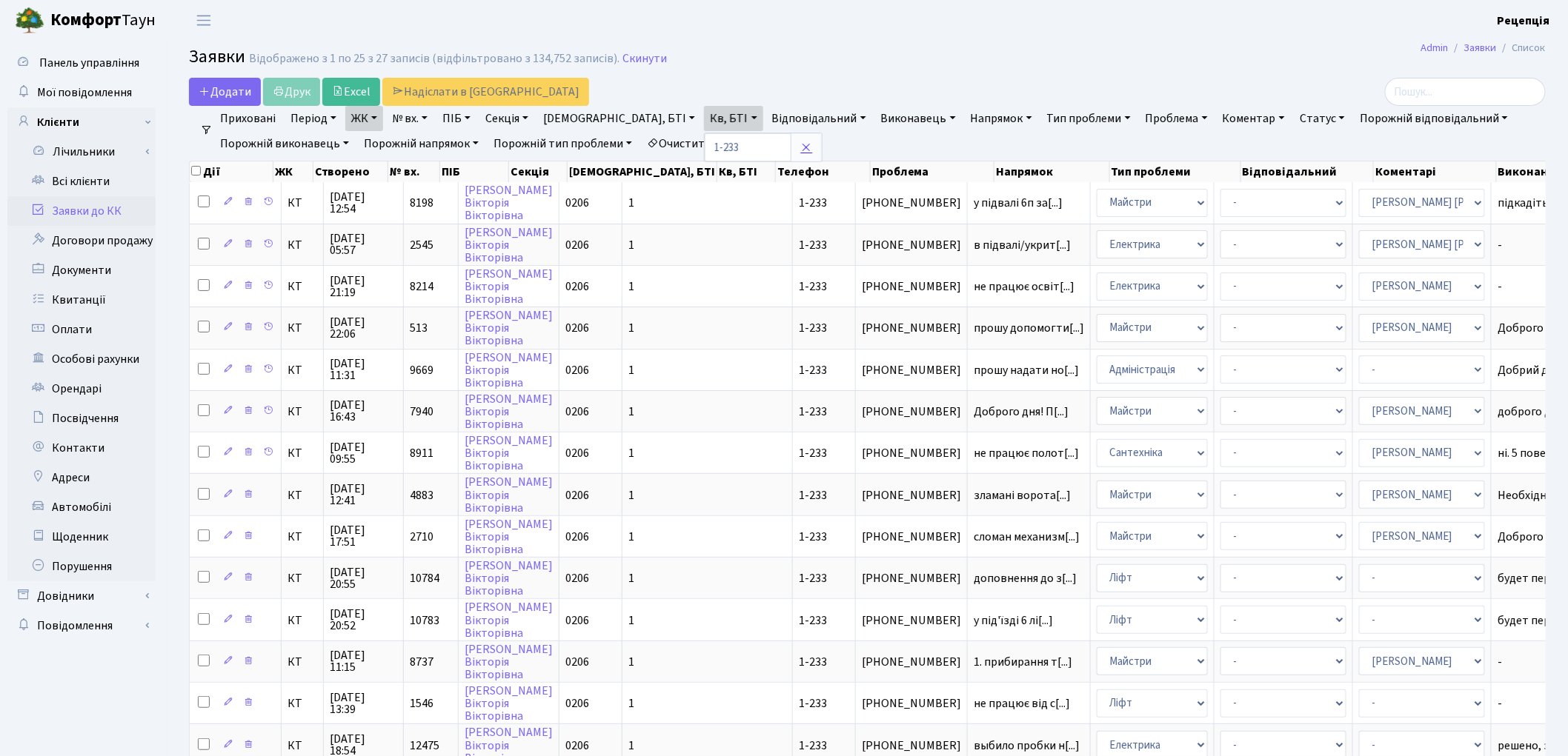
click at [800, 151] on icon at bounding box center [806, 147] width 12 height 12
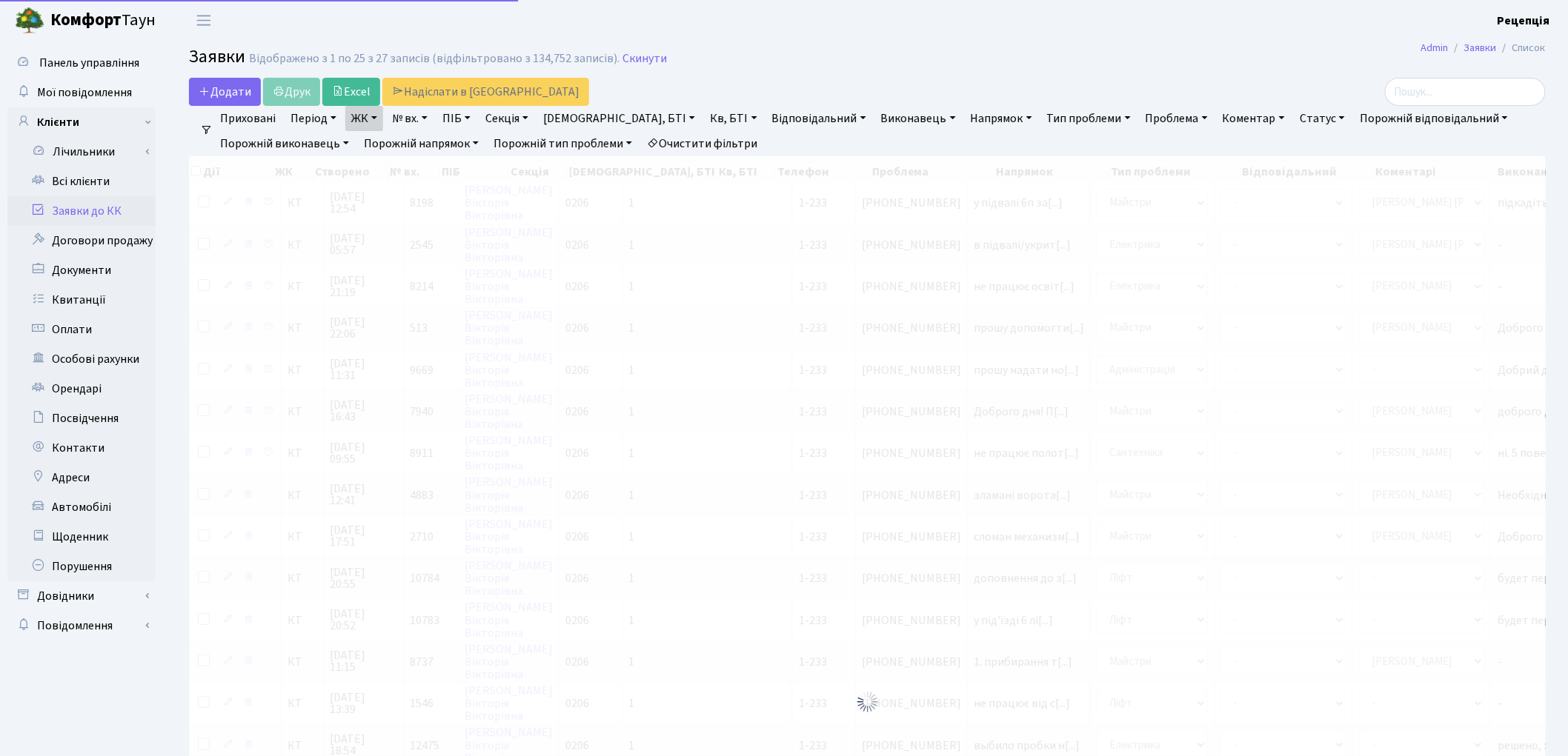
click at [728, 142] on link "Очистити фільтри" at bounding box center [702, 144] width 122 height 25
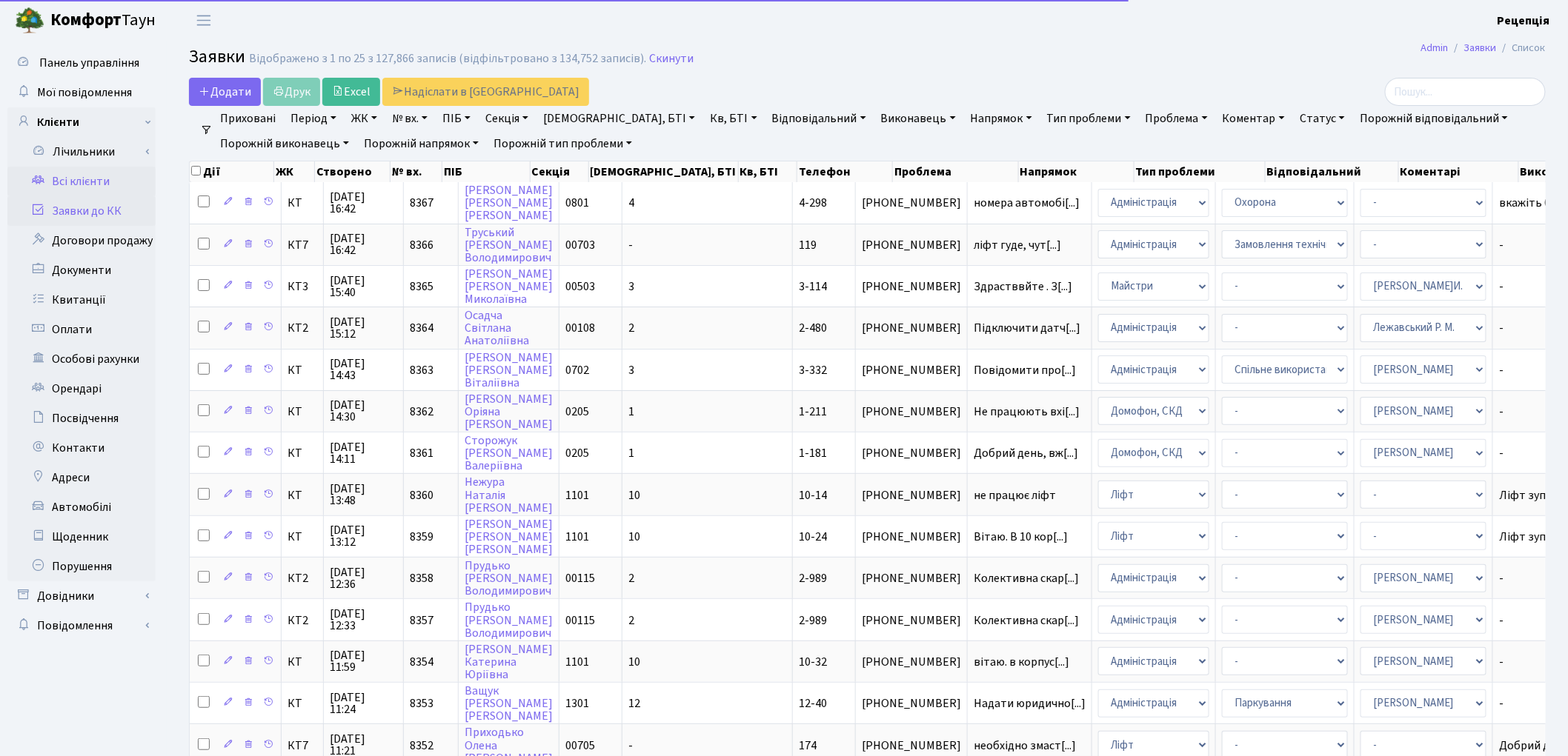
click at [107, 187] on link "Всі клієнти" at bounding box center [82, 181] width 148 height 29
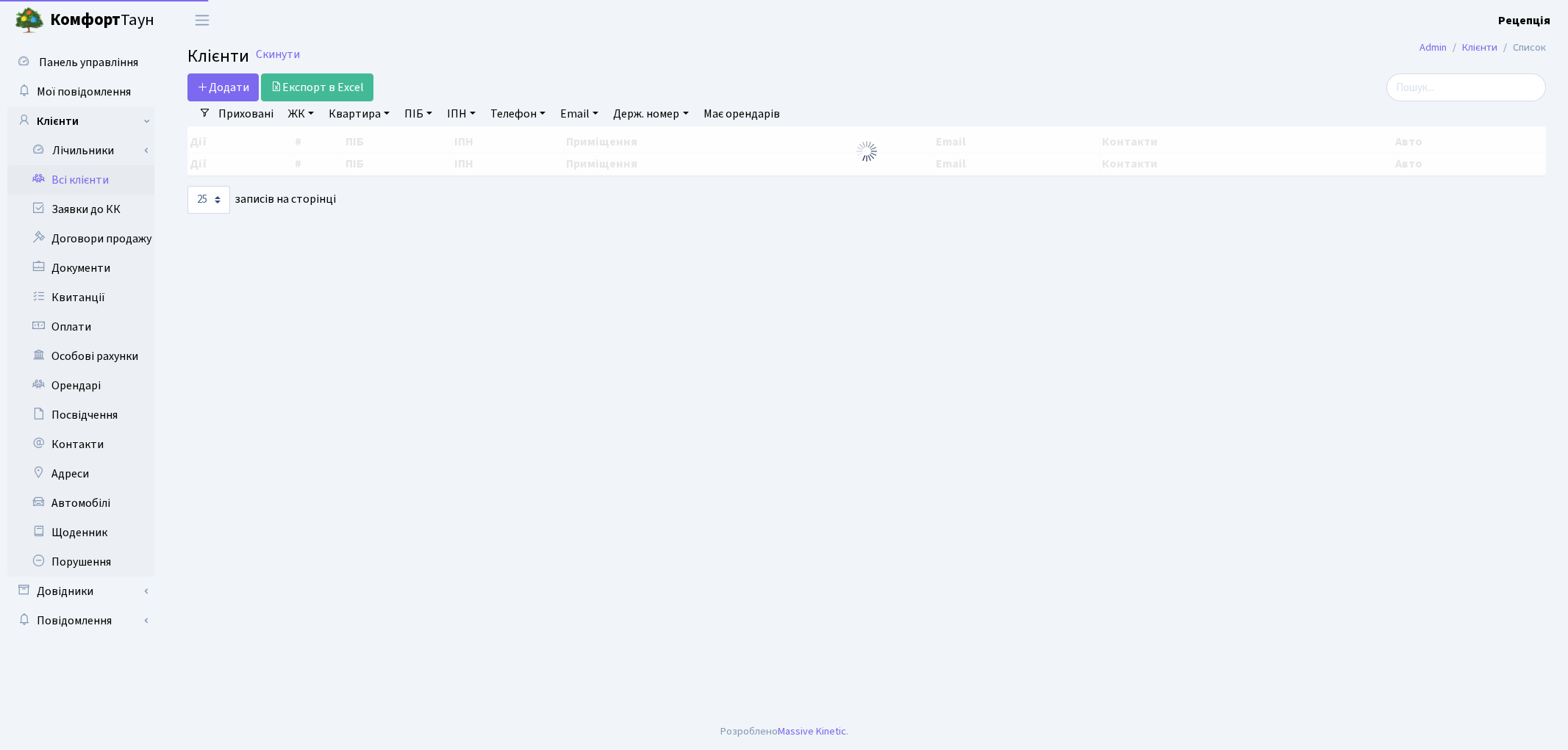
select select "25"
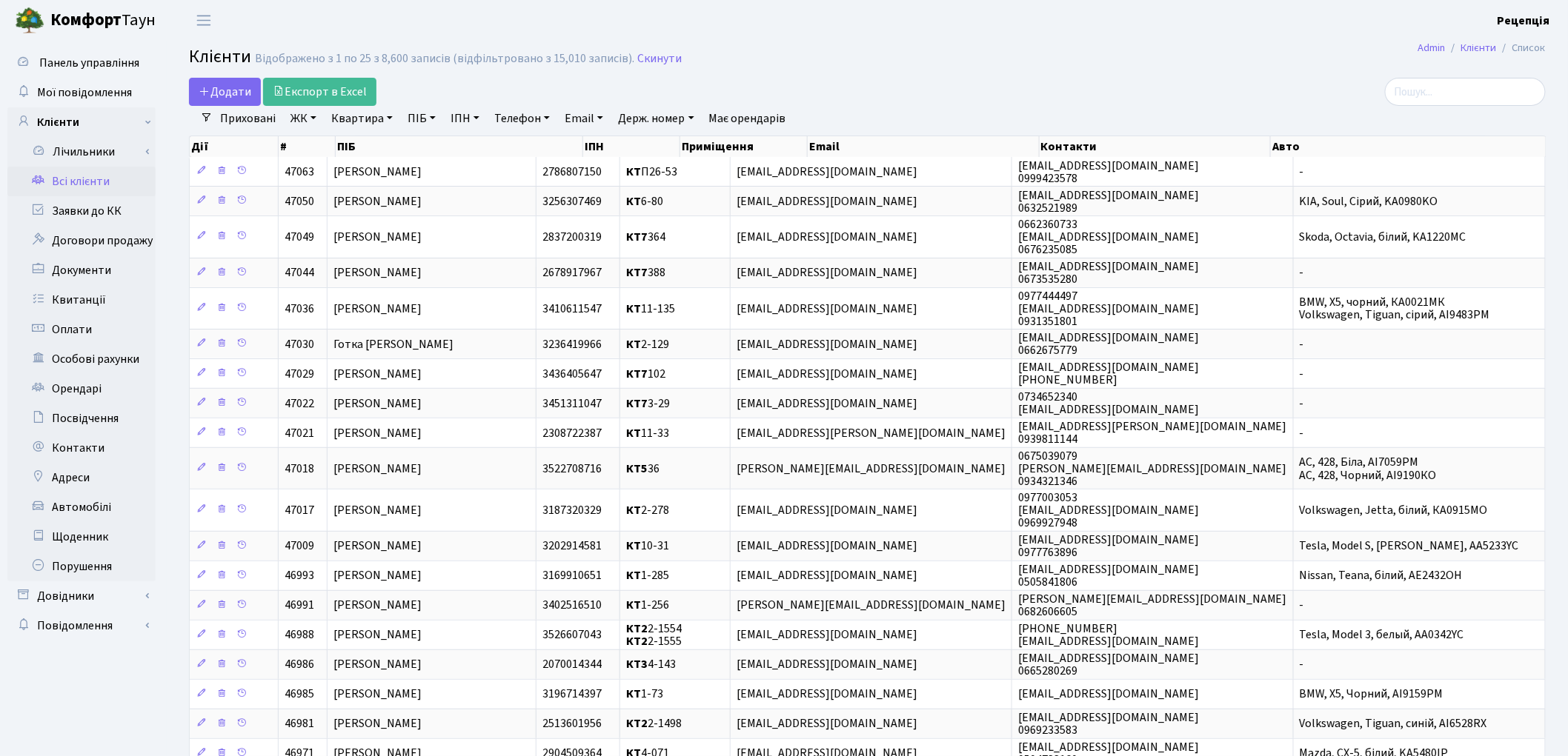
click at [747, 45] on main "Admin Клієнти Список Клієнти Відображено з 1 по 25 з 8,600 записів (відфільтров…" at bounding box center [867, 550] width 1401 height 1018
click at [300, 119] on link "ЖК" at bounding box center [303, 118] width 38 height 25
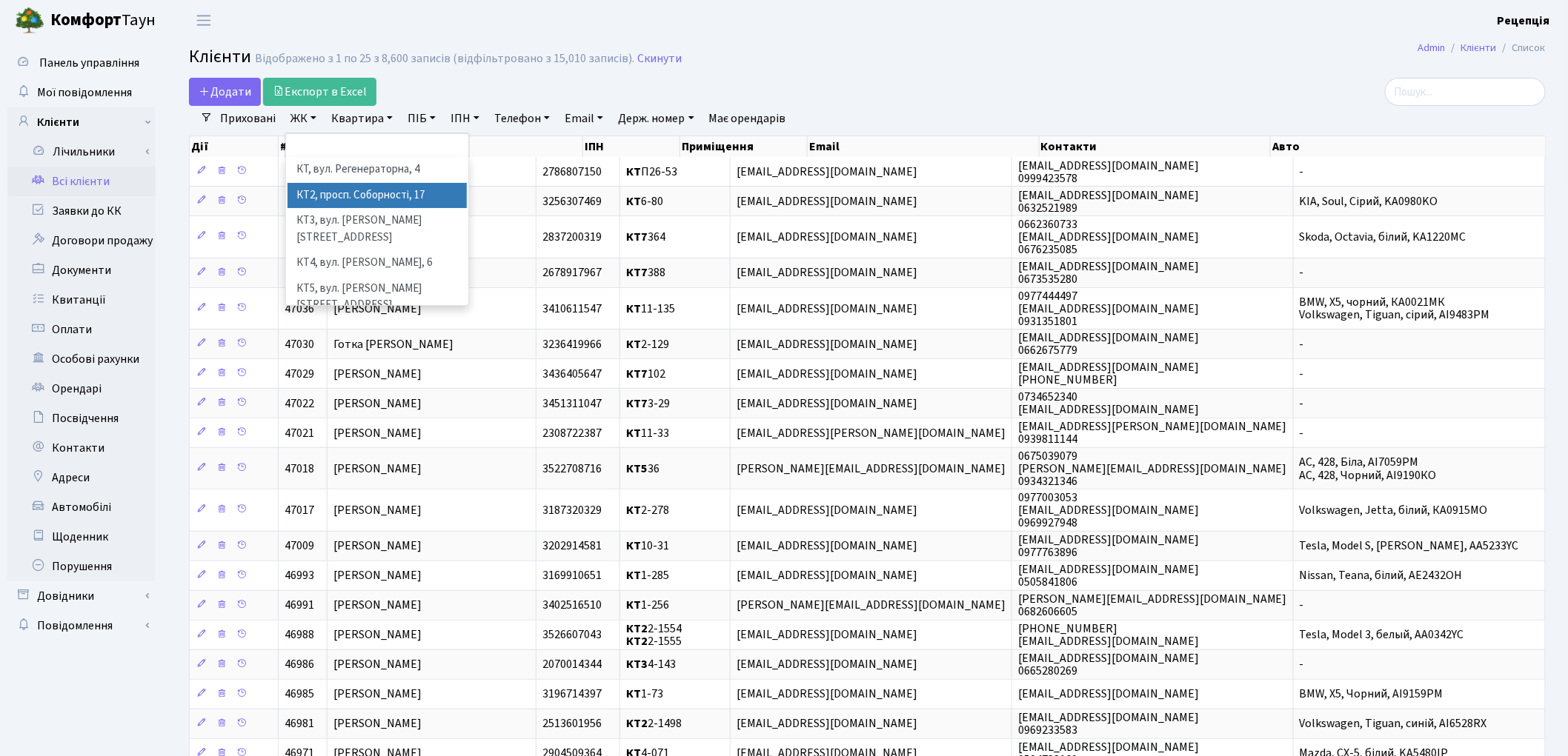
click at [393, 189] on li "КТ2, просп. Соборності, 17" at bounding box center [377, 196] width 179 height 26
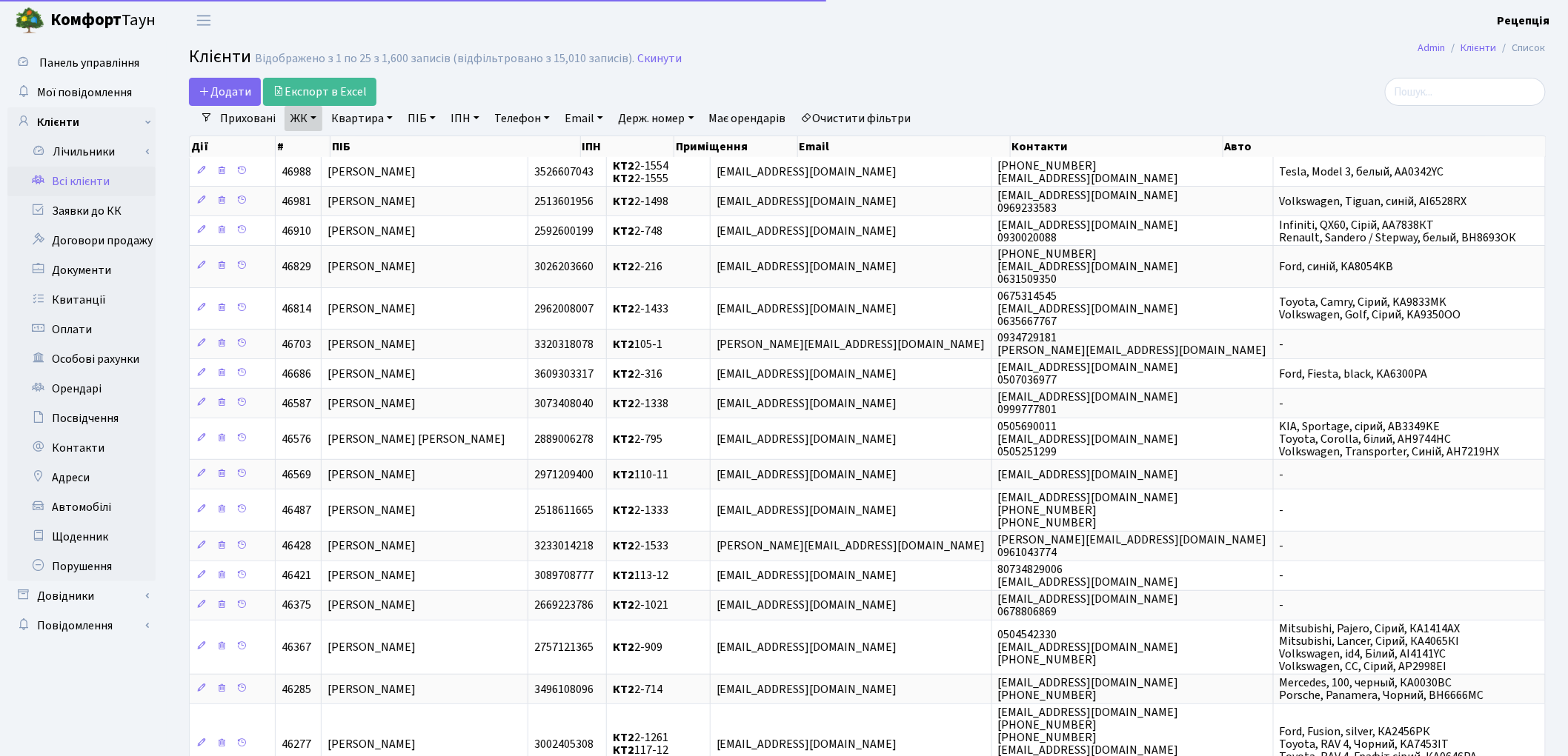
click at [368, 119] on link "Квартира" at bounding box center [361, 118] width 73 height 25
type input "2-696"
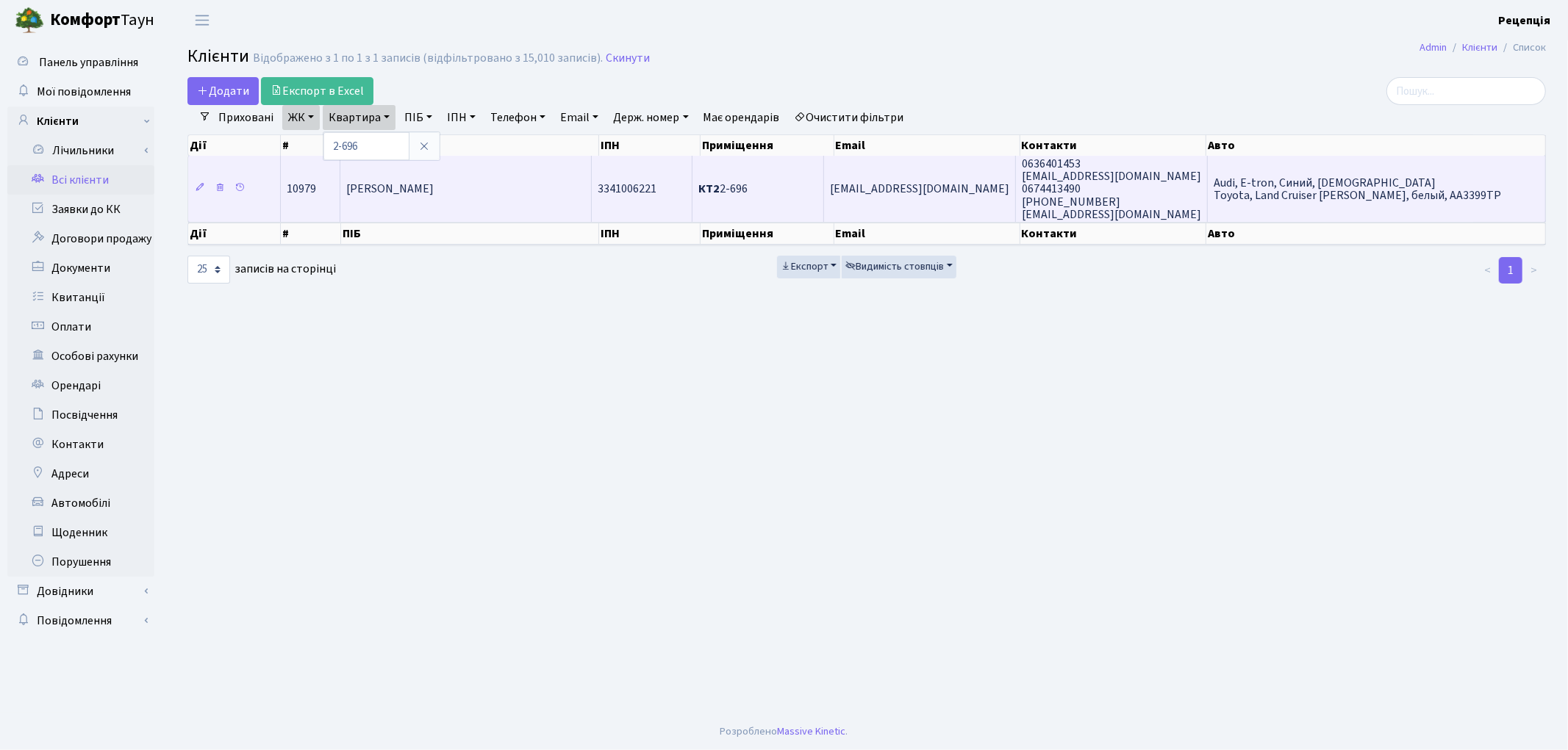
click at [434, 182] on span "Копачевська Єлизавета Іванівна" at bounding box center [390, 189] width 87 height 16
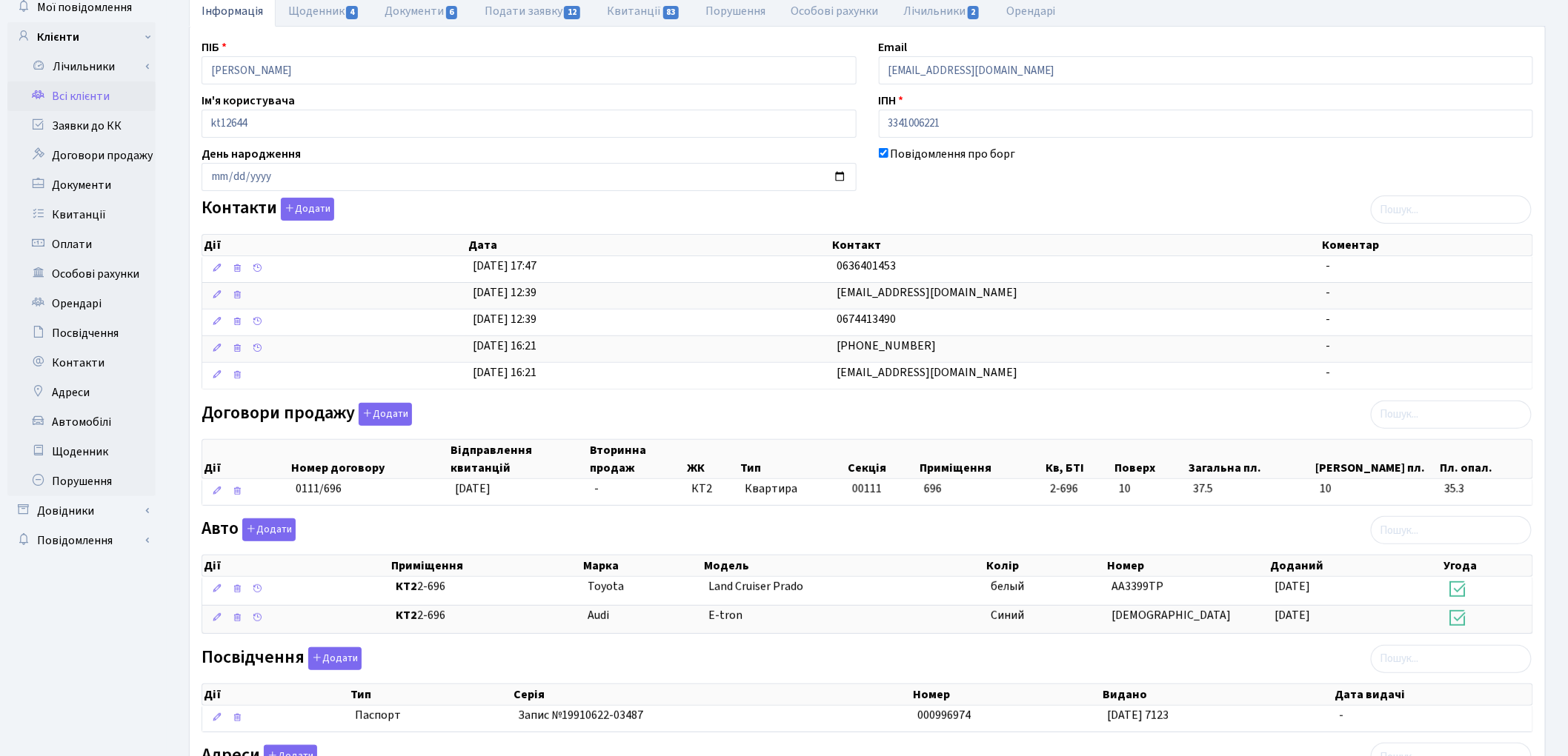
scroll to position [120, 0]
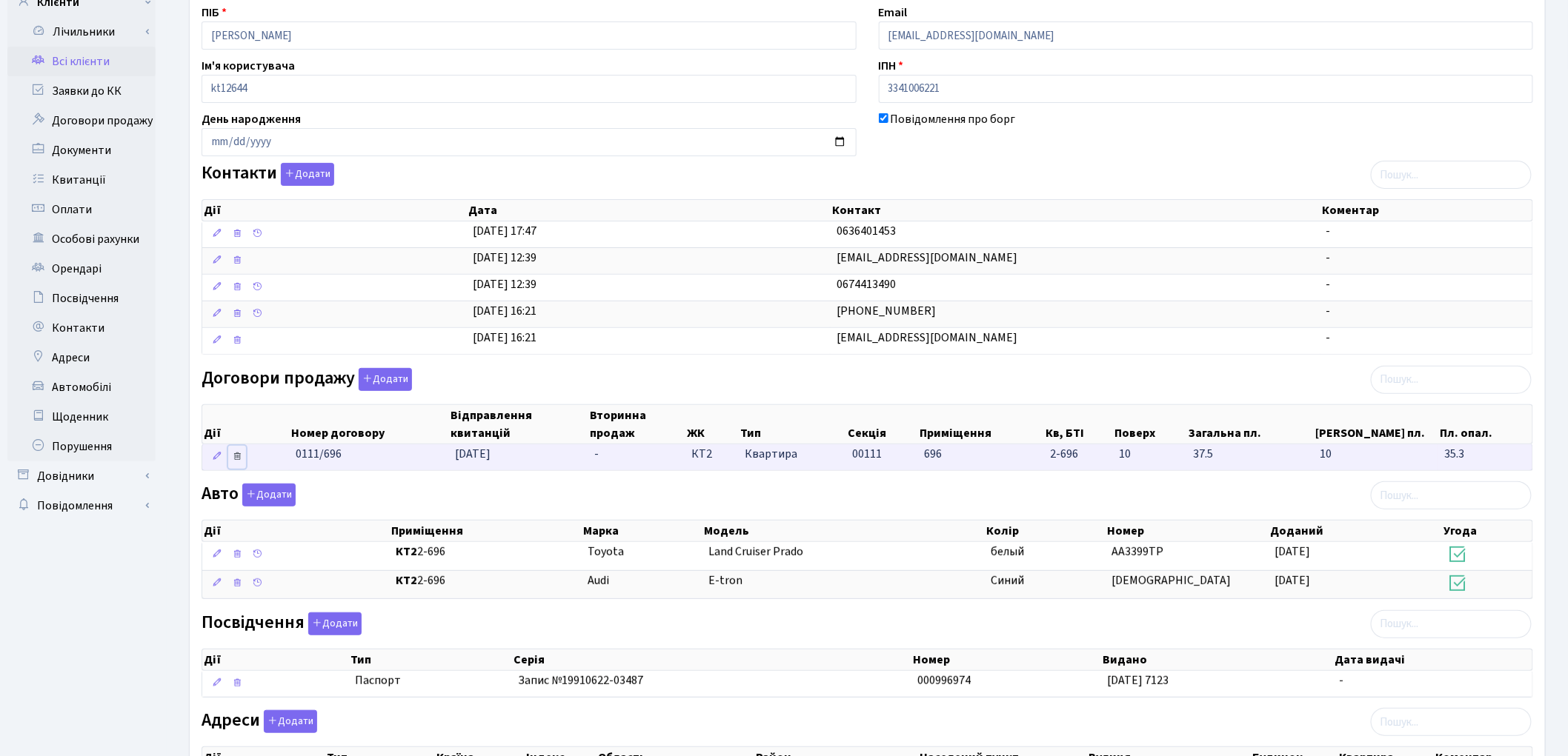
click at [240, 457] on icon at bounding box center [236, 456] width 10 height 10
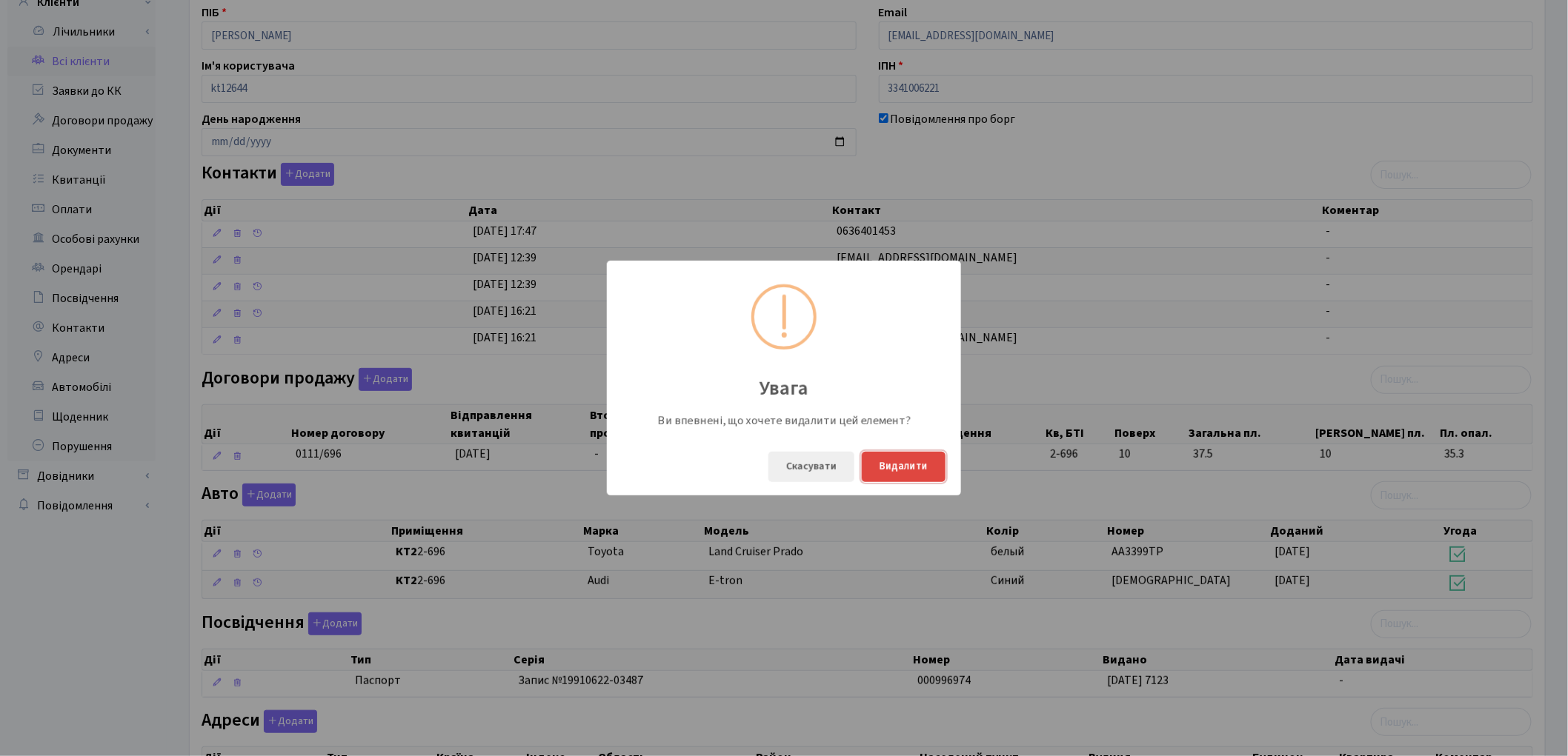
click at [897, 468] on button "Видалити" at bounding box center [904, 466] width 83 height 30
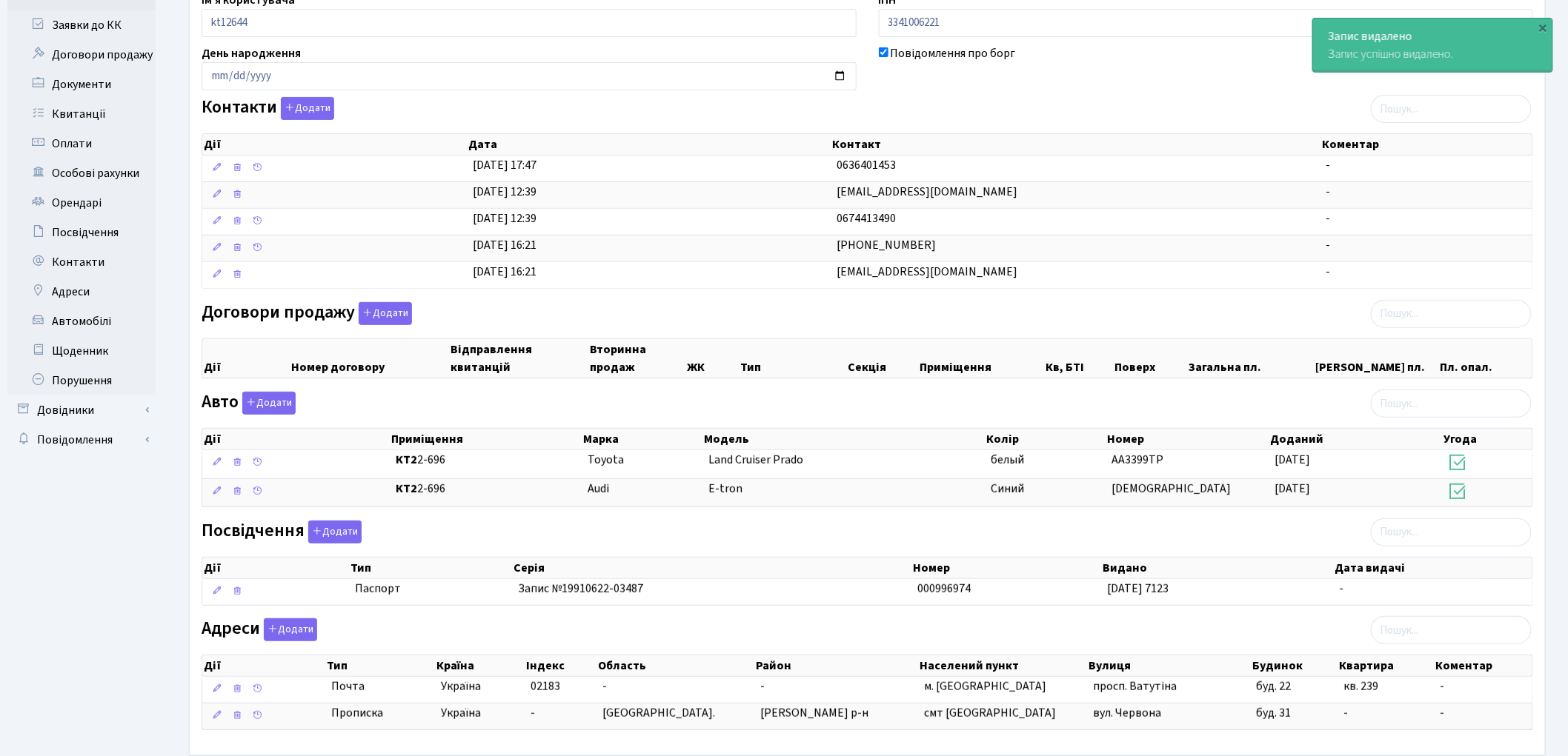
scroll to position [267, 0]
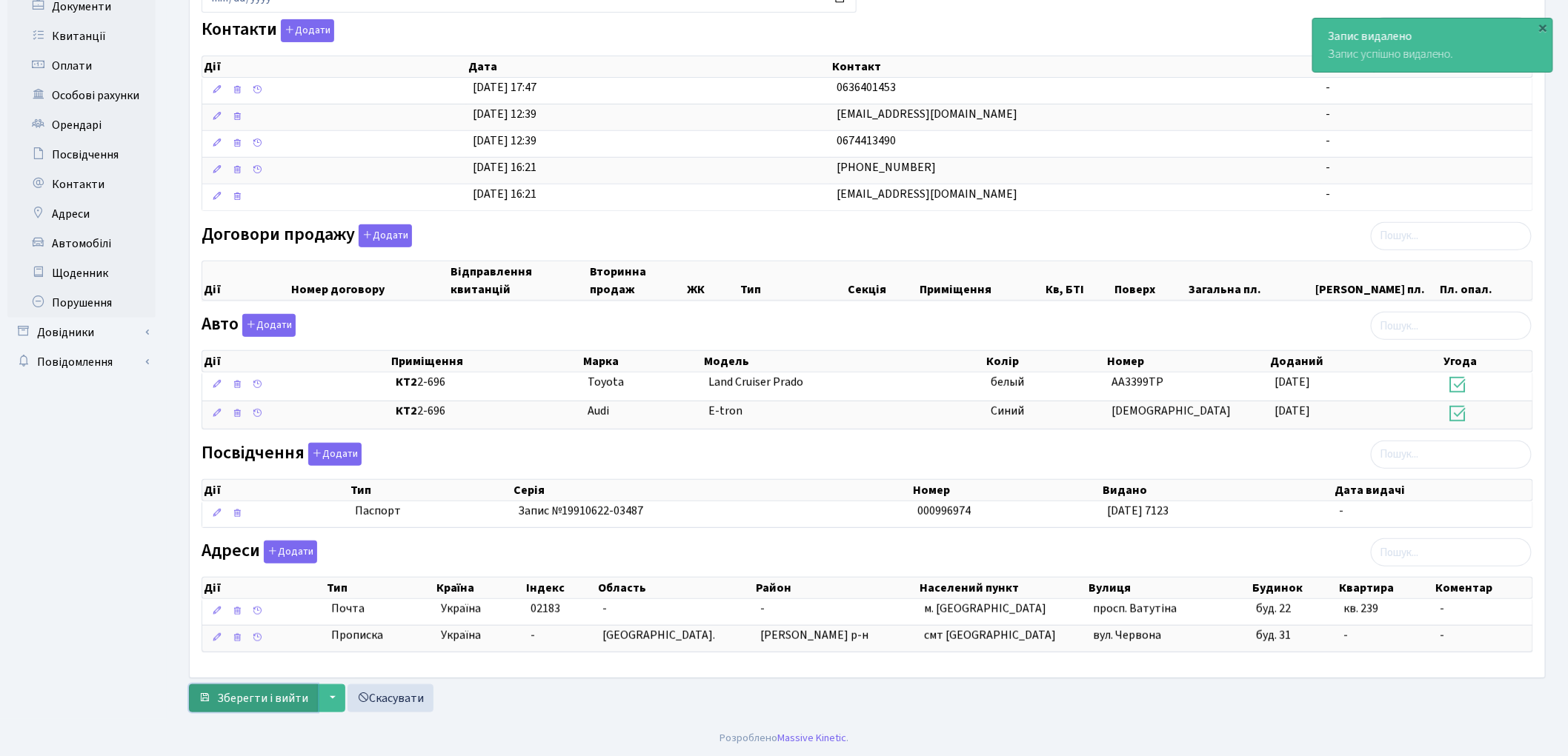
click at [266, 697] on span "Зберегти і вийти" at bounding box center [263, 698] width 91 height 16
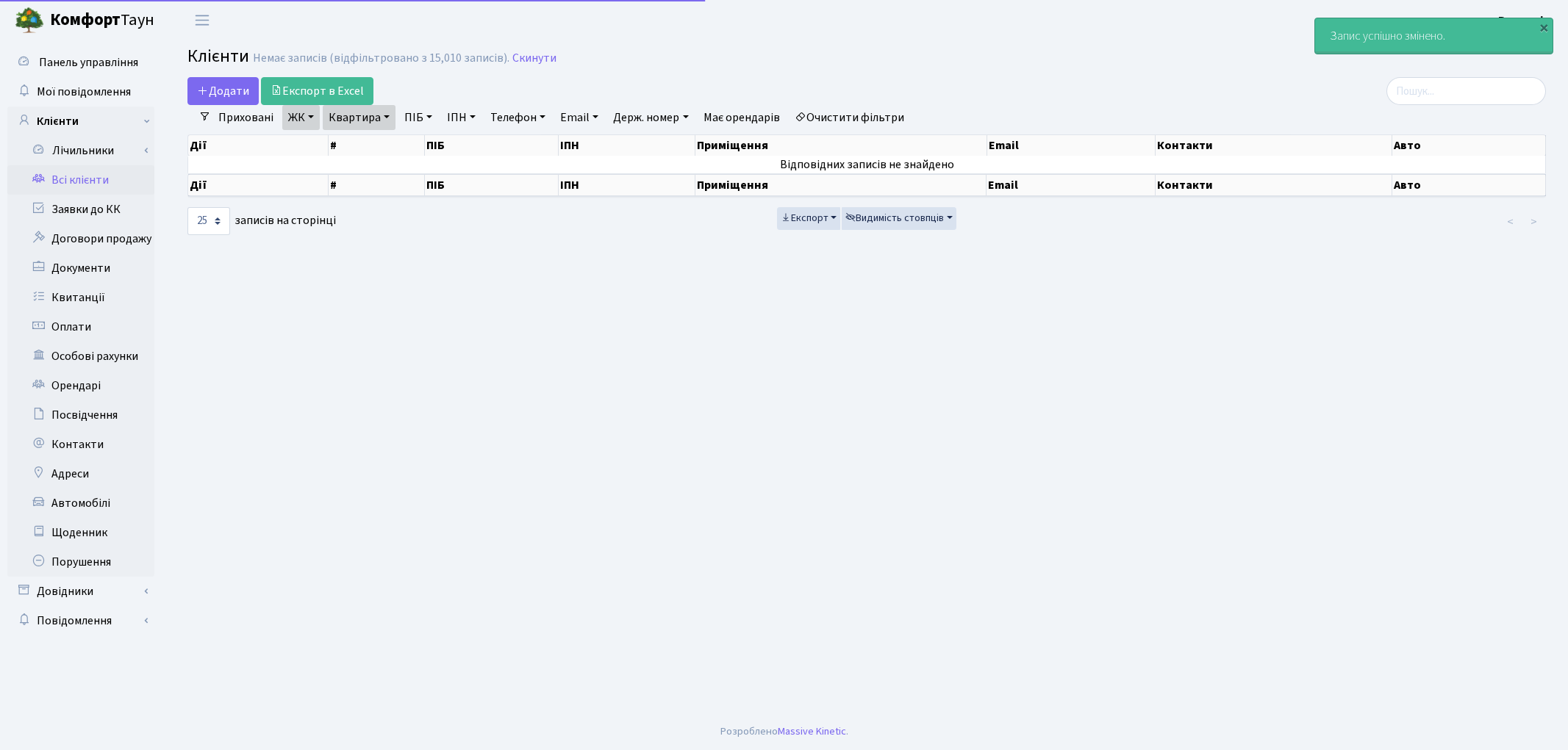
select select "25"
click at [858, 112] on link "Очистити фільтри" at bounding box center [849, 117] width 121 height 25
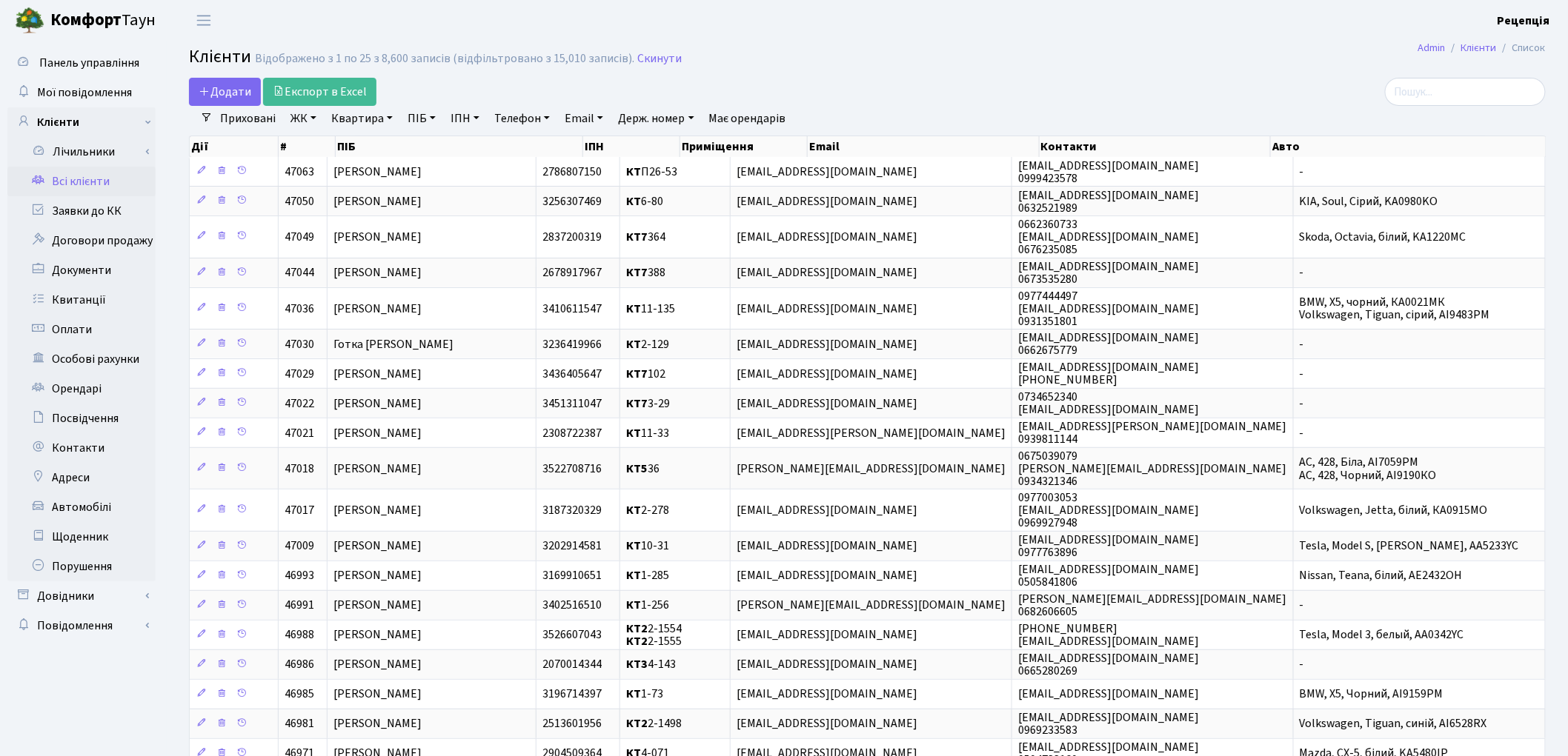
click at [425, 119] on link "ПІБ" at bounding box center [422, 118] width 40 height 25
type input "копачевський"
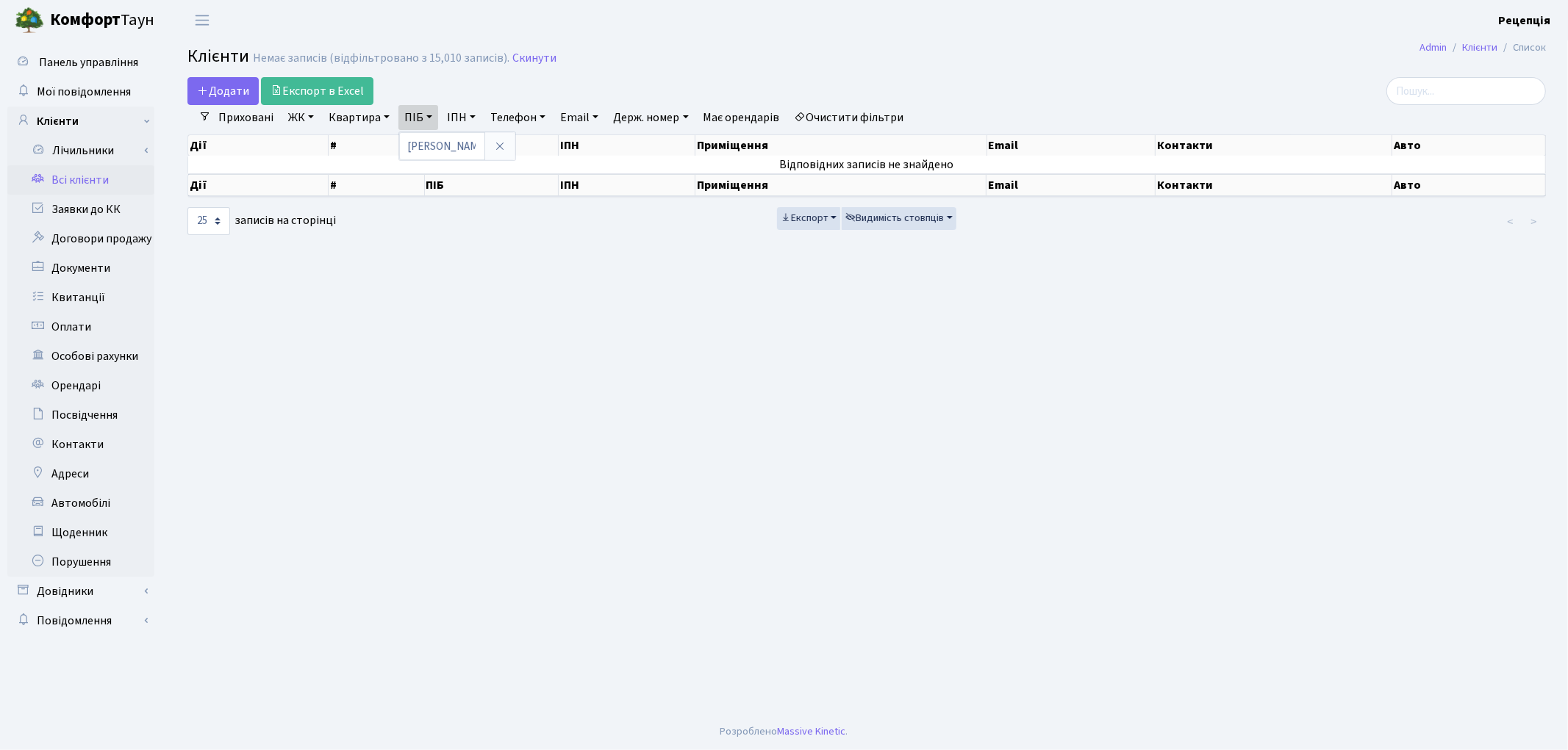
click at [848, 119] on link "Очистити фільтри" at bounding box center [849, 117] width 121 height 25
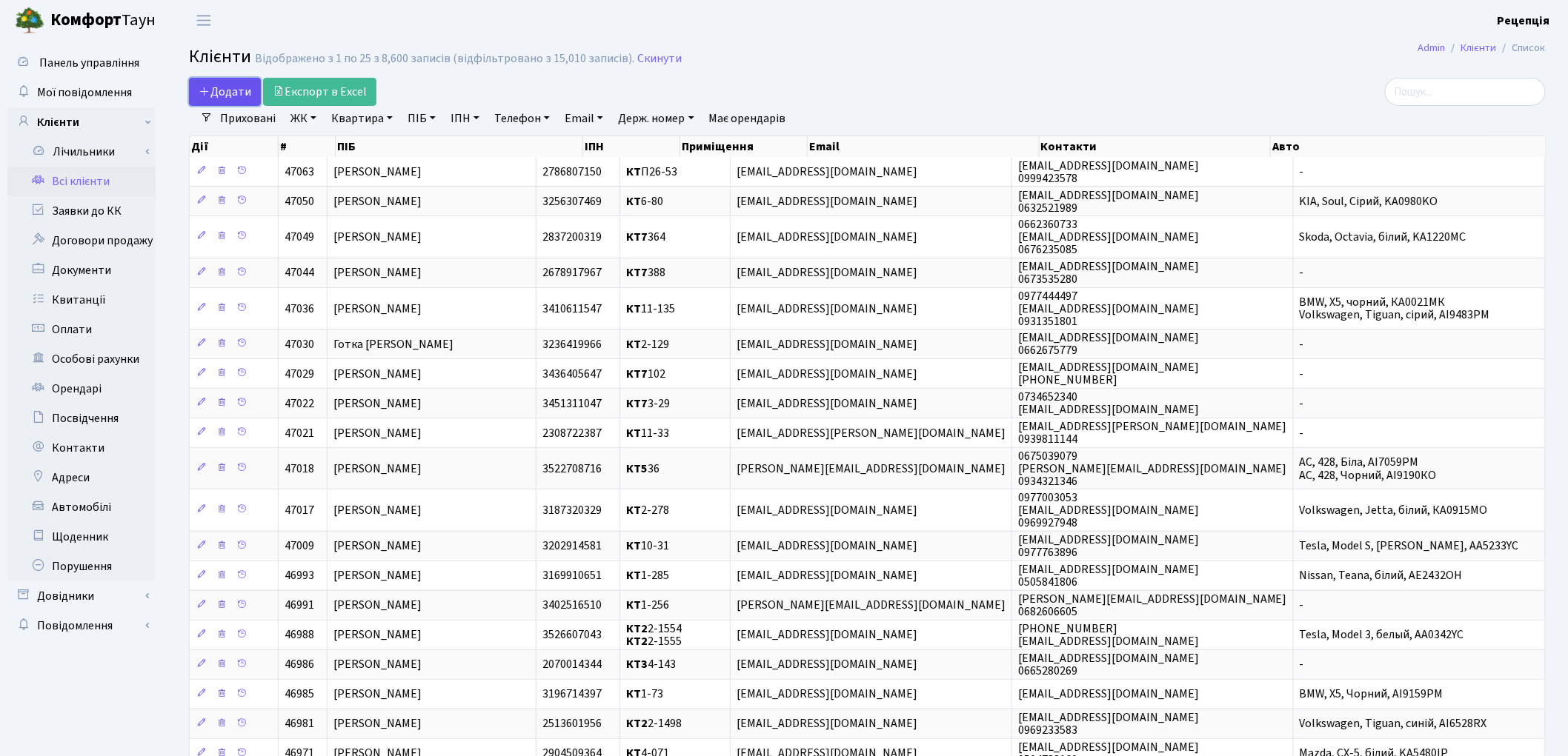
click at [199, 92] on icon at bounding box center [204, 90] width 12 height 12
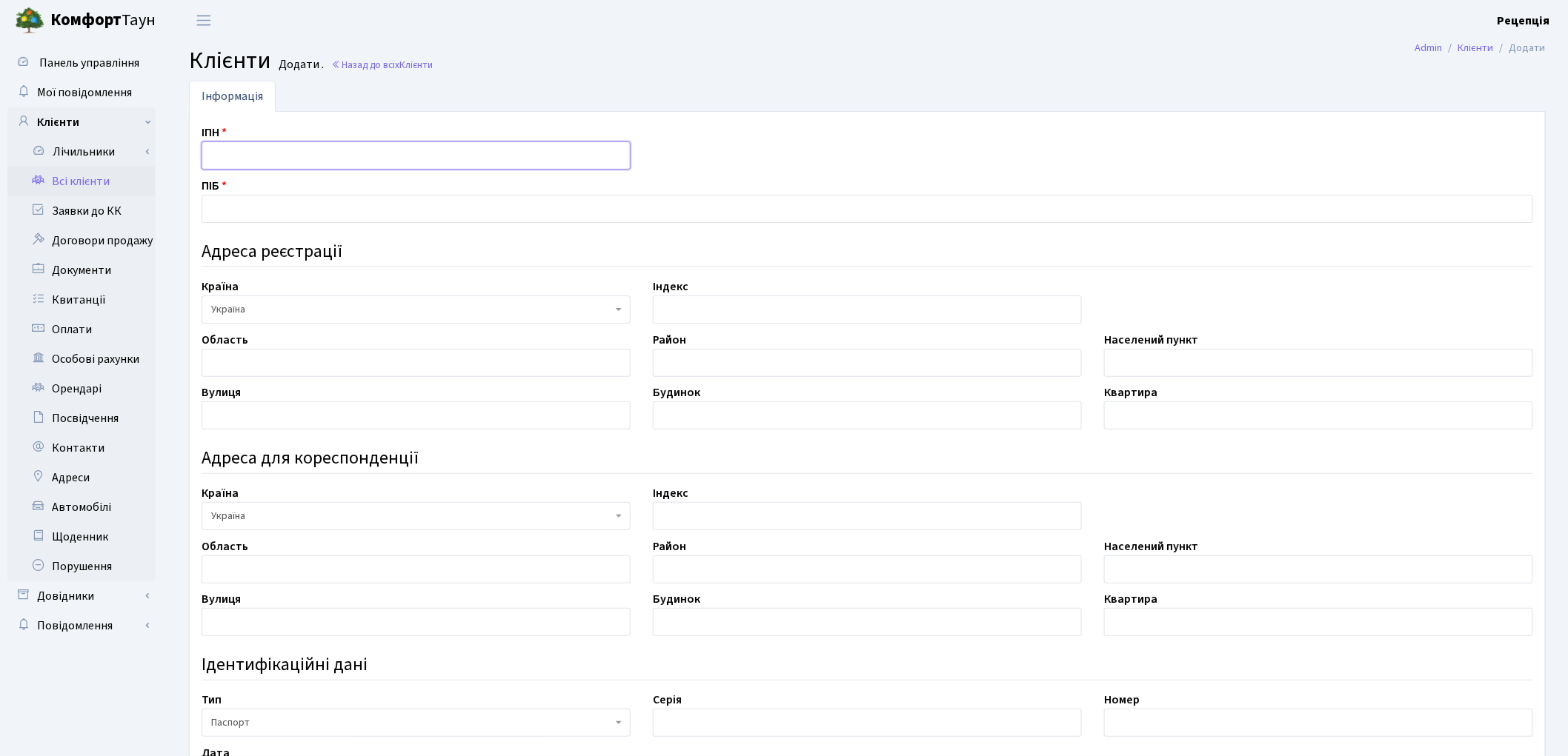
click at [261, 161] on input "text" at bounding box center [416, 155] width 429 height 28
type input "2374106493"
click at [282, 213] on input "text" at bounding box center [867, 208] width 1332 height 28
type input "[PERSON_NAME] [PERSON_NAME]"
click at [265, 354] on input "text" at bounding box center [416, 363] width 429 height 28
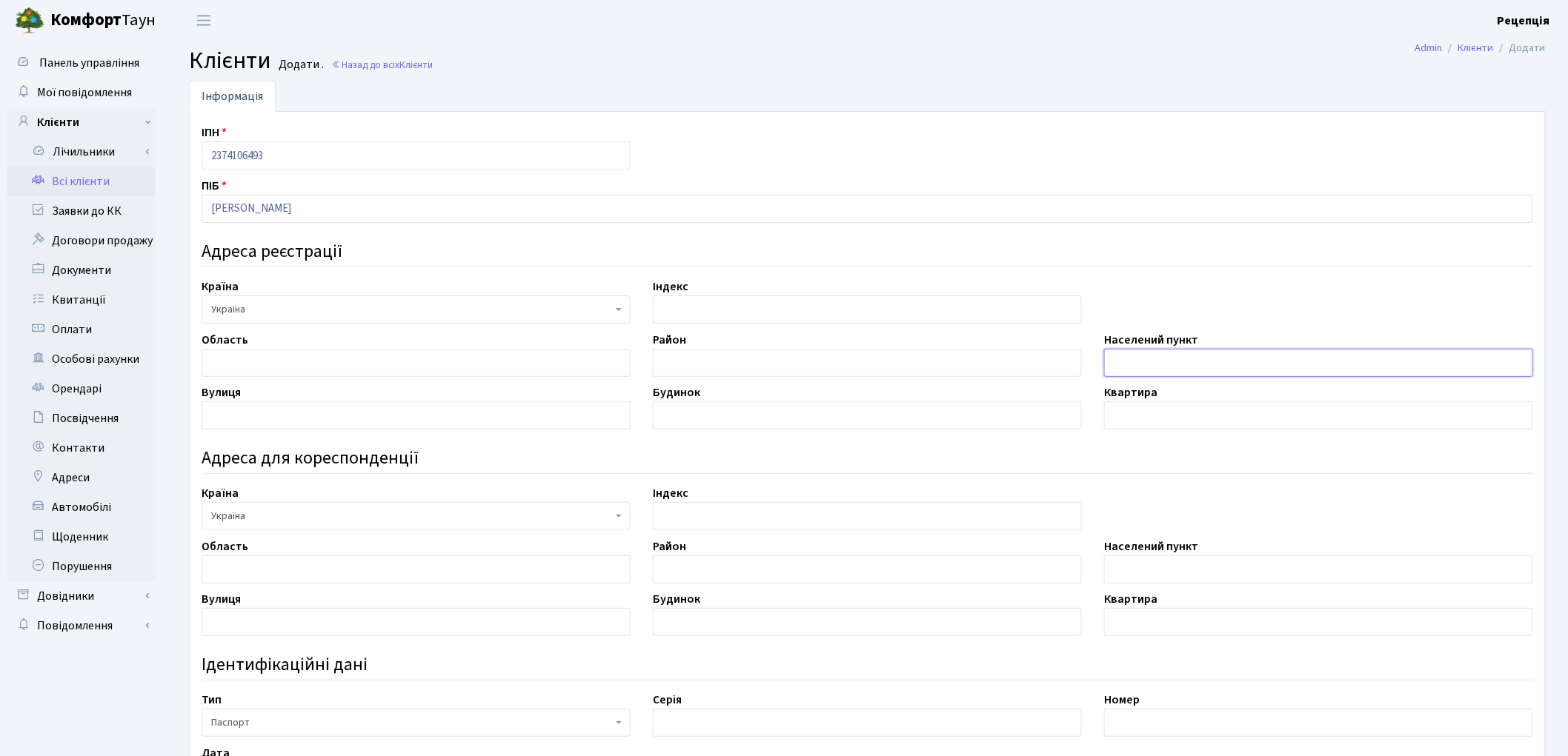
click at [1195, 371] on input "text" at bounding box center [1318, 363] width 429 height 28
type input "місто [GEOGRAPHIC_DATA]"
click at [442, 423] on input "text" at bounding box center [416, 415] width 429 height 28
type input "[PERSON_NAME]"
drag, startPoint x: 730, startPoint y: 408, endPoint x: 738, endPoint y: 410, distance: 8.2
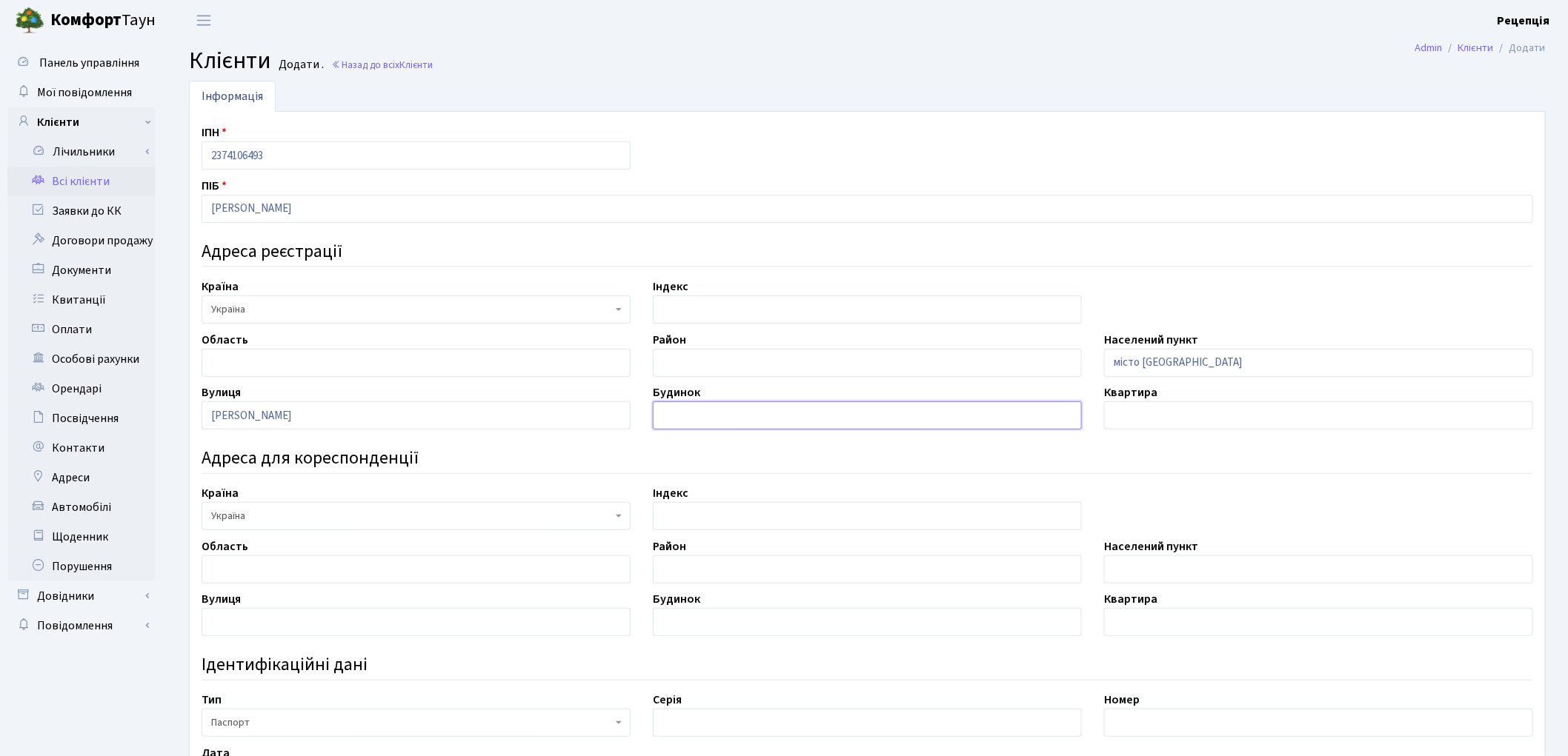
click at [730, 409] on input "text" at bounding box center [867, 415] width 429 height 28
type input "12"
click at [1228, 405] on input "text" at bounding box center [1318, 415] width 429 height 28
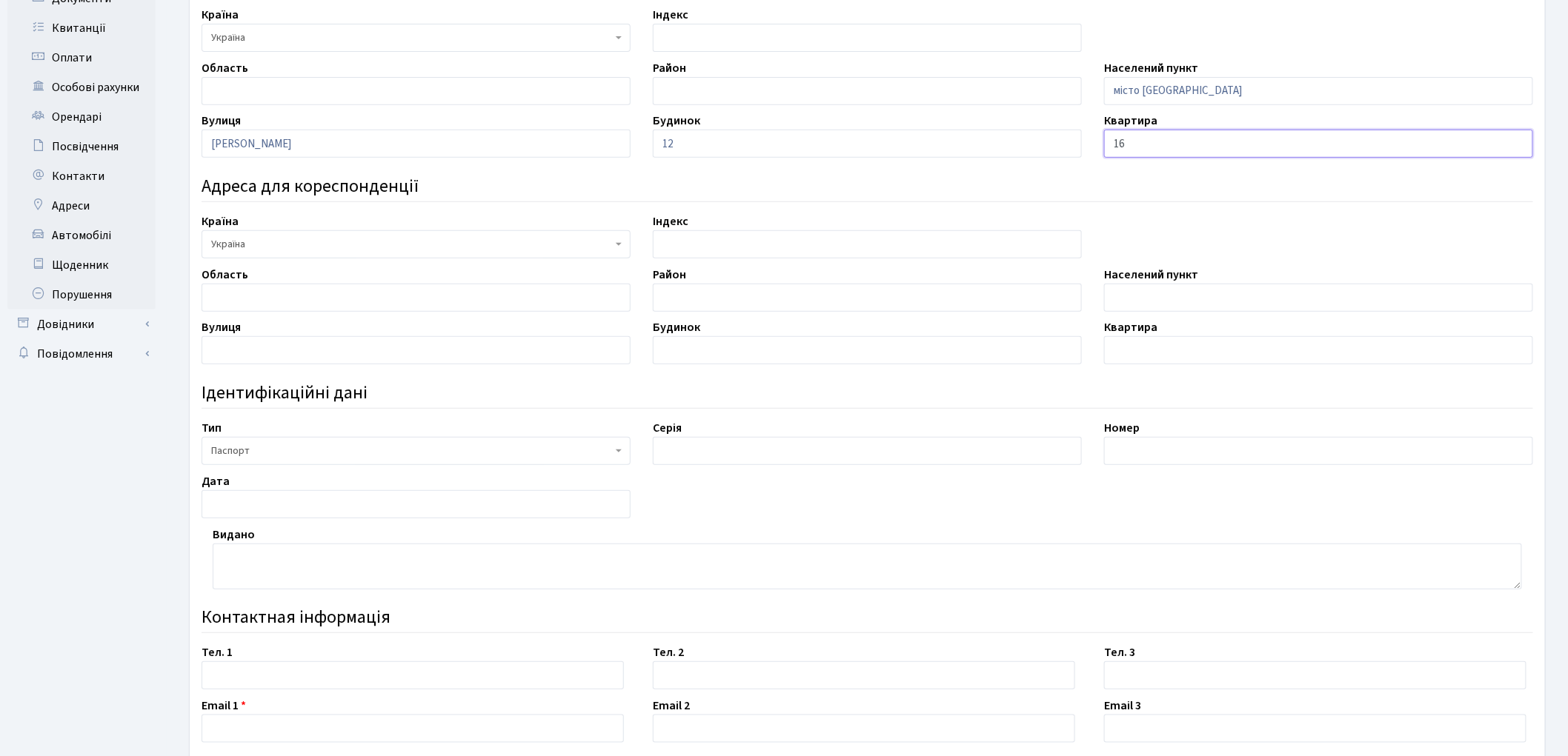
scroll to position [357, 0]
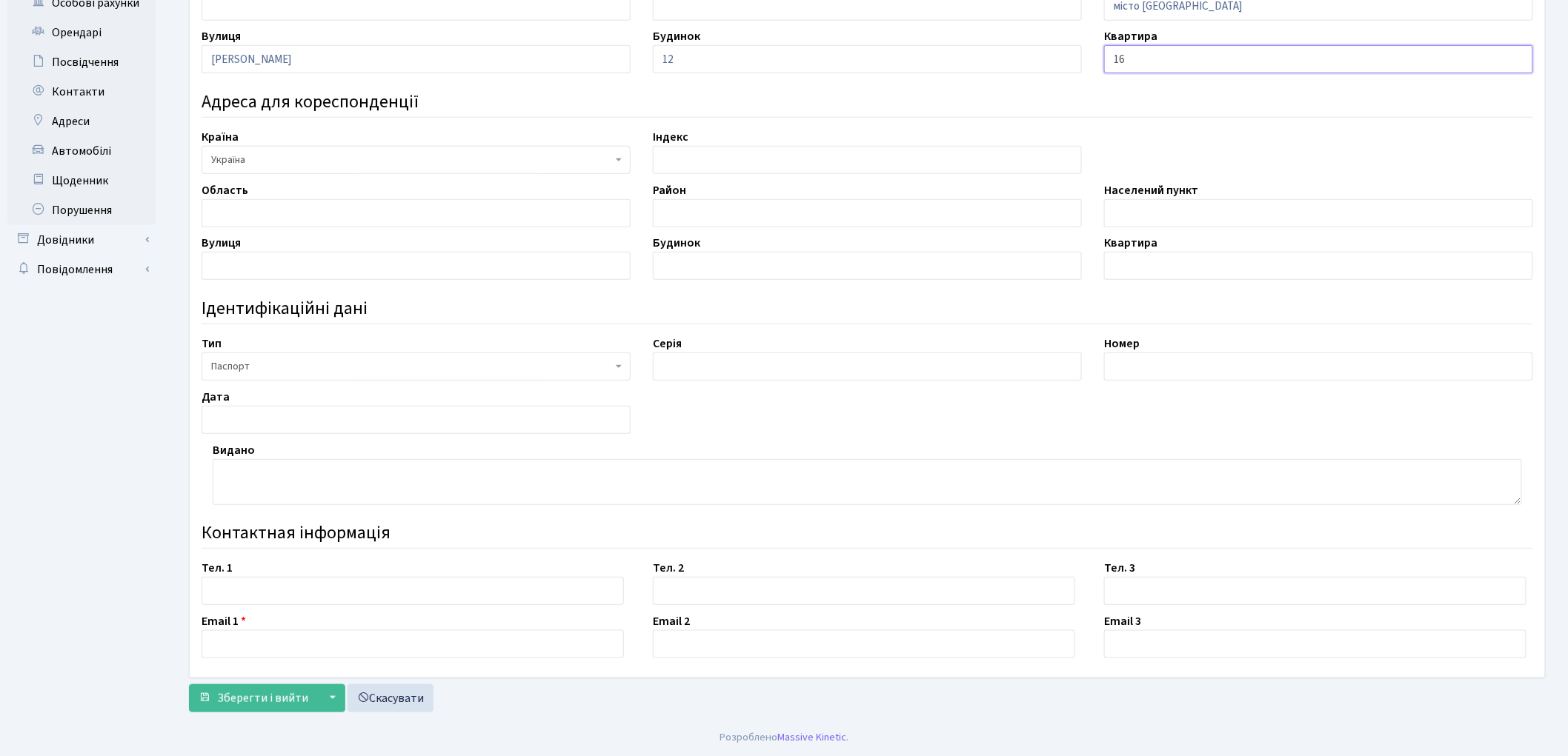
type input "16"
click at [226, 593] on input "text" at bounding box center [412, 591] width 423 height 28
type input "0674418843"
click at [267, 637] on input "text" at bounding box center [412, 644] width 423 height 28
type input "[EMAIL_ADDRESS][DOMAIN_NAME]"
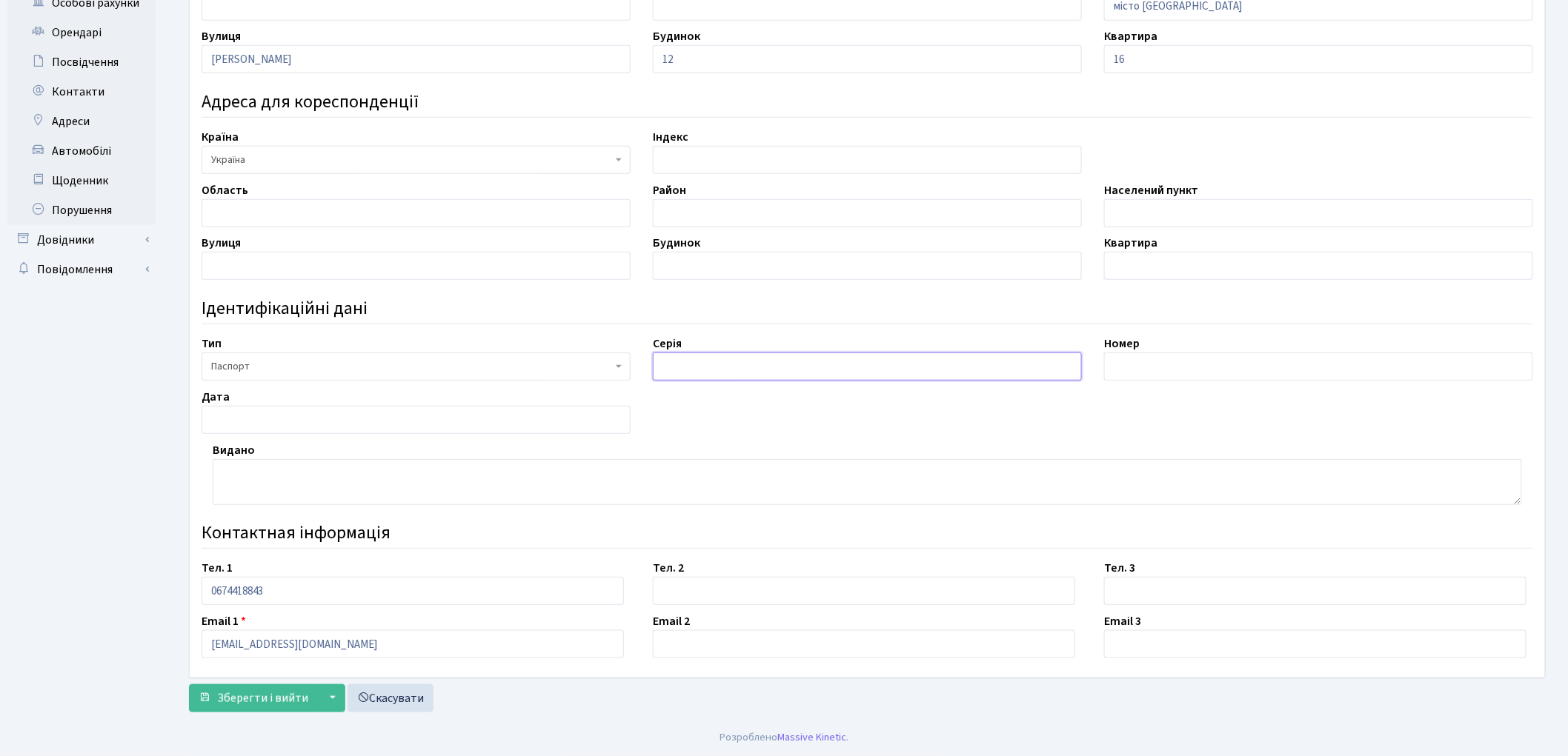
click at [701, 358] on input "text" at bounding box center [867, 367] width 429 height 28
type input "CO"
click at [1173, 366] on input "text" at bounding box center [1318, 367] width 429 height 28
type input "527873"
click at [287, 419] on input "text" at bounding box center [416, 420] width 429 height 28
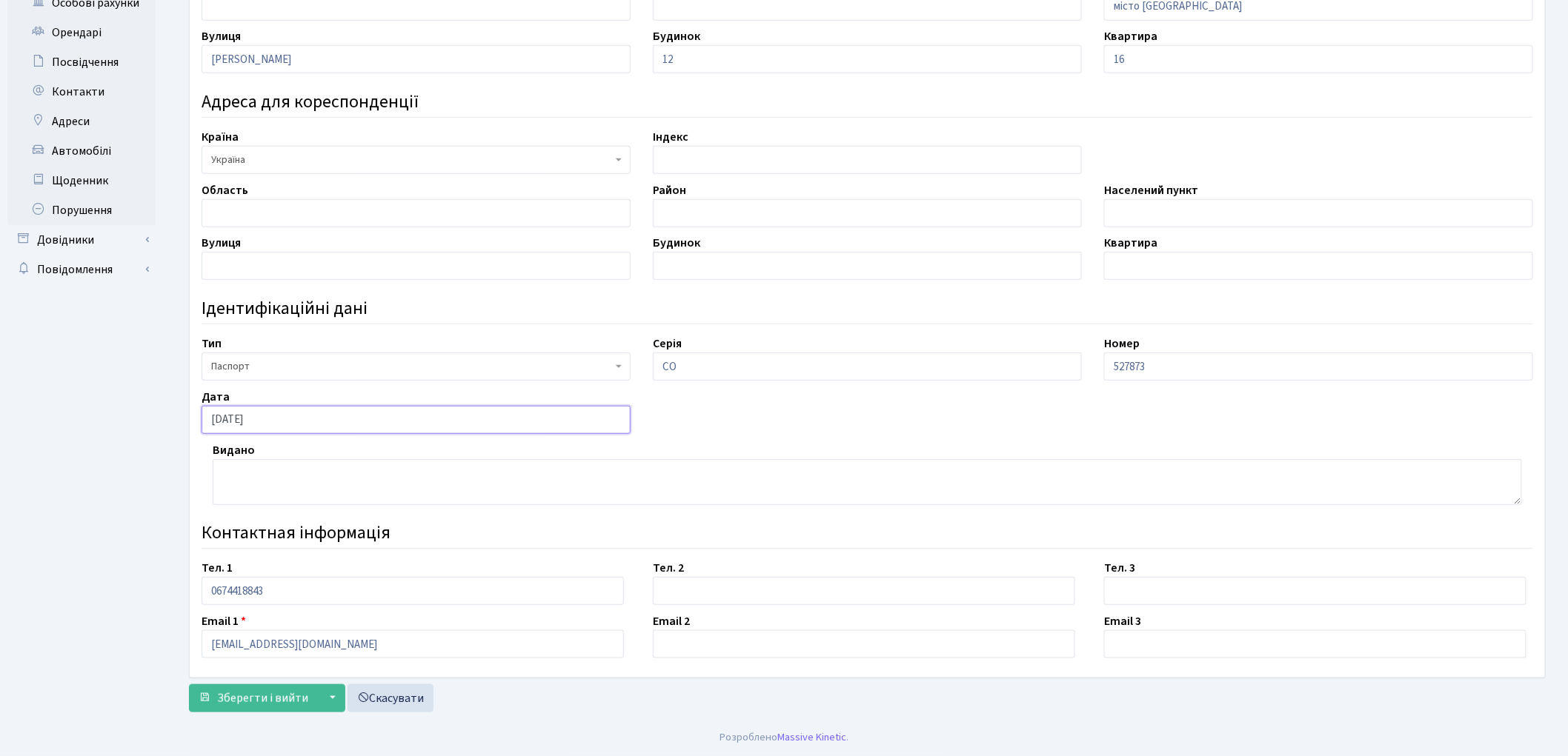
type input "19.12.2000"
click at [260, 482] on textarea at bounding box center [867, 482] width 1309 height 46
type textarea "D"
type textarea "В"
type textarea "Ватутінським РУ ГУ МВС України в місті Києві"
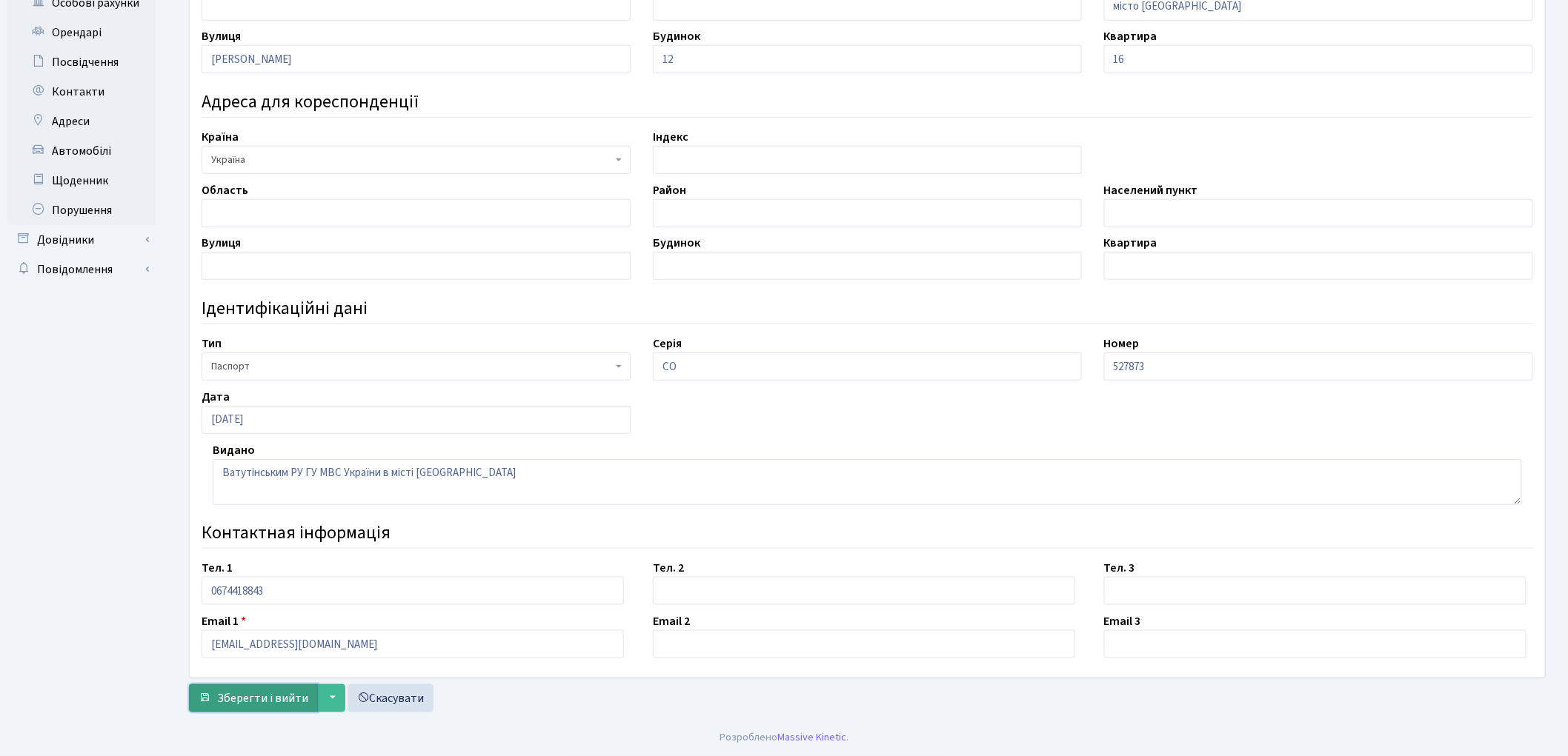
click at [277, 695] on span "Зберегти і вийти" at bounding box center [263, 698] width 91 height 16
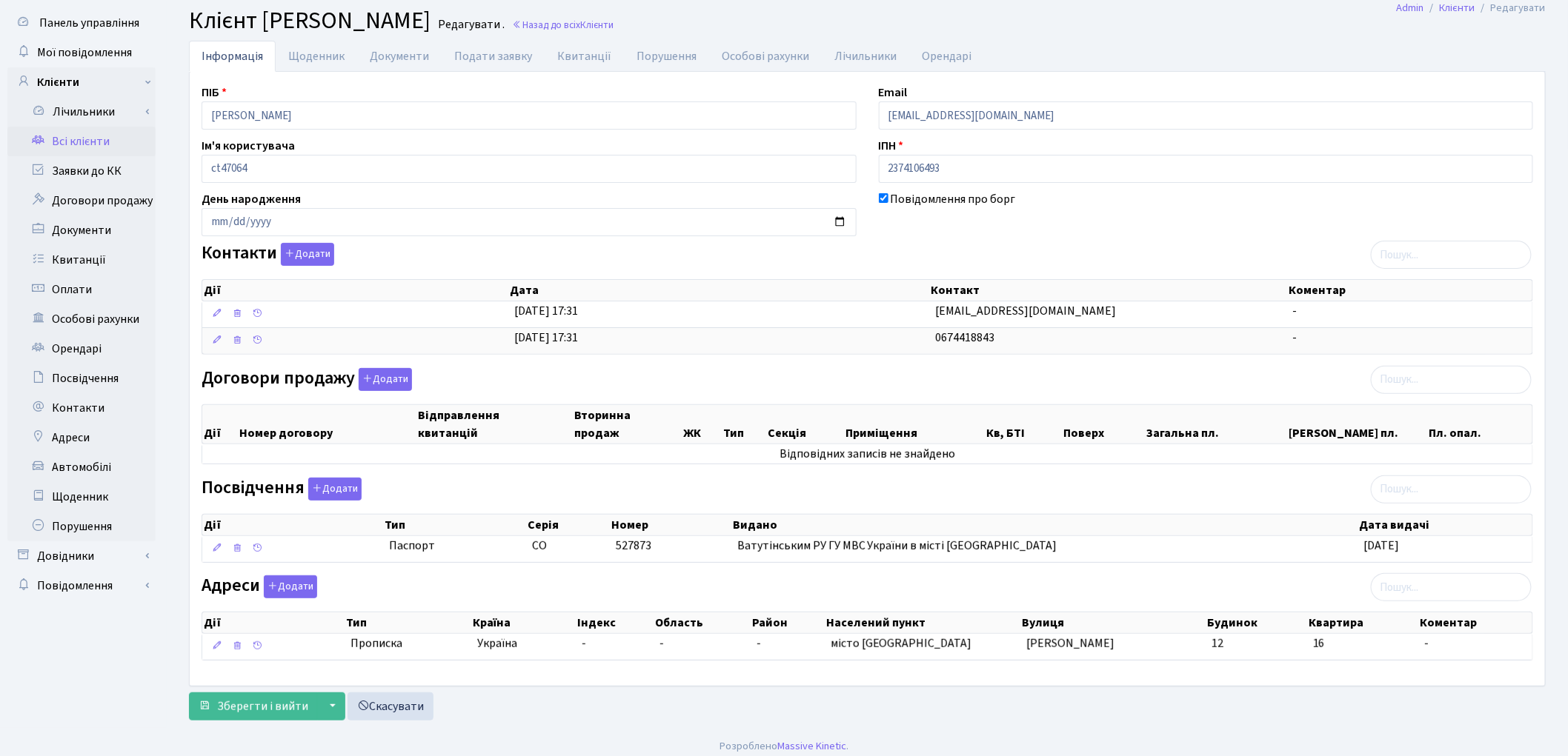
scroll to position [50, 0]
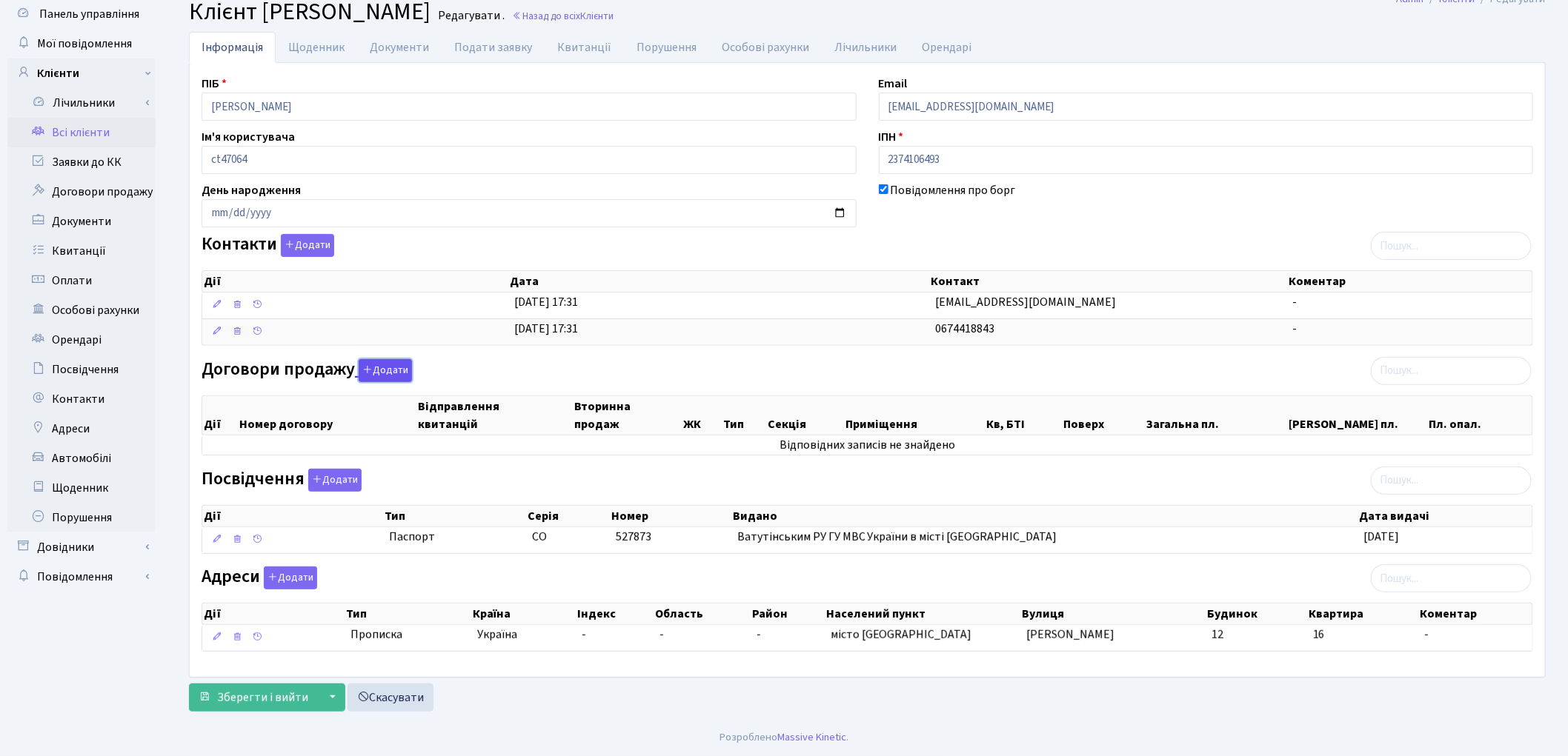
click at [378, 371] on button "Додати" at bounding box center [385, 371] width 53 height 23
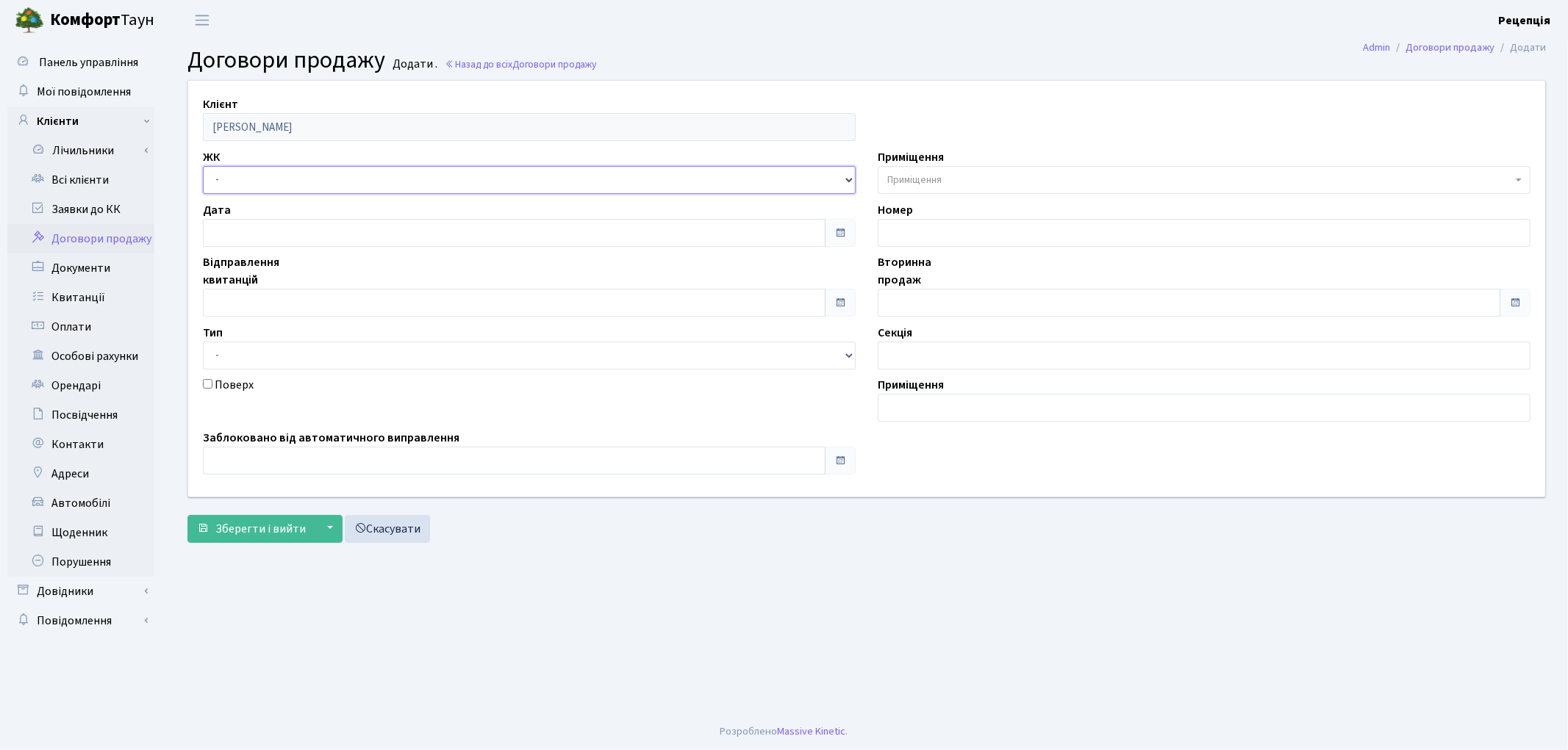
click at [228, 177] on select "- КТ, вул. Регенераторна, 4 КТ2, просп. [STREET_ADDRESS] [STREET_ADDRESS] [PERS…" at bounding box center [530, 180] width 653 height 28
select select "295"
click at [203, 166] on select "- КТ, вул. Регенераторна, 4 КТ2, просп. [STREET_ADDRESS] [STREET_ADDRESS] [PERS…" at bounding box center [530, 180] width 653 height 28
select select
click at [261, 301] on input "text" at bounding box center [514, 303] width 622 height 28
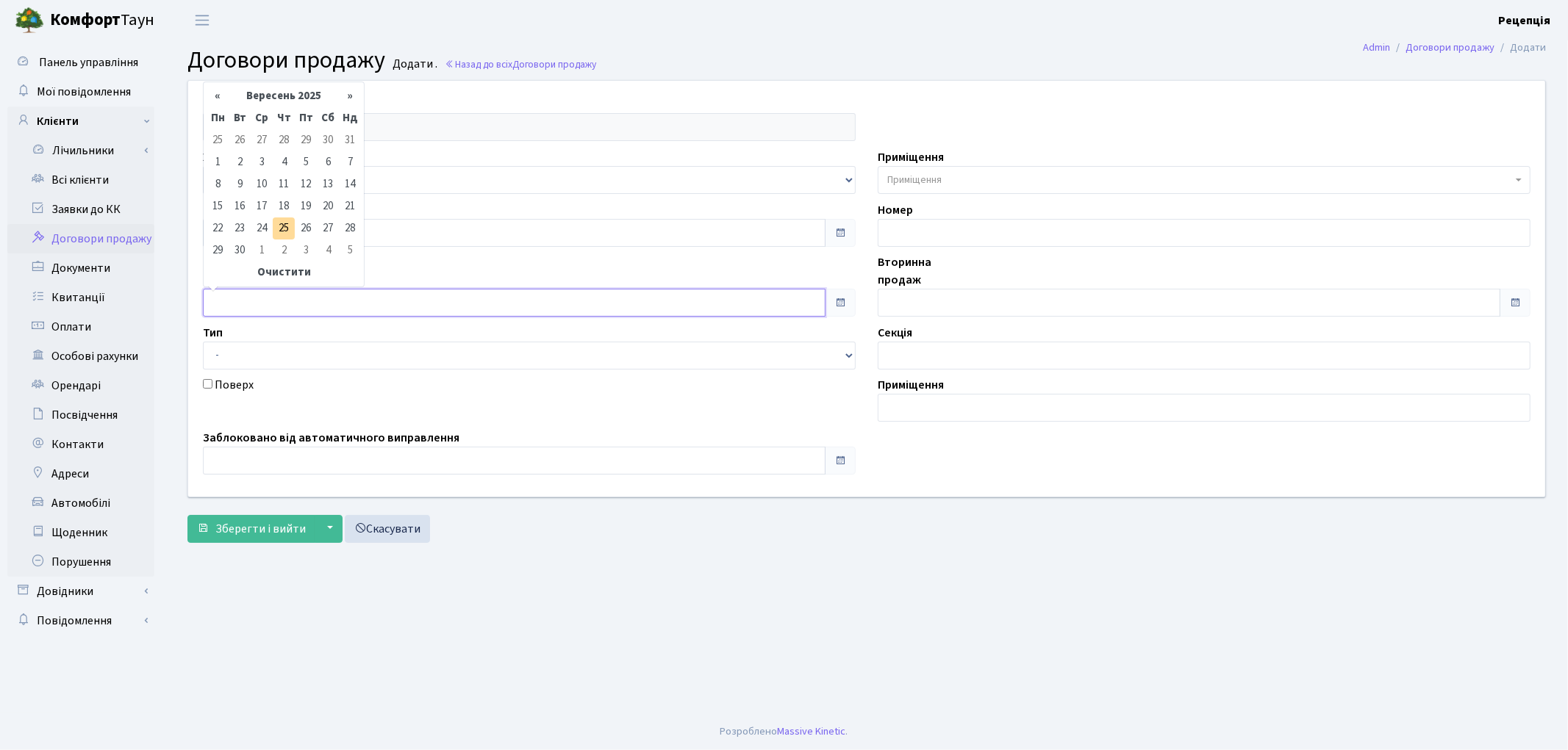
click at [259, 300] on input "text" at bounding box center [514, 303] width 622 height 28
click at [261, 231] on td "24" at bounding box center [261, 228] width 22 height 22
type input "[DATE]"
click at [932, 309] on input "text" at bounding box center [1189, 303] width 622 height 28
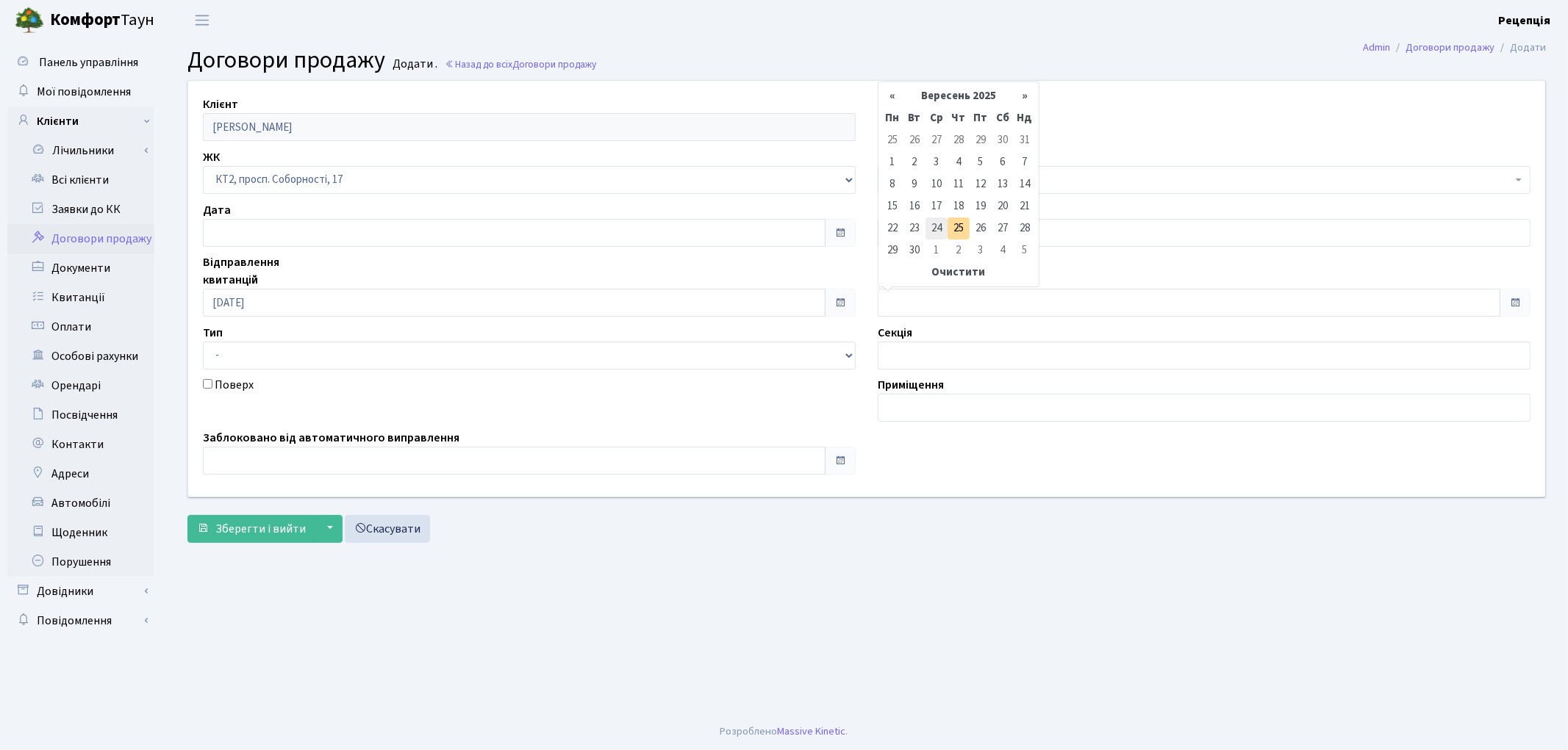
click at [943, 218] on td "24" at bounding box center [937, 228] width 22 height 22
type input "[DATE]"
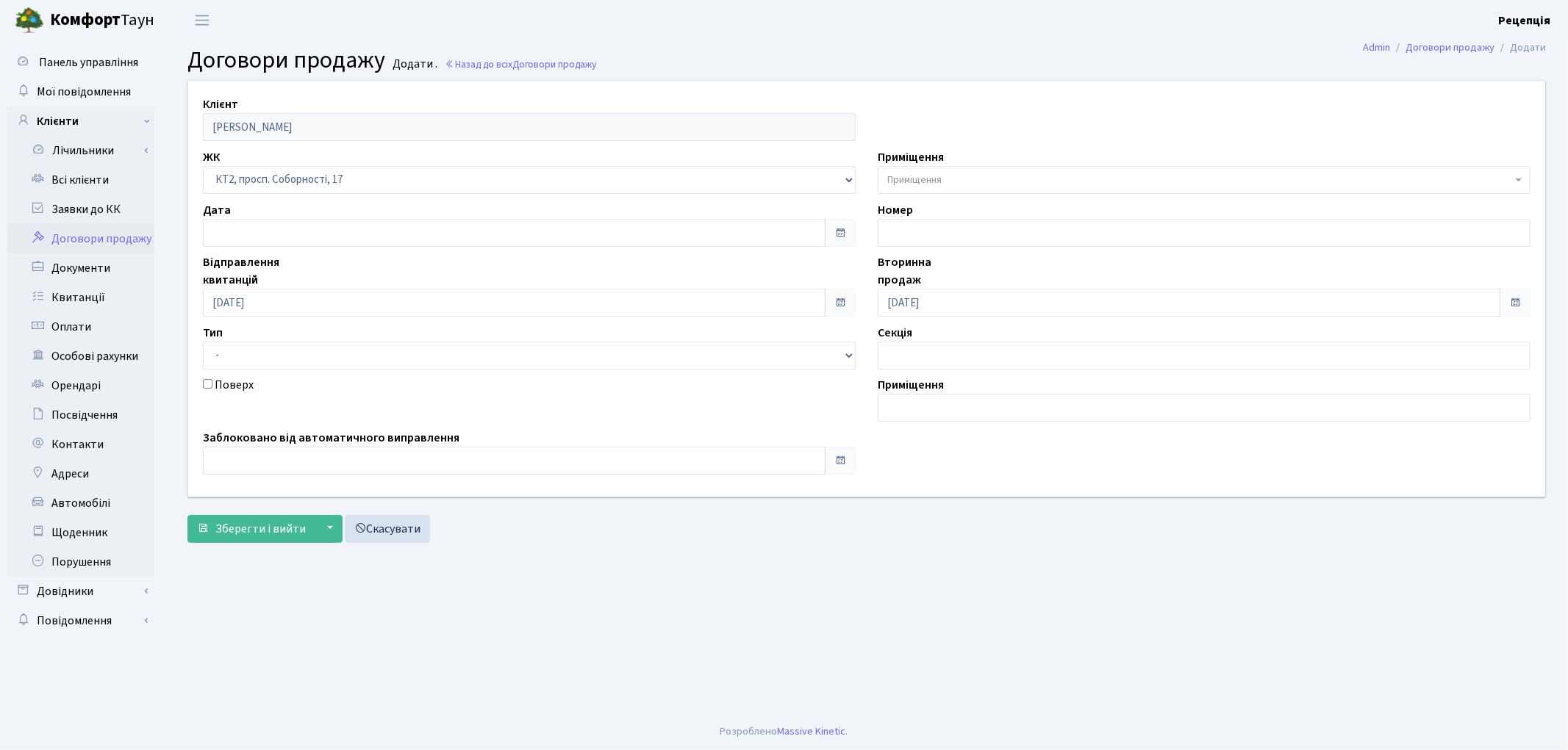
click at [917, 180] on span "Приміщення" at bounding box center [914, 179] width 54 height 15
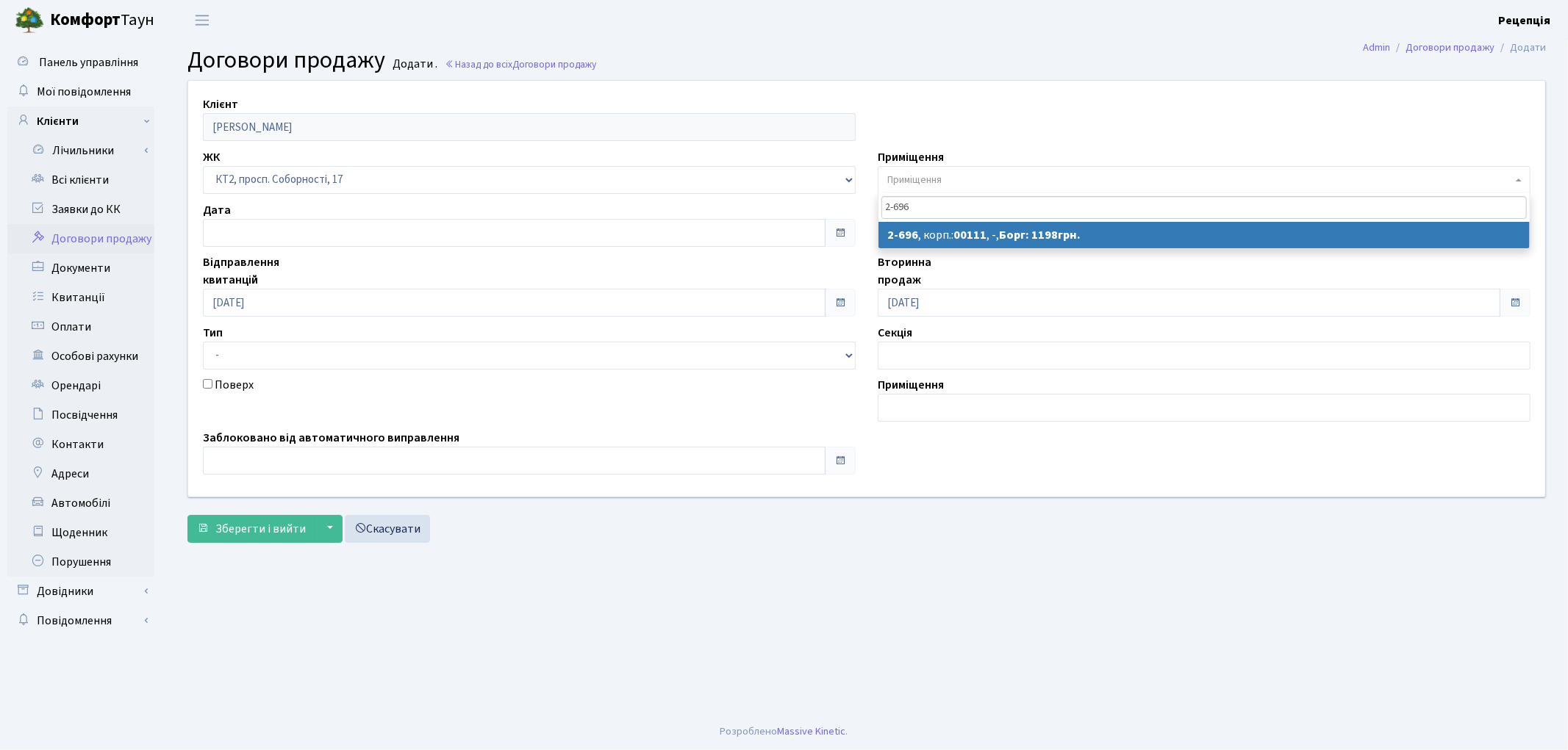
type input "2-696"
select select "15747"
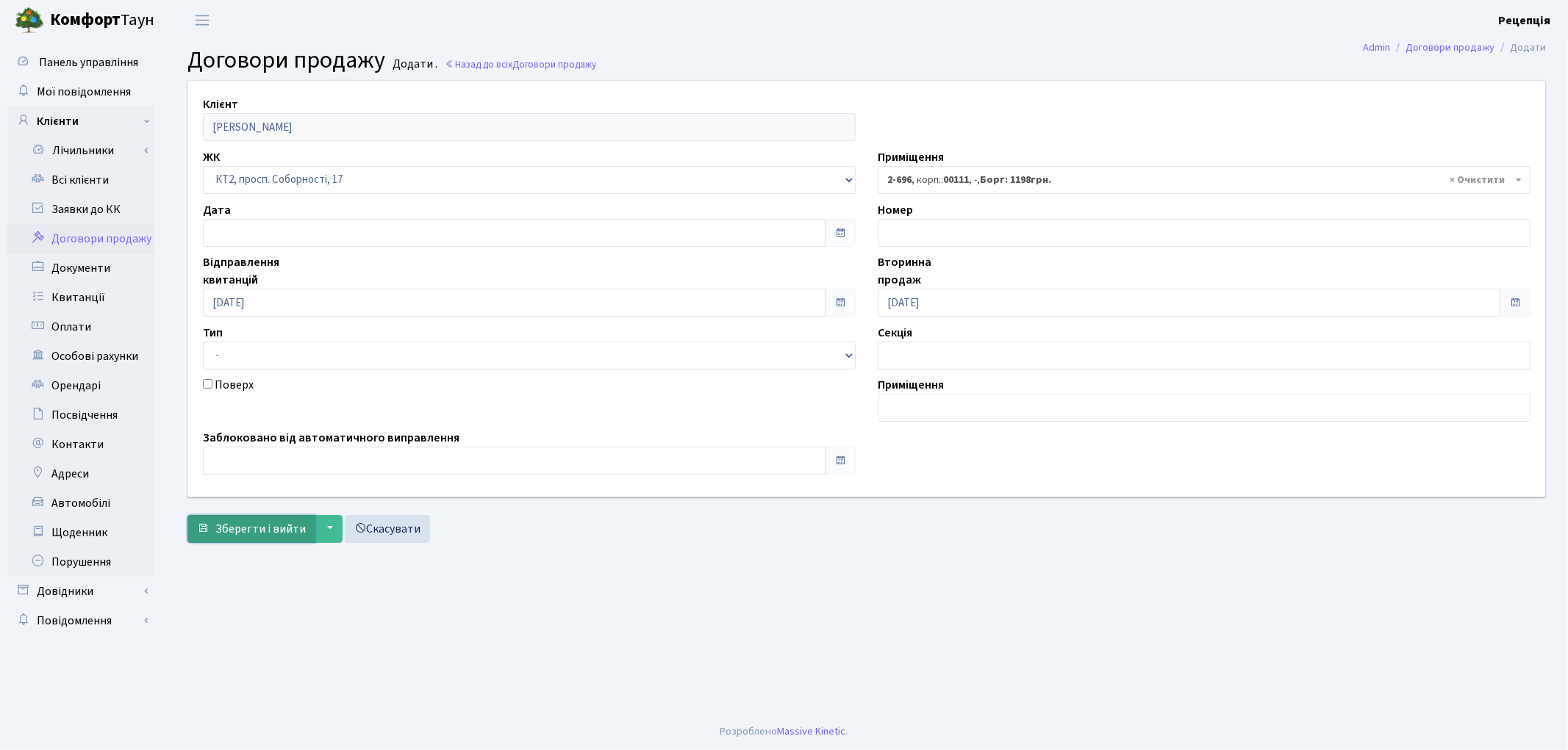
click at [260, 521] on span "Зберегти і вийти" at bounding box center [261, 529] width 90 height 16
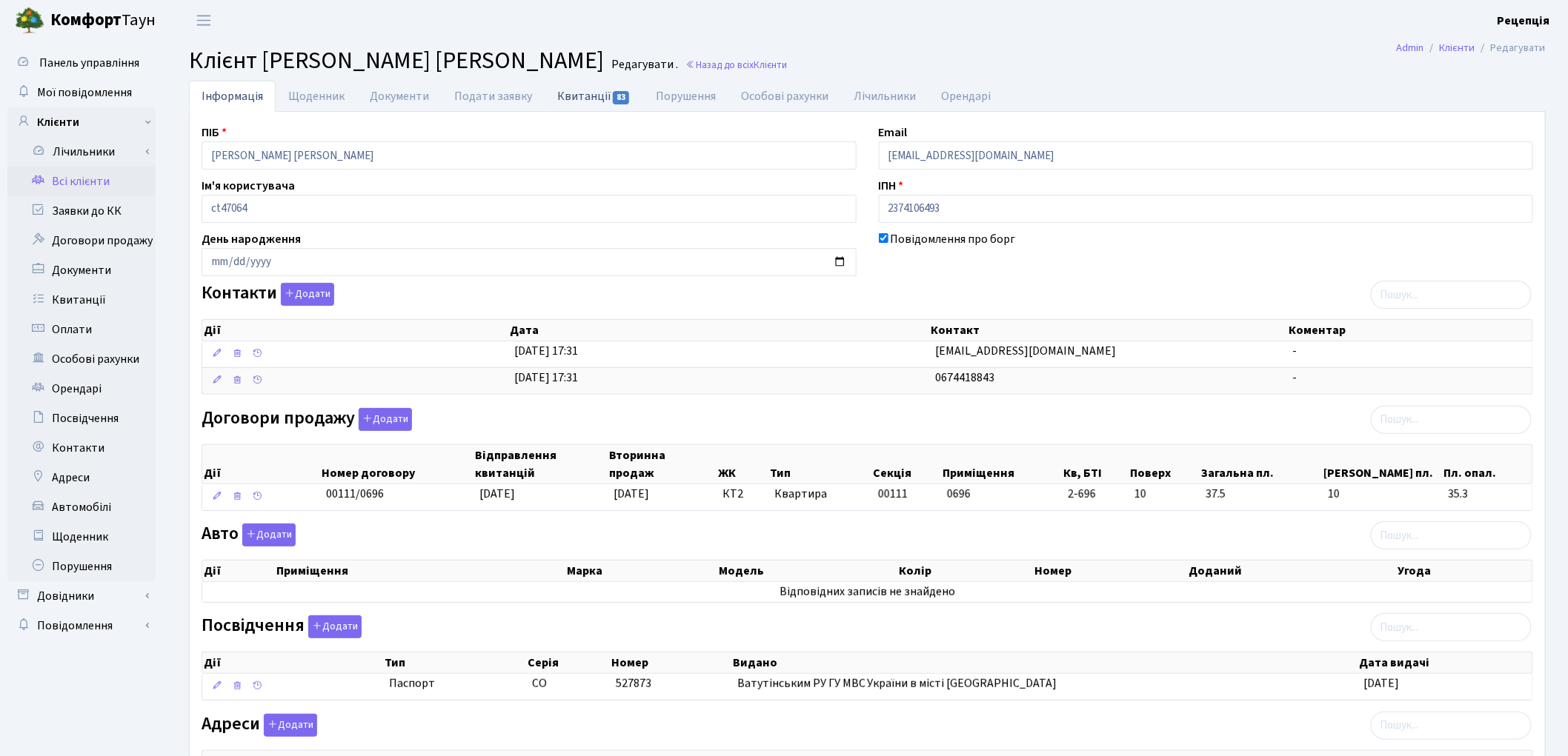
click at [598, 100] on link "Квитанції 83" at bounding box center [594, 96] width 99 height 30
select select "25"
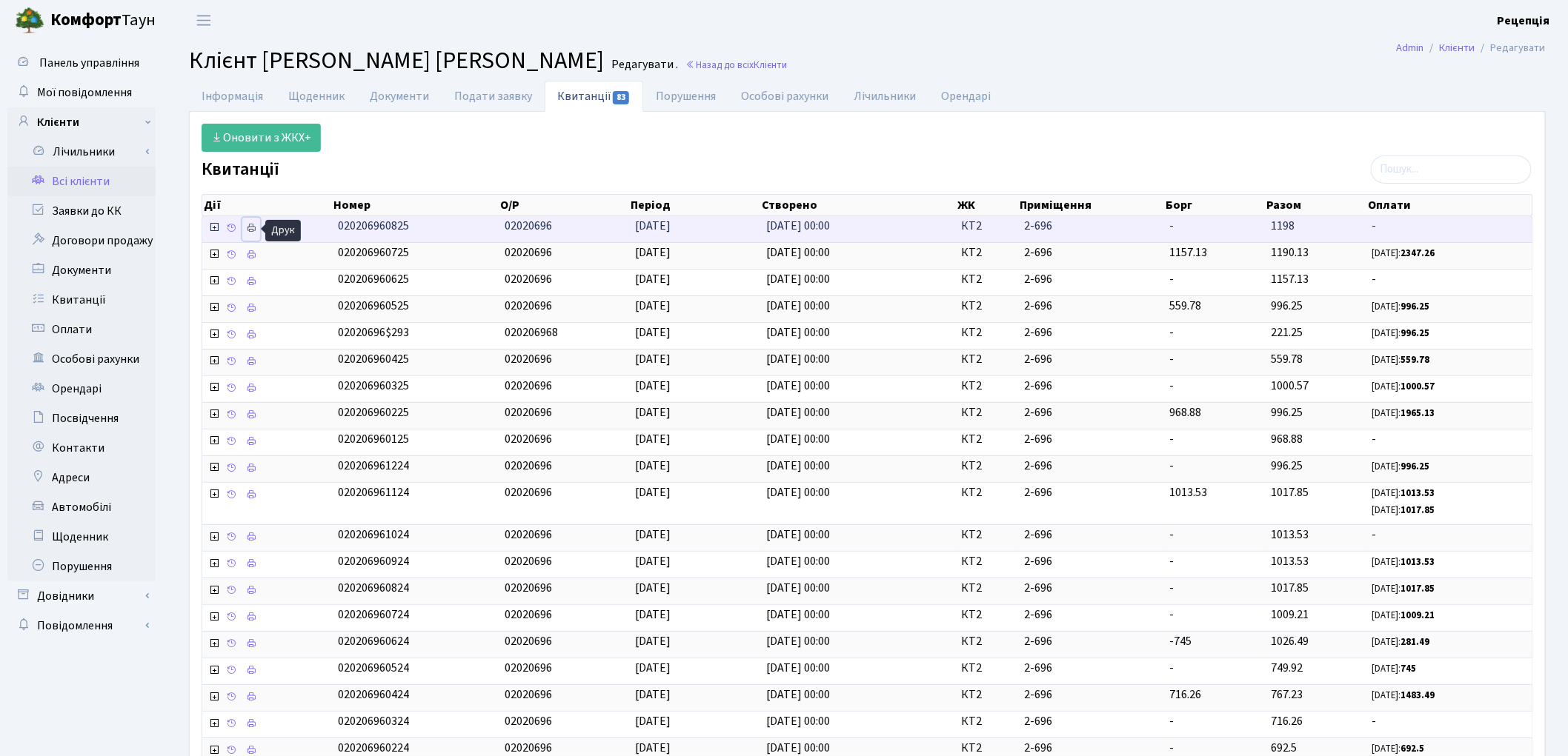
click at [249, 231] on icon at bounding box center [250, 228] width 10 height 10
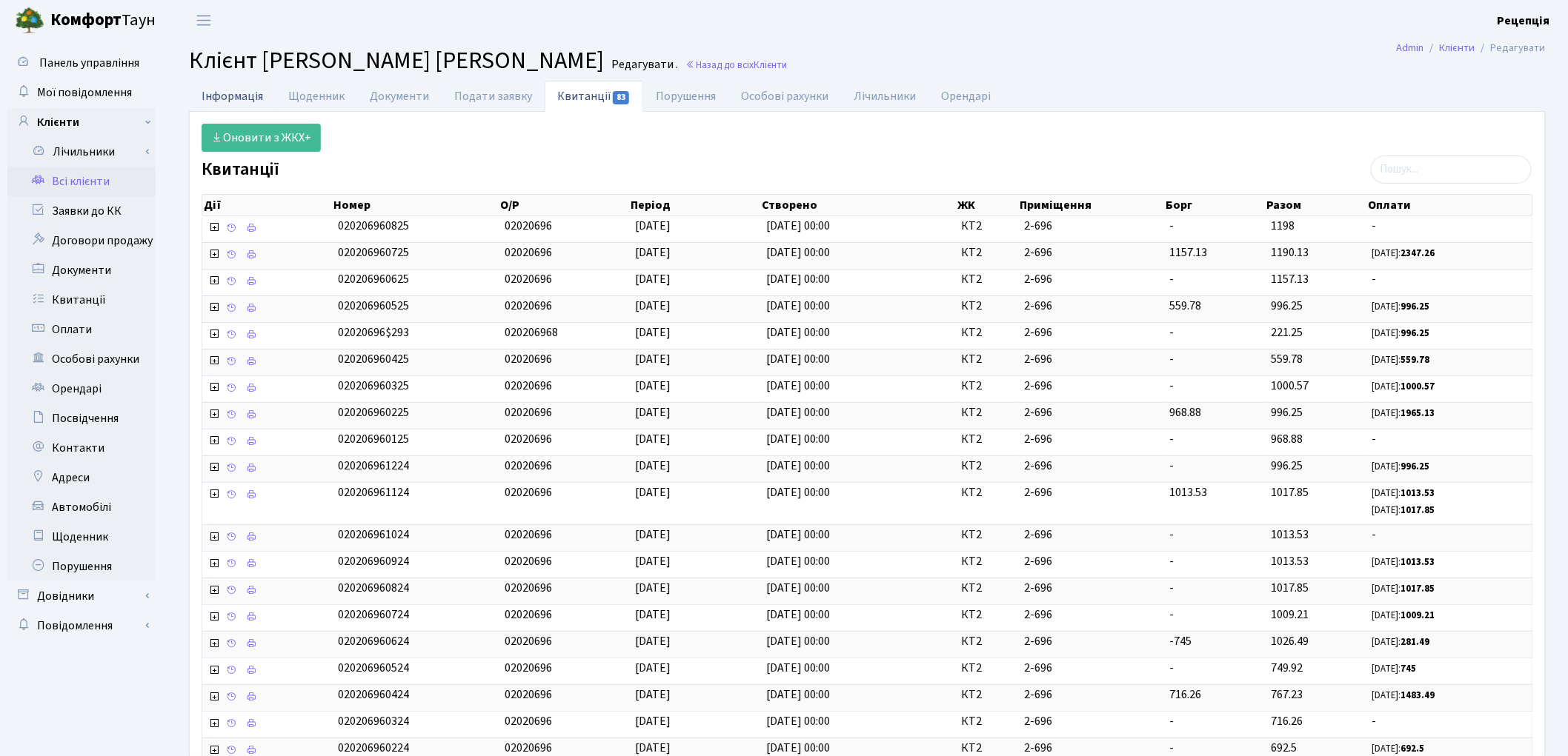
click at [249, 85] on link "Інформація" at bounding box center [232, 96] width 87 height 30
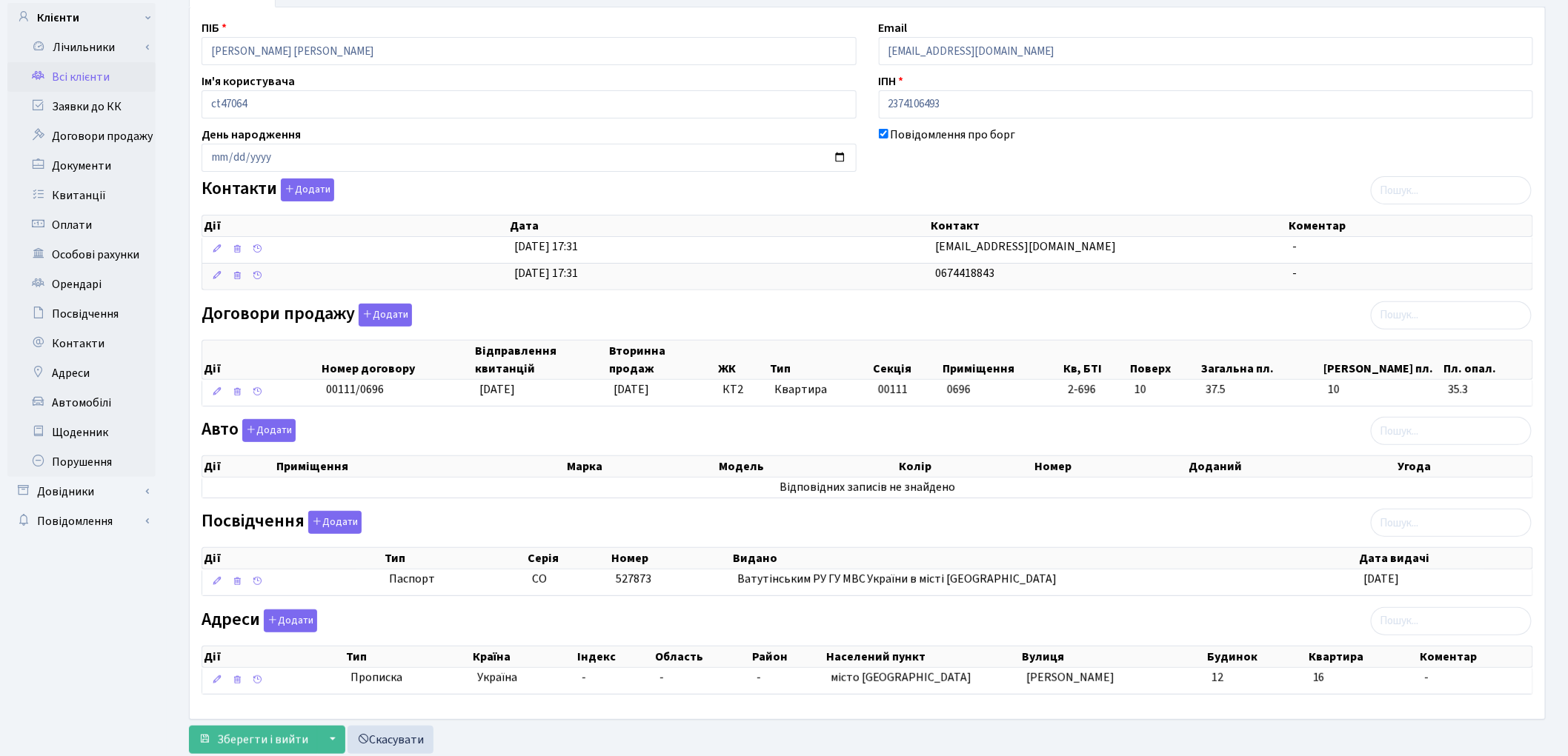
scroll to position [113, 0]
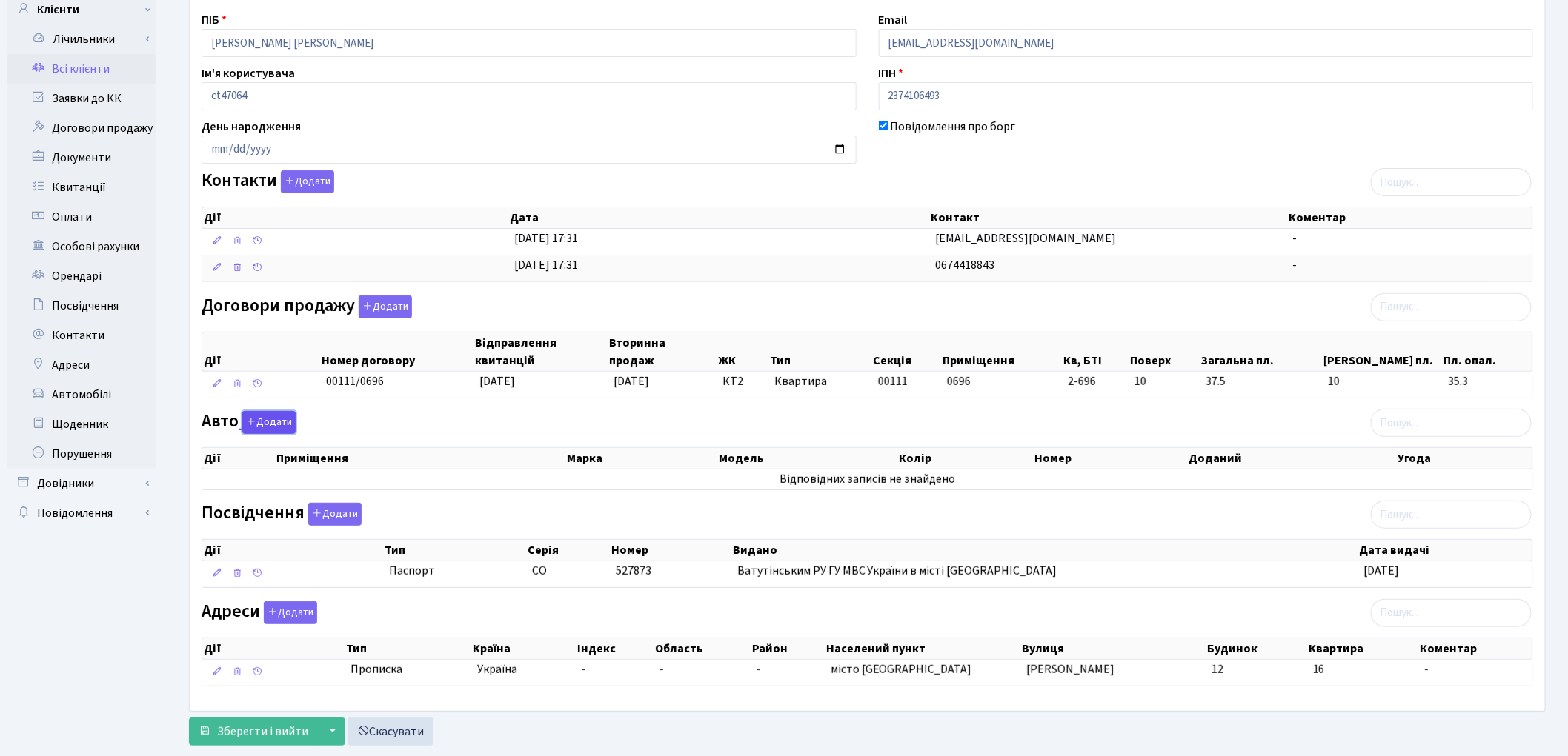
click at [277, 425] on button "Додати" at bounding box center [269, 422] width 53 height 23
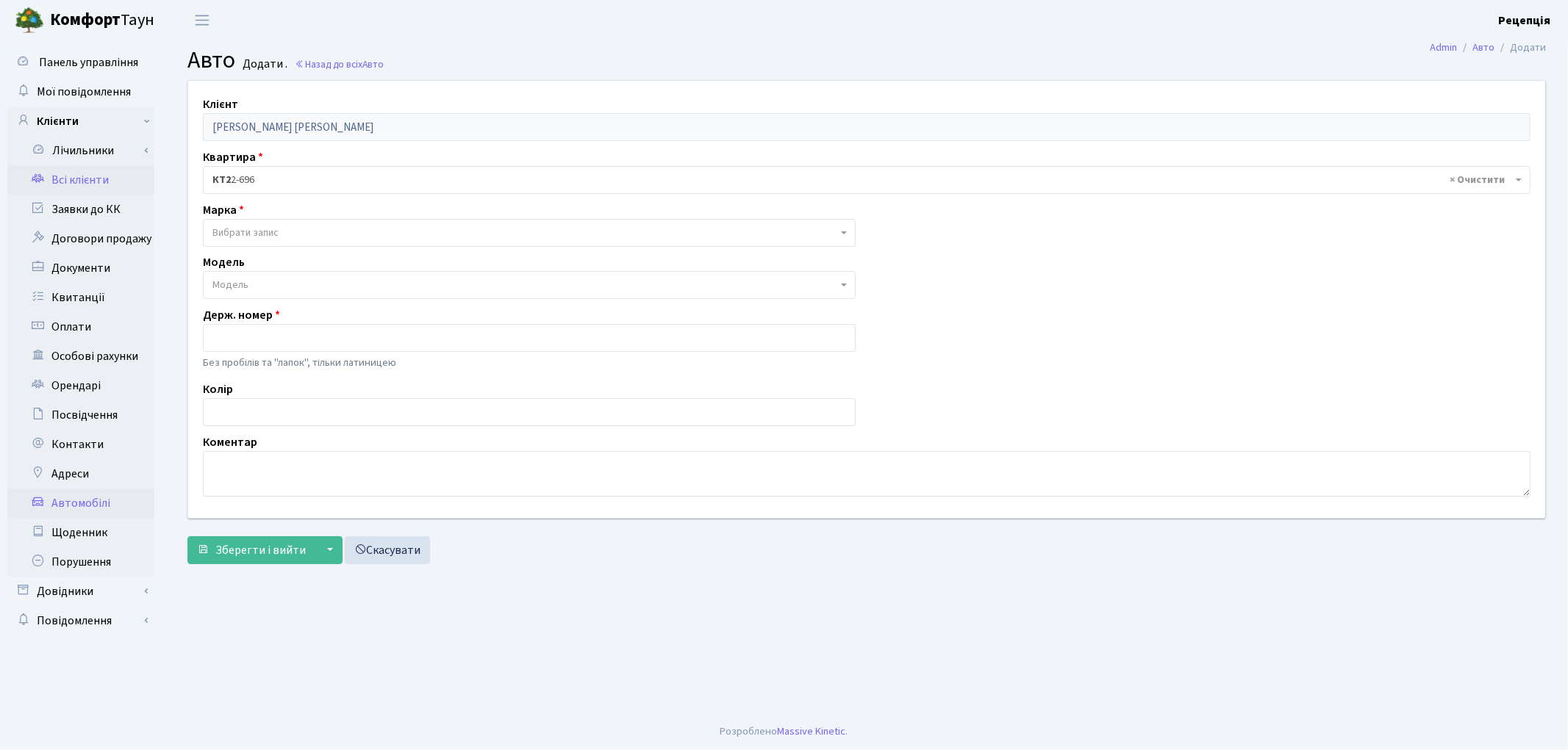
click at [83, 173] on link "Всі клієнти" at bounding box center [81, 180] width 147 height 29
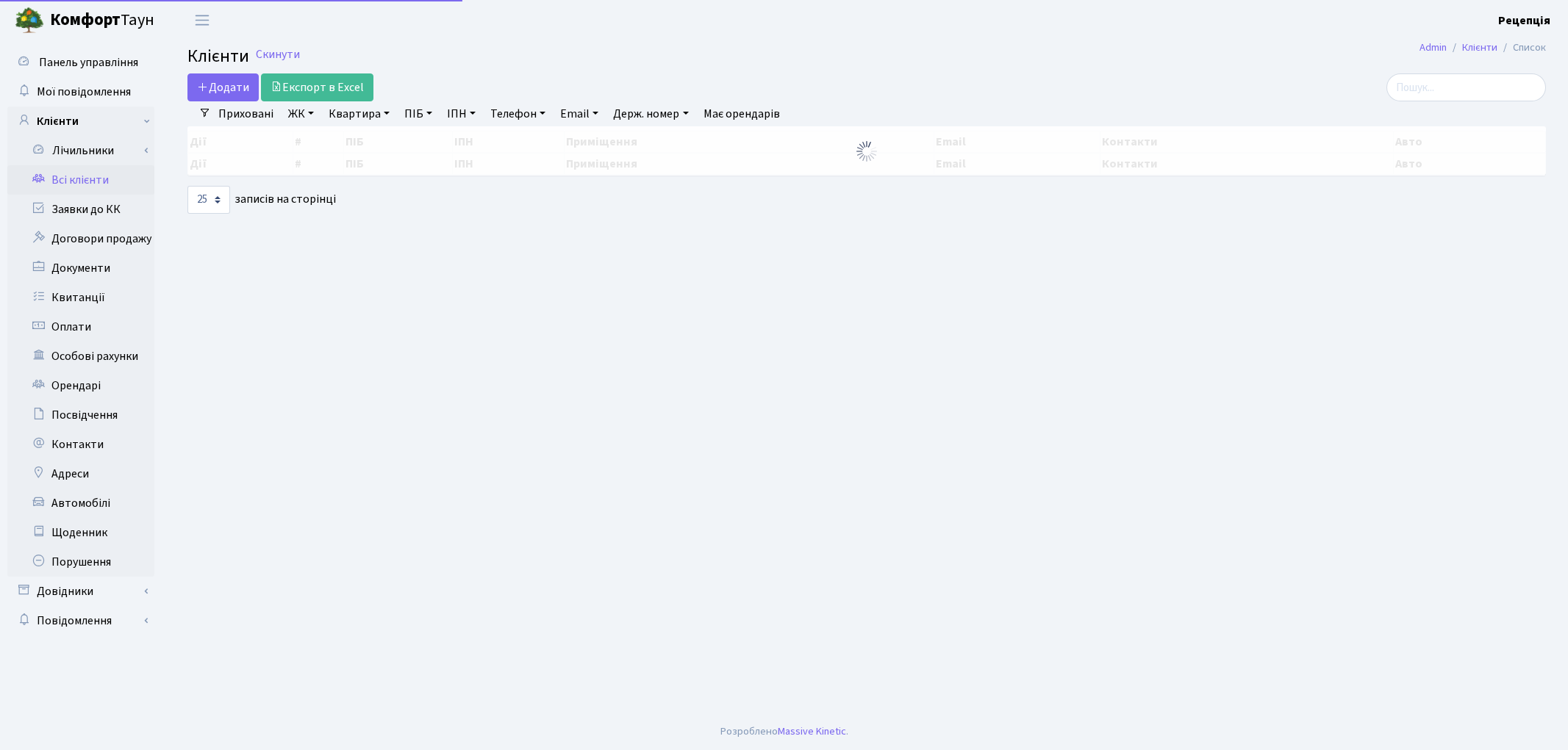
select select "25"
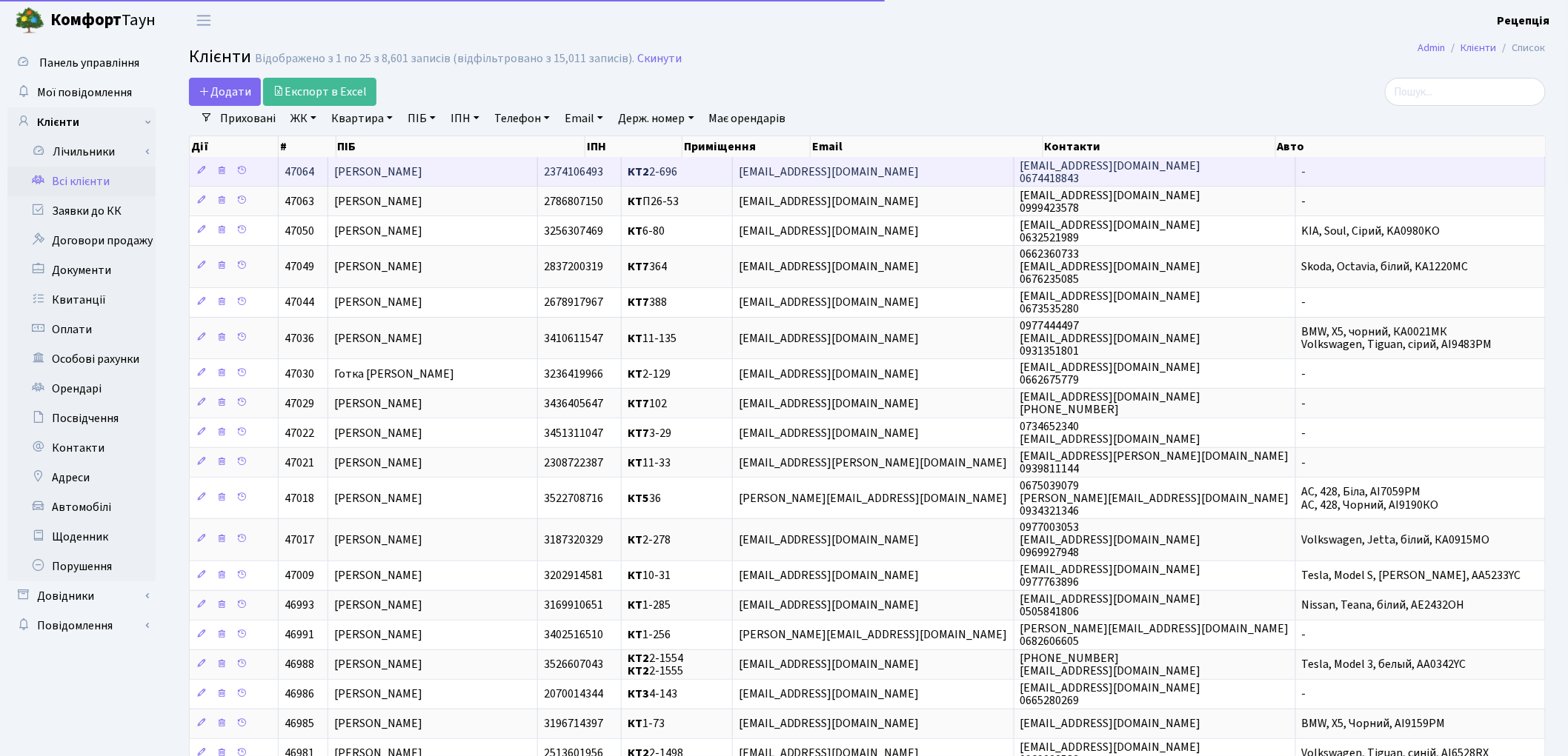
click at [418, 175] on span "[PERSON_NAME]" at bounding box center [378, 171] width 88 height 16
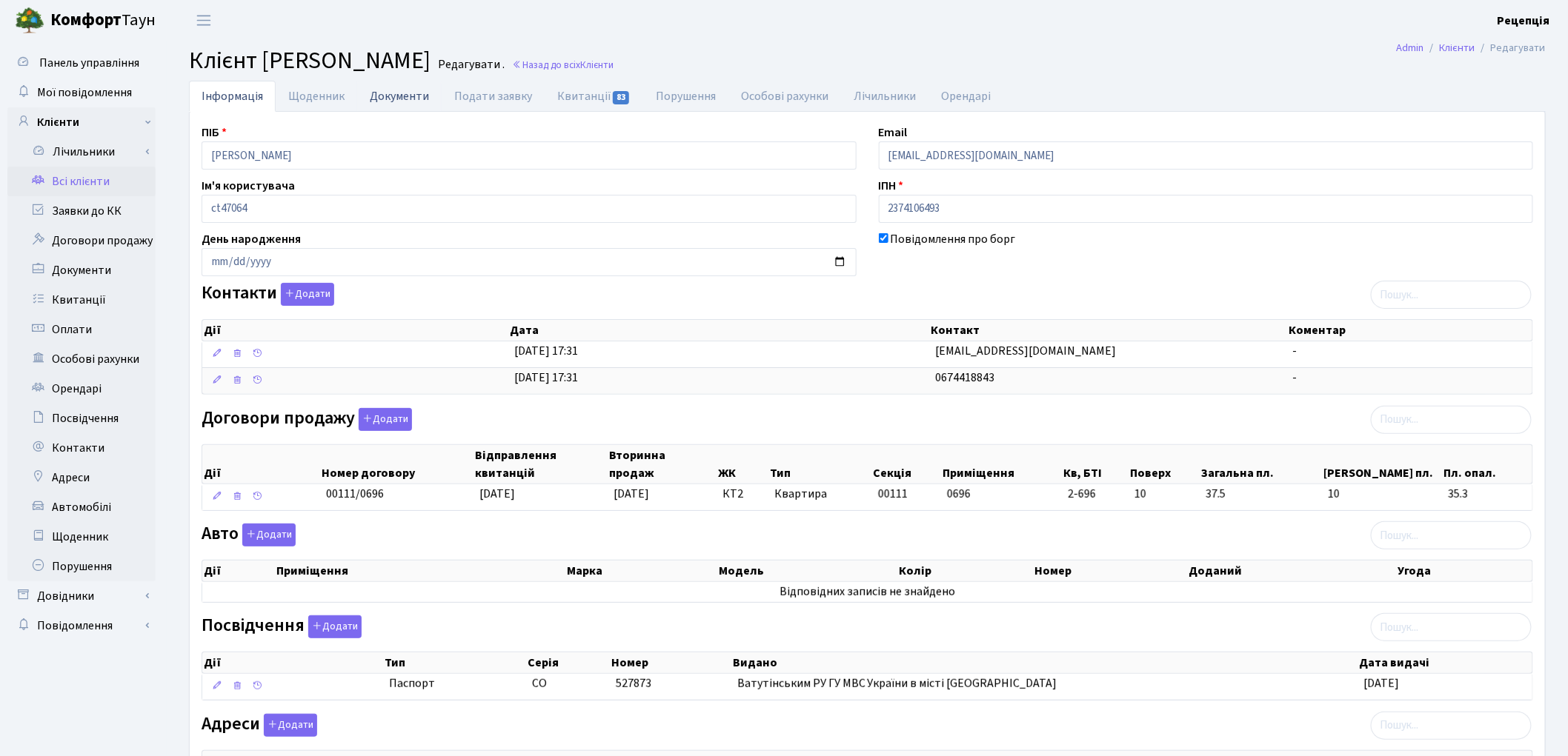
click at [402, 105] on link "Документи" at bounding box center [399, 96] width 84 height 30
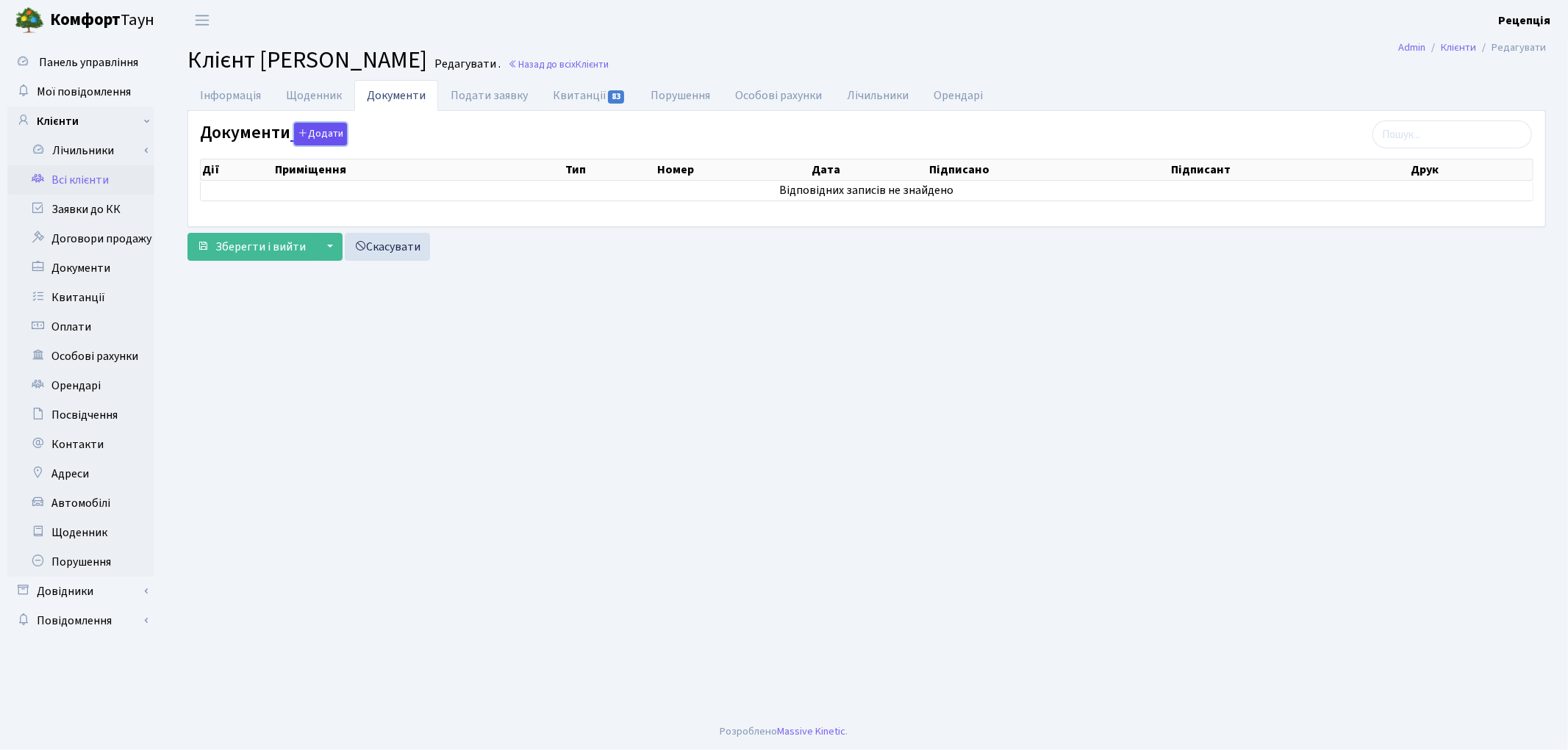
click at [327, 135] on button "Додати" at bounding box center [320, 134] width 53 height 23
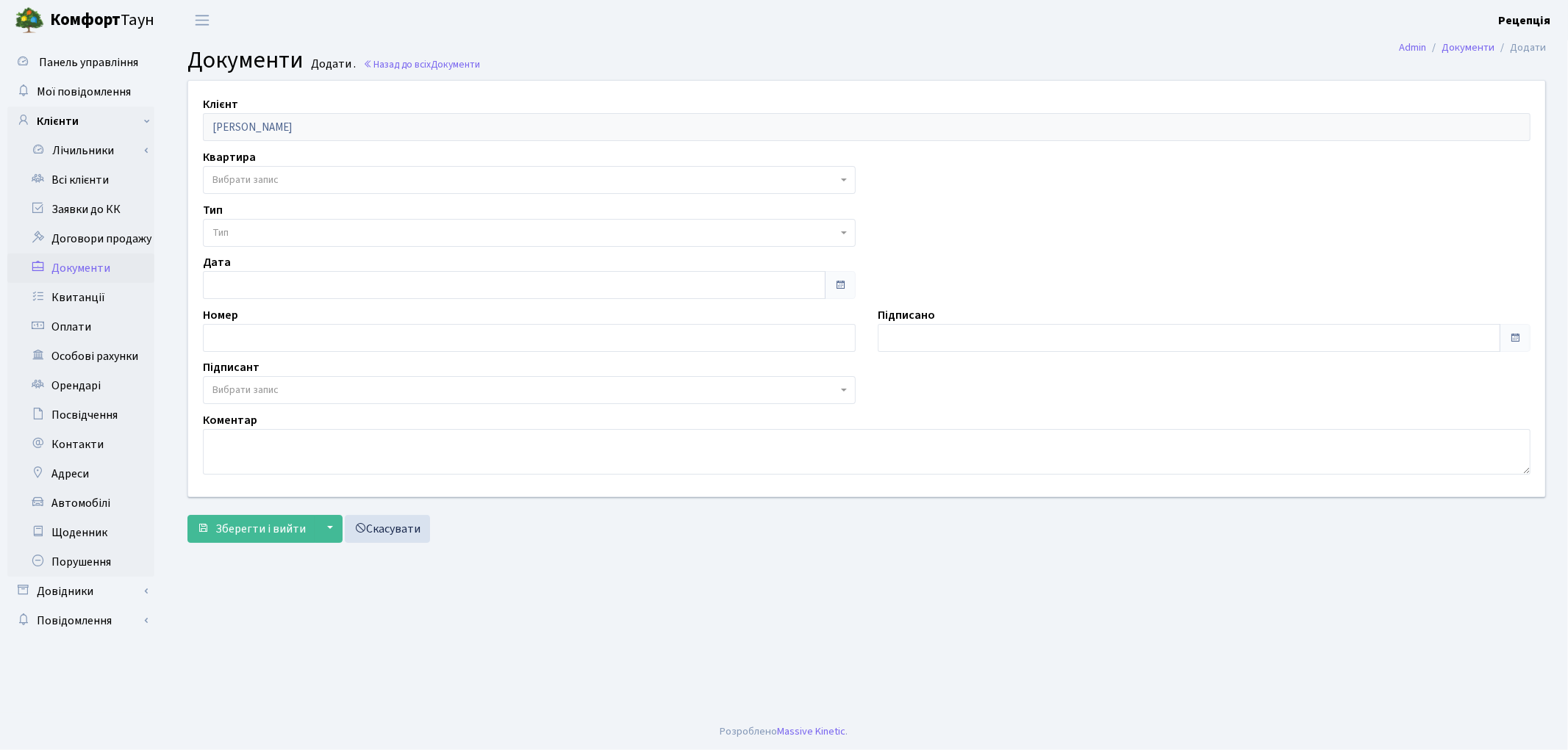
click at [269, 184] on span "Вибрати запис" at bounding box center [245, 179] width 66 height 15
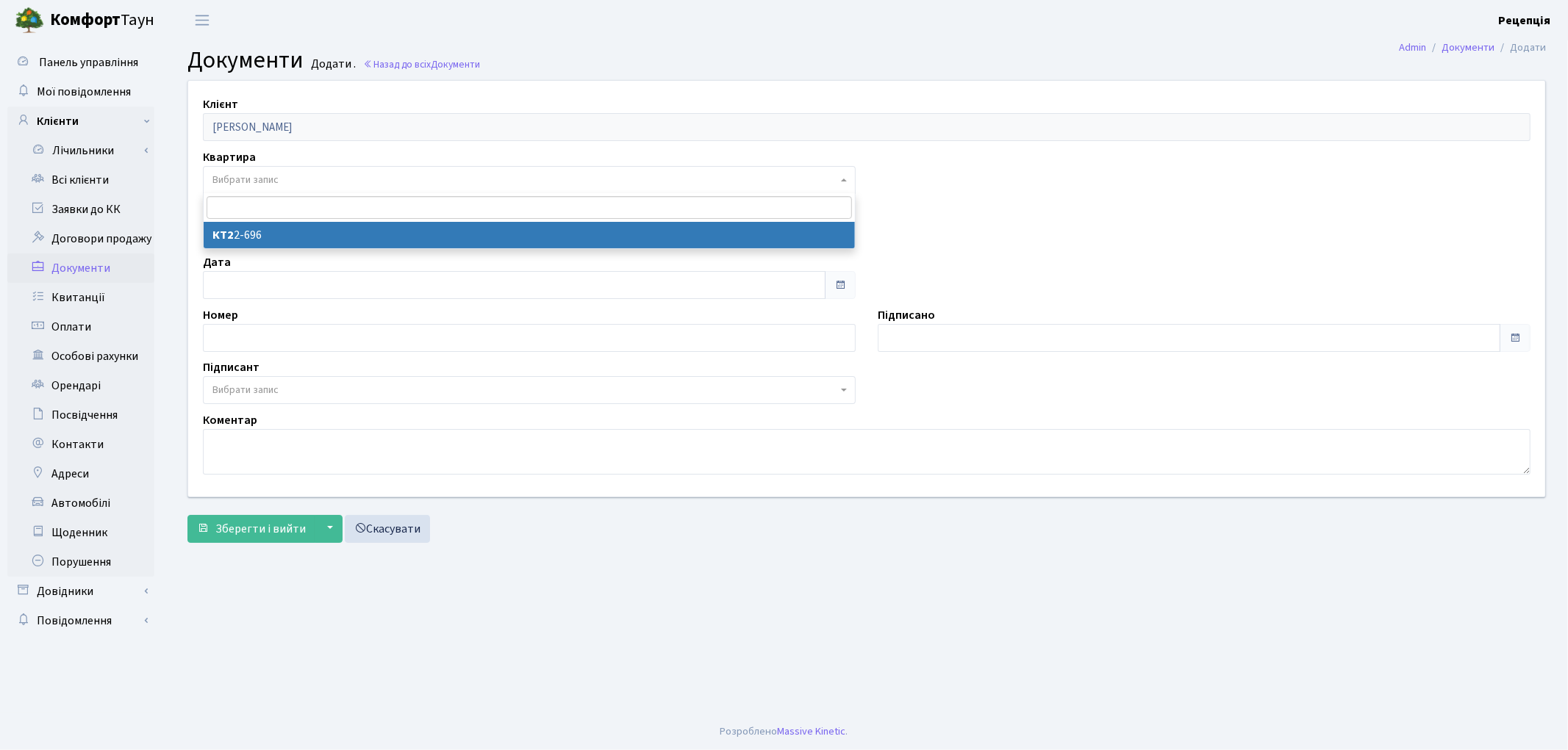
select select "178728"
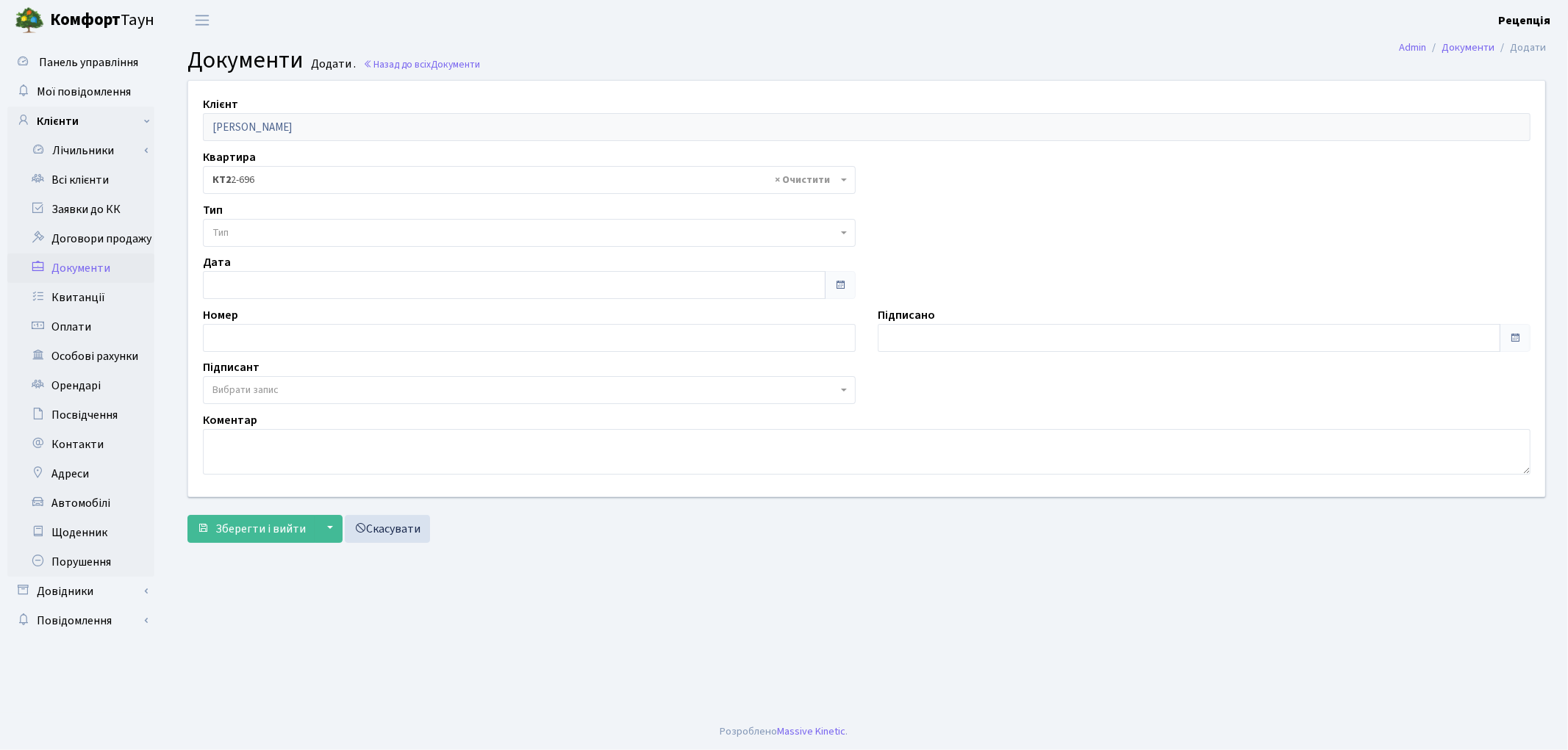
click at [256, 233] on span "Тип" at bounding box center [524, 232] width 625 height 15
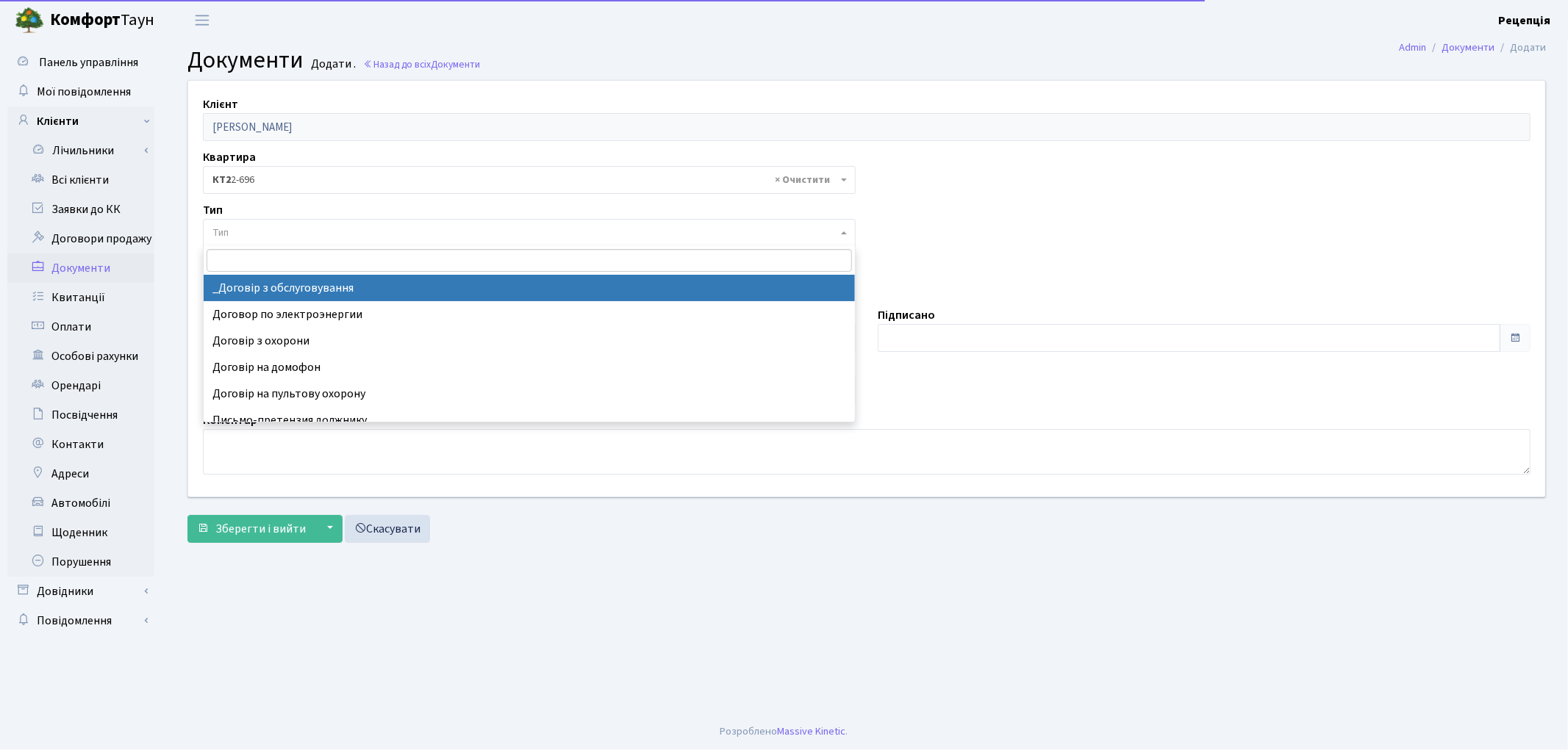
select select "289"
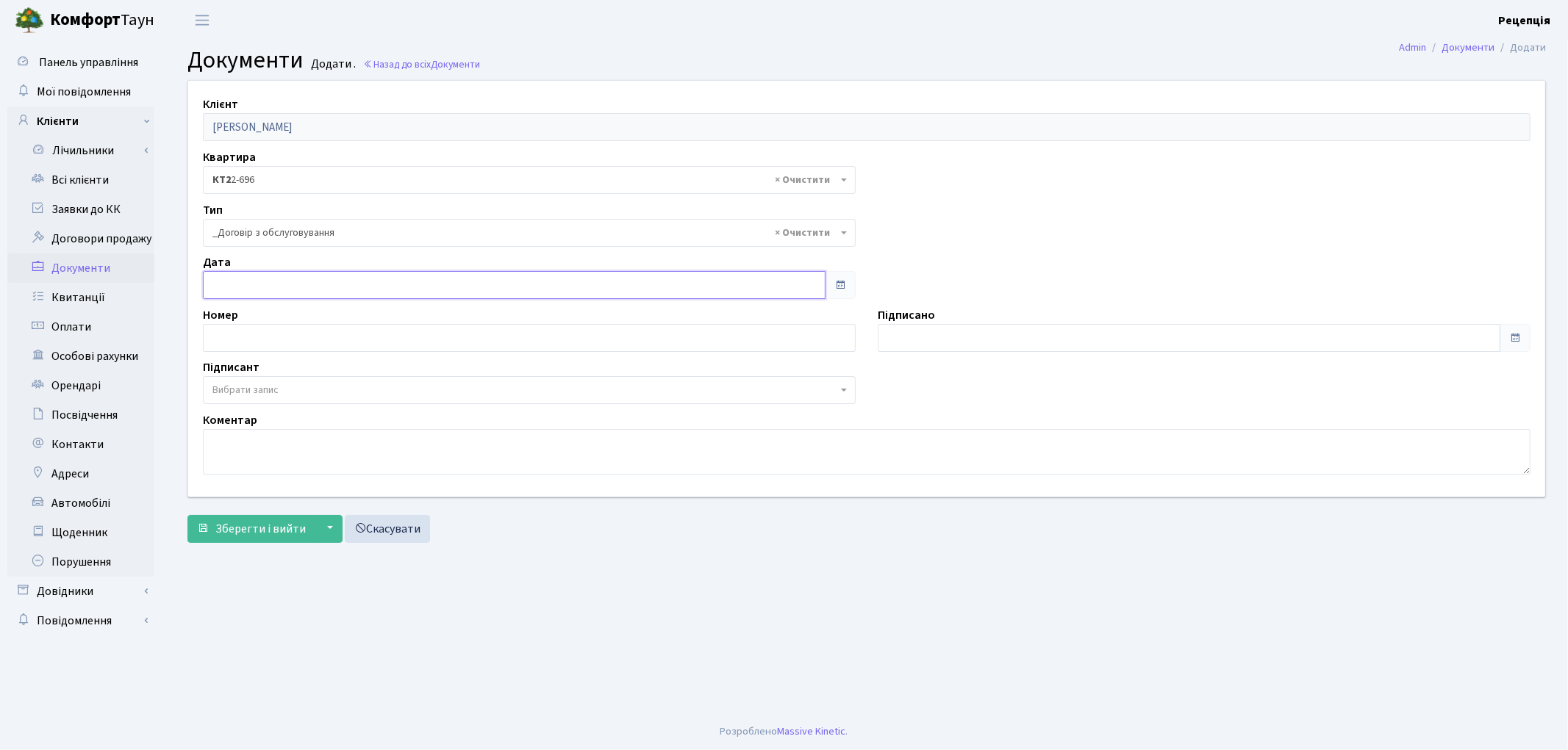
type input "[DATE]"
click at [271, 284] on input "[DATE]" at bounding box center [514, 285] width 622 height 28
type input "[DATE]"
click at [913, 334] on input "[DATE]" at bounding box center [1189, 338] width 622 height 28
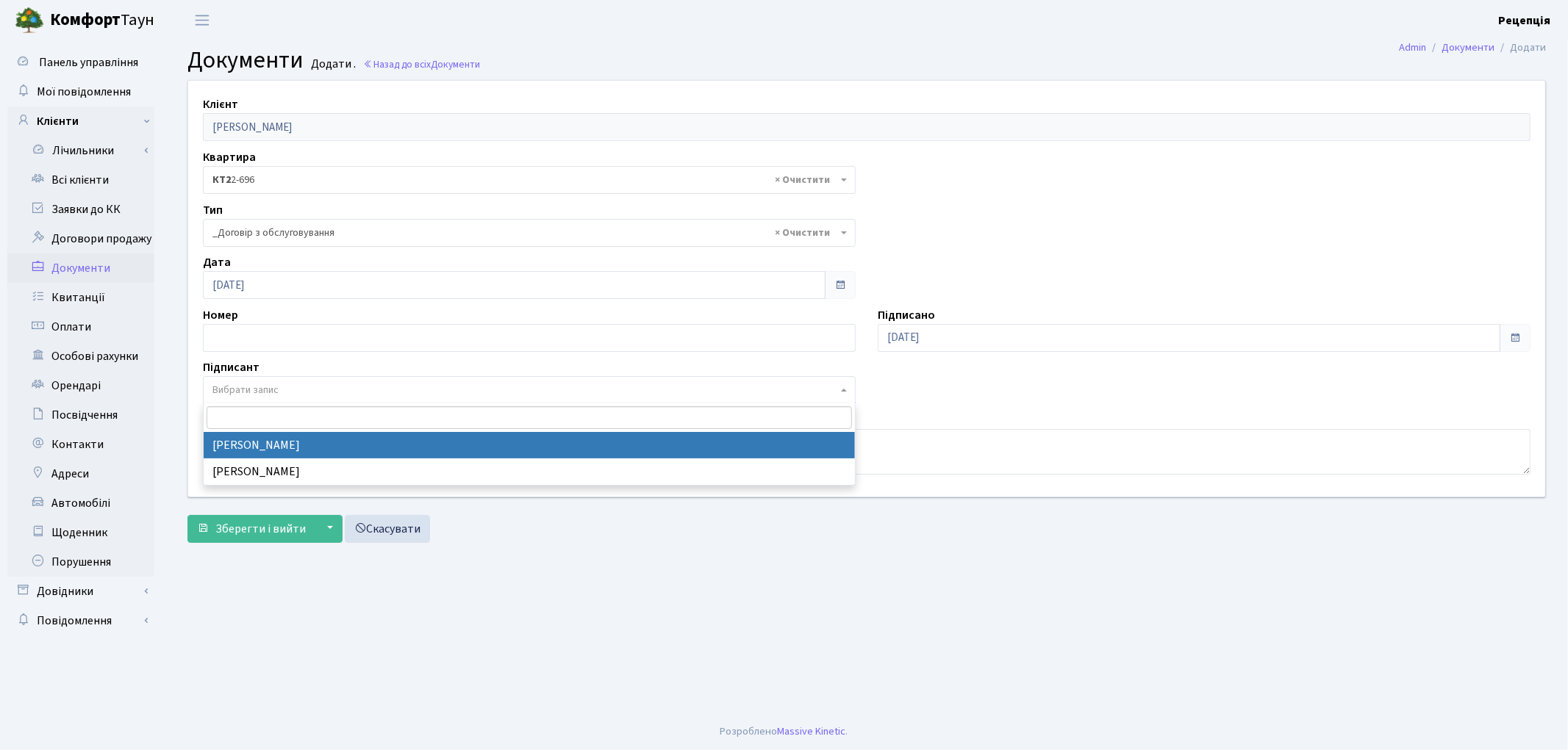
click at [243, 391] on span "Вибрати запис" at bounding box center [245, 390] width 66 height 15
select select "74"
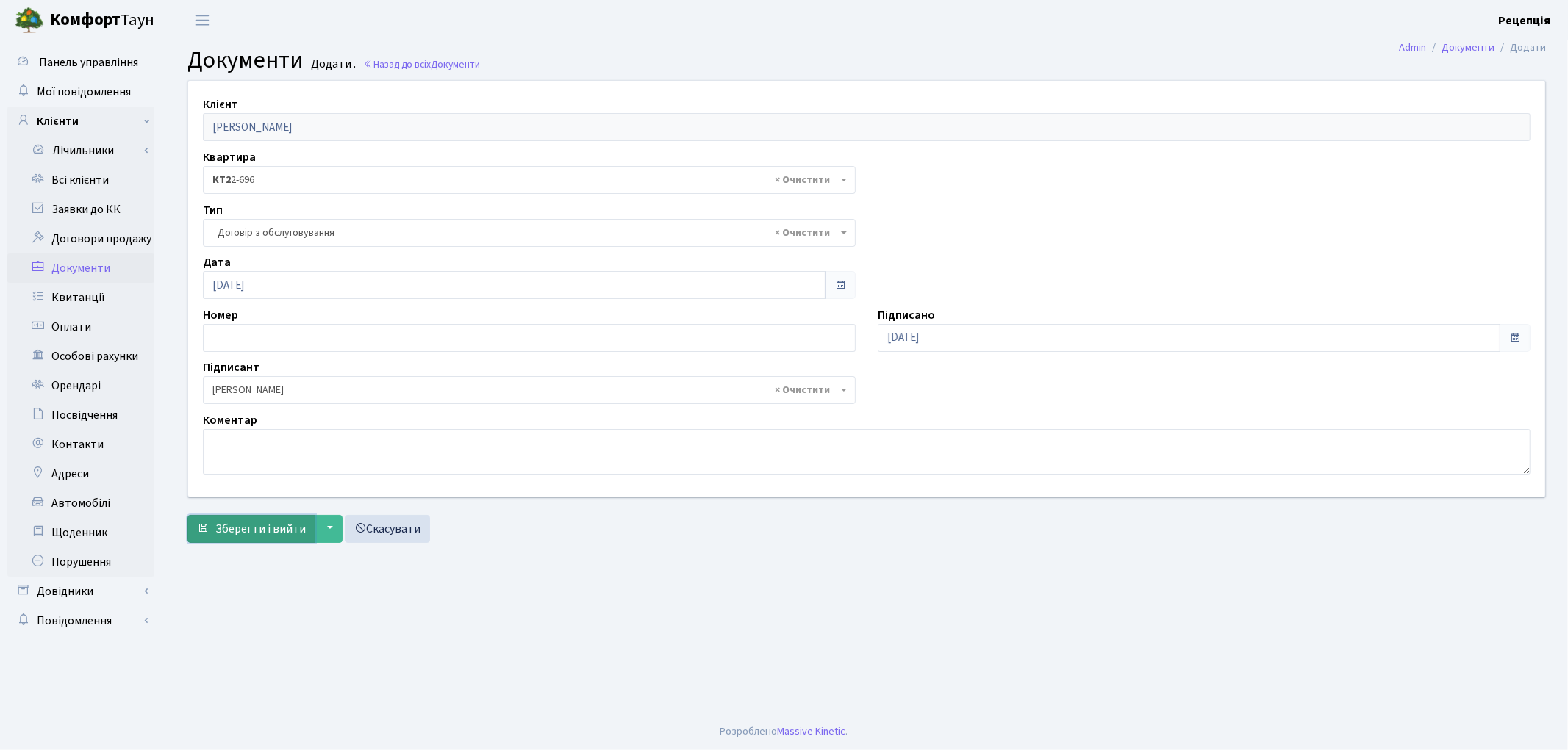
click at [263, 522] on span "Зберегти і вийти" at bounding box center [261, 529] width 90 height 16
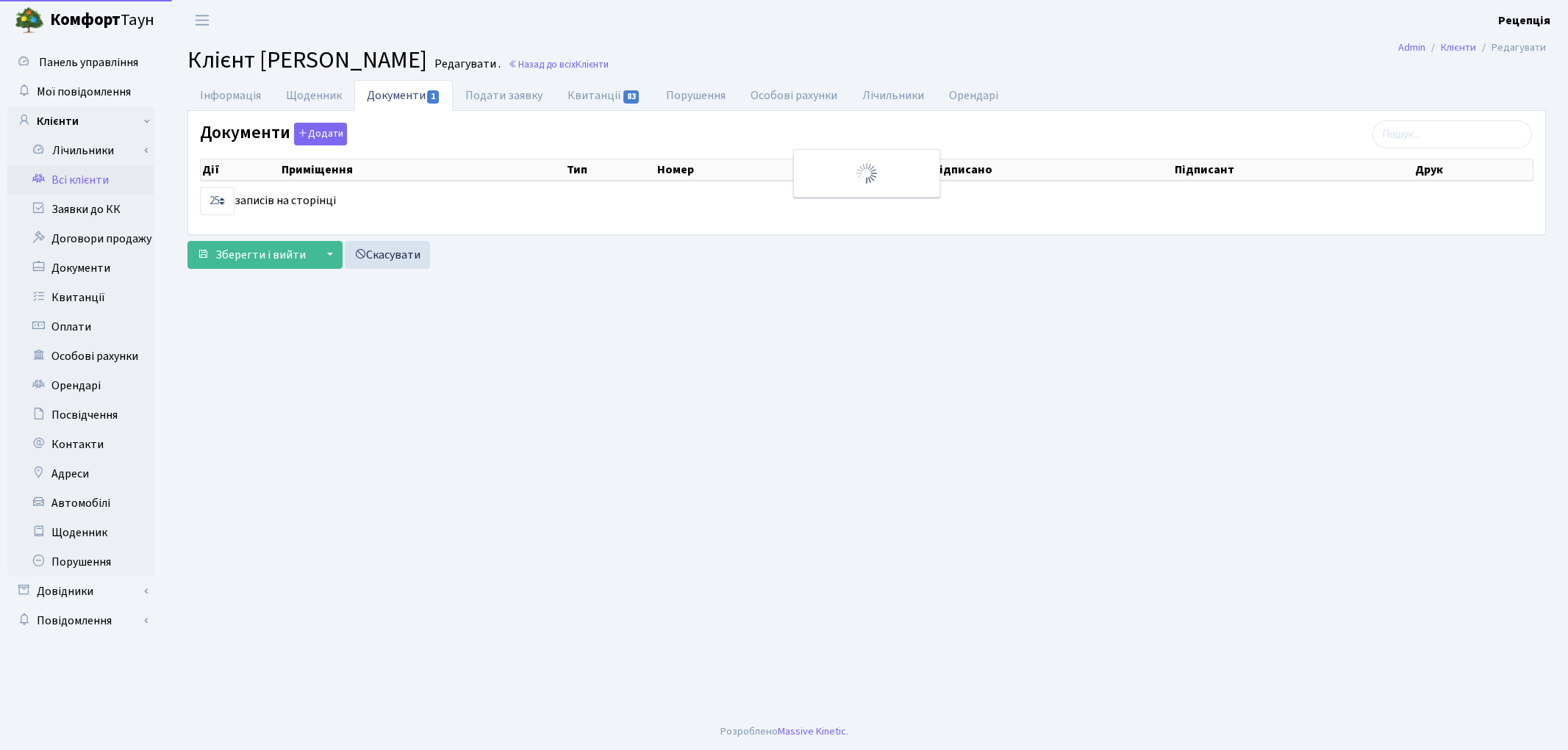
select select "25"
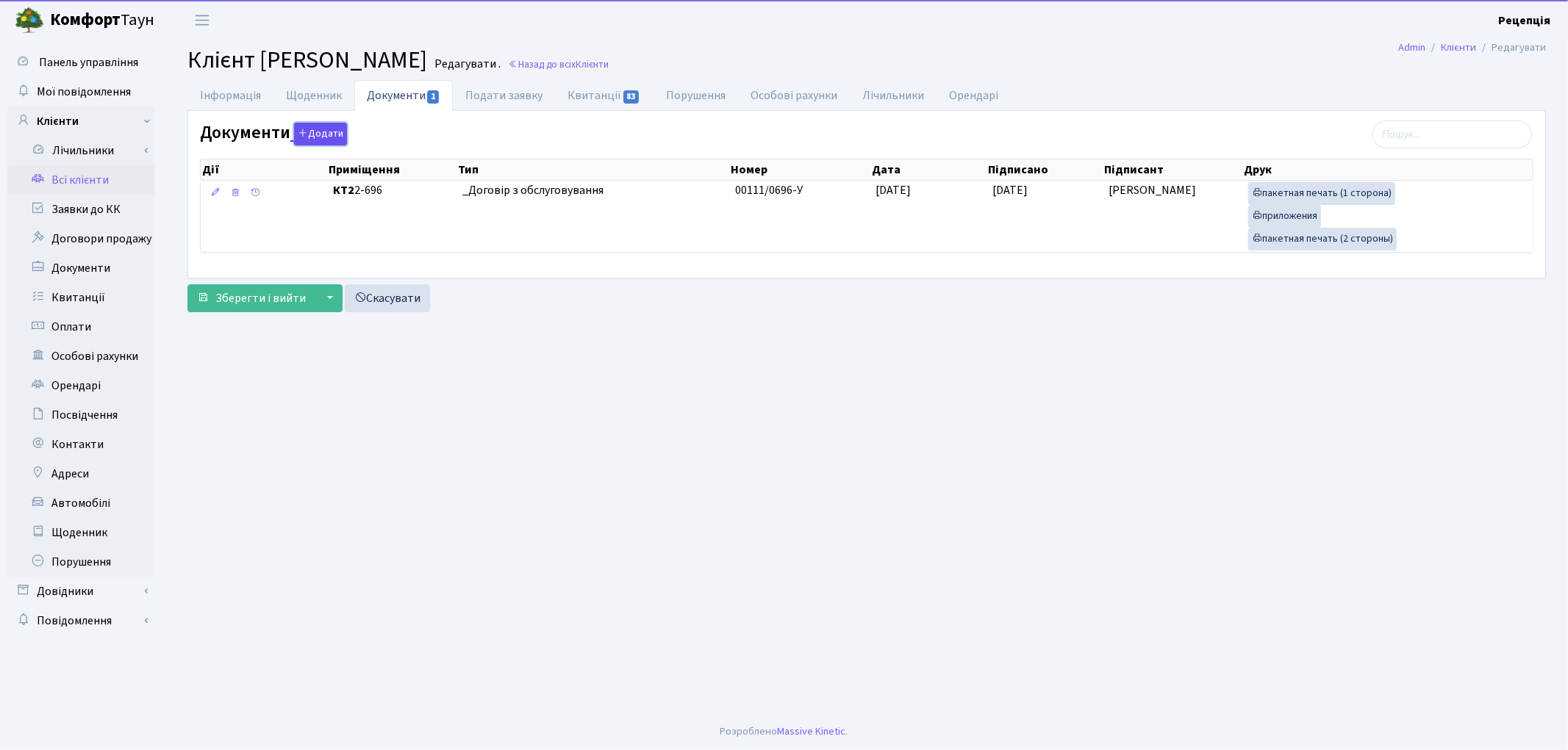
click at [309, 129] on button "Додати" at bounding box center [320, 134] width 53 height 23
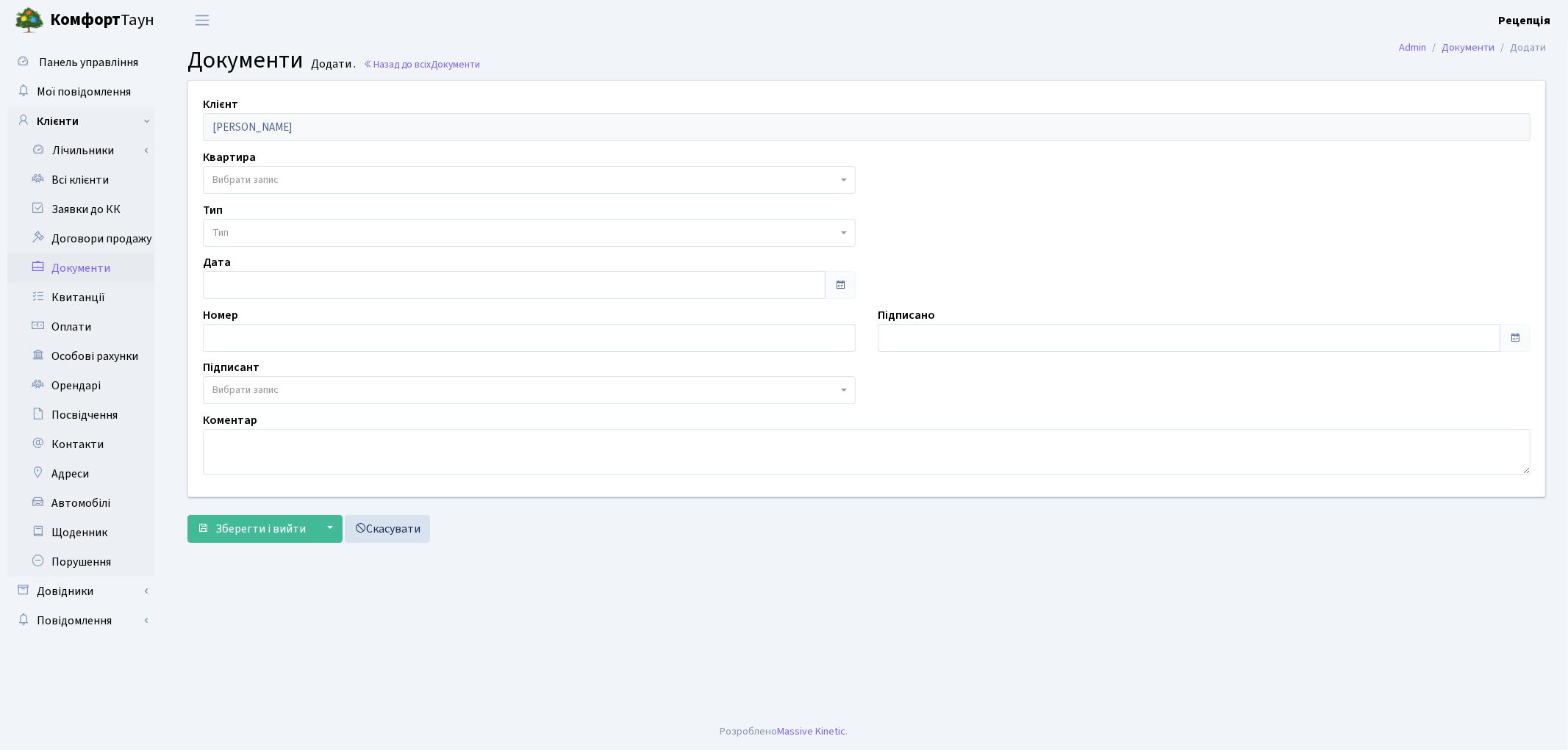
click at [278, 177] on span "Вибрати запис" at bounding box center [245, 179] width 66 height 15
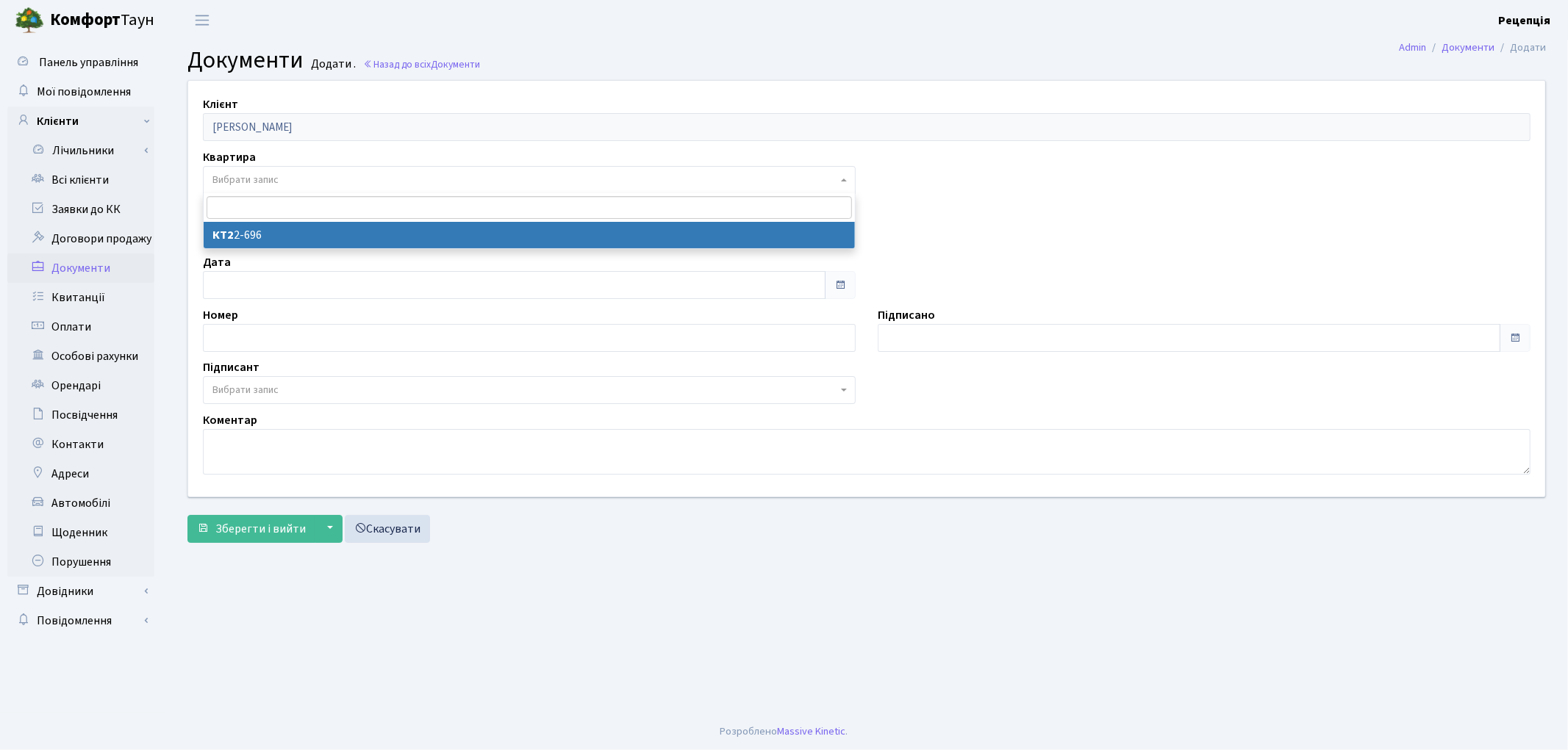
select select "178728"
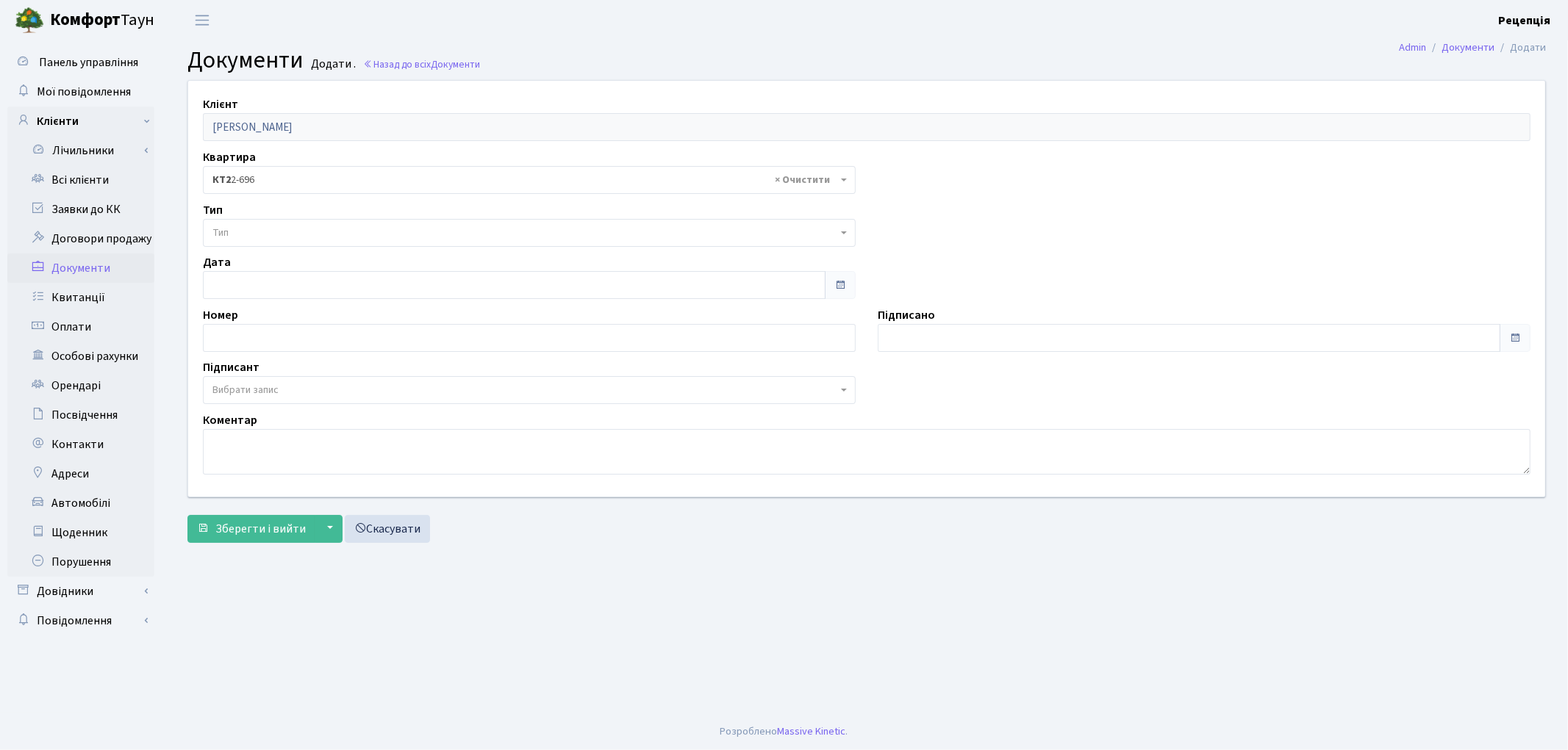
click at [271, 228] on span "Тип" at bounding box center [524, 232] width 625 height 15
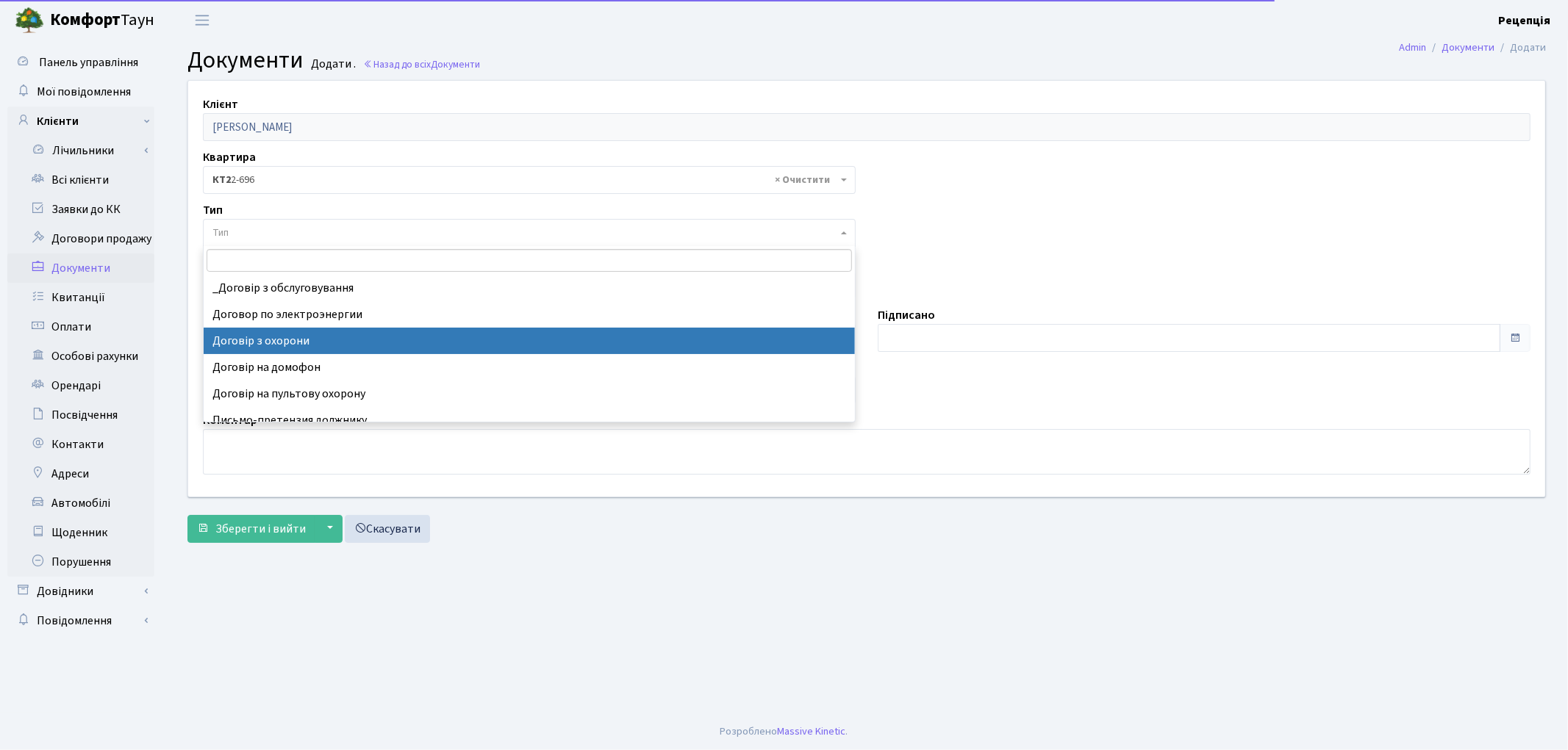
select select "290"
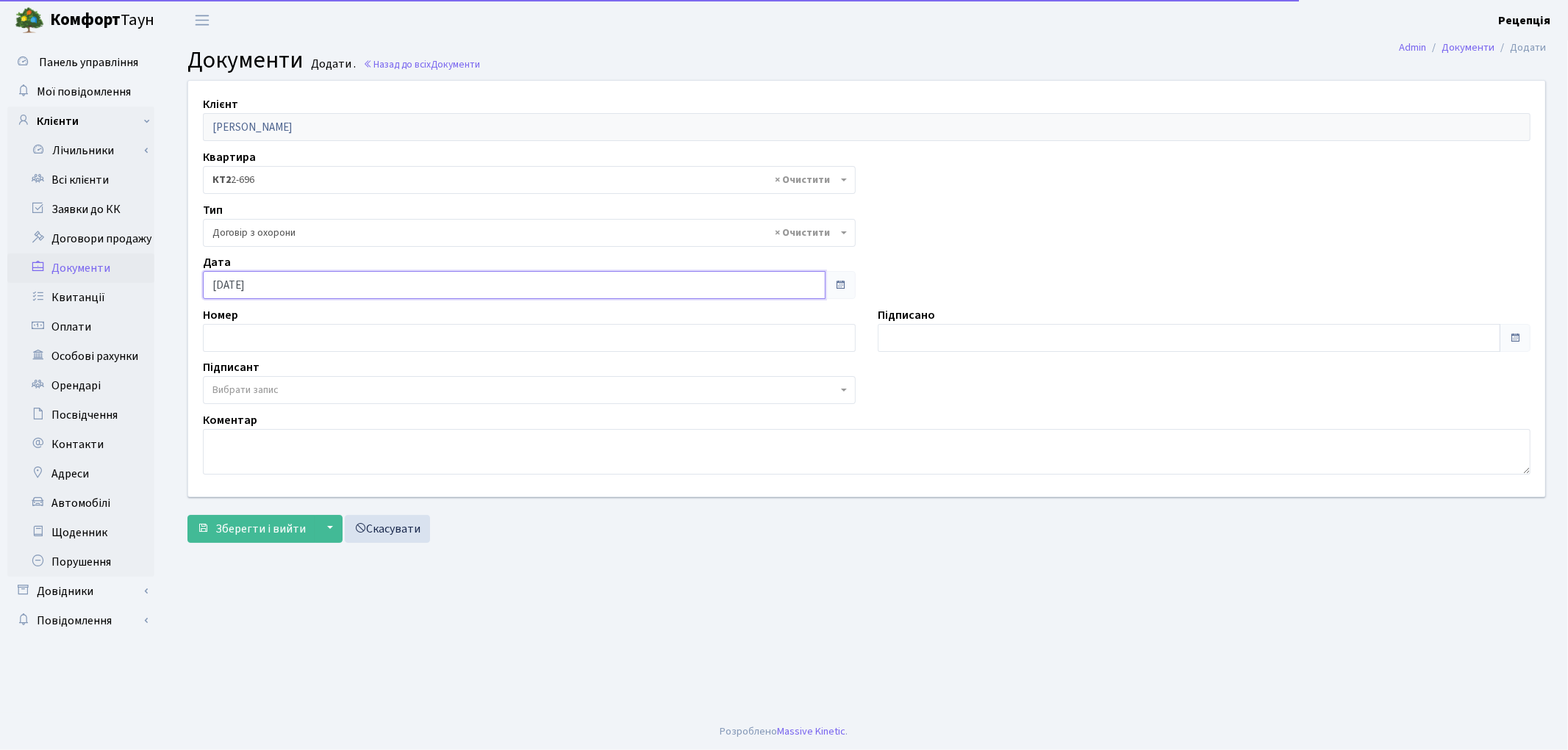
click at [277, 283] on input "[DATE]" at bounding box center [514, 285] width 622 height 28
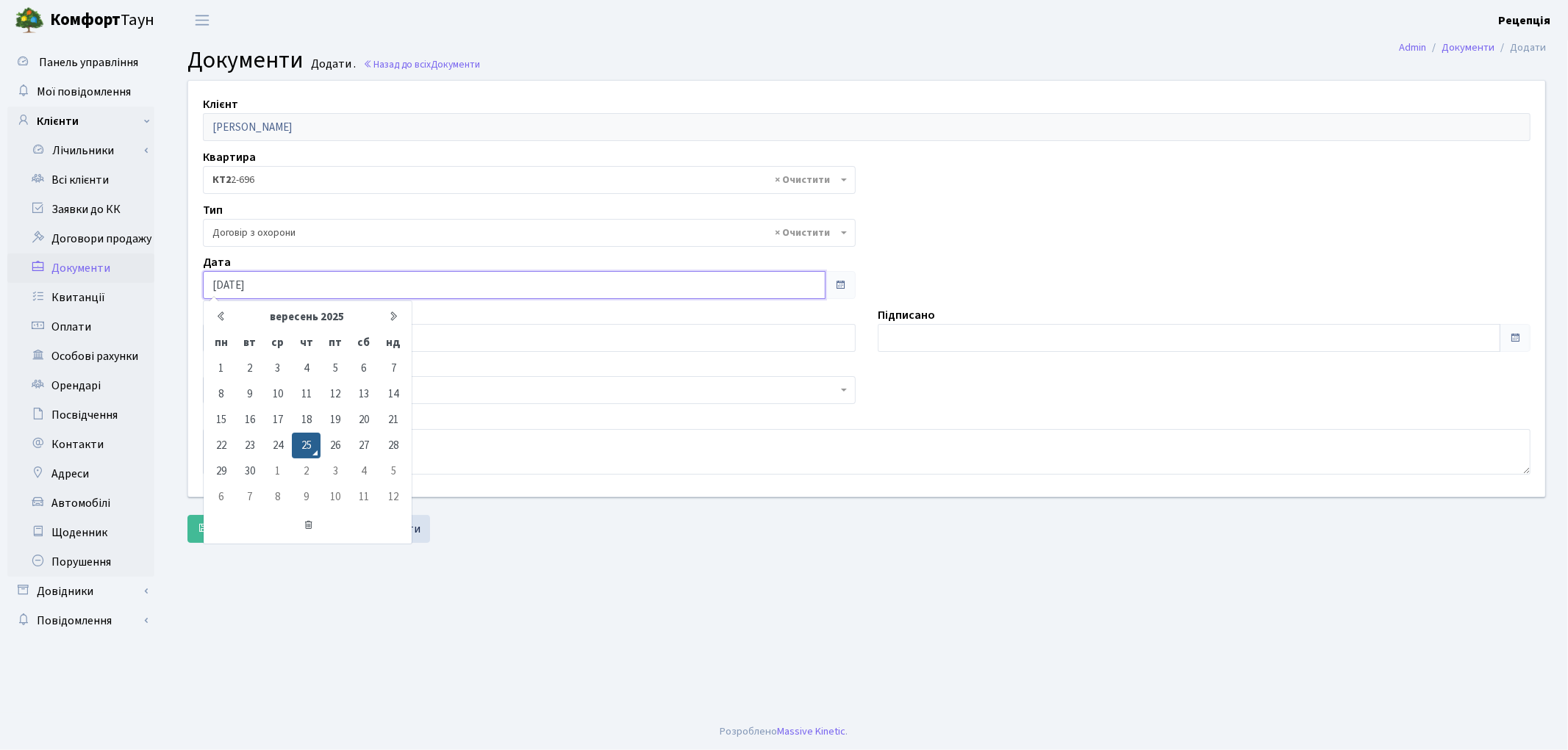
type input "[DATE]"
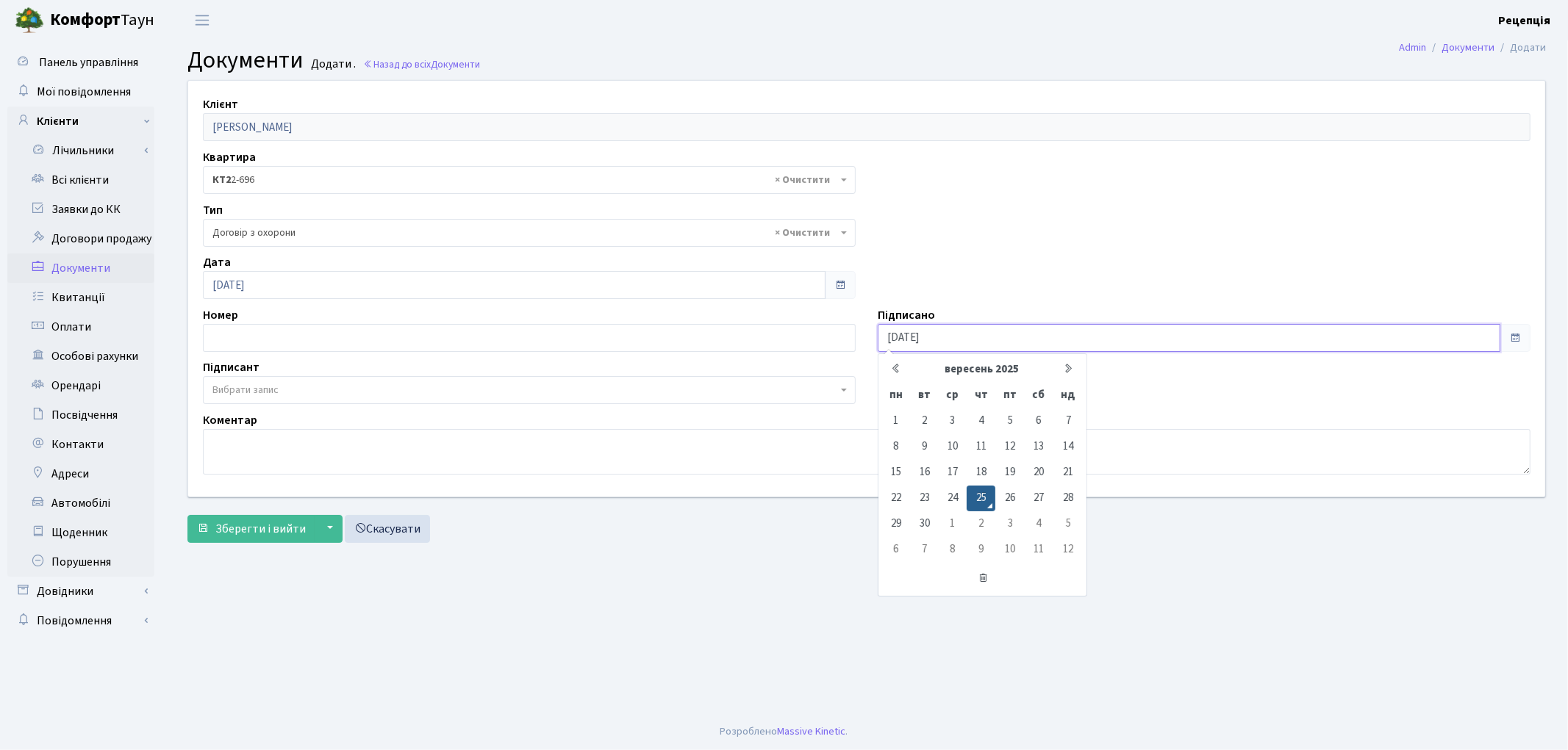
click at [937, 336] on input "[DATE]" at bounding box center [1189, 338] width 622 height 28
type input "[DATE]"
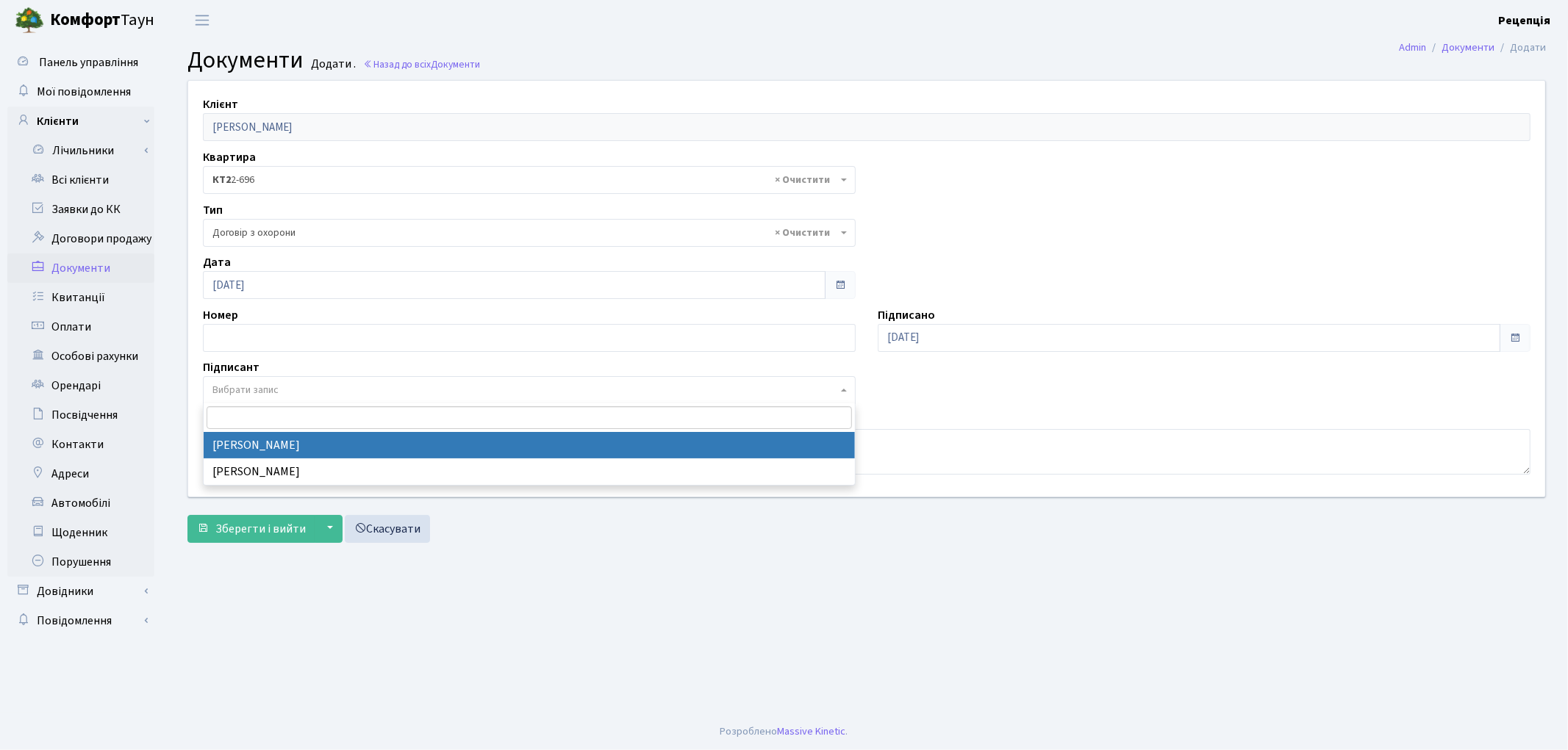
click at [226, 390] on span "Вибрати запис" at bounding box center [245, 390] width 66 height 15
select select "74"
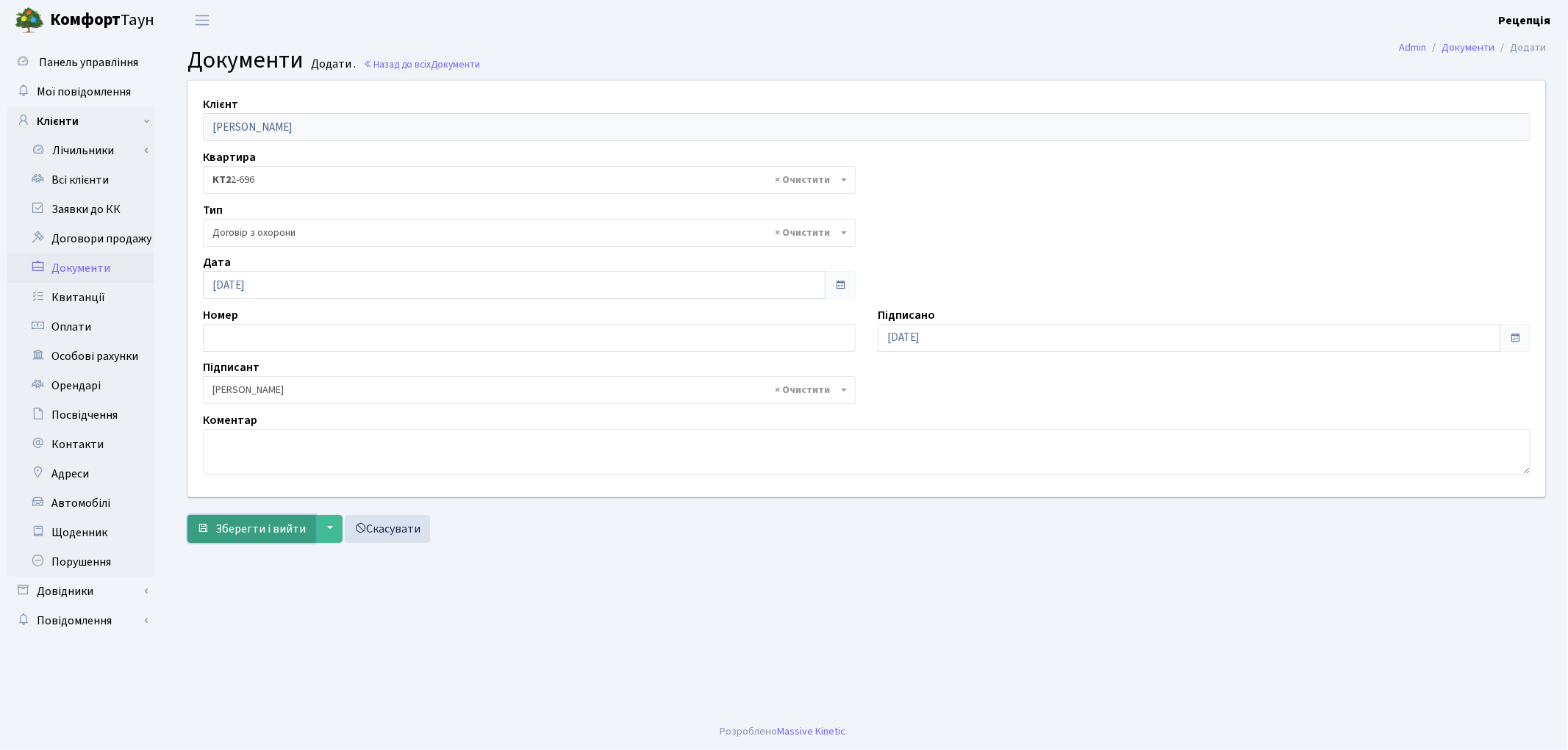
click at [241, 529] on span "Зберегти і вийти" at bounding box center [261, 529] width 90 height 16
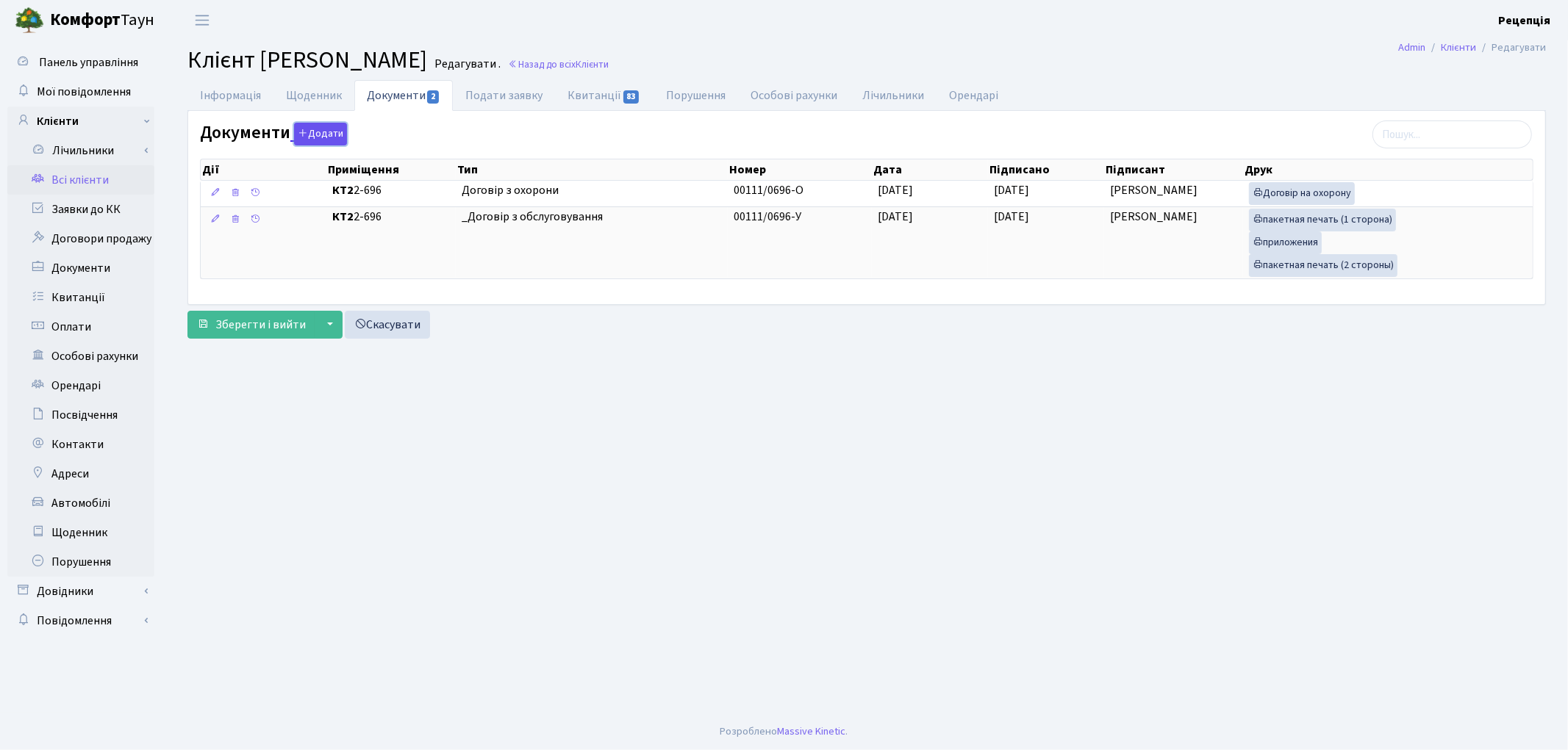
click at [325, 136] on button "Додати" at bounding box center [320, 134] width 53 height 23
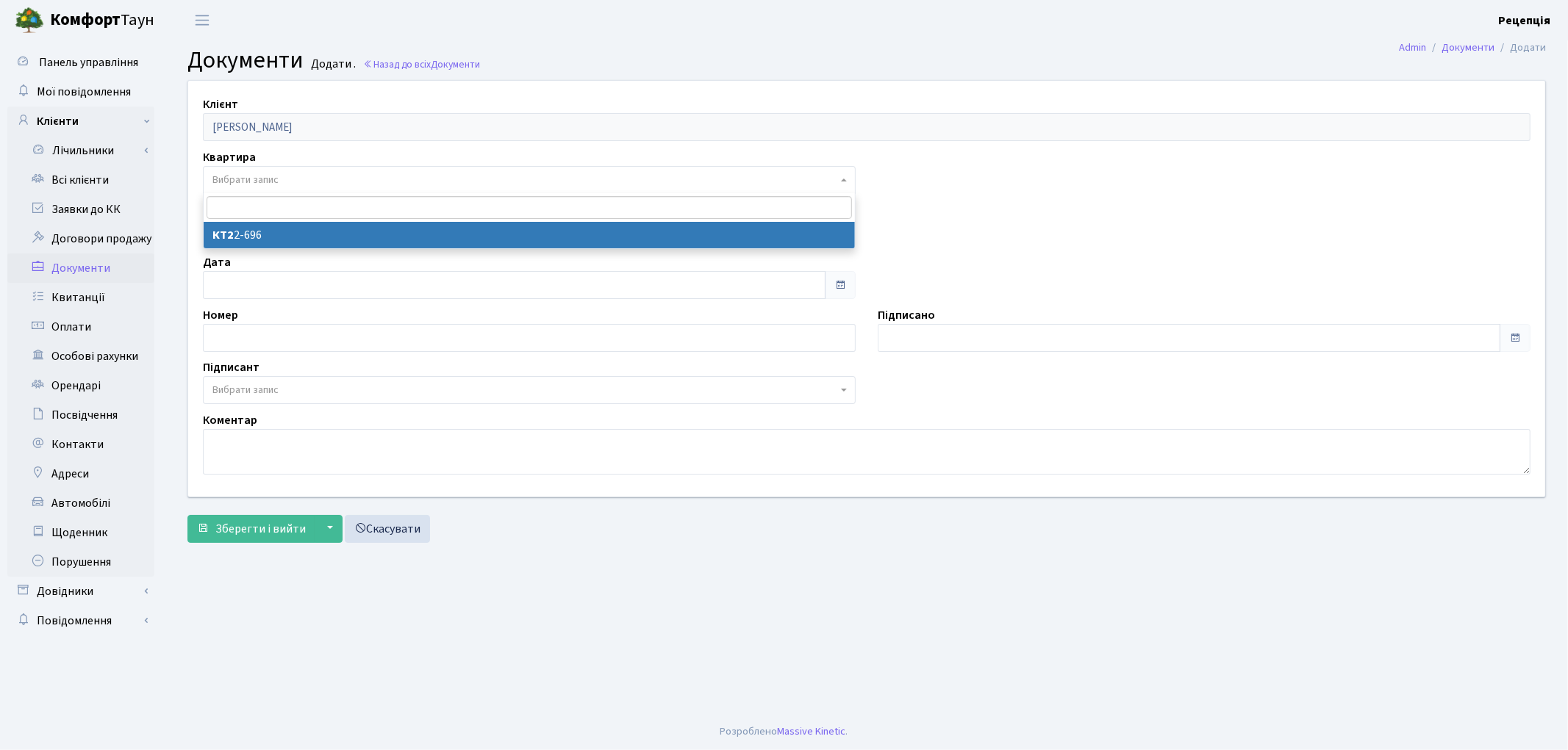
click at [275, 177] on span "Вибрати запис" at bounding box center [245, 179] width 66 height 15
select select "178728"
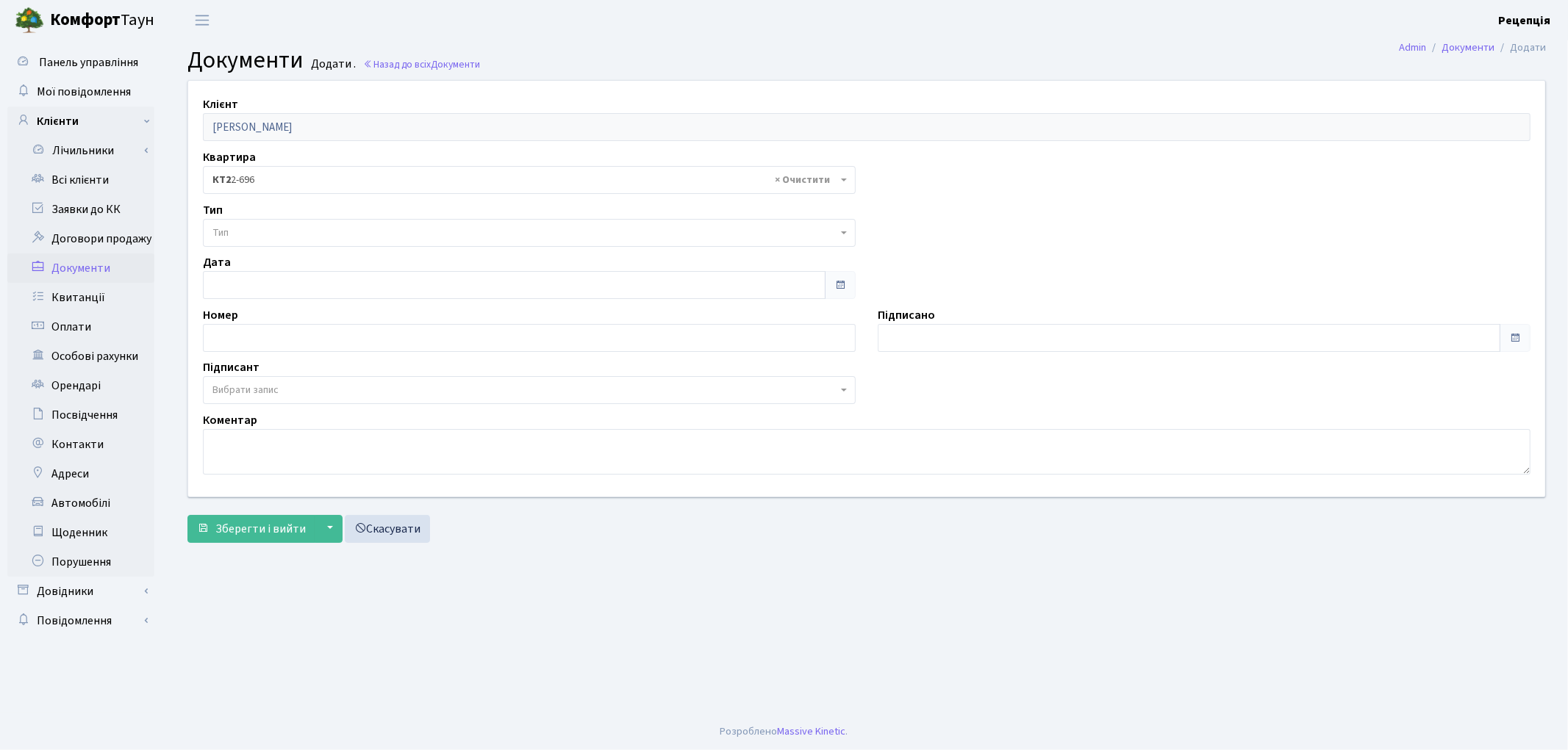
click at [267, 230] on span "Тип" at bounding box center [524, 232] width 625 height 15
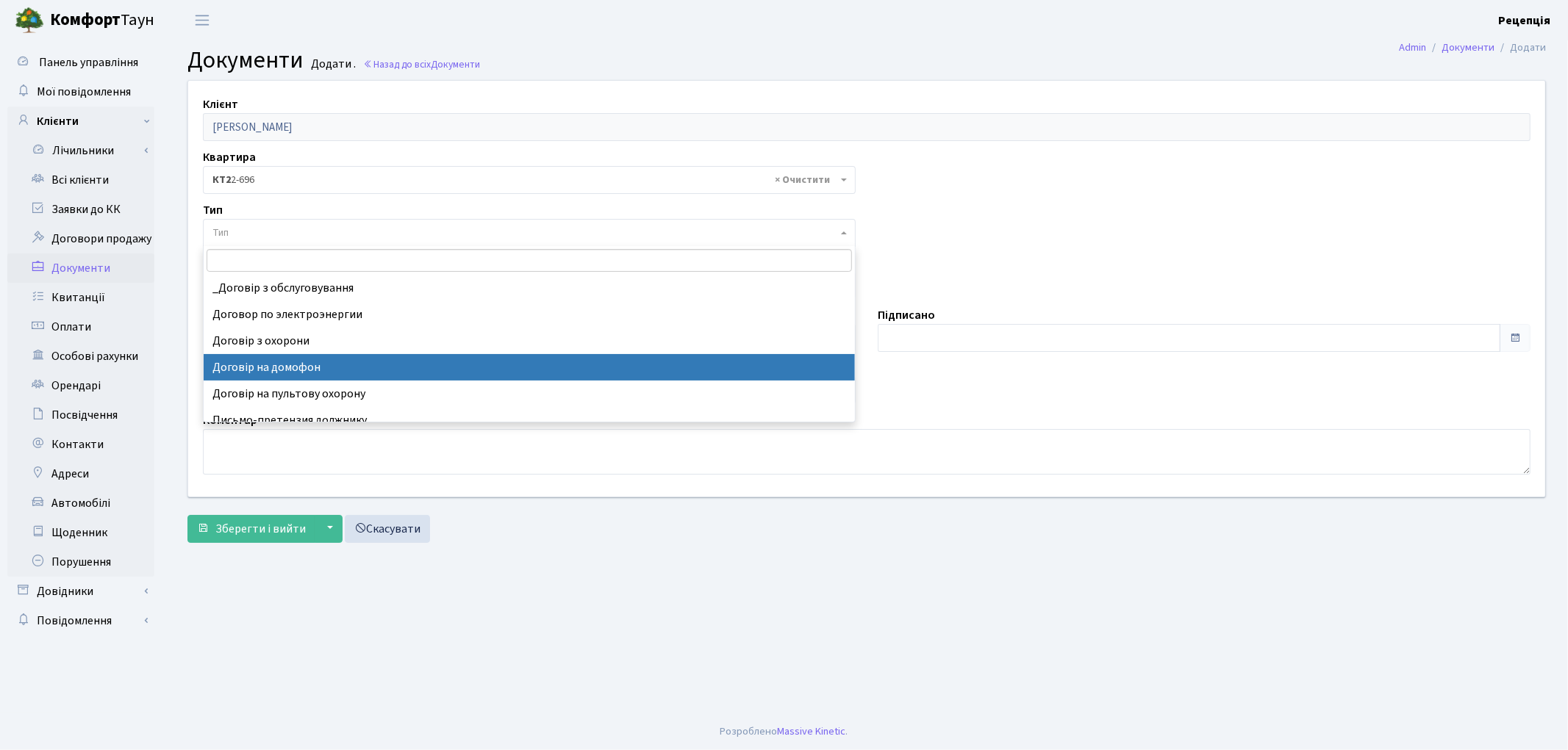
select select "292"
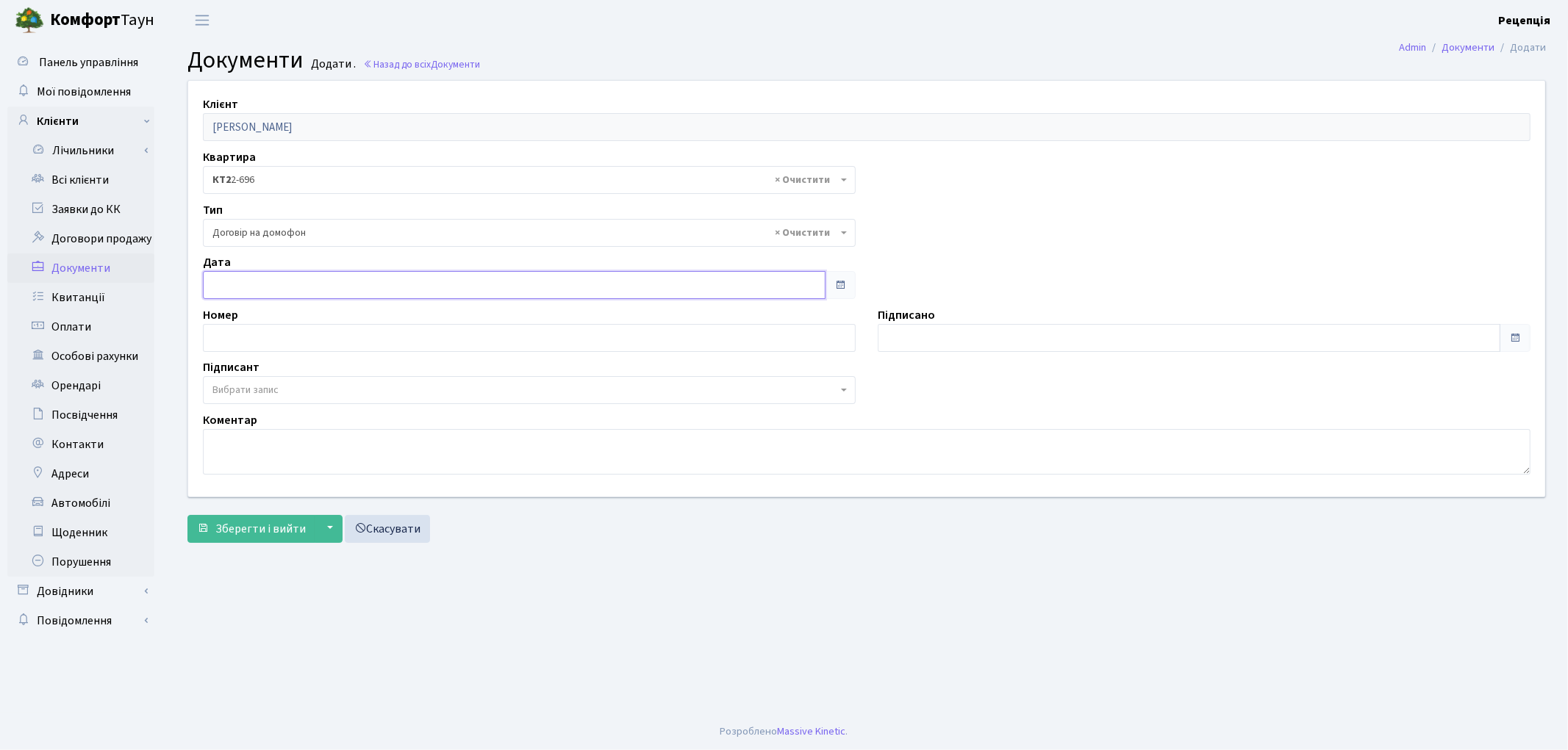
type input "25.09.2025"
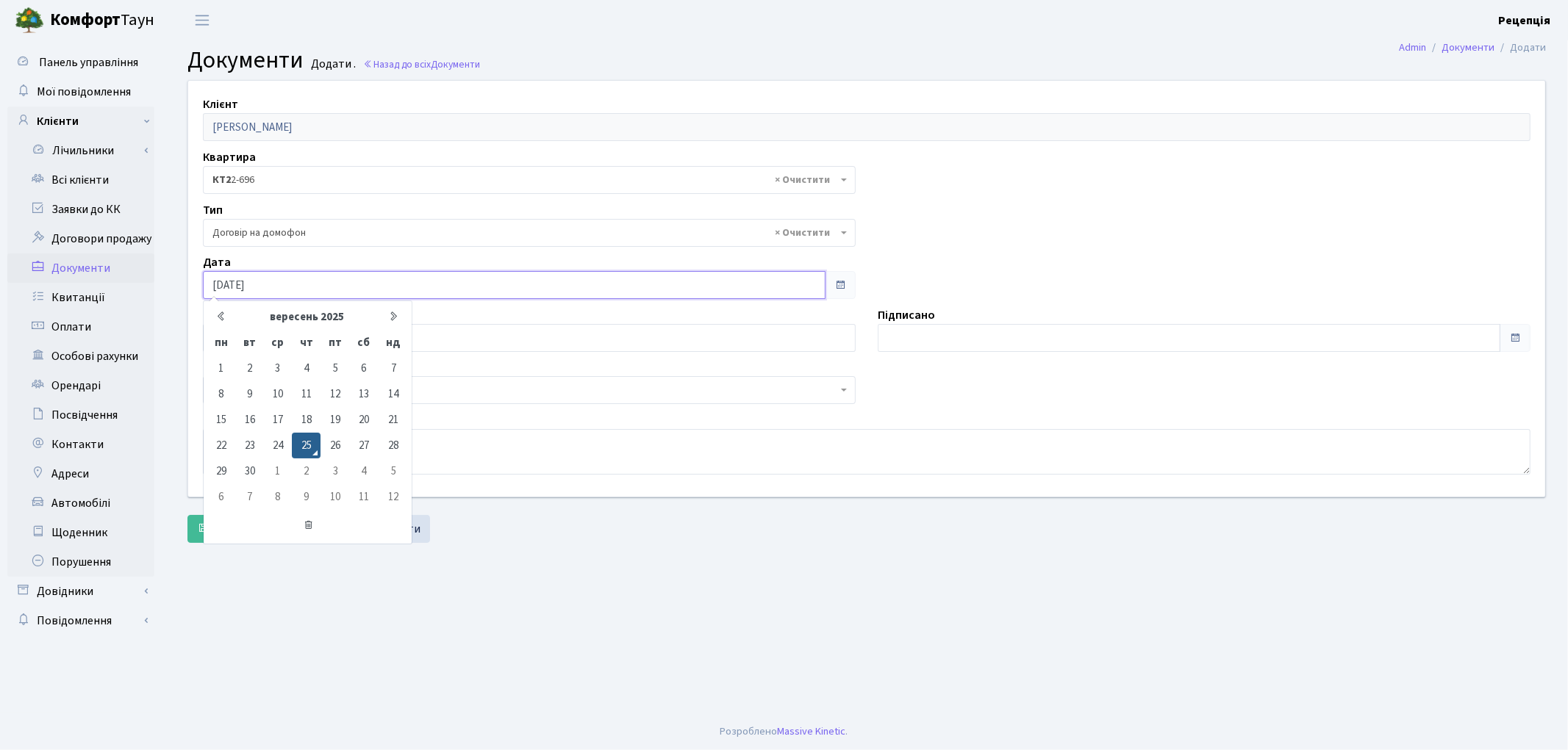
click at [280, 280] on input "25.09.2025" at bounding box center [514, 285] width 622 height 28
click at [310, 442] on td "25" at bounding box center [306, 446] width 28 height 26
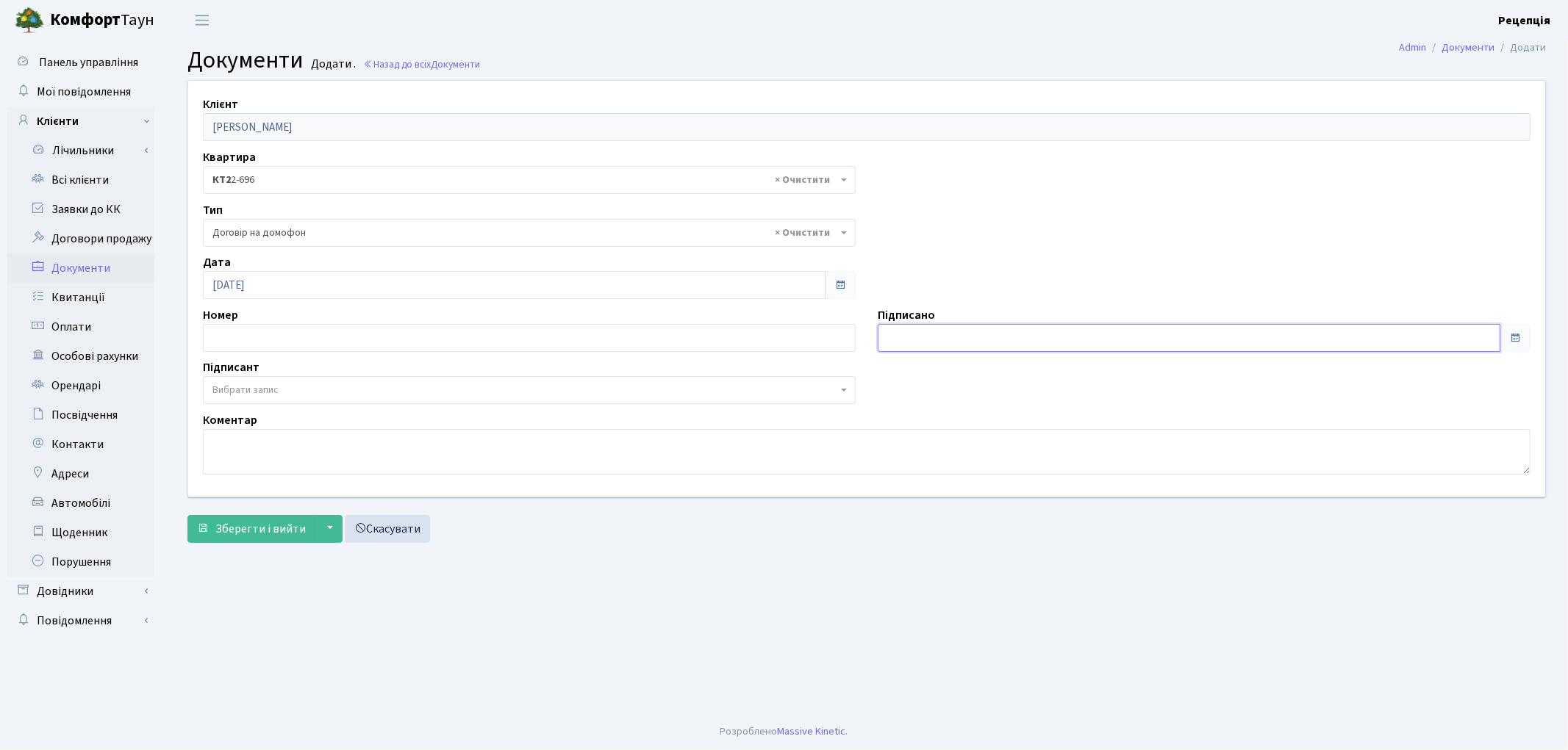
type input "25.09.2025"
click at [883, 327] on input "25.09.2025" at bounding box center [1189, 338] width 622 height 28
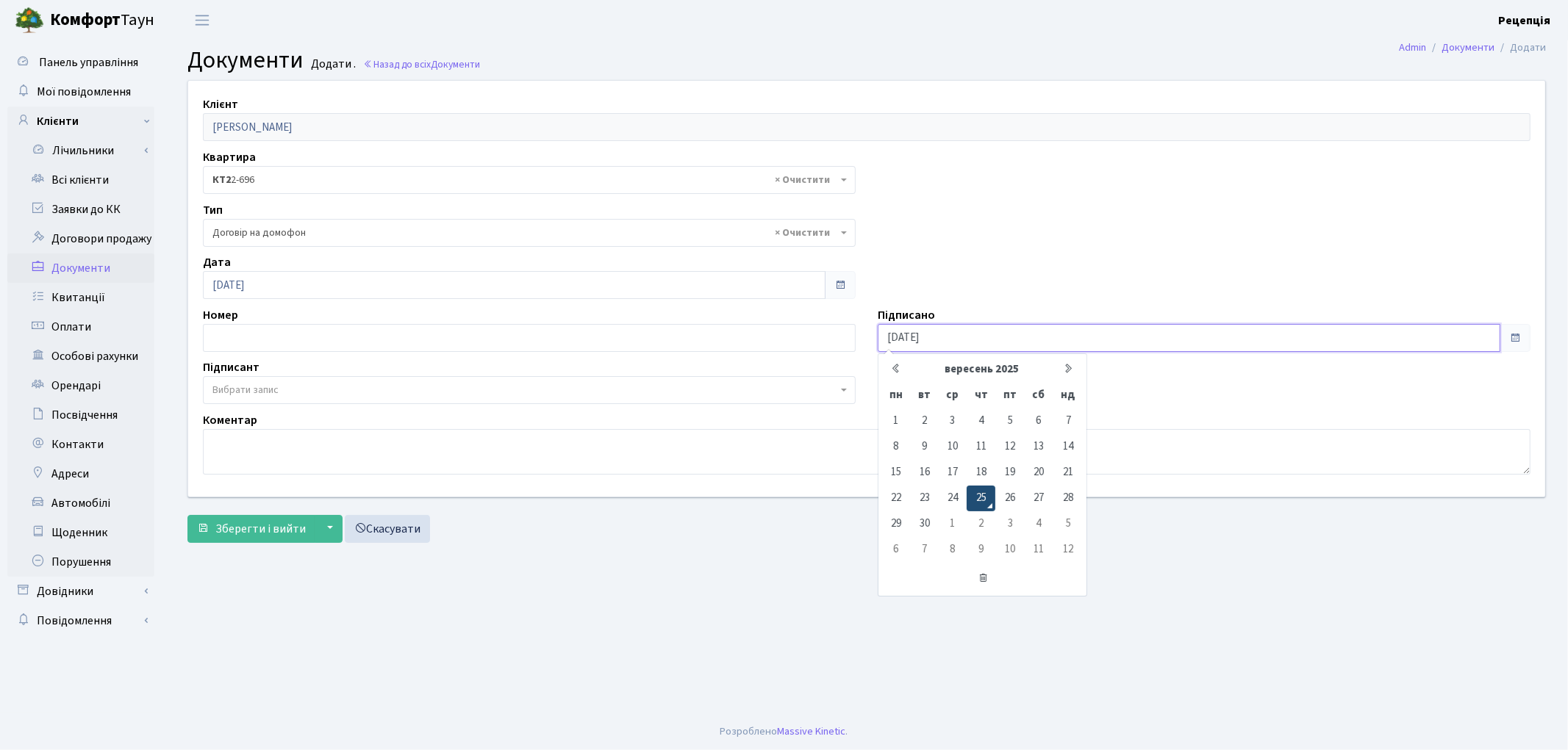
click at [988, 497] on td "25" at bounding box center [980, 499] width 28 height 26
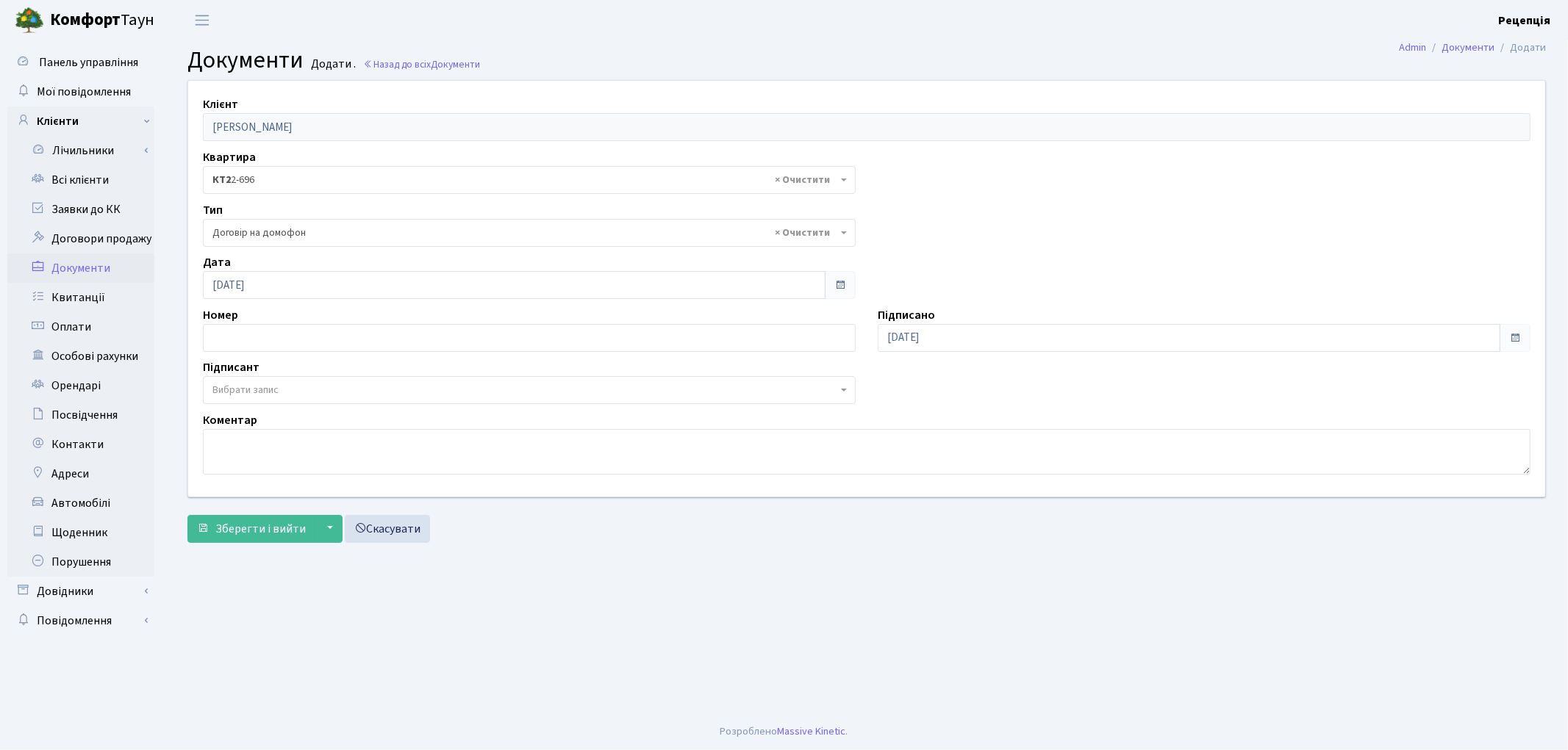
click at [255, 389] on span "Вибрати запис" at bounding box center [245, 390] width 66 height 15
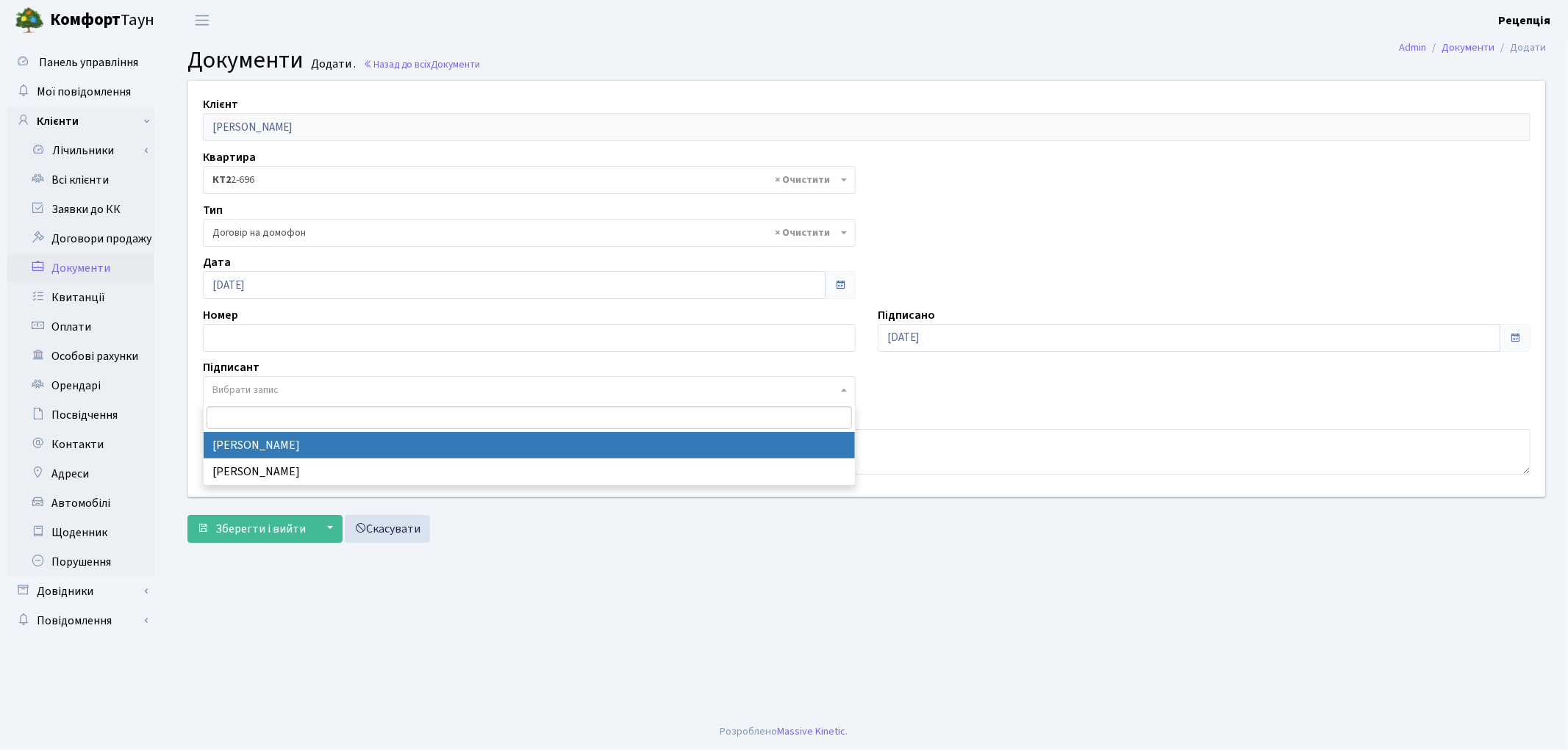
select select "74"
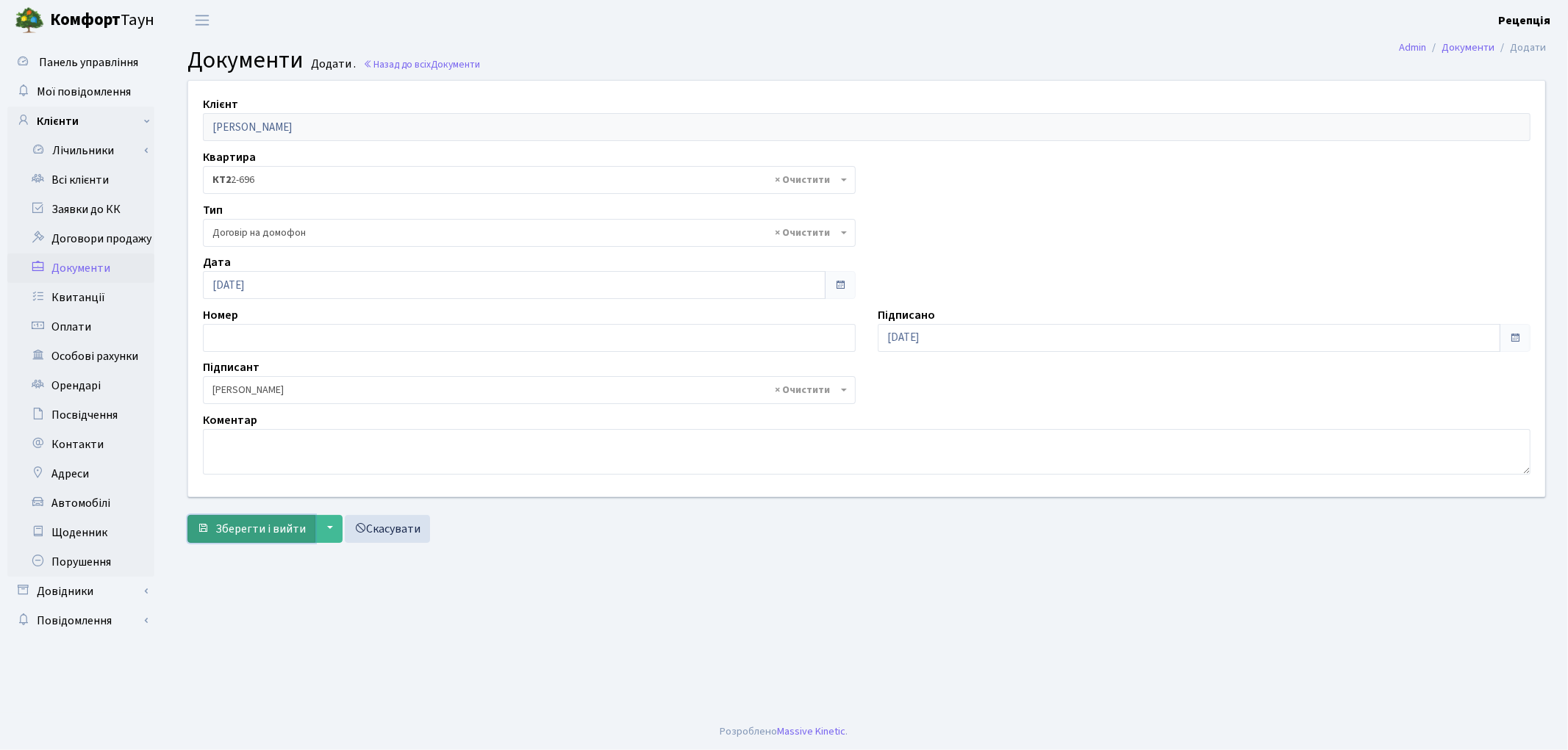
click at [261, 534] on span "Зберегти і вийти" at bounding box center [261, 529] width 90 height 16
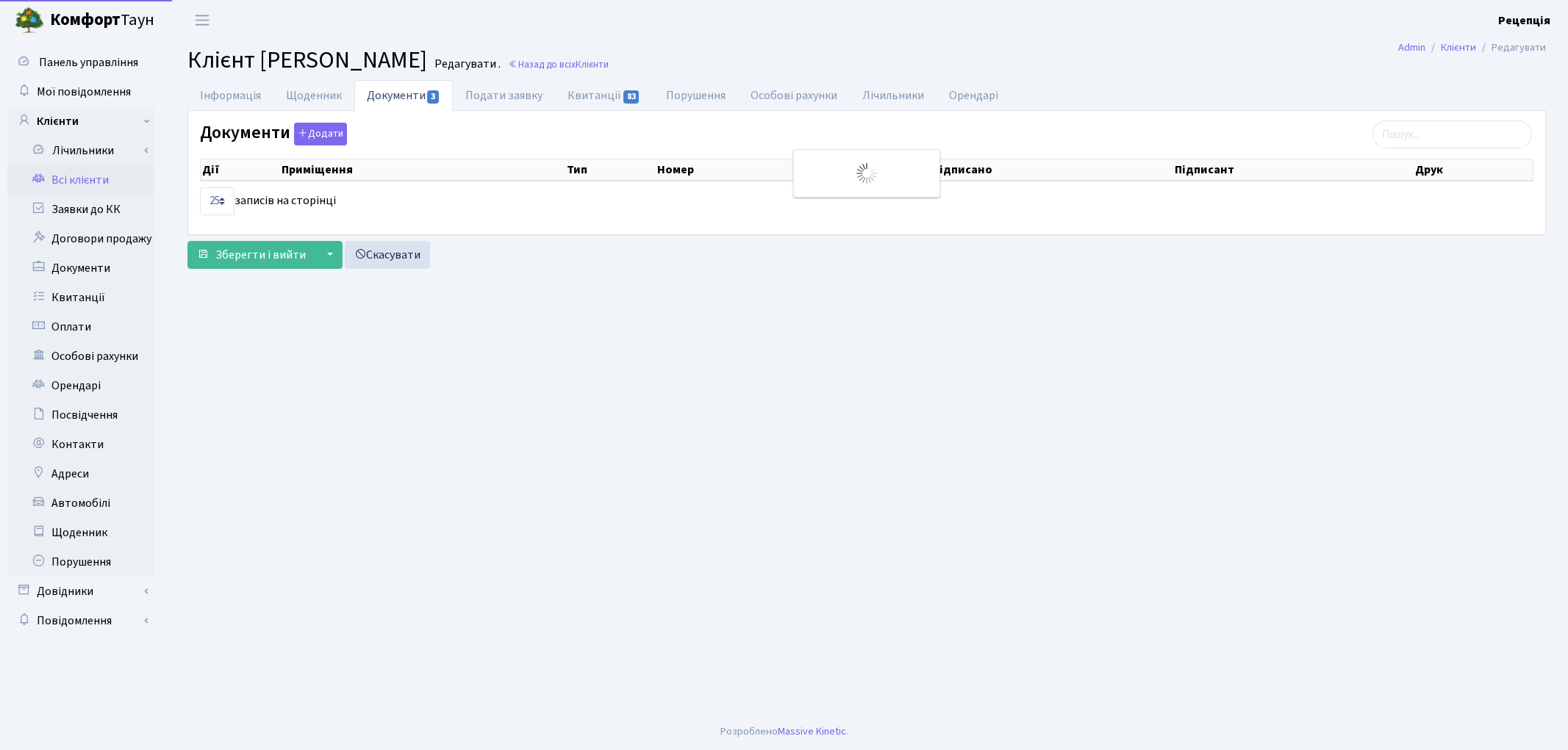
select select "25"
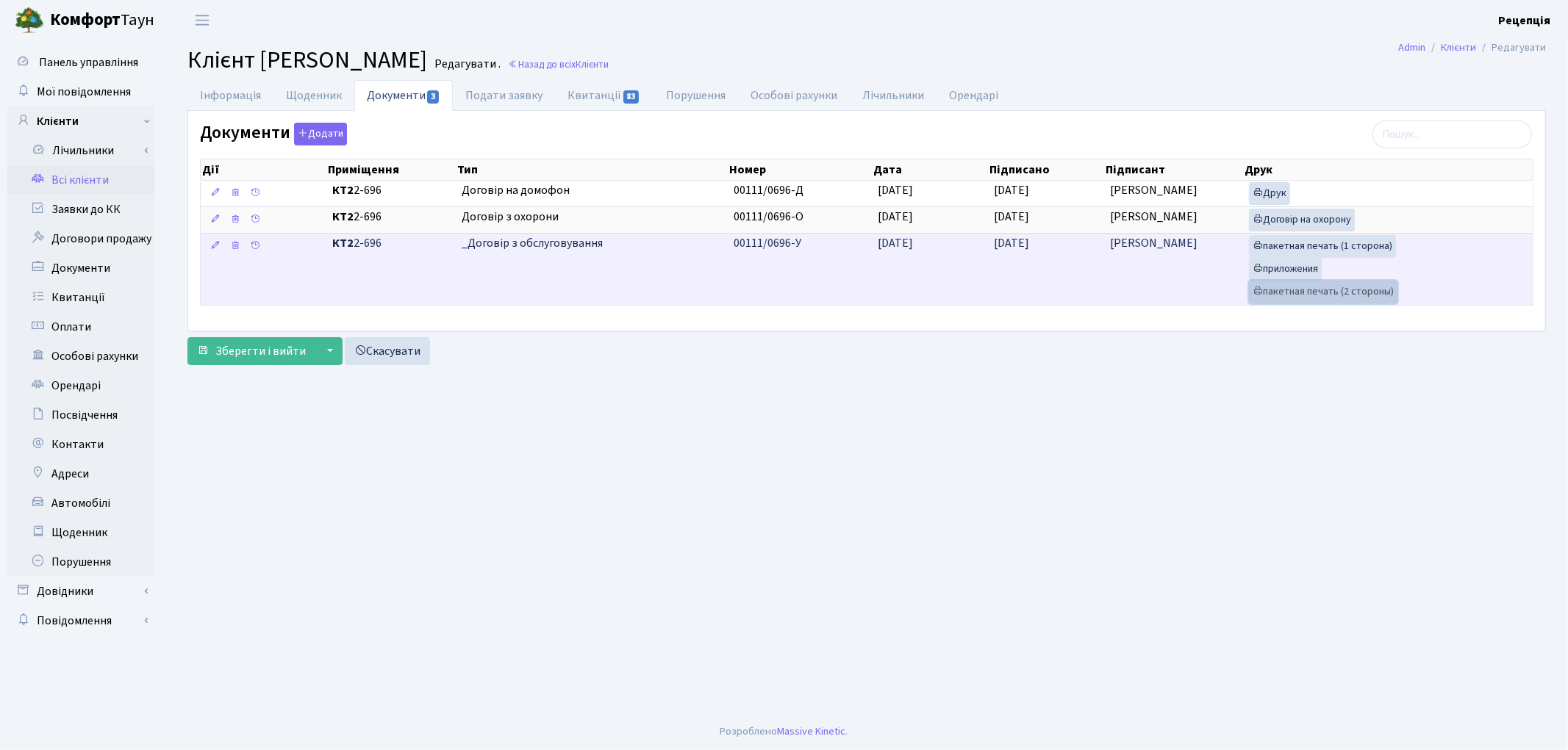
click at [1297, 290] on link "пакетная печать (2 стороны)" at bounding box center [1324, 292] width 149 height 23
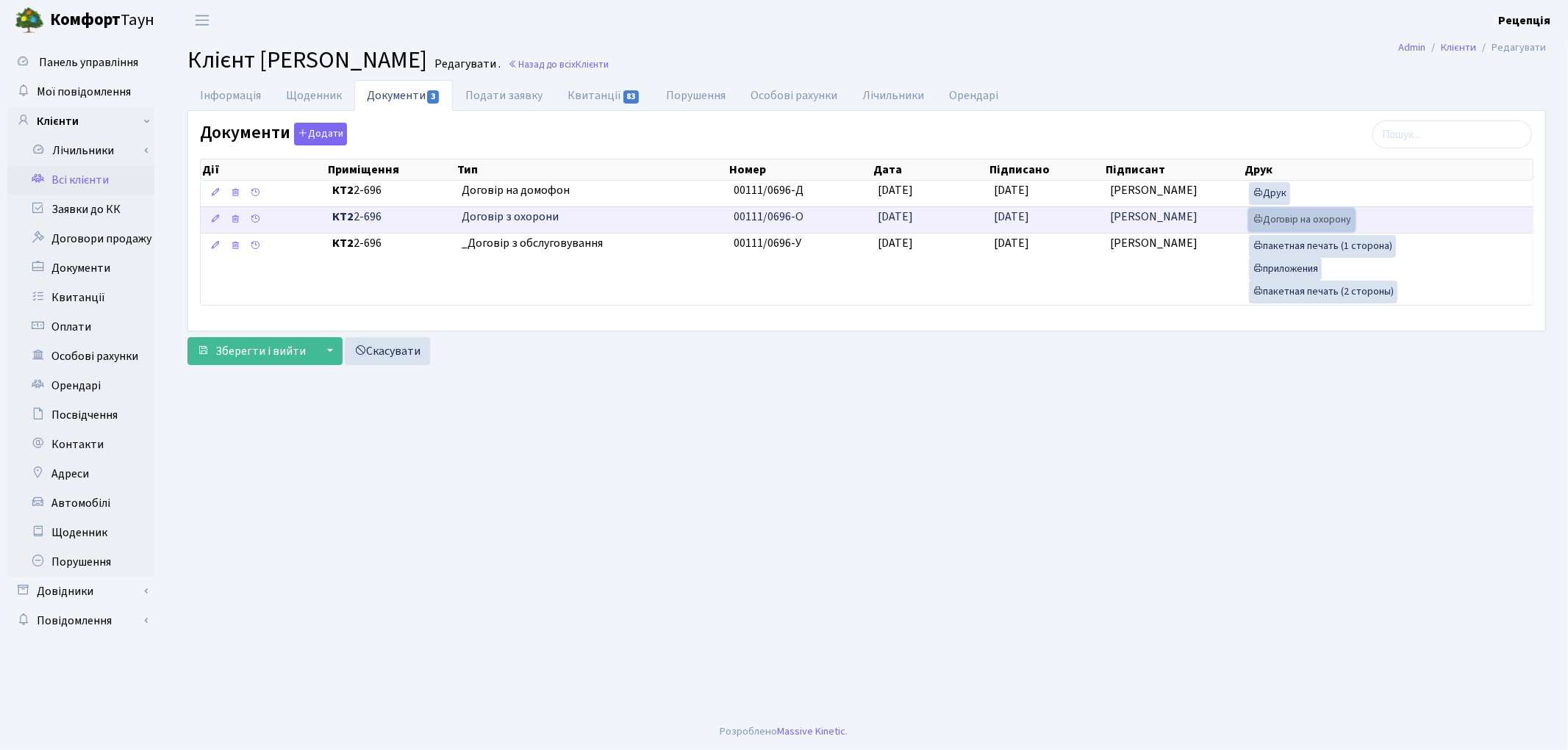
click at [1268, 216] on link "Договір на охорону" at bounding box center [1302, 220] width 106 height 23
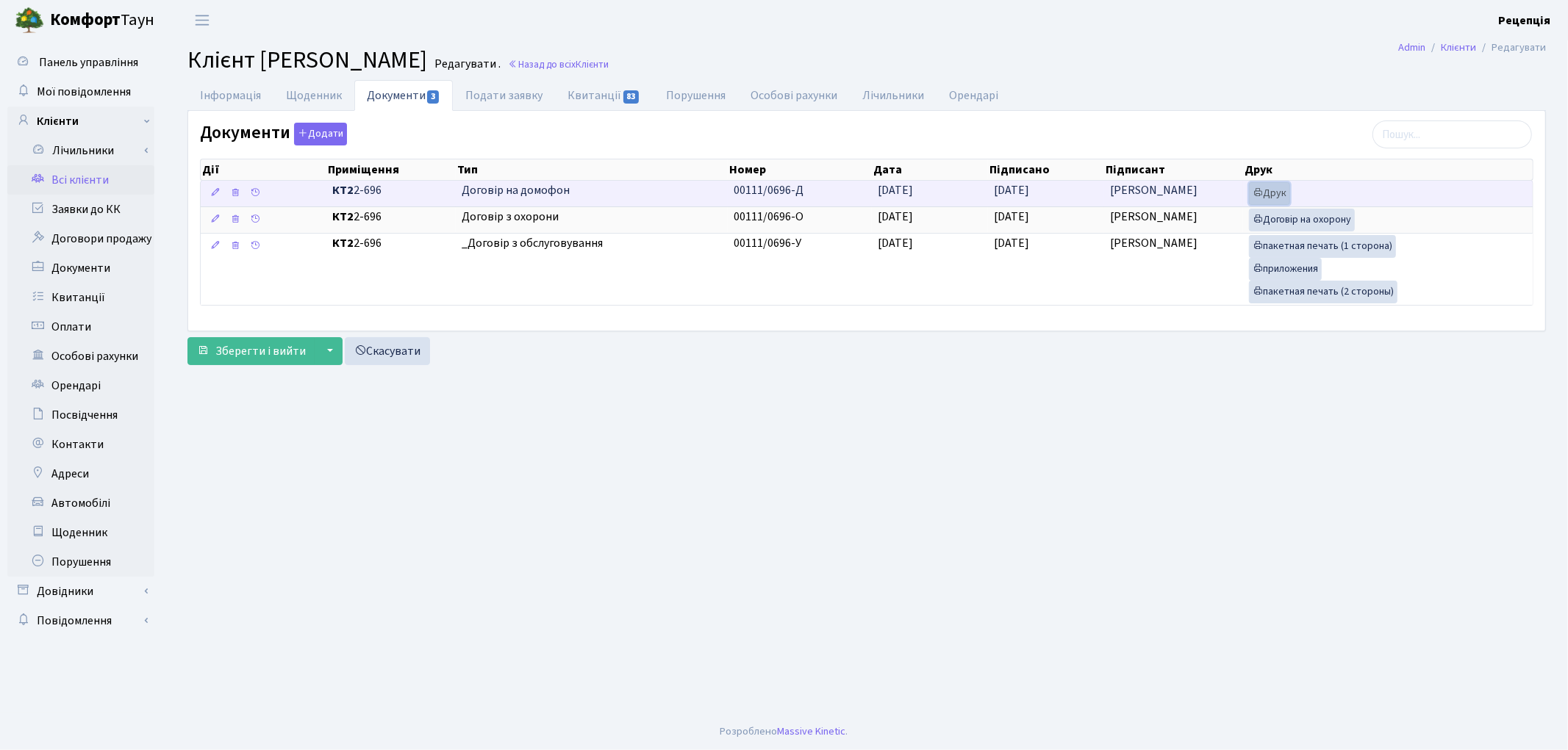
click at [1284, 192] on link "Друк" at bounding box center [1270, 194] width 41 height 23
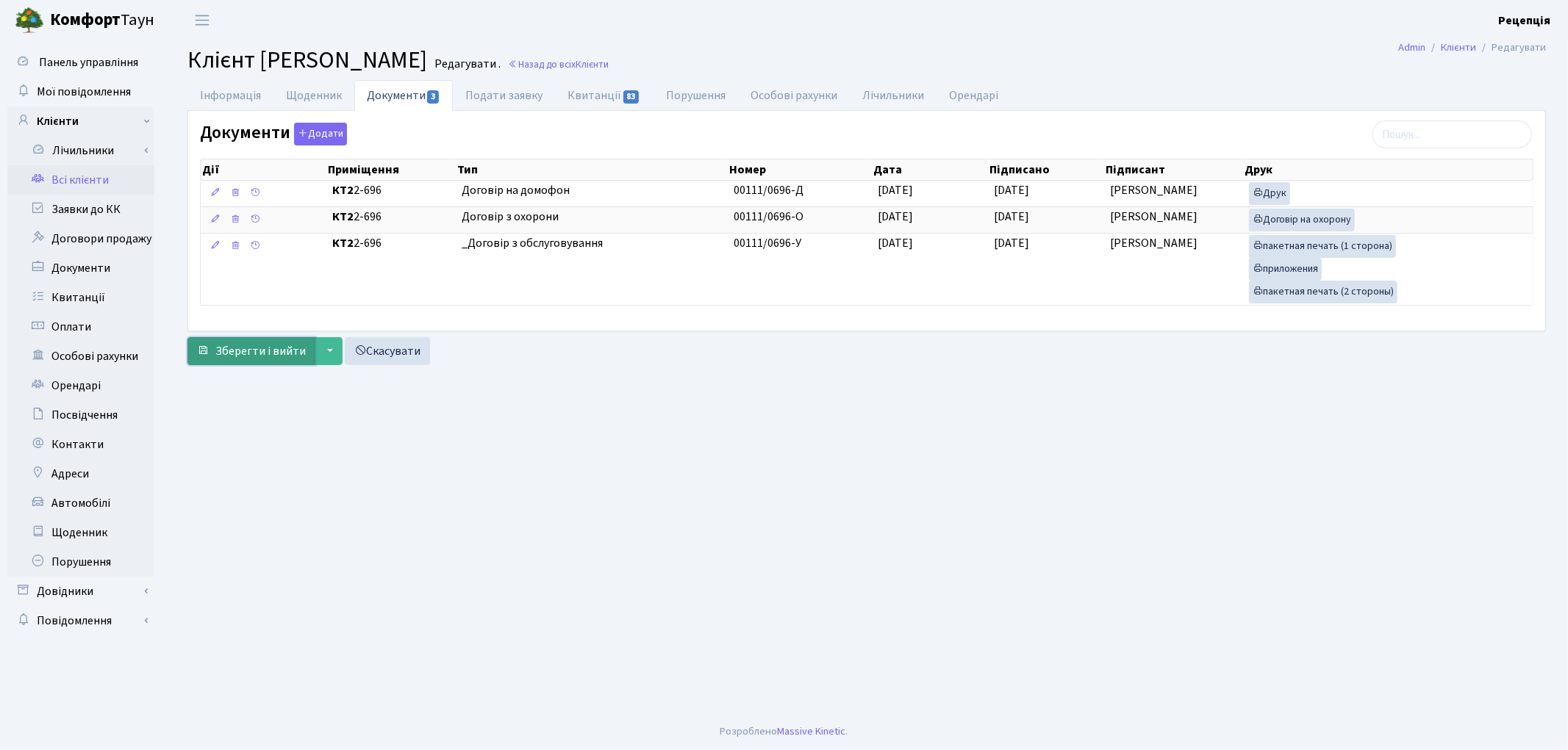
click at [278, 362] on button "Зберегти і вийти" at bounding box center [251, 351] width 128 height 28
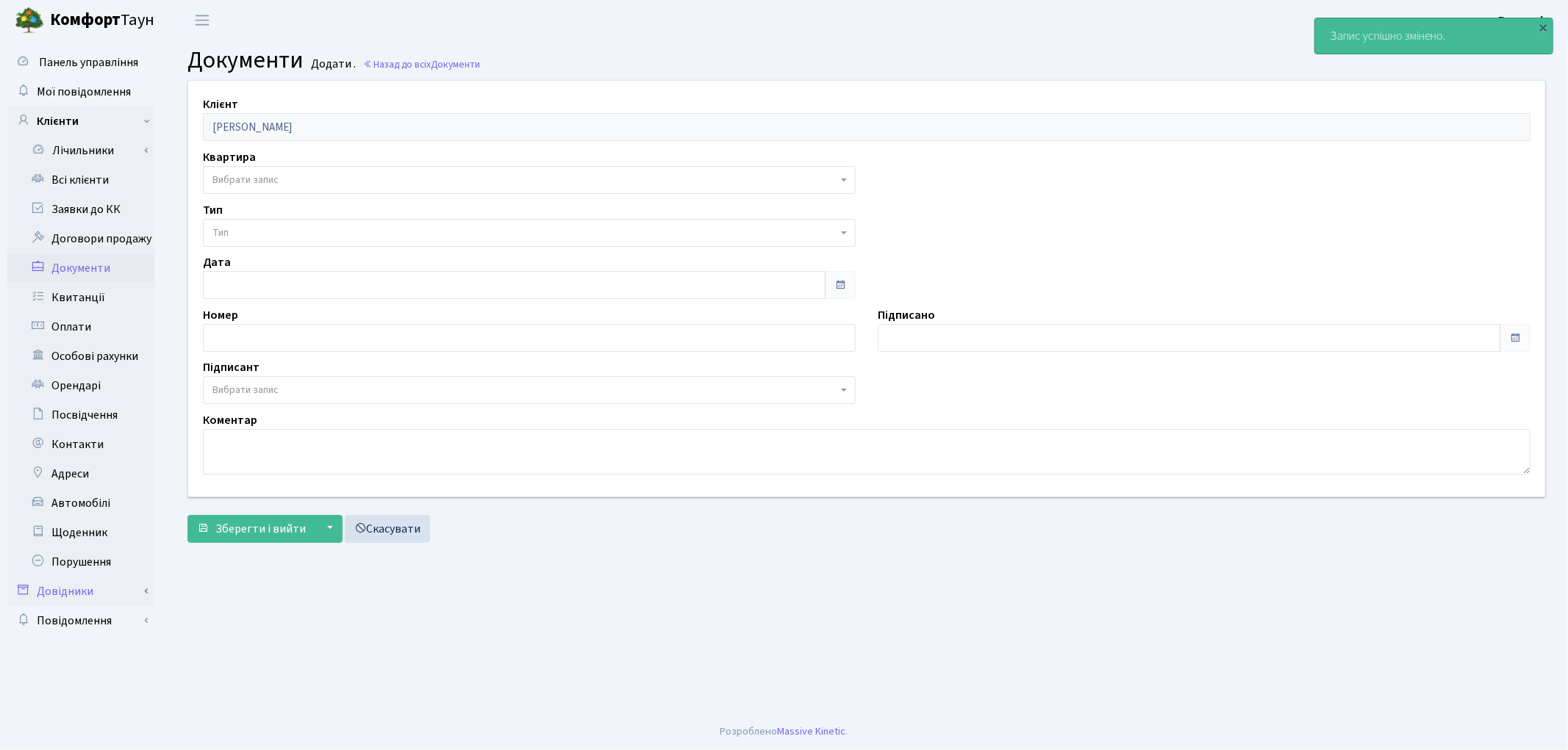
click at [83, 592] on link "Довідники" at bounding box center [81, 591] width 147 height 29
click at [90, 723] on link "Приміщення" at bounding box center [85, 727] width 137 height 29
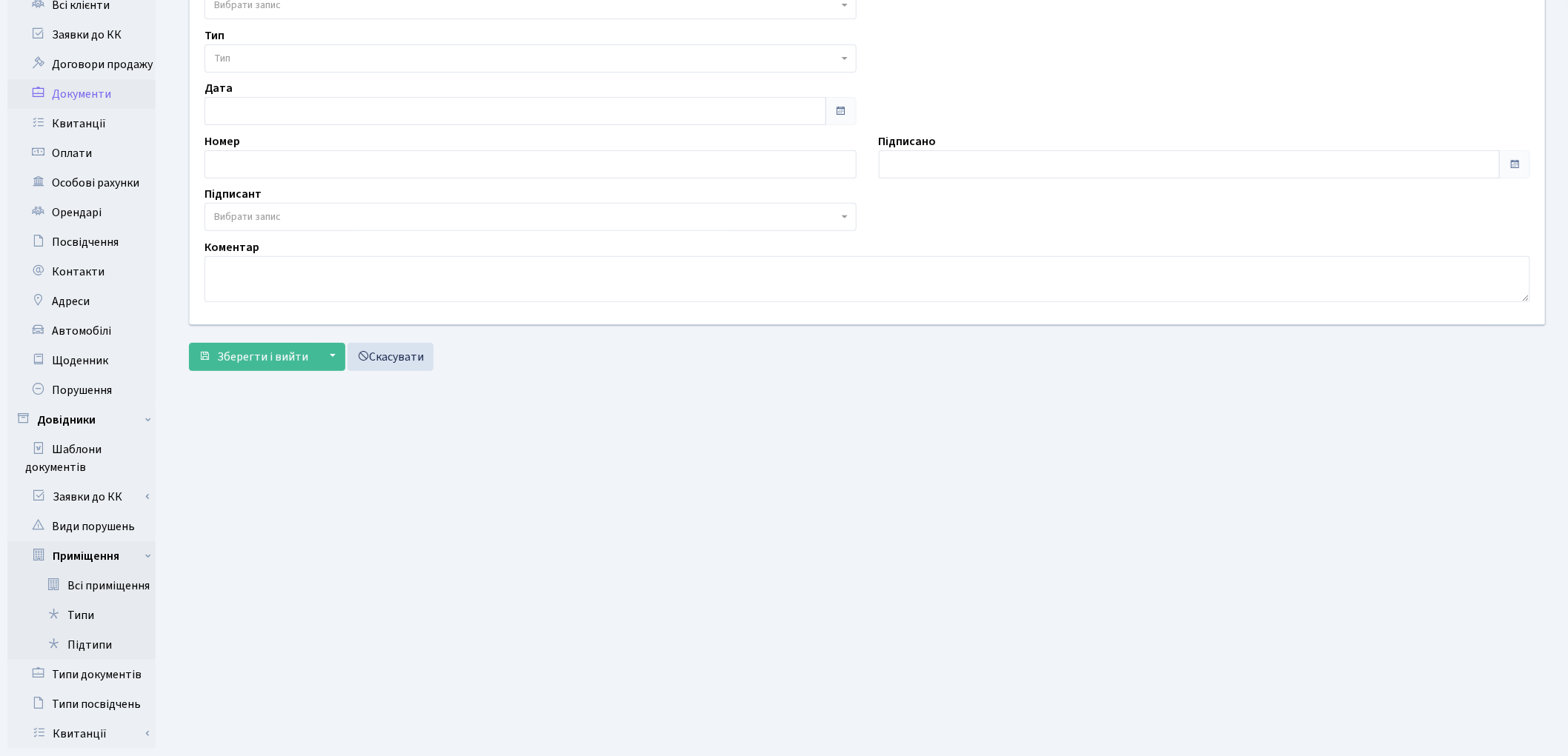
scroll to position [242, 0]
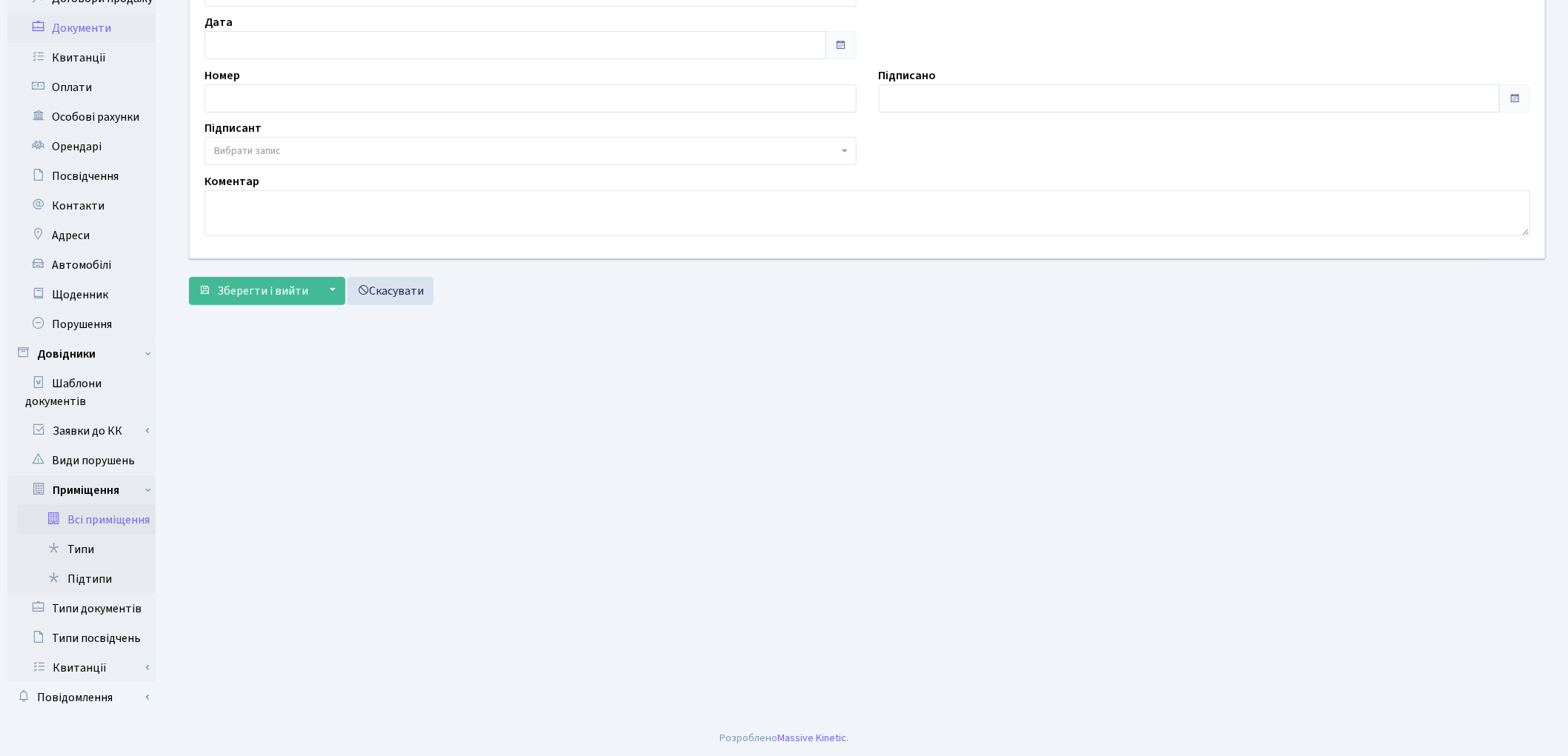
click at [108, 517] on link "Всі приміщення" at bounding box center [86, 520] width 138 height 29
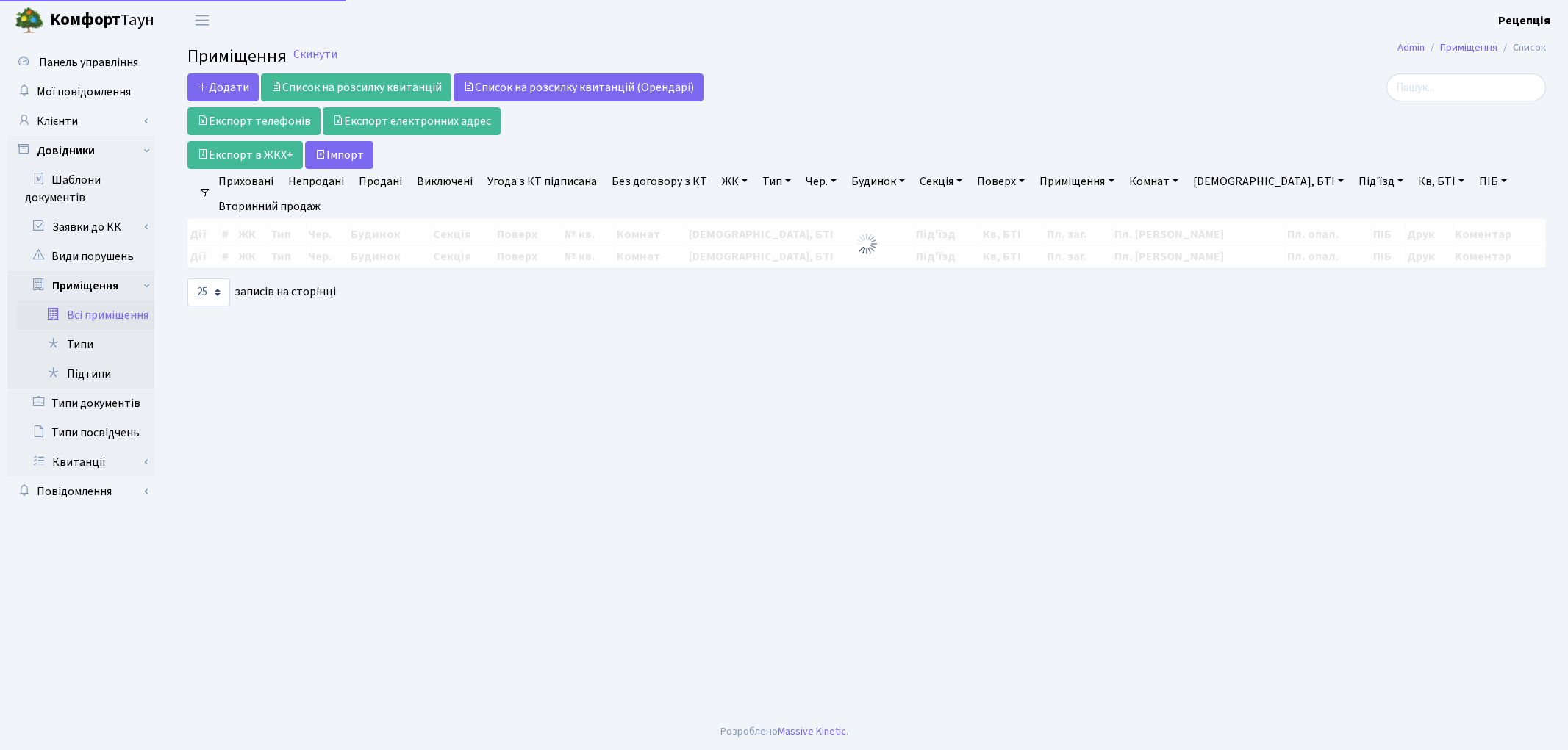
select select "25"
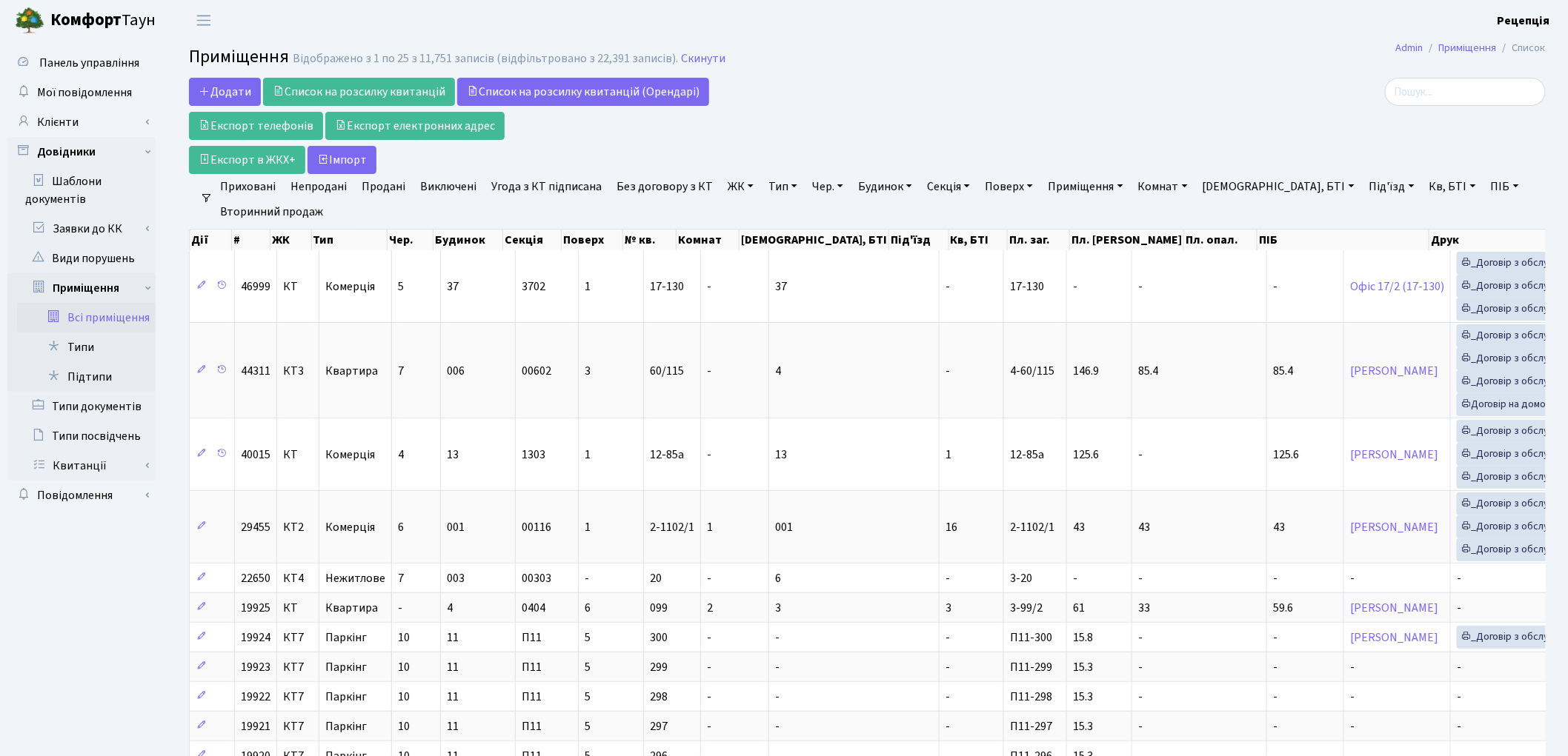
click at [729, 182] on link "ЖК" at bounding box center [740, 186] width 38 height 25
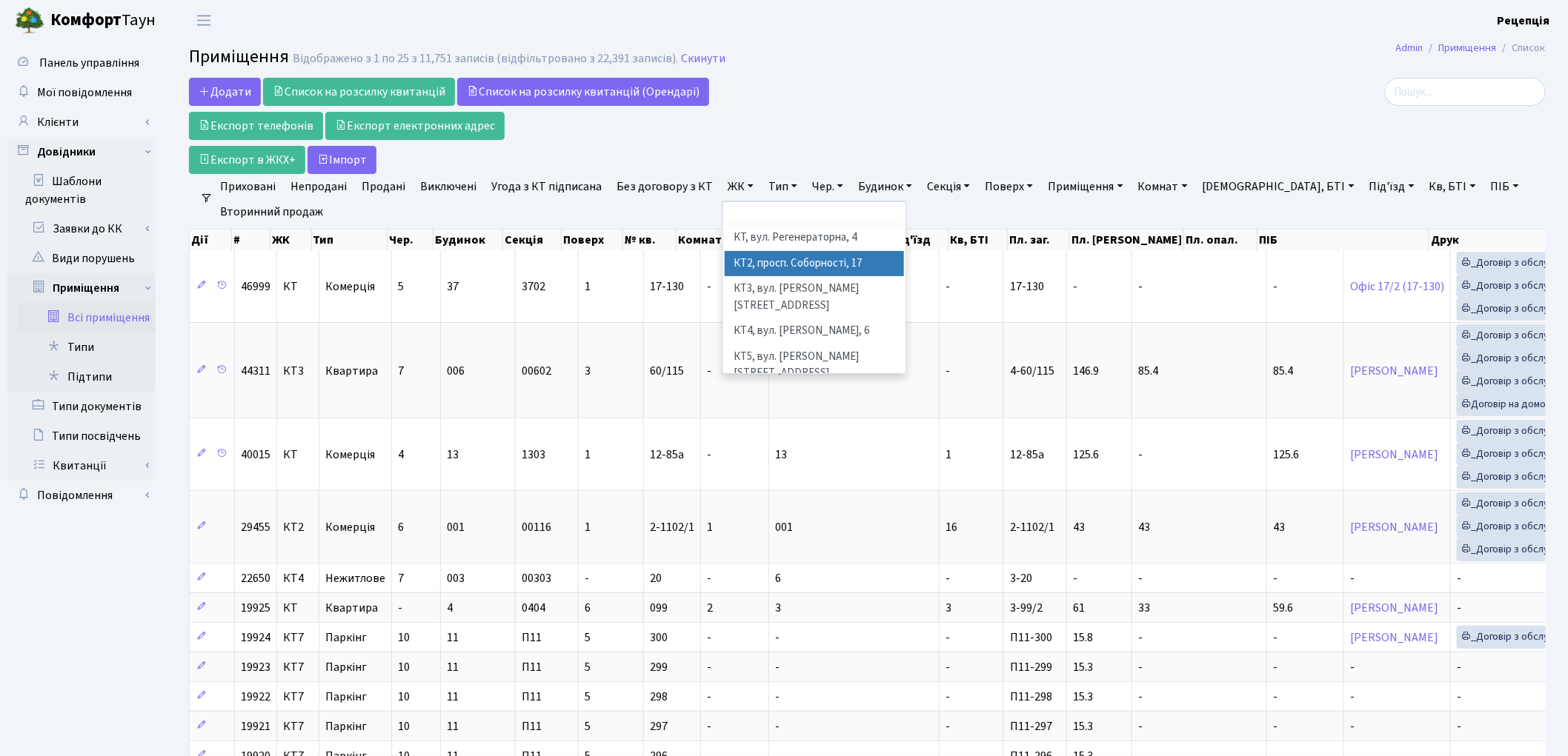
click at [764, 264] on li "КТ2, просп. Соборності, 17" at bounding box center [814, 264] width 179 height 26
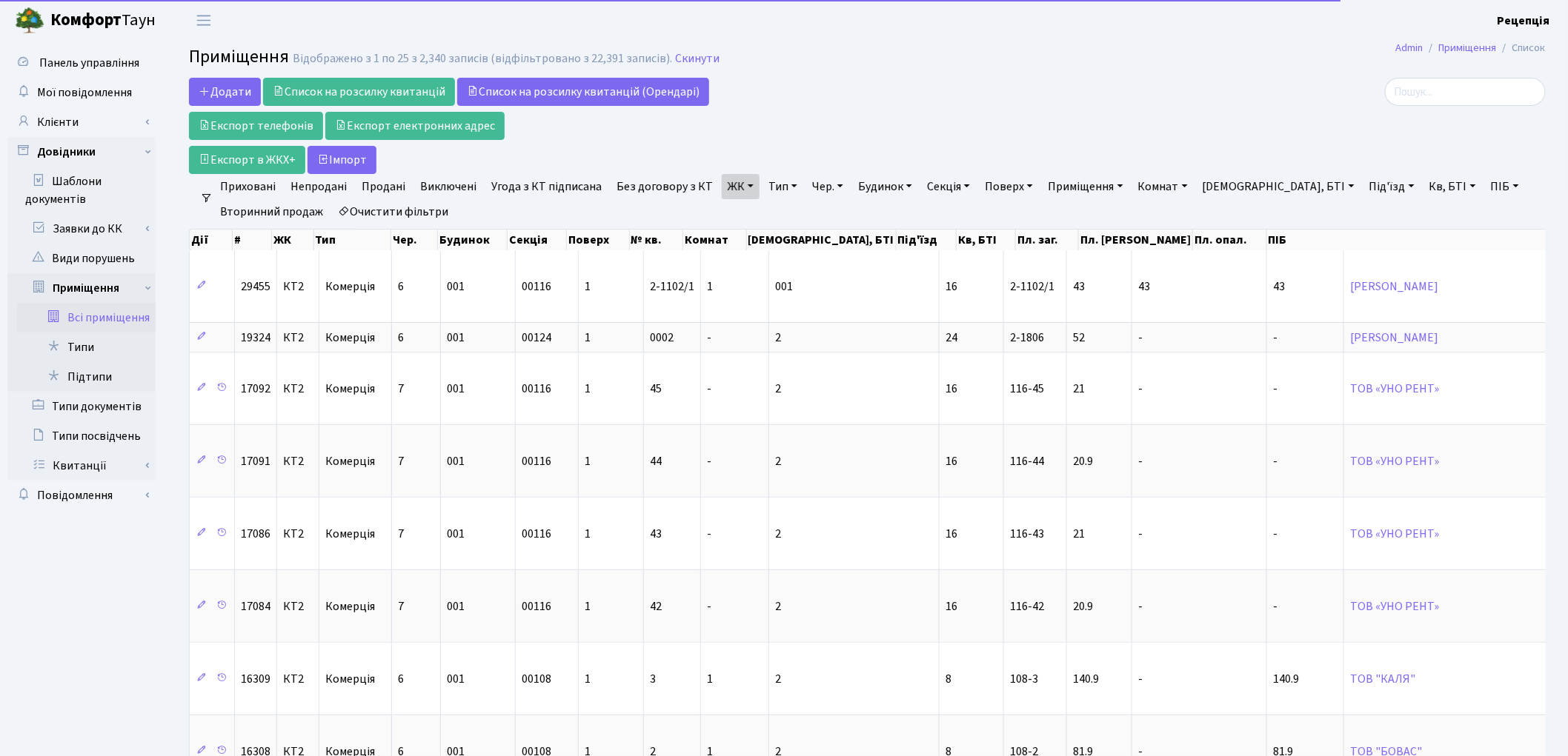
click at [1424, 185] on link "Кв, БТІ" at bounding box center [1453, 186] width 59 height 25
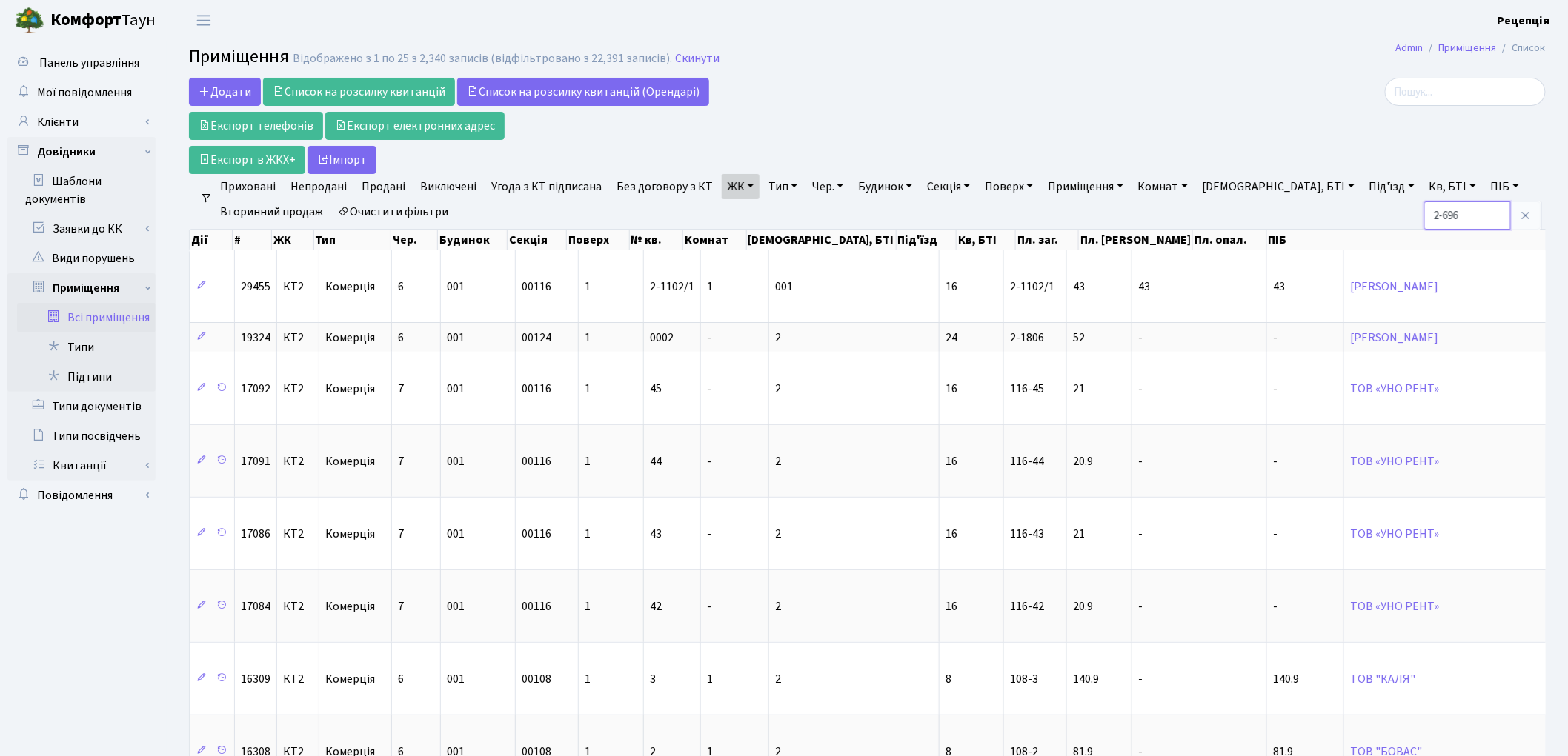
type input "2-696"
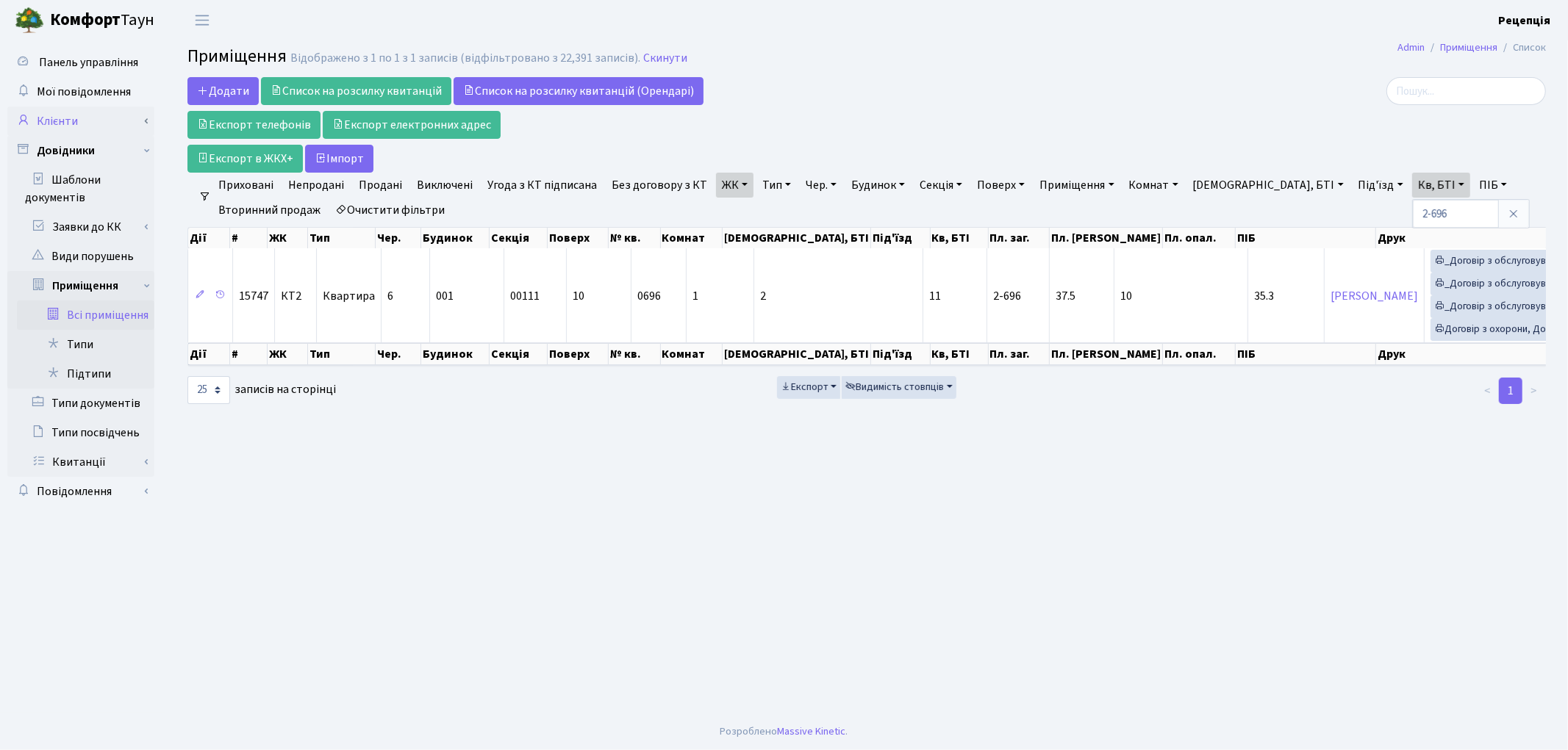
click at [81, 119] on link "Клієнти" at bounding box center [81, 121] width 147 height 29
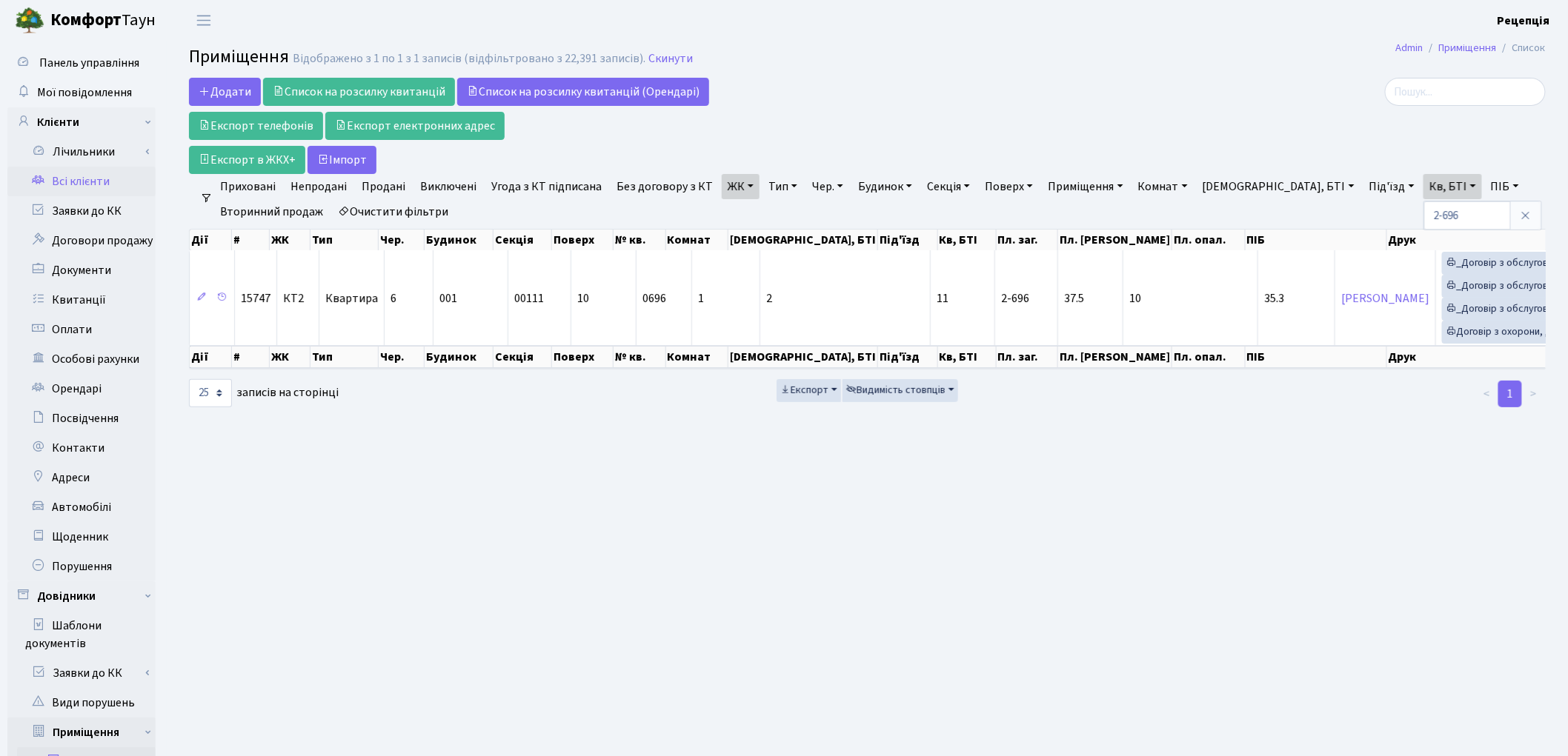
click at [83, 183] on link "Всі клієнти" at bounding box center [82, 181] width 148 height 29
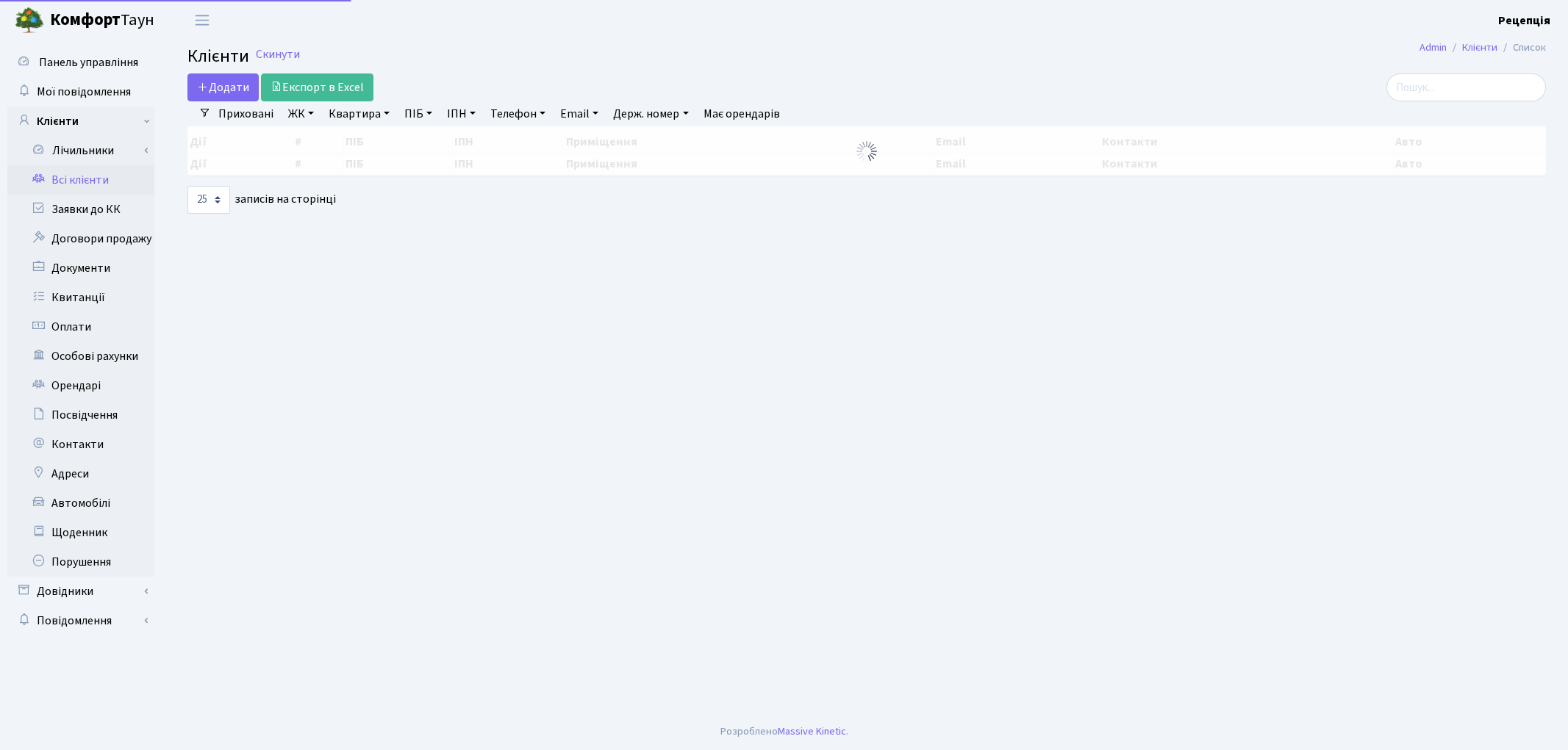
select select "25"
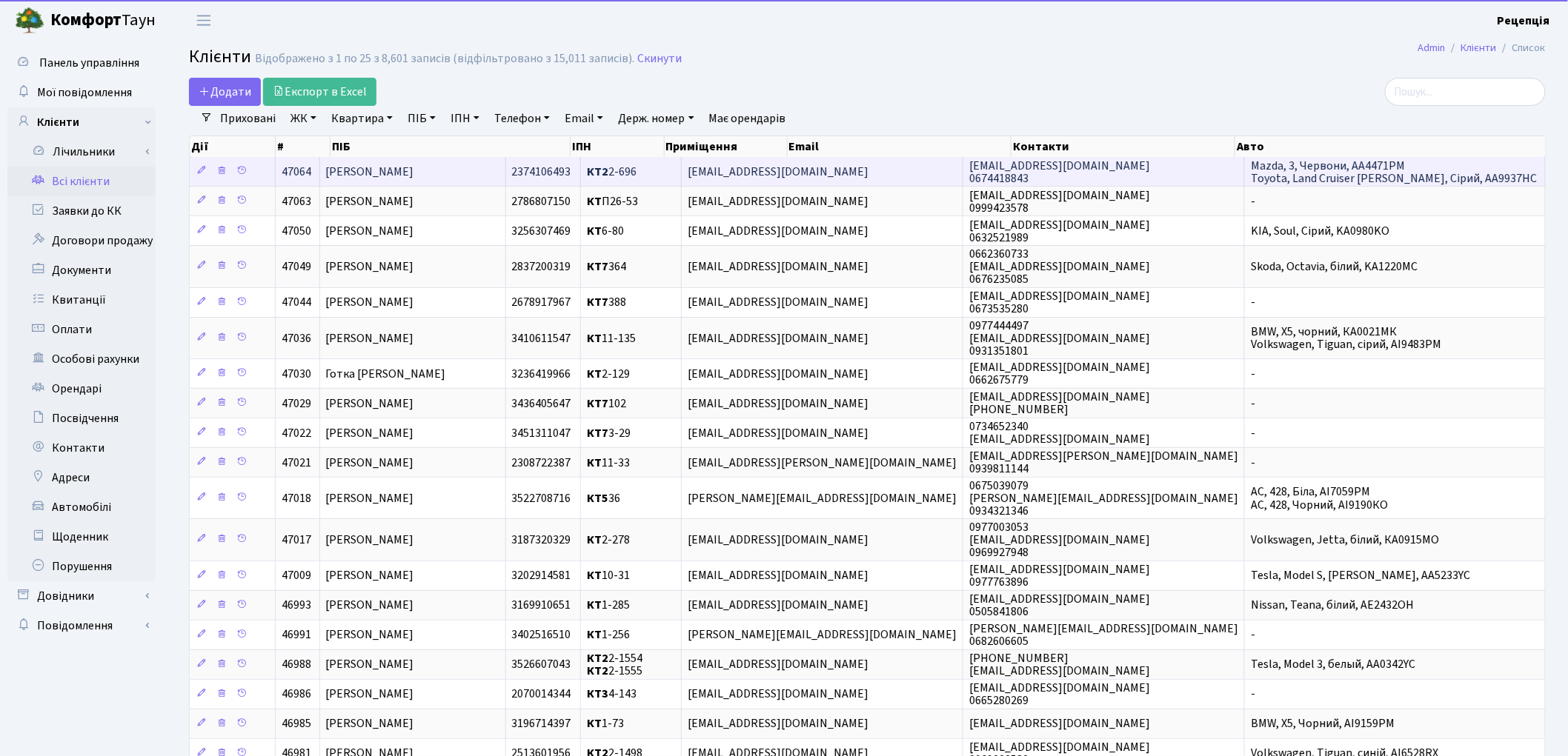
click at [375, 160] on td "[PERSON_NAME]" at bounding box center [412, 171] width 186 height 29
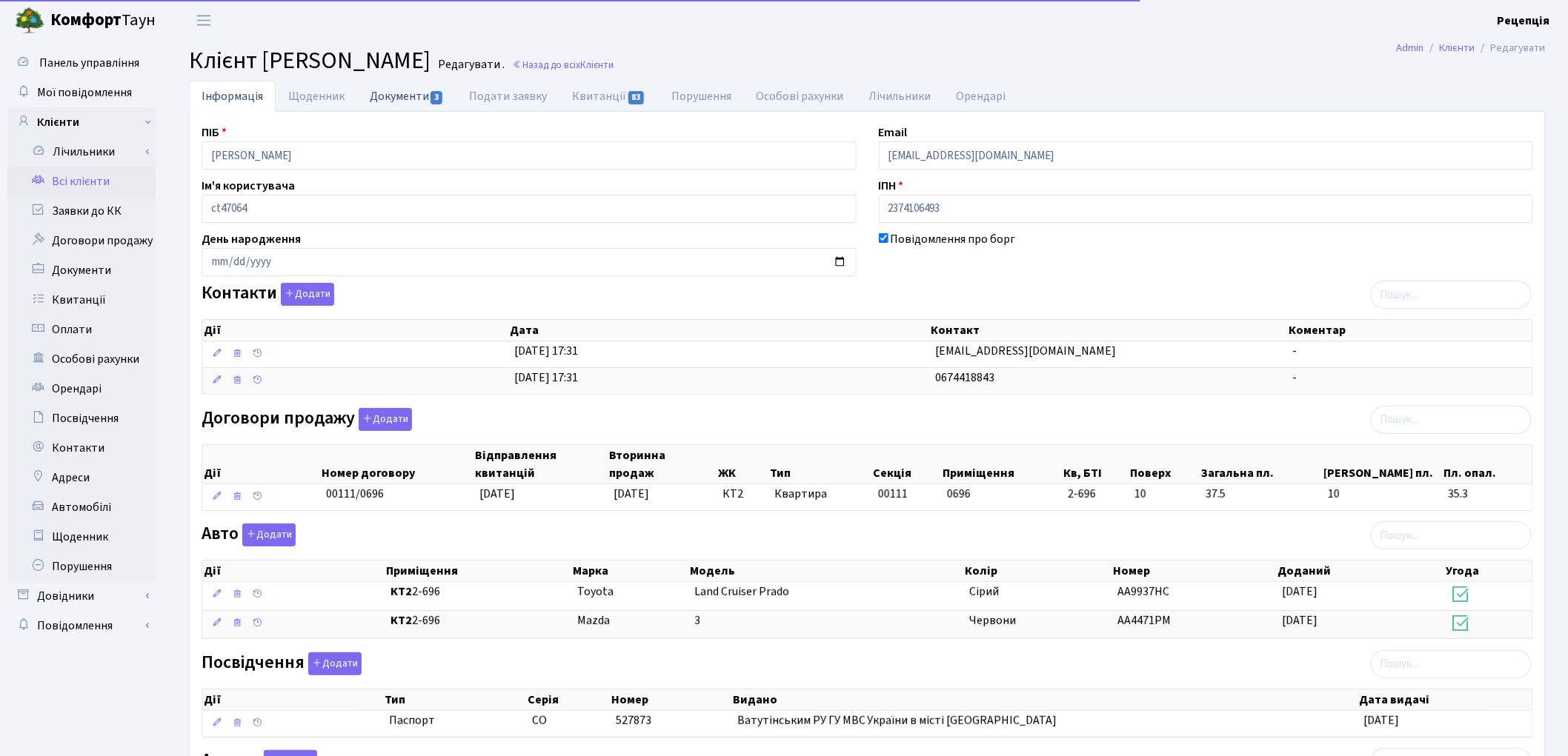
click at [406, 108] on link "Документи 3" at bounding box center [406, 96] width 100 height 30
select select "25"
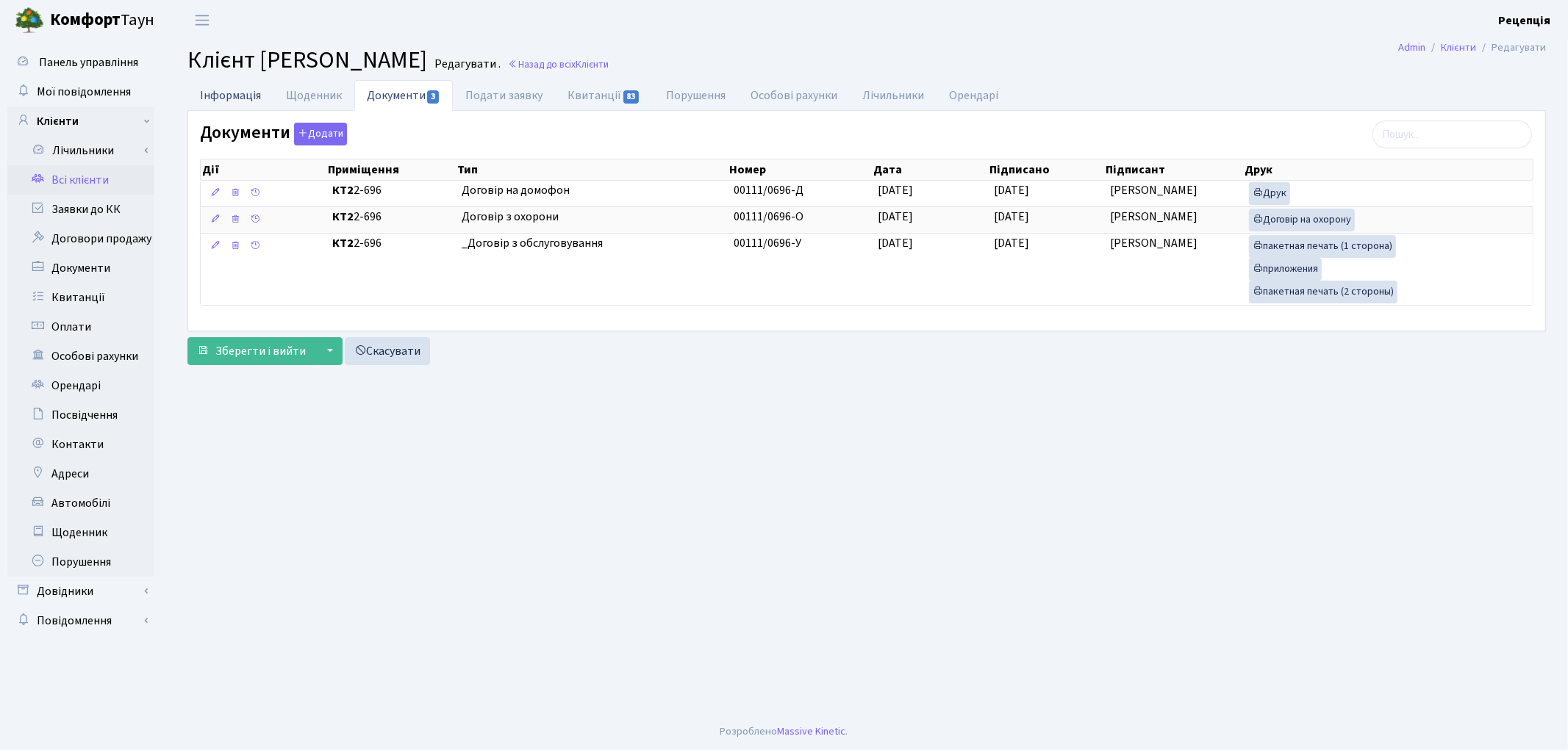
click at [250, 90] on link "Інформація" at bounding box center [231, 95] width 86 height 30
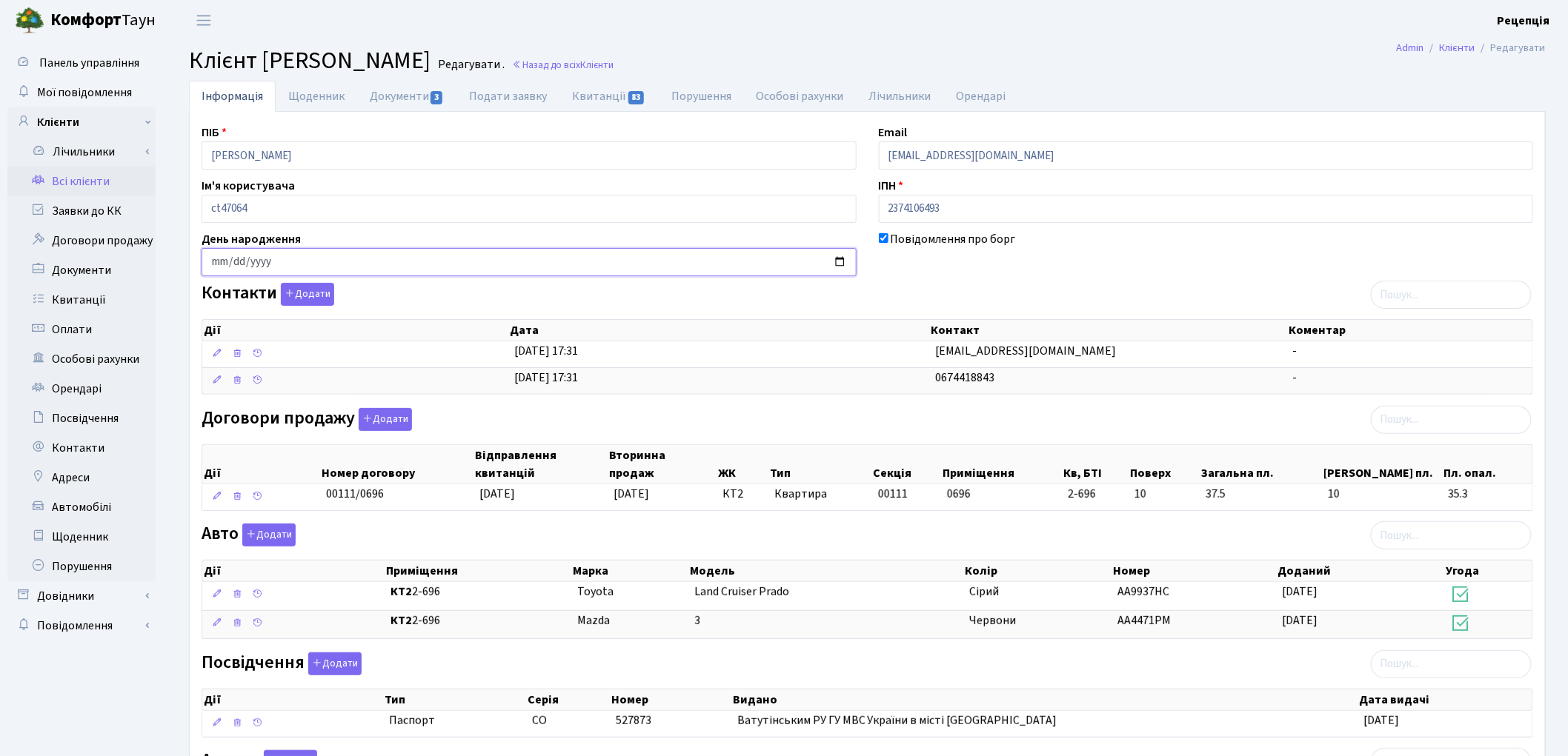
click at [215, 263] on input "date" at bounding box center [529, 262] width 655 height 28
type input "1964-12-31"
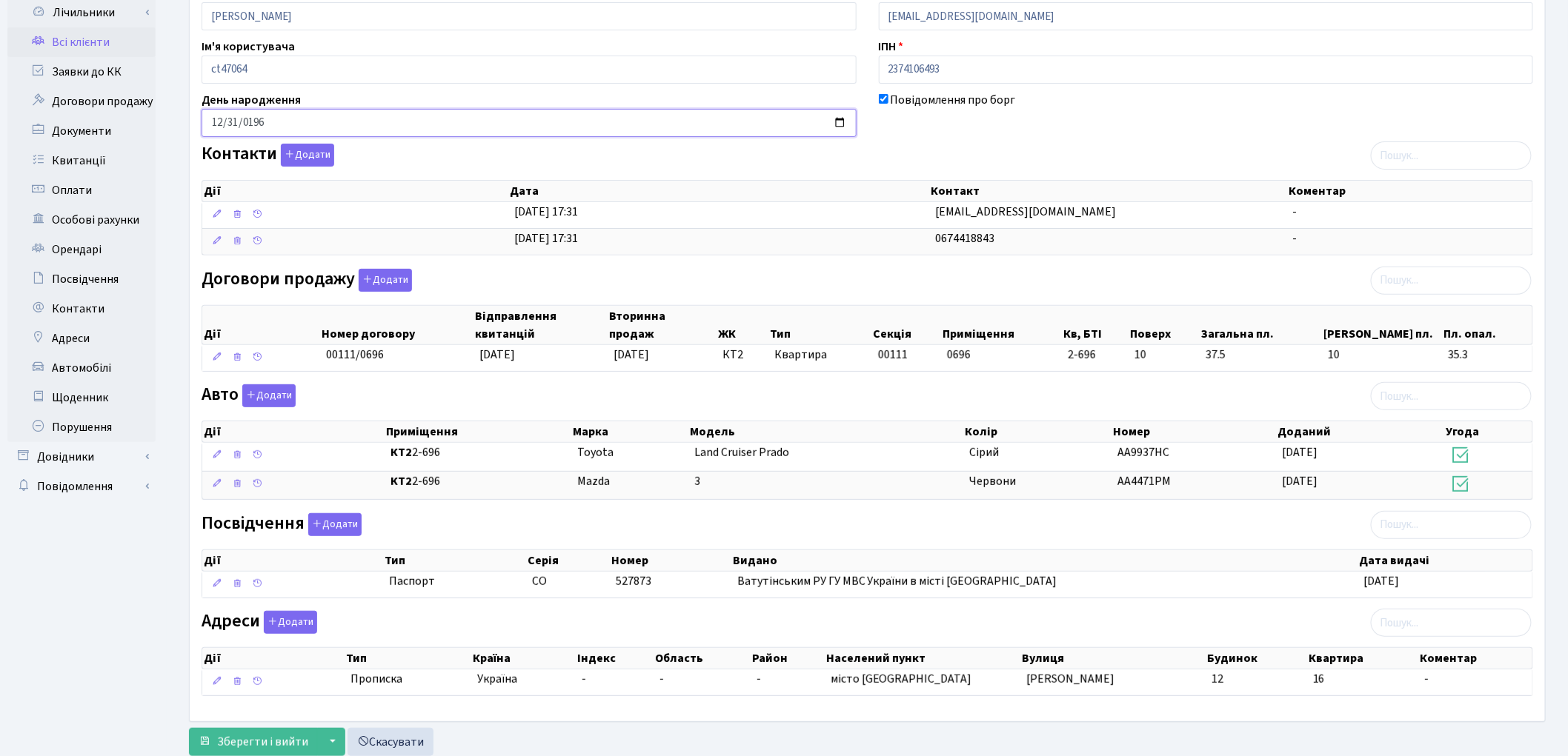
scroll to position [186, 0]
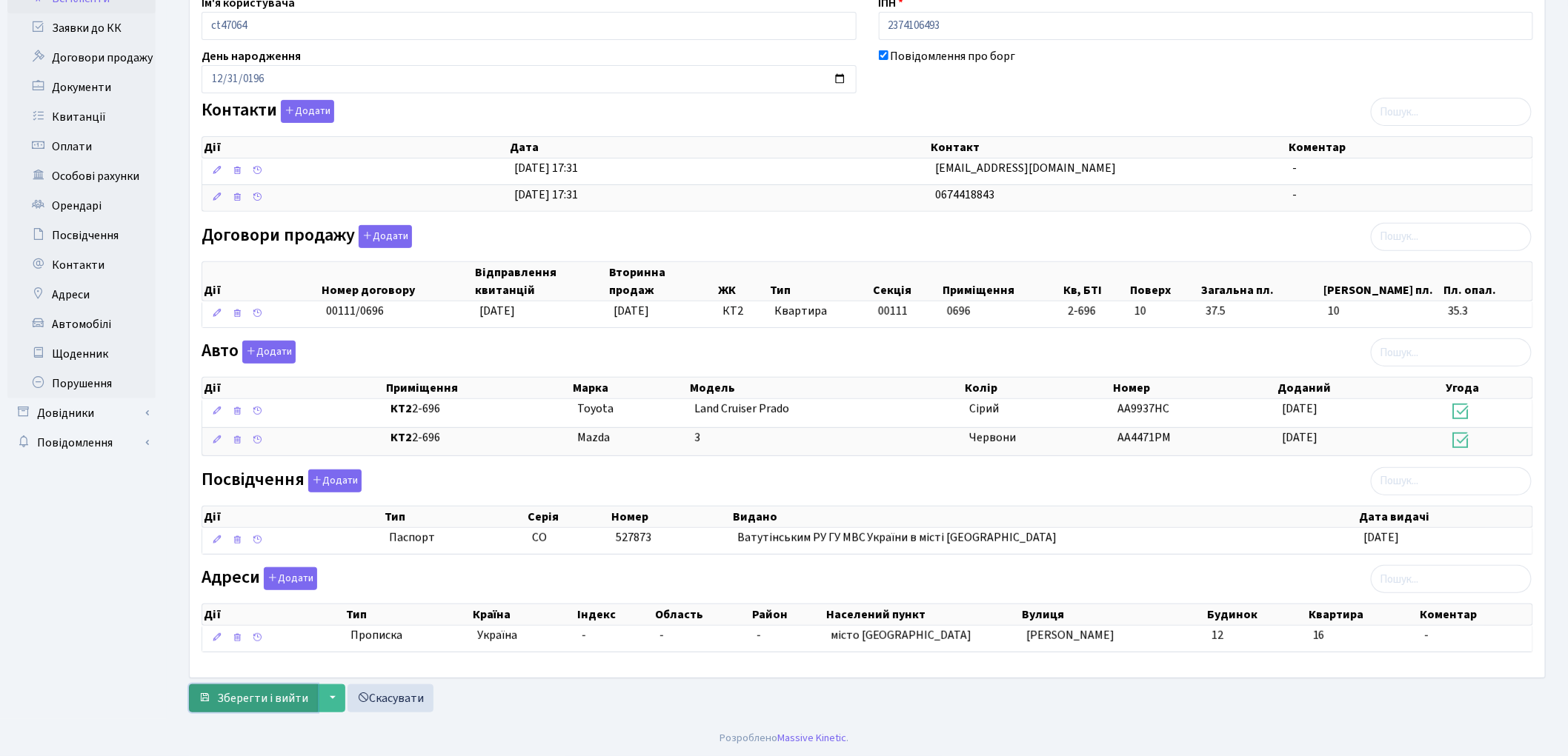
click at [230, 693] on span "Зберегти і вийти" at bounding box center [263, 698] width 91 height 16
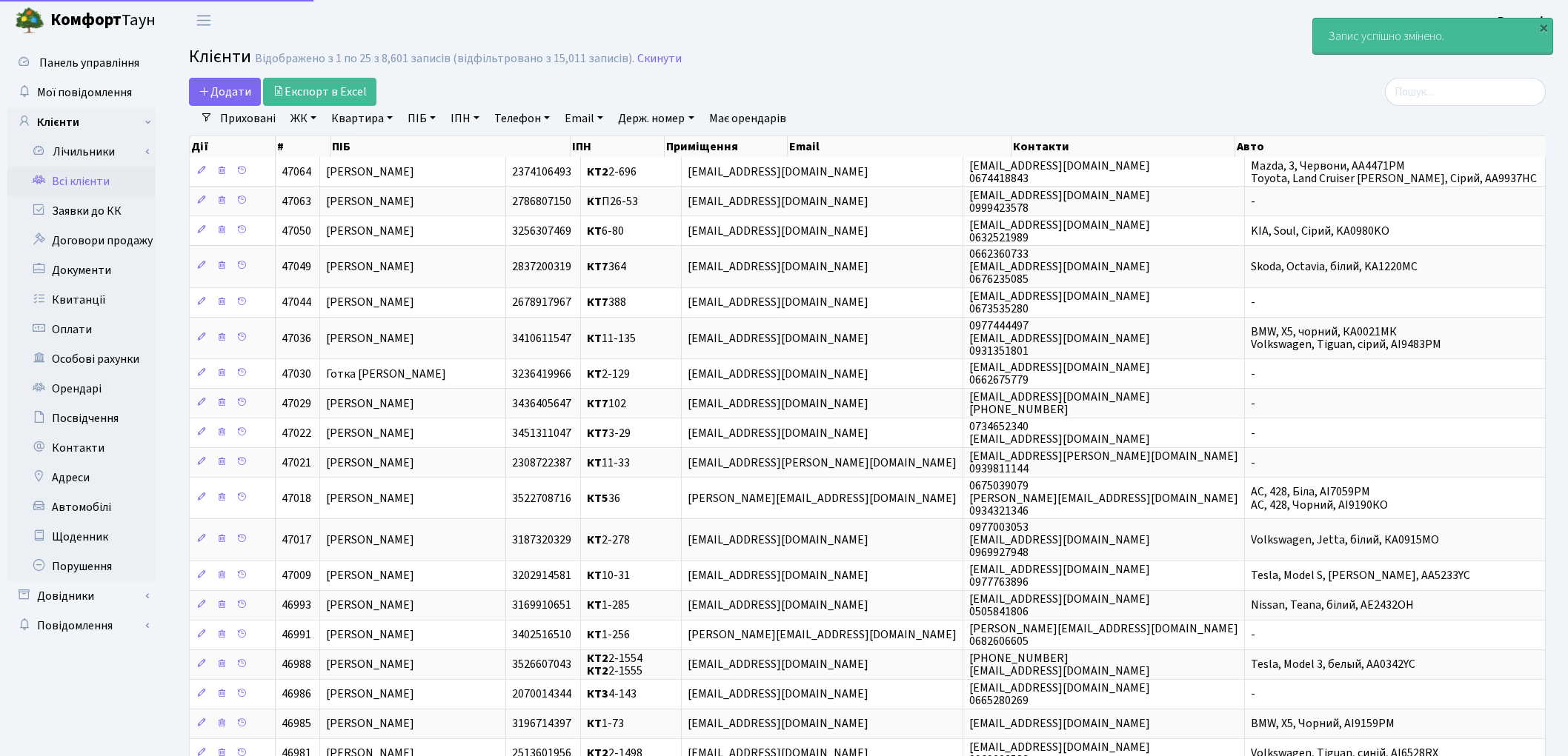
select select "25"
